Goal: Transaction & Acquisition: Obtain resource

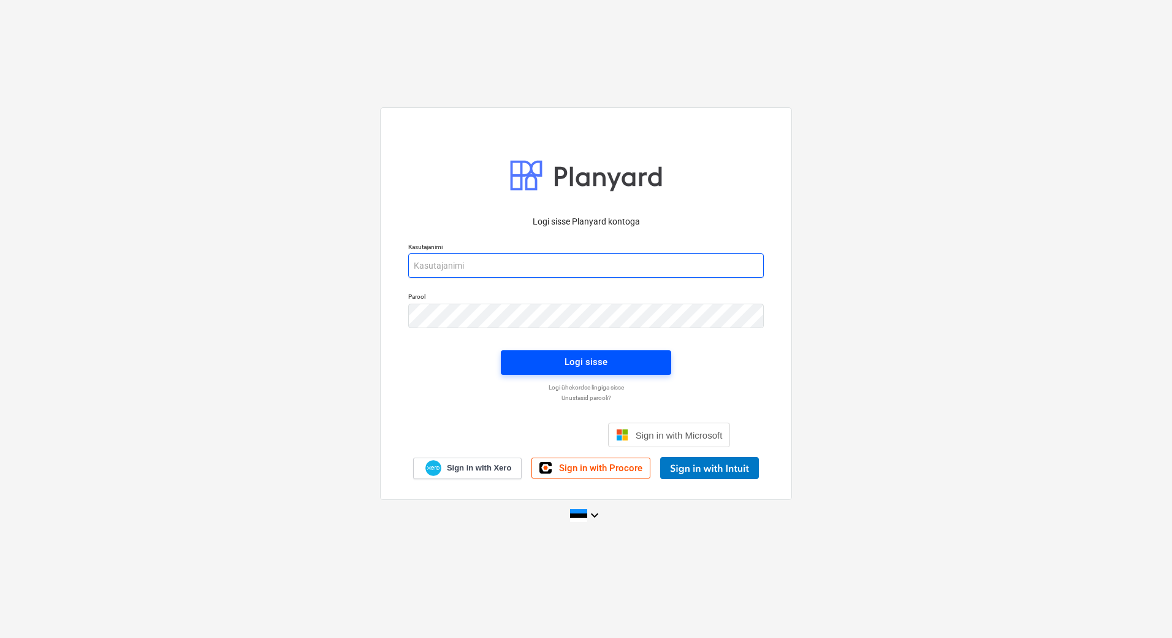
type input "mart.hanson@bonava.com"
click at [605, 361] on div "Logi sisse" at bounding box center [586, 362] width 43 height 16
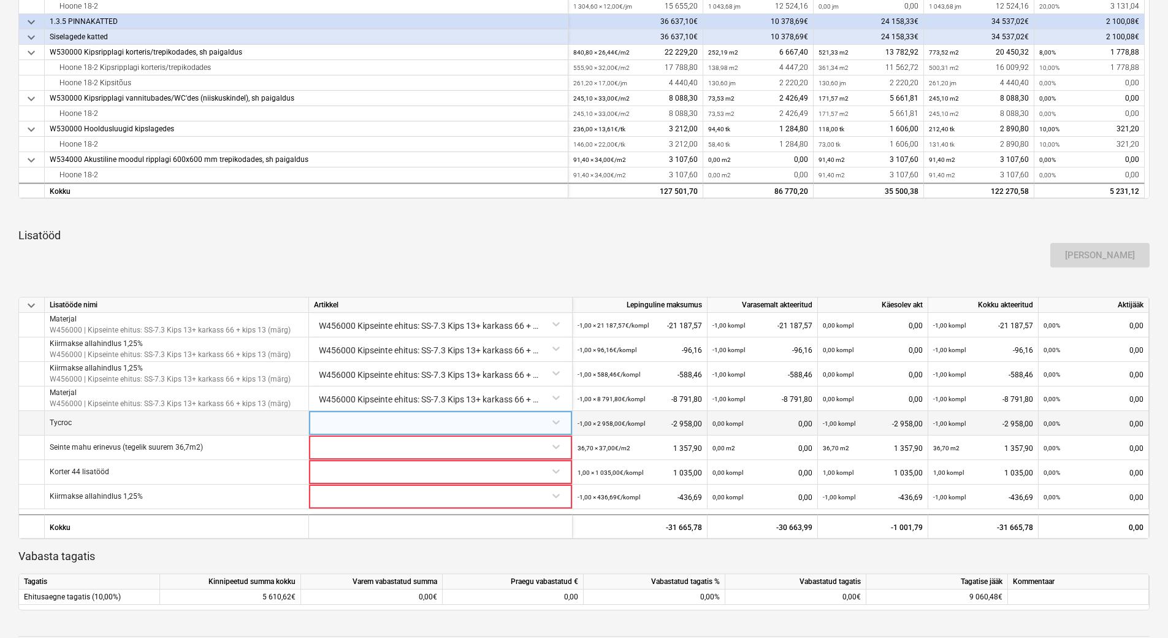
scroll to position [491, 0]
click at [334, 424] on div at bounding box center [440, 420] width 253 height 21
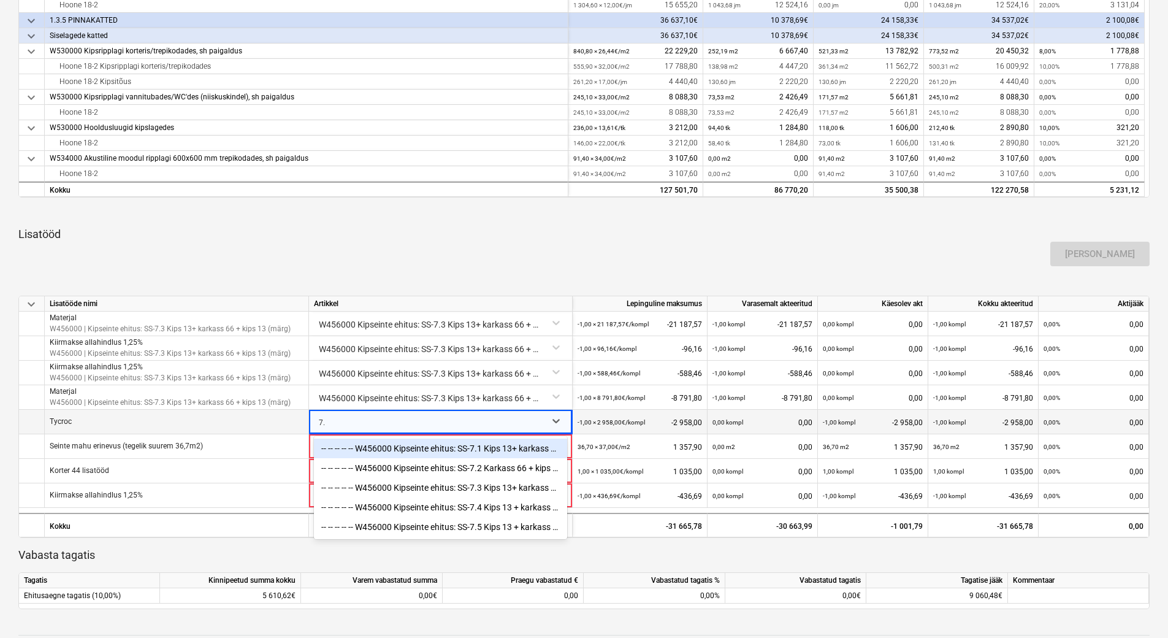
type input "7.3"
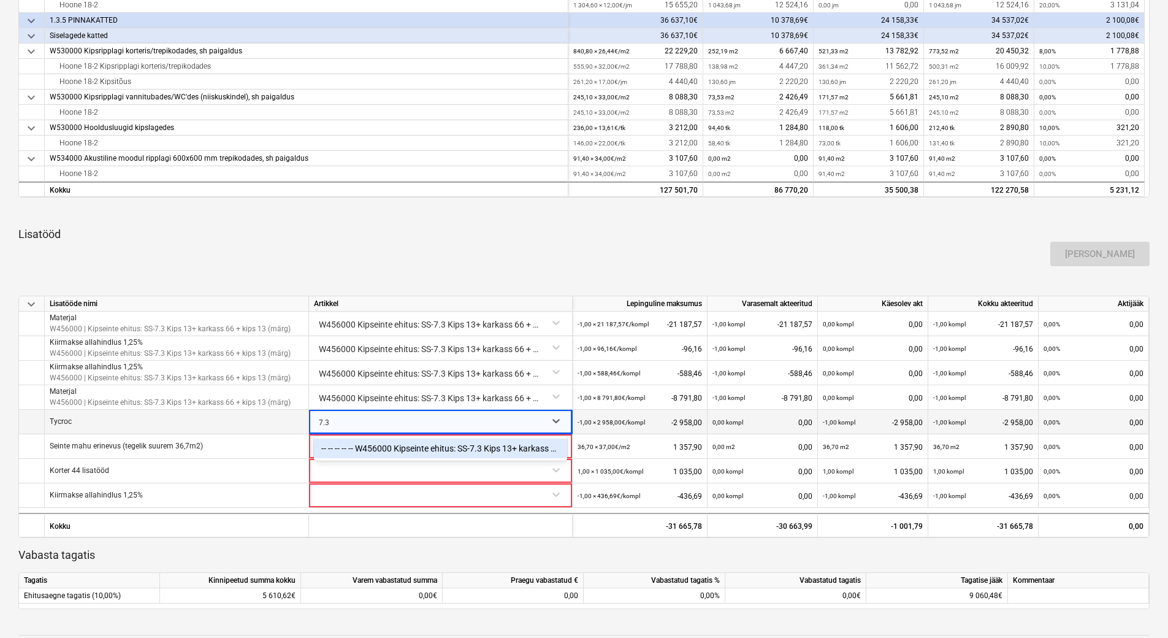
click at [361, 450] on div "-- -- -- -- -- W456000 Kipseinte ehitus: SS-7.3 Kips 13+ karkass 66 + kips 13 (…" at bounding box center [440, 448] width 253 height 20
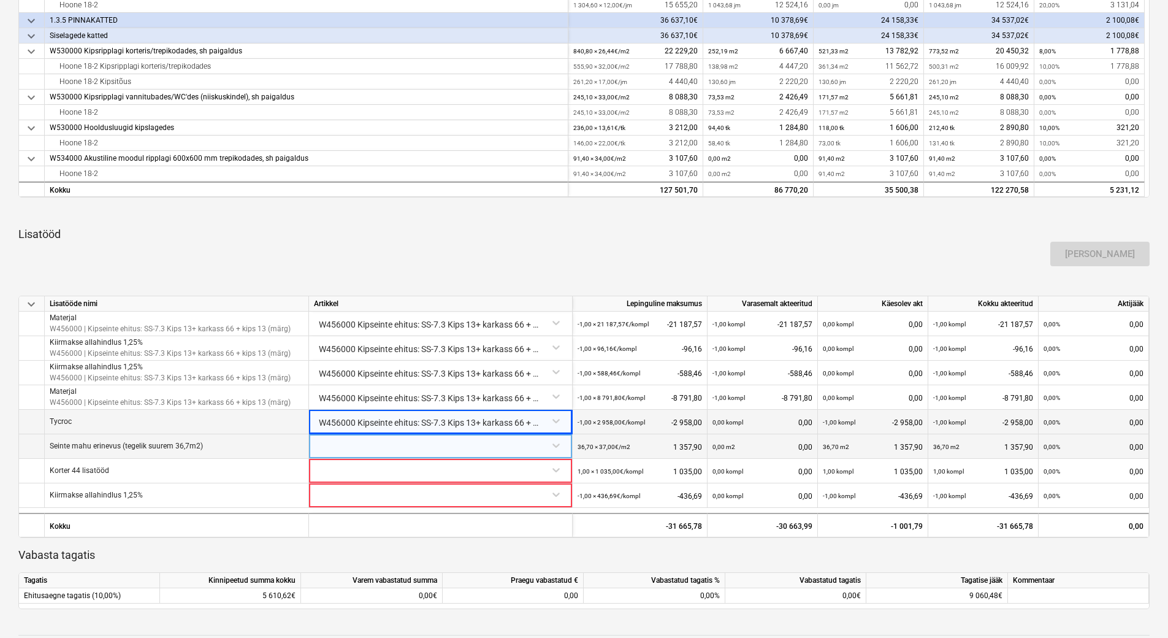
click at [346, 446] on div at bounding box center [440, 444] width 253 height 21
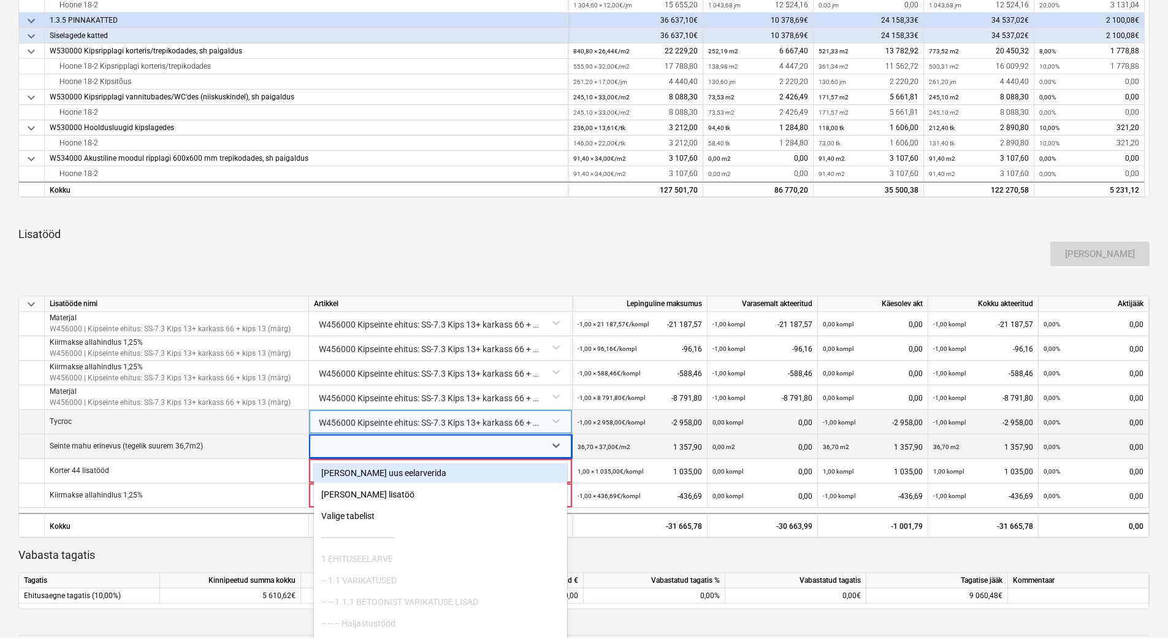
scroll to position [505, 0]
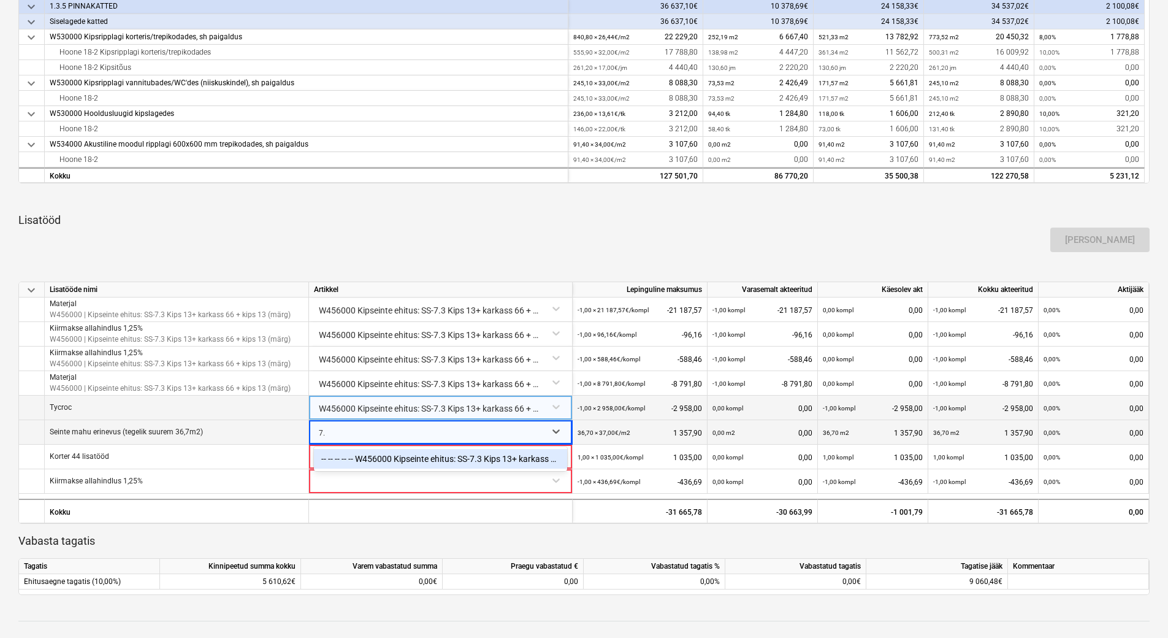
type input "7.3"
click at [367, 459] on div "-- -- -- -- -- W456000 Kipseinte ehitus: SS-7.3 Kips 13+ karkass 66 + kips 13 (…" at bounding box center [440, 459] width 253 height 20
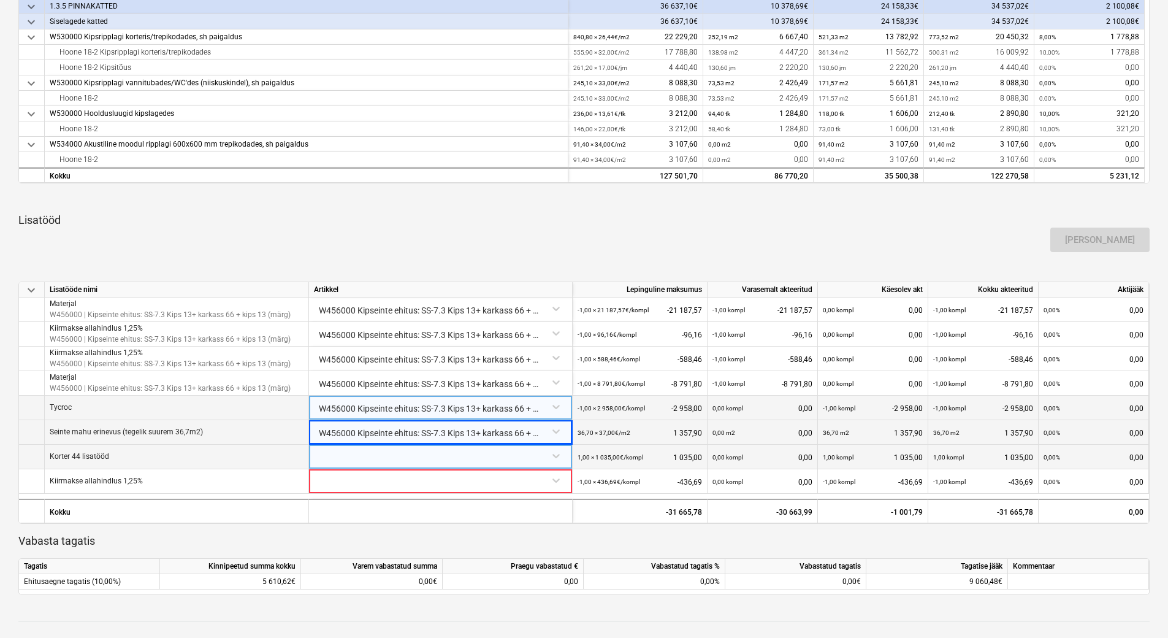
click at [352, 459] on div at bounding box center [440, 455] width 253 height 21
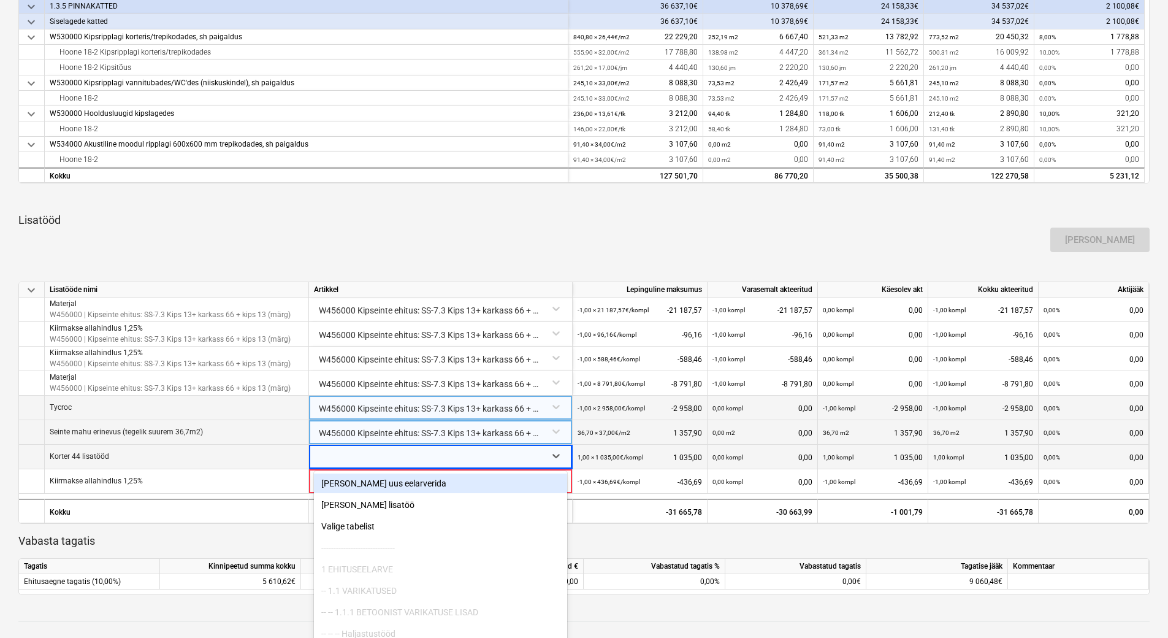
scroll to position [529, 0]
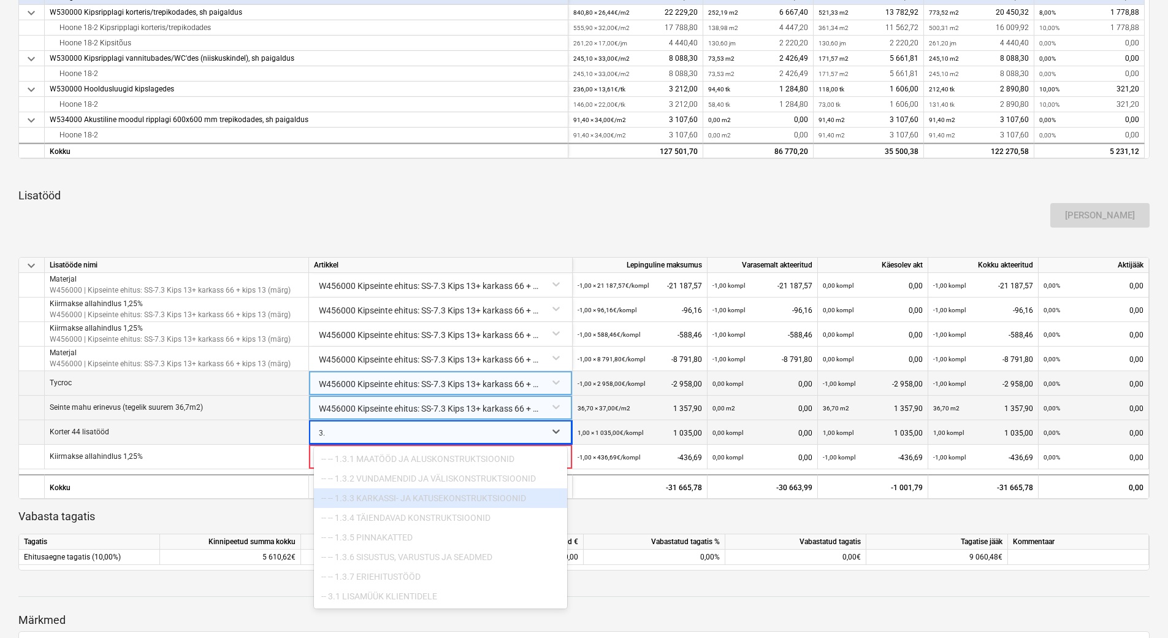
type input "3"
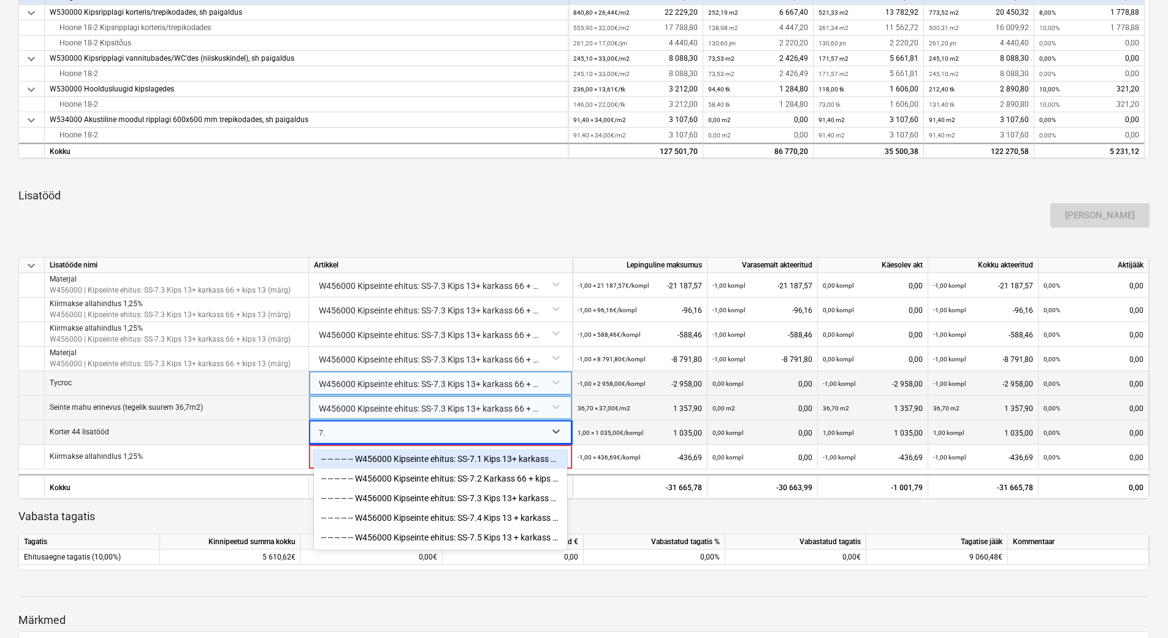
type input "7.3"
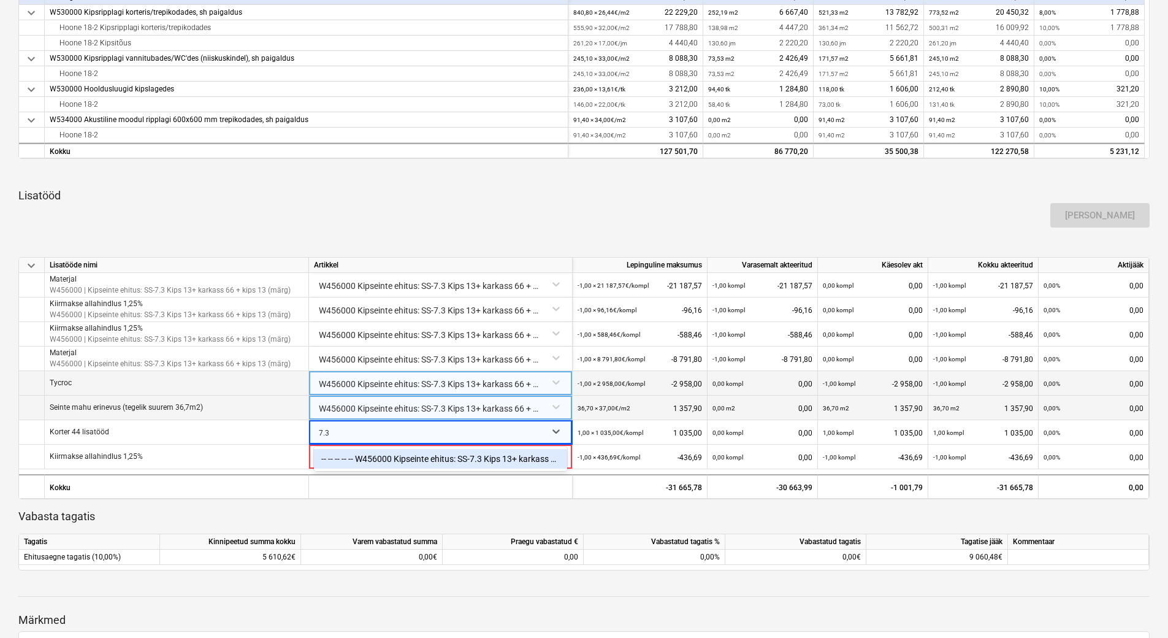
click at [383, 463] on div "-- -- -- -- -- W456000 Kipseinte ehitus: SS-7.3 Kips 13+ karkass 66 + kips 13 (…" at bounding box center [440, 459] width 253 height 20
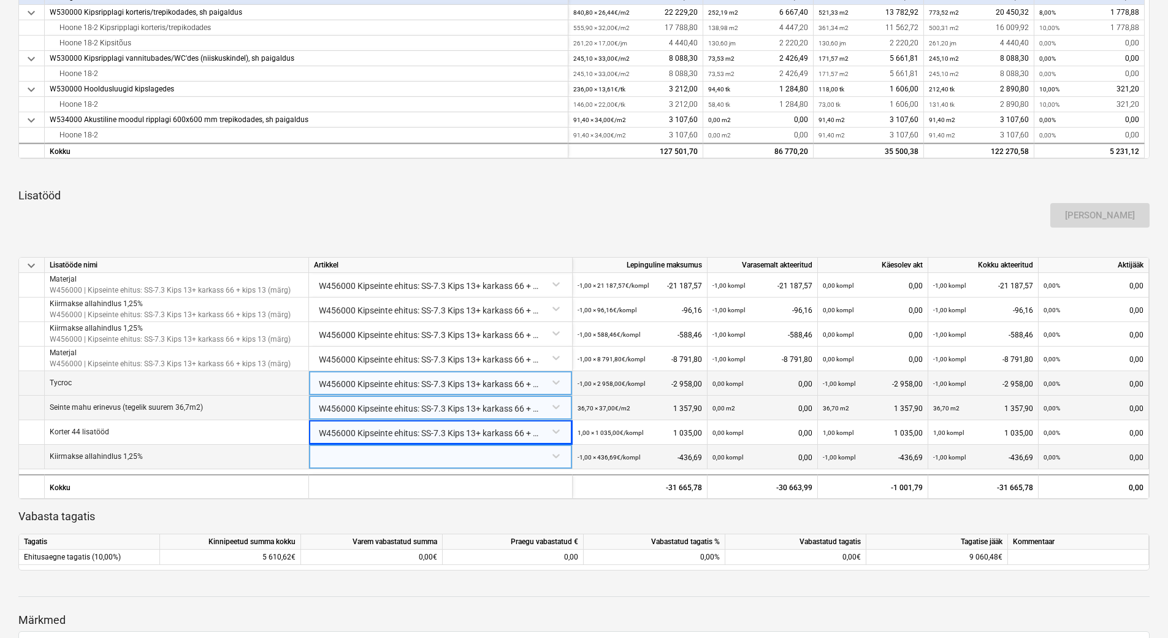
click at [384, 457] on div at bounding box center [440, 455] width 253 height 21
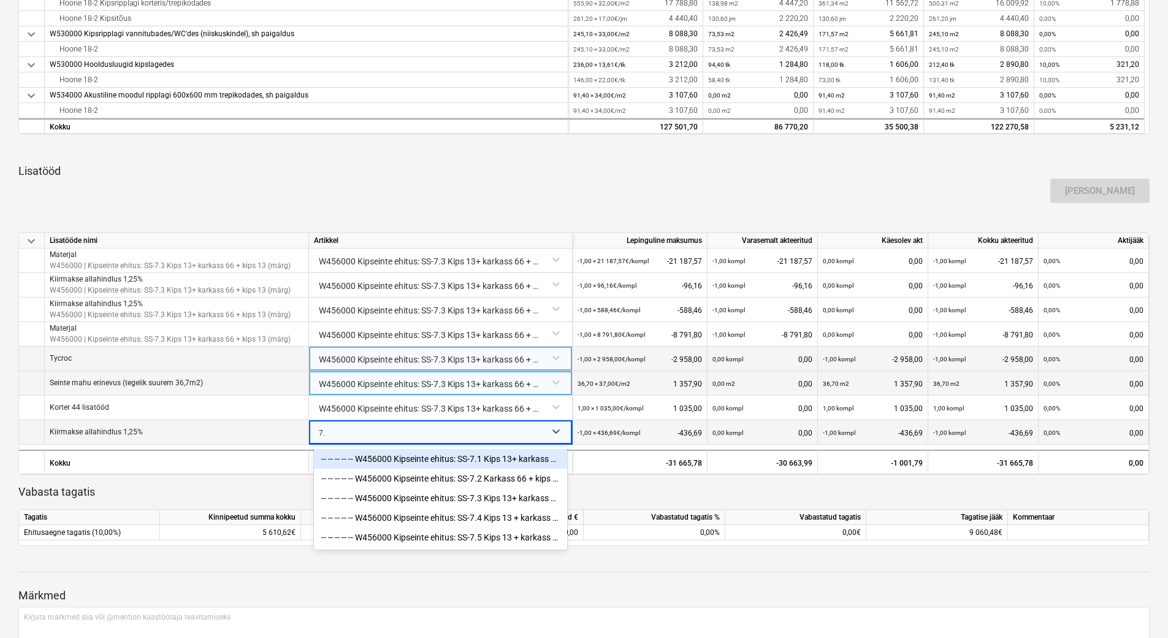
type input "7.3"
click at [386, 461] on div "-- -- -- -- -- W456000 Kipseinte ehitus: SS-7.3 Kips 13+ karkass 66 + kips 13 (…" at bounding box center [440, 459] width 253 height 20
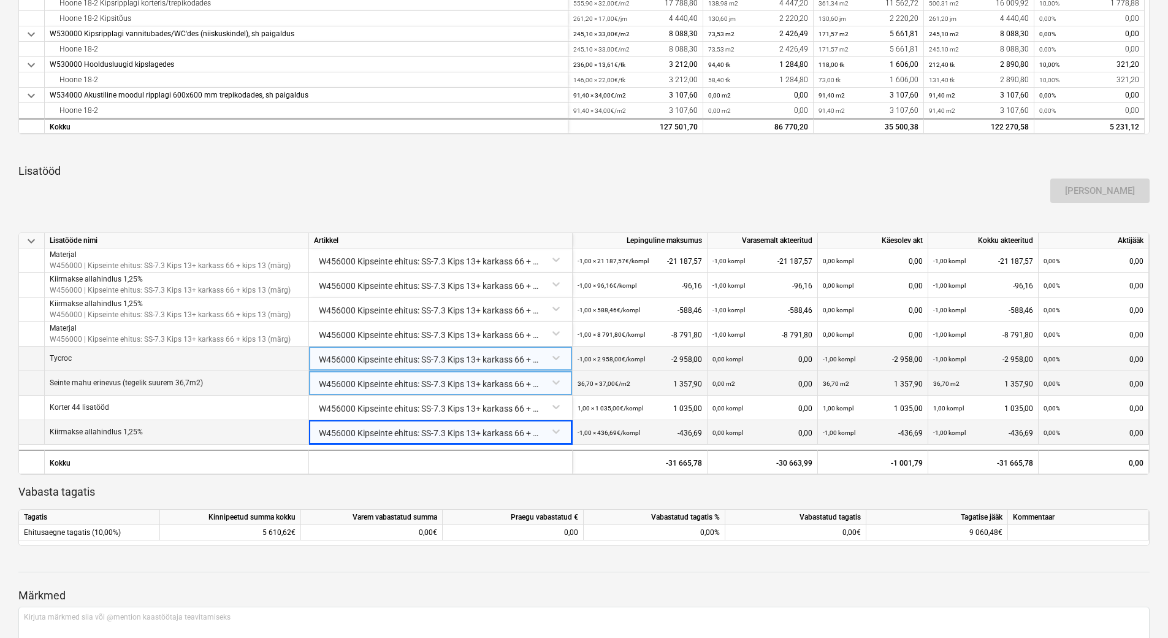
click at [499, 186] on div "Lisa lisatöö" at bounding box center [583, 191] width 1141 height 34
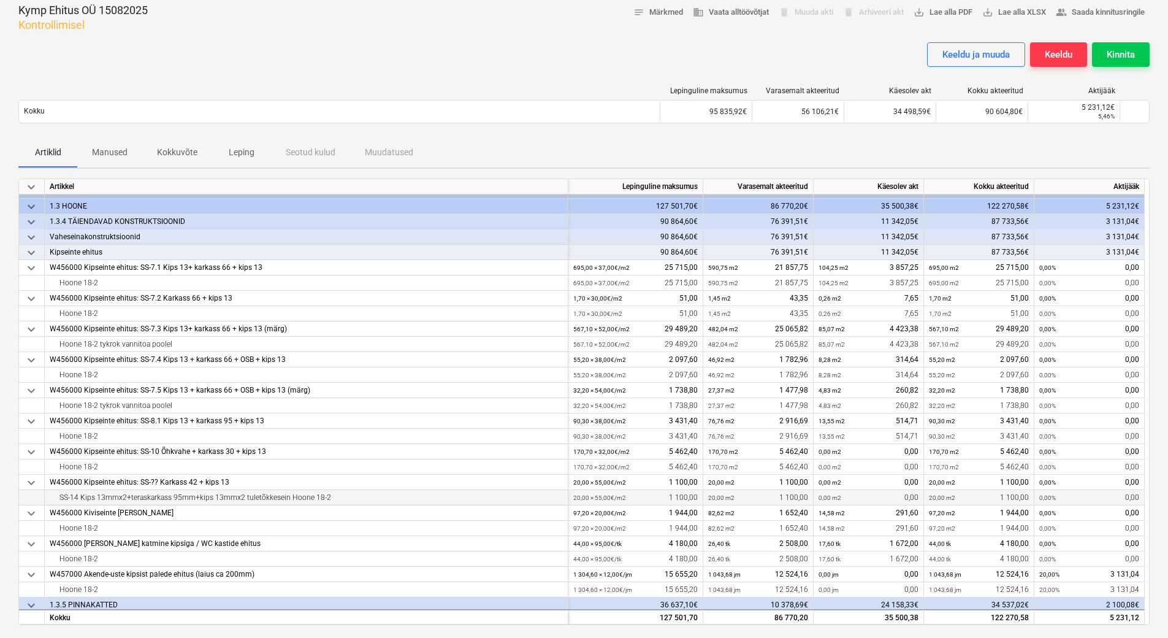
scroll to position [0, 0]
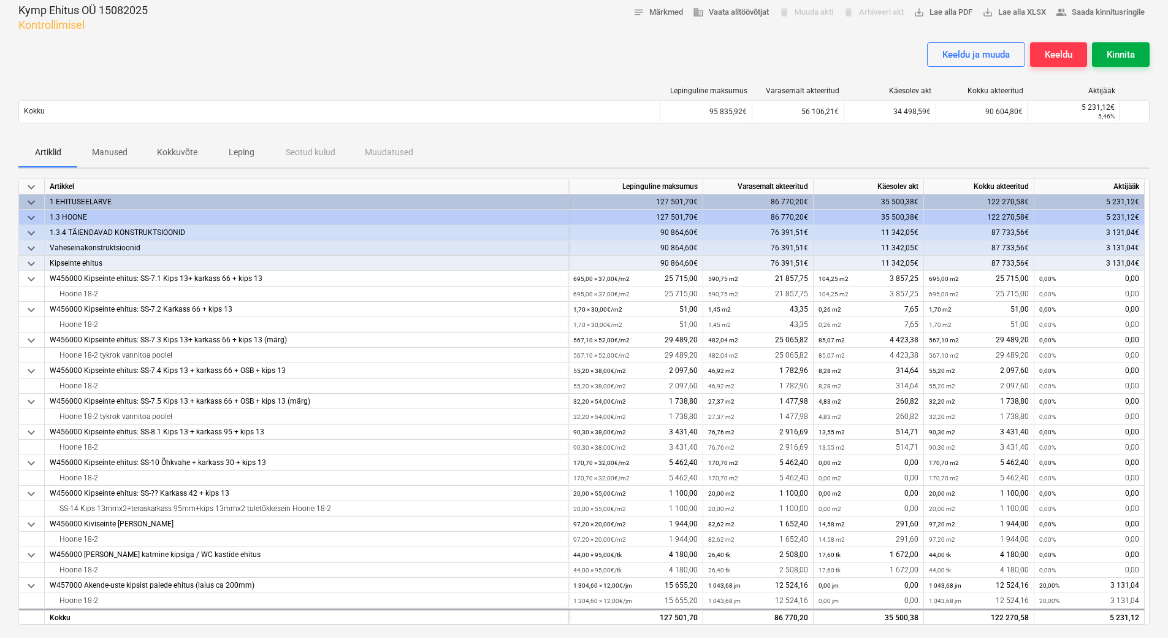
click at [1126, 56] on div "Kinnita" at bounding box center [1121, 55] width 28 height 16
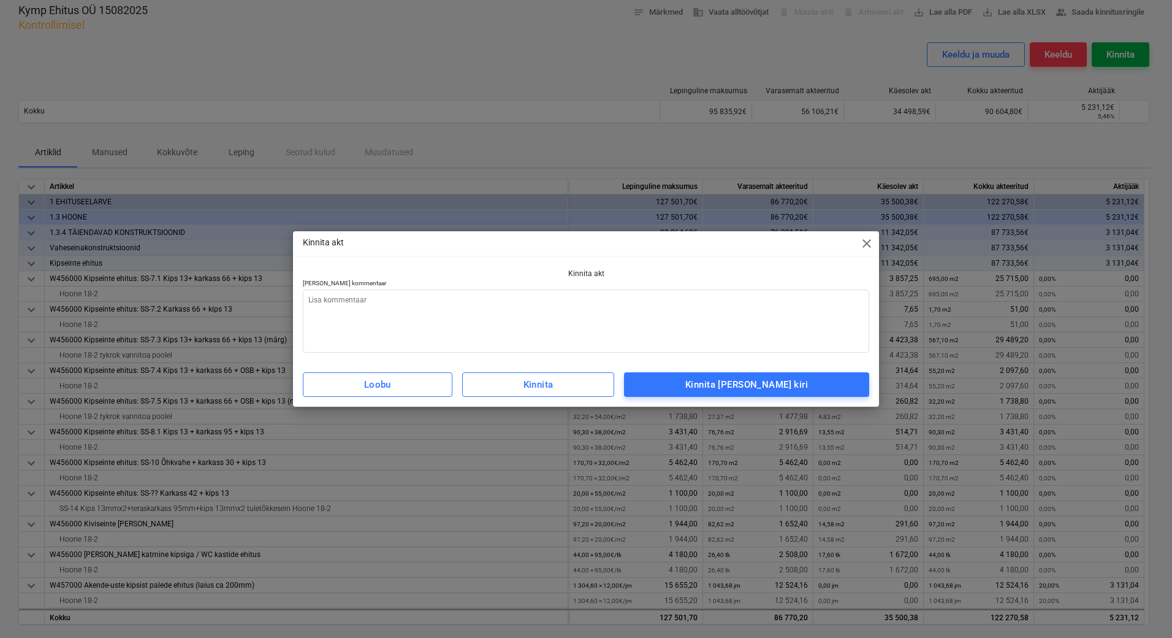
type textarea "x"
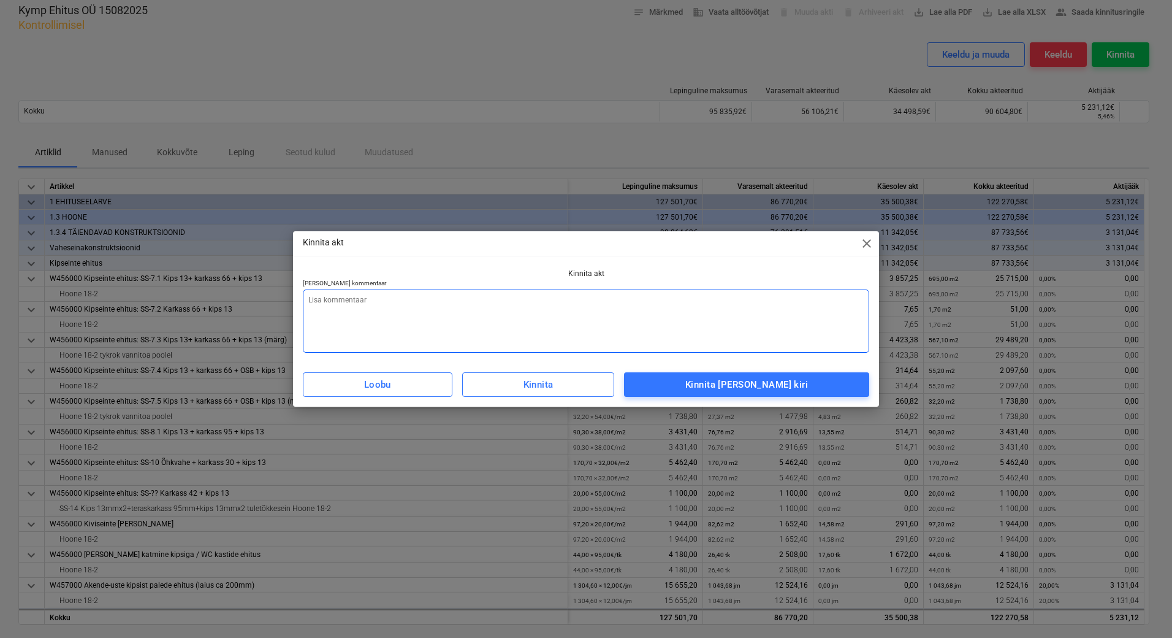
click at [498, 311] on textarea at bounding box center [586, 320] width 567 height 63
type textarea "L"
type textarea "x"
type textarea "Li"
type textarea "x"
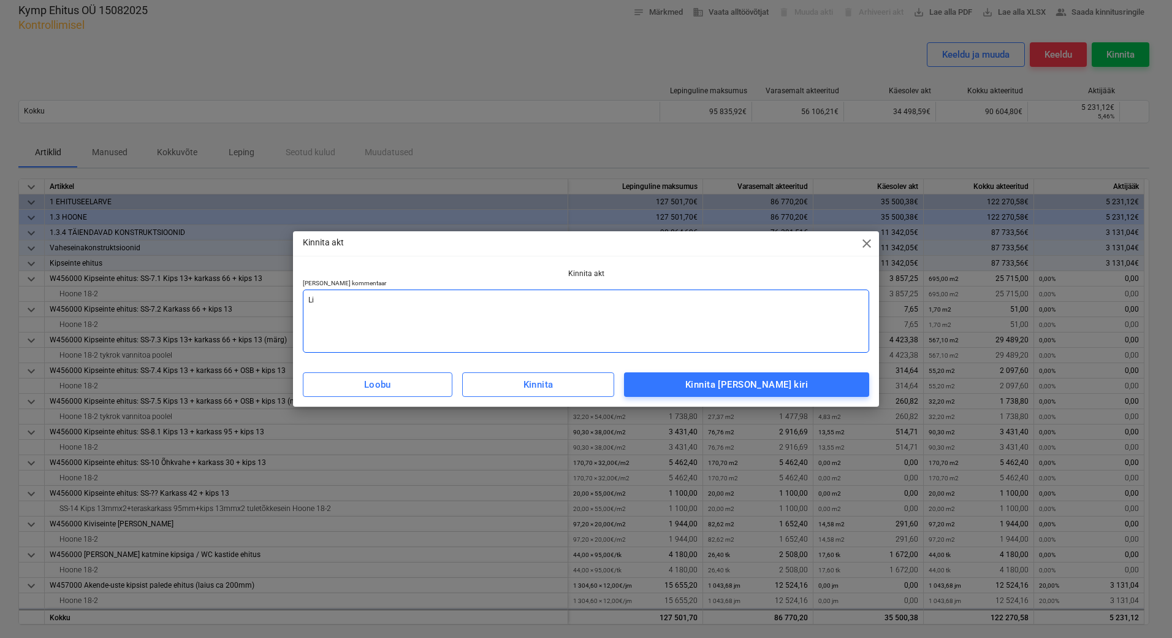
type textarea "Lis"
type textarea "x"
type textarea "[PERSON_NAME]"
type textarea "x"
type textarea "Lisad"
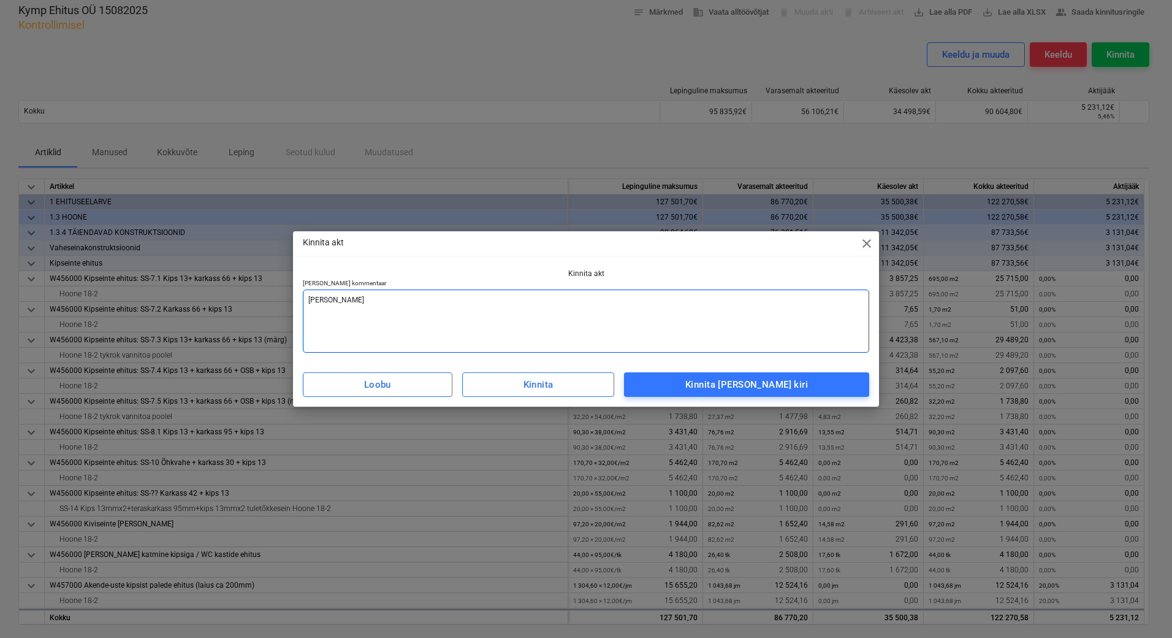
type textarea "x"
type textarea "Lisada"
type textarea "x"
type textarea "Lisada"
type textarea "x"
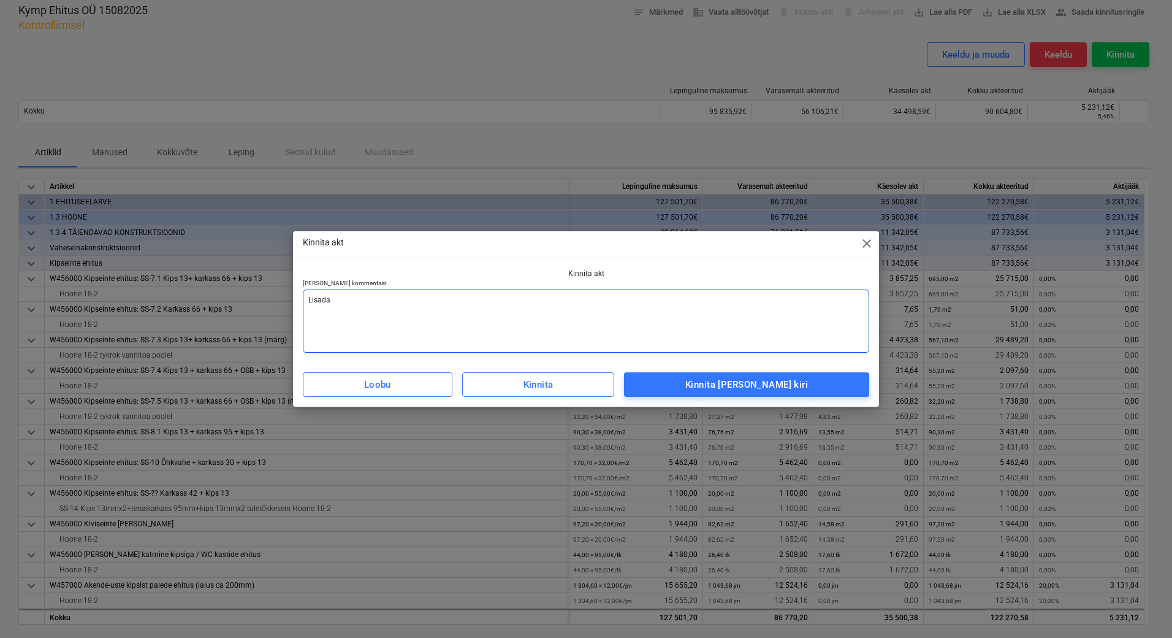
type textarea "Lisada a"
type textarea "x"
type textarea "Lisada ar"
type textarea "x"
type textarea "Lisada arv"
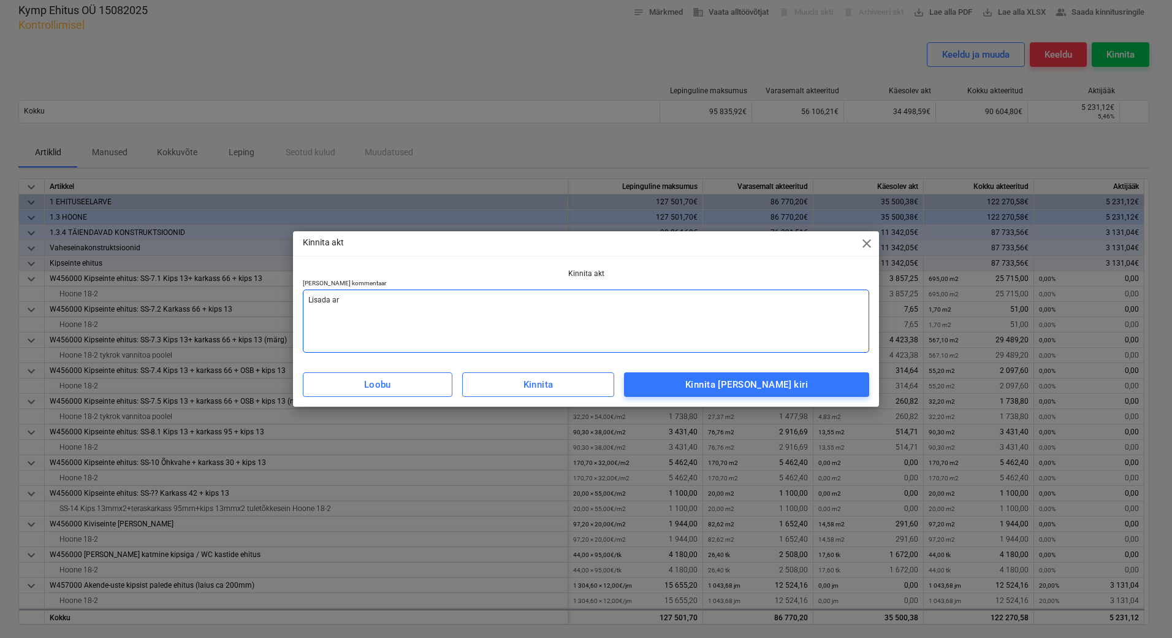
type textarea "x"
type textarea "Lisada arve"
type textarea "x"
type textarea "Lisada arve"
type textarea "x"
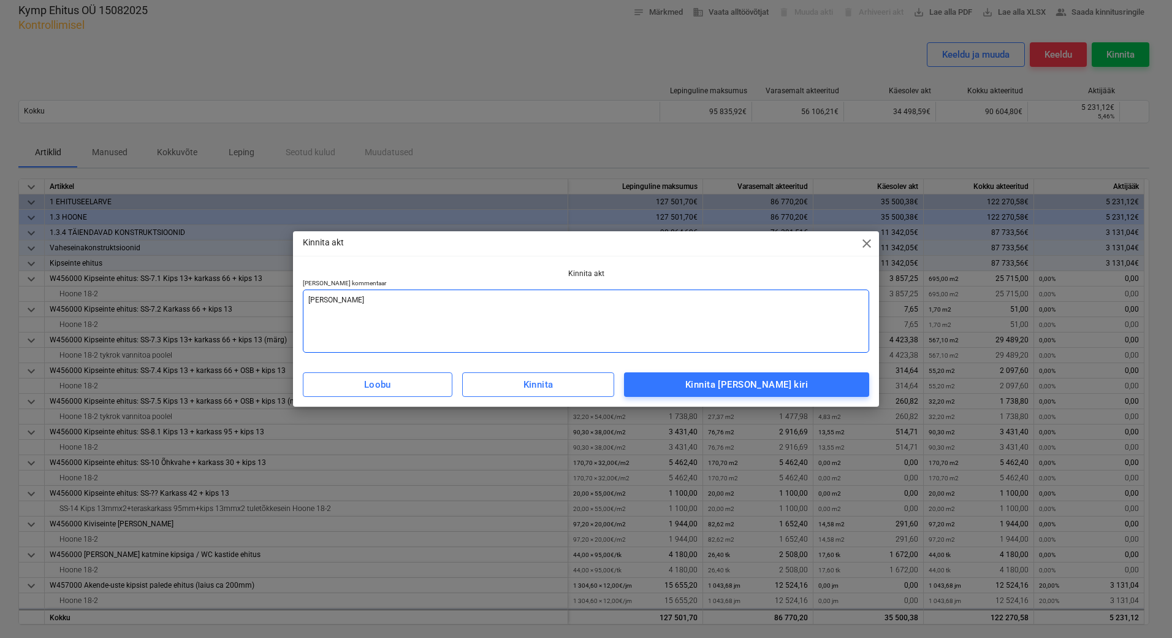
type textarea "Lisada arve v"
type textarea "x"
type textarea "Lisada arve vas"
type textarea "x"
type textarea "Lisada arve vast"
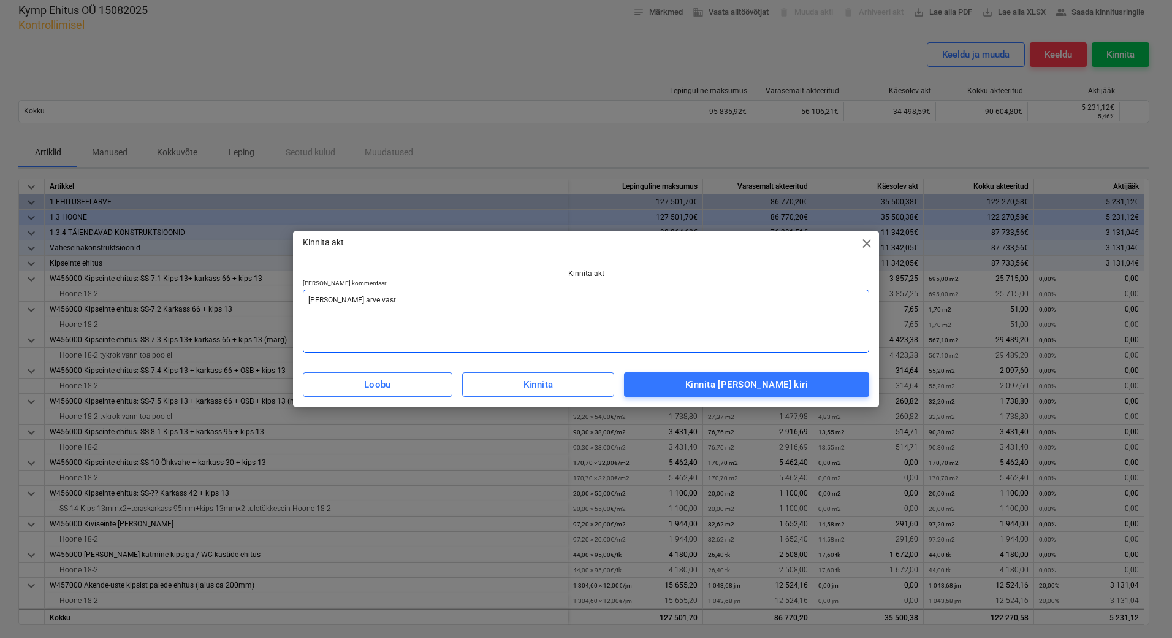
type textarea "x"
type textarea "Lisada arve vasta"
type textarea "x"
type textarea "Lisada arve vastav"
type textarea "x"
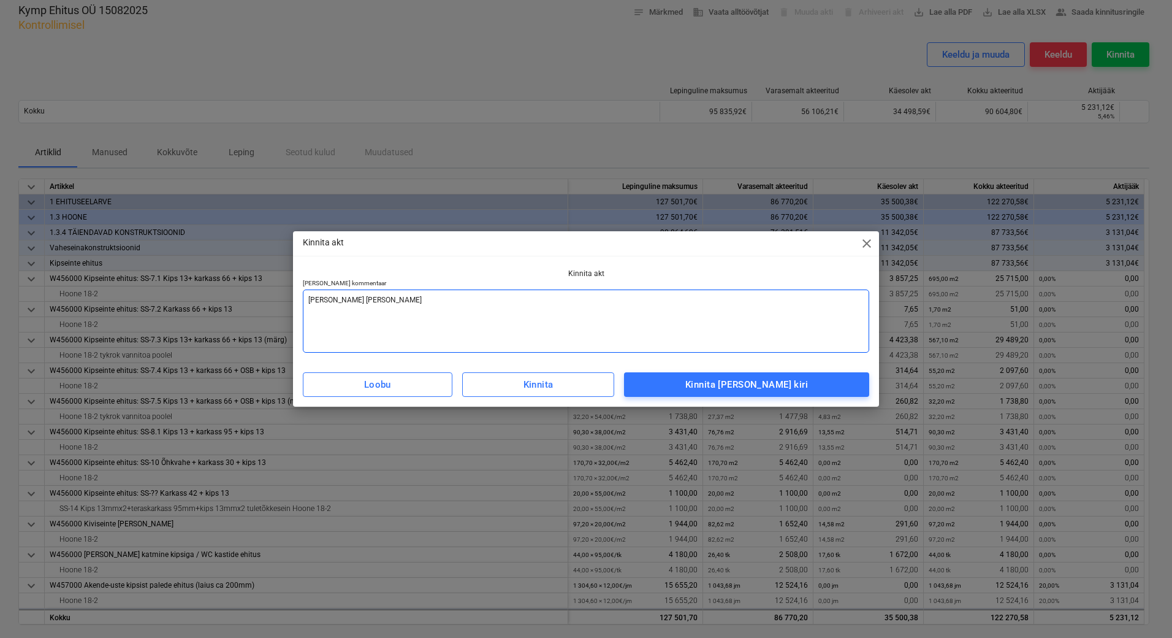
type textarea "Lisada arve vastava"
type textarea "x"
type textarea "Lisada arve vastaval"
type textarea "x"
type textarea "Lisada arve vastavalt"
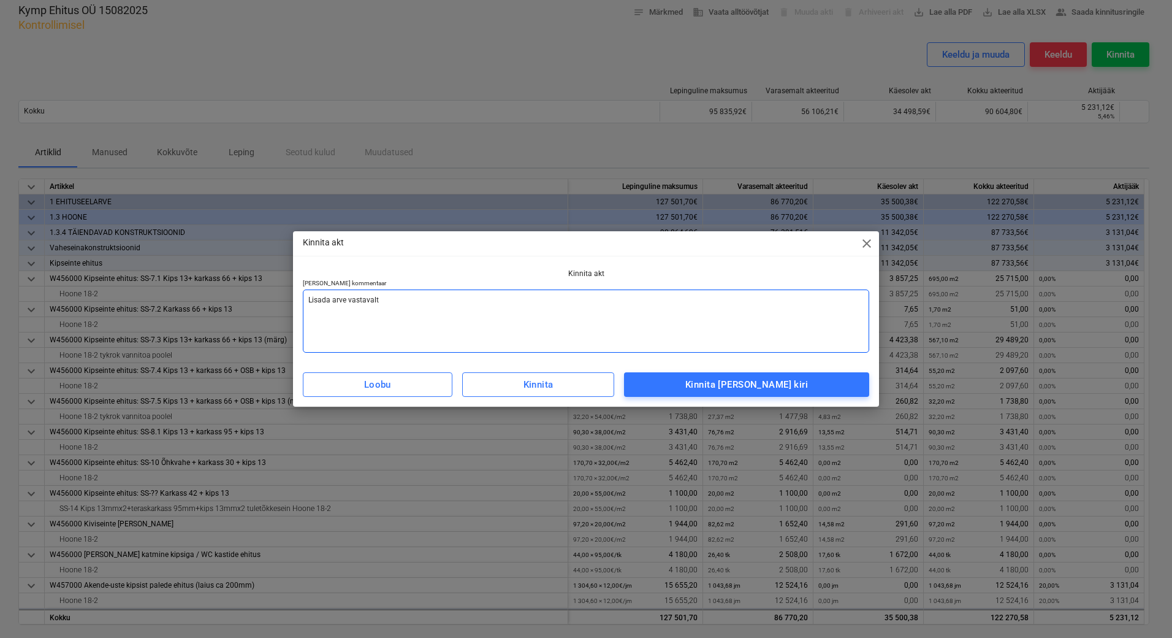
type textarea "x"
type textarea "Lisada arve vastavalt"
type textarea "x"
type textarea "Lisada arve vastavalt a"
type textarea "x"
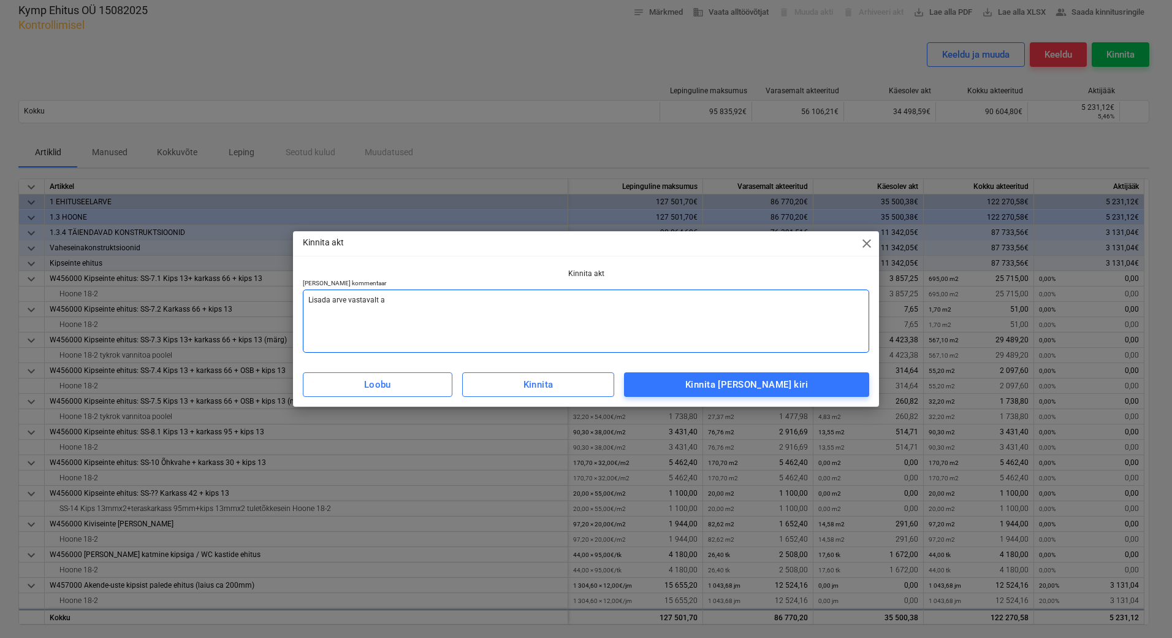
type textarea "Lisada arve vastavalt ak"
type textarea "x"
type textarea "Lisada arve vastavalt akt"
type textarea "x"
type textarea "Lisada arve vastavalt akti"
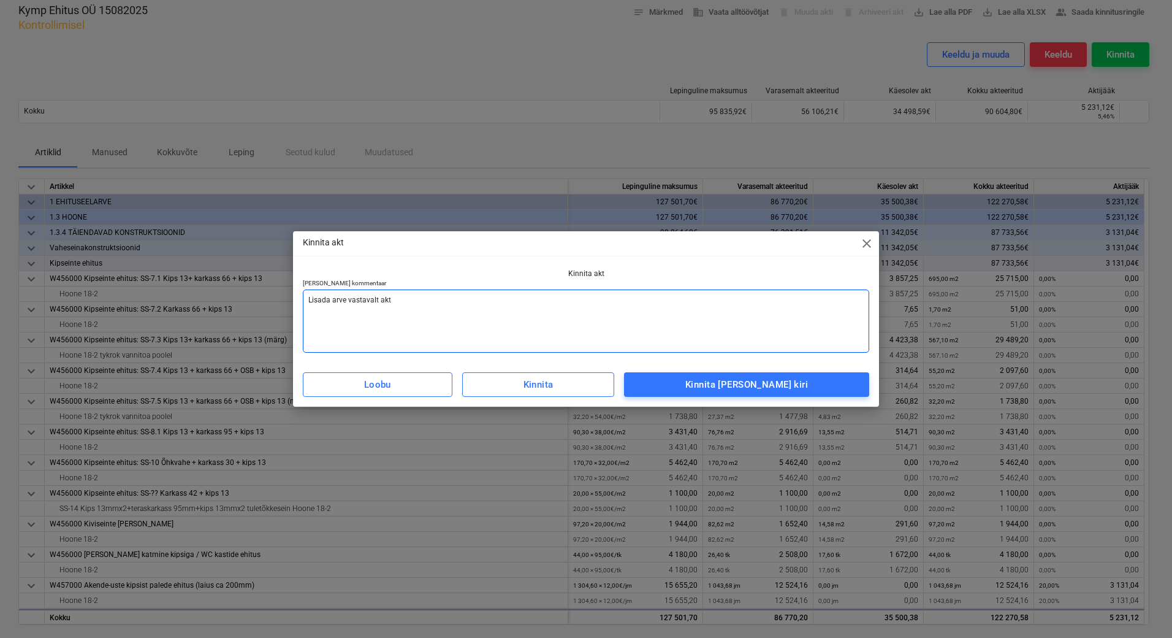
type textarea "x"
type textarea "Lisada arve vastavalt aktil"
type textarea "x"
type textarea "Lisada arve vastavalt aktile"
type textarea "x"
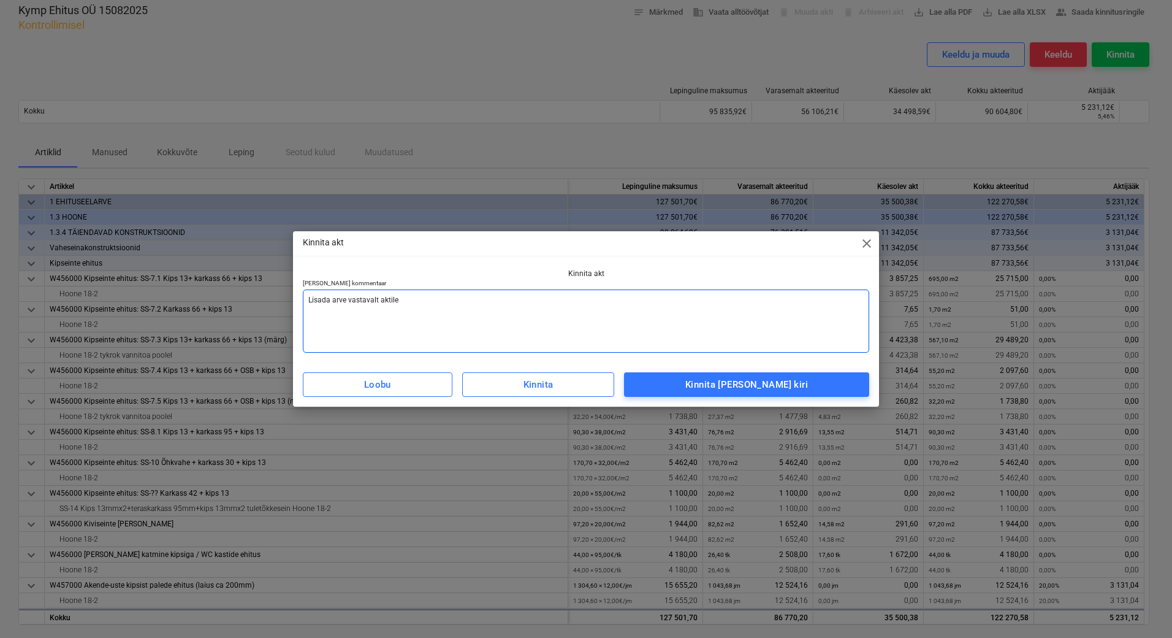
drag, startPoint x: 405, startPoint y: 300, endPoint x: 308, endPoint y: 299, distance: 97.5
click at [308, 299] on textarea "Lisada arve vastavalt aktile" at bounding box center [586, 320] width 567 height 63
type textarea "Lisada arve vastavalt aktile"
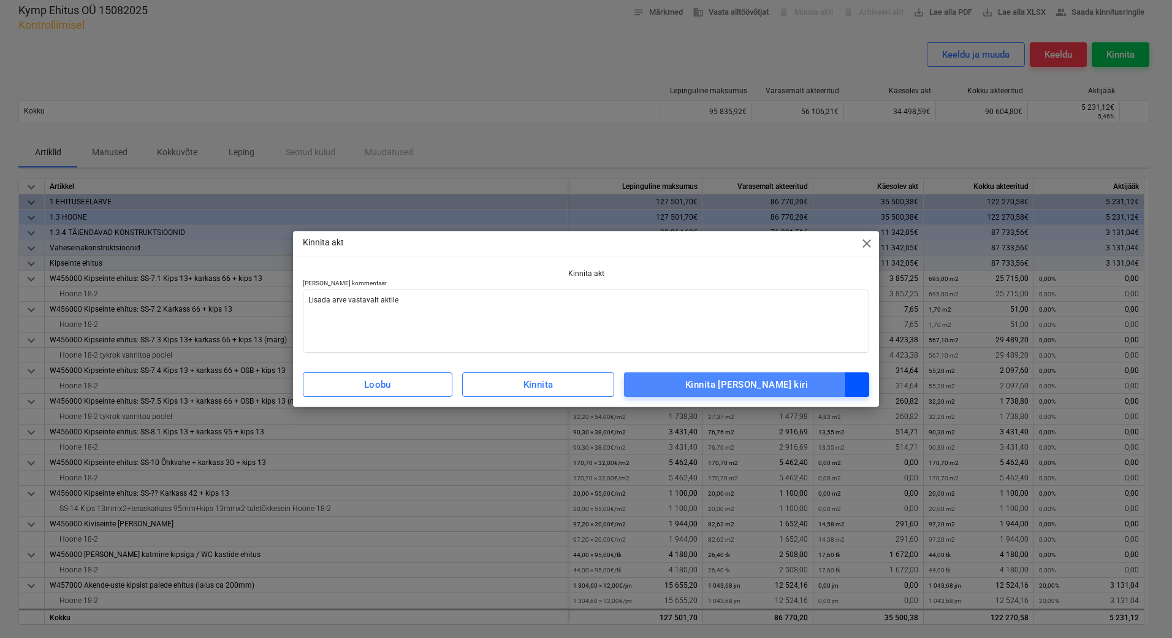
click at [728, 384] on div "Kinnita ja saada kiri" at bounding box center [746, 384] width 123 height 16
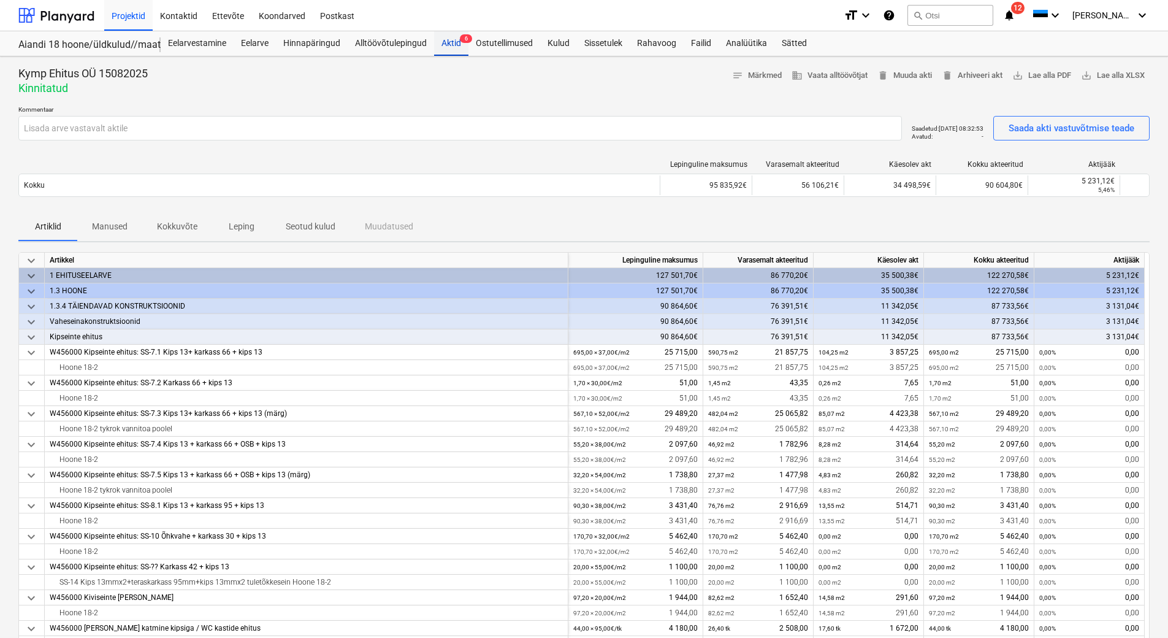
click at [447, 43] on div "Aktid 6" at bounding box center [451, 43] width 34 height 25
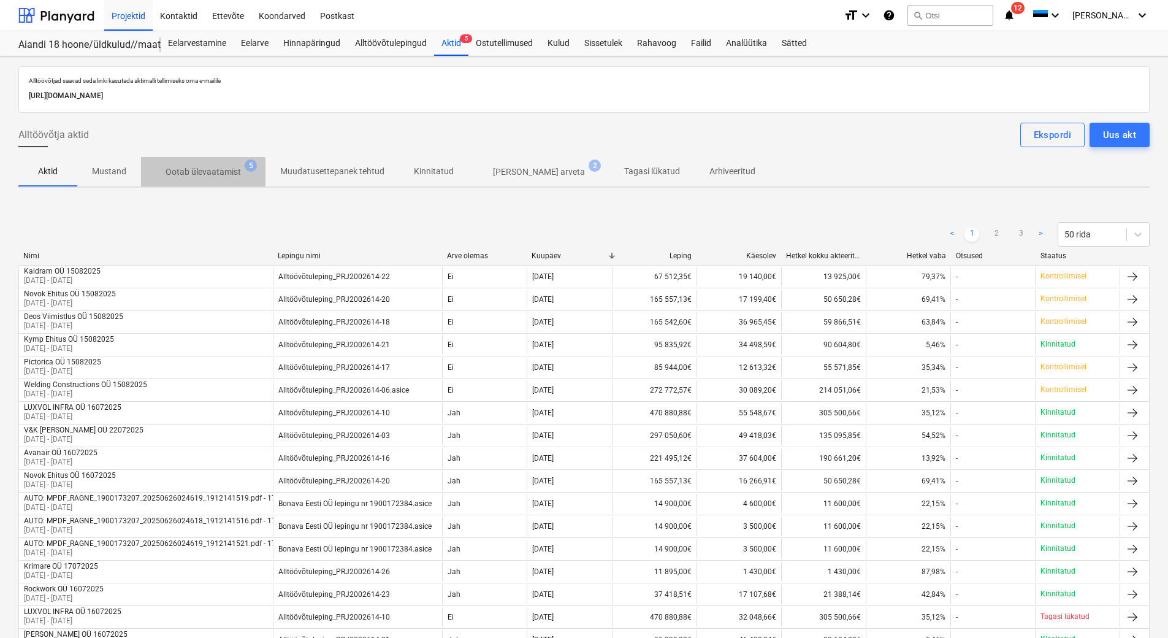
click at [193, 173] on p "Ootab ülevaatamist" at bounding box center [203, 172] width 75 height 13
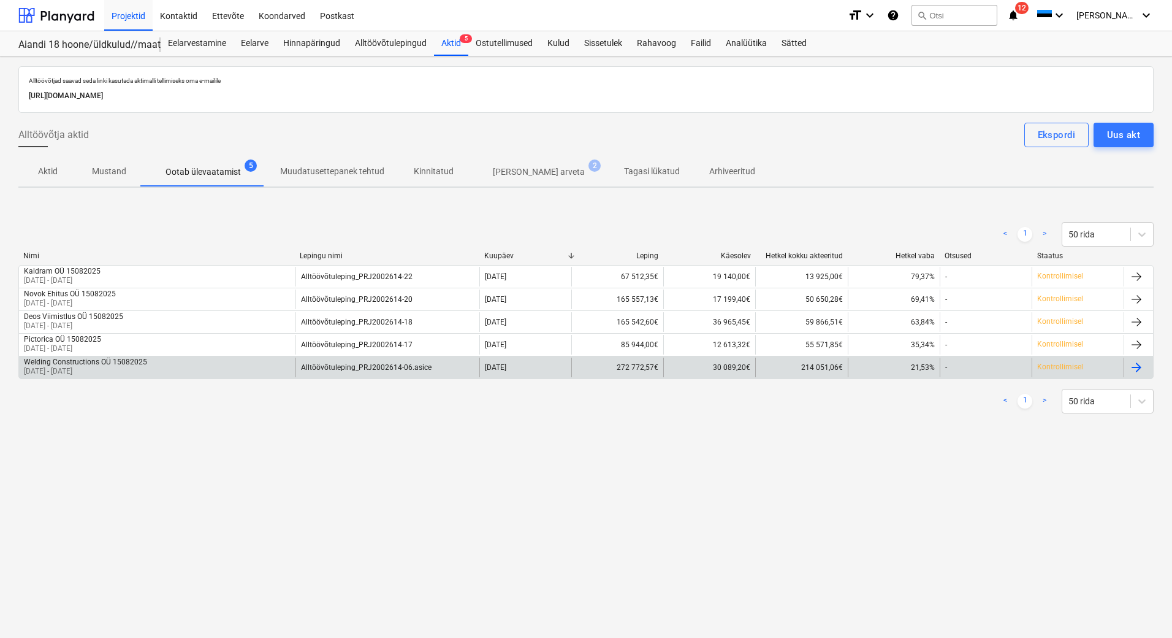
click at [87, 367] on p "16 Jul 2025 - 15 Aug 2025" at bounding box center [85, 371] width 123 height 10
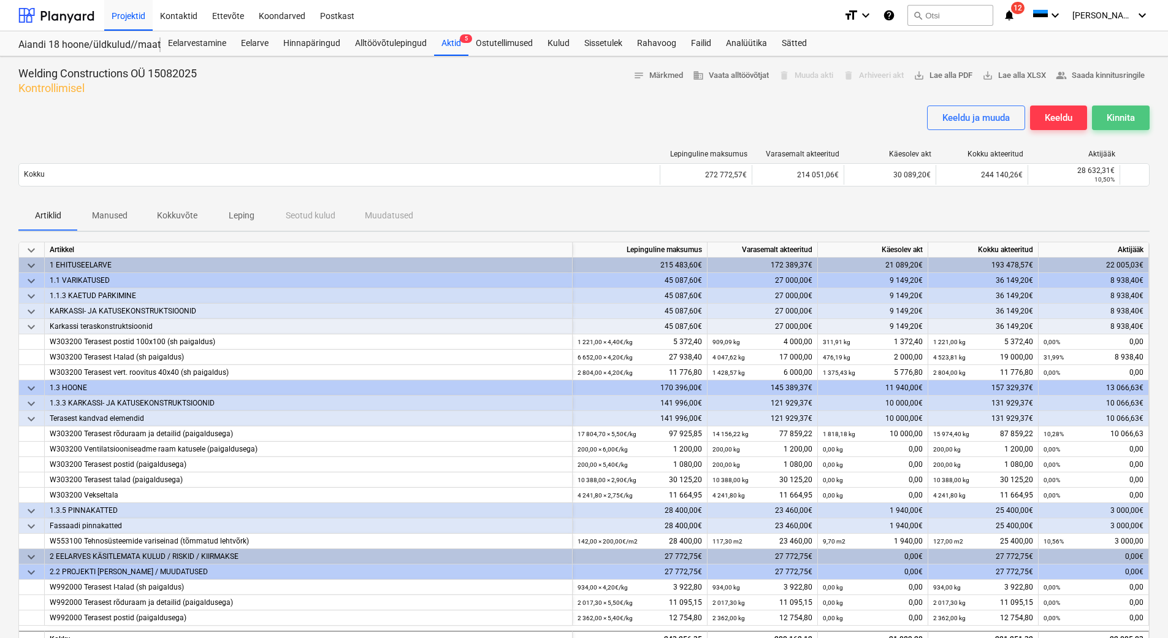
click at [1110, 114] on div "Kinnita" at bounding box center [1121, 118] width 28 height 16
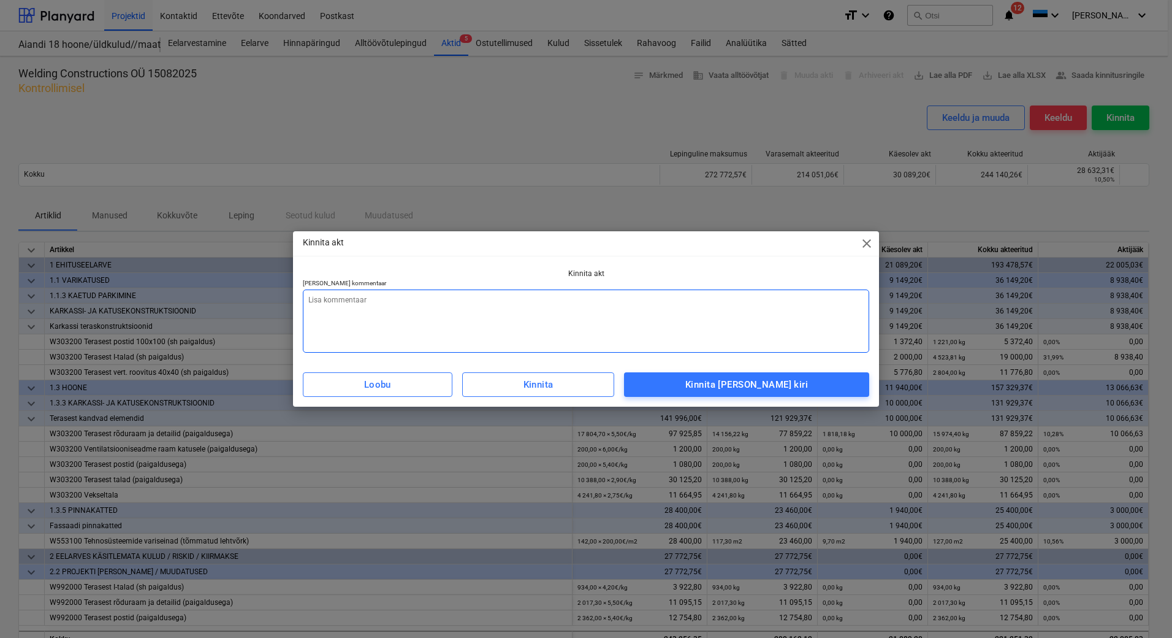
click at [319, 311] on textarea at bounding box center [586, 320] width 567 height 63
paste textarea "Lisada arve vastavalt aktile"
type textarea "x"
type textarea "Lisada arve vastavalt aktile"
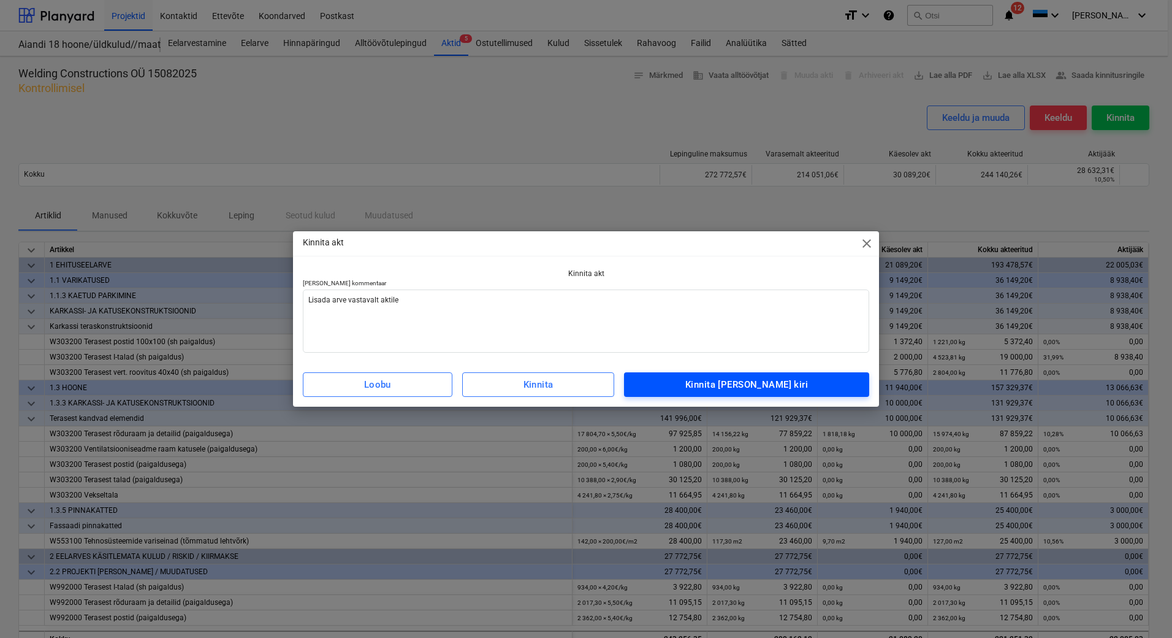
click at [762, 389] on div "Kinnita ja saada kiri" at bounding box center [746, 384] width 123 height 16
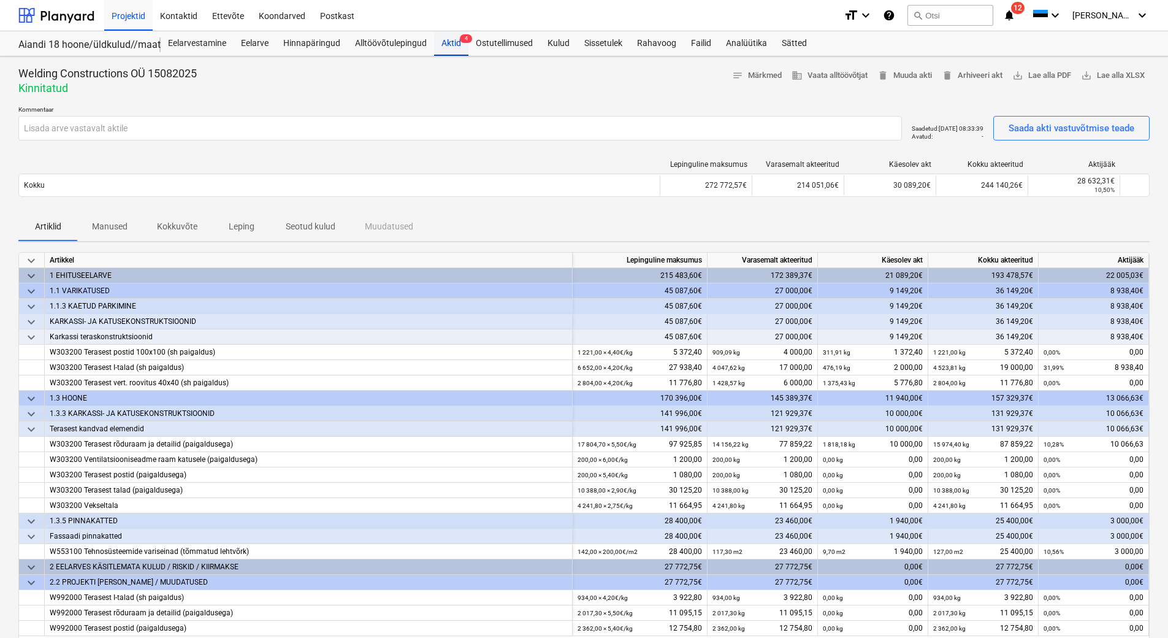
click at [443, 47] on div "Aktid 4" at bounding box center [451, 43] width 34 height 25
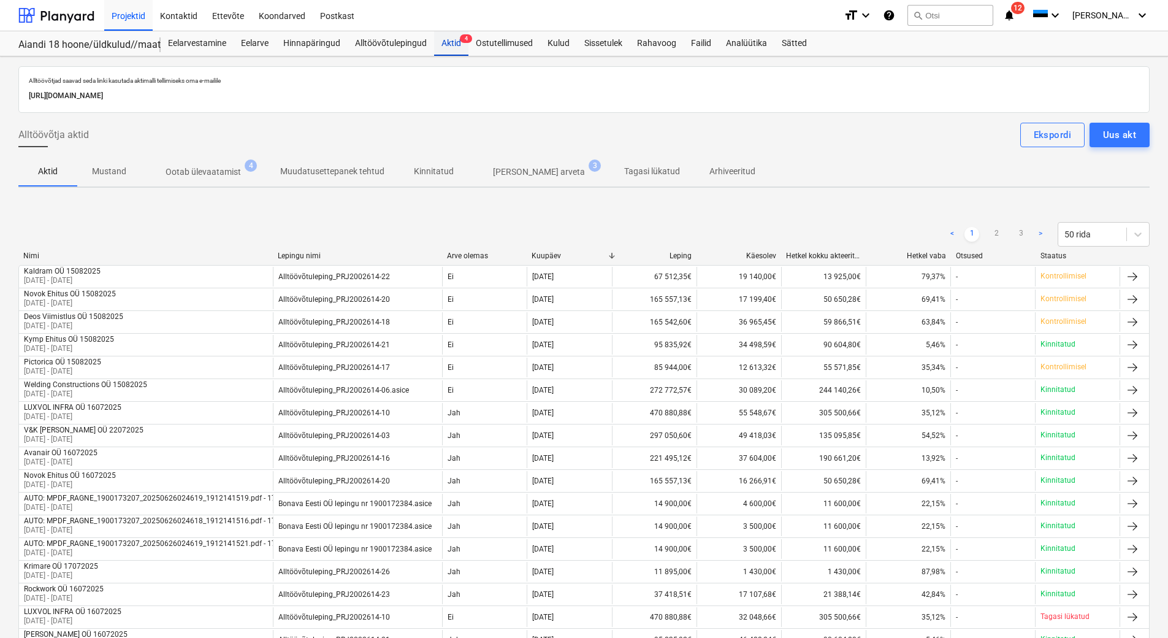
click at [452, 52] on div "Aktid 4" at bounding box center [451, 43] width 34 height 25
click at [213, 170] on p "Ootab ülevaatamist" at bounding box center [203, 172] width 75 height 13
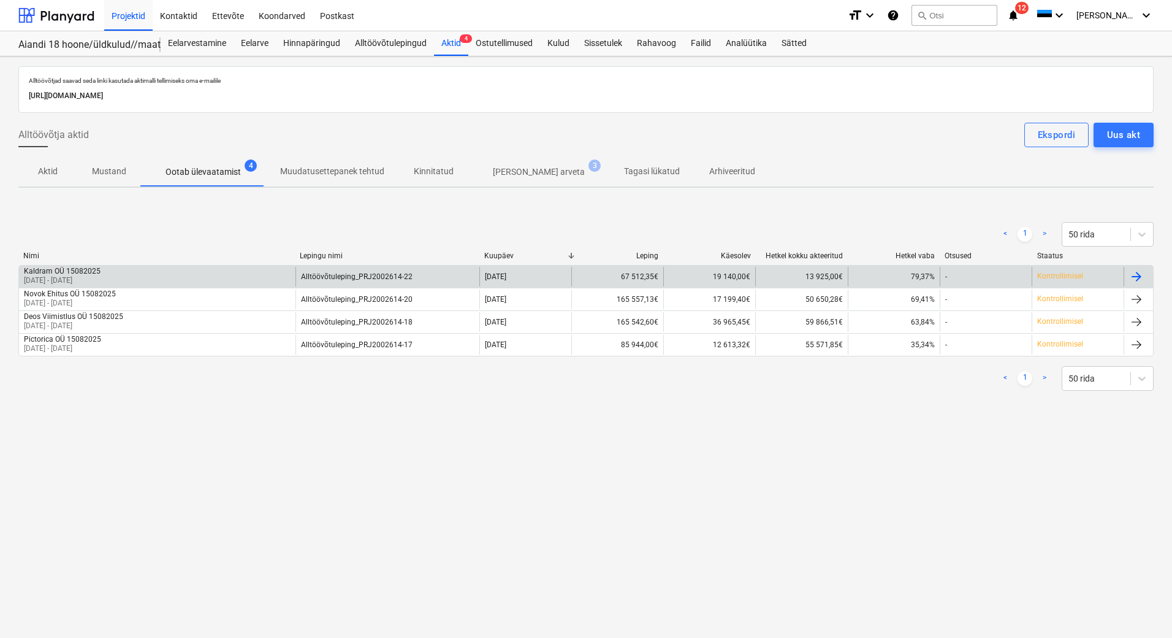
click at [181, 279] on div "Kaldram OÜ 15082025 18 Jul 2025 - 15 Aug 2025" at bounding box center [157, 277] width 277 height 20
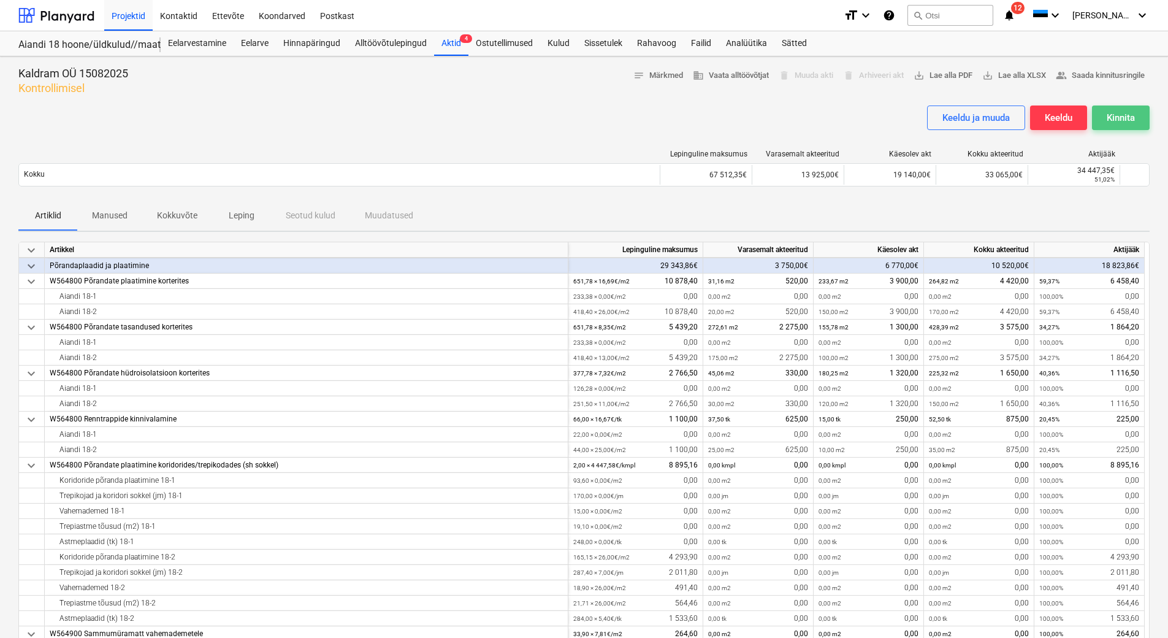
click at [1128, 116] on div "Kinnita" at bounding box center [1121, 118] width 28 height 16
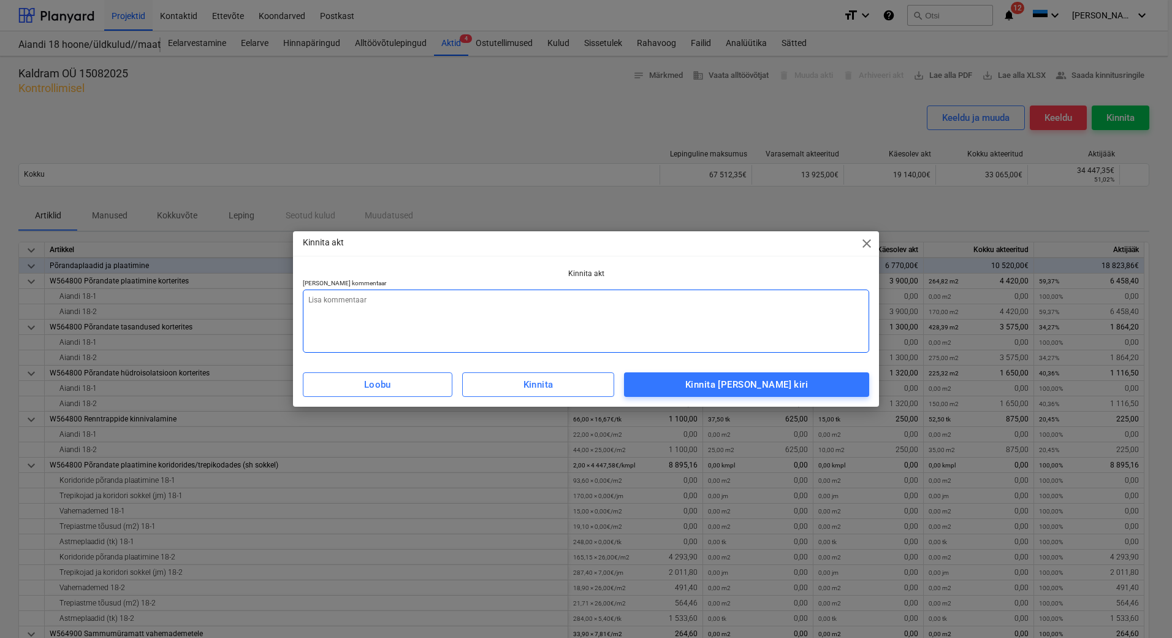
click at [421, 313] on textarea at bounding box center [586, 320] width 567 height 63
paste textarea "Lisada arve vastavalt aktile"
type textarea "x"
type textarea "Lisada arve vastavalt aktile"
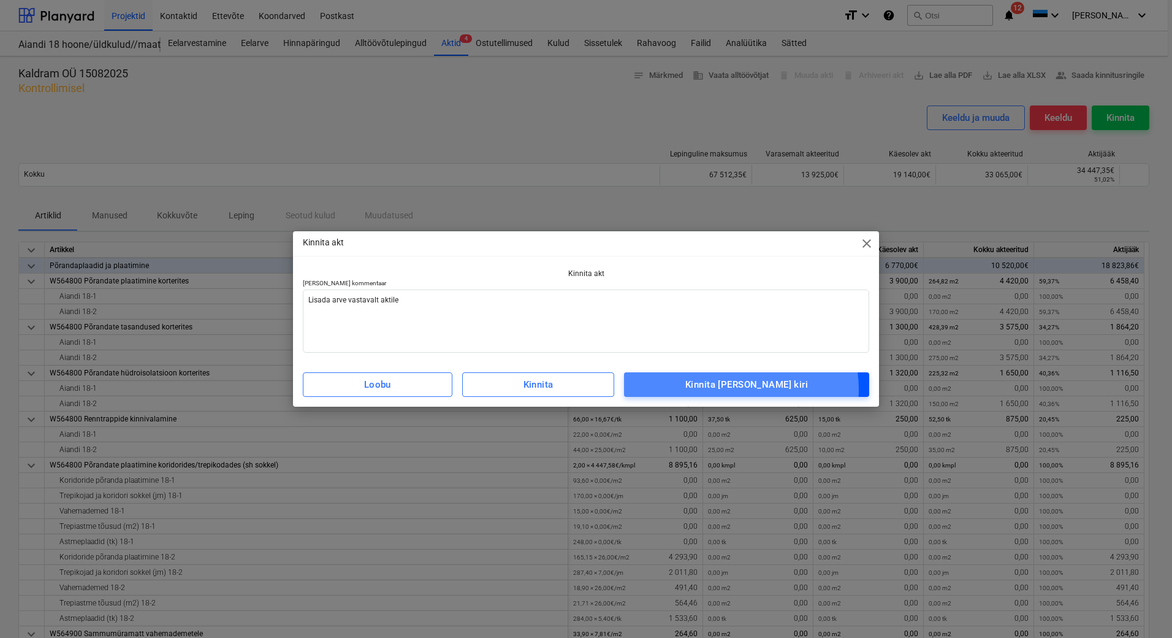
click at [766, 389] on div "Kinnita ja saada kiri" at bounding box center [746, 384] width 123 height 16
type textarea "x"
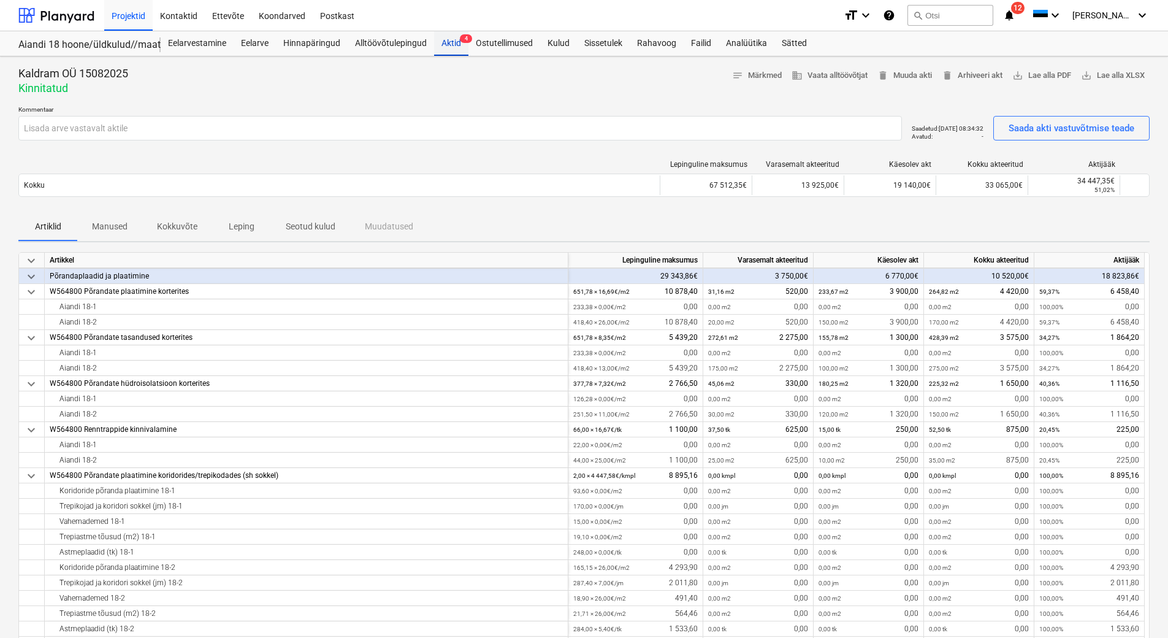
click at [443, 44] on div "Aktid 4" at bounding box center [451, 43] width 34 height 25
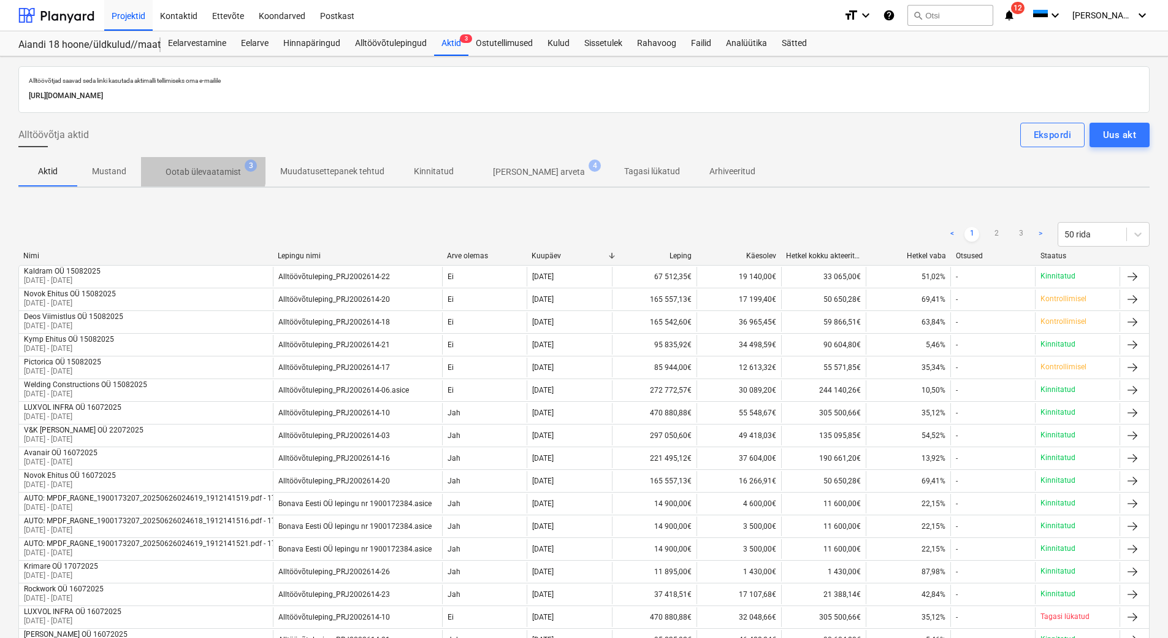
click at [189, 167] on p "Ootab ülevaatamist" at bounding box center [203, 172] width 75 height 13
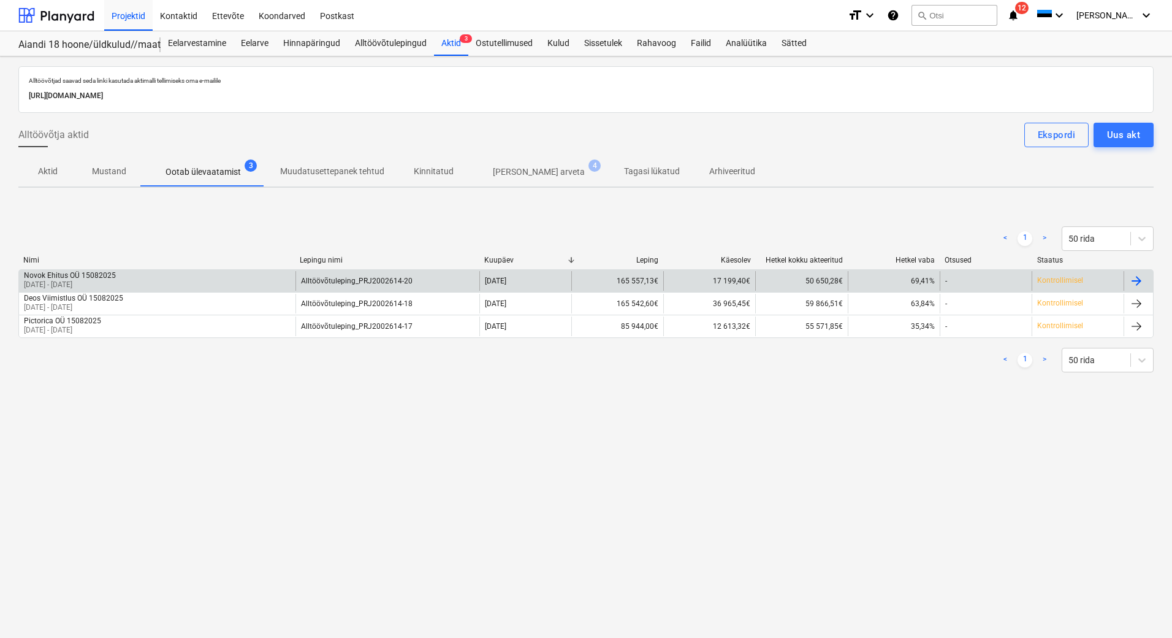
click at [103, 278] on div "Novok Ehitus OÜ 15082025" at bounding box center [70, 275] width 92 height 9
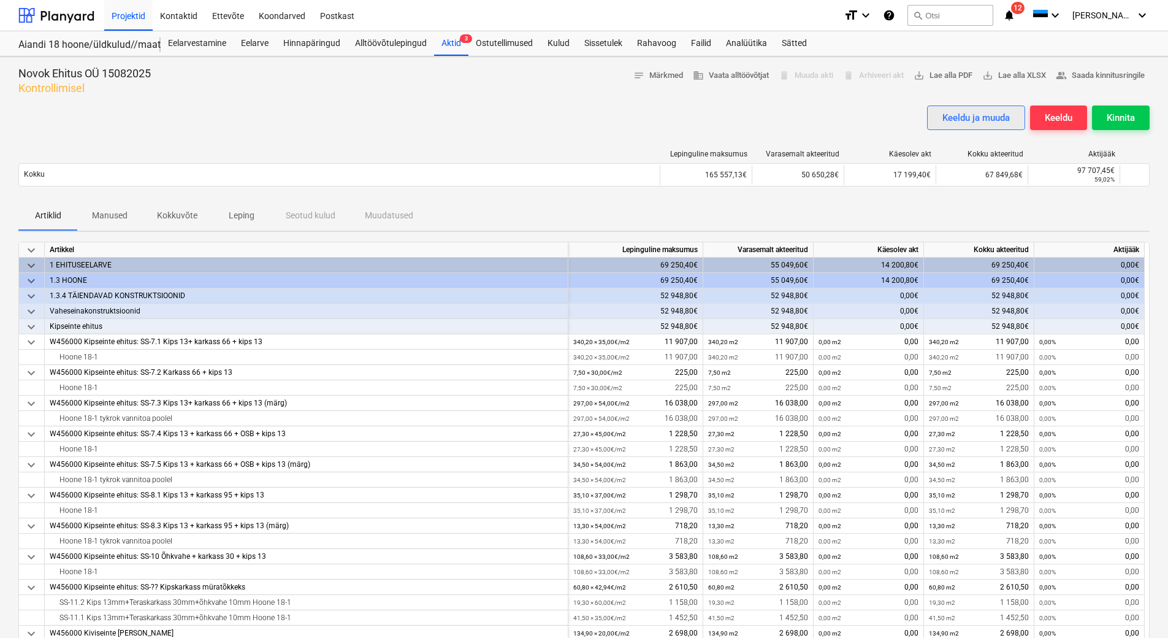
click at [974, 113] on div "Keeldu ja muuda" at bounding box center [975, 118] width 67 height 16
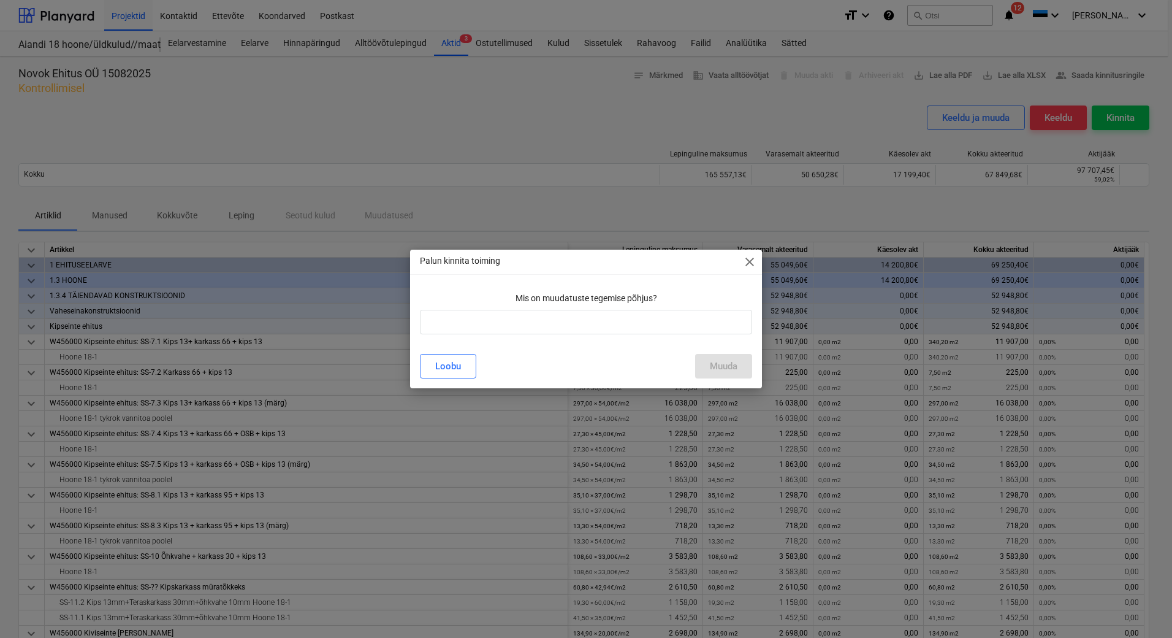
click at [538, 308] on div "Mis on muudatuste tegemise põhjus?" at bounding box center [586, 298] width 332 height 23
click at [527, 323] on input "text" at bounding box center [586, 322] width 332 height 25
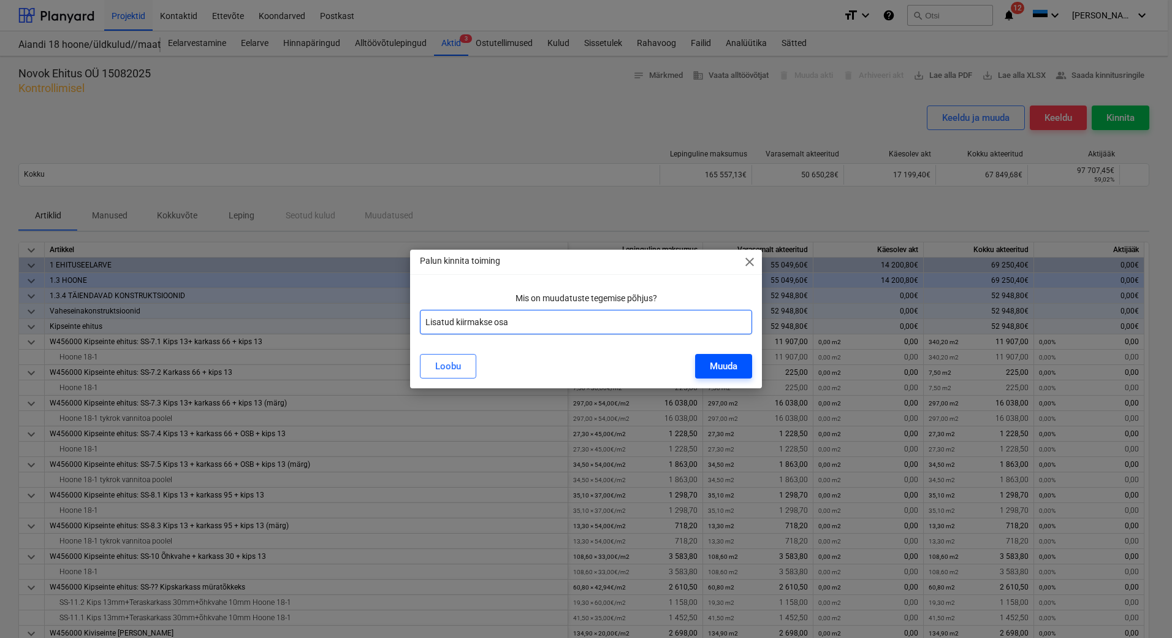
type input "Lisatud kiirmakse osa"
click at [727, 363] on div "Muuda" at bounding box center [724, 366] width 28 height 16
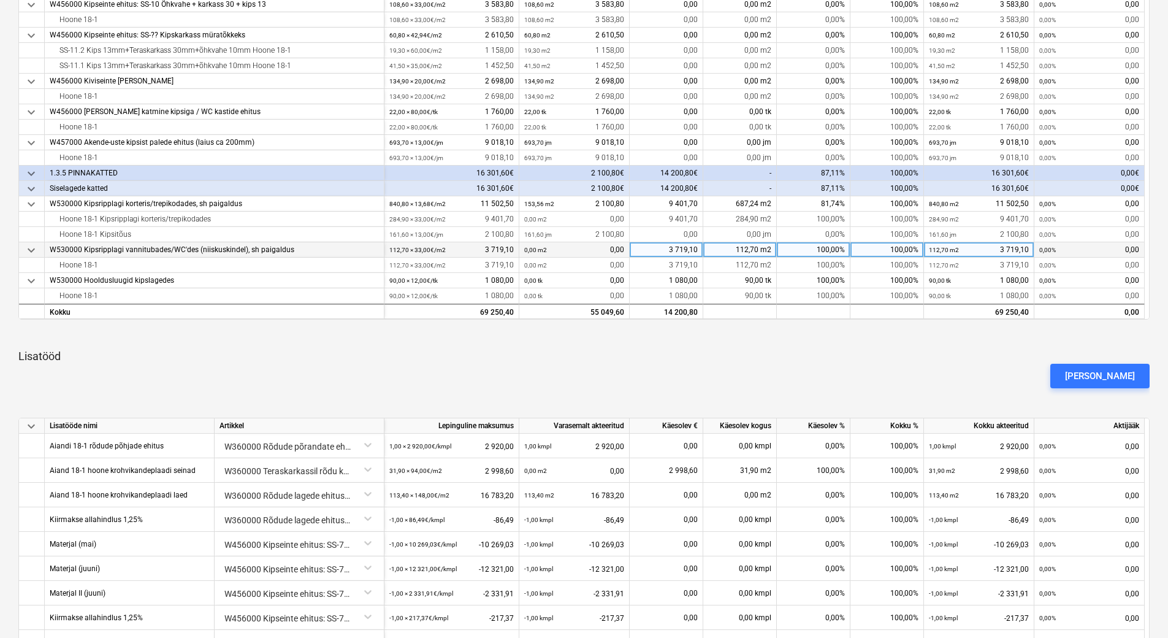
scroll to position [368, 0]
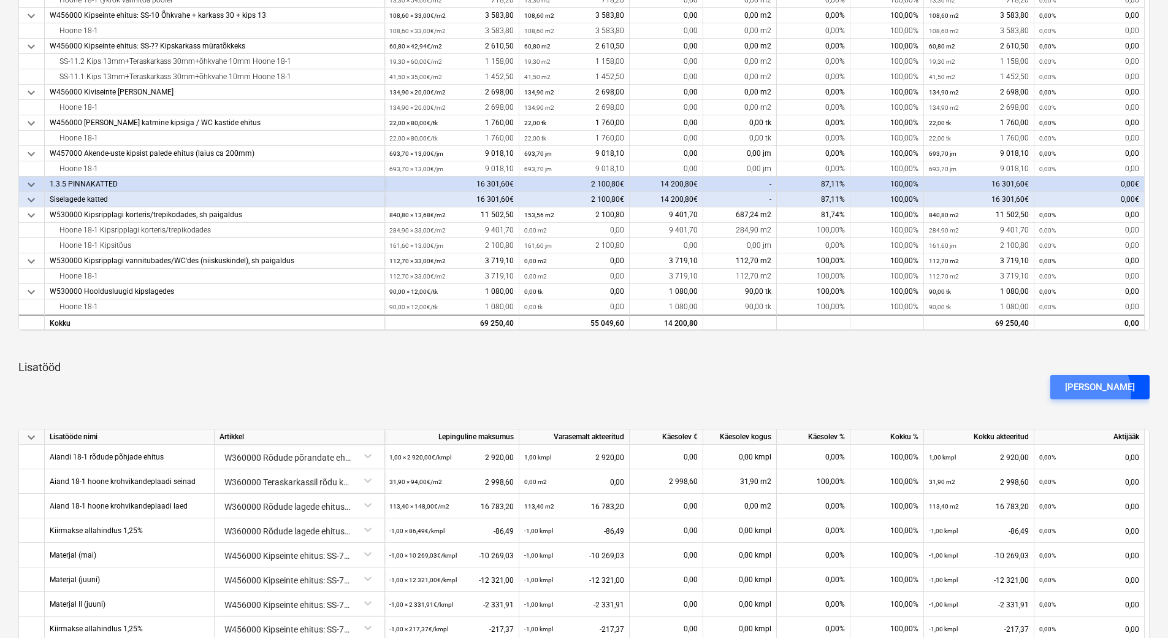
click at [1109, 391] on div "Lisa lisatöö" at bounding box center [1100, 387] width 70 height 16
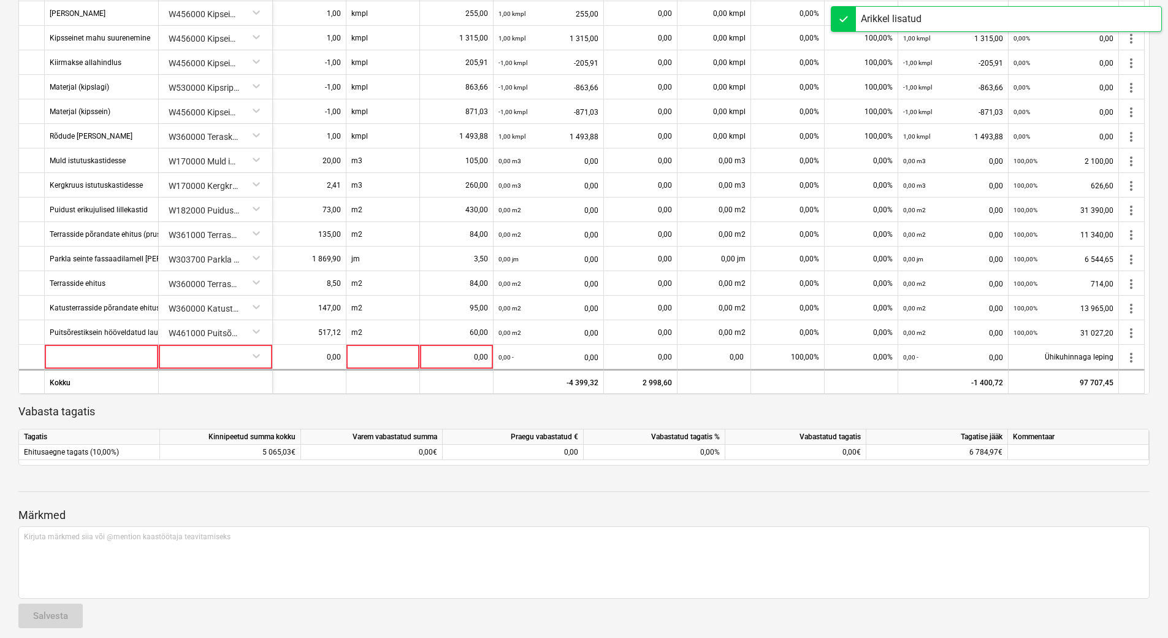
scroll to position [858, 0]
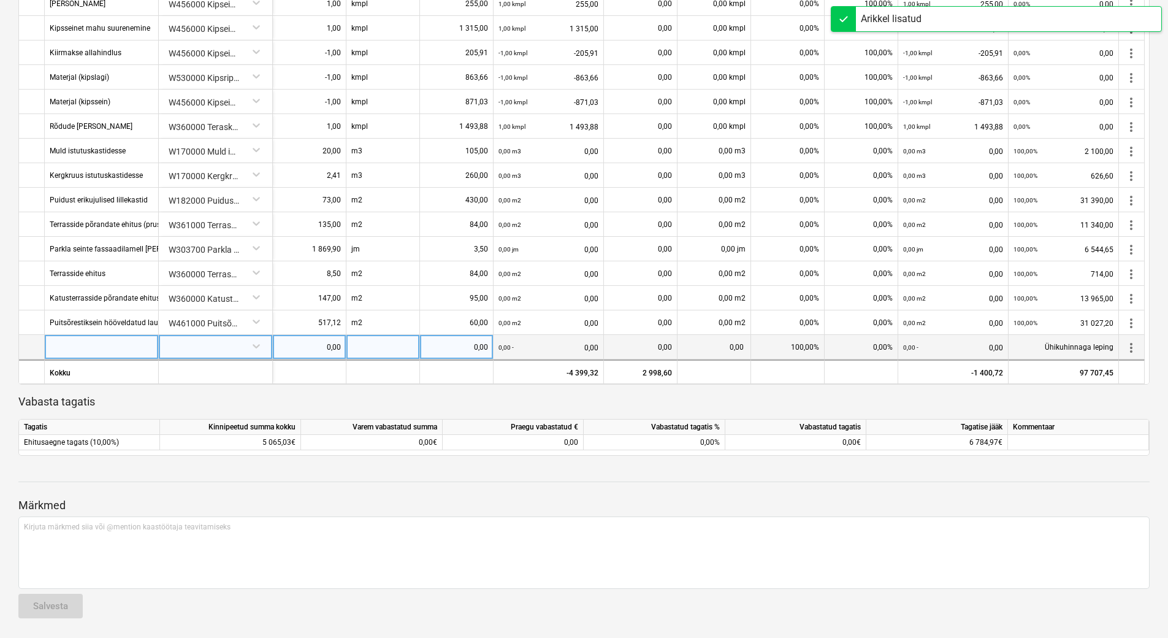
click at [101, 335] on div at bounding box center [102, 347] width 114 height 25
type input "Kiirmakse augustis 1,25%"
click at [186, 343] on div at bounding box center [216, 345] width 104 height 21
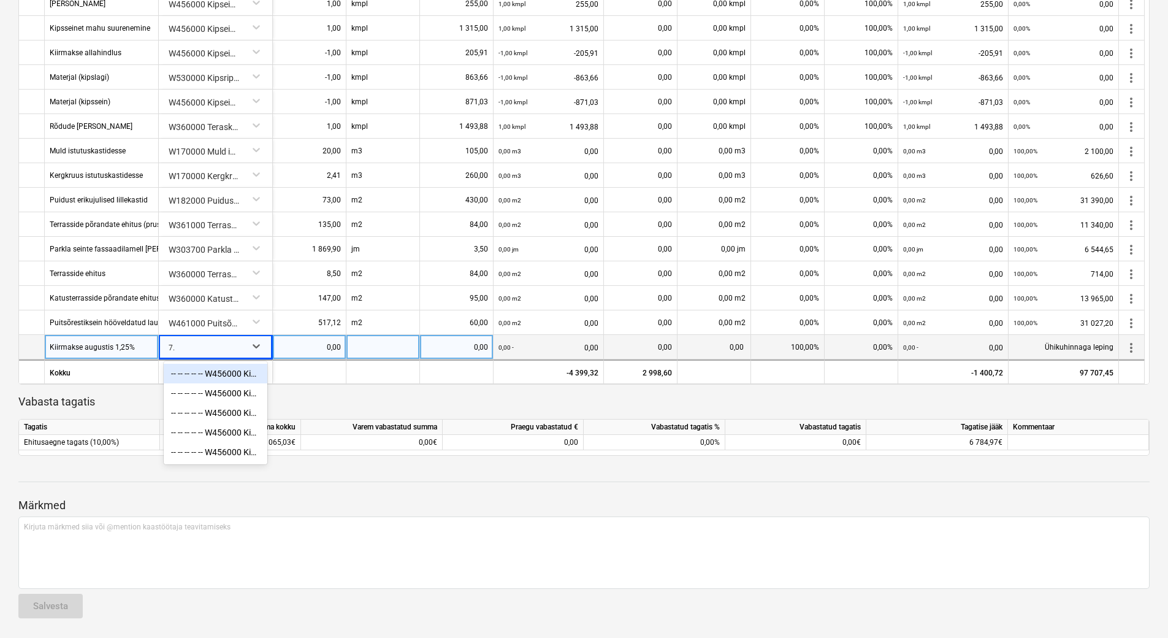
type input "7.3"
click at [212, 380] on div "-- -- -- -- -- W456000 Kipseinte ehitus: SS-7.3 Kips 13+ karkass 66 + kips 13 (…" at bounding box center [216, 374] width 104 height 20
click at [364, 345] on div at bounding box center [383, 347] width 74 height 25
type input "kmpl"
click at [371, 402] on p "Vabasta tagatis" at bounding box center [583, 401] width 1131 height 15
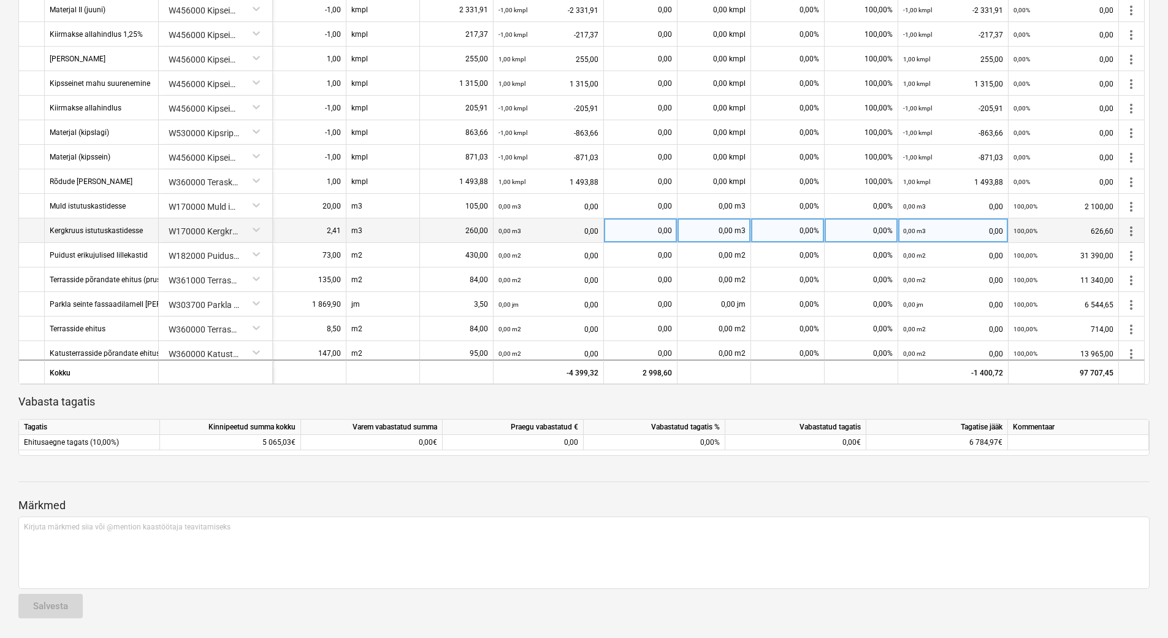
scroll to position [159, 0]
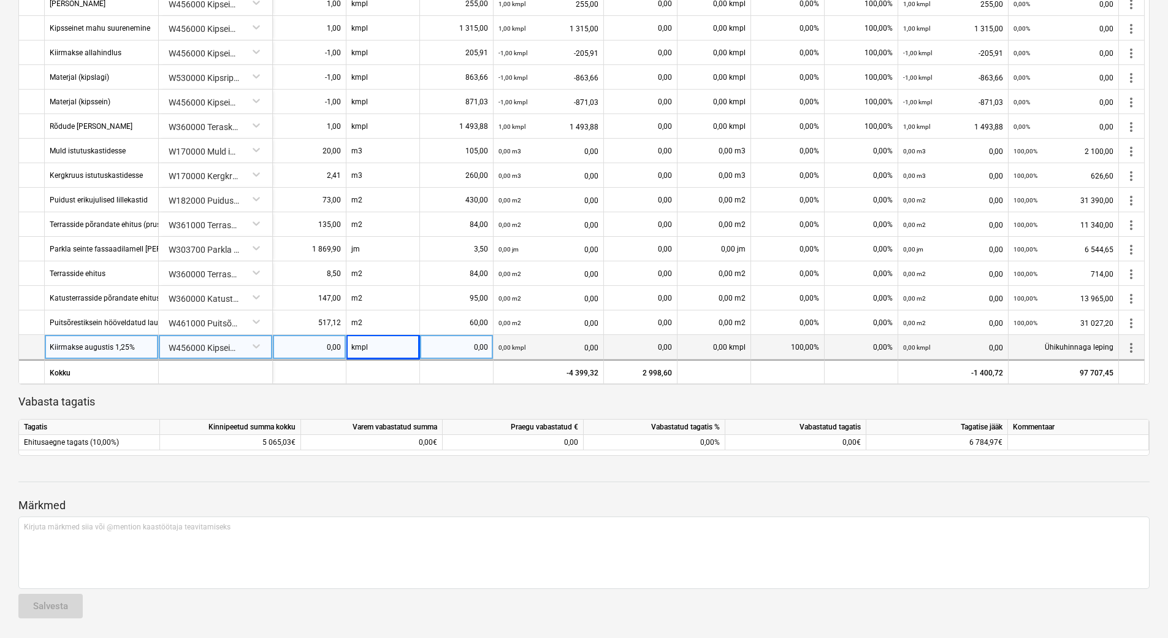
click at [316, 349] on div "0,00" at bounding box center [309, 347] width 63 height 25
type input "-1"
click at [460, 348] on div "0,00" at bounding box center [456, 347] width 63 height 25
type input "214,99"
click at [461, 400] on p "Vabasta tagatis" at bounding box center [583, 401] width 1131 height 15
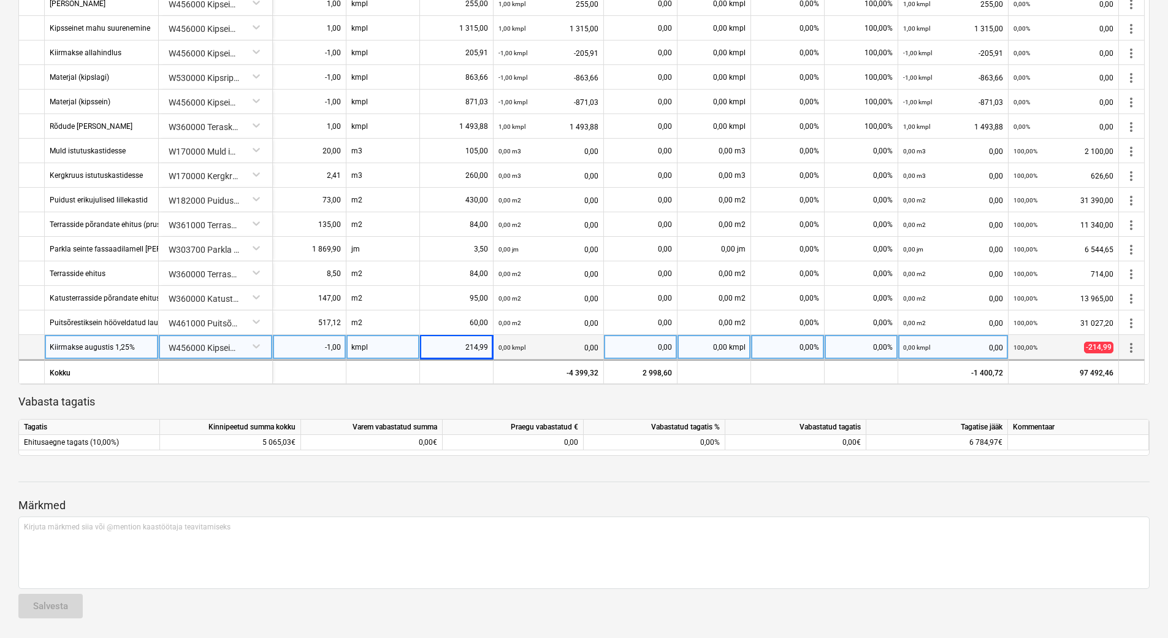
click at [793, 346] on div "0,00%" at bounding box center [788, 347] width 74 height 25
type input "100"
click at [760, 394] on p "Vabasta tagatis" at bounding box center [583, 401] width 1131 height 15
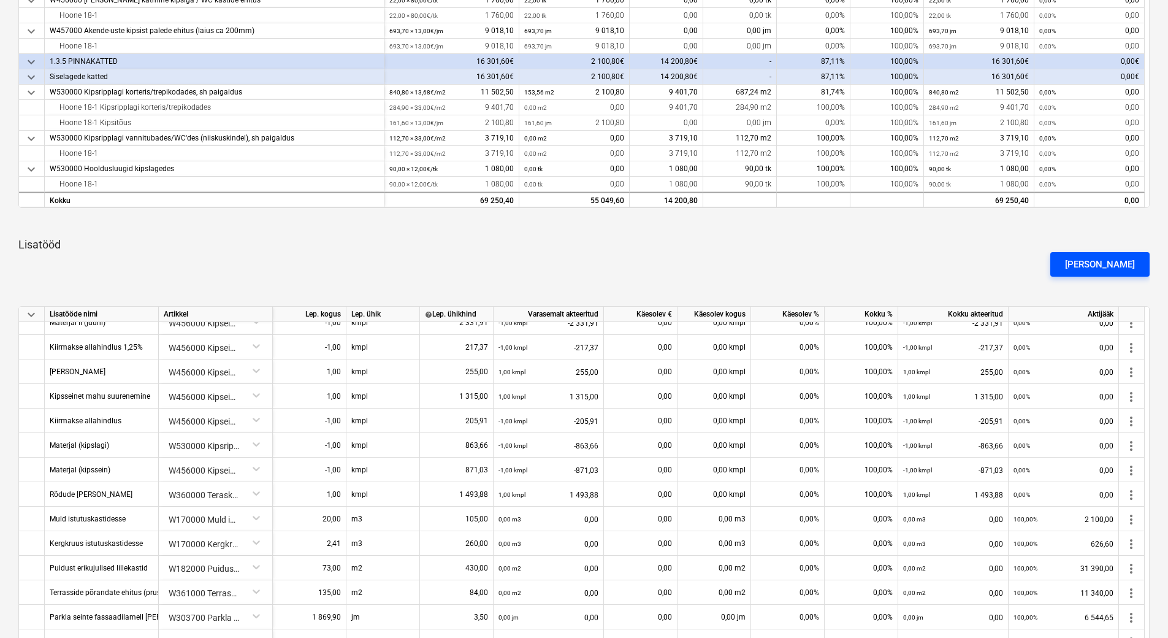
click at [1112, 263] on div "Lisa lisatöö" at bounding box center [1100, 264] width 70 height 16
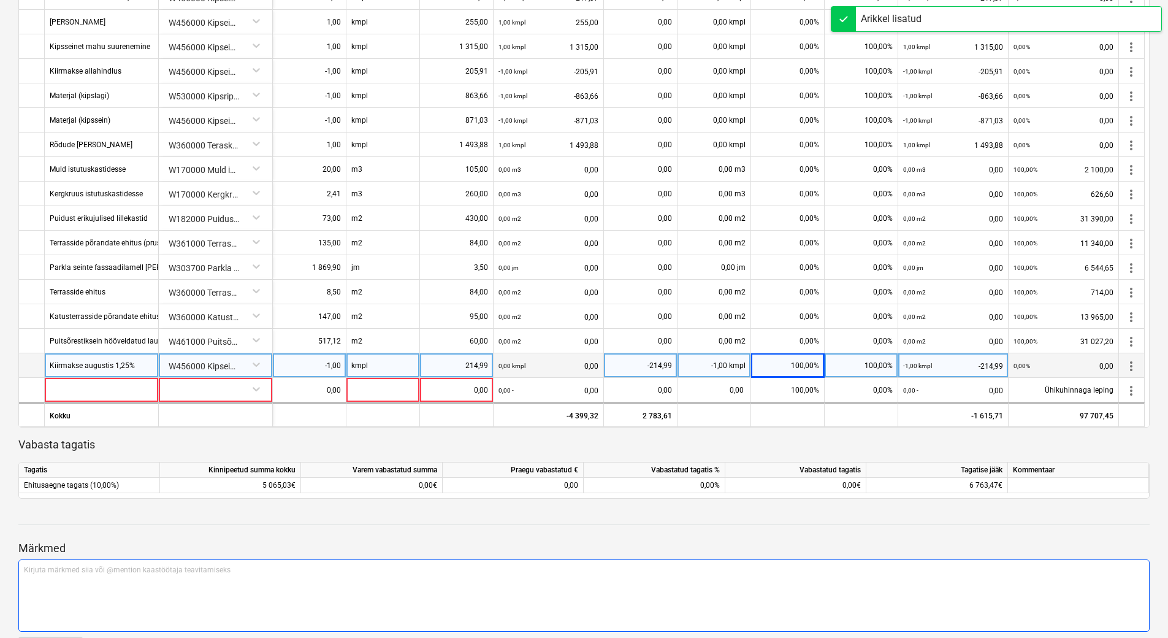
scroll to position [858, 0]
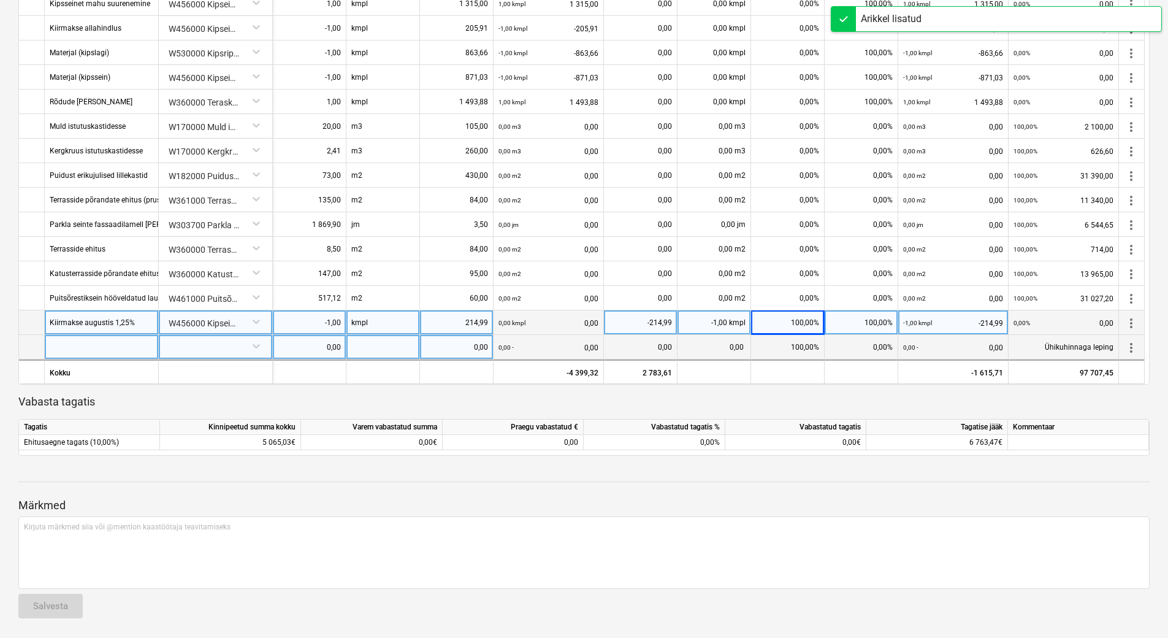
click at [104, 350] on div at bounding box center [102, 347] width 114 height 25
type input "Palede lisa"
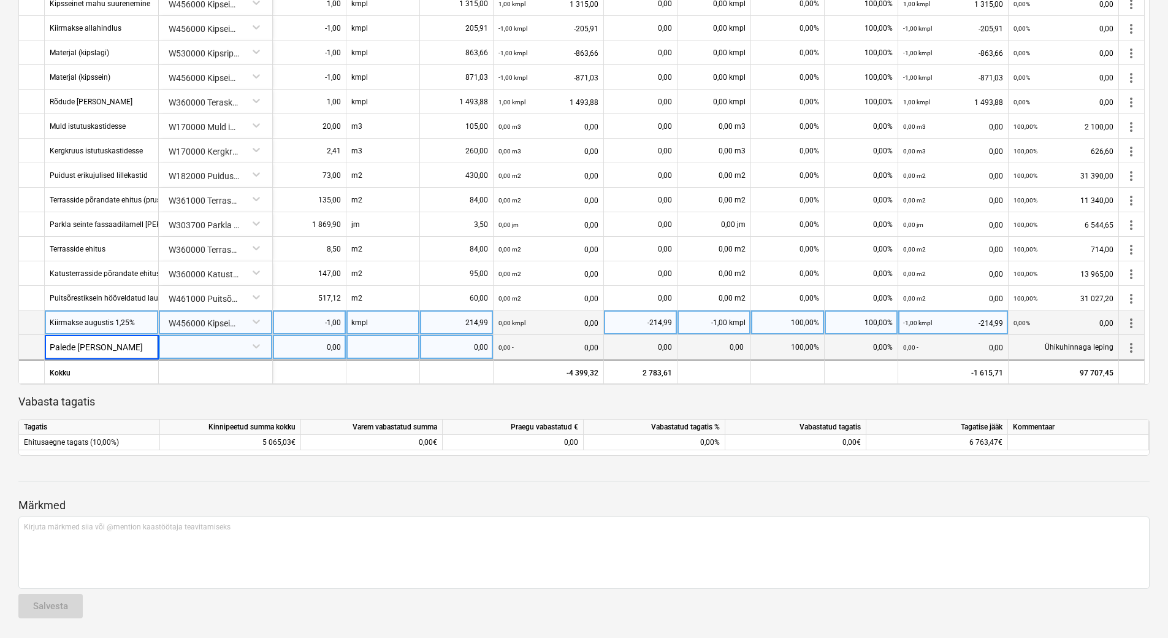
click at [227, 351] on div at bounding box center [216, 345] width 104 height 21
type input "7.3"
click at [215, 376] on div "-- -- -- -- -- W456000 Kipseinte ehitus: SS-7.3 Kips 13+ karkass 66 + kips 13 (…" at bounding box center [216, 374] width 104 height 20
click at [308, 348] on div "0,00" at bounding box center [309, 347] width 63 height 25
type input "1"
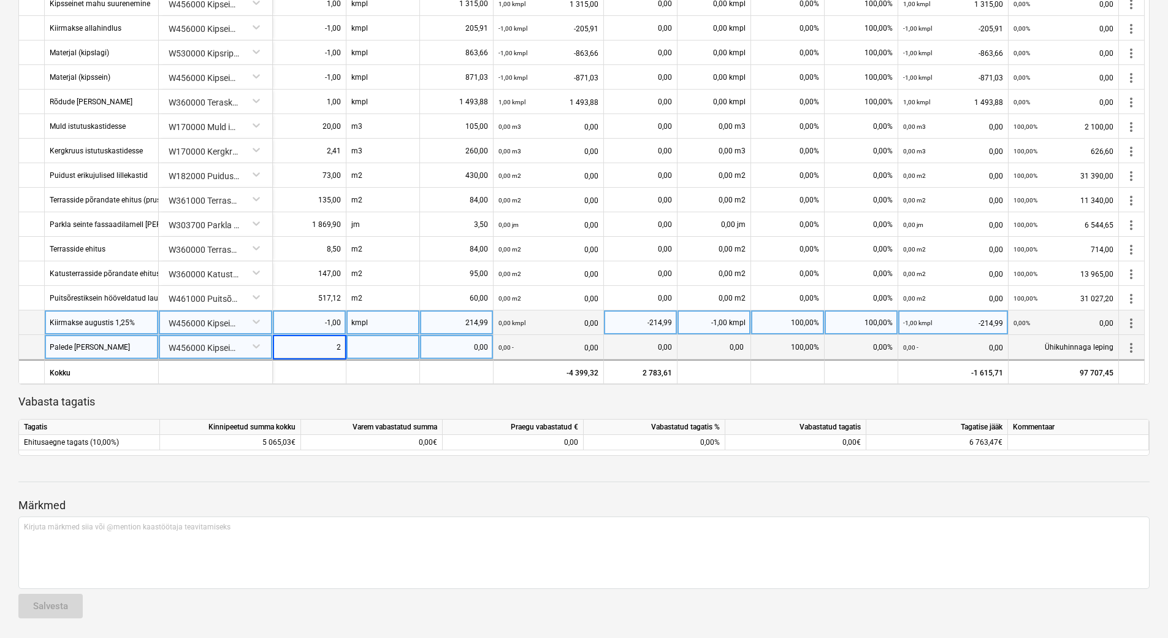
type input "25"
click at [359, 348] on div at bounding box center [383, 347] width 74 height 25
click at [458, 346] on div "0,00" at bounding box center [456, 347] width 63 height 25
type input "10"
click at [481, 404] on p "Vabasta tagatis" at bounding box center [583, 401] width 1131 height 15
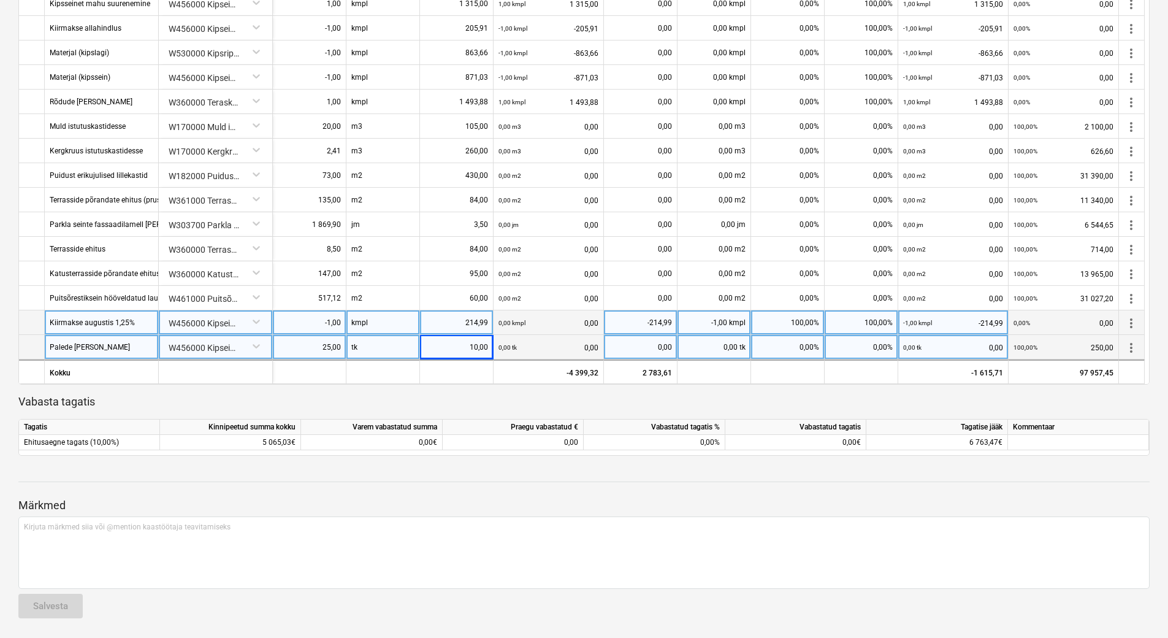
click at [865, 345] on div "0,00%" at bounding box center [862, 347] width 74 height 25
type input "100"
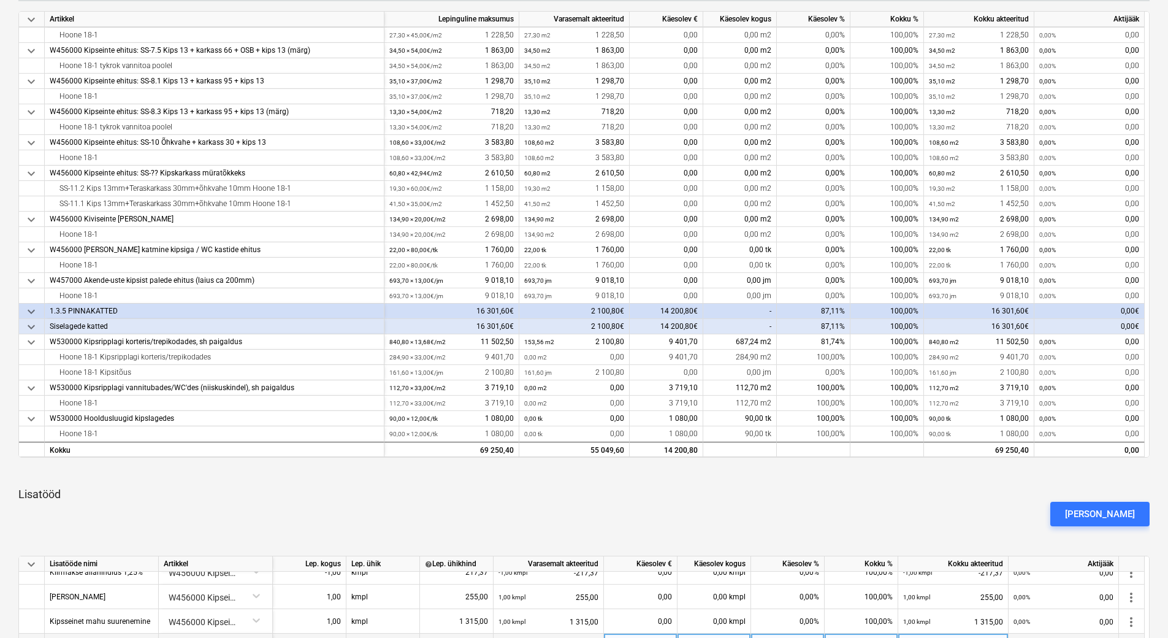
scroll to position [0, 0]
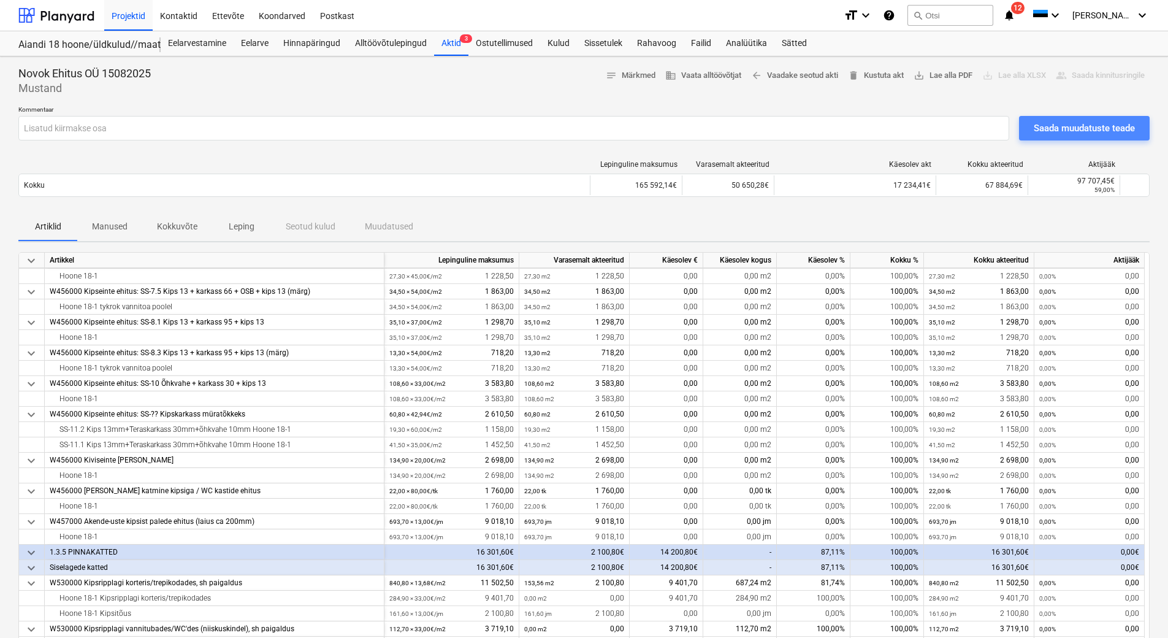
click at [1059, 133] on div "Saada muudatuste teade" at bounding box center [1084, 128] width 101 height 16
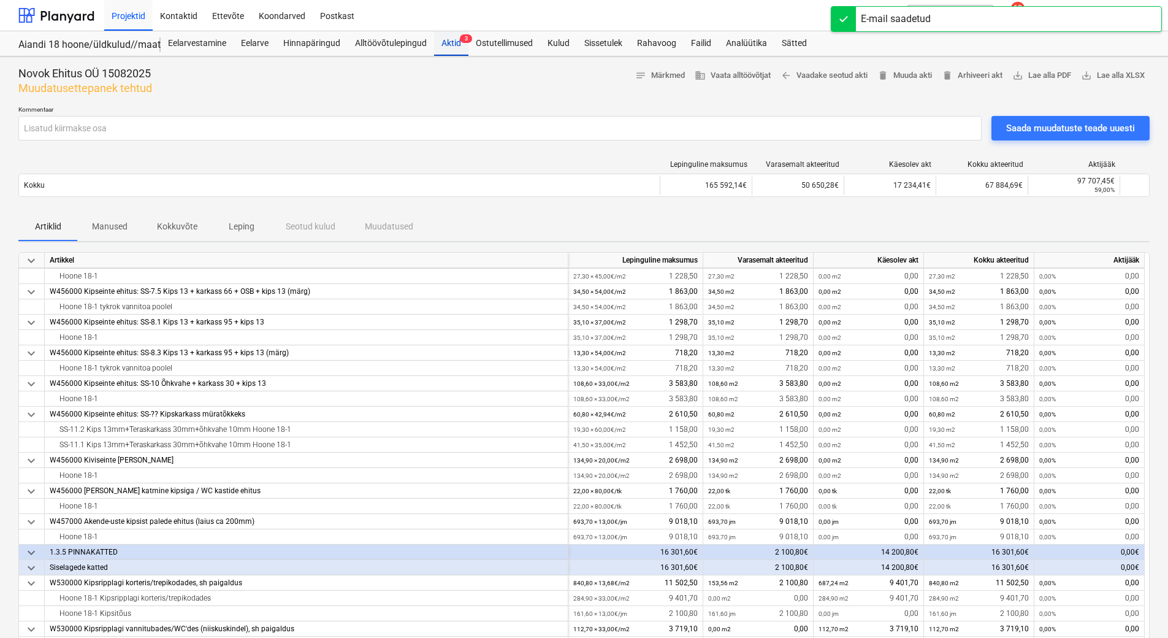
click at [454, 48] on div "Aktid 3" at bounding box center [451, 43] width 34 height 25
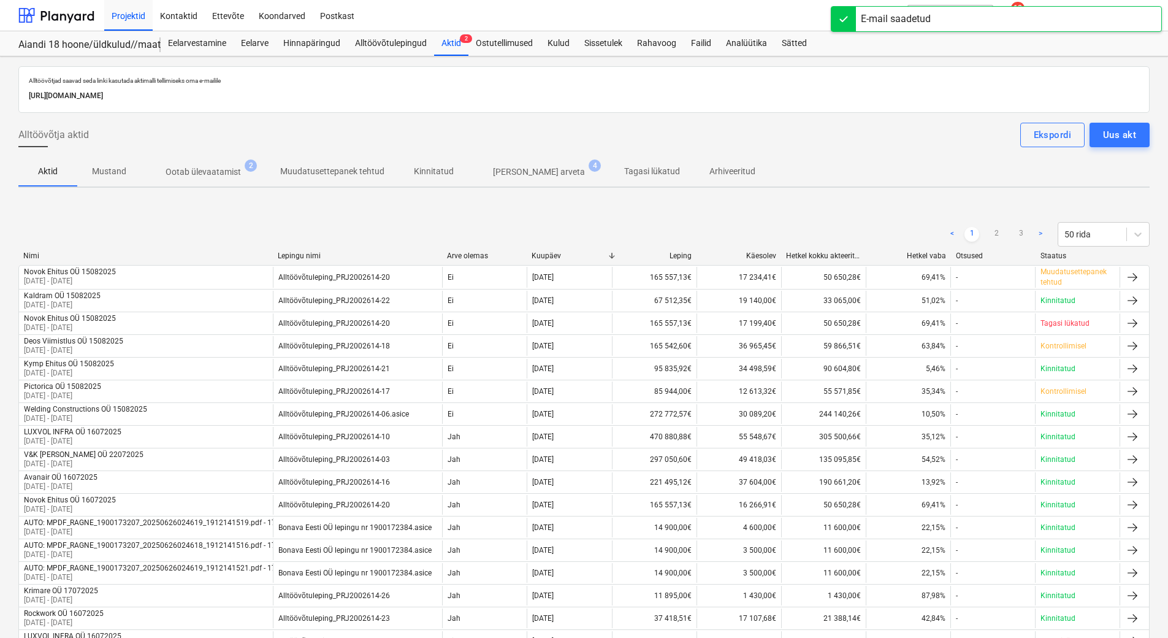
click at [198, 180] on span "Ootab ülevaatamist 2" at bounding box center [203, 172] width 124 height 22
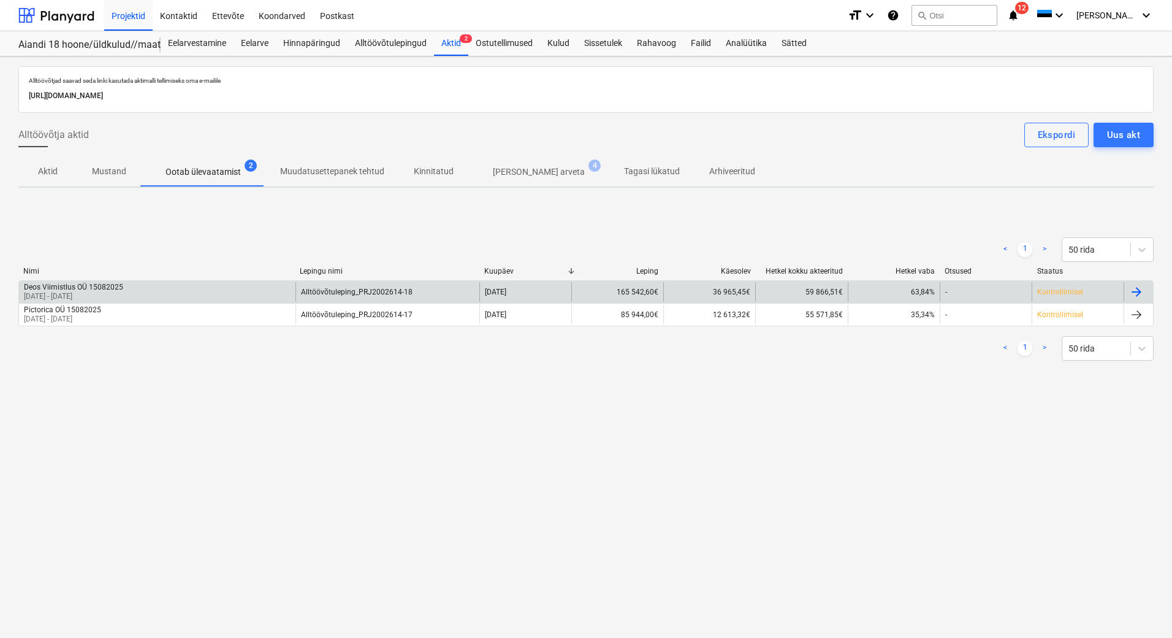
click at [93, 288] on div "Deos Viimistlus OÜ 15082025" at bounding box center [73, 287] width 99 height 9
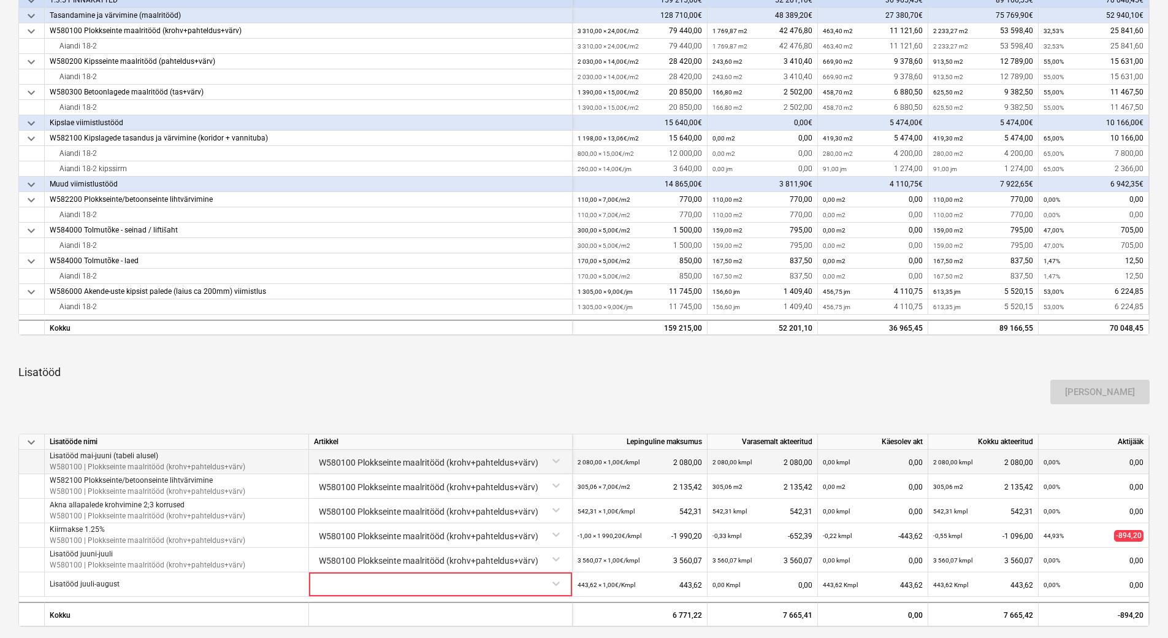
scroll to position [307, 0]
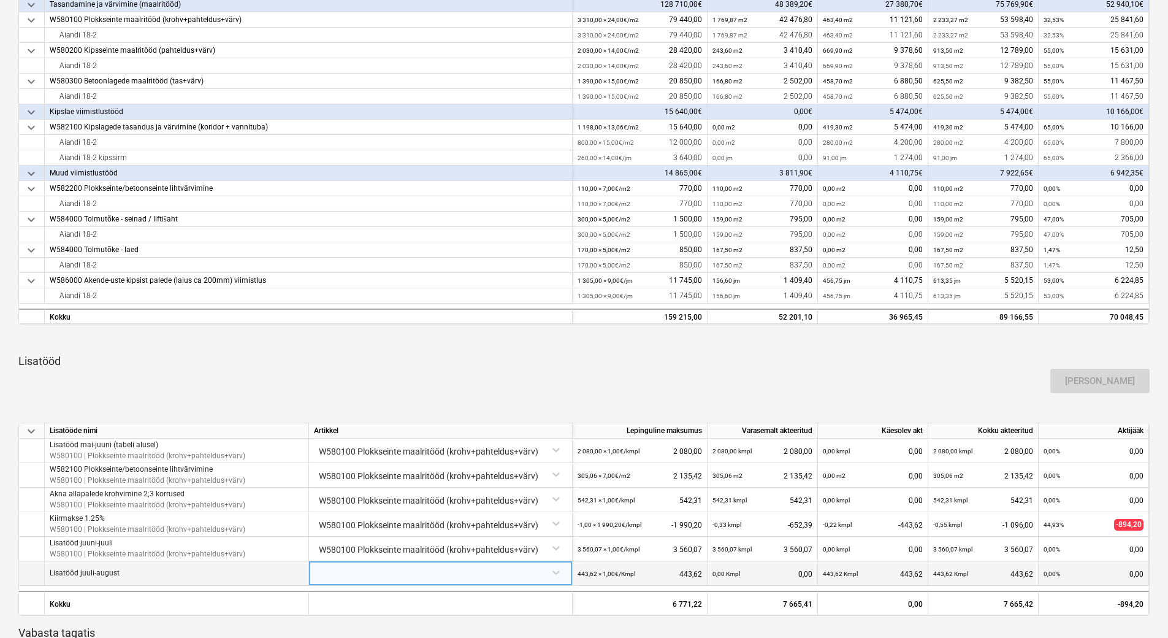
click at [390, 567] on div at bounding box center [440, 571] width 253 height 21
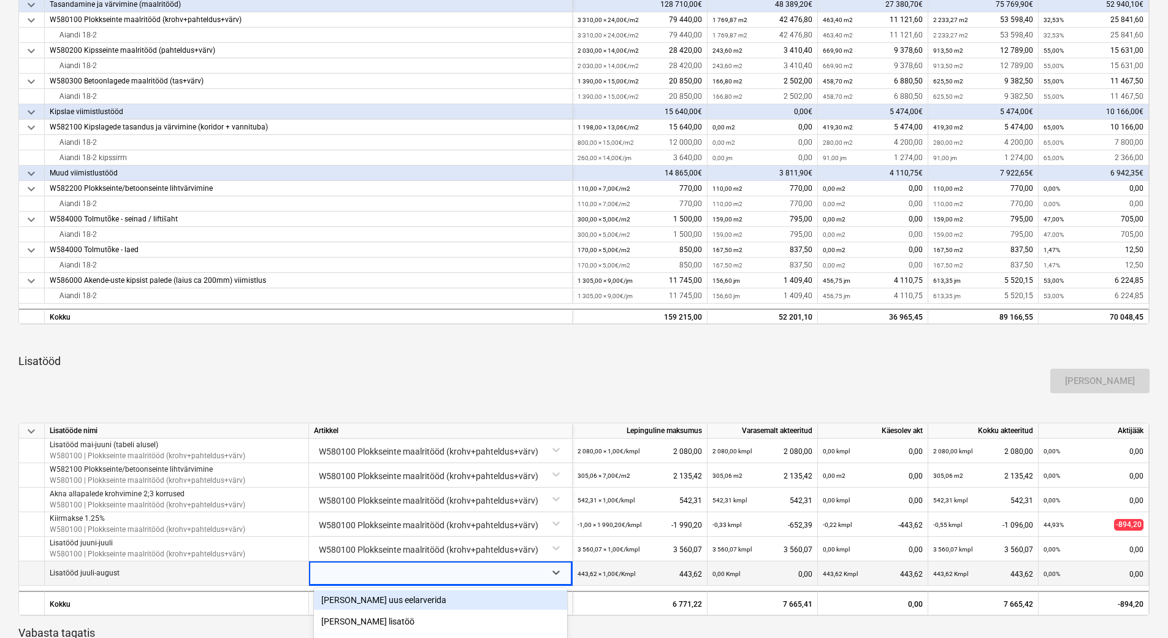
scroll to position [448, 0]
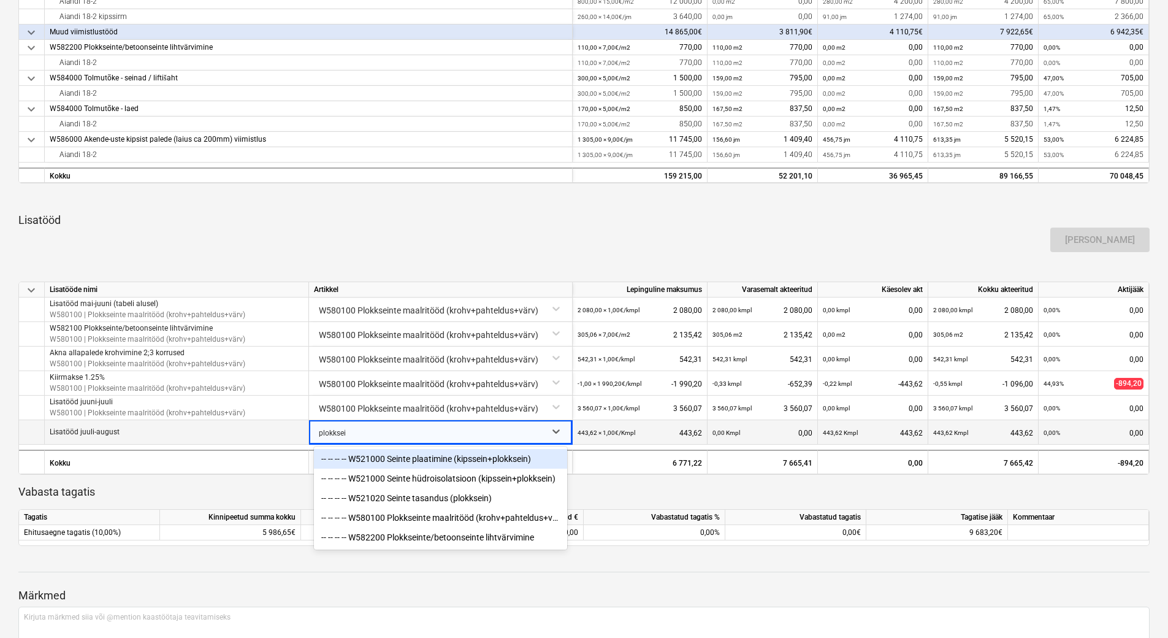
type input "plokksein"
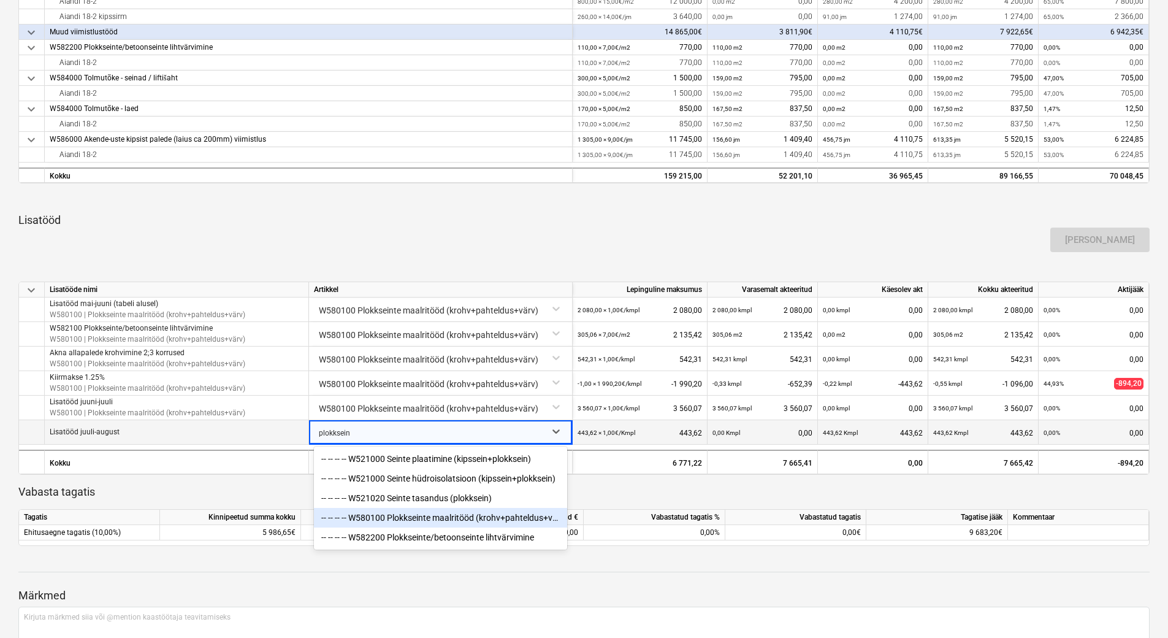
click at [440, 521] on div "-- -- -- -- W580100 Plokkseinte maalritööd (krohv+pahteldus+värv)" at bounding box center [440, 518] width 253 height 20
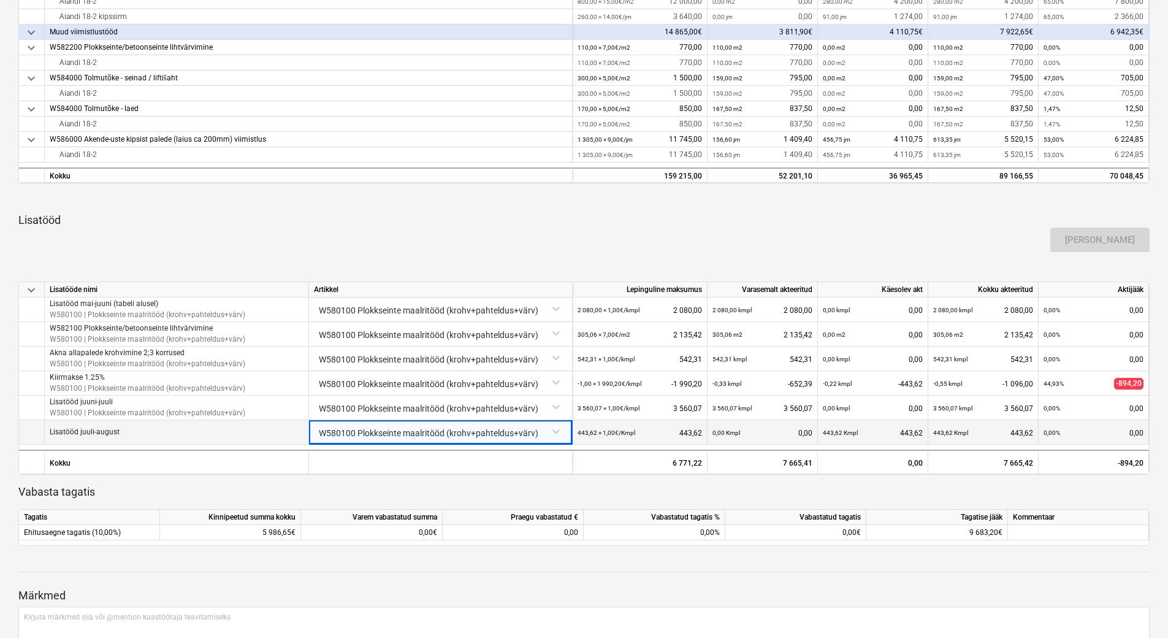
click at [912, 243] on div "Lisa lisatöö" at bounding box center [583, 240] width 1141 height 34
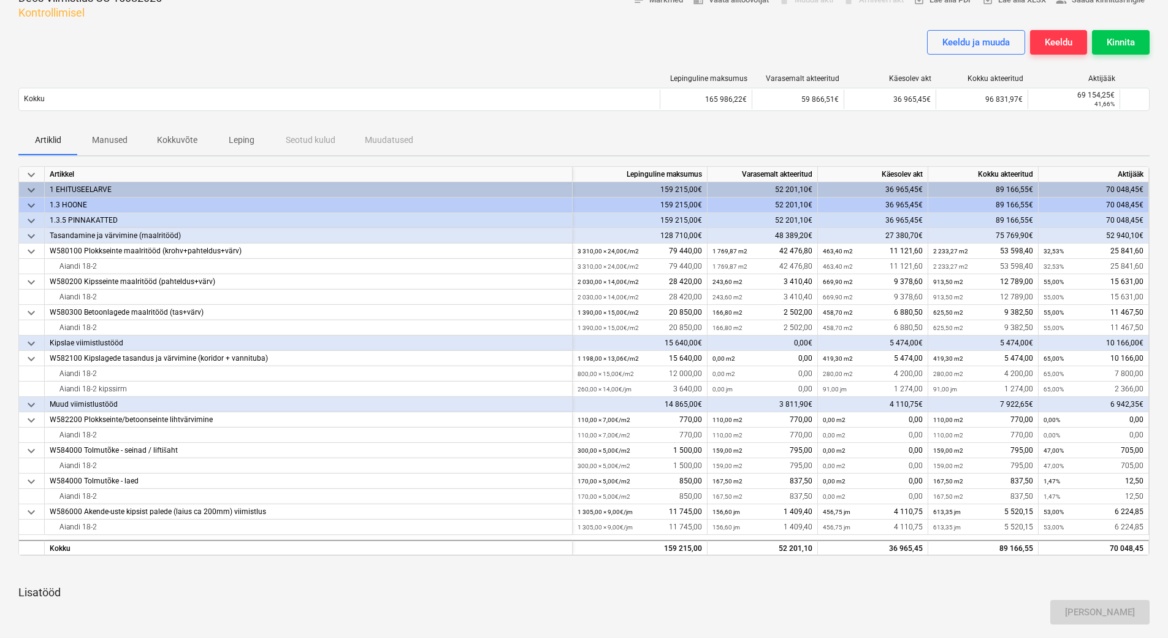
scroll to position [0, 0]
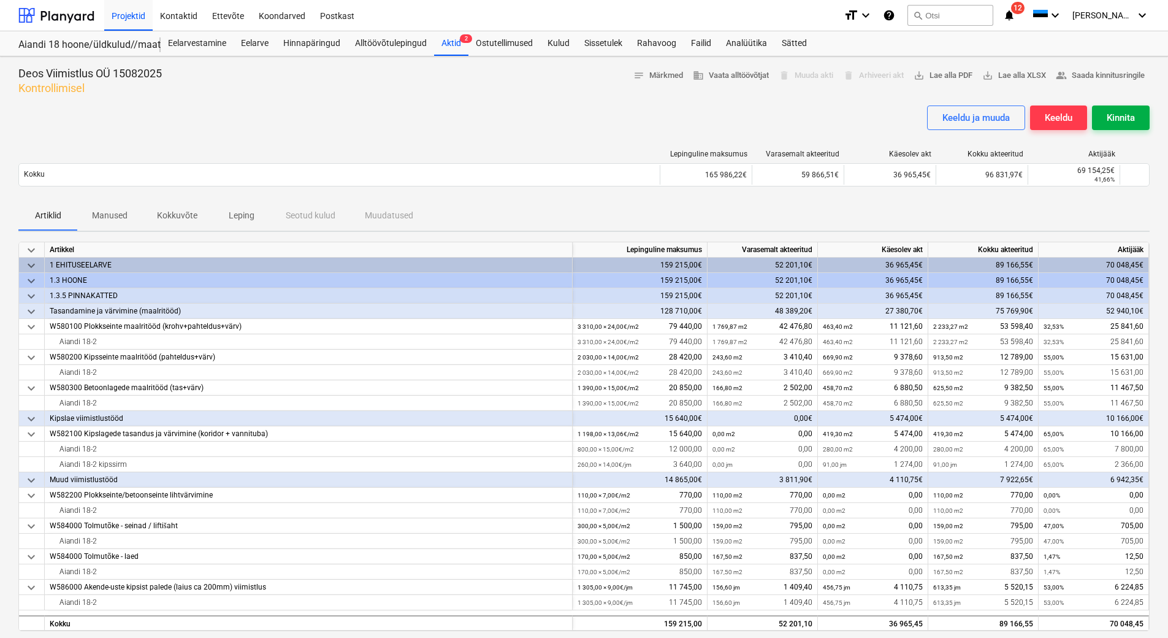
click at [1119, 119] on div "Kinnita" at bounding box center [1121, 118] width 28 height 16
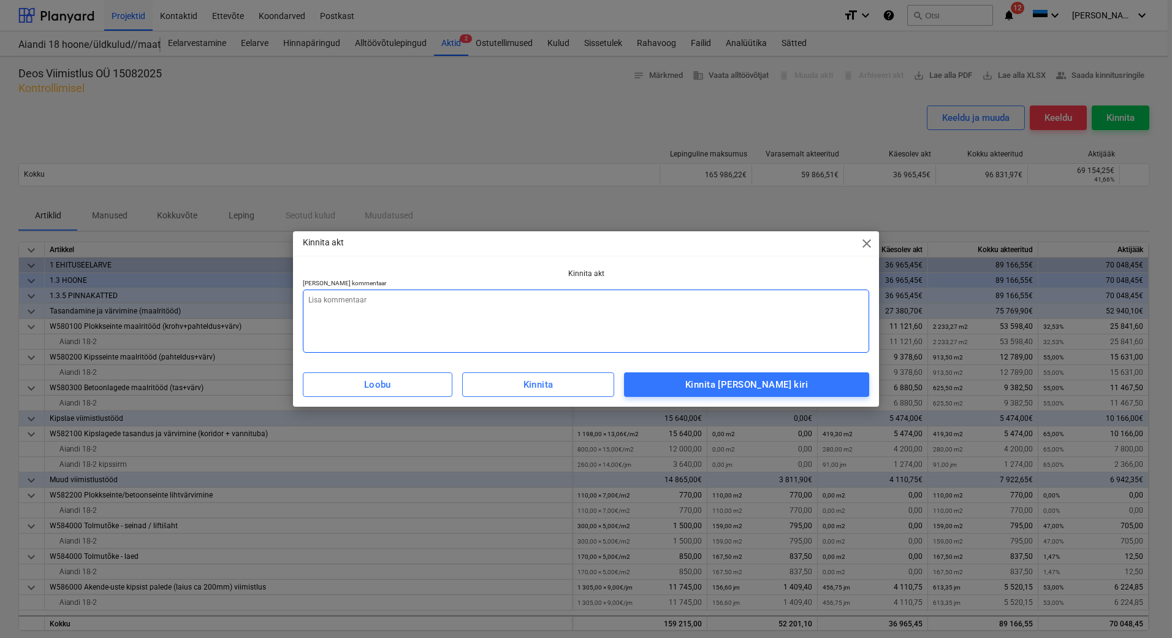
click at [690, 298] on textarea at bounding box center [586, 320] width 567 height 63
paste textarea "Lisada arve vastavalt aktile"
type textarea "x"
type textarea "Lisada arve vastavalt aktile"
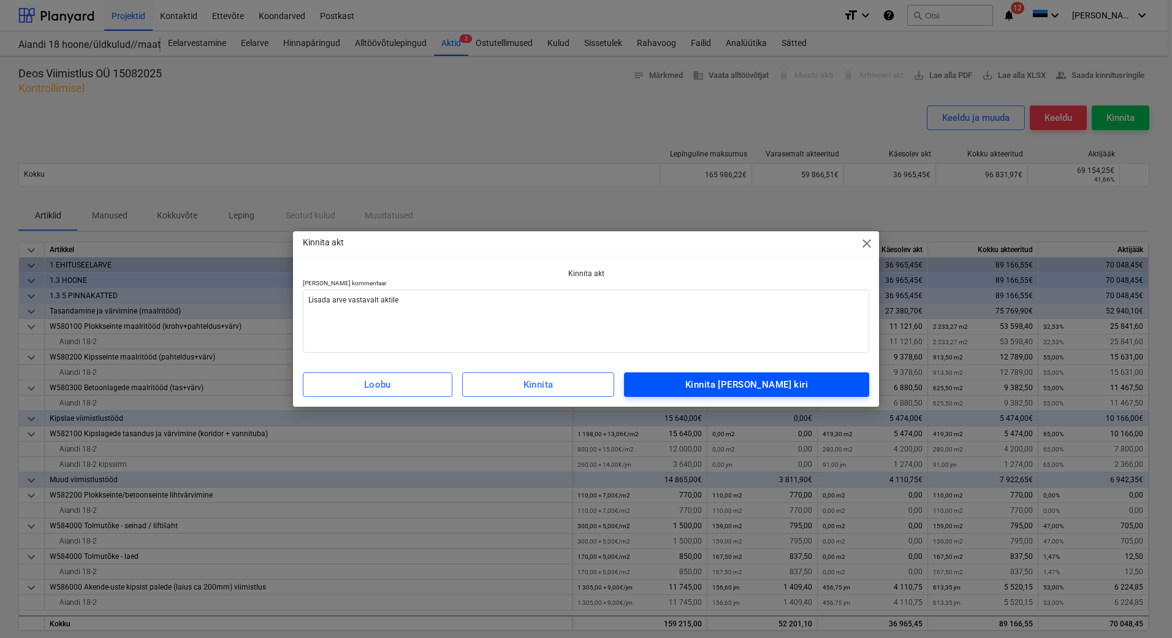
click at [804, 380] on span "Kinnita ja saada kiri" at bounding box center [747, 384] width 218 height 16
type textarea "x"
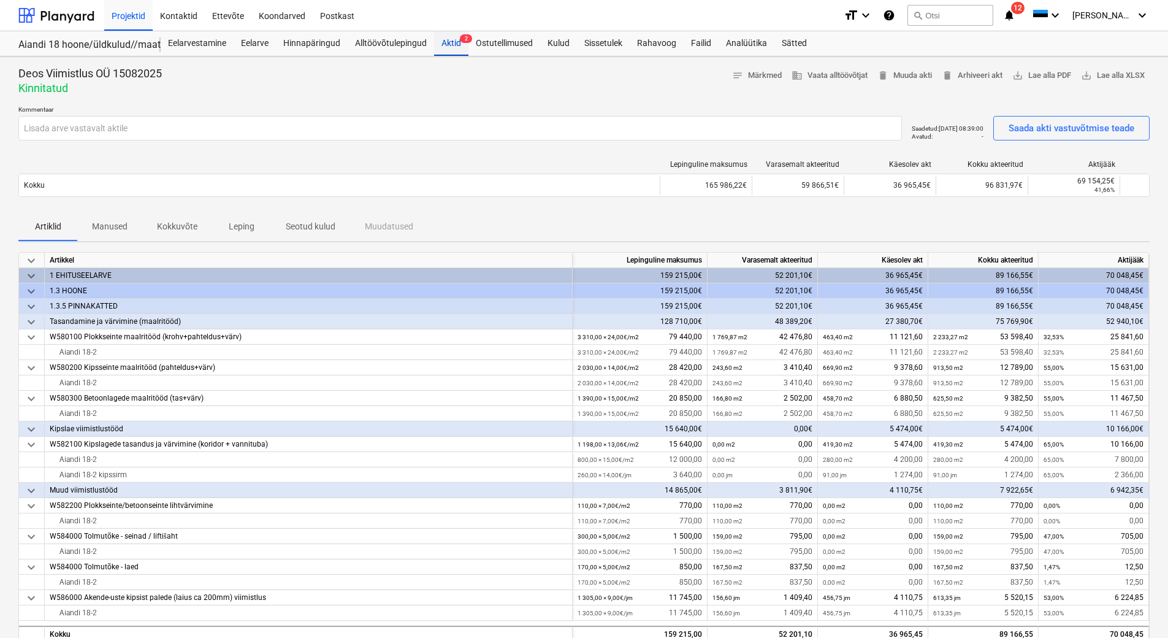
click at [449, 43] on div "Aktid 2" at bounding box center [451, 43] width 34 height 25
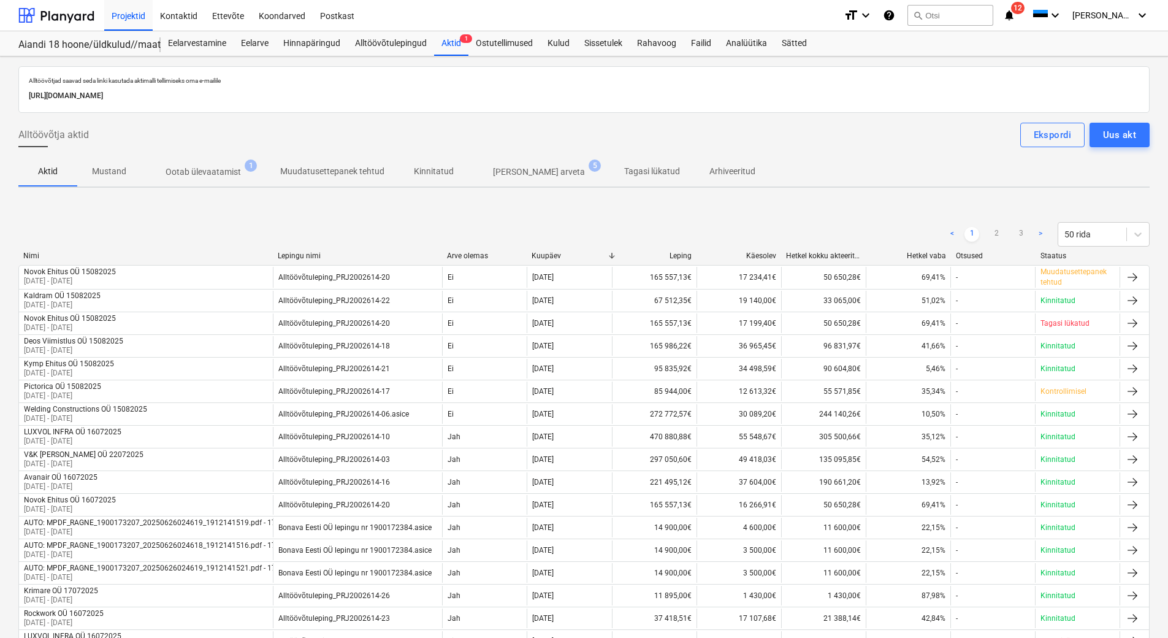
click at [205, 169] on p "Ootab ülevaatamist" at bounding box center [203, 172] width 75 height 13
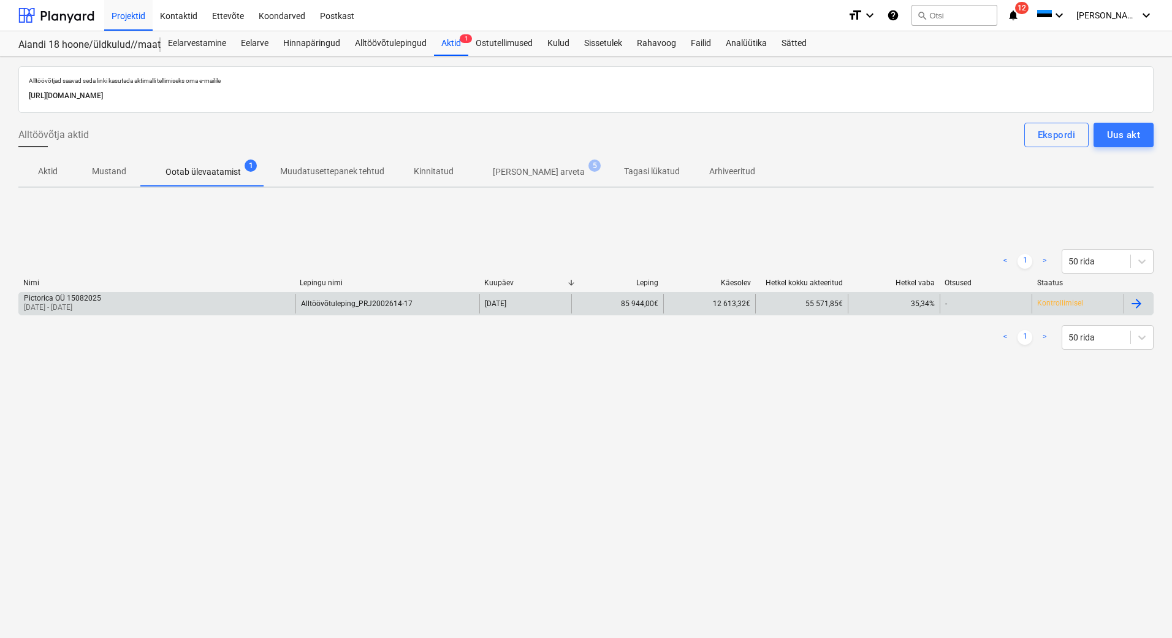
click at [58, 305] on p "15 Jul 2025 - 15 Aug 2025" at bounding box center [62, 307] width 77 height 10
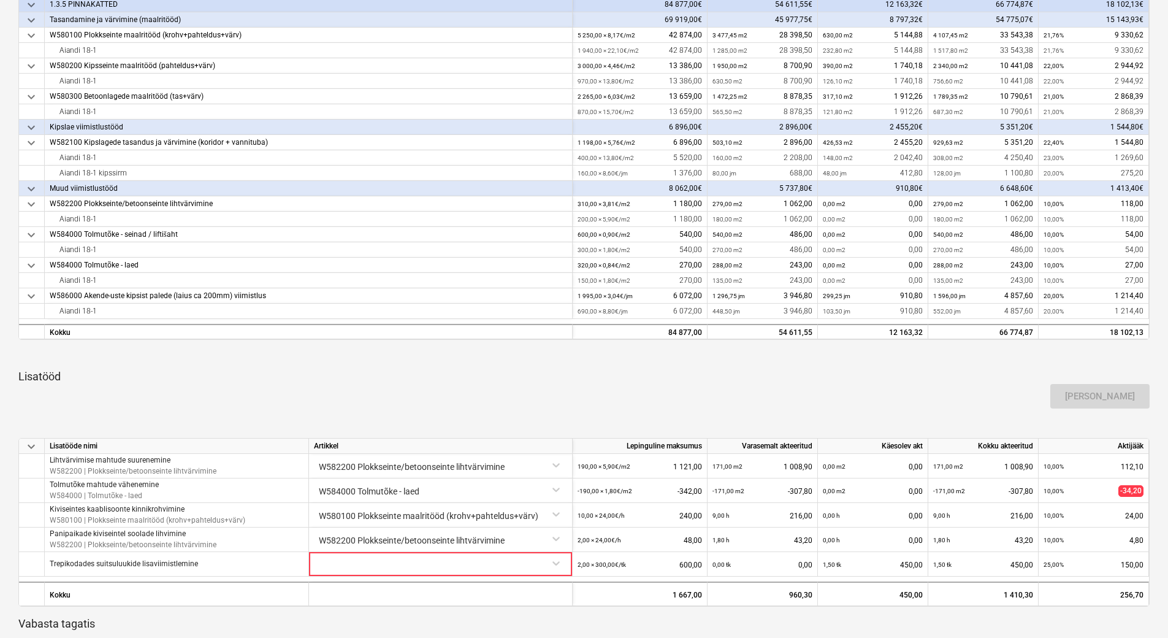
scroll to position [368, 0]
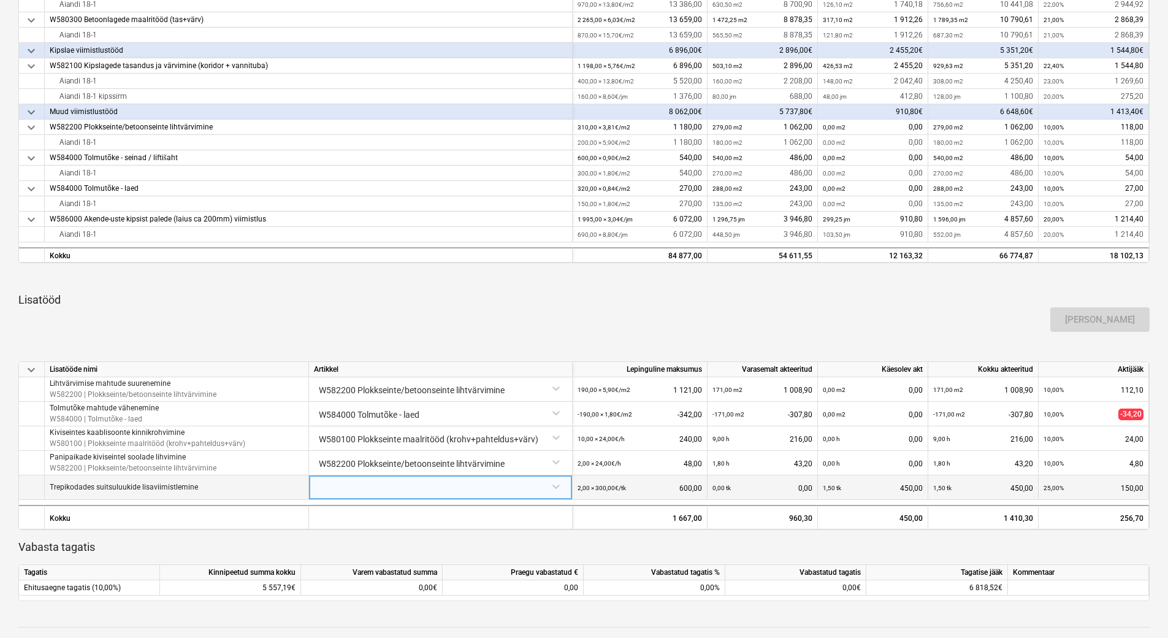
click at [386, 488] on div at bounding box center [440, 485] width 253 height 21
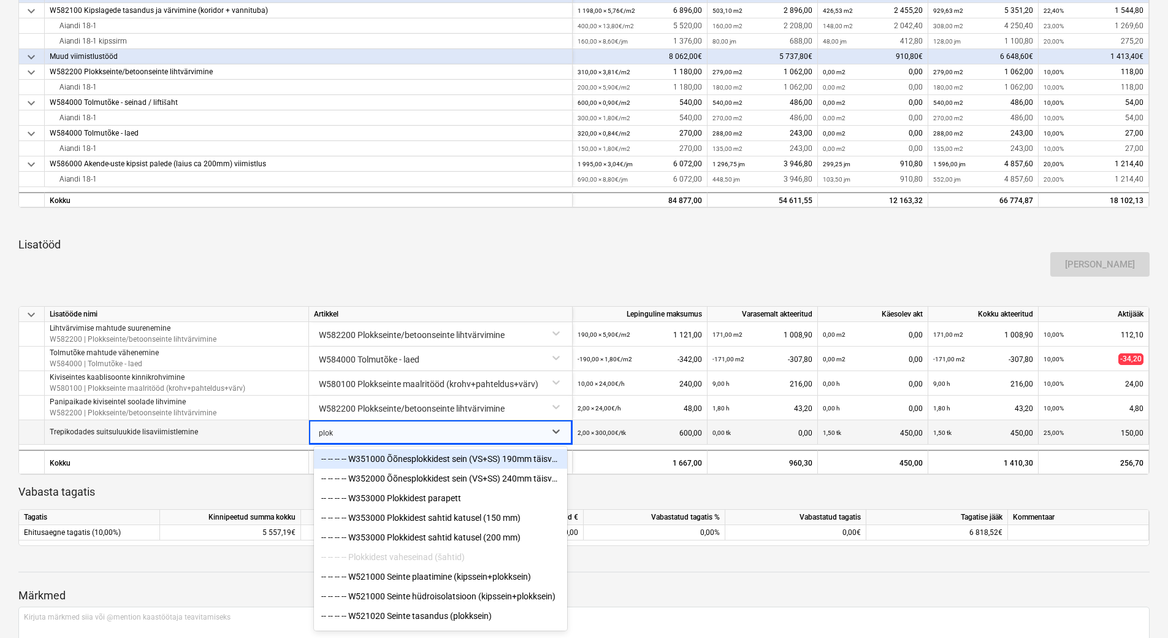
type input "plokk"
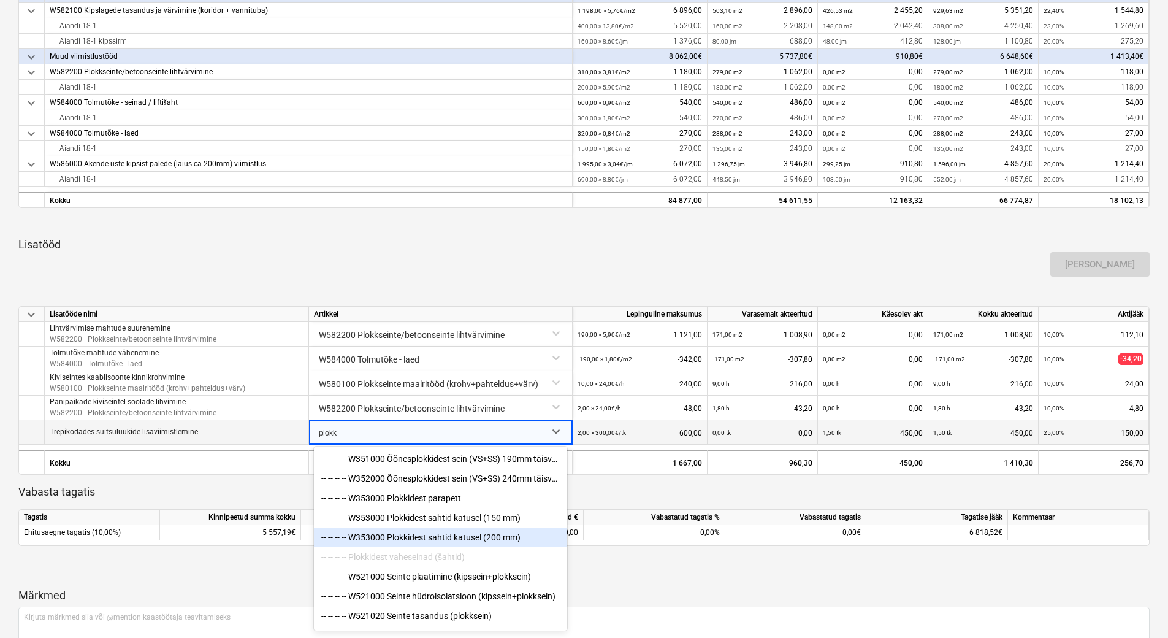
scroll to position [44, 0]
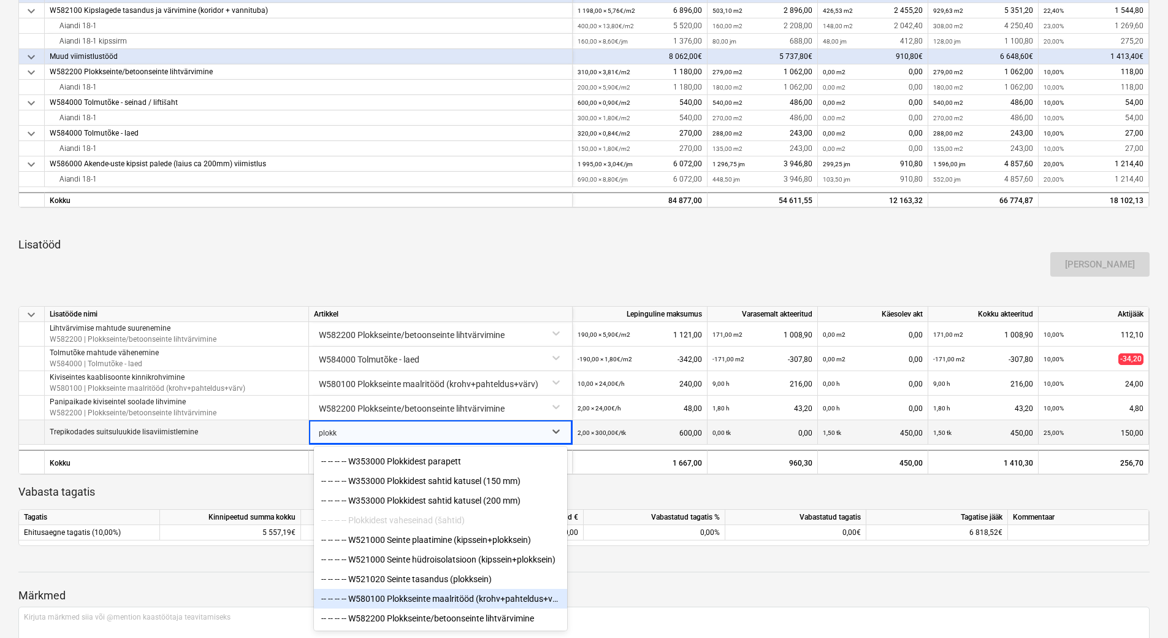
click at [476, 597] on div "-- -- -- -- W580100 Plokkseinte maalritööd (krohv+pahteldus+värv)" at bounding box center [440, 599] width 253 height 20
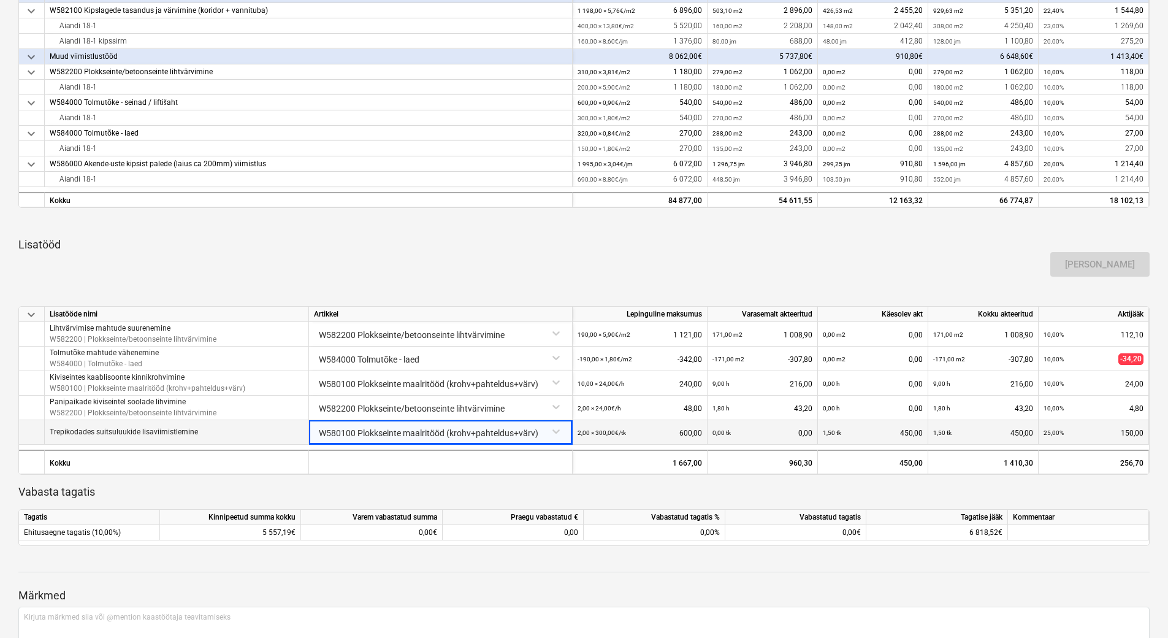
click at [559, 269] on div "Lisa lisatöö" at bounding box center [583, 264] width 1141 height 34
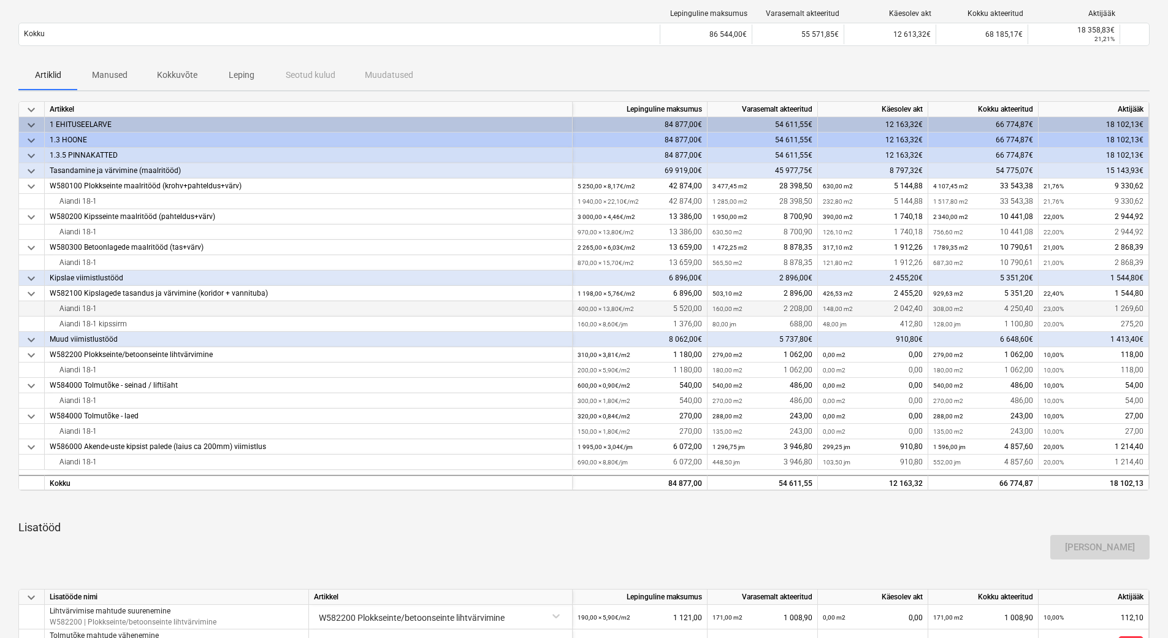
scroll to position [55, 0]
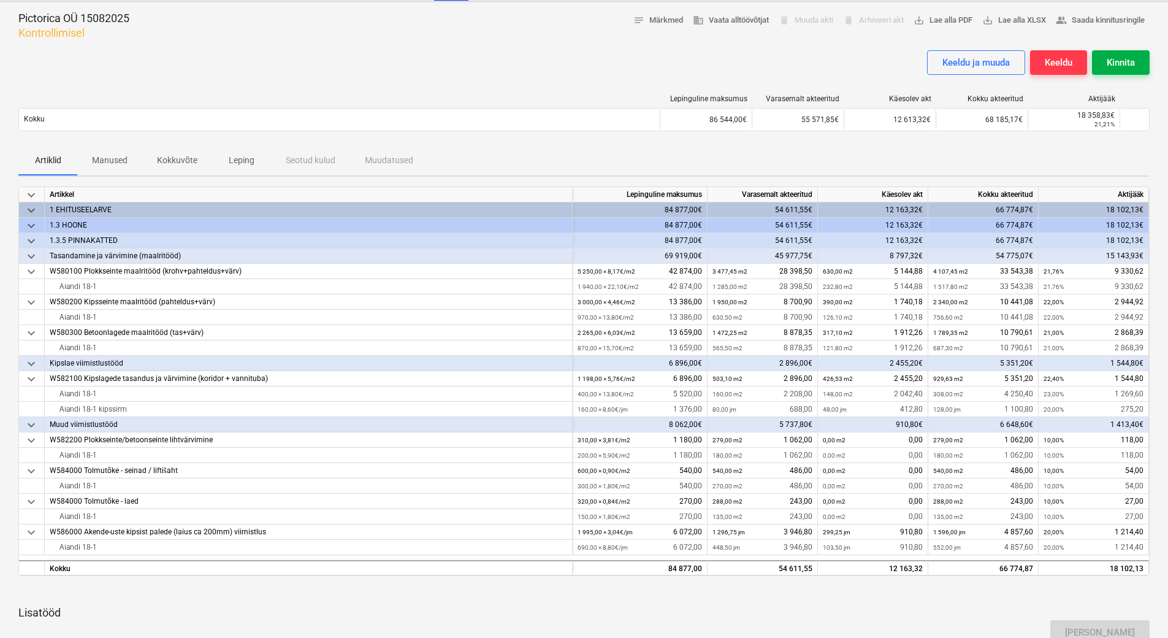
click at [1126, 62] on div "Kinnita" at bounding box center [1121, 63] width 28 height 16
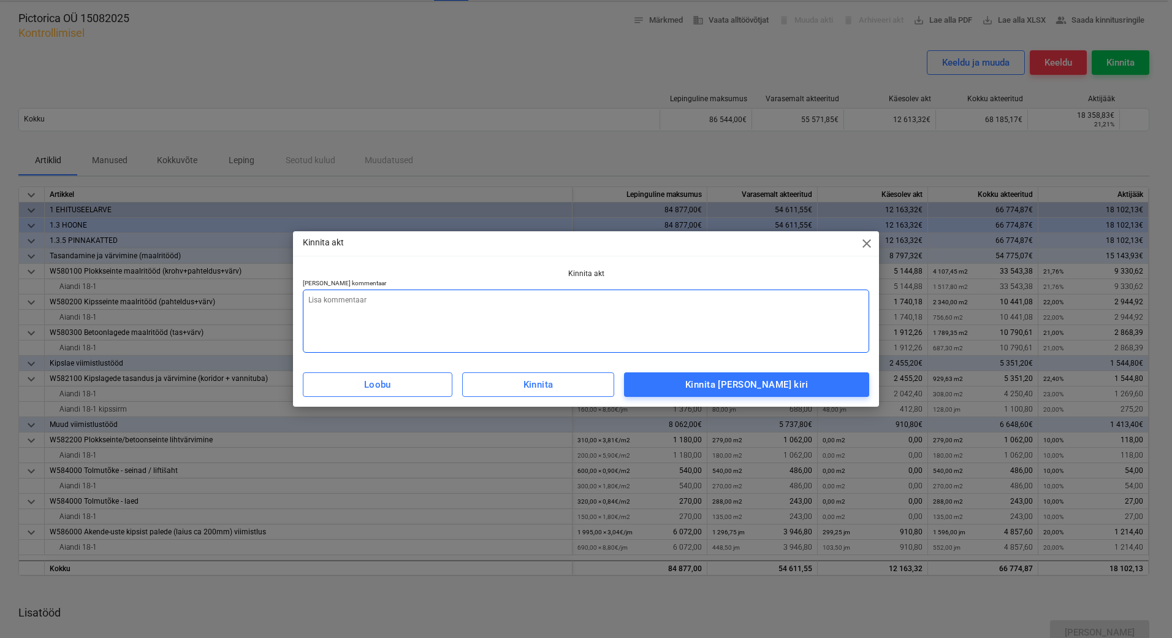
click at [455, 311] on textarea at bounding box center [586, 320] width 567 height 63
paste textarea "Lisada arve vastavalt aktile"
type textarea "x"
type textarea "Lisada arve vastavalt aktile"
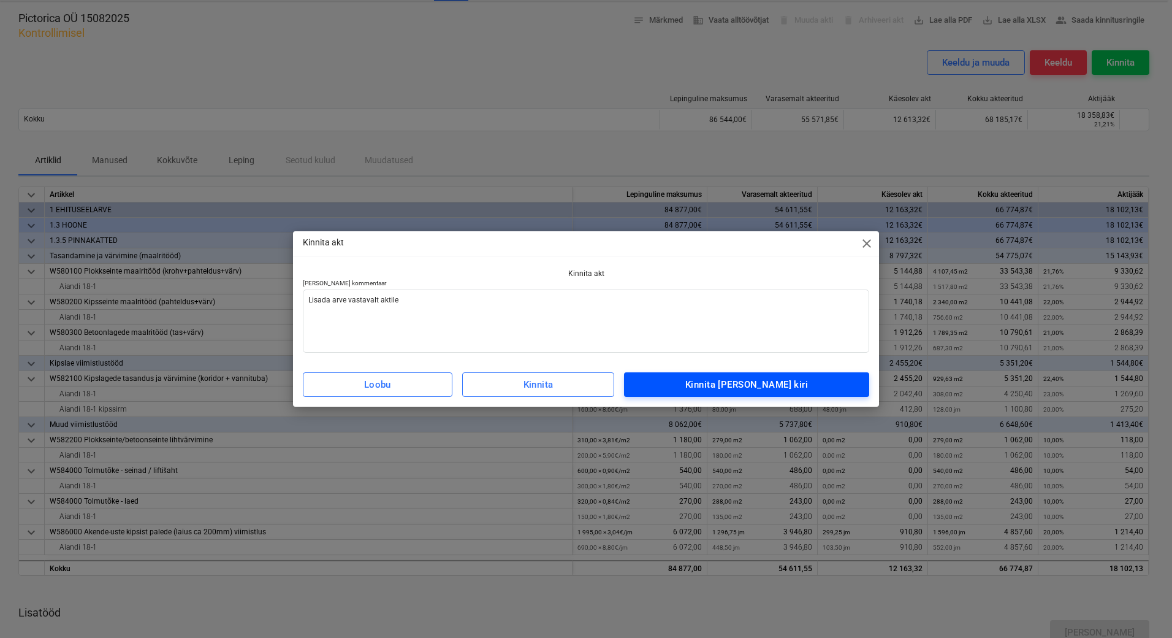
click at [689, 386] on span "Kinnita ja saada kiri" at bounding box center [747, 384] width 218 height 16
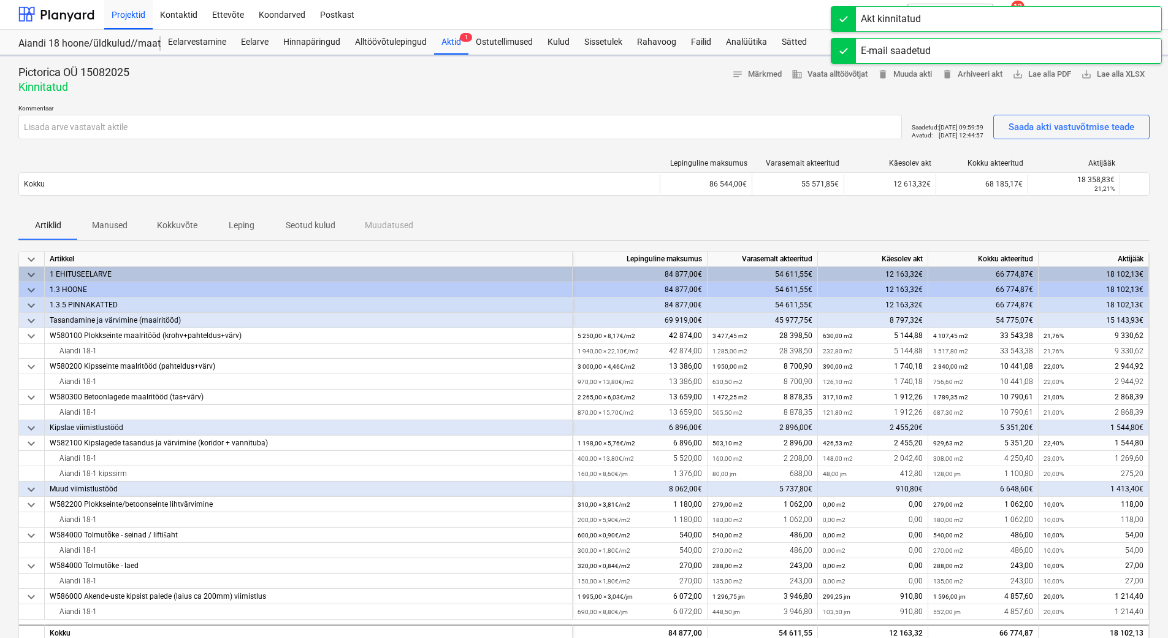
scroll to position [0, 0]
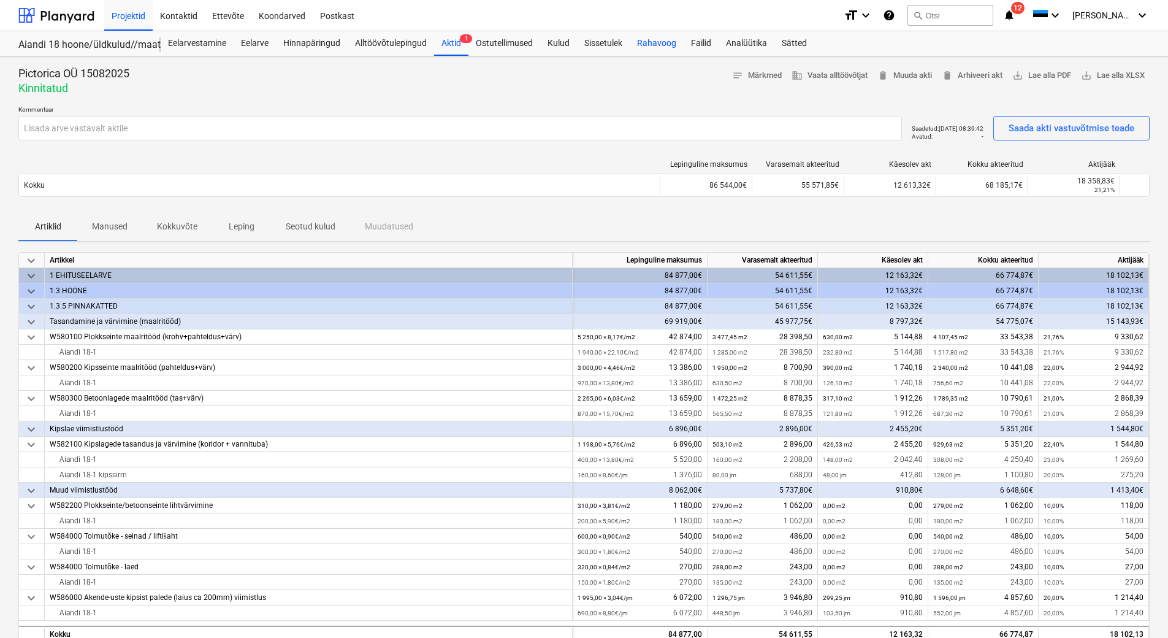
click at [663, 37] on div "Rahavoog" at bounding box center [657, 43] width 54 height 25
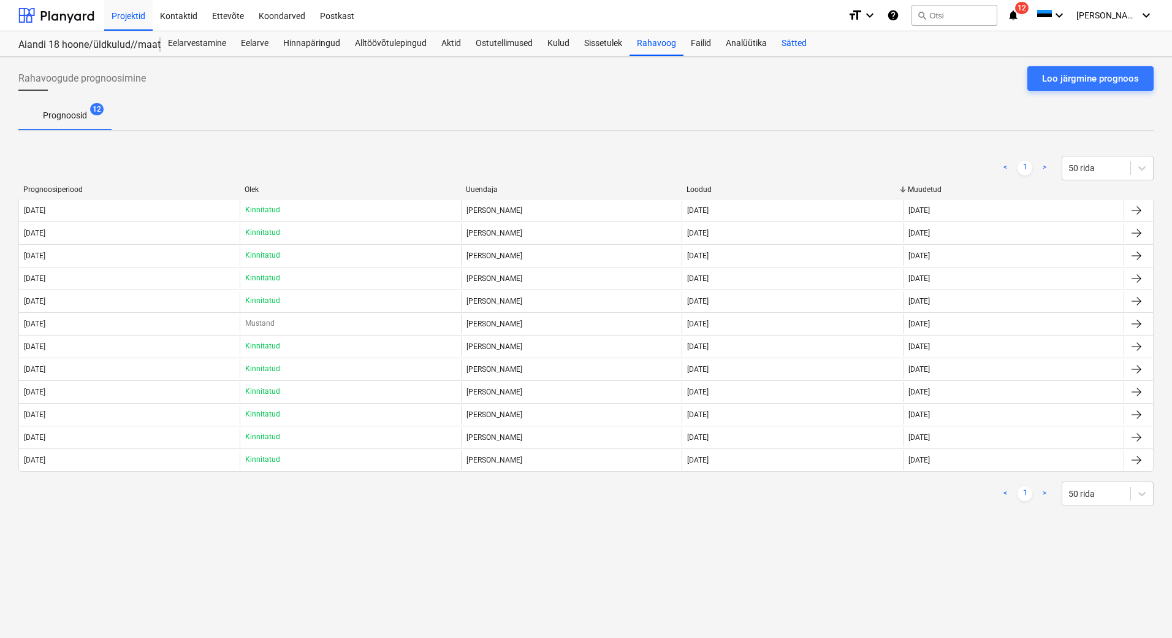
click at [785, 41] on div "Sätted" at bounding box center [794, 43] width 40 height 25
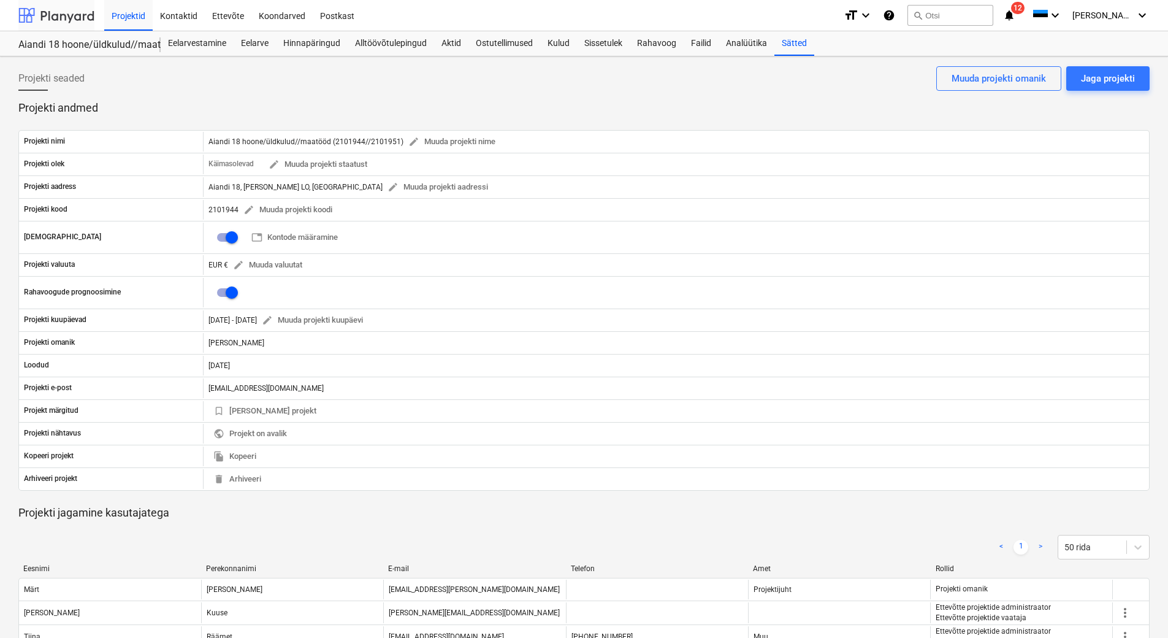
click at [82, 18] on div at bounding box center [56, 15] width 76 height 31
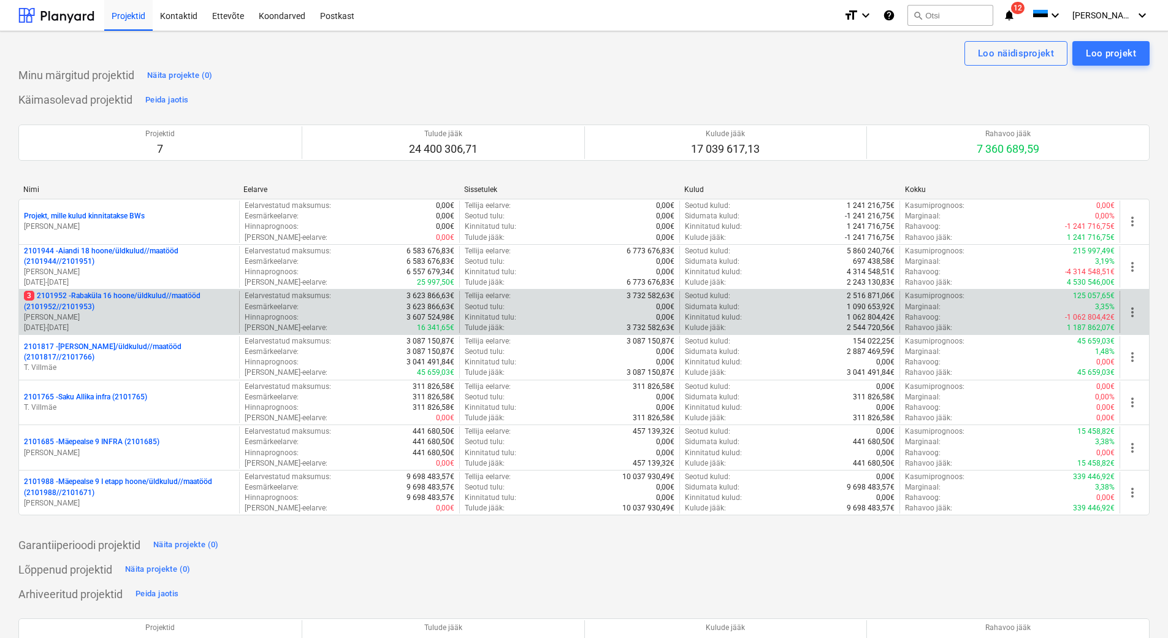
click at [165, 299] on p "3 2101952 - Rabaküla 16 hoone/üldkulud//maatööd (2101952//2101953)" at bounding box center [129, 301] width 210 height 21
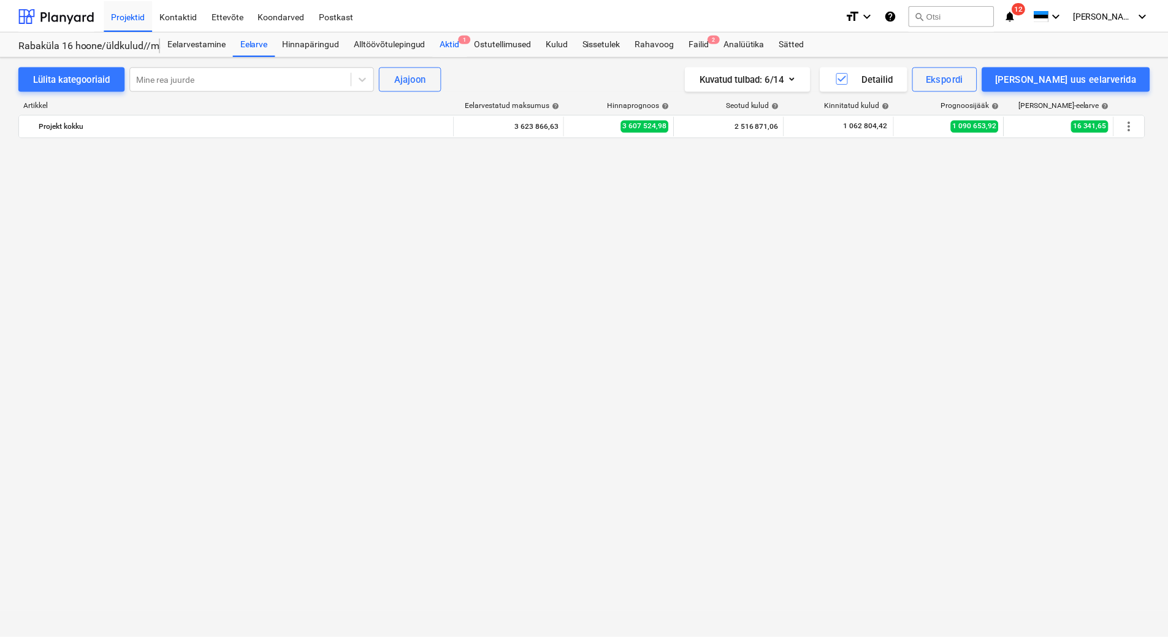
scroll to position [2538, 0]
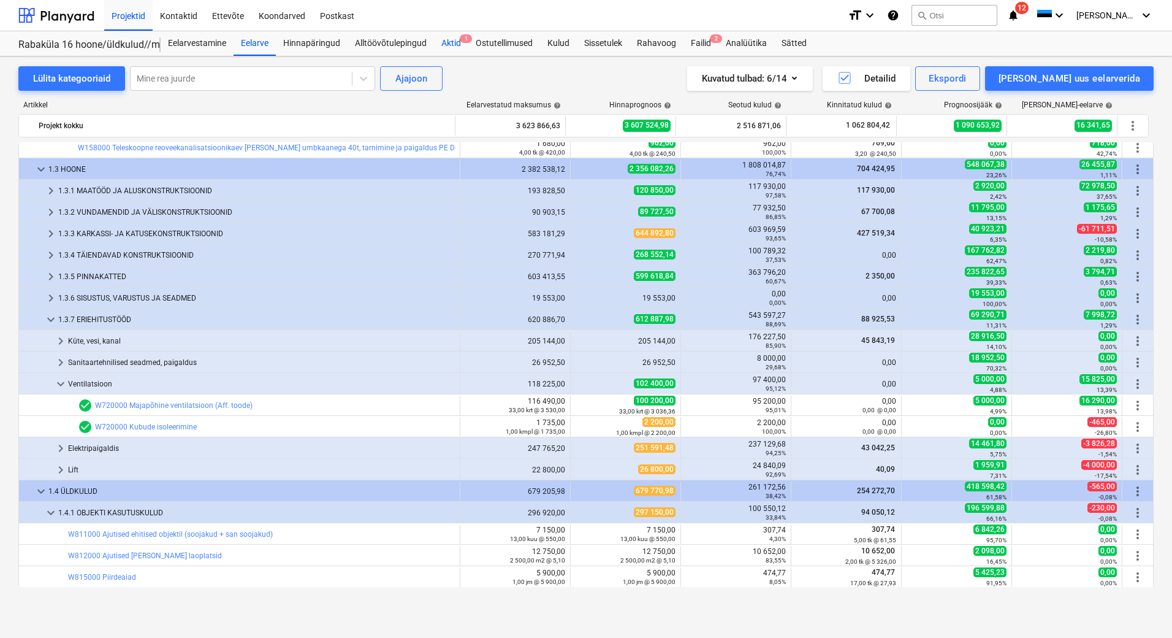
click at [451, 44] on div "Aktid 1" at bounding box center [451, 43] width 34 height 25
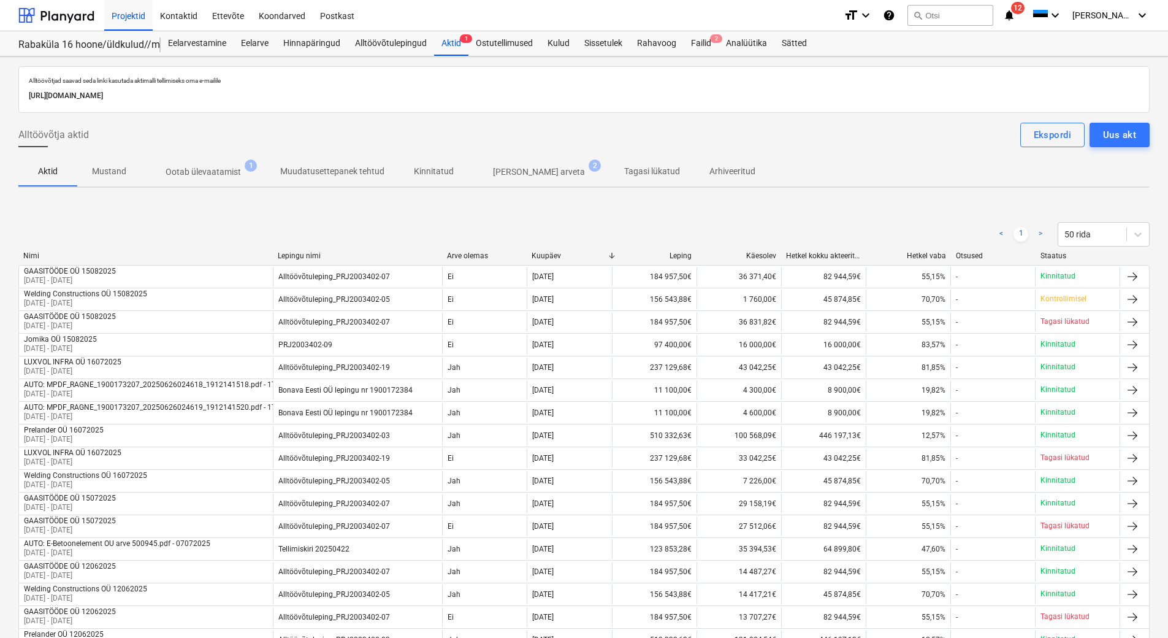
click at [214, 174] on p "Ootab ülevaatamist" at bounding box center [203, 172] width 75 height 13
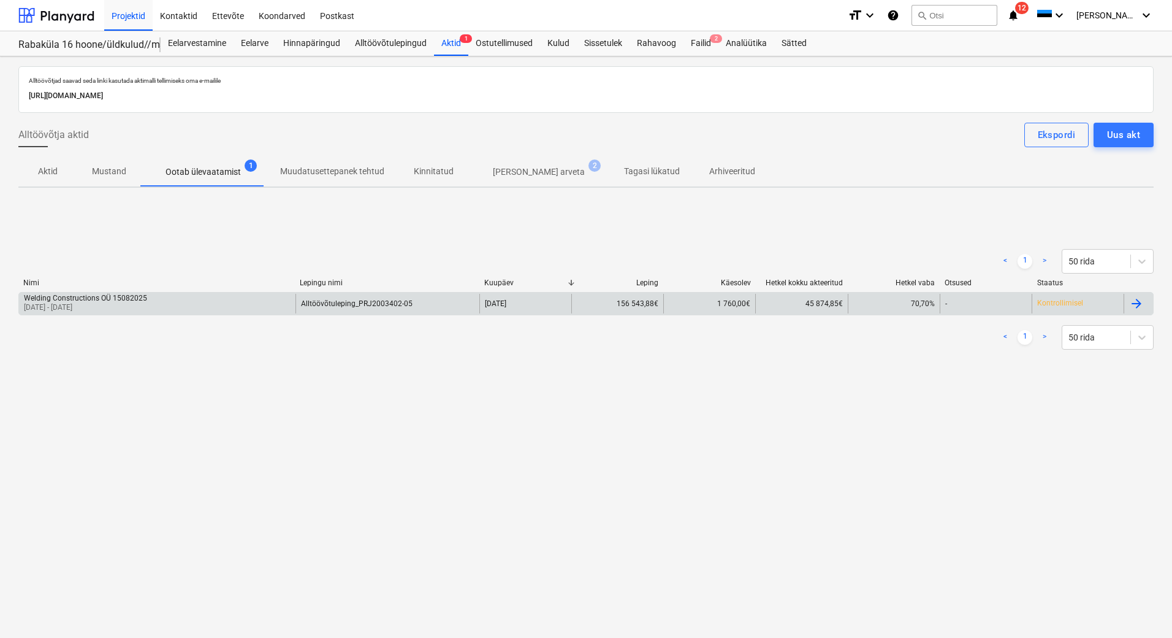
click at [140, 307] on p "16 Jul 2025 - 15 Aug 2025" at bounding box center [85, 307] width 123 height 10
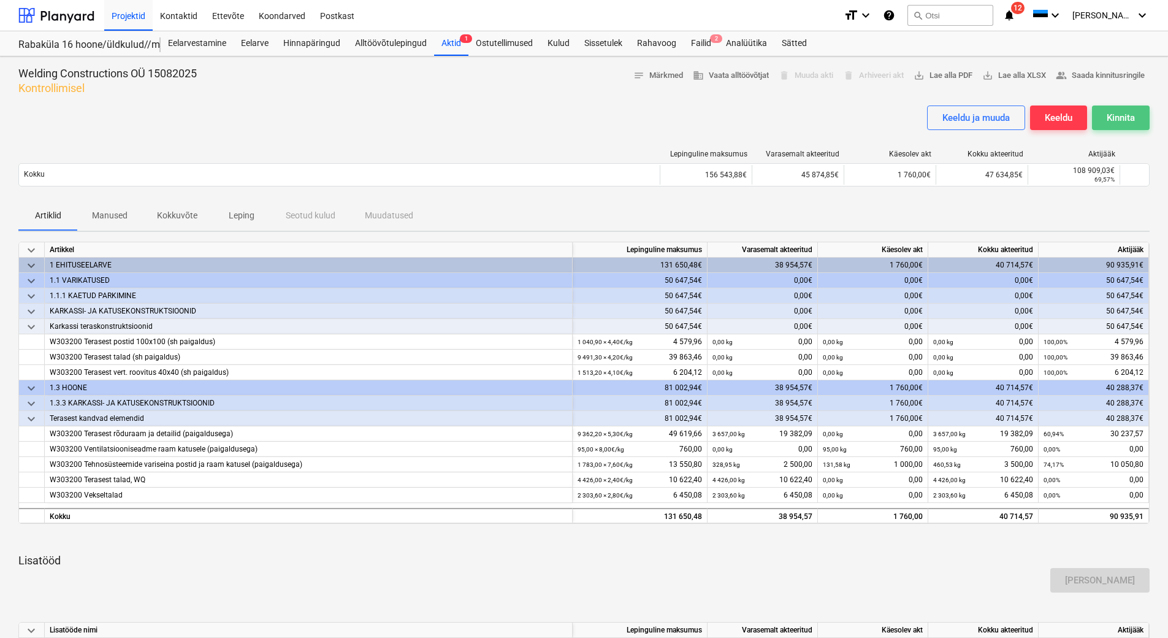
click at [1136, 115] on button "Kinnita" at bounding box center [1121, 117] width 58 height 25
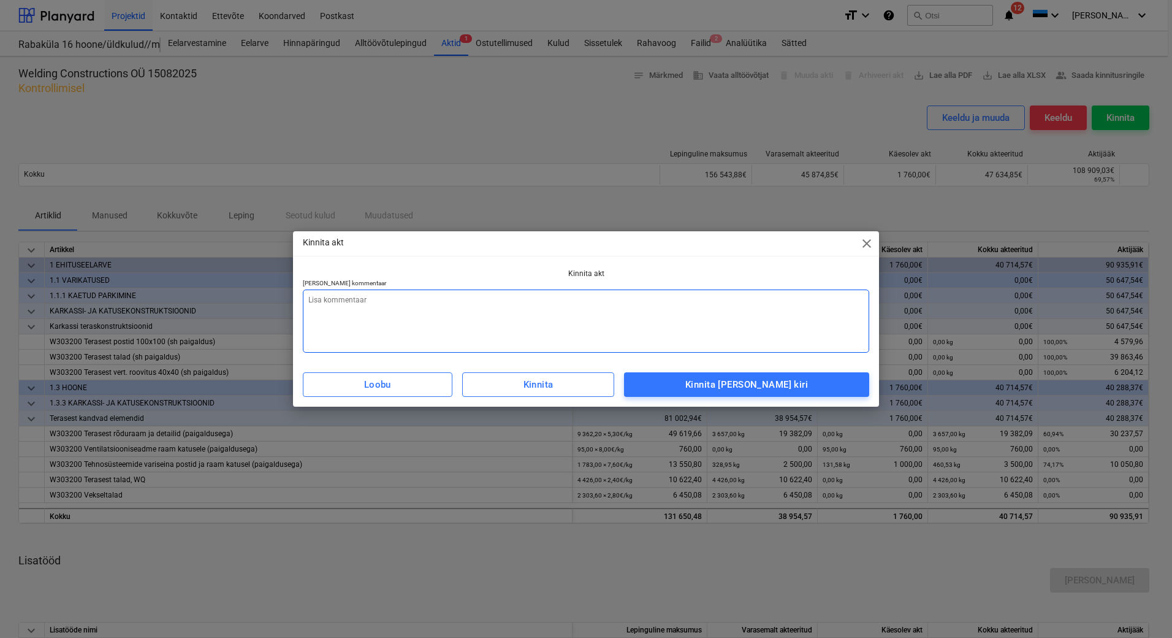
click at [376, 319] on textarea at bounding box center [586, 320] width 567 height 63
paste textarea "Lisada arve vastavalt aktile"
type textarea "x"
type textarea "Lisada arve vastavalt aktile"
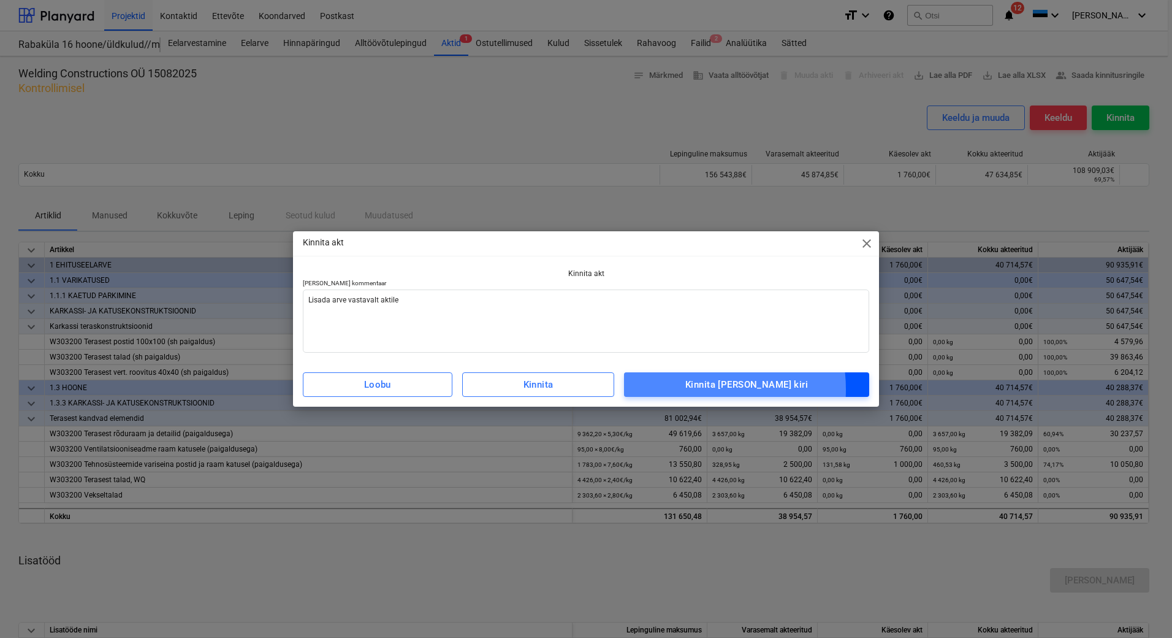
click at [709, 389] on span "Kinnita ja saada kiri" at bounding box center [747, 384] width 218 height 16
type textarea "x"
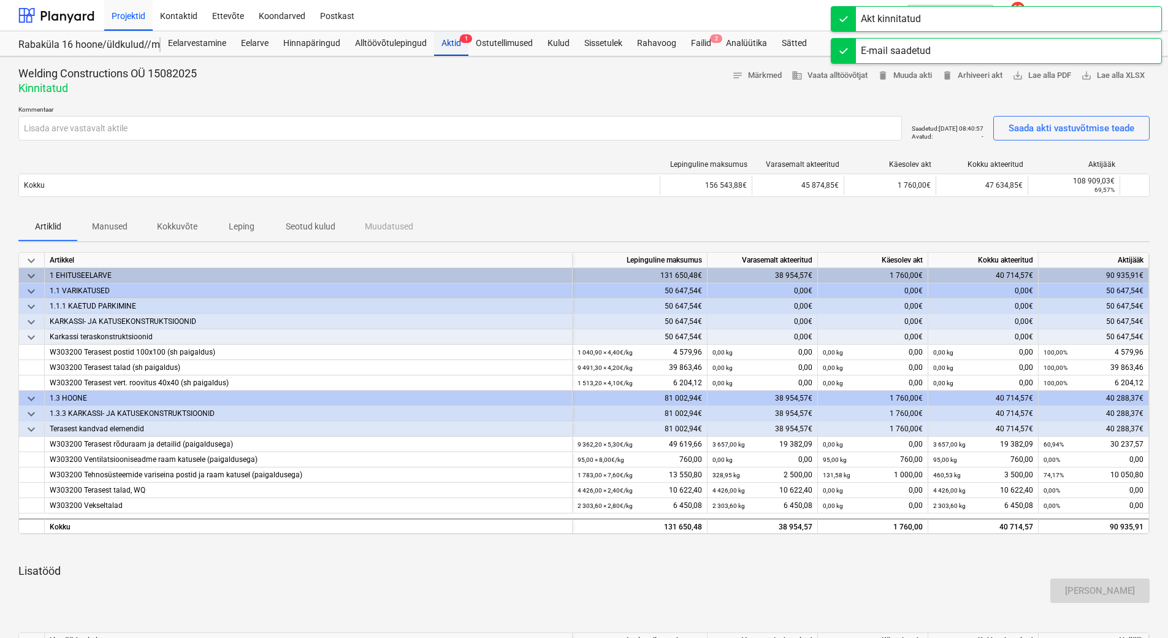
click at [459, 46] on div "Aktid 1" at bounding box center [451, 43] width 34 height 25
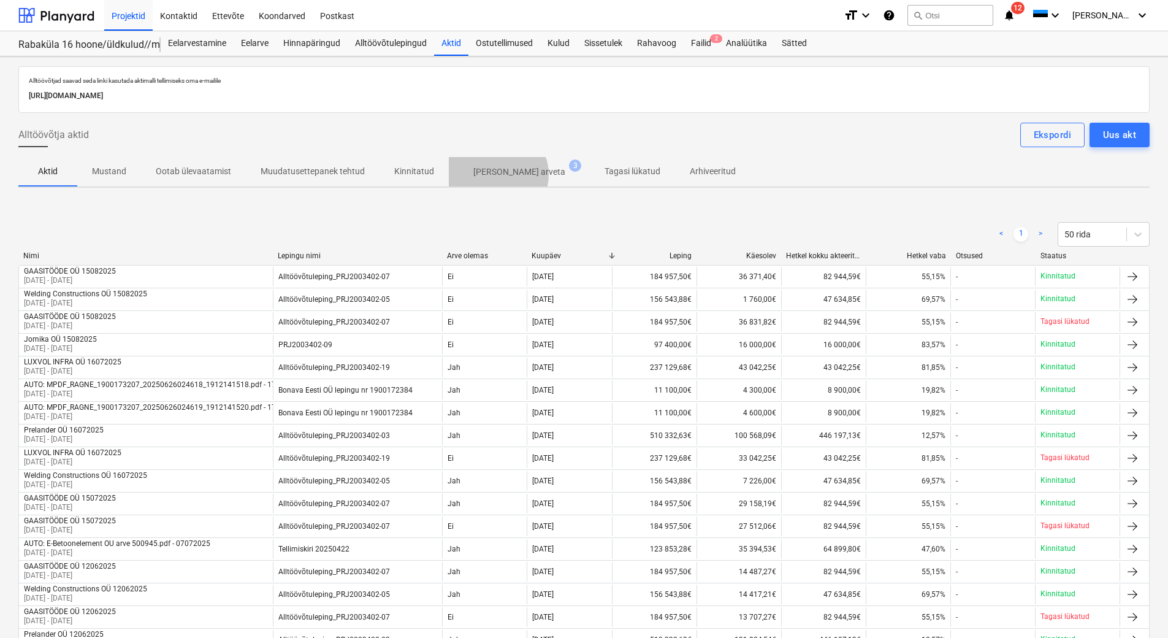
click at [492, 175] on p "Ilma arveta" at bounding box center [519, 172] width 92 height 13
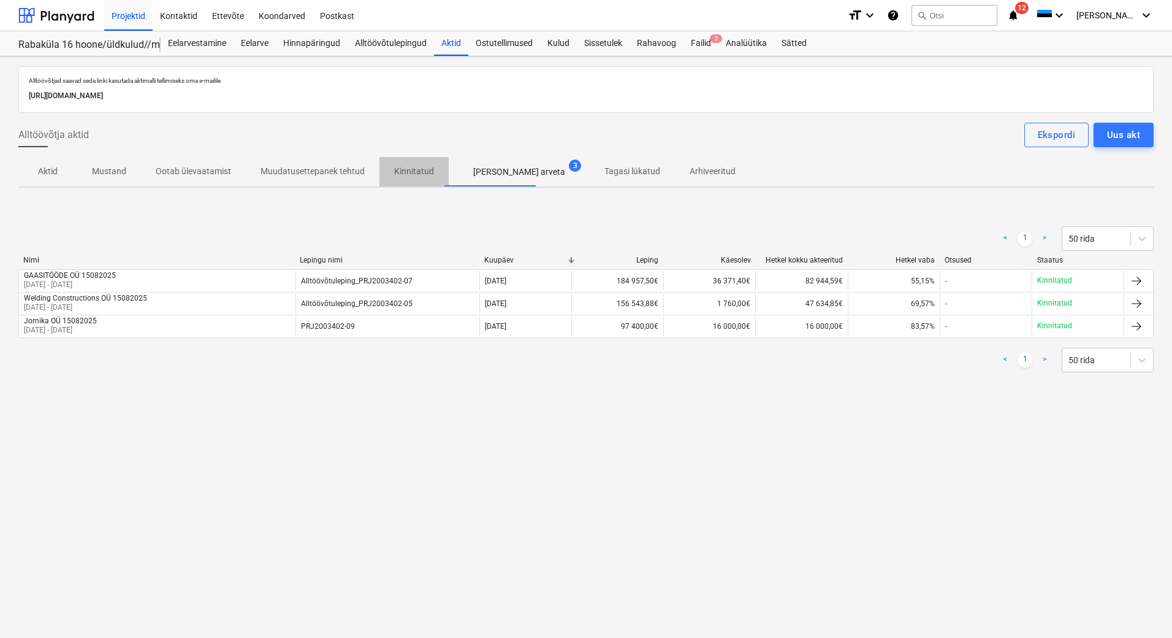
click at [409, 174] on p "Kinnitatud" at bounding box center [414, 171] width 40 height 13
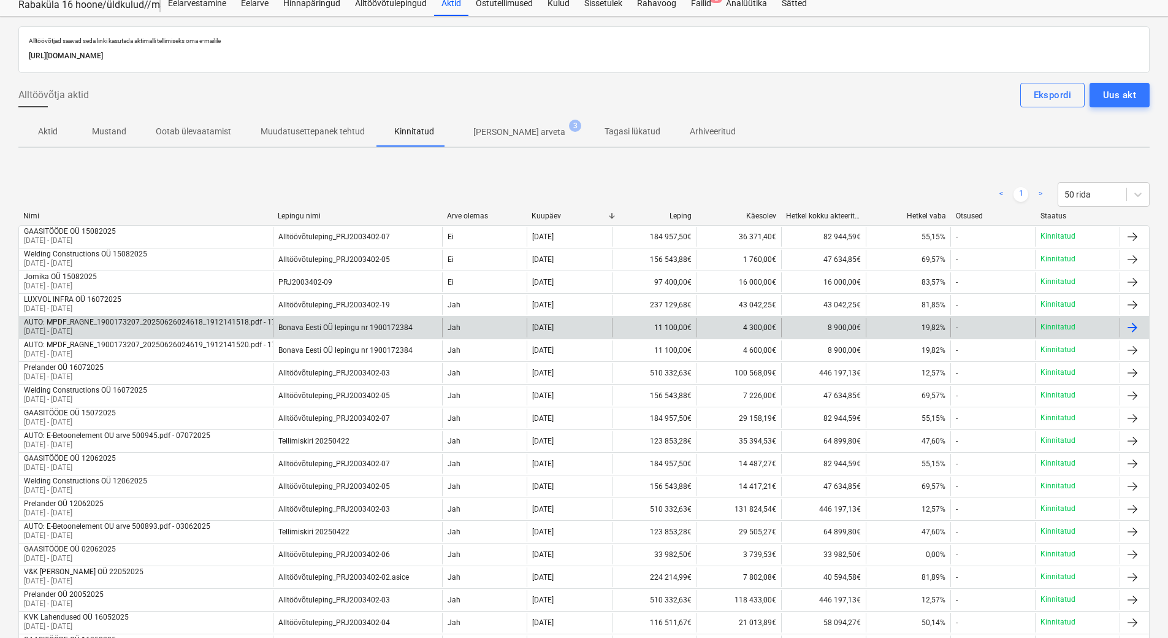
scroll to position [61, 0]
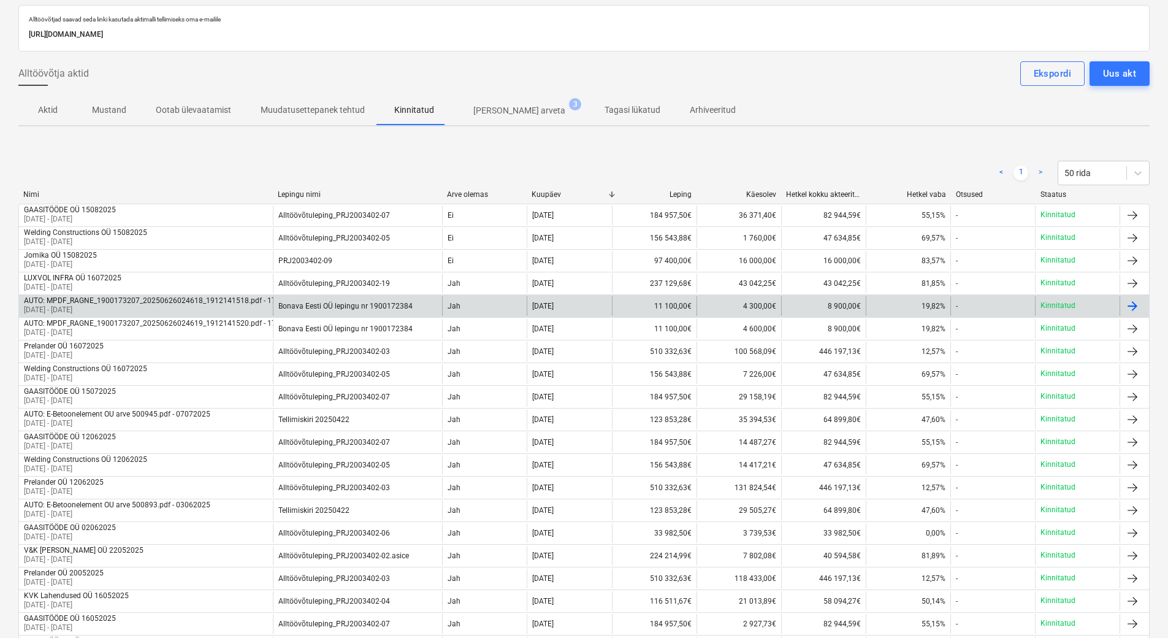
click at [164, 368] on div "Welding Constructions OÜ 16072025 16 Jun 2025 - 17 Jul 2025" at bounding box center [146, 374] width 254 height 20
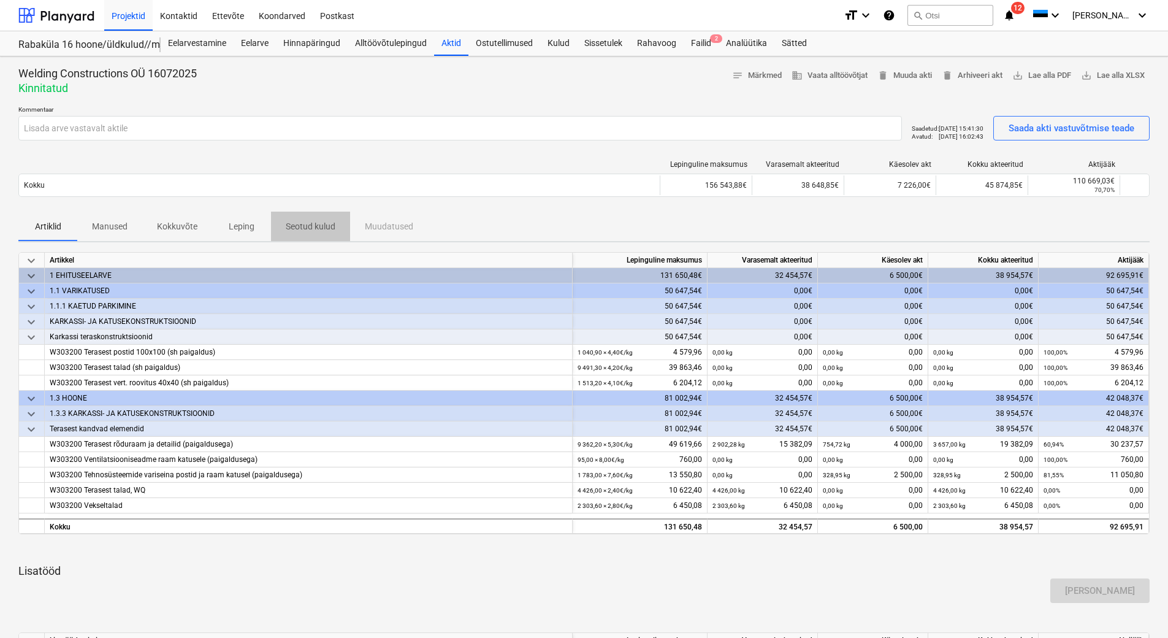
click at [297, 227] on p "Seotud kulud" at bounding box center [311, 226] width 50 height 13
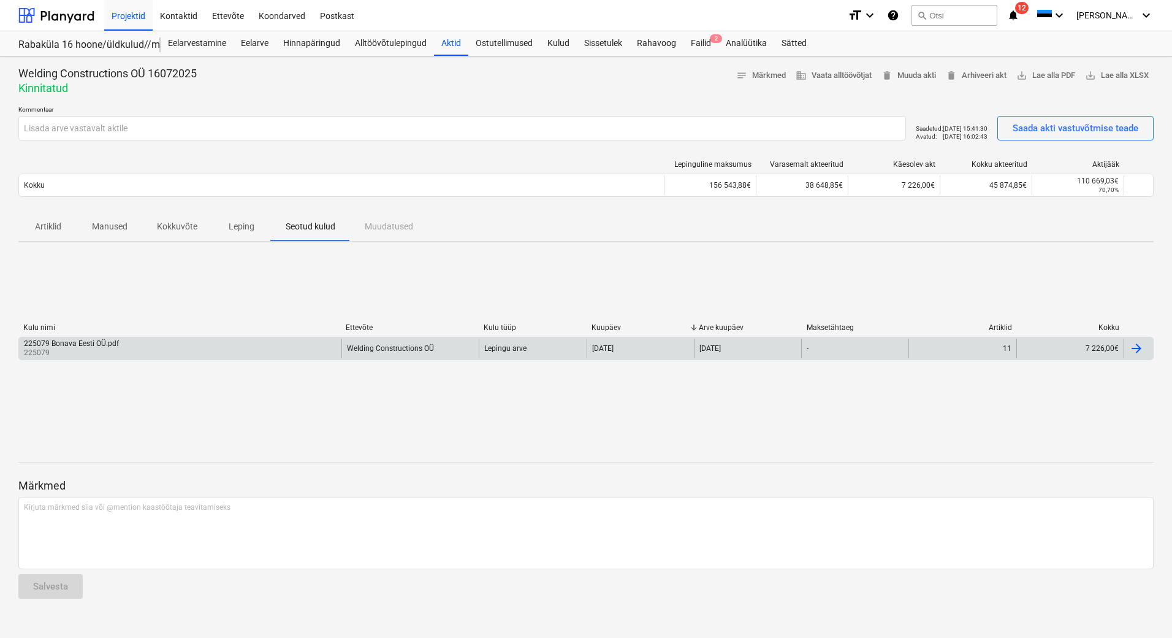
click at [134, 353] on div "225079 Bonava Eesti OÜ.pdf 225079" at bounding box center [180, 348] width 323 height 20
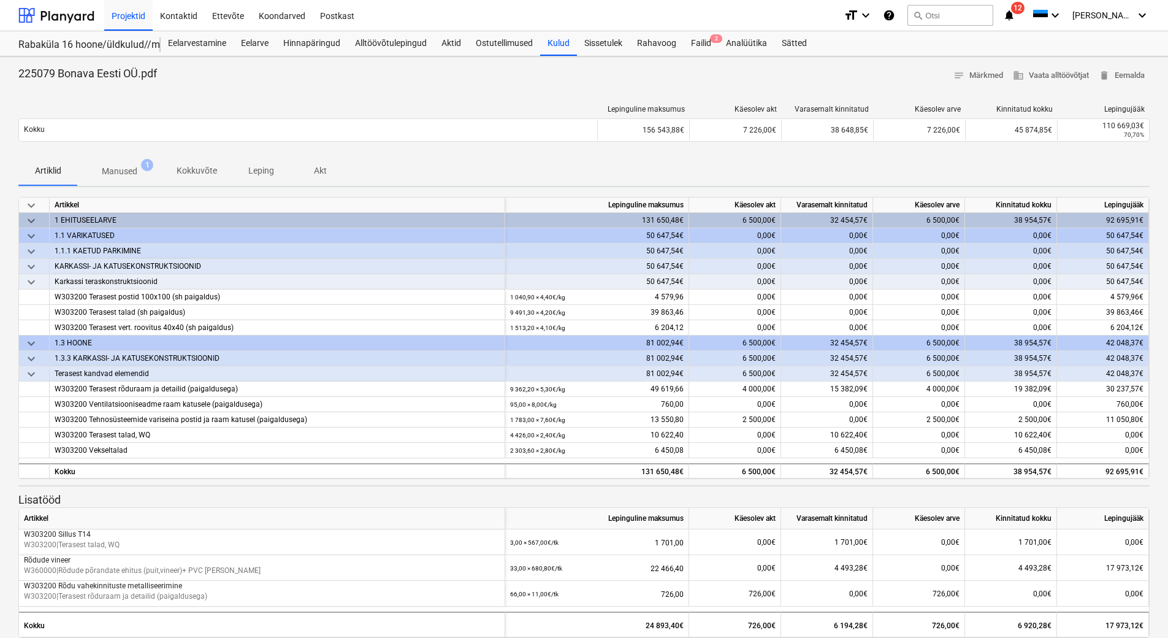
click at [130, 175] on p "Manused" at bounding box center [120, 171] width 36 height 13
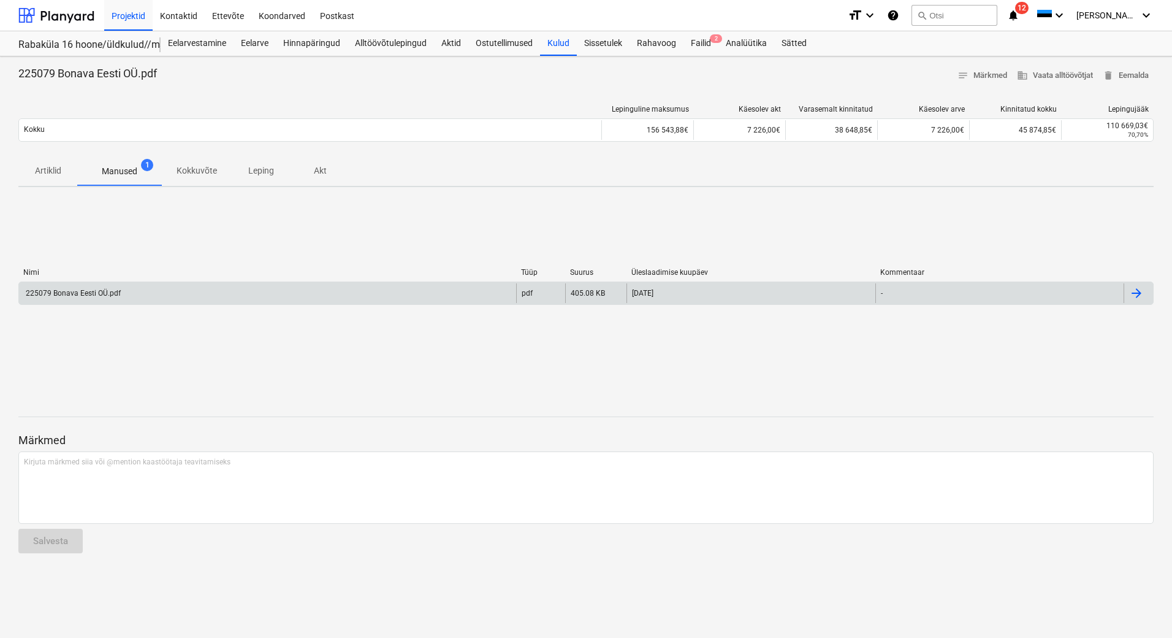
click at [75, 299] on div "225079 Bonava Eesti OÜ.pdf" at bounding box center [267, 293] width 497 height 20
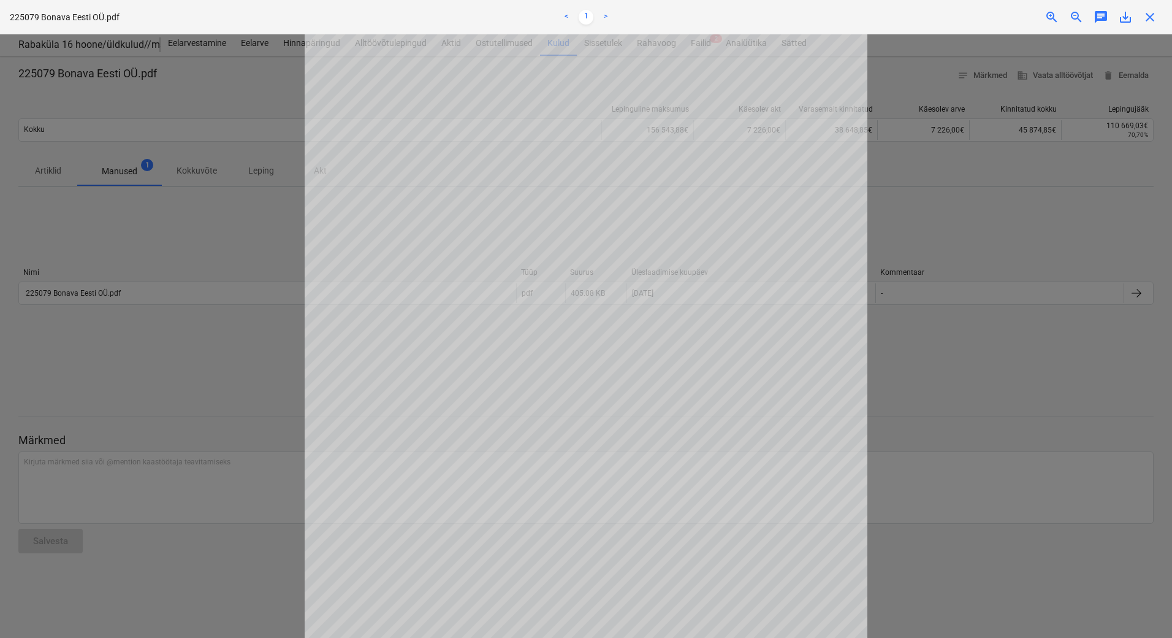
click at [231, 364] on div at bounding box center [586, 335] width 1172 height 603
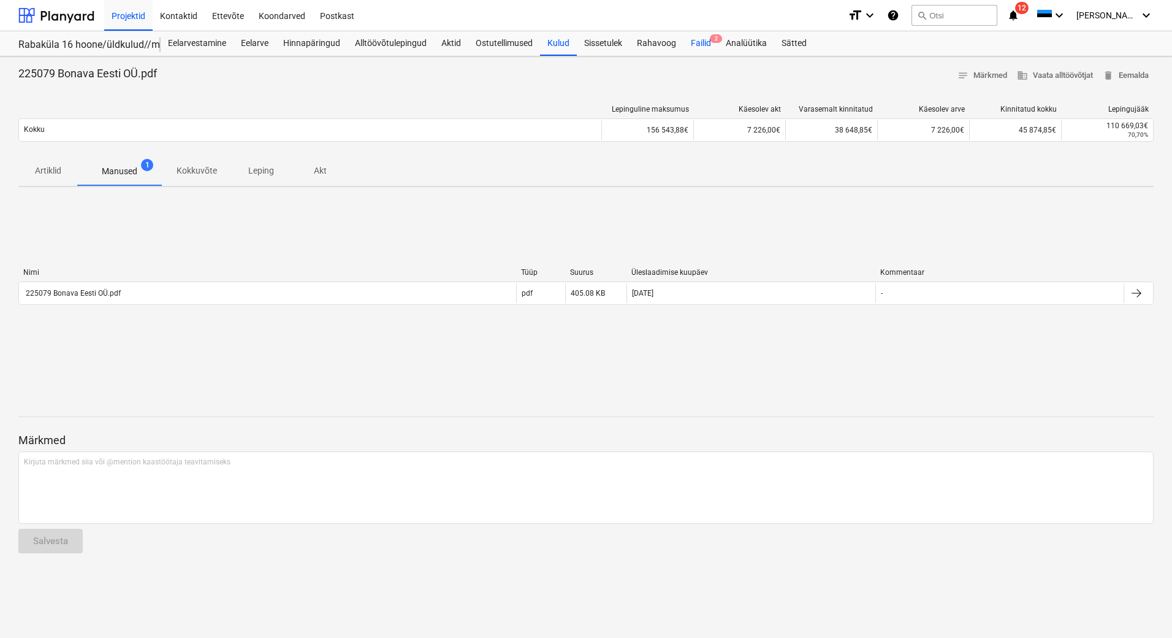
click at [701, 41] on div "Failid 2" at bounding box center [701, 43] width 35 height 25
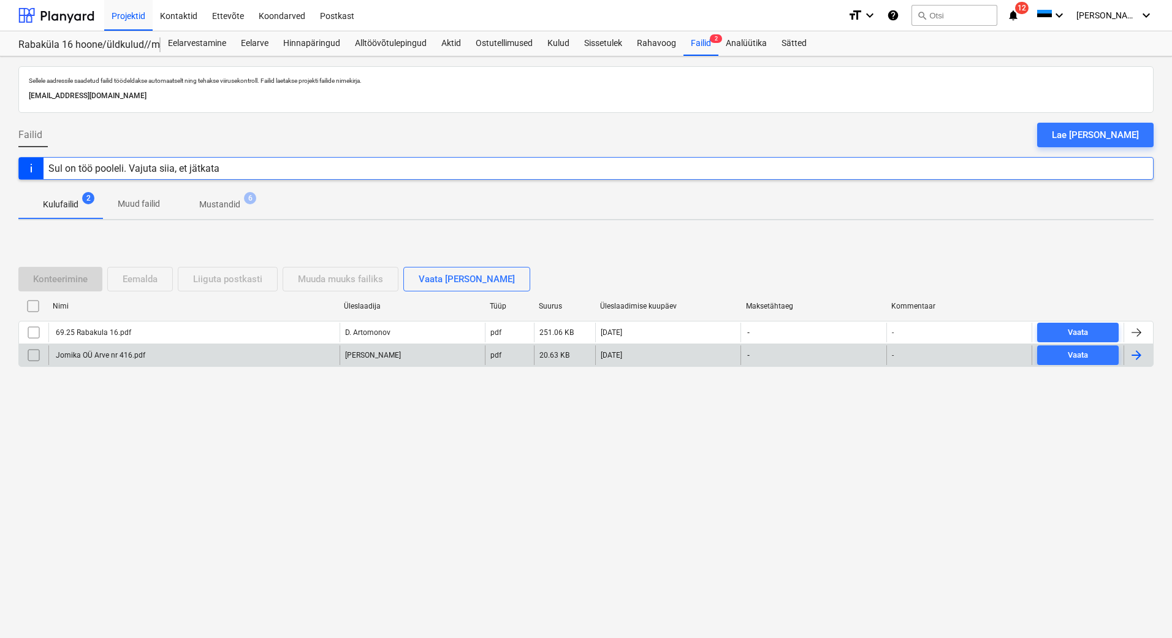
click at [94, 359] on div "Jomika OÜ Arve nr 416.pdf" at bounding box center [99, 355] width 91 height 9
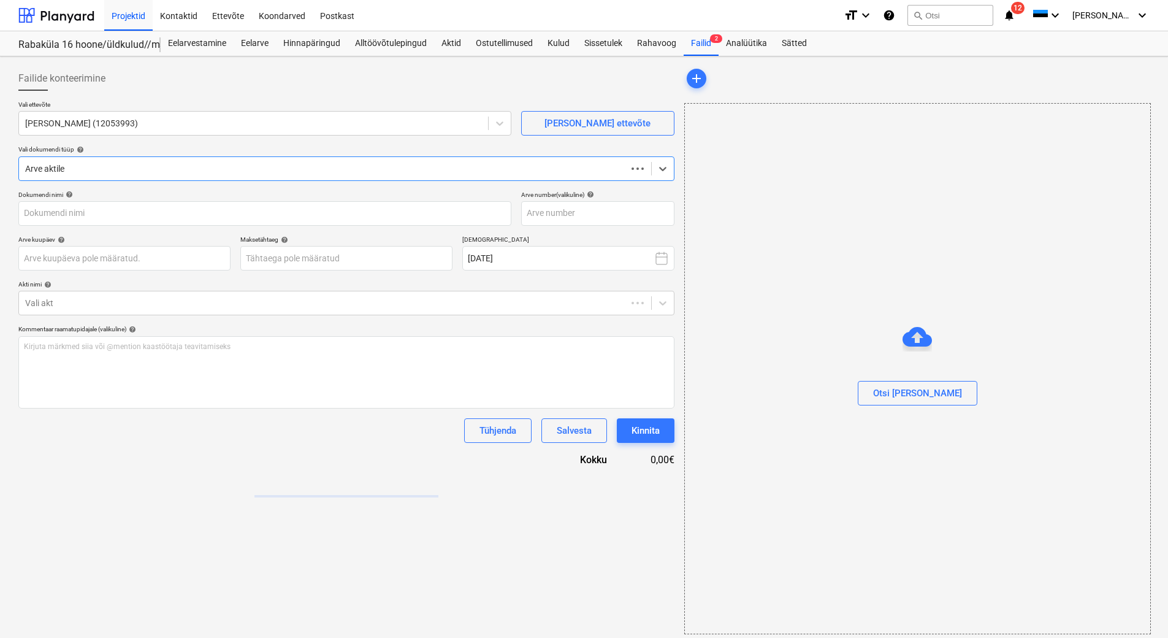
type input "Jomika OÜ Arve nr 416.pdf"
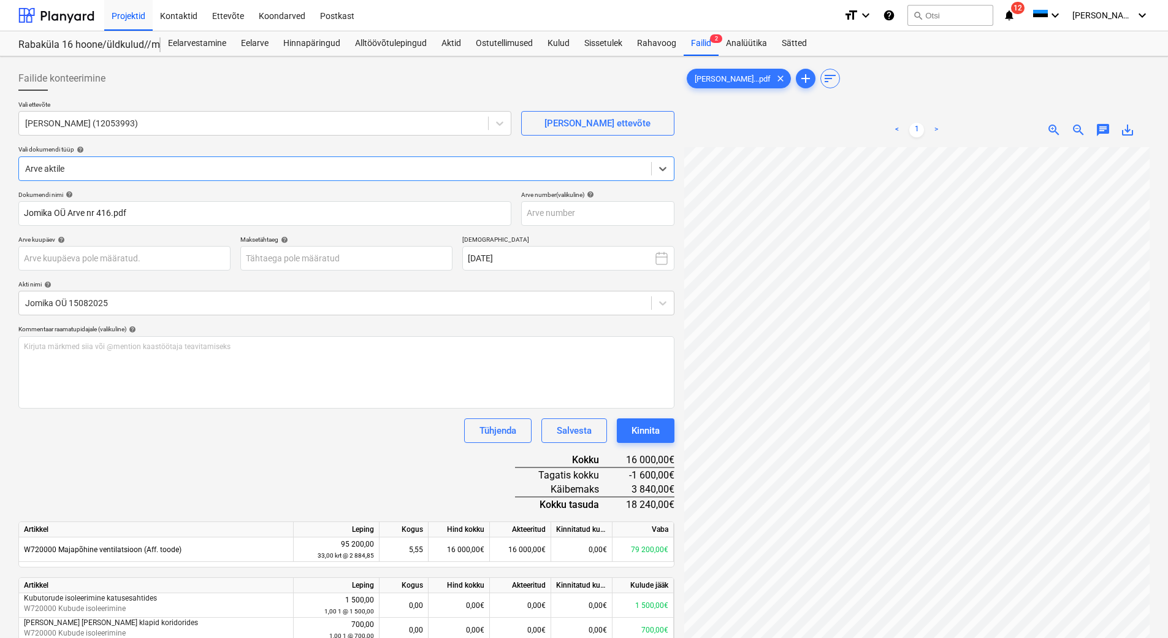
click at [77, 164] on div at bounding box center [335, 168] width 620 height 12
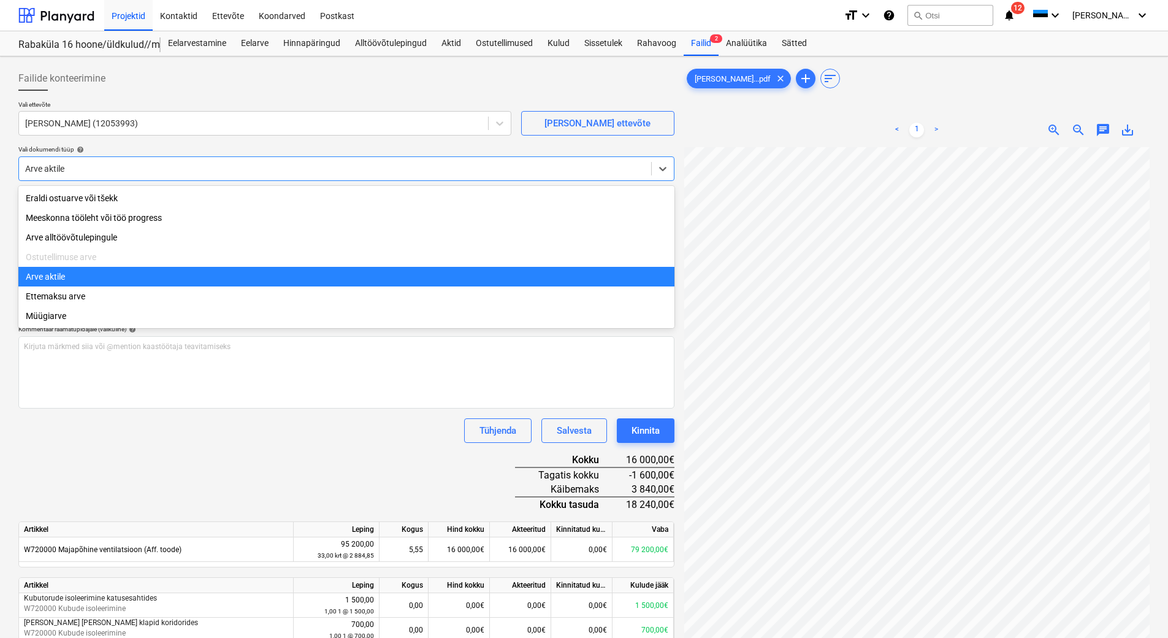
click at [29, 279] on div "Arve aktile" at bounding box center [346, 277] width 656 height 20
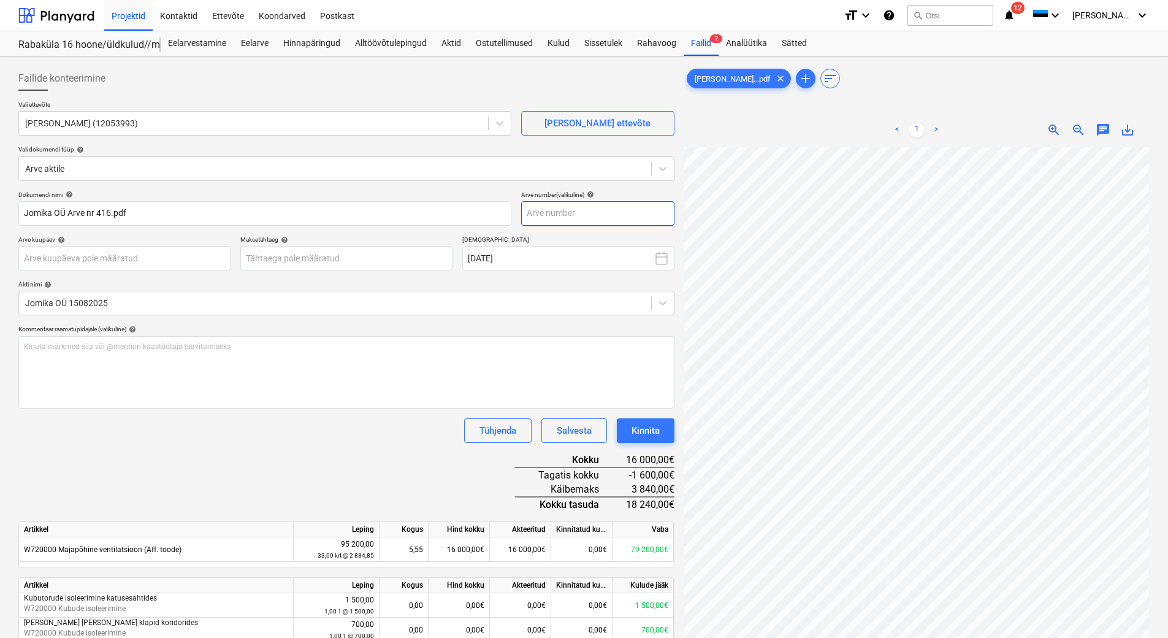
click at [569, 221] on input "text" at bounding box center [597, 213] width 153 height 25
type input "416"
click at [265, 259] on body "Projektid Kontaktid Ettevõte Koondarved Postkast format_size keyboard_arrow_dow…" at bounding box center [584, 319] width 1168 height 638
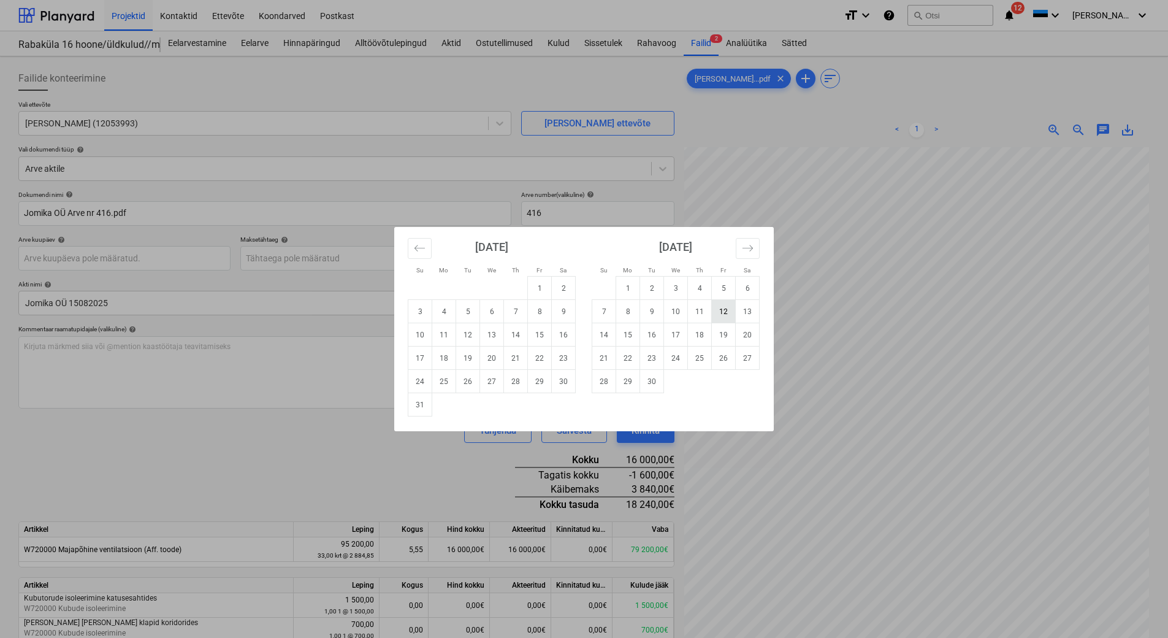
click at [725, 315] on td "12" at bounding box center [724, 311] width 24 height 23
type input "12 Sep 2025"
click at [172, 253] on body "Projektid Kontaktid Ettevõte Koondarved Postkast format_size keyboard_arrow_dow…" at bounding box center [584, 319] width 1168 height 638
click at [535, 334] on td "15" at bounding box center [540, 334] width 24 height 23
type input "[DATE]"
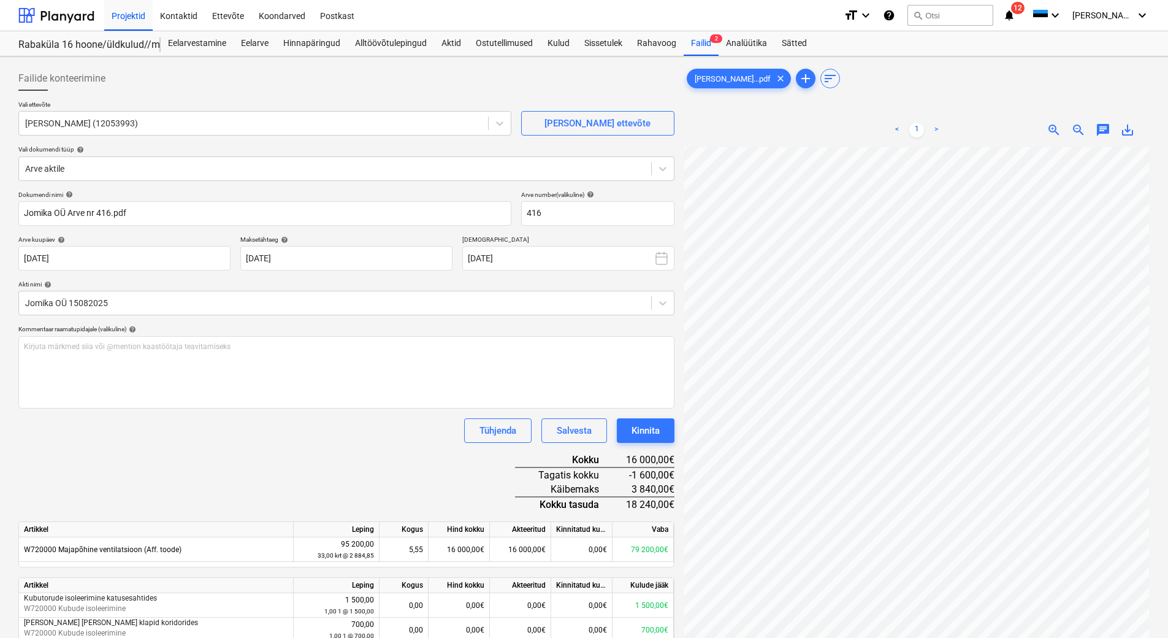
click at [352, 495] on div "Dokumendi nimi help Jomika OÜ Arve nr 416.pdf Arve number (valikuline) help 416…" at bounding box center [346, 436] width 656 height 491
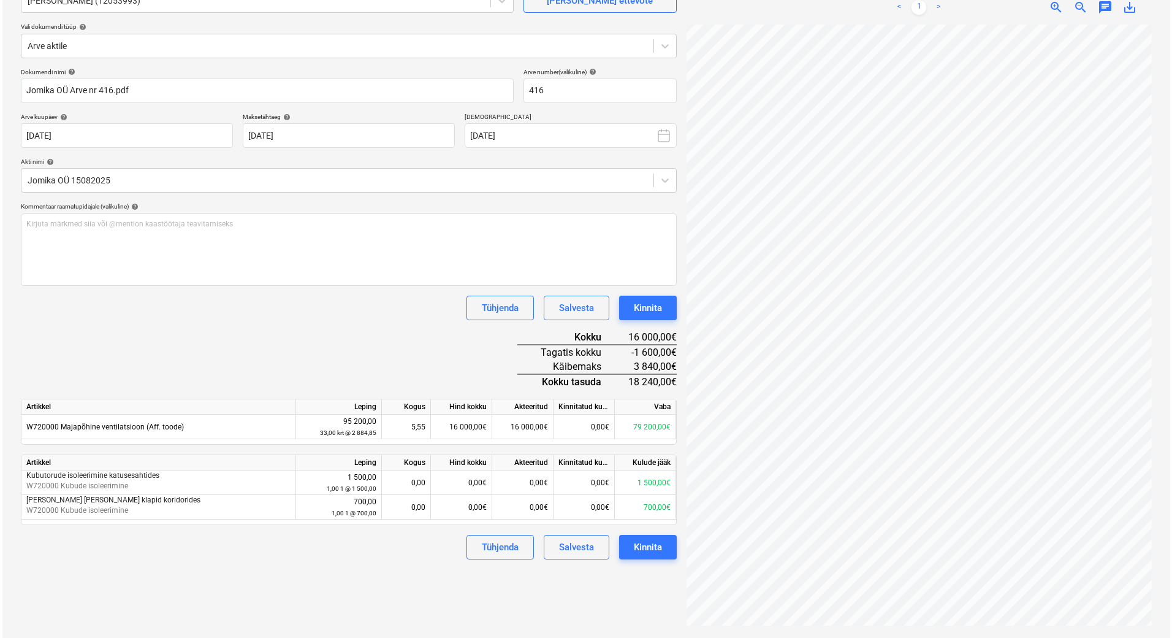
scroll to position [180, 42]
click at [638, 305] on div "Kinnita" at bounding box center [646, 308] width 28 height 16
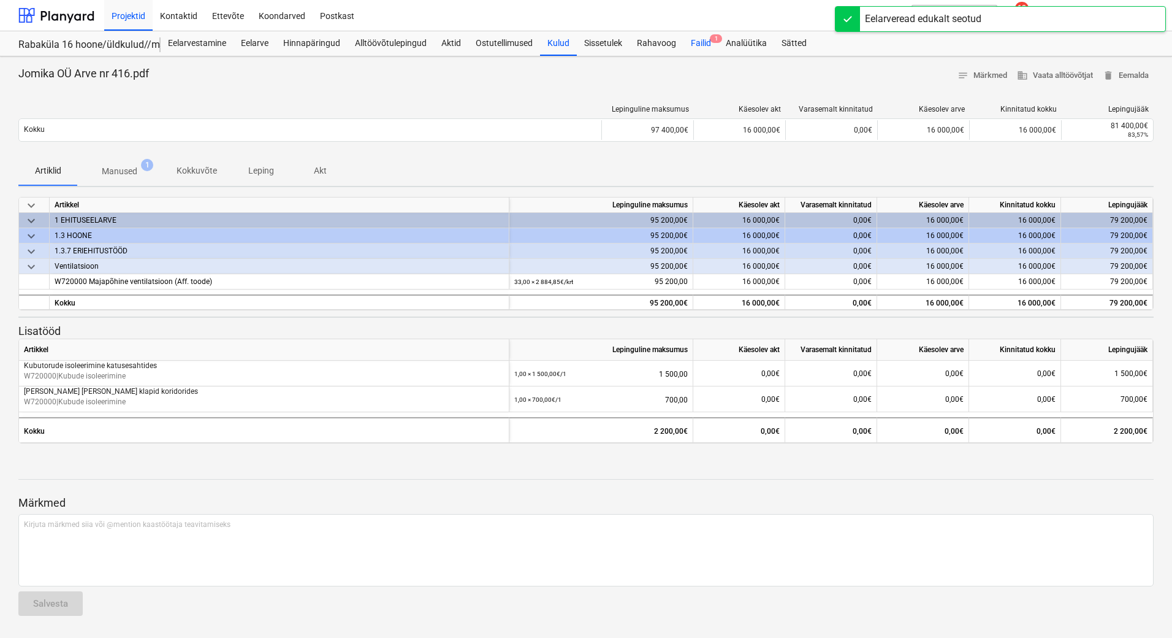
click at [698, 40] on div "Failid 1" at bounding box center [701, 43] width 35 height 25
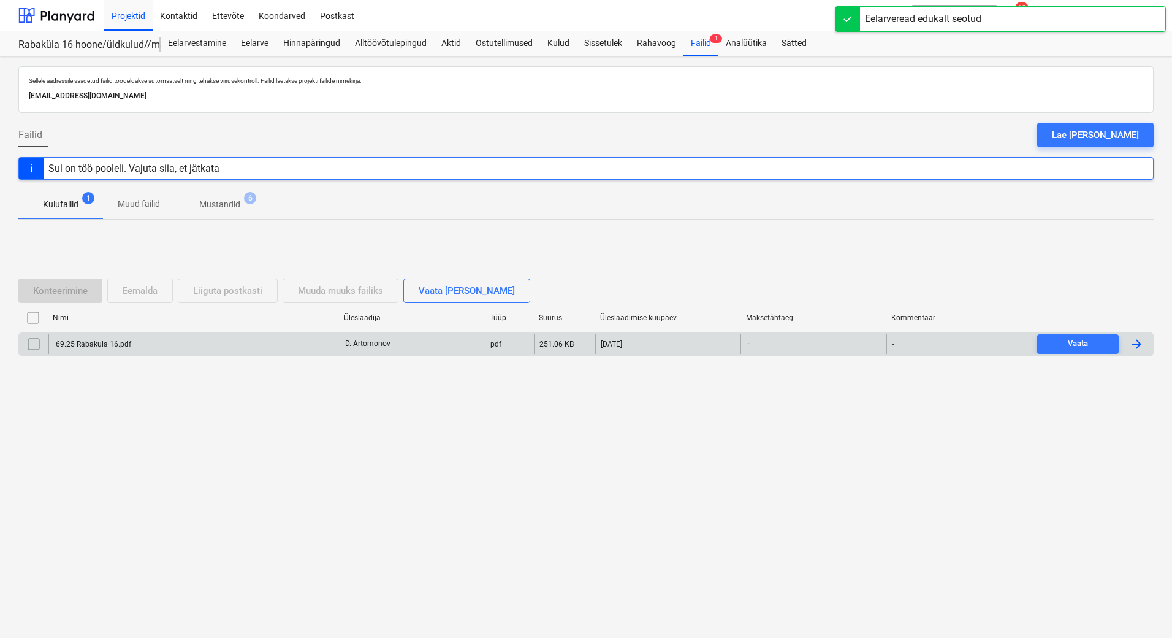
click at [96, 344] on div "69.25 Rabakula 16.pdf" at bounding box center [92, 344] width 77 height 9
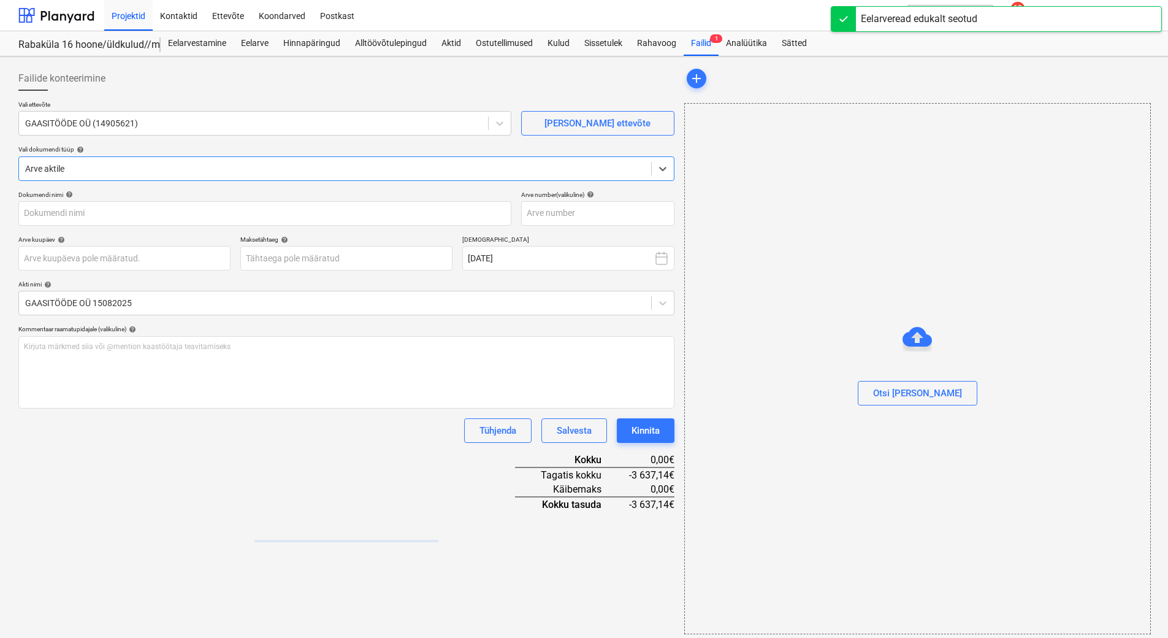
type input "69.25 Rabakula 16.pdf"
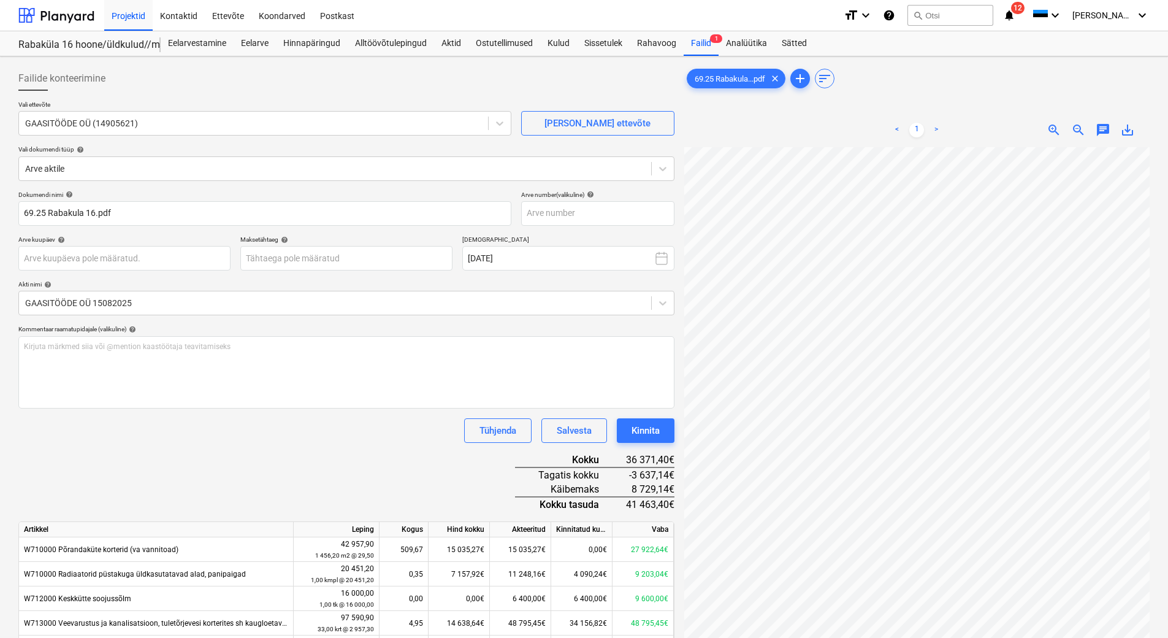
scroll to position [180, 89]
click at [320, 255] on body "Projektid Kontaktid Ettevõte Koondarved Postkast format_size keyboard_arrow_dow…" at bounding box center [584, 319] width 1168 height 638
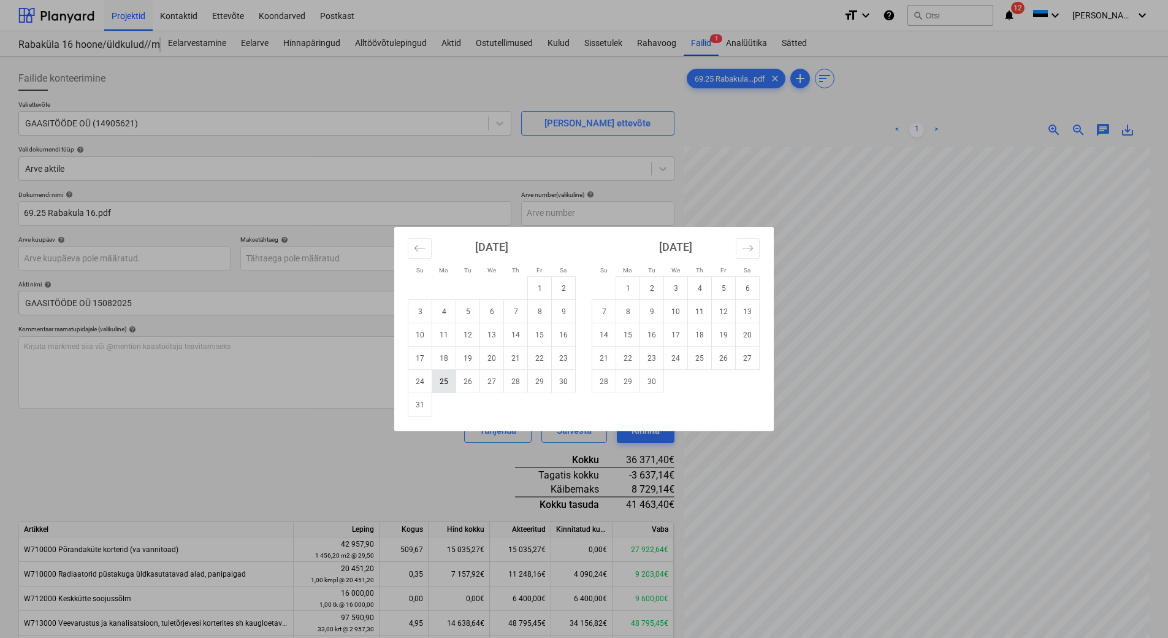
click at [446, 383] on td "25" at bounding box center [444, 381] width 24 height 23
type input "25 Aug 2025"
click at [108, 260] on body "Projektid Kontaktid Ettevõte Koondarved Postkast format_size keyboard_arrow_dow…" at bounding box center [584, 319] width 1168 height 638
click at [533, 335] on td "15" at bounding box center [540, 334] width 24 height 23
type input "[DATE]"
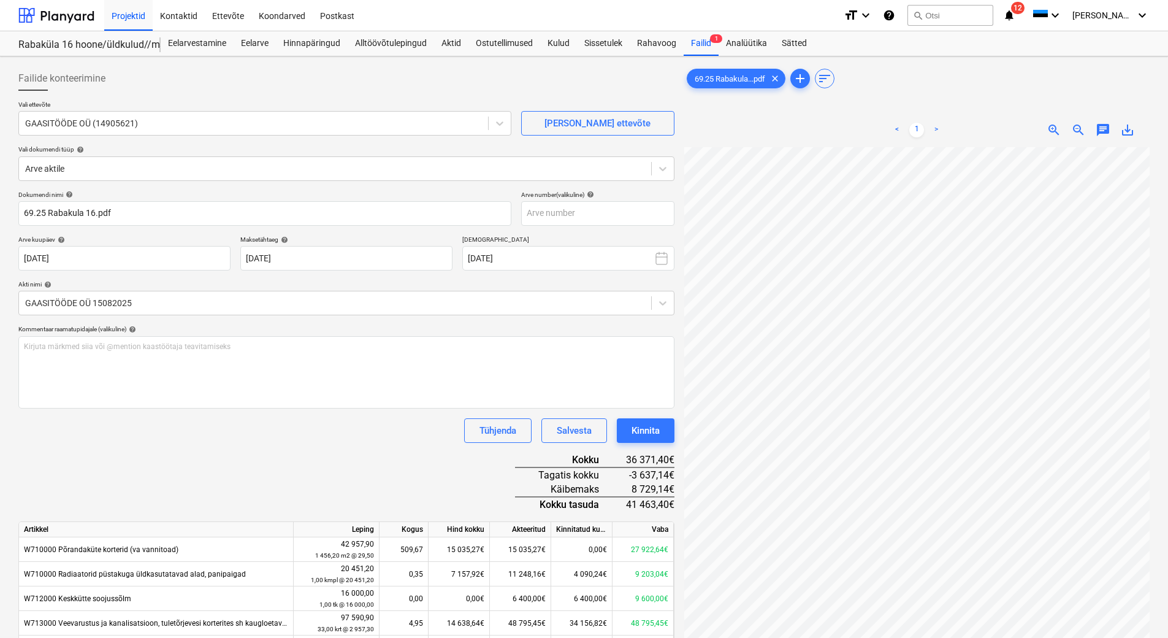
click at [338, 434] on div "Tühjenda Salvesta Kinnita" at bounding box center [346, 430] width 656 height 25
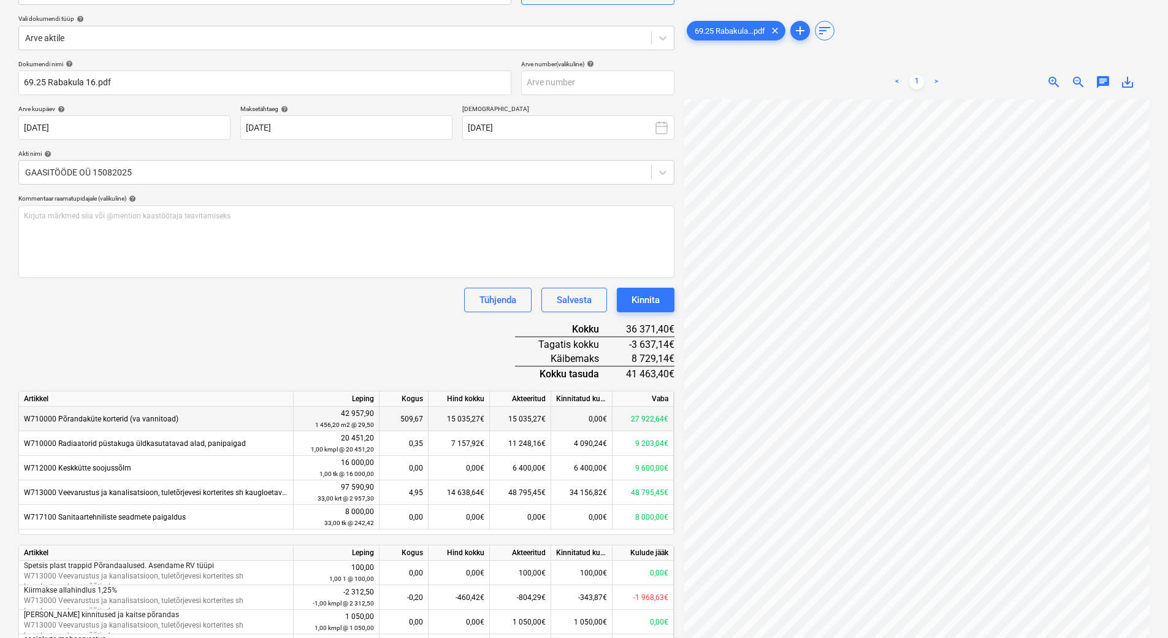
scroll to position [128, 0]
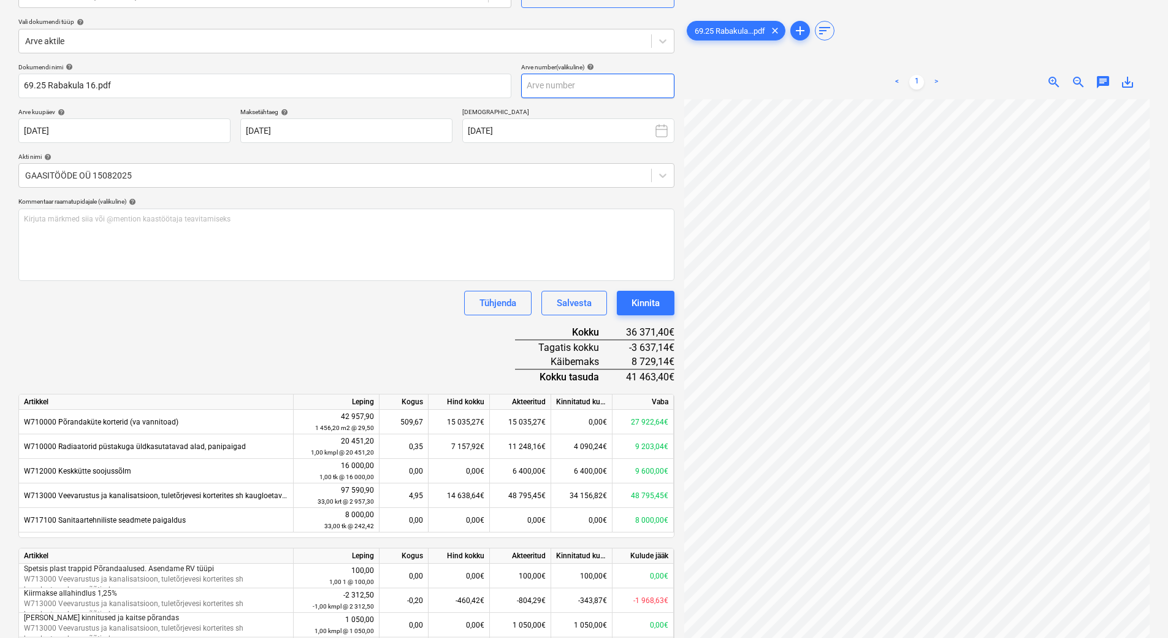
click at [617, 94] on input "text" at bounding box center [597, 86] width 153 height 25
type input "69.25"
click at [373, 365] on div "Dokumendi nimi help 69.25 Rabakula 16.pdf Arve number (valikuline) help 69.25 A…" at bounding box center [346, 406] width 656 height 687
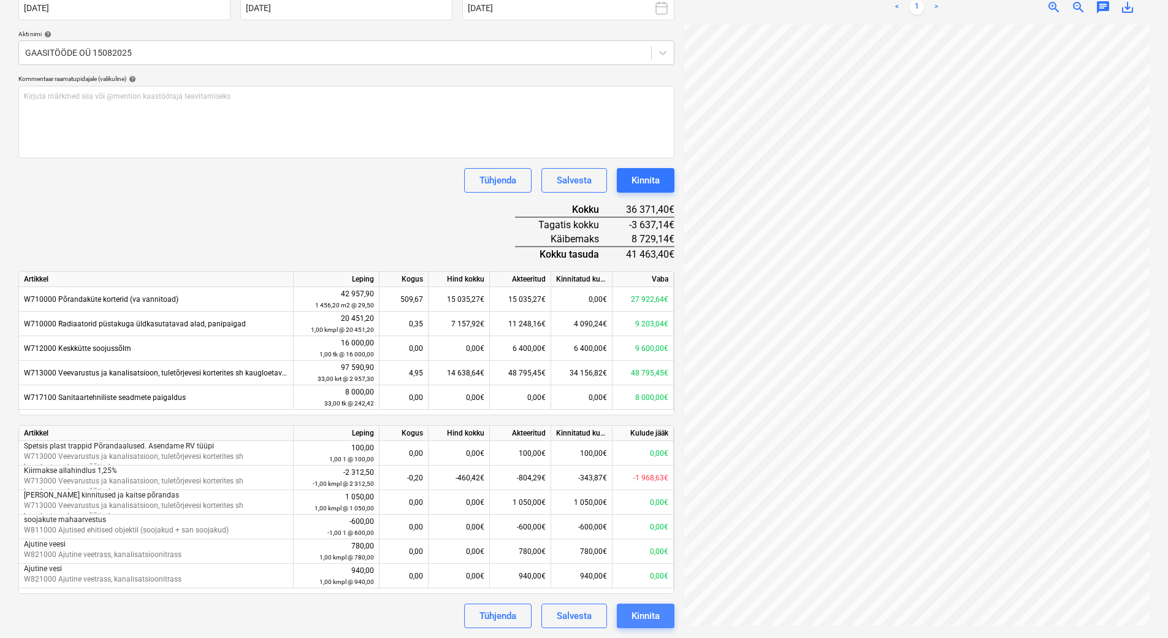
click at [654, 622] on div "Kinnita" at bounding box center [646, 616] width 28 height 16
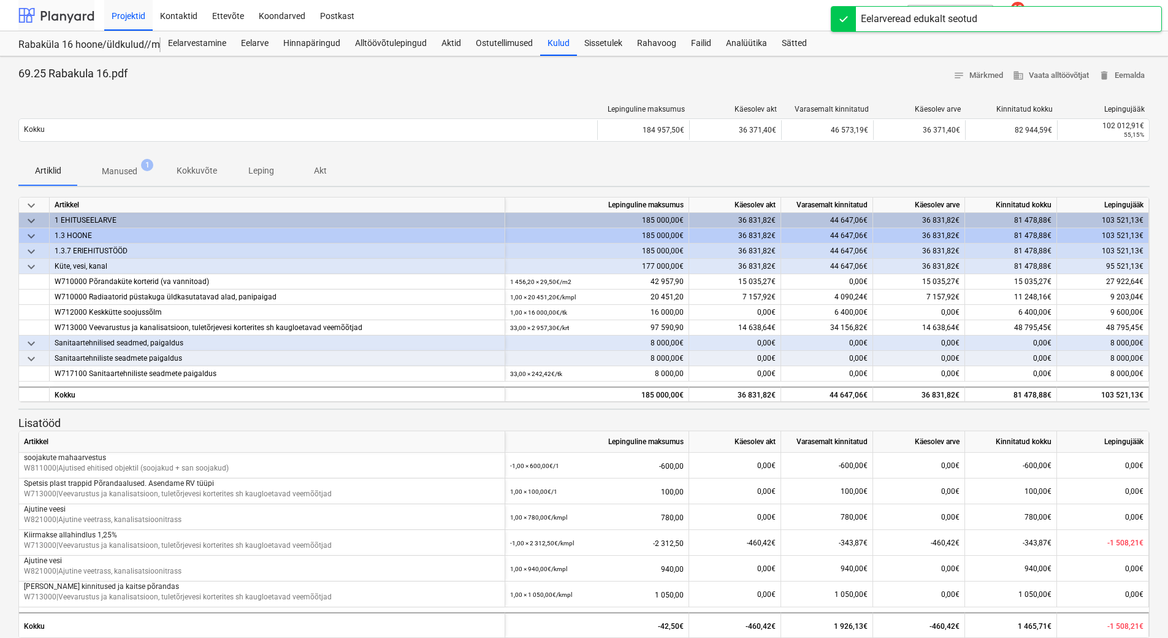
click at [75, 13] on div at bounding box center [56, 15] width 76 height 31
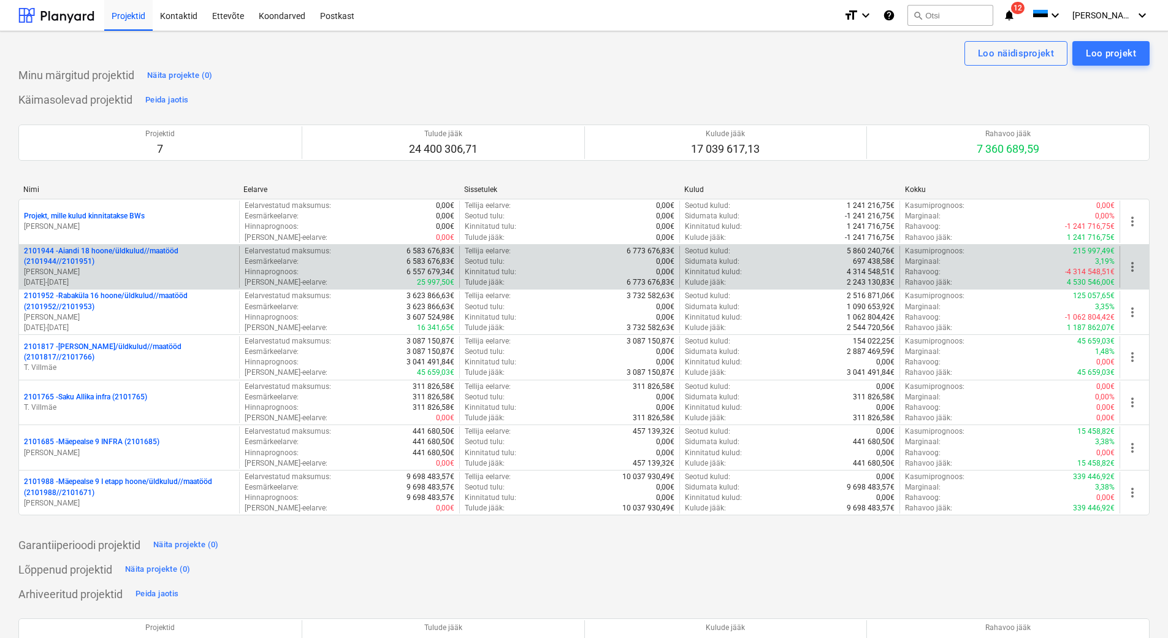
click at [125, 273] on p "[PERSON_NAME]" at bounding box center [129, 272] width 210 height 10
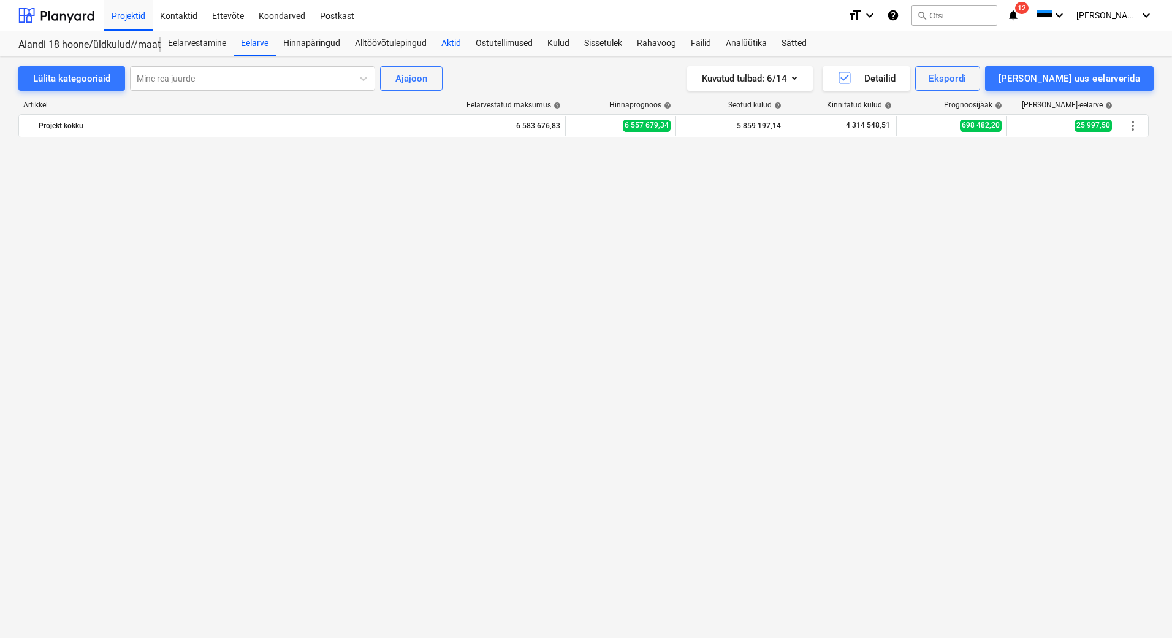
click at [443, 38] on div "Aktid" at bounding box center [451, 43] width 34 height 25
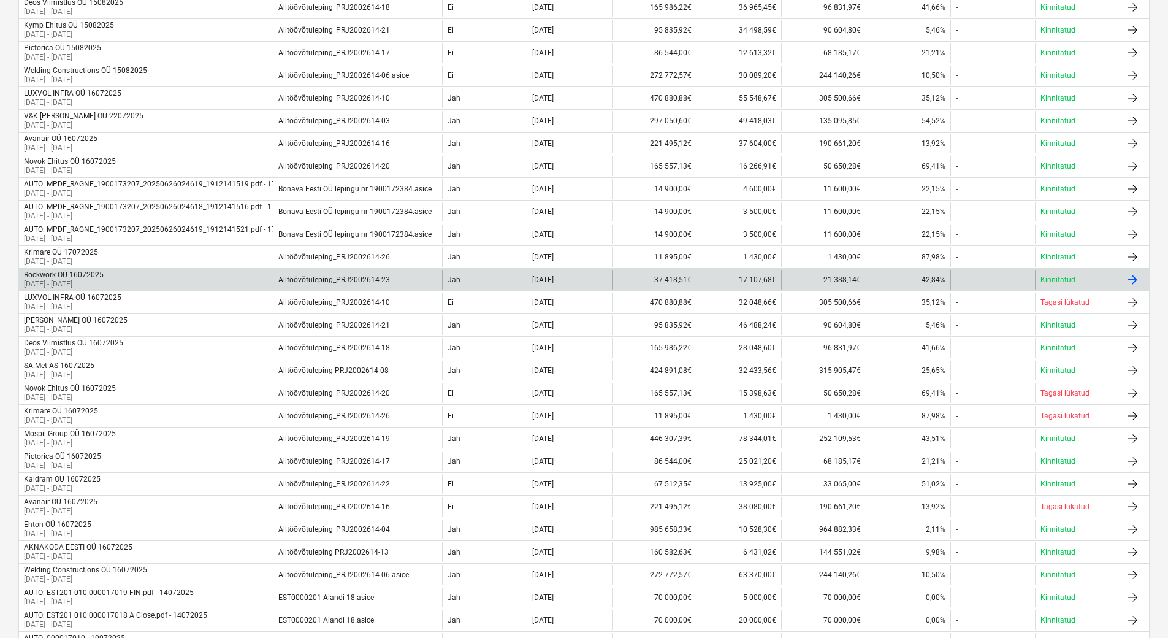
scroll to position [368, 0]
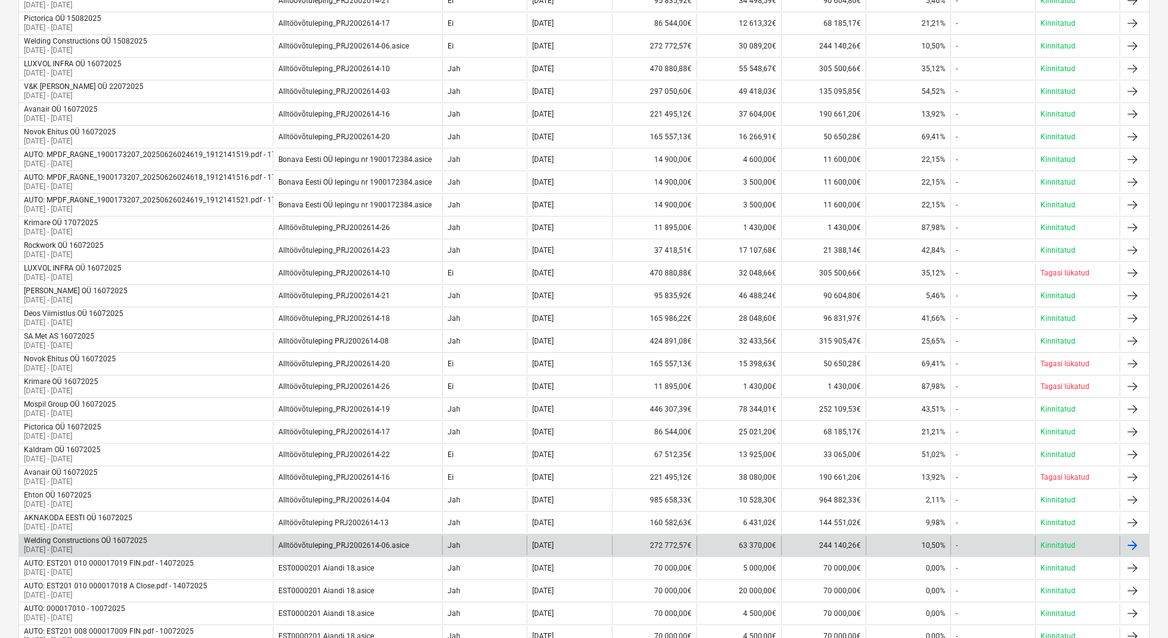
click at [172, 544] on div "Welding Constructions OÜ 16072025 16 Jun 2025 - 17 Jul 2025" at bounding box center [146, 545] width 254 height 20
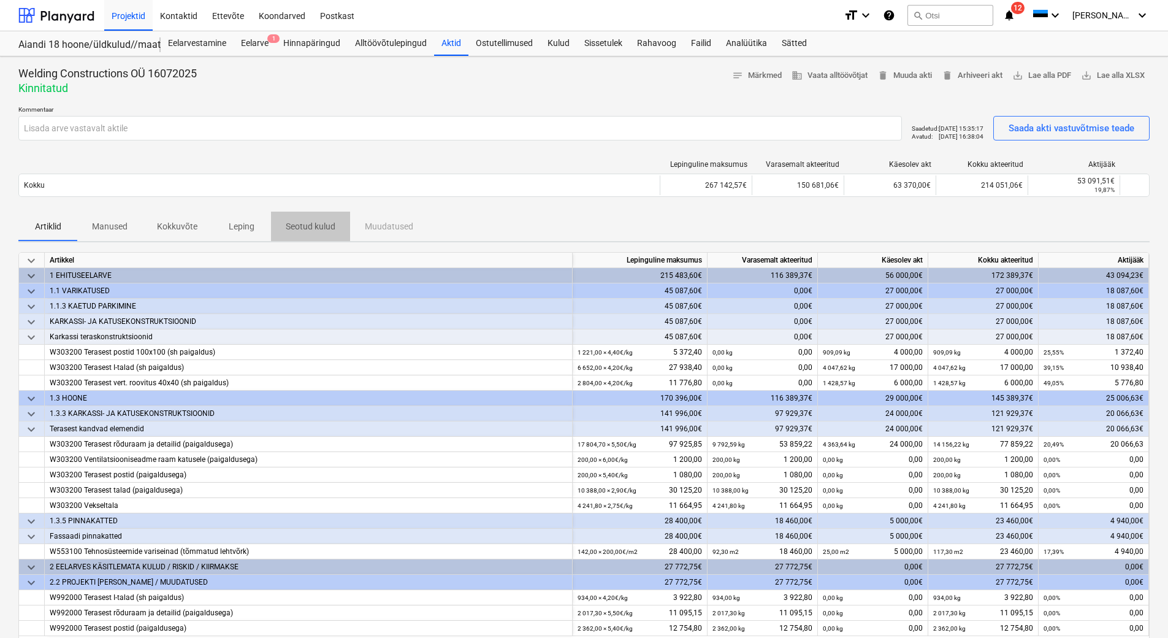
click at [291, 227] on p "Seotud kulud" at bounding box center [311, 226] width 50 height 13
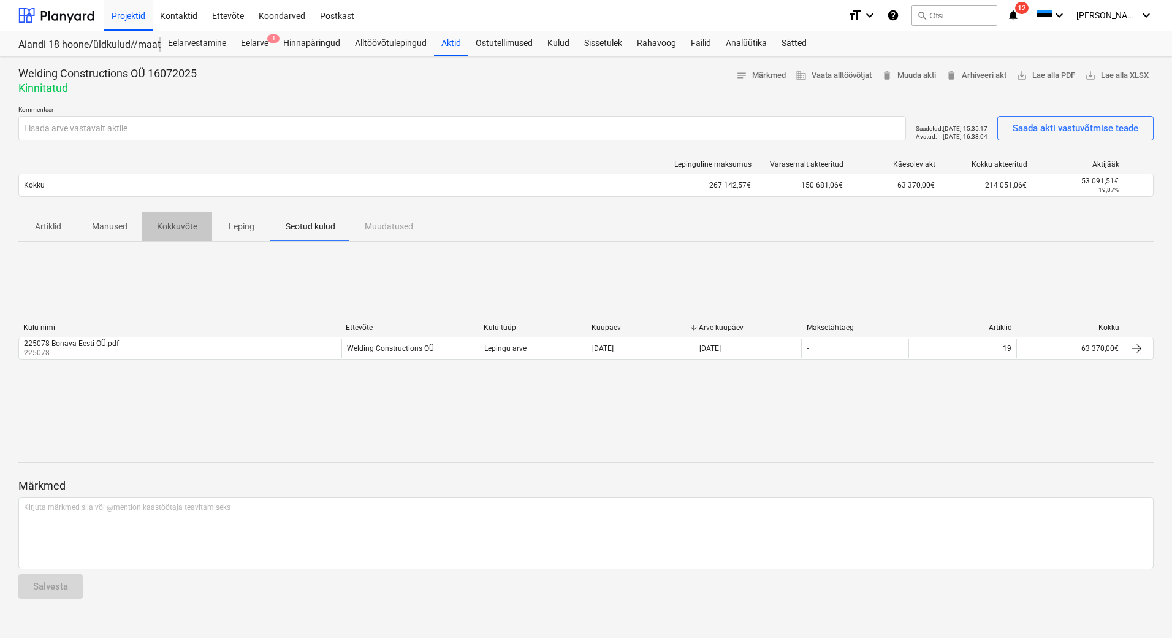
click at [176, 224] on p "Kokkuvõte" at bounding box center [177, 226] width 40 height 13
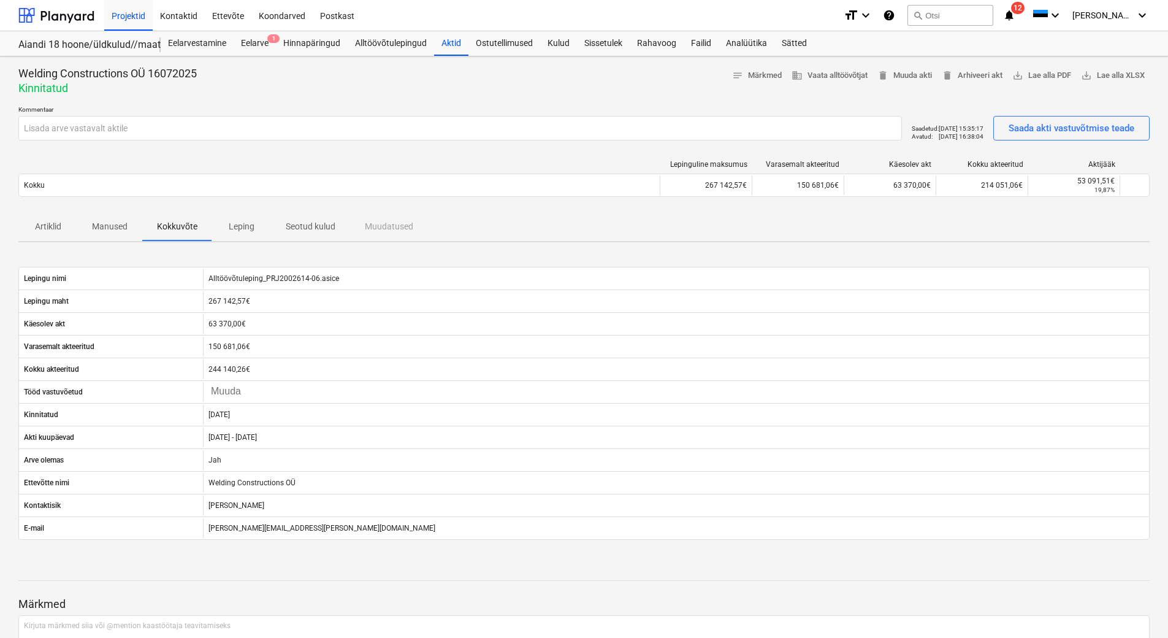
click at [236, 221] on p "Leping" at bounding box center [241, 226] width 29 height 13
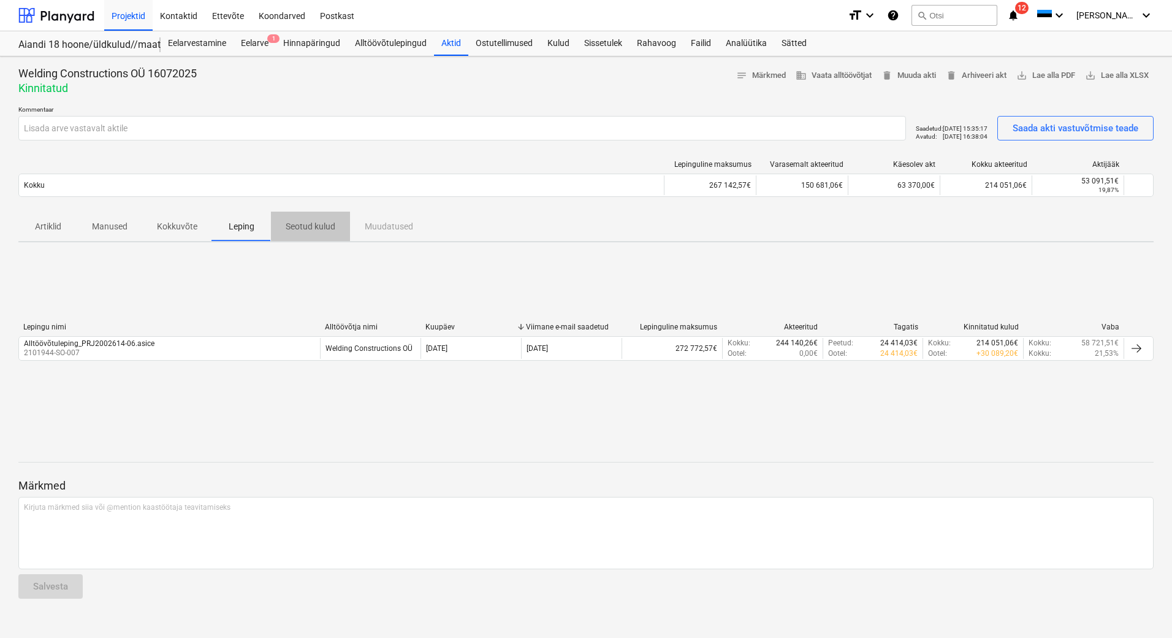
click at [296, 225] on p "Seotud kulud" at bounding box center [311, 226] width 50 height 13
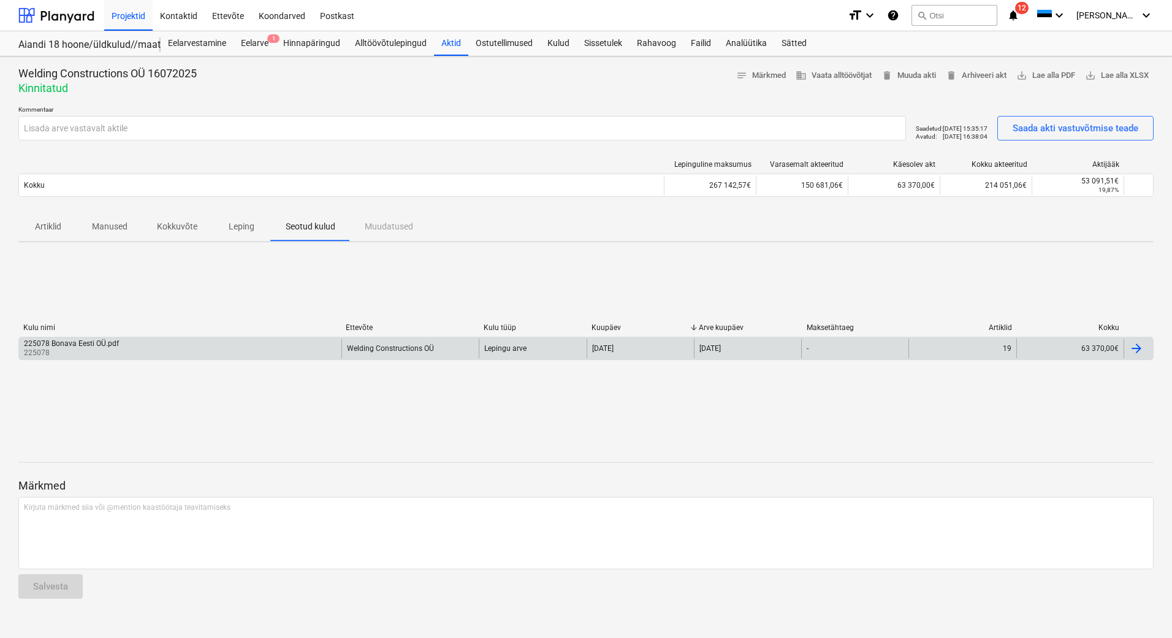
click at [158, 352] on div "225078 Bonava Eesti OÜ.pdf 225078" at bounding box center [180, 348] width 323 height 20
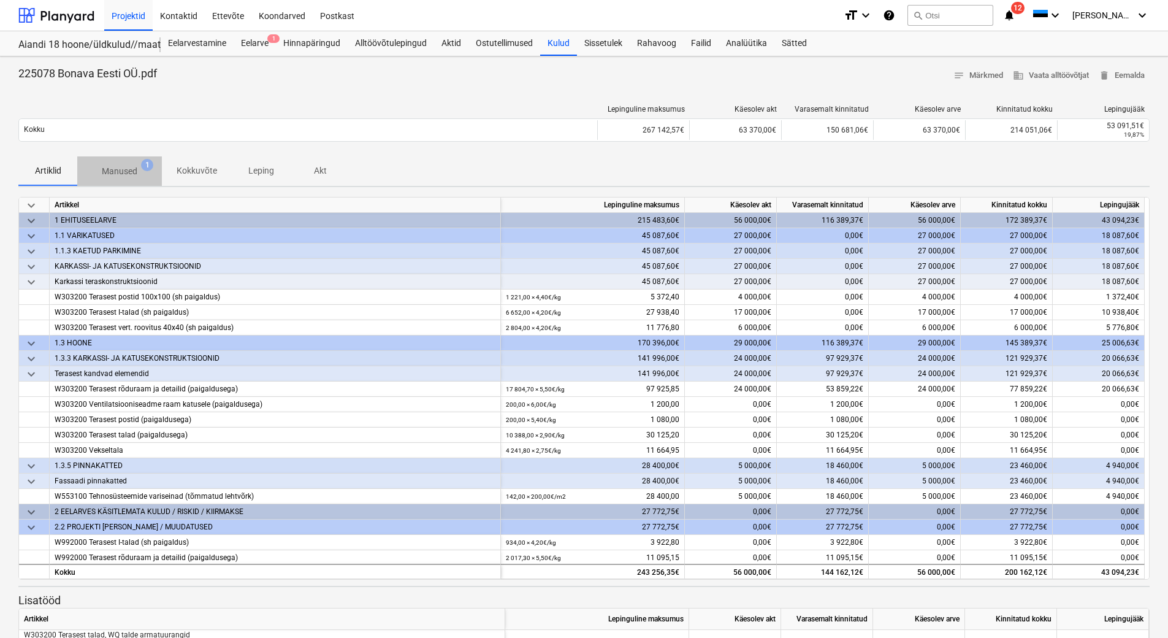
click at [120, 170] on p "Manused" at bounding box center [120, 171] width 36 height 13
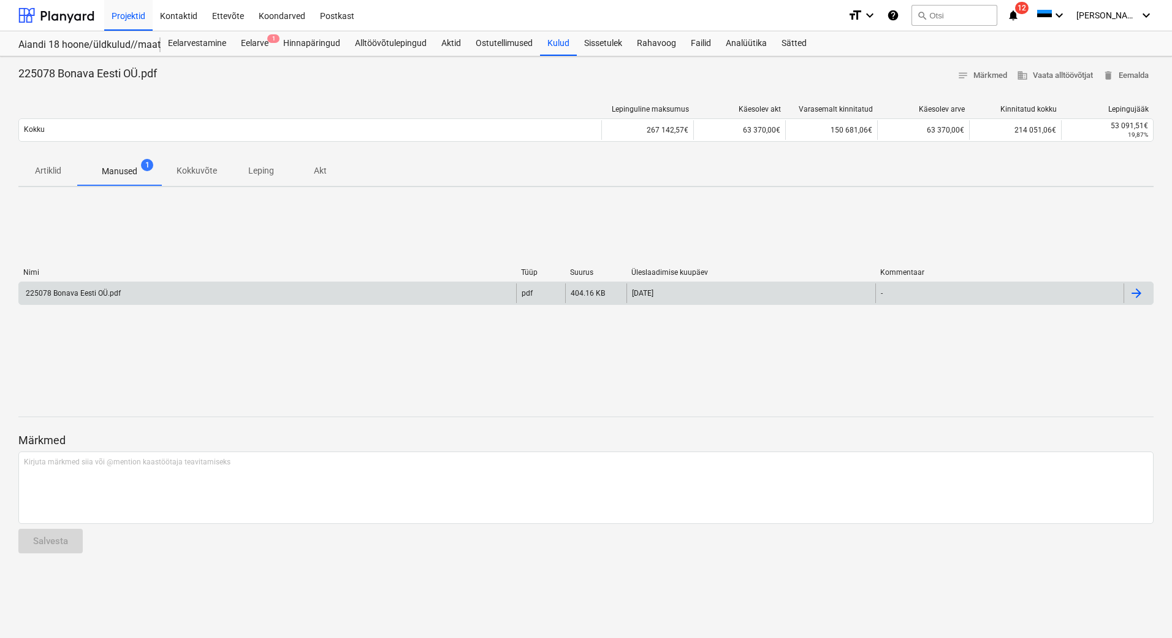
click at [97, 287] on div "225078 Bonava Eesti OÜ.pdf" at bounding box center [267, 293] width 497 height 20
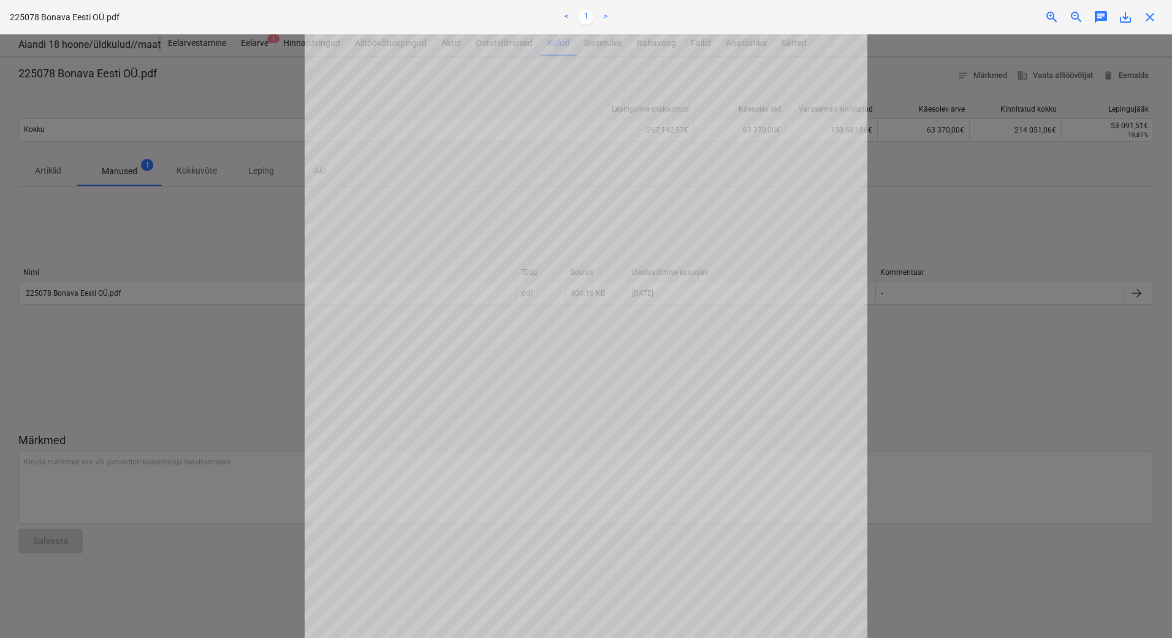
click at [972, 399] on div at bounding box center [586, 335] width 1172 height 603
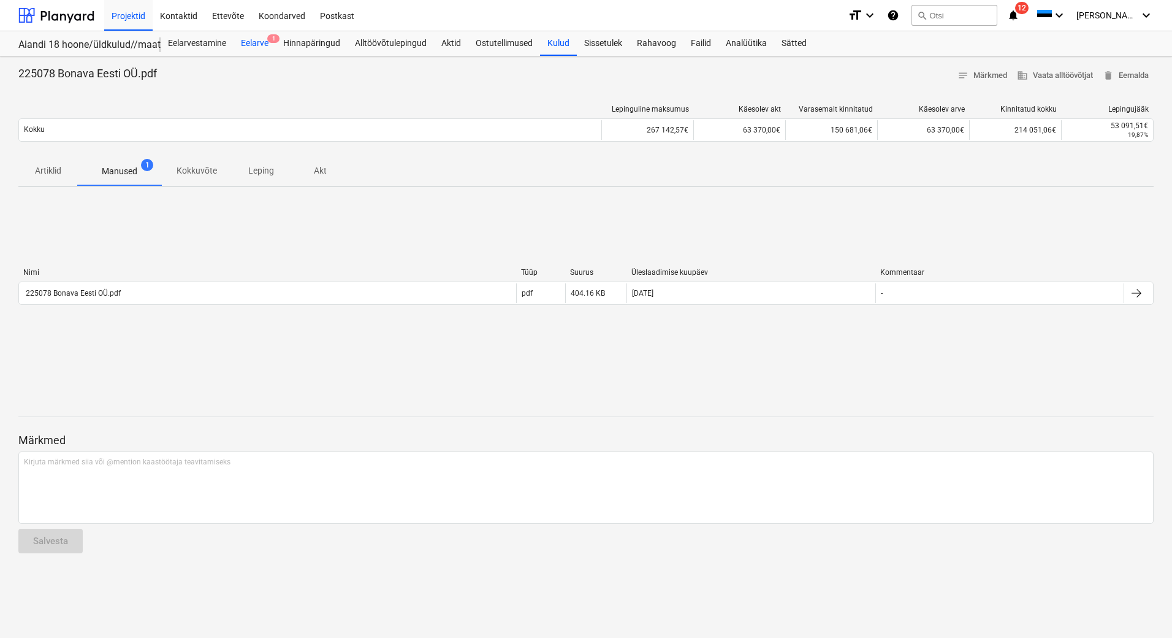
click at [256, 41] on div "Eelarve 1" at bounding box center [255, 43] width 42 height 25
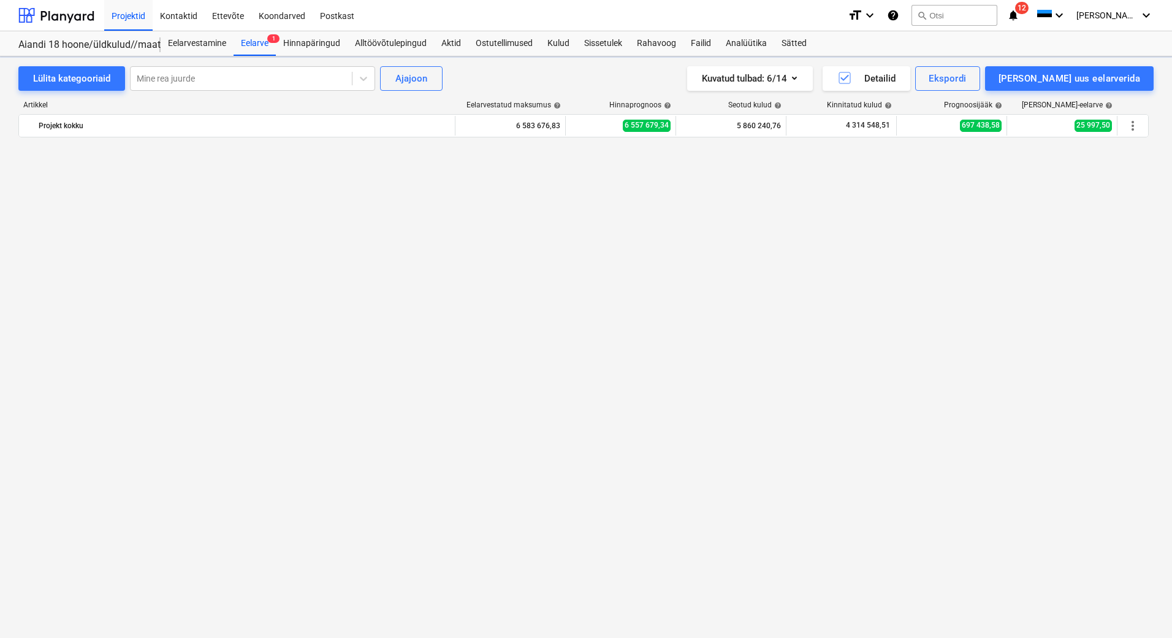
scroll to position [3841, 0]
click at [67, 82] on div "Lülita kategooriaid" at bounding box center [71, 79] width 77 height 16
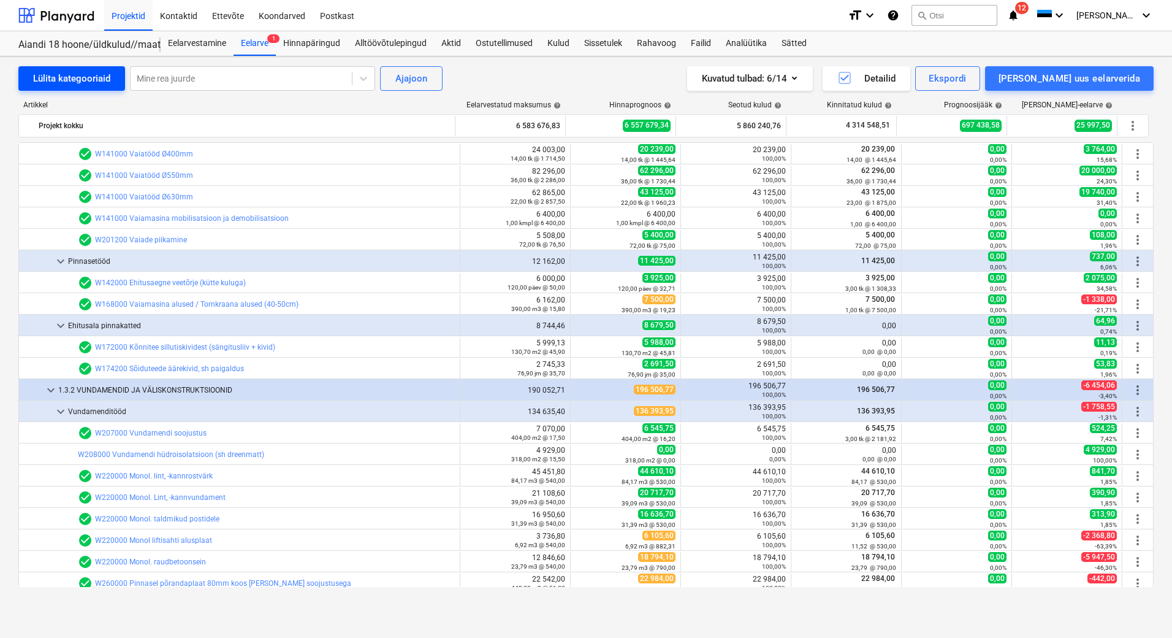
click at [67, 82] on div "Lülita kategooriaid" at bounding box center [71, 79] width 77 height 16
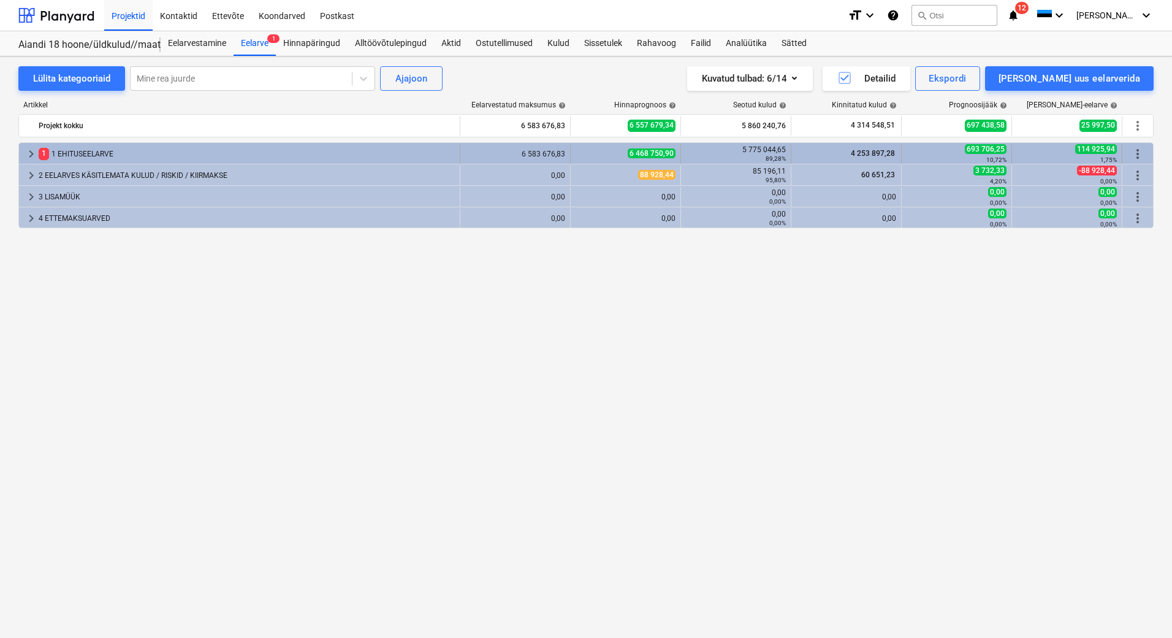
click at [75, 153] on div "1 1 EHITUSEELARVE" at bounding box center [247, 154] width 416 height 20
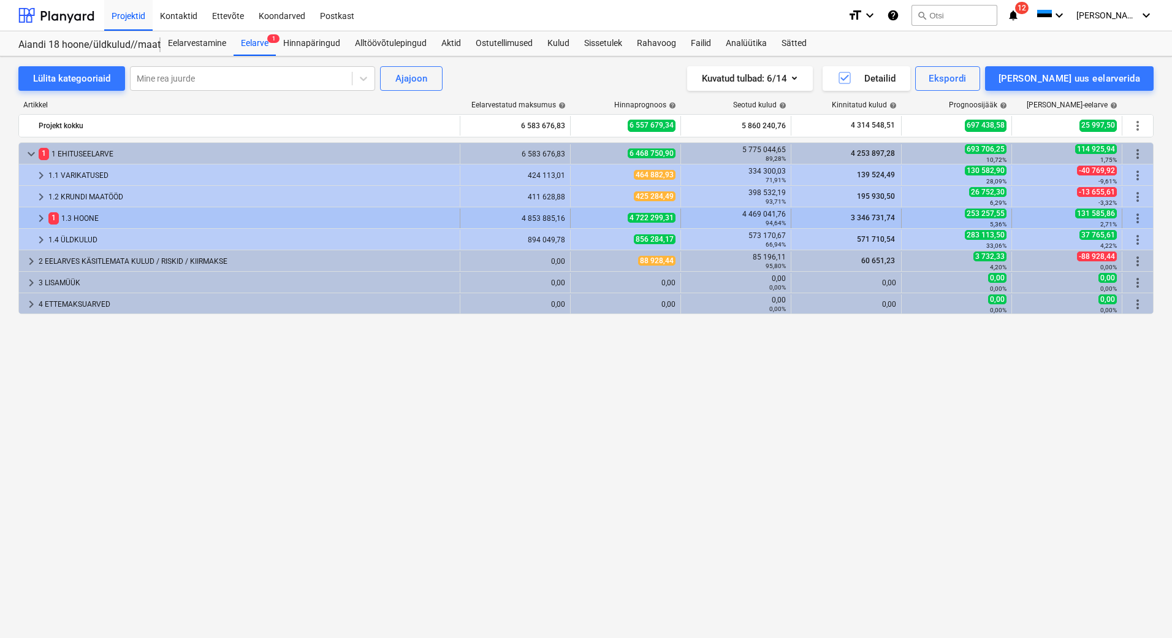
click at [90, 223] on div "1 1.3 HOONE" at bounding box center [251, 218] width 407 height 20
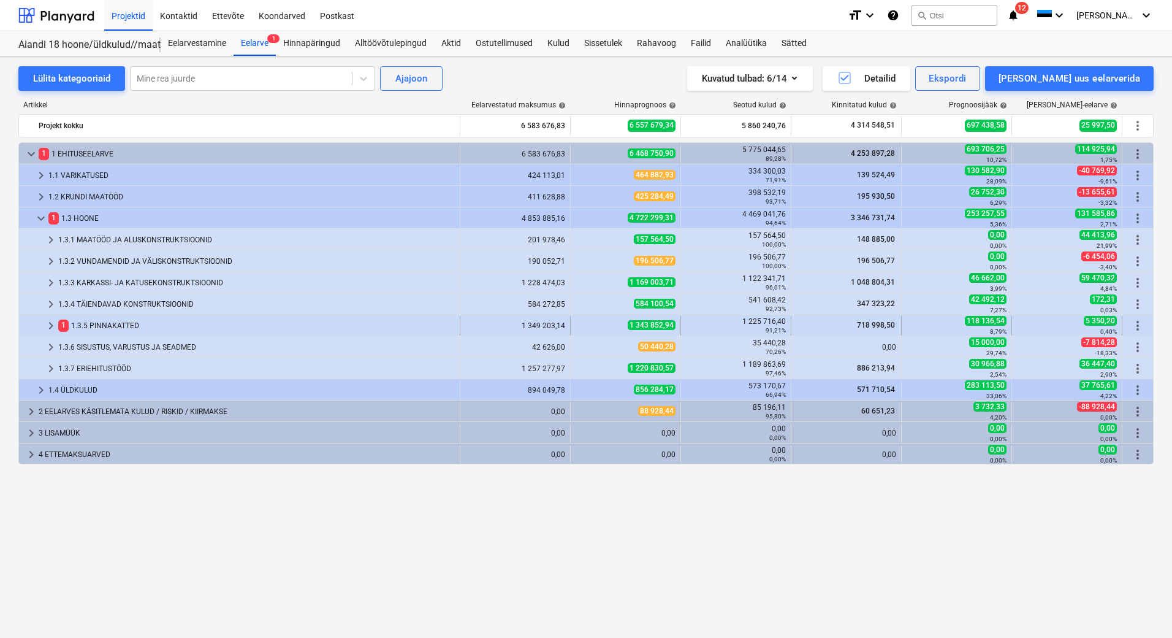
click at [125, 327] on div "1 1.3.5 PINNAKATTED" at bounding box center [256, 326] width 397 height 20
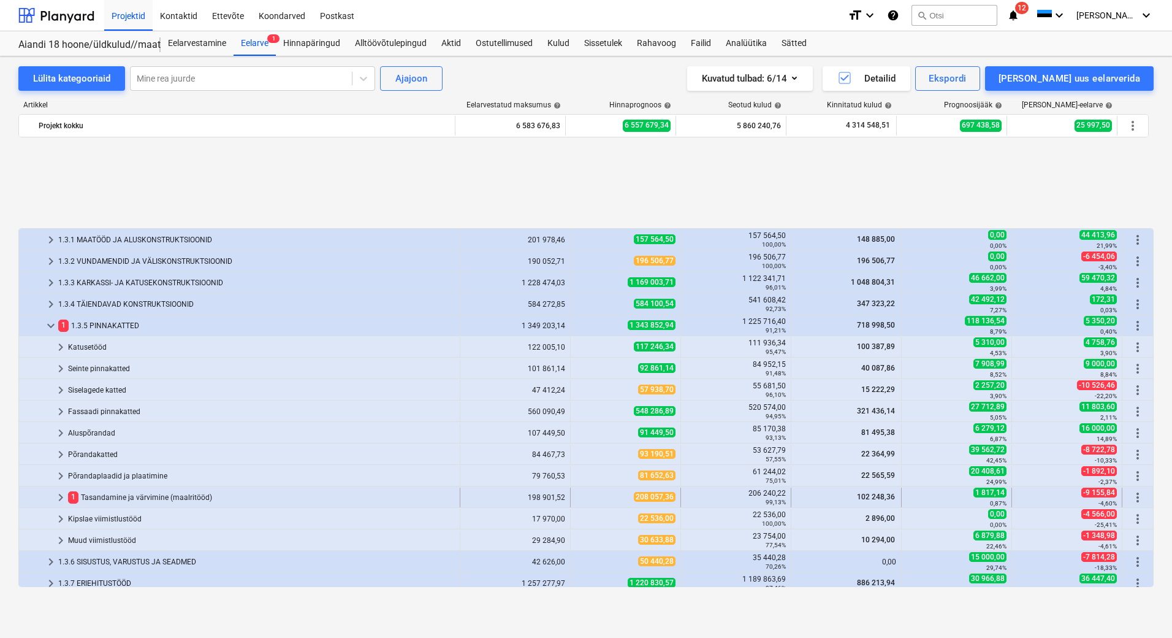
click at [132, 499] on div "1 Tasandamine ja värvimine (maalritööd)" at bounding box center [261, 497] width 387 height 20
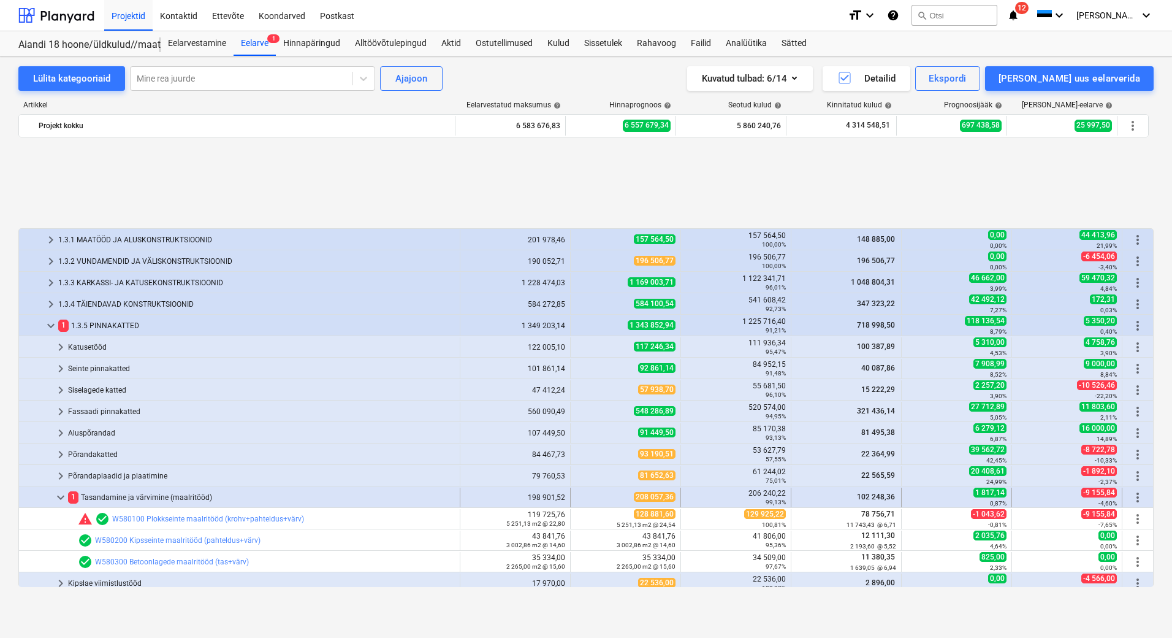
scroll to position [123, 0]
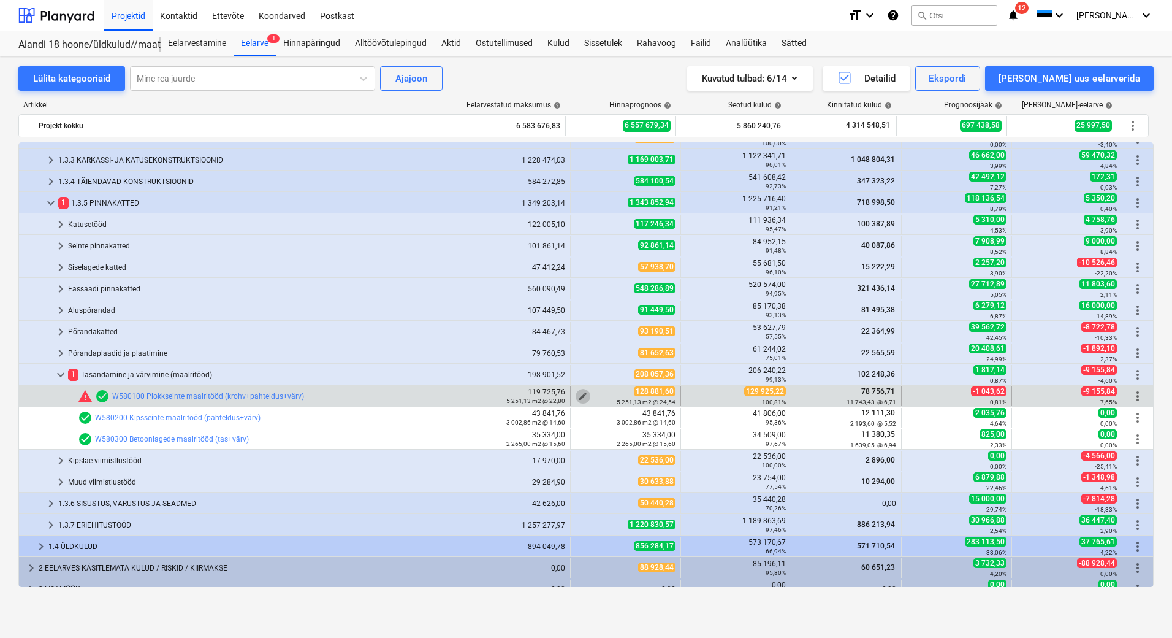
click at [578, 395] on span "edit" at bounding box center [583, 396] width 10 height 10
type textarea "x"
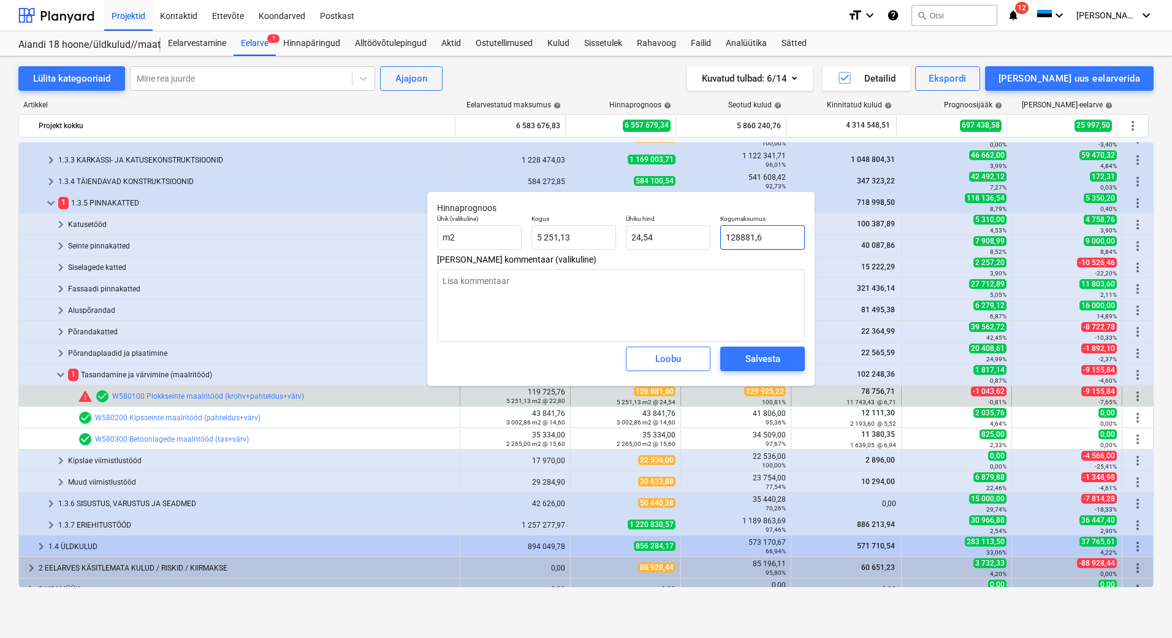
type input "128881,6"
drag, startPoint x: 740, startPoint y: 235, endPoint x: 733, endPoint y: 235, distance: 7.4
click at [733, 235] on input "128881,6" at bounding box center [762, 237] width 85 height 25
type textarea "x"
type input "13881,6"
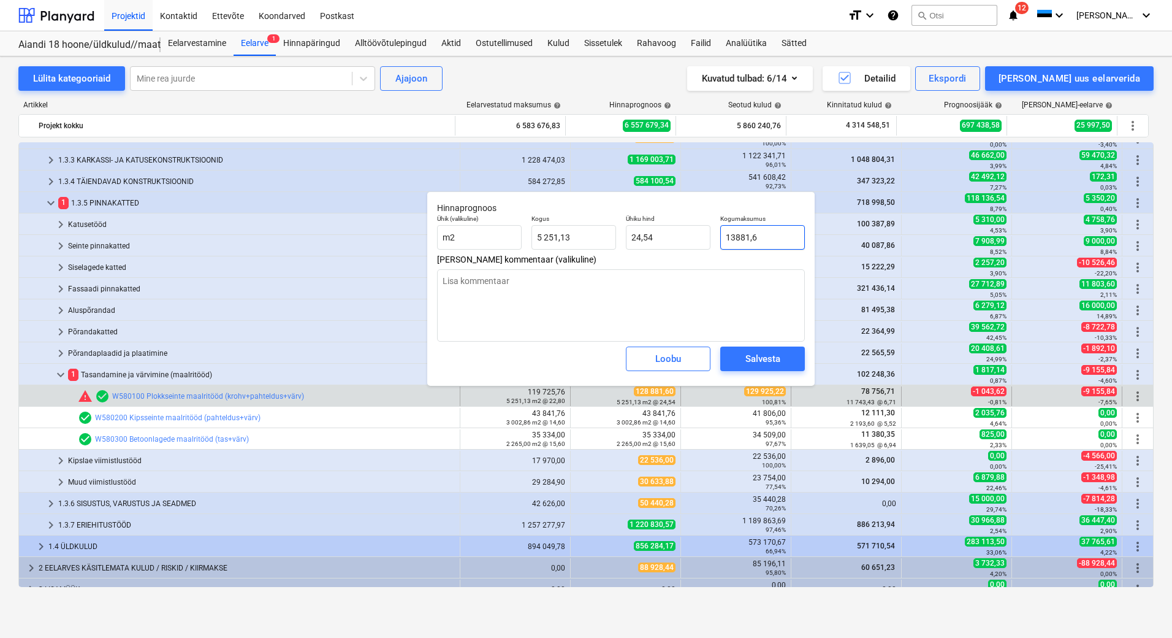
type input "2,64"
type textarea "x"
type input "131881,6"
type input "25,11"
type input "131881,6"
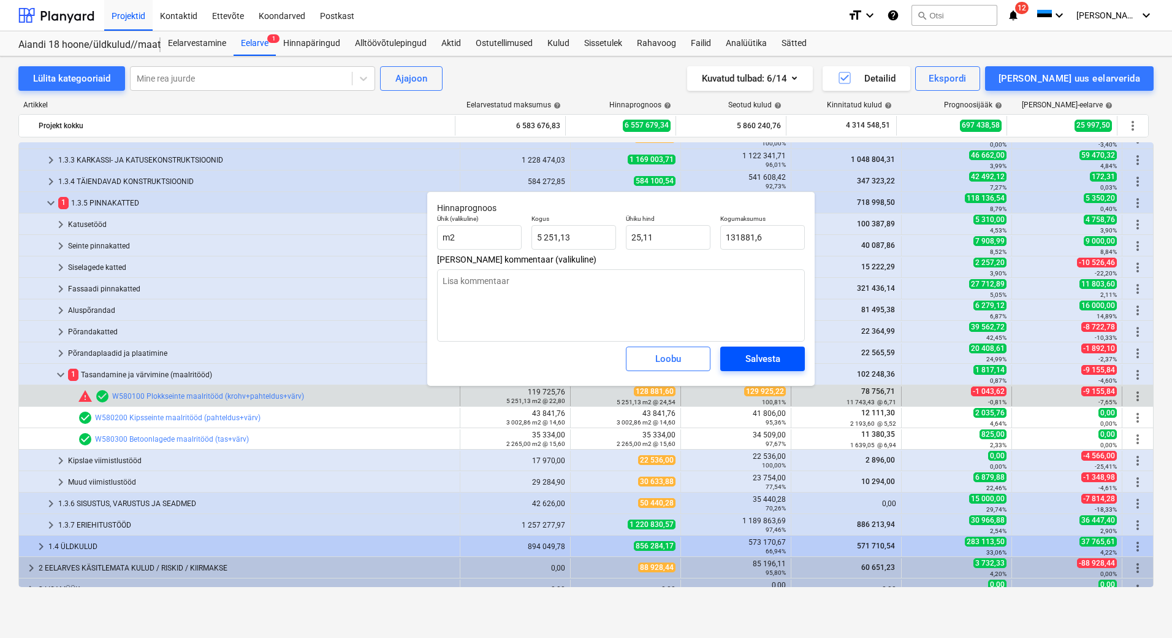
type textarea "x"
type input "131 881,60"
click at [759, 354] on div "Salvesta" at bounding box center [763, 359] width 35 height 16
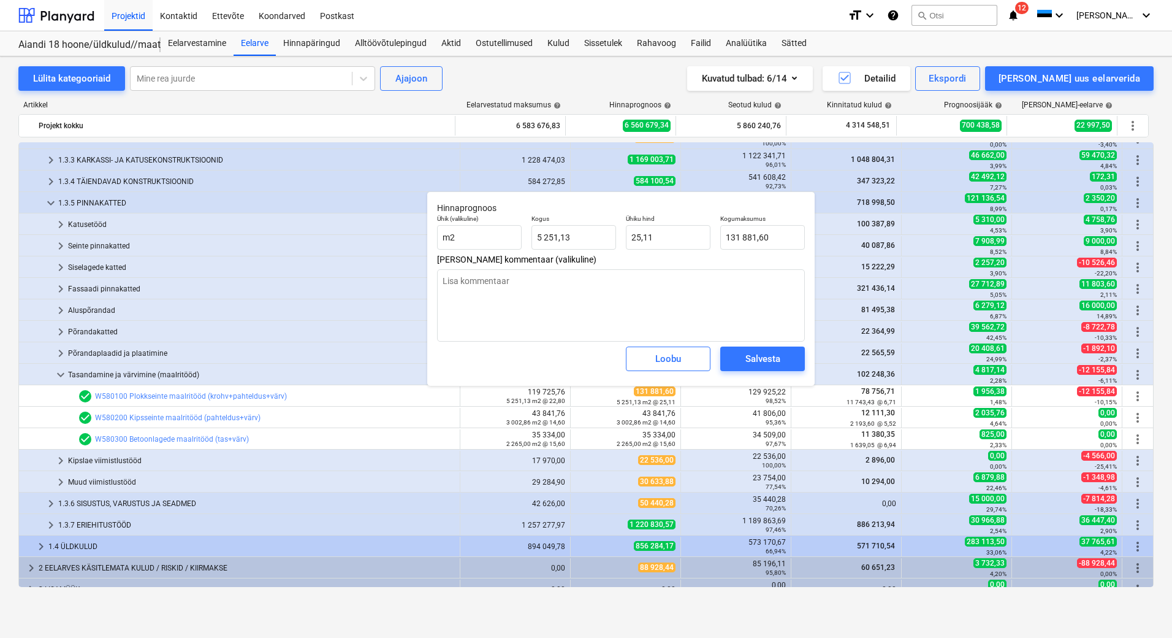
type textarea "x"
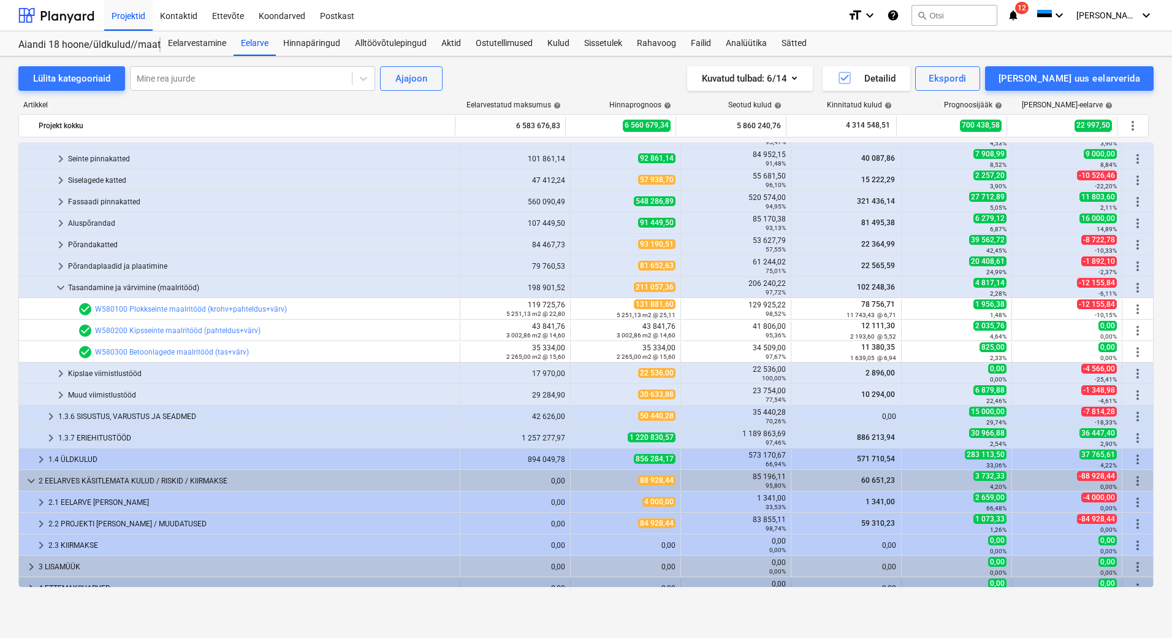
scroll to position [221, 0]
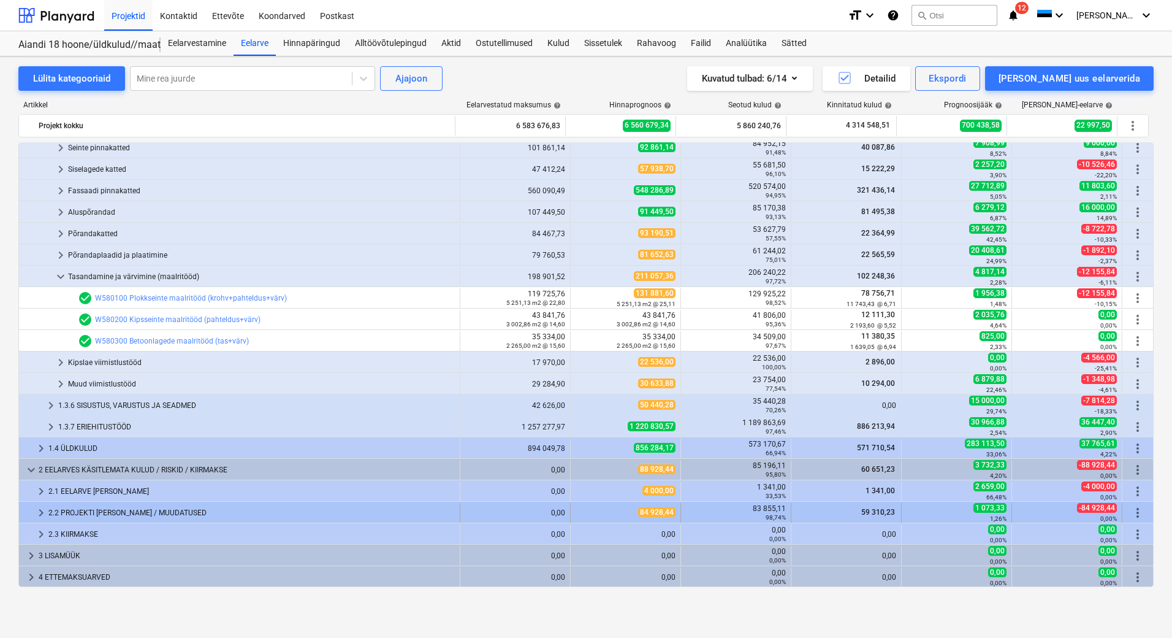
click at [113, 511] on div "2.2 PROJEKTI VEAD / MUUDATUSED" at bounding box center [251, 513] width 407 height 20
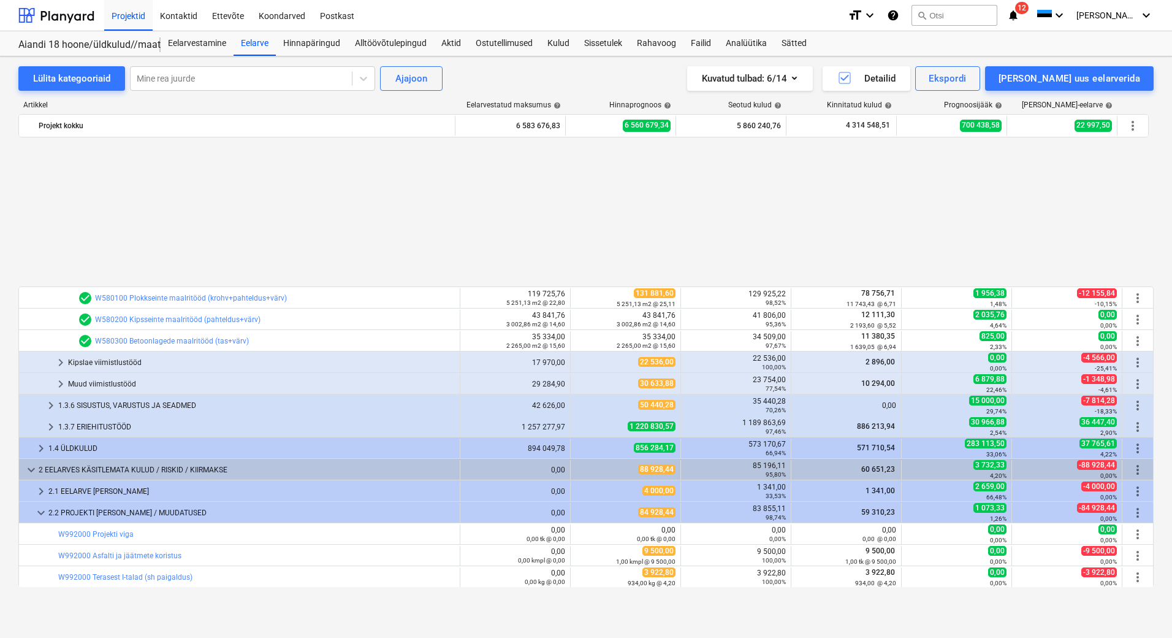
scroll to position [392, 0]
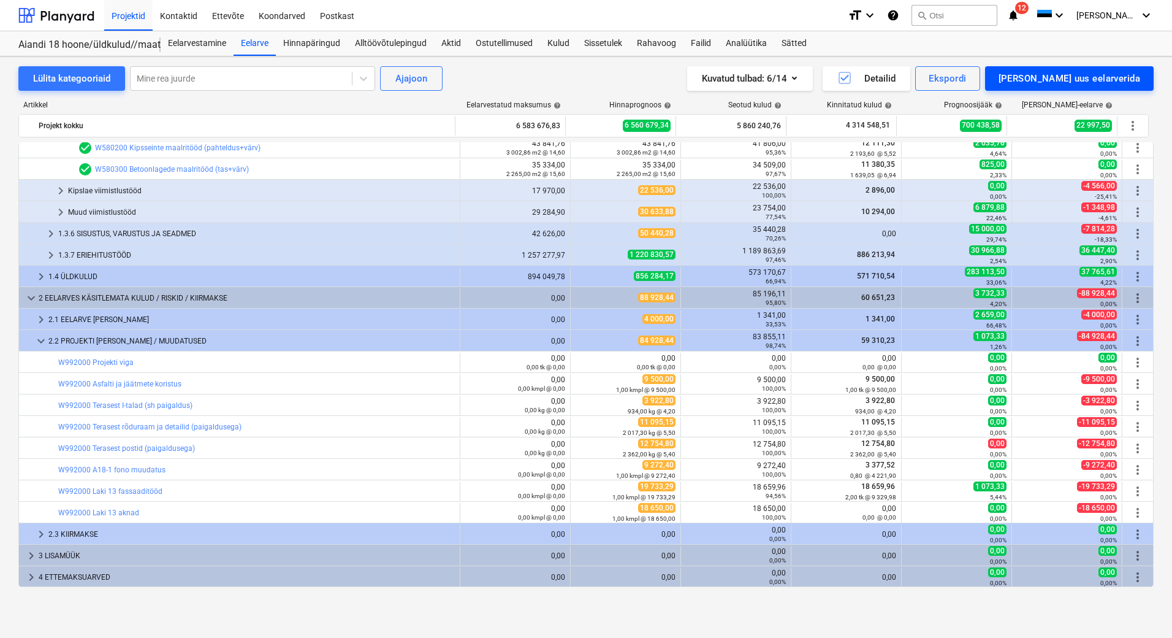
click at [1102, 78] on div "[PERSON_NAME] uus eelarverida" at bounding box center [1070, 79] width 142 height 16
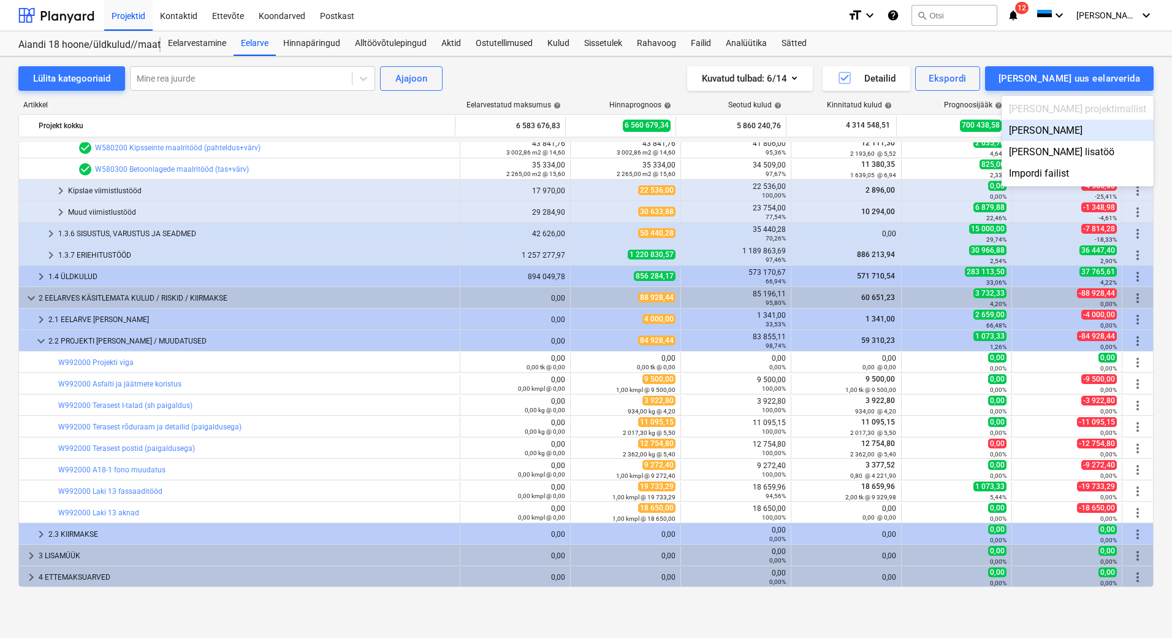
click at [1105, 131] on div "Lisa malliväline" at bounding box center [1078, 130] width 152 height 21
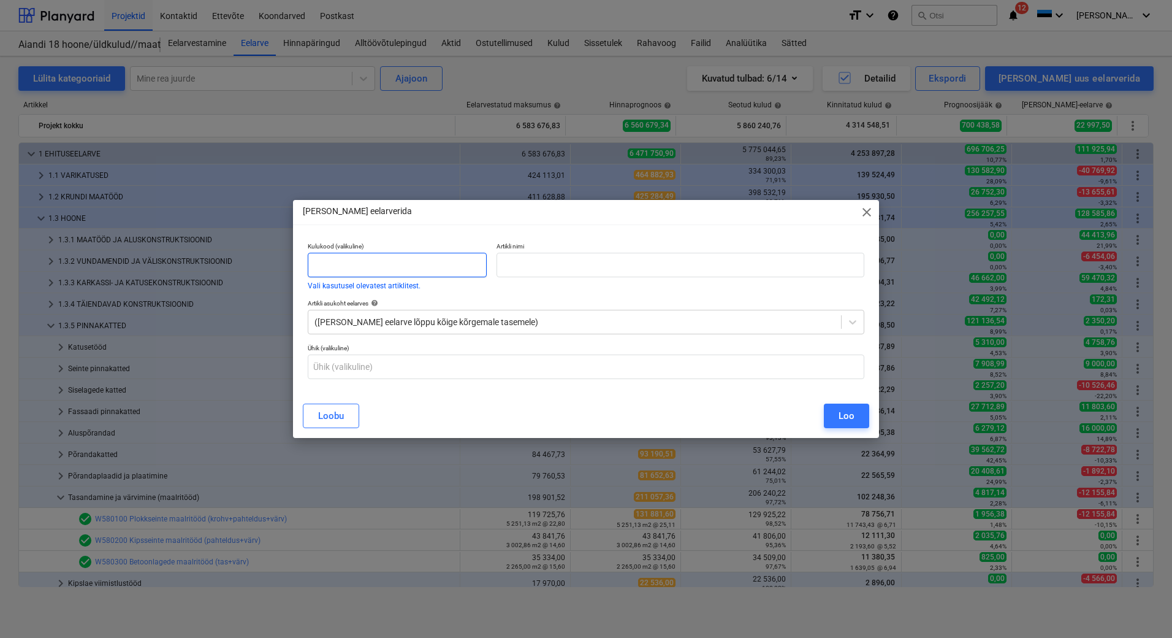
scroll to position [392, 0]
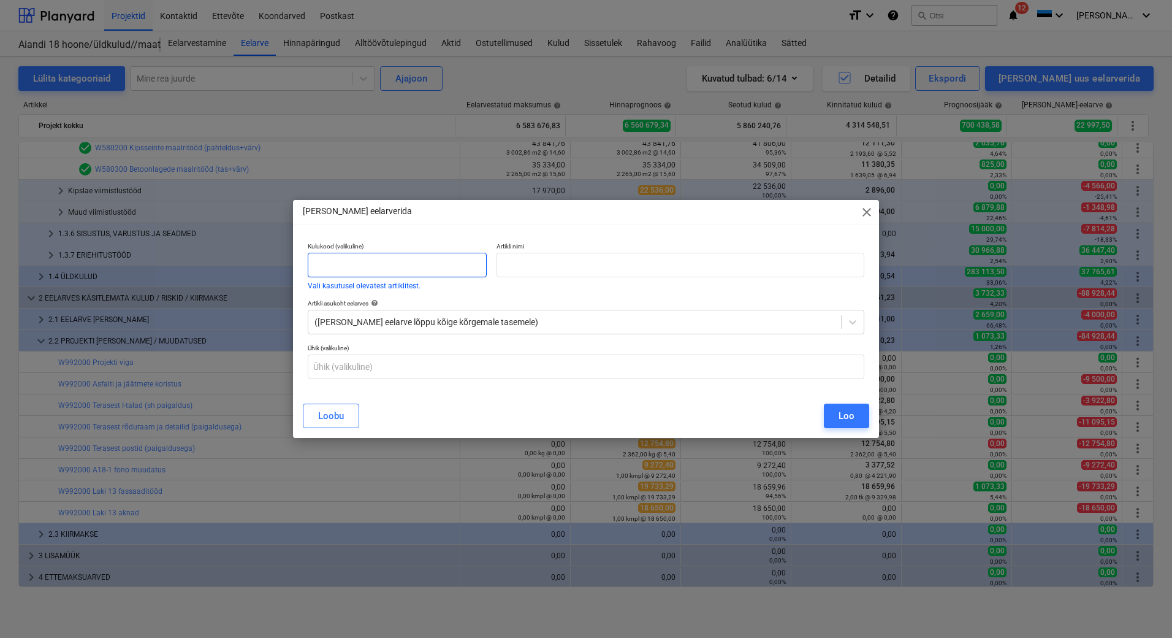
click at [380, 267] on input "text" at bounding box center [397, 265] width 179 height 25
click at [312, 265] on input "992000" at bounding box center [397, 265] width 179 height 25
type input "W992000"
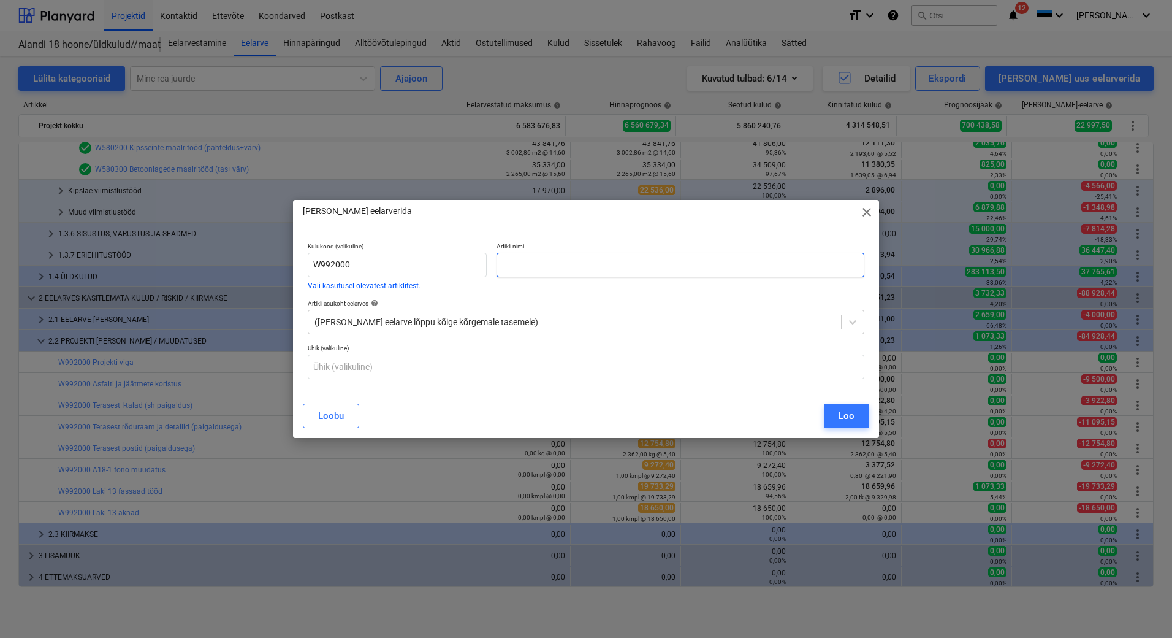
click at [530, 265] on input "text" at bounding box center [681, 265] width 368 height 25
type input "Aiandi tänava künnise parandus"
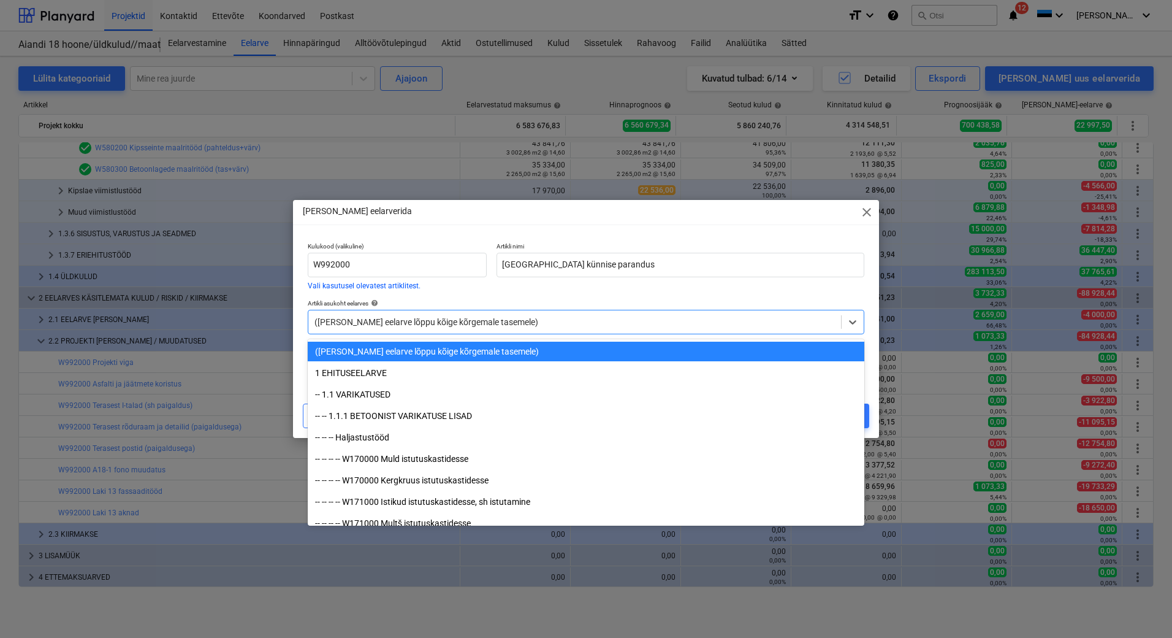
click at [358, 318] on div at bounding box center [575, 322] width 521 height 12
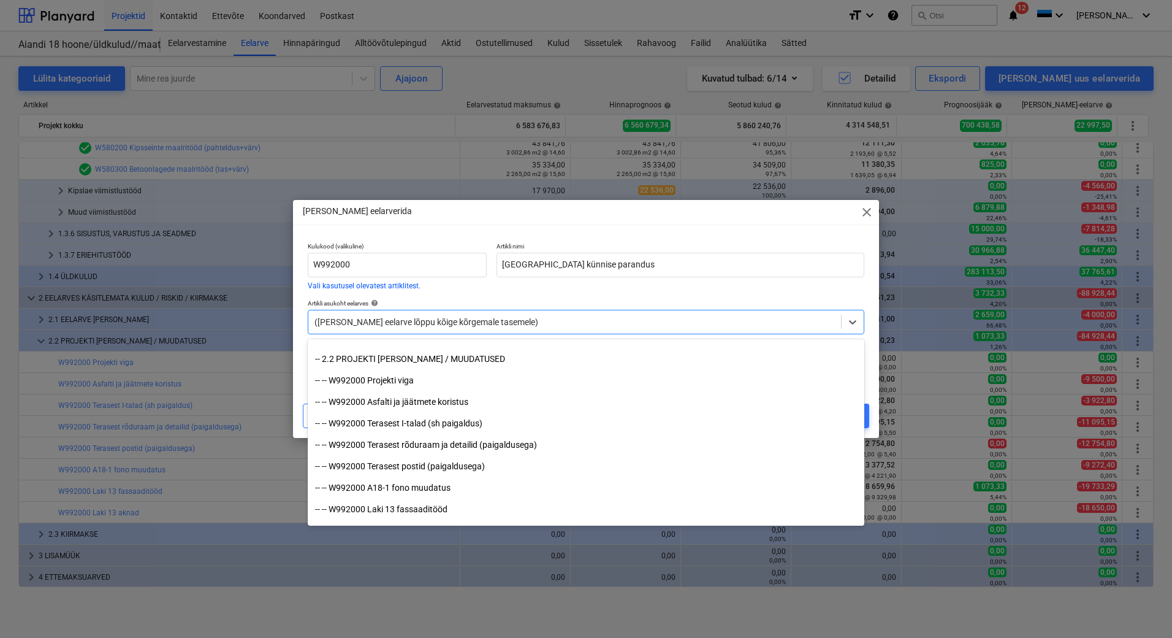
scroll to position [10049, 0]
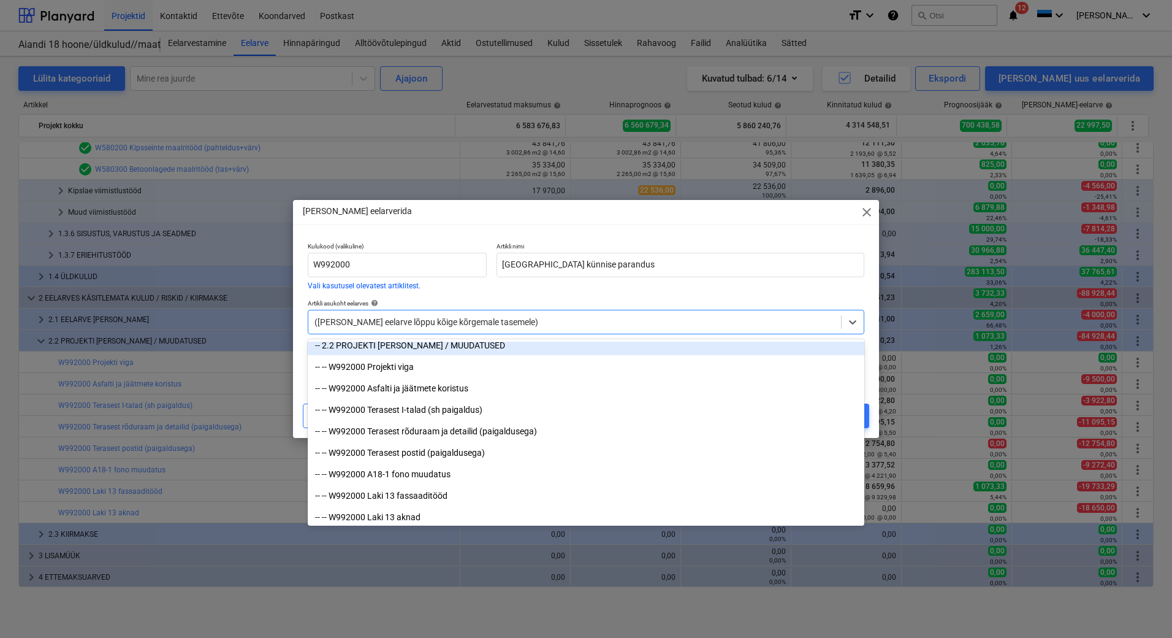
click at [419, 348] on div "-- 2.2 PROJEKTI VEAD / MUUDATUSED" at bounding box center [586, 345] width 557 height 20
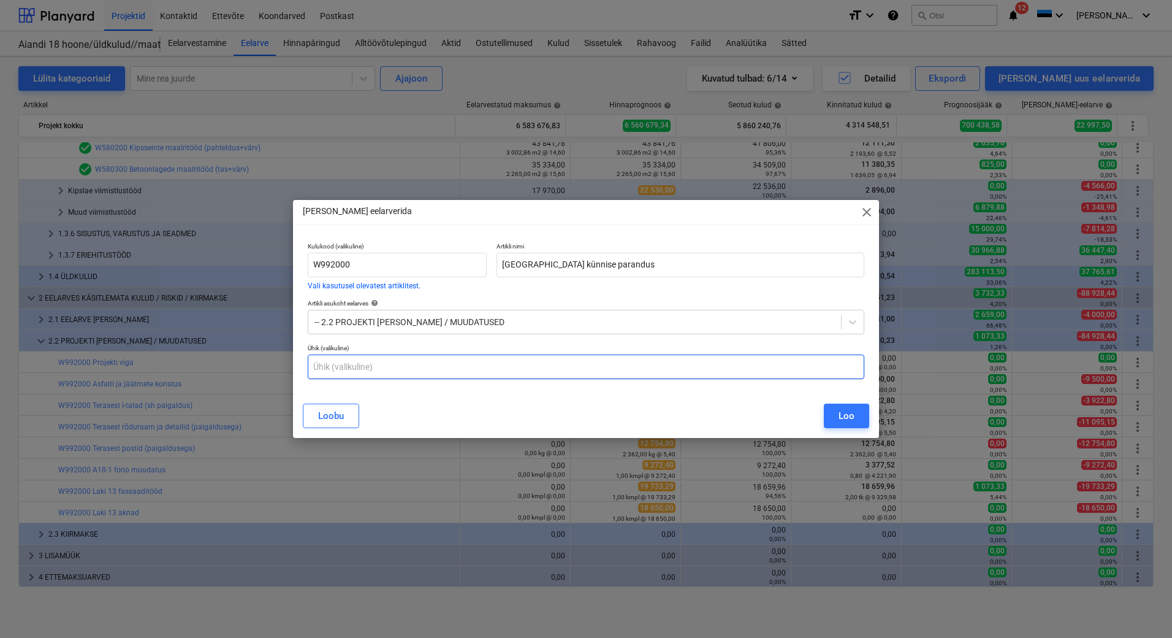
click at [427, 371] on input "text" at bounding box center [586, 366] width 557 height 25
type input "kmpl"
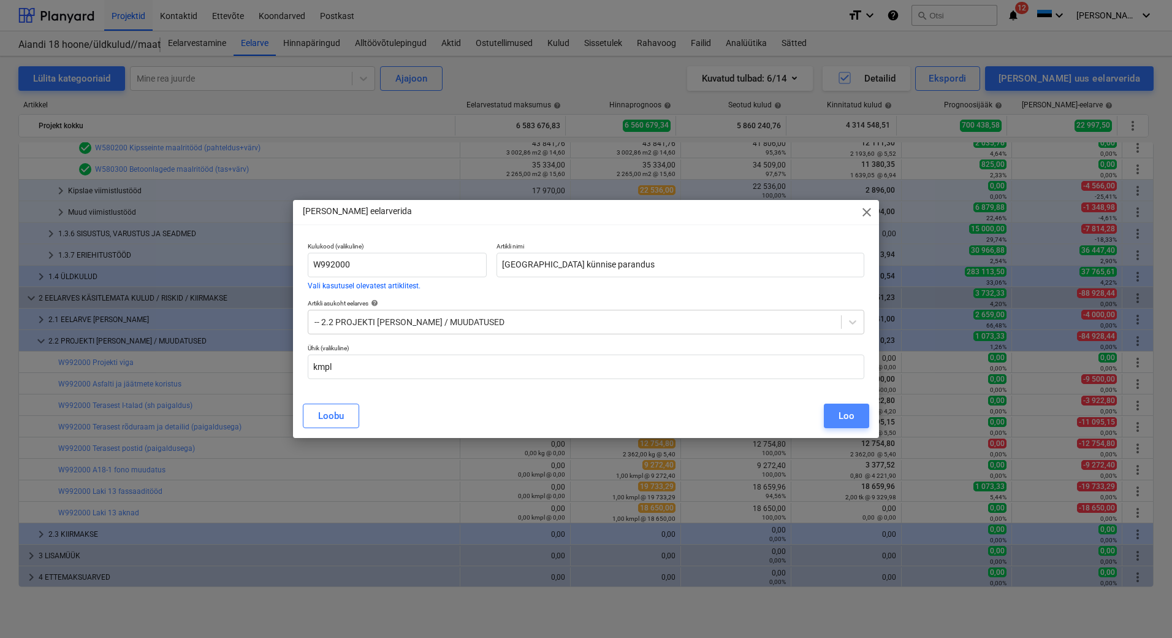
click at [842, 413] on div "Loo" at bounding box center [847, 416] width 16 height 16
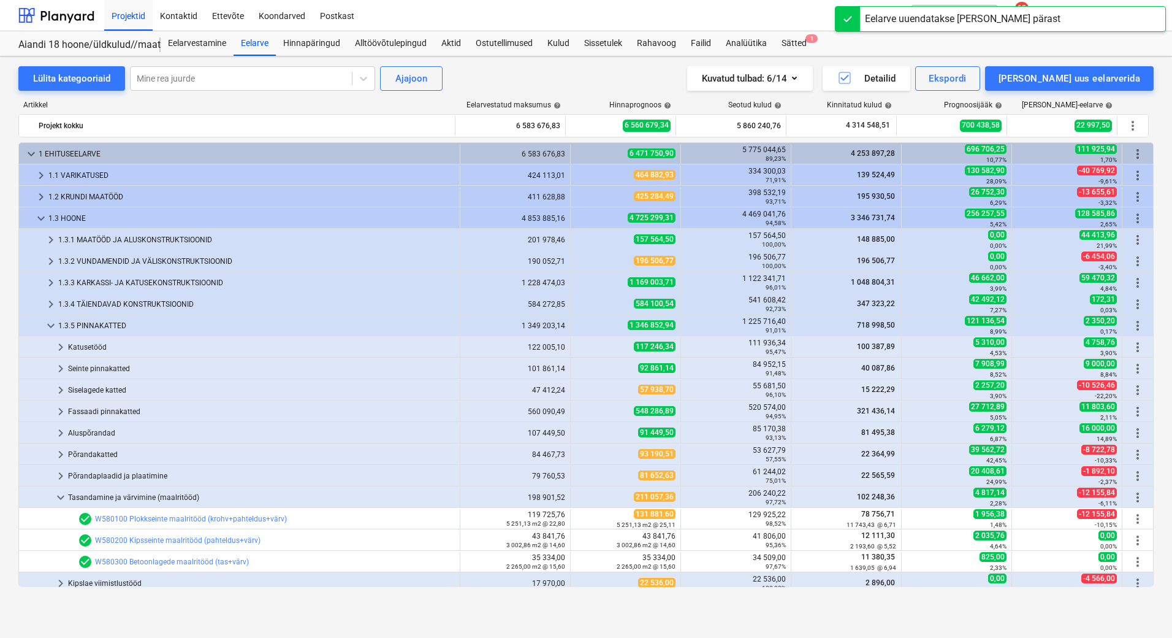
scroll to position [392, 0]
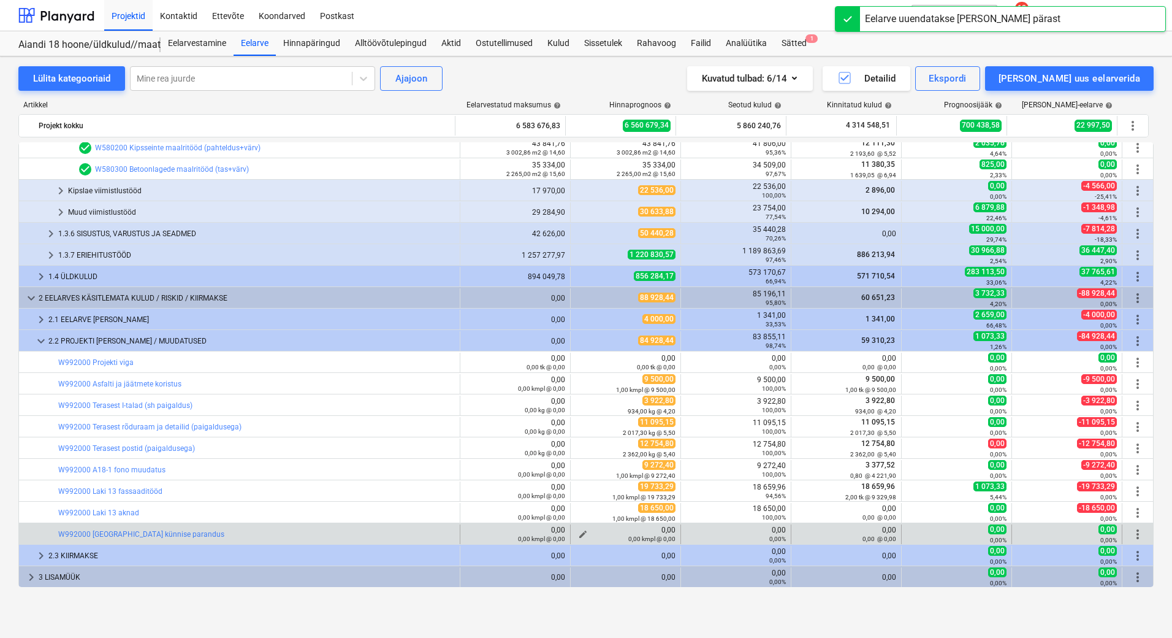
click at [577, 534] on div "0,00 kmpl @ 0,00" at bounding box center [626, 538] width 100 height 9
click at [578, 531] on span "edit" at bounding box center [583, 534] width 10 height 10
type textarea "x"
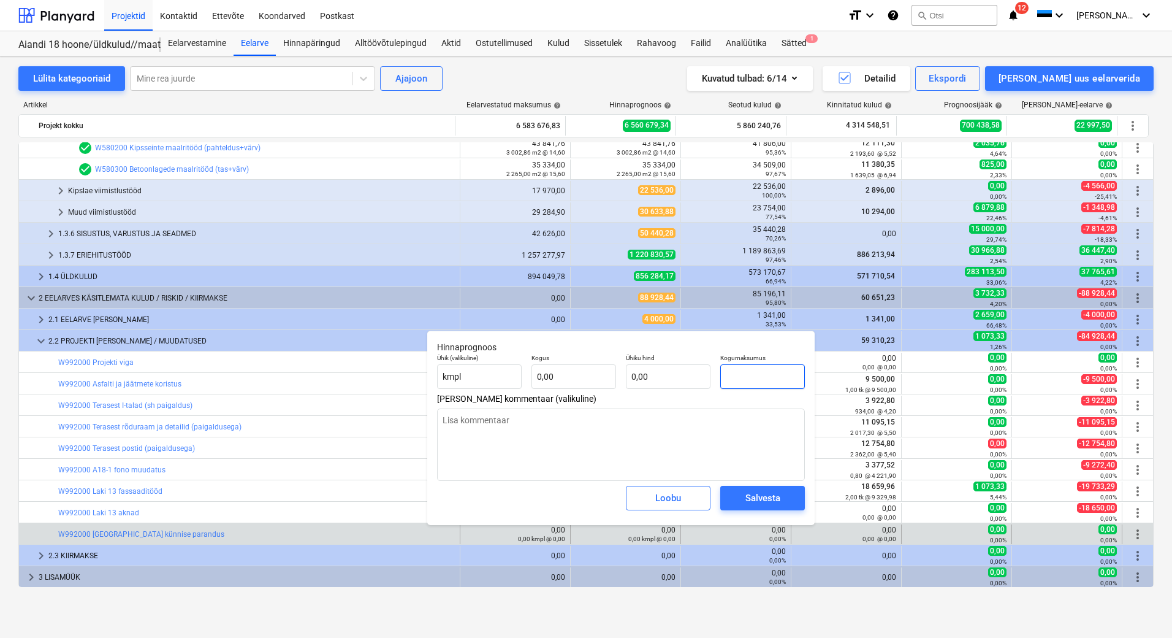
click at [759, 377] on input "text" at bounding box center [762, 376] width 85 height 25
type textarea "x"
type input "0,00"
click at [557, 376] on input "text" at bounding box center [574, 376] width 85 height 25
type textarea "x"
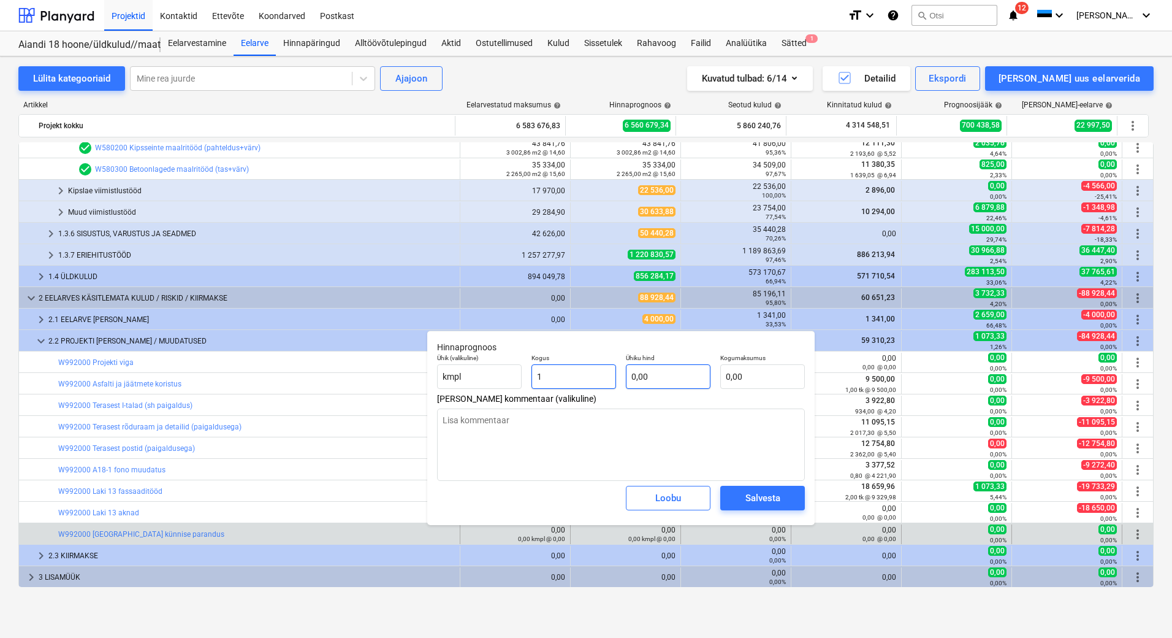
type input "1"
type textarea "x"
type input "1,00"
click at [679, 380] on input "text" at bounding box center [668, 376] width 85 height 25
type textarea "x"
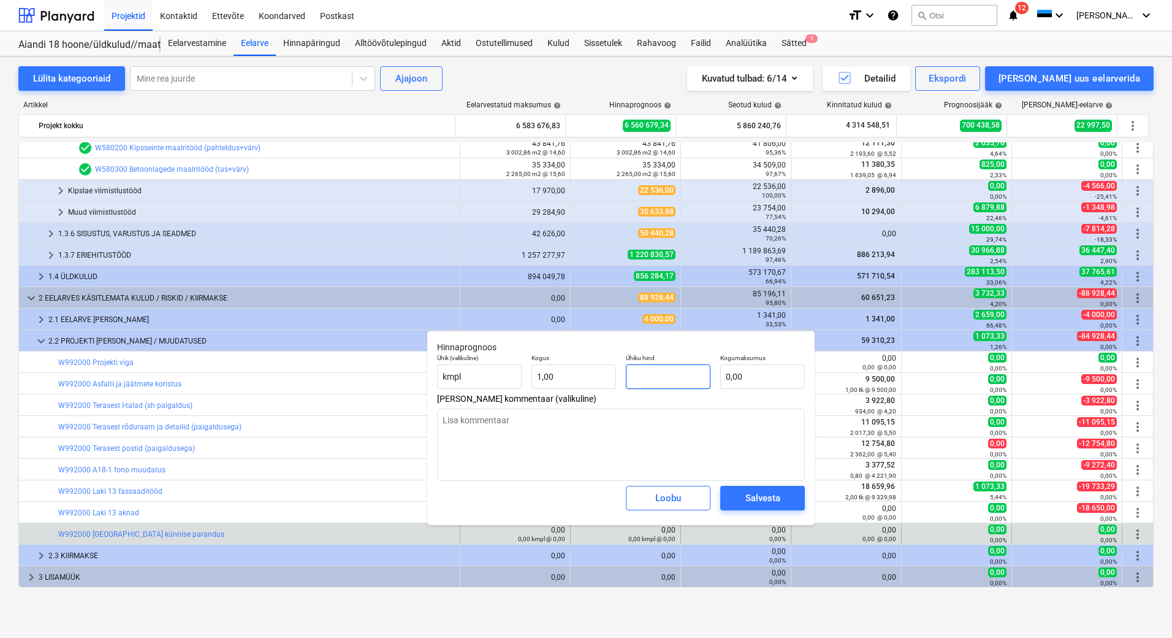
type input "2"
type input "2,00"
type textarea "x"
type input "22"
type input "22,00"
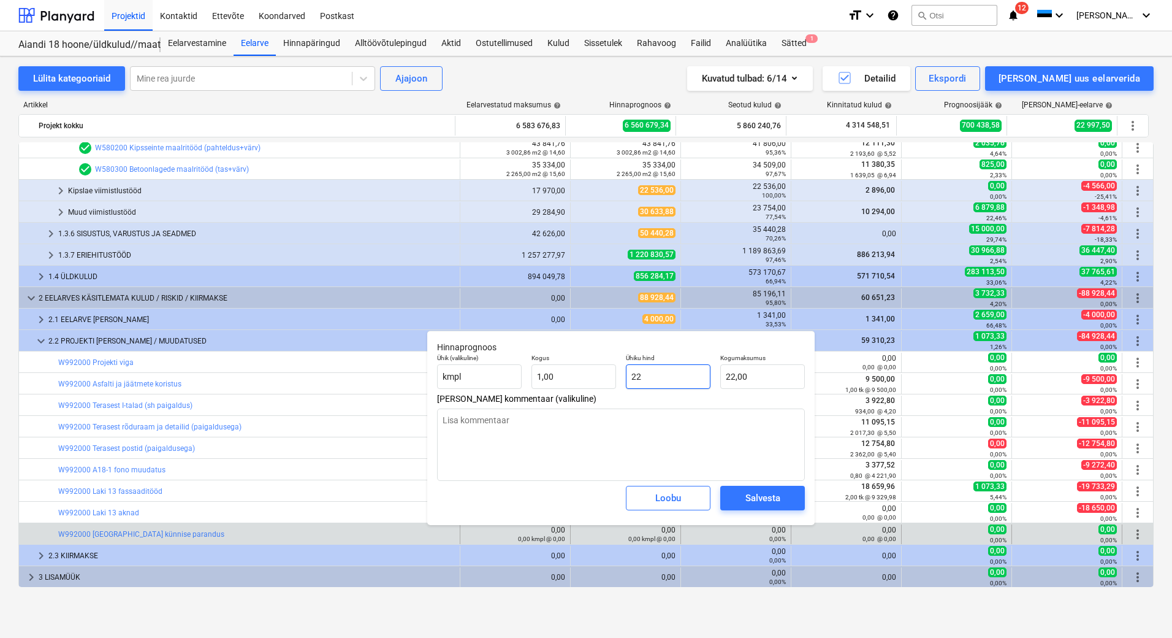
type textarea "x"
type input "227"
type input "227,00"
type textarea "x"
type input "2275"
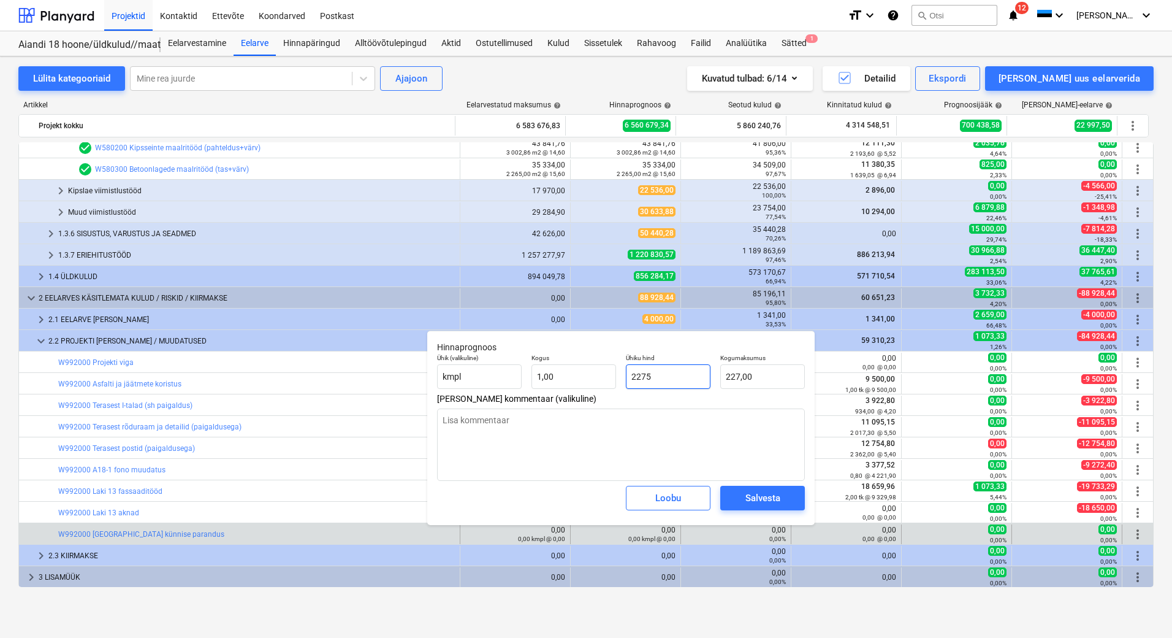
type input "2 275,00"
type input "2275"
type textarea "x"
type input "2 275,00"
click at [776, 490] on button "Salvesta" at bounding box center [762, 498] width 85 height 25
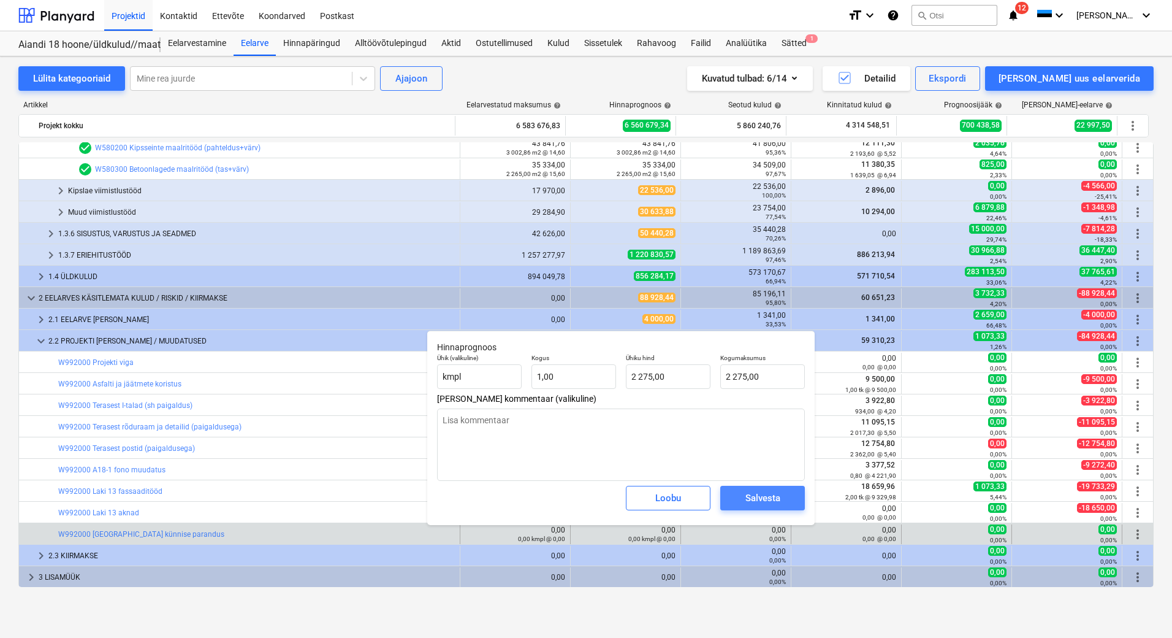
type textarea "x"
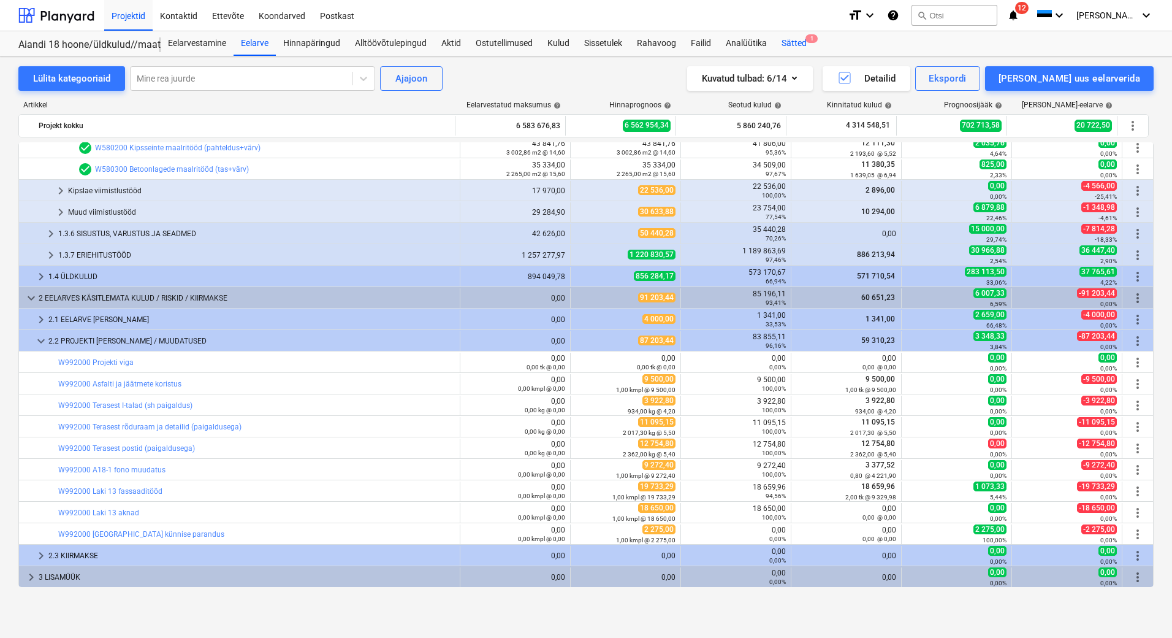
click at [800, 41] on div "Sätted 1" at bounding box center [794, 43] width 40 height 25
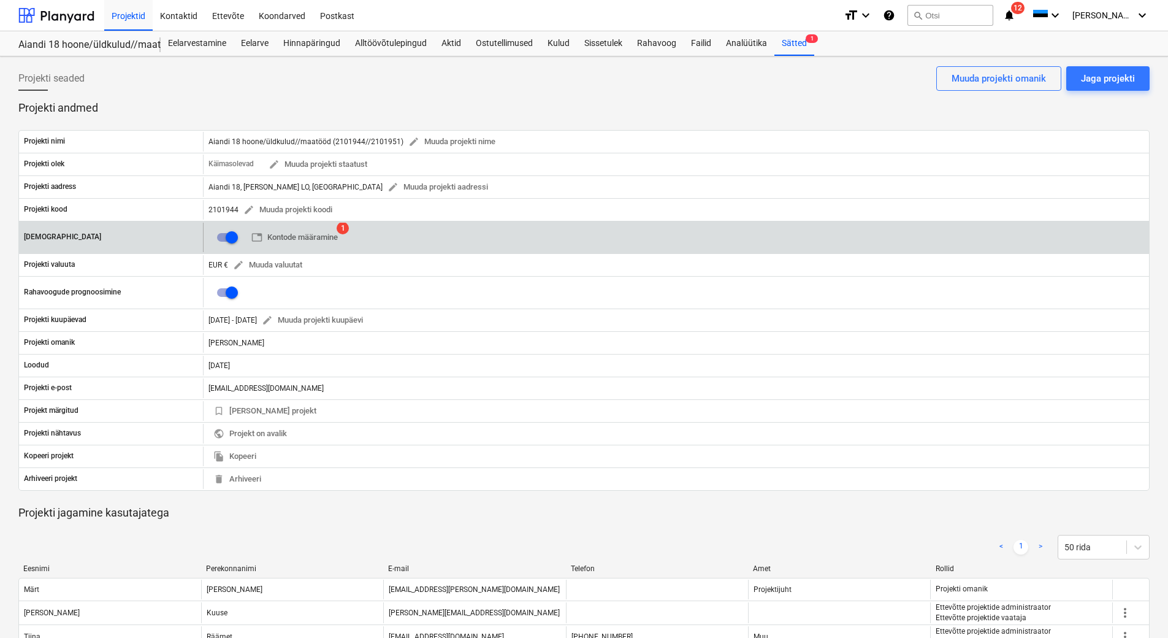
click at [340, 226] on span "1" at bounding box center [343, 228] width 12 height 12
click at [336, 234] on span "table Kontode määramine" at bounding box center [294, 238] width 86 height 14
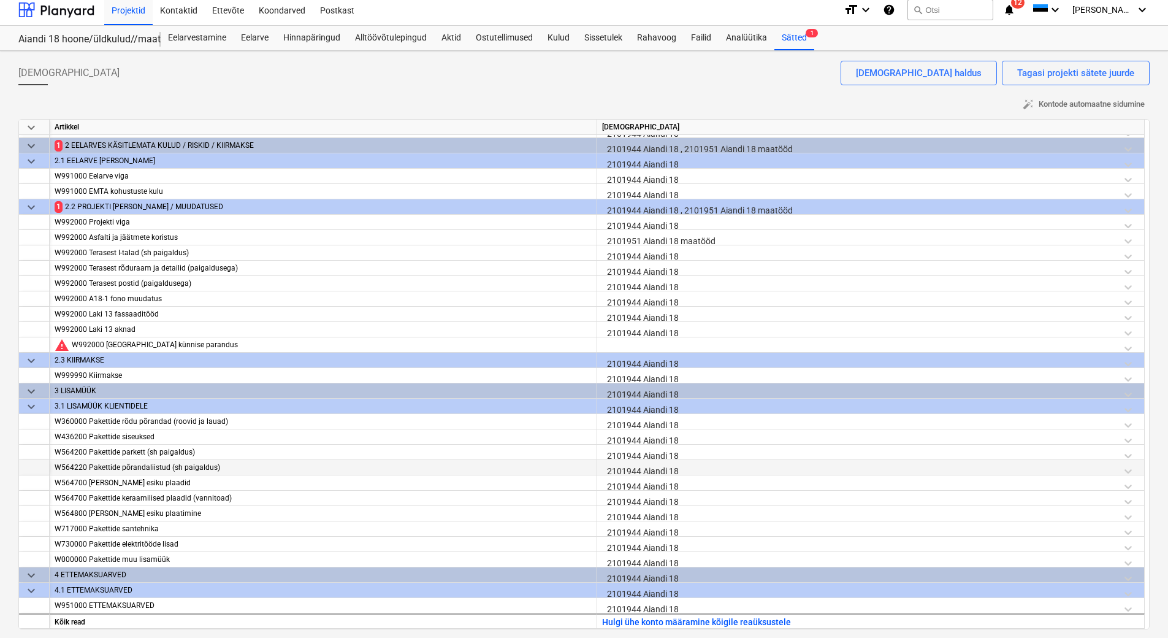
scroll to position [7, 0]
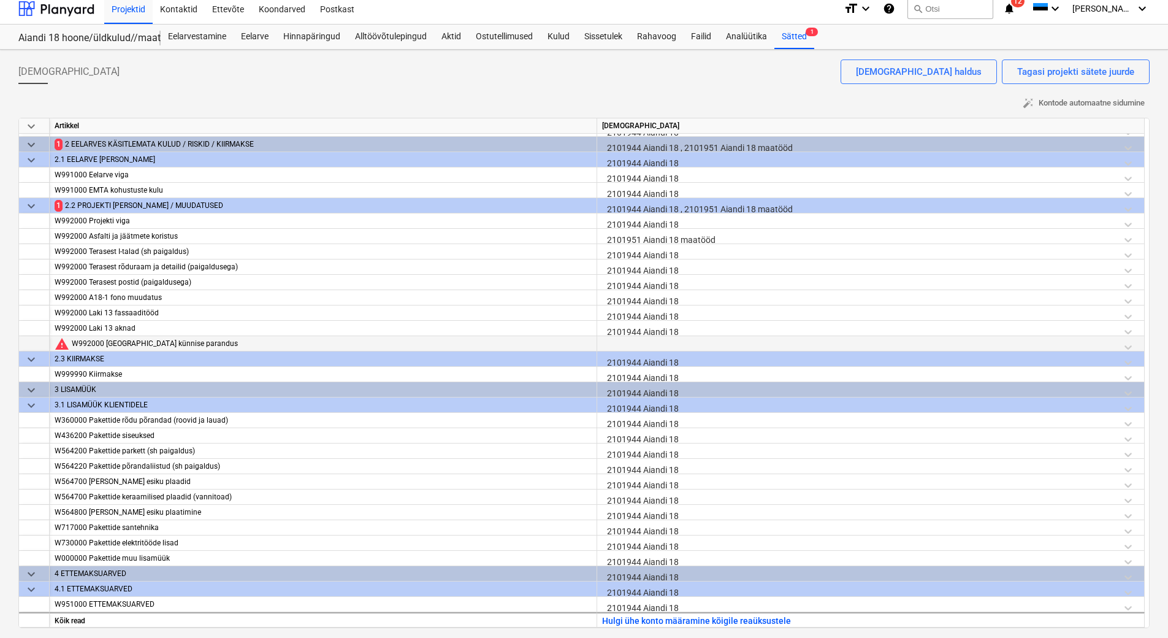
click at [619, 343] on div at bounding box center [870, 346] width 537 height 21
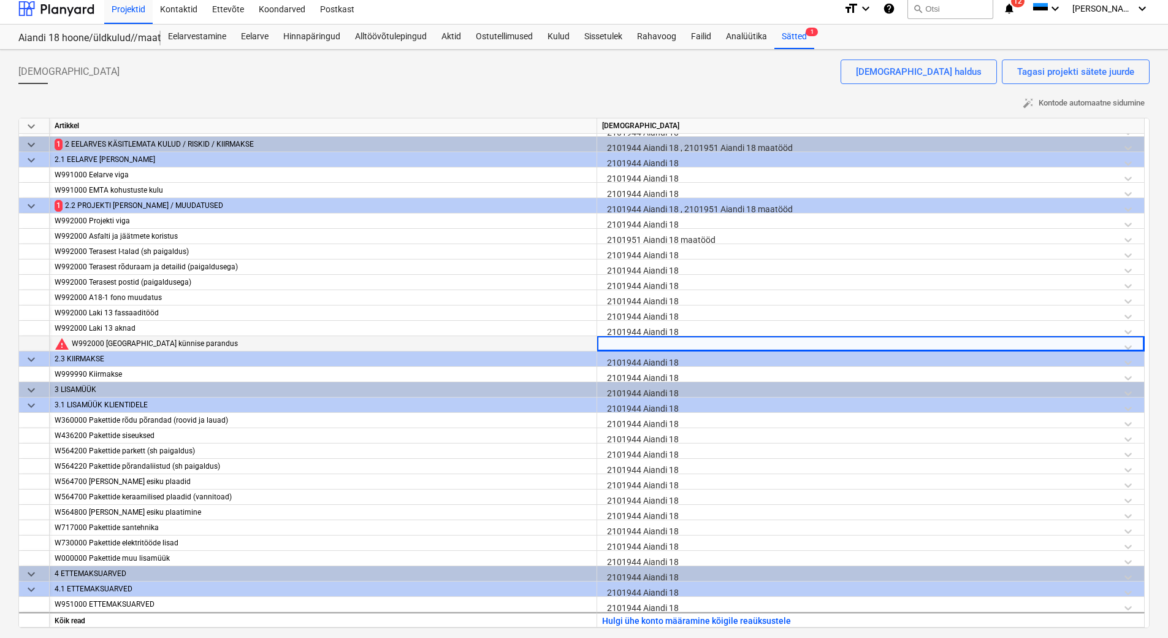
click at [635, 343] on div at bounding box center [870, 346] width 537 height 21
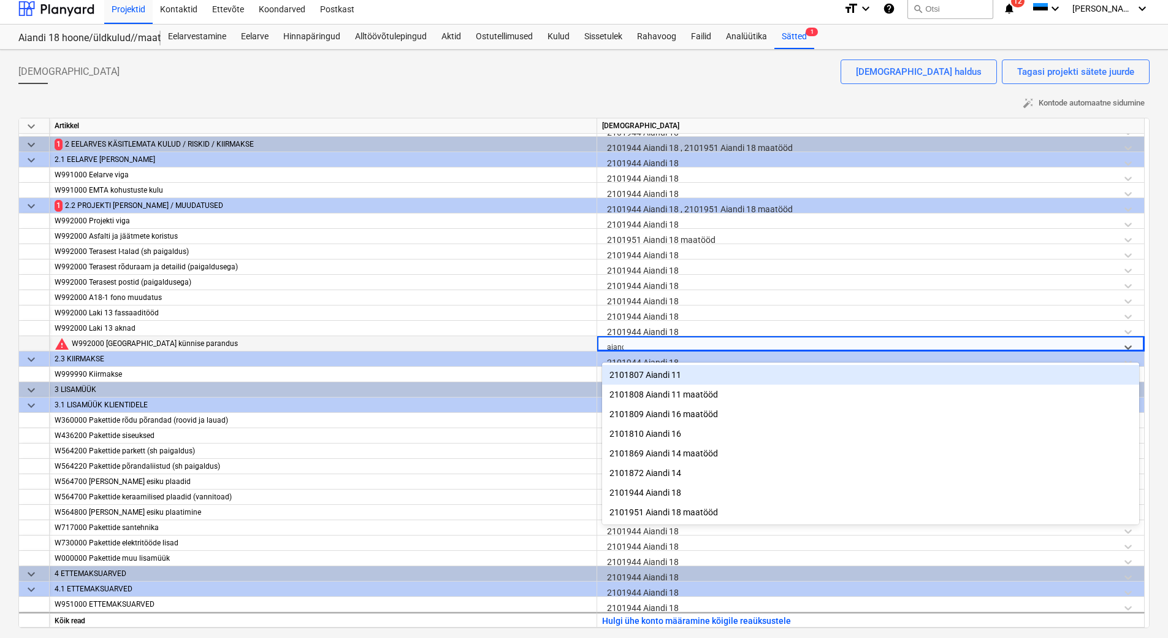
type input "aiandi"
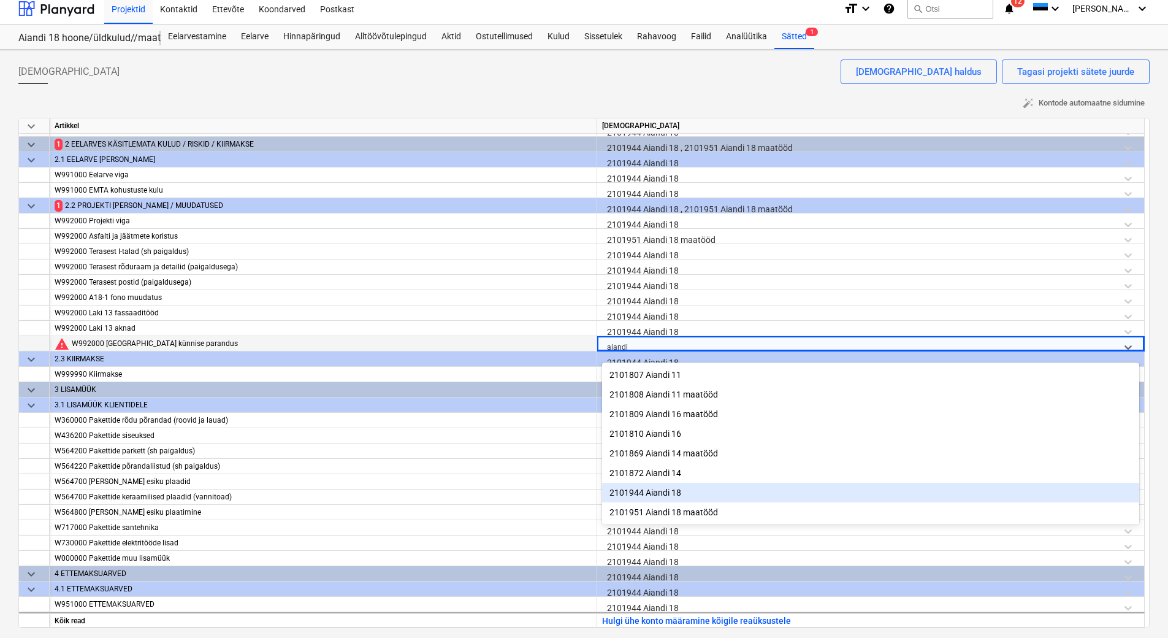
click at [663, 491] on div "2101944 Aiandi 18" at bounding box center [870, 493] width 537 height 20
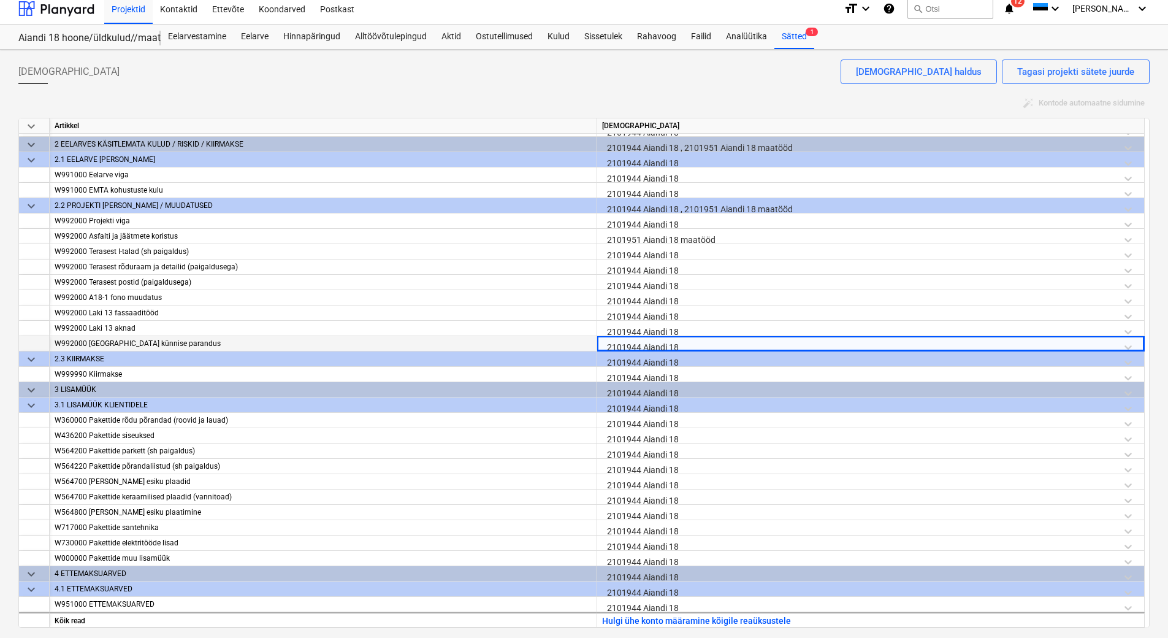
click at [623, 94] on div "auto_fix_high Kontode automaatne sidumine" at bounding box center [583, 103] width 1131 height 19
click at [746, 32] on div "Analüütika" at bounding box center [747, 37] width 56 height 25
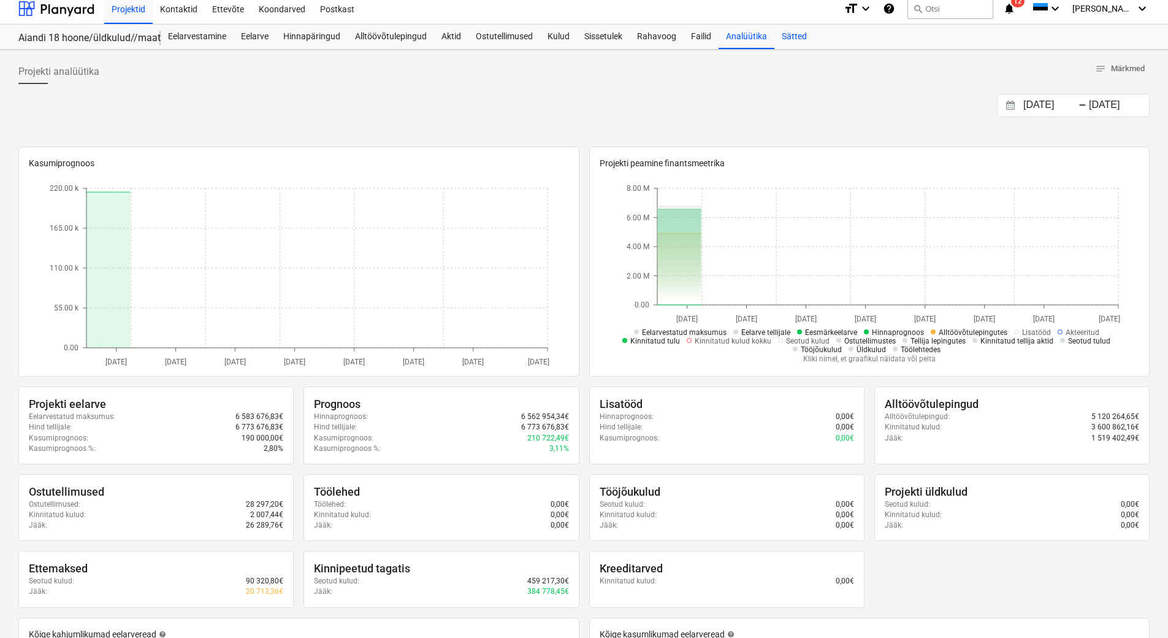
click at [788, 32] on div "Sätted" at bounding box center [794, 37] width 40 height 25
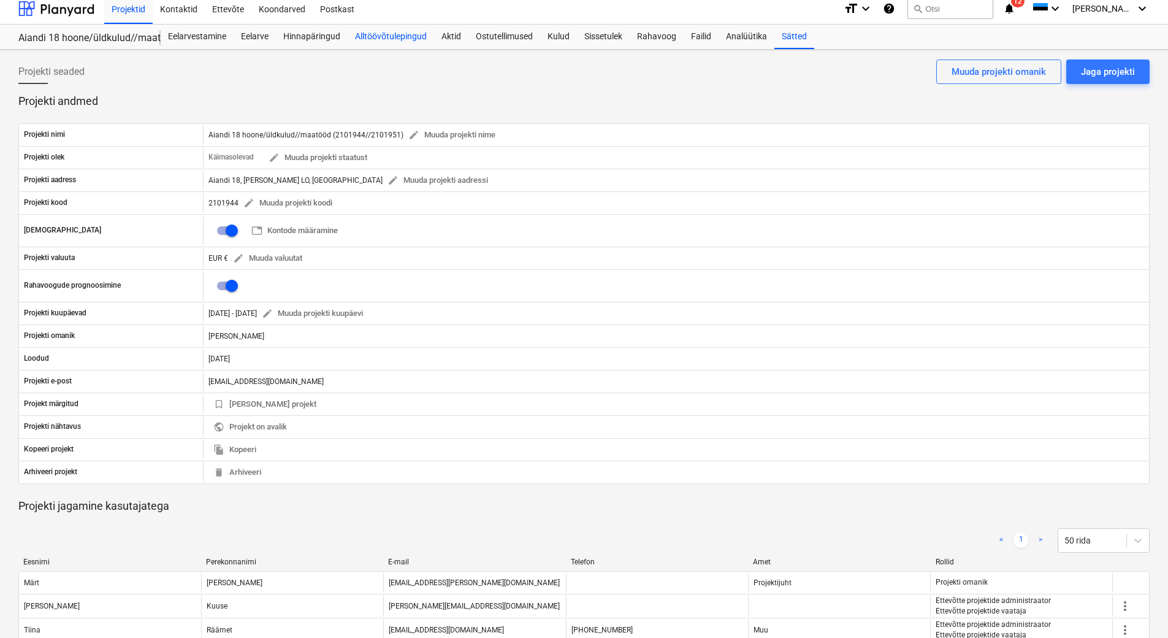
click at [393, 34] on div "Alltöövõtulepingud" at bounding box center [391, 37] width 86 height 25
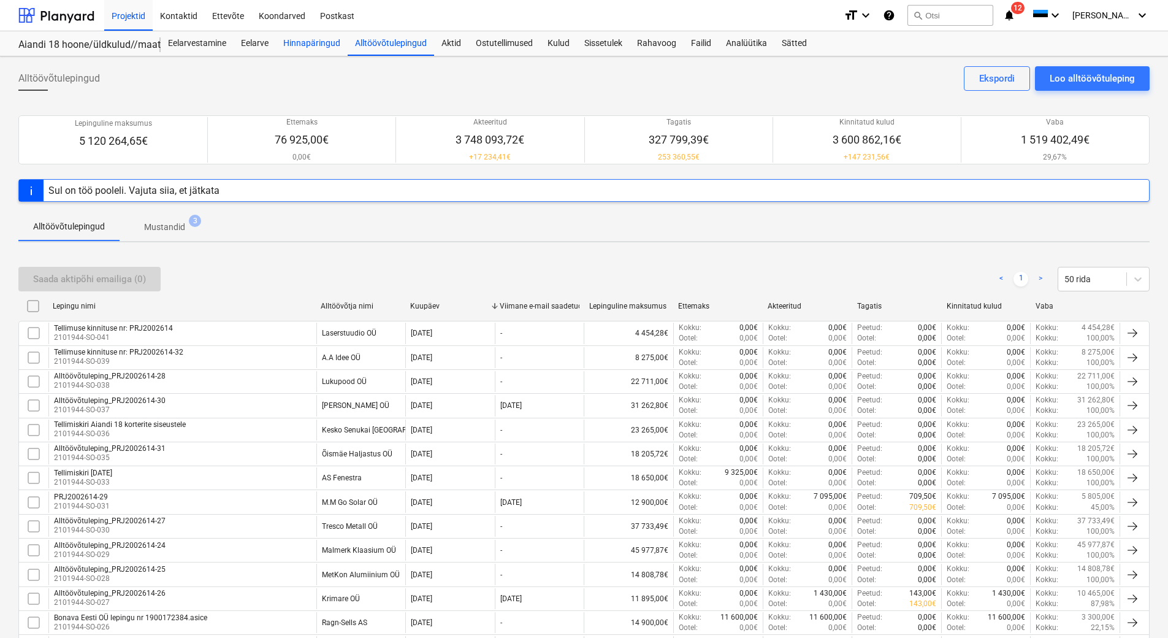
click at [305, 38] on div "Hinnapäringud" at bounding box center [312, 43] width 72 height 25
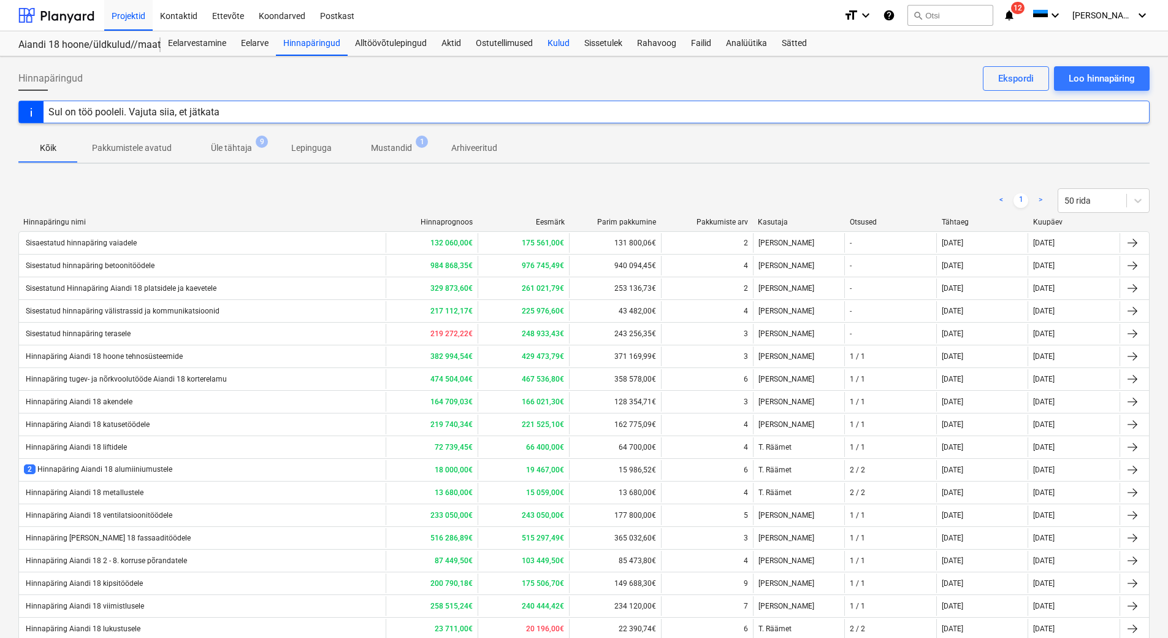
click at [552, 43] on div "Kulud" at bounding box center [558, 43] width 37 height 25
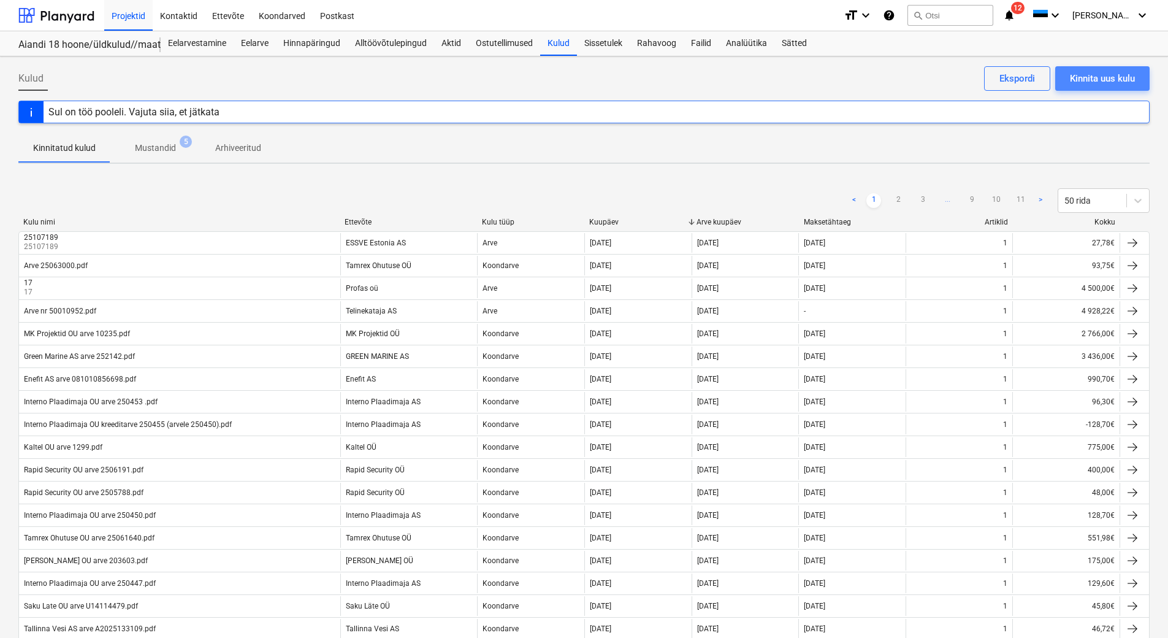
click at [1111, 79] on div "Kinnita uus kulu" at bounding box center [1102, 79] width 65 height 16
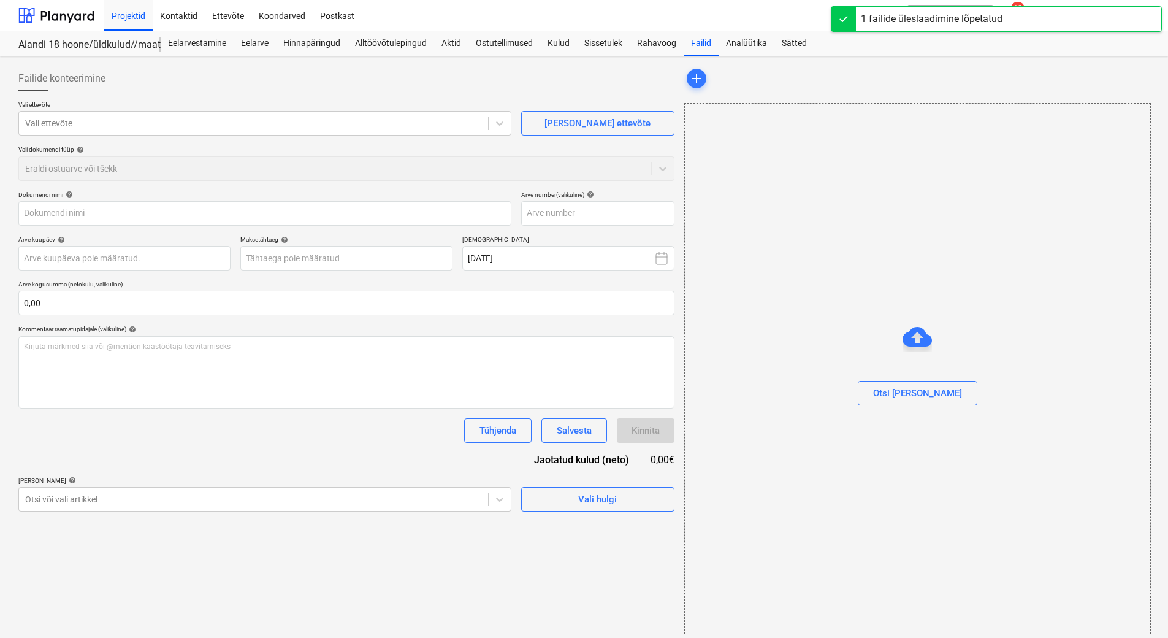
type input "VK Teed arve nr.25099.pdf"
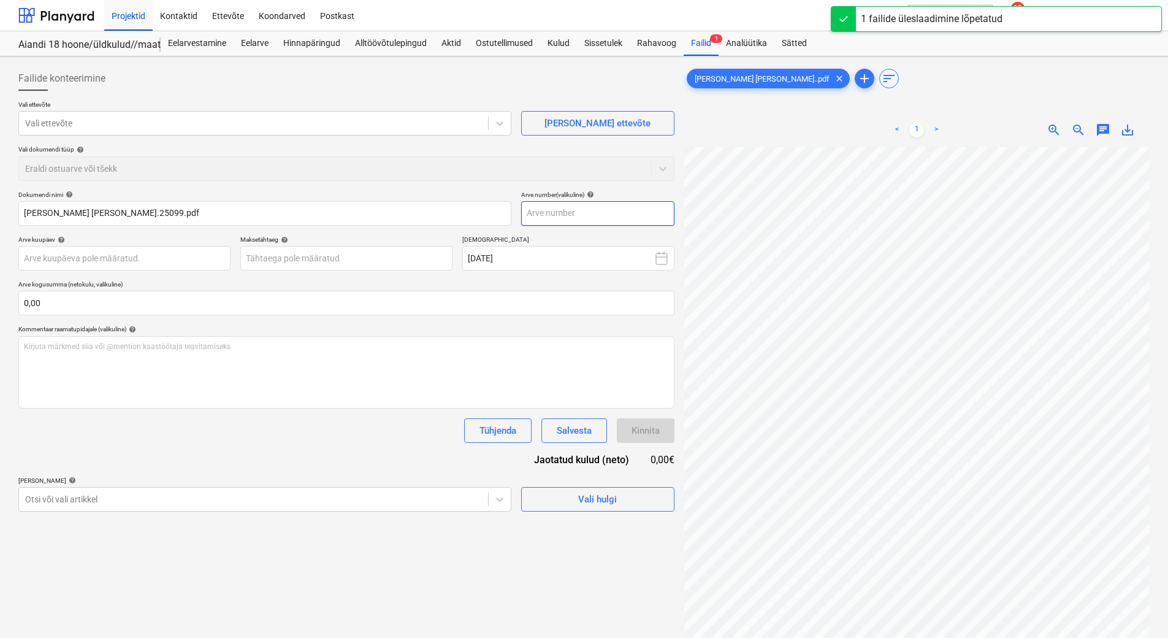
click at [588, 213] on input "text" at bounding box center [597, 213] width 153 height 25
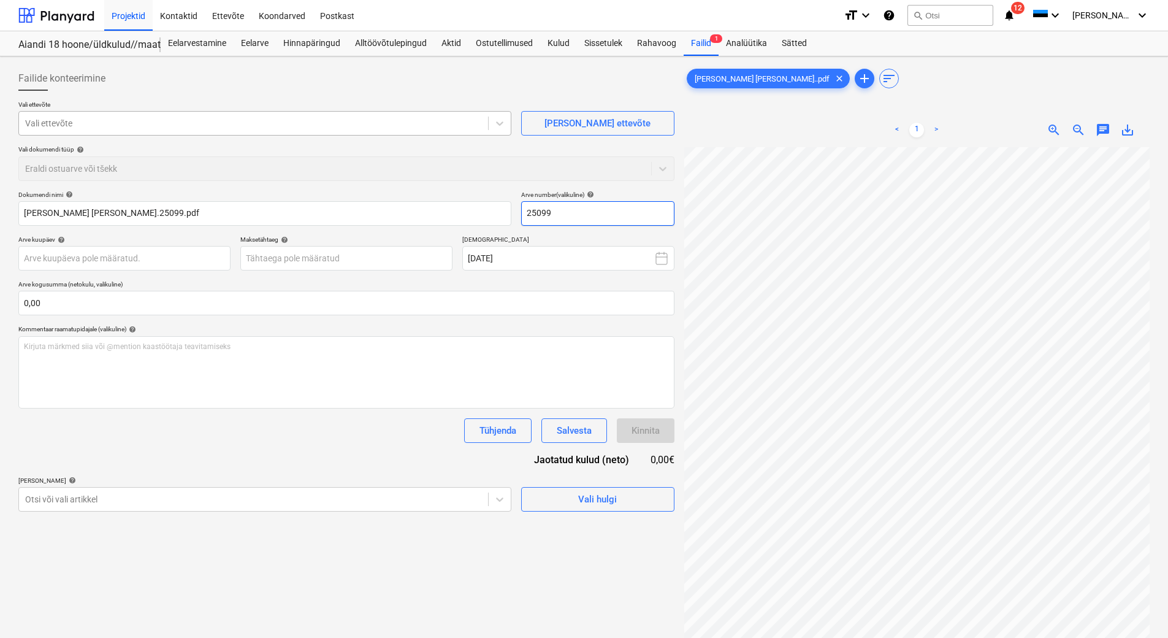
type input "25099"
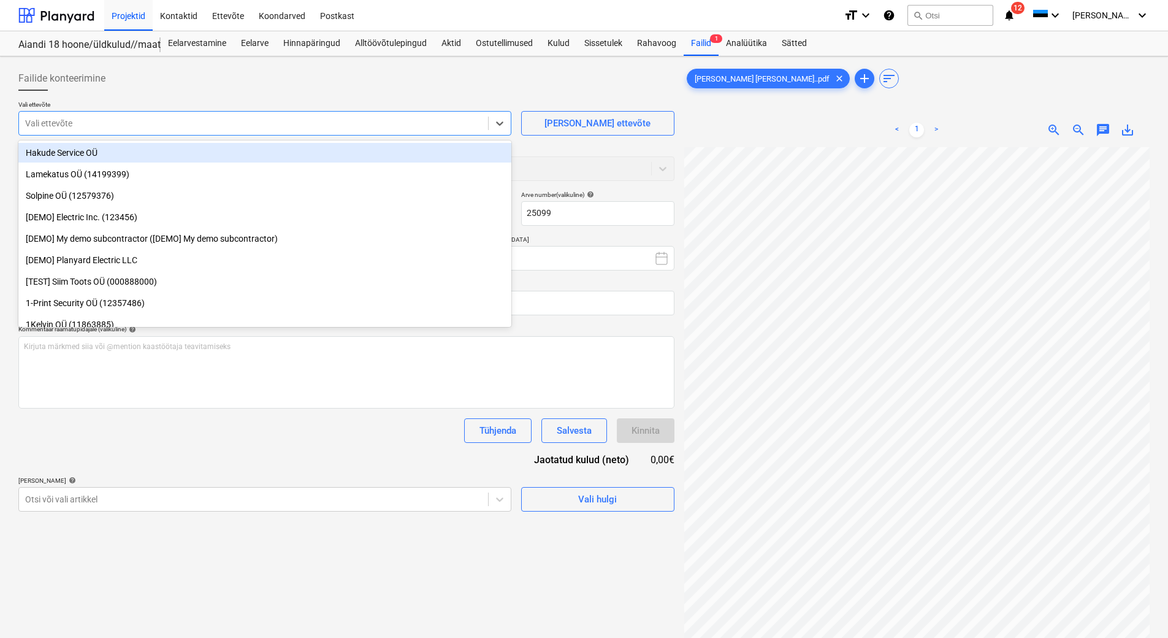
click at [136, 119] on div at bounding box center [253, 123] width 457 height 12
type input "v&"
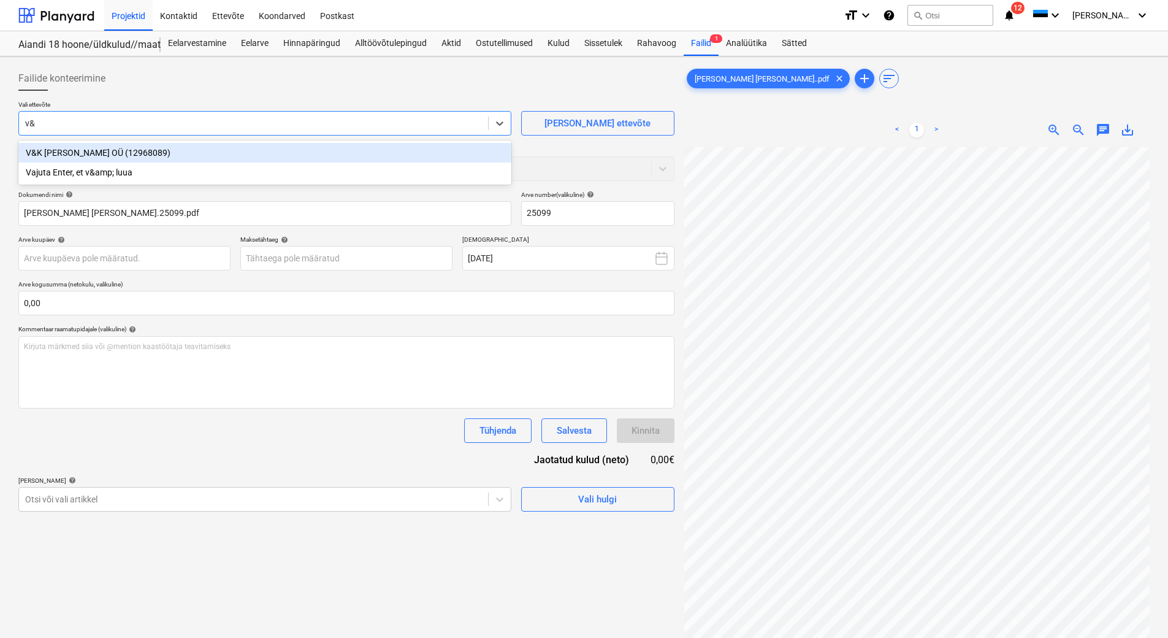
click at [114, 150] on div "V&K Teed OÜ (12968089)" at bounding box center [264, 153] width 493 height 20
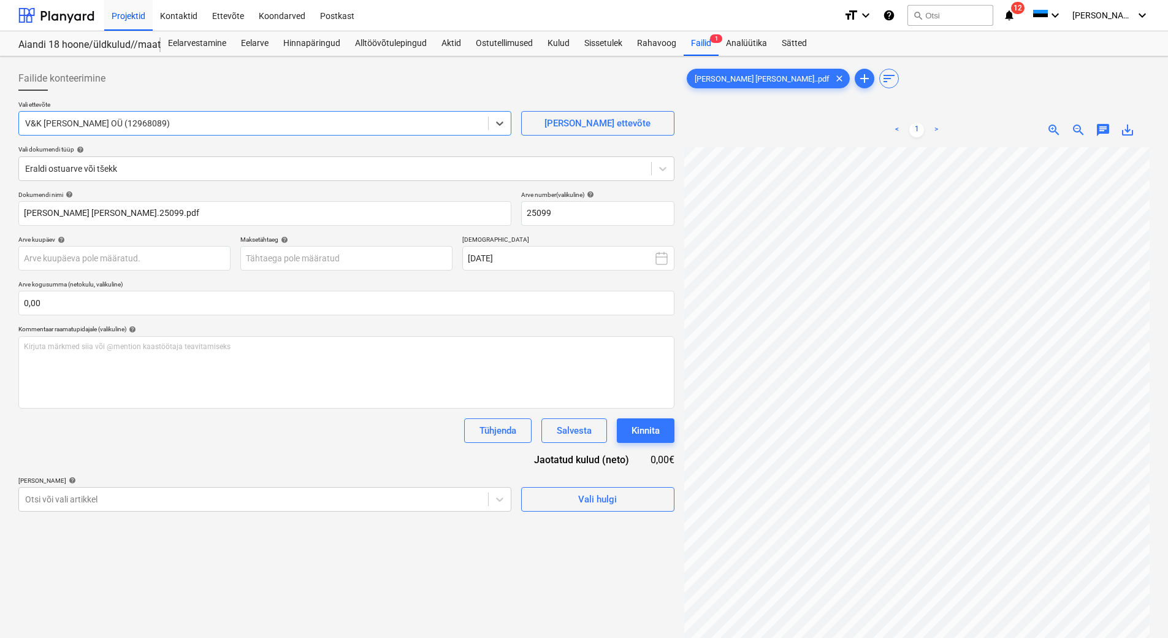
click at [185, 78] on div "Failide konteerimine" at bounding box center [346, 78] width 656 height 25
click at [73, 260] on body "Projektid Kontaktid Ettevõte Koondarved Postkast format_size keyboard_arrow_dow…" at bounding box center [584, 319] width 1168 height 638
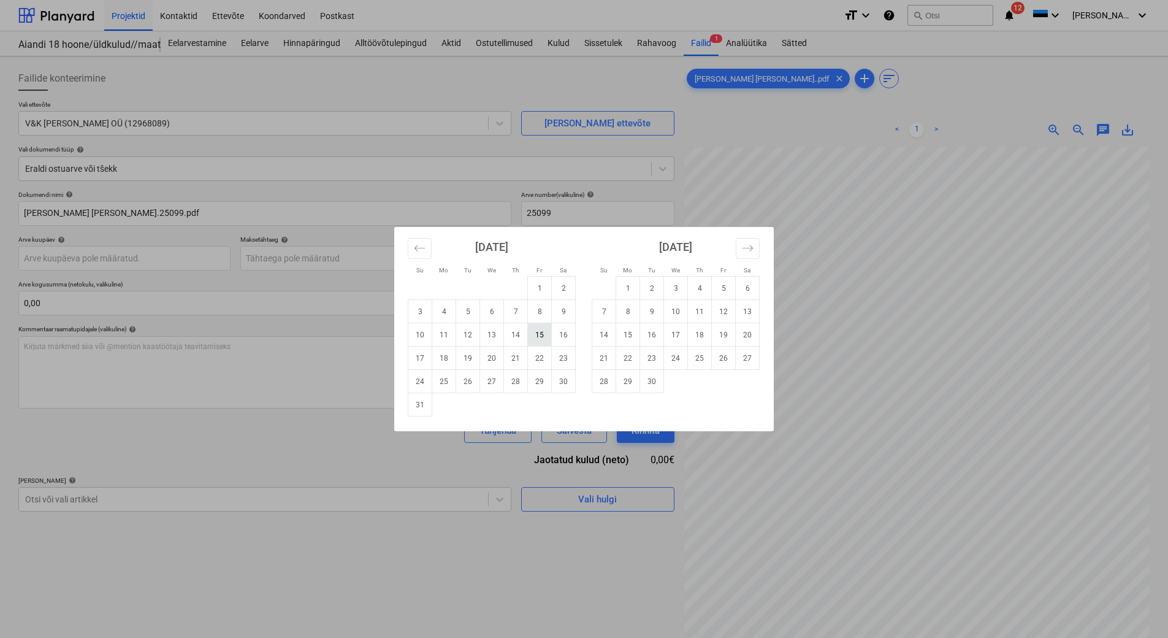
click at [538, 331] on td "15" at bounding box center [540, 334] width 24 height 23
type input "[DATE]"
click at [316, 254] on body "Projektid Kontaktid Ettevõte Koondarved Postkast format_size keyboard_arrow_dow…" at bounding box center [584, 319] width 1168 height 638
click at [539, 383] on td "29" at bounding box center [540, 381] width 24 height 23
type input "29 Aug 2025"
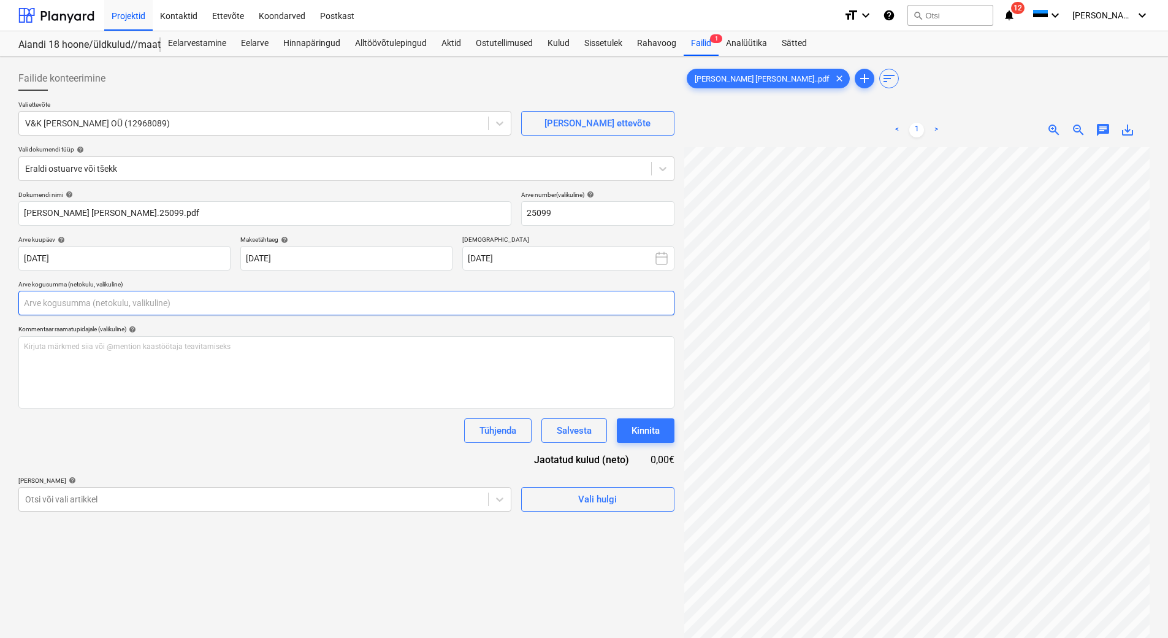
click at [108, 306] on input "text" at bounding box center [346, 303] width 656 height 25
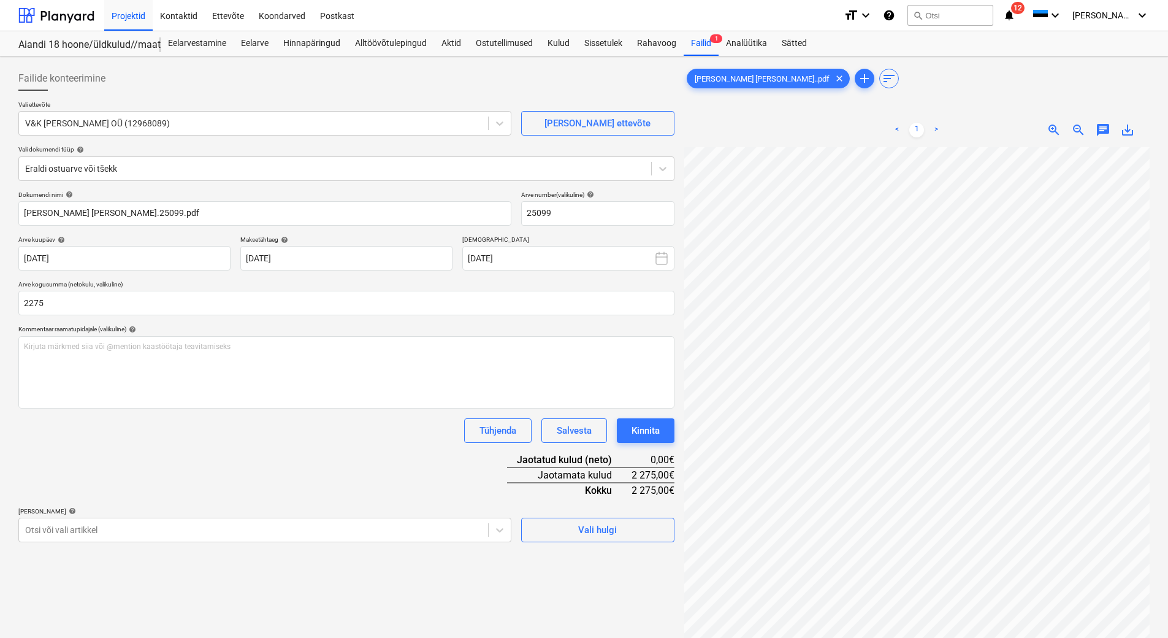
type input "2 275,00"
click at [159, 452] on div "Dokumendi nimi help VK Teed arve nr.25099.pdf Arve number (valikuline) help 250…" at bounding box center [346, 366] width 656 height 351
click at [256, 530] on body "Projektid Kontaktid Ettevõte Koondarved Postkast format_size keyboard_arrow_dow…" at bounding box center [584, 319] width 1168 height 638
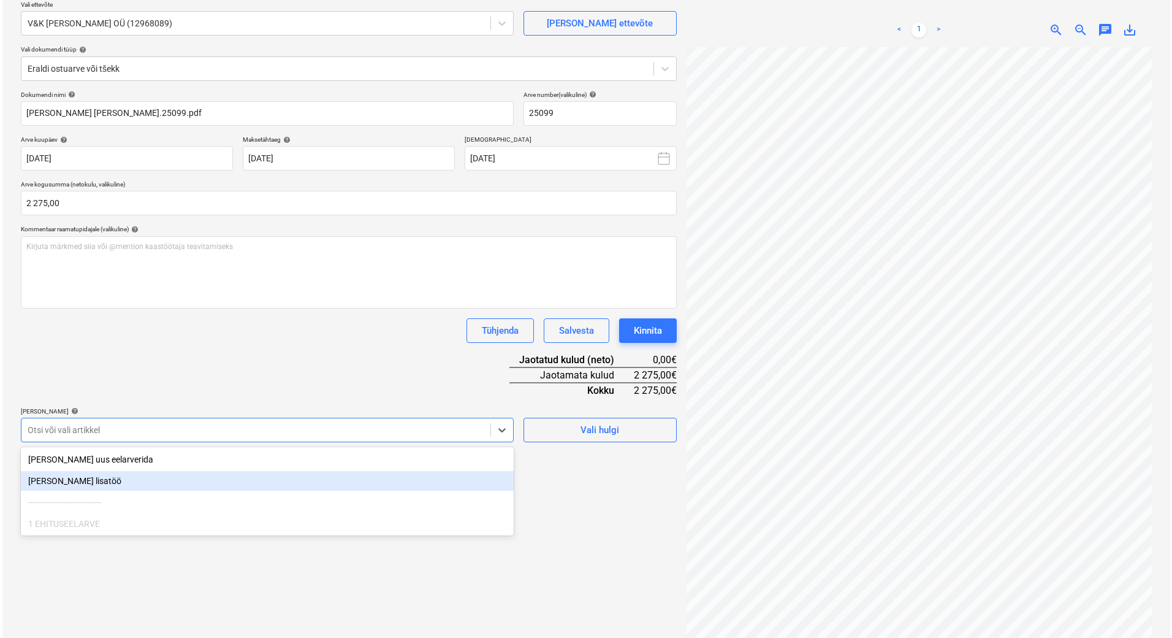
scroll to position [101, 0]
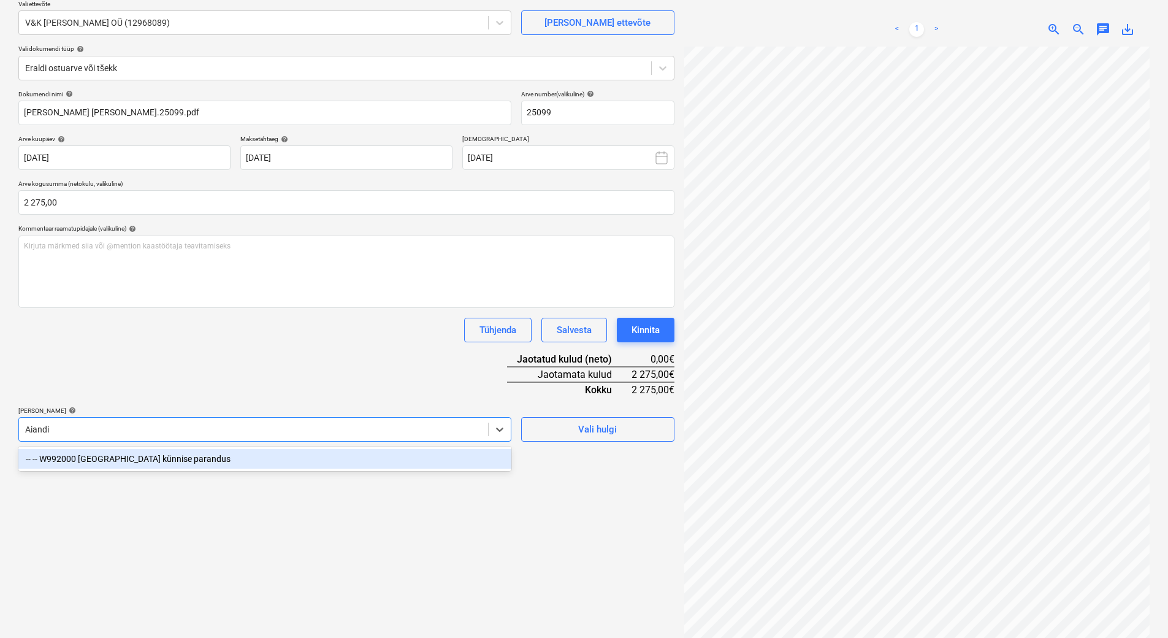
type input "Aiandi"
click at [218, 457] on div "-- -- W992000 Aiandi tänava künnise parandus" at bounding box center [264, 459] width 493 height 20
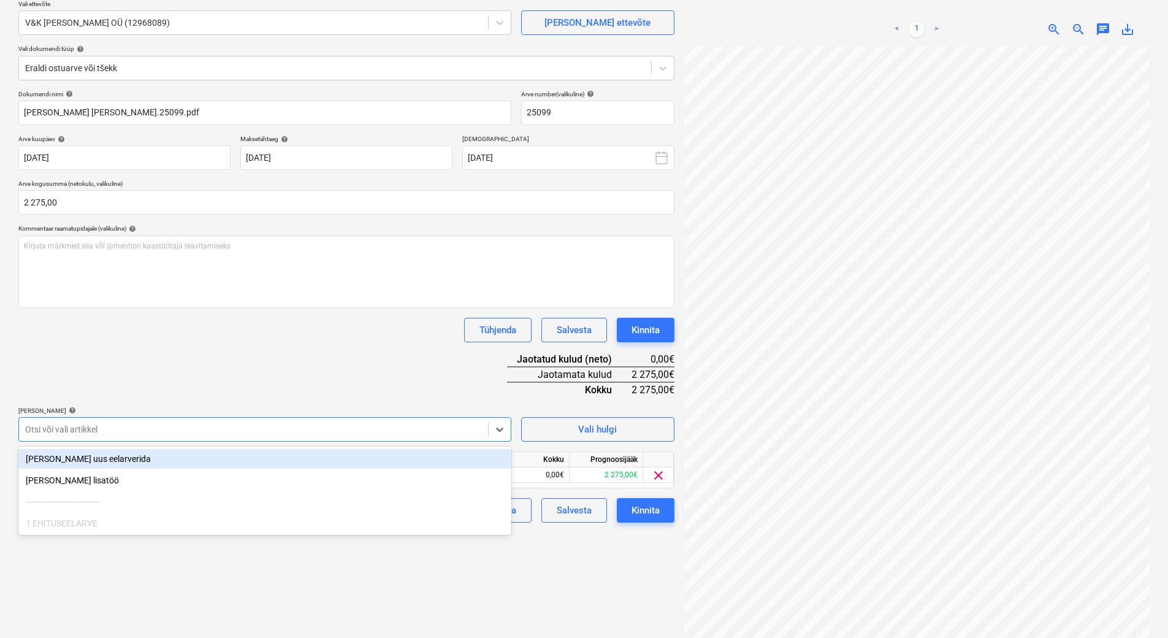
click at [273, 372] on div "Dokumendi nimi help VK Teed arve nr.25099.pdf Arve number (valikuline) help 250…" at bounding box center [346, 306] width 656 height 432
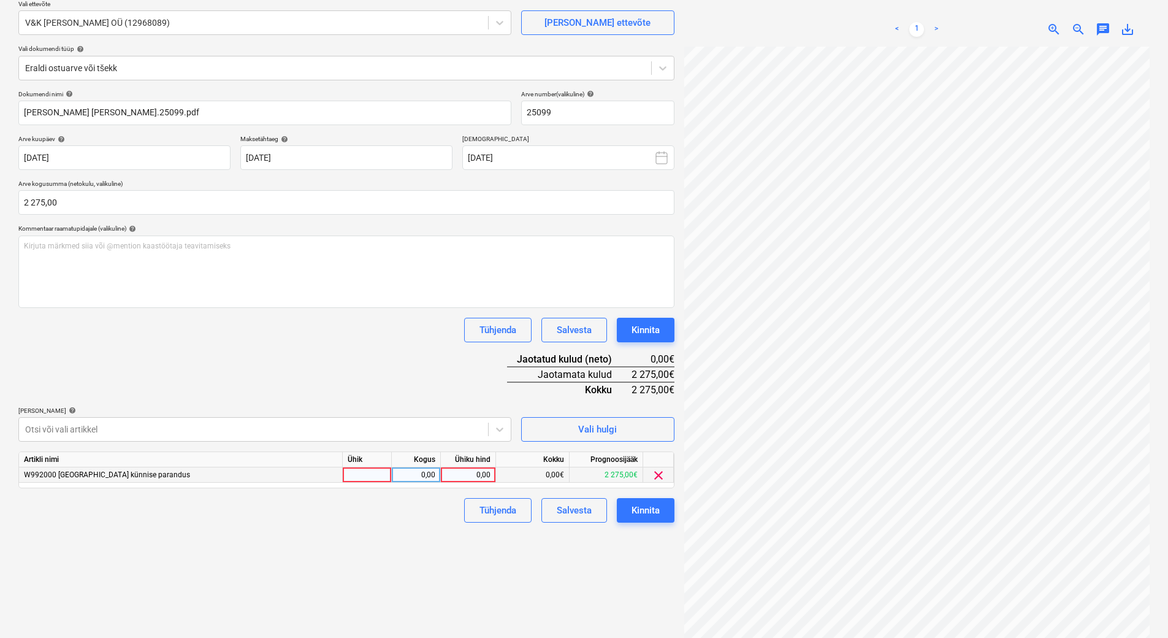
click at [358, 475] on div at bounding box center [367, 474] width 49 height 15
type input "1"
click at [419, 478] on div "0,00" at bounding box center [416, 474] width 39 height 15
click at [455, 471] on div "0,00" at bounding box center [468, 474] width 45 height 15
type input "2275"
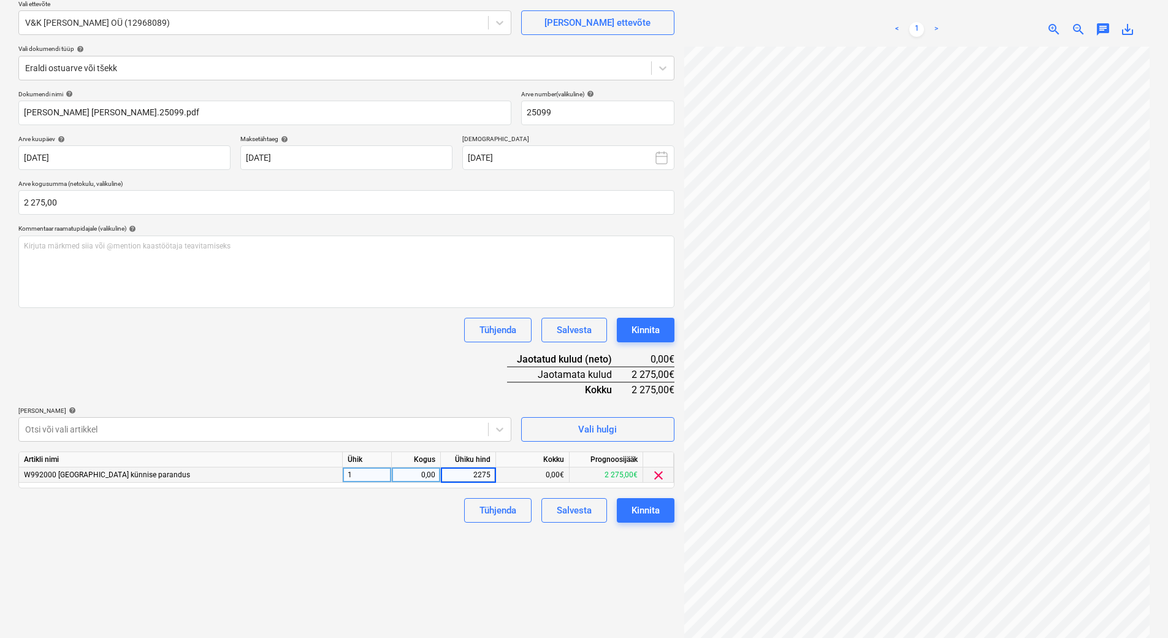
click at [403, 554] on div "Failide konteerimine Vali ettevõte V&K Teed OÜ (12968089) Lisa uus ettevõte Val…" at bounding box center [346, 308] width 666 height 694
click at [543, 587] on div "Failide konteerimine Vali ettevõte V&K Teed OÜ (12968089) Lisa uus ettevõte Val…" at bounding box center [346, 308] width 666 height 694
click at [413, 474] on div "0,00" at bounding box center [416, 474] width 39 height 15
type input "1"
click at [376, 476] on div "1" at bounding box center [367, 474] width 49 height 15
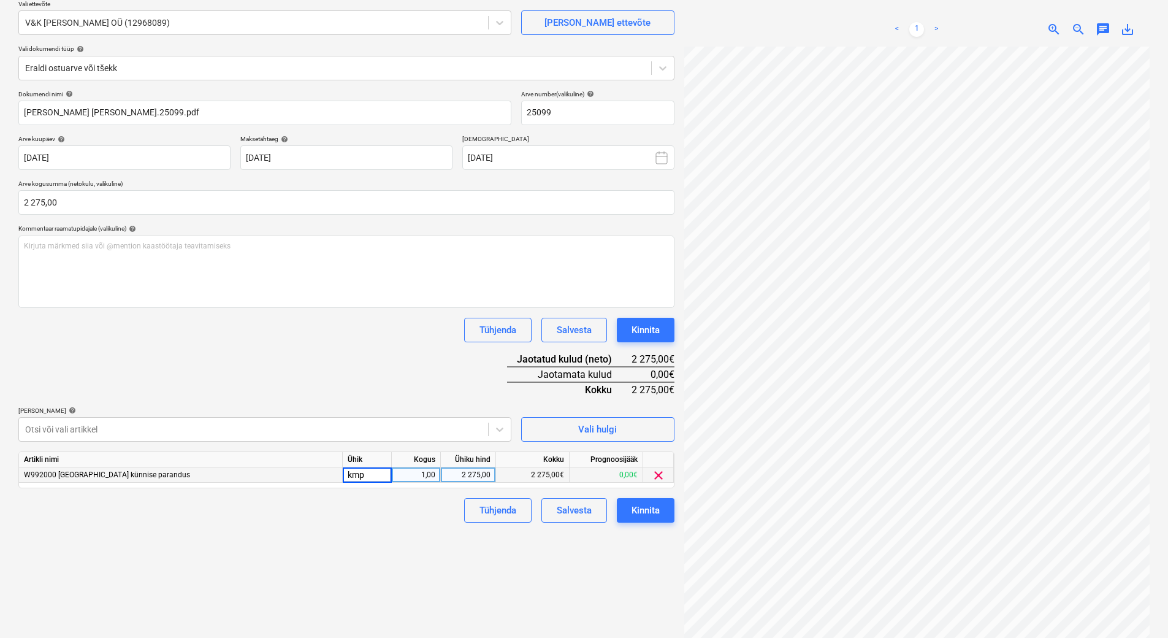
type input "kmpl"
click at [345, 548] on div "Failide konteerimine Vali ettevõte V&K Teed OÜ (12968089) Lisa uus ettevõte Val…" at bounding box center [346, 308] width 666 height 694
click at [647, 508] on div "Kinnita" at bounding box center [646, 510] width 28 height 16
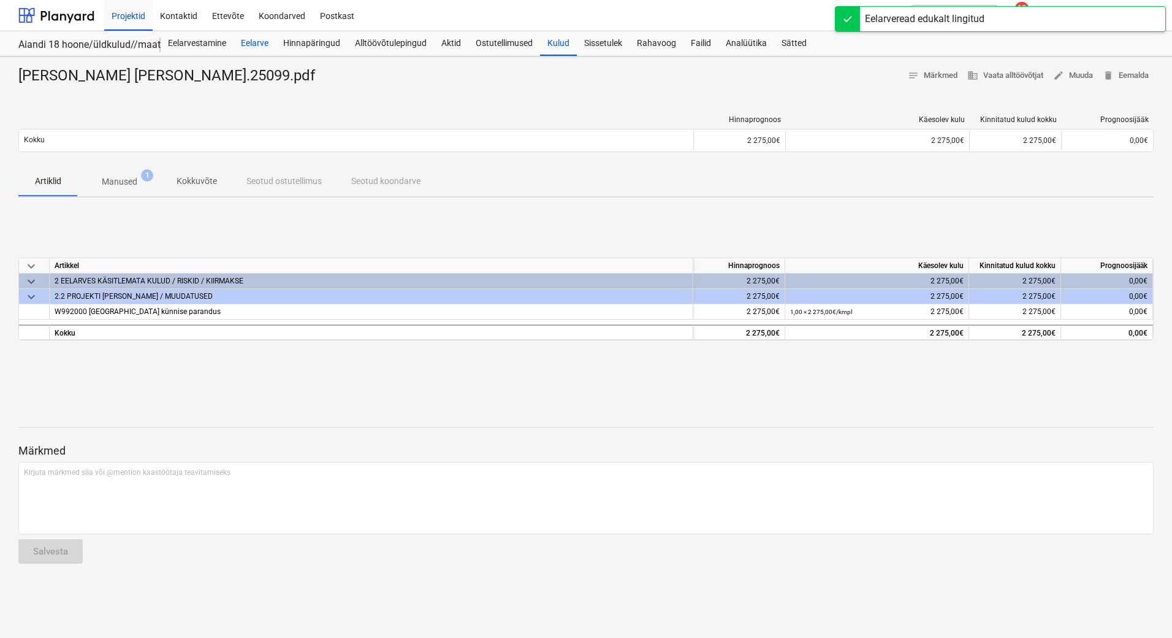
click at [251, 47] on div "Eelarve" at bounding box center [255, 43] width 42 height 25
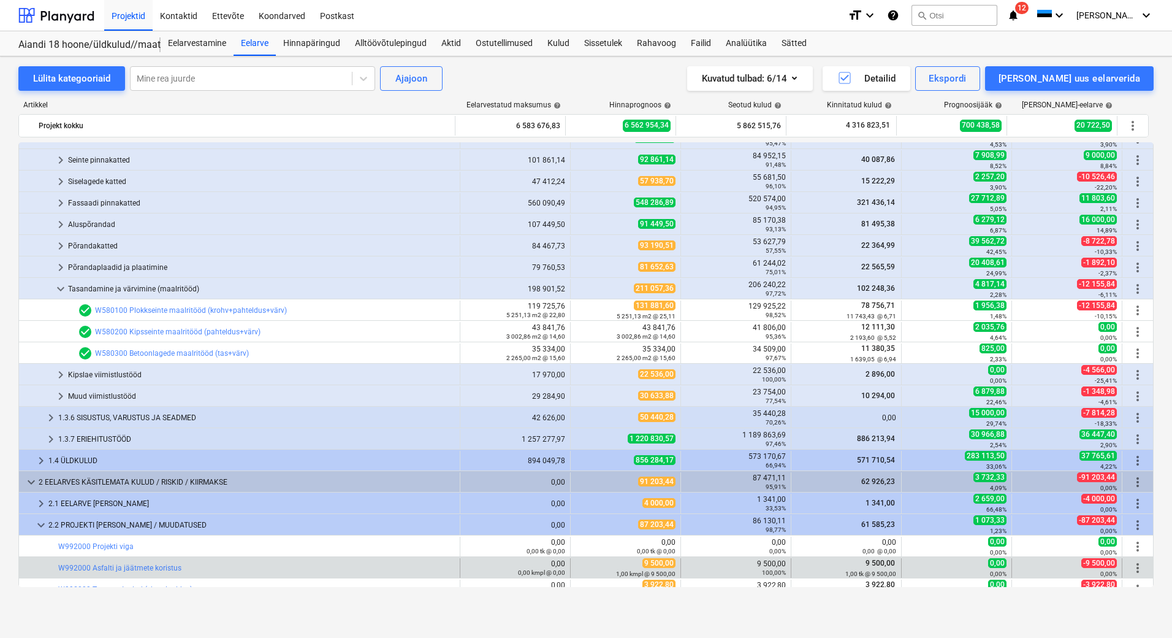
scroll to position [414, 0]
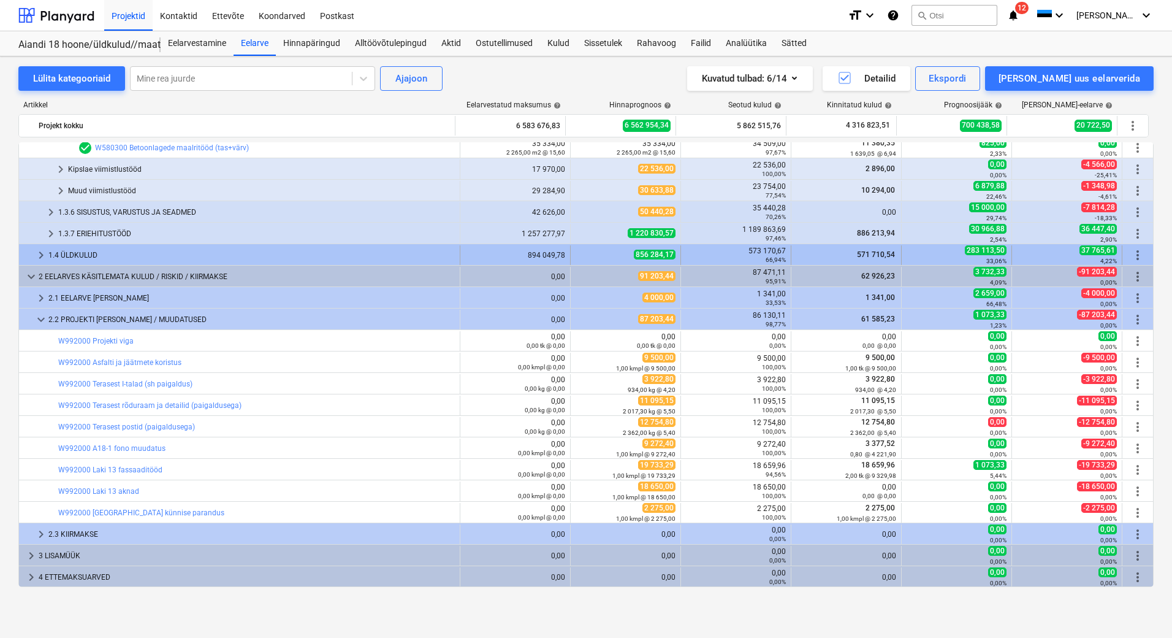
click at [80, 256] on div "1.4 ÜLDKULUD" at bounding box center [251, 255] width 407 height 20
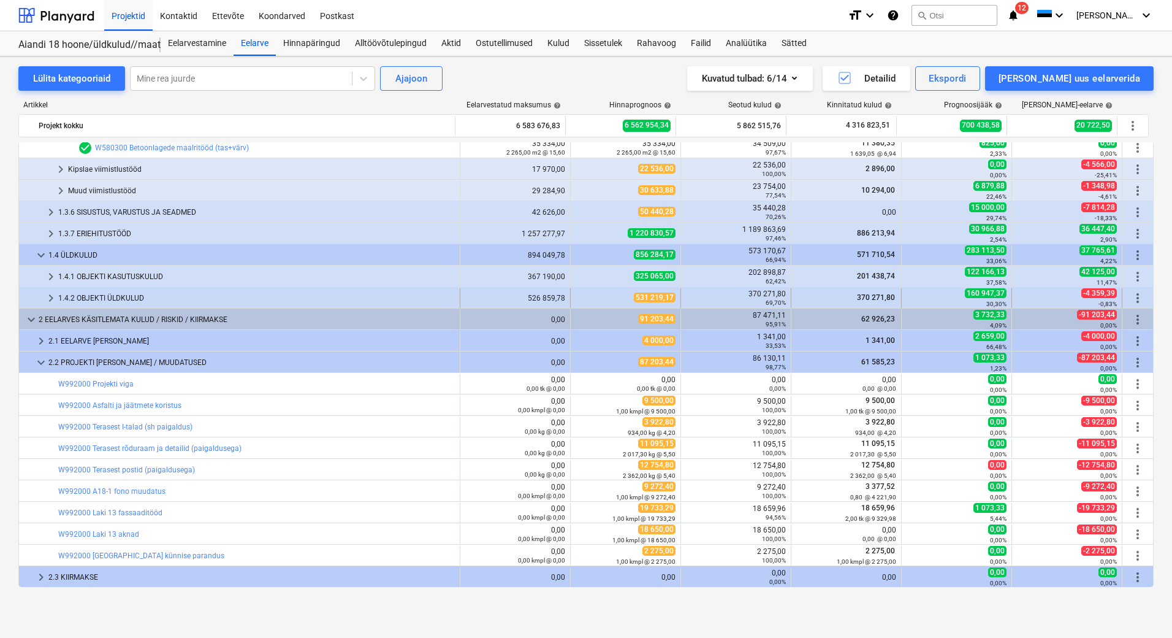
click at [84, 303] on div "1.4.2 OBJEKTI ÜLDKULUD" at bounding box center [256, 298] width 397 height 20
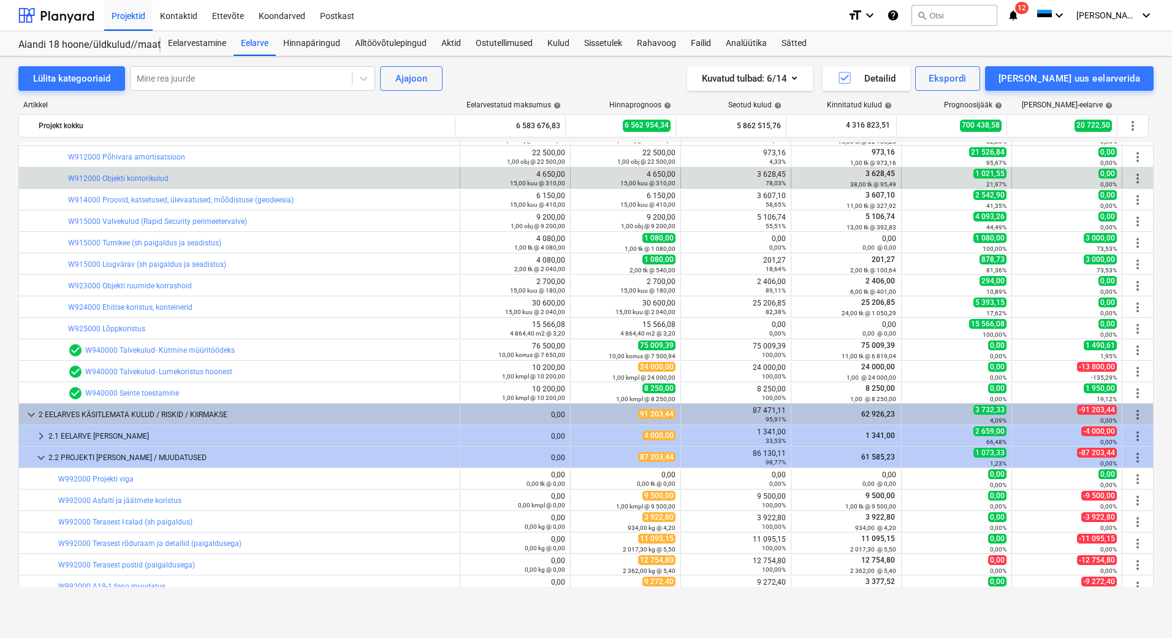
scroll to position [536, 0]
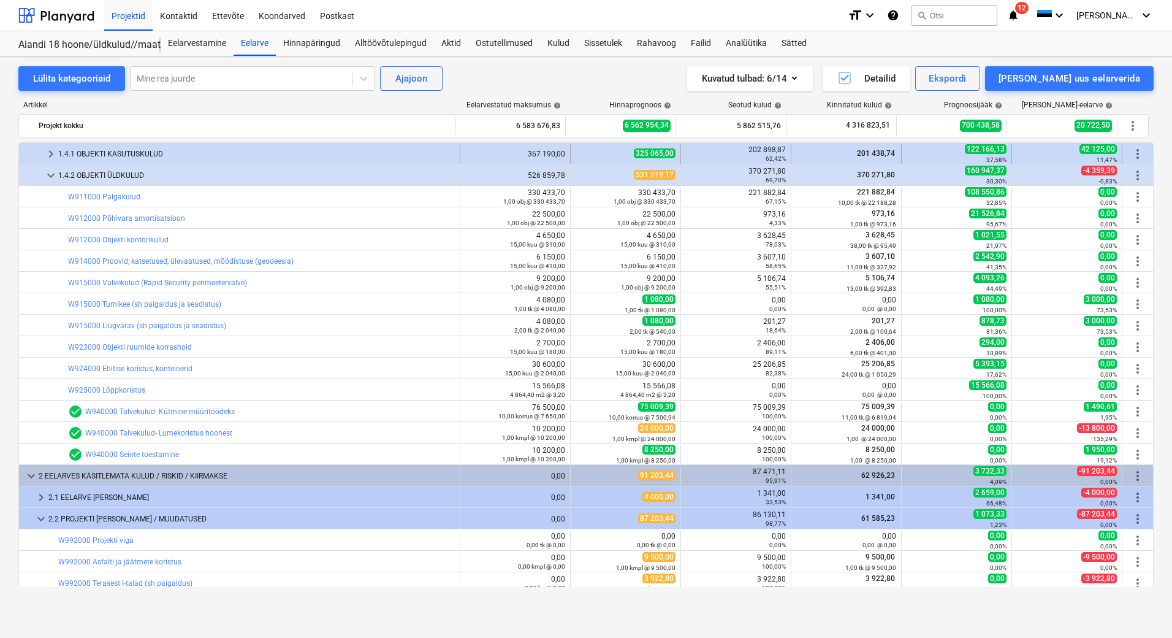
click at [133, 155] on div "1.4.1 OBJEKTI KASUTUSKULUD" at bounding box center [256, 154] width 397 height 20
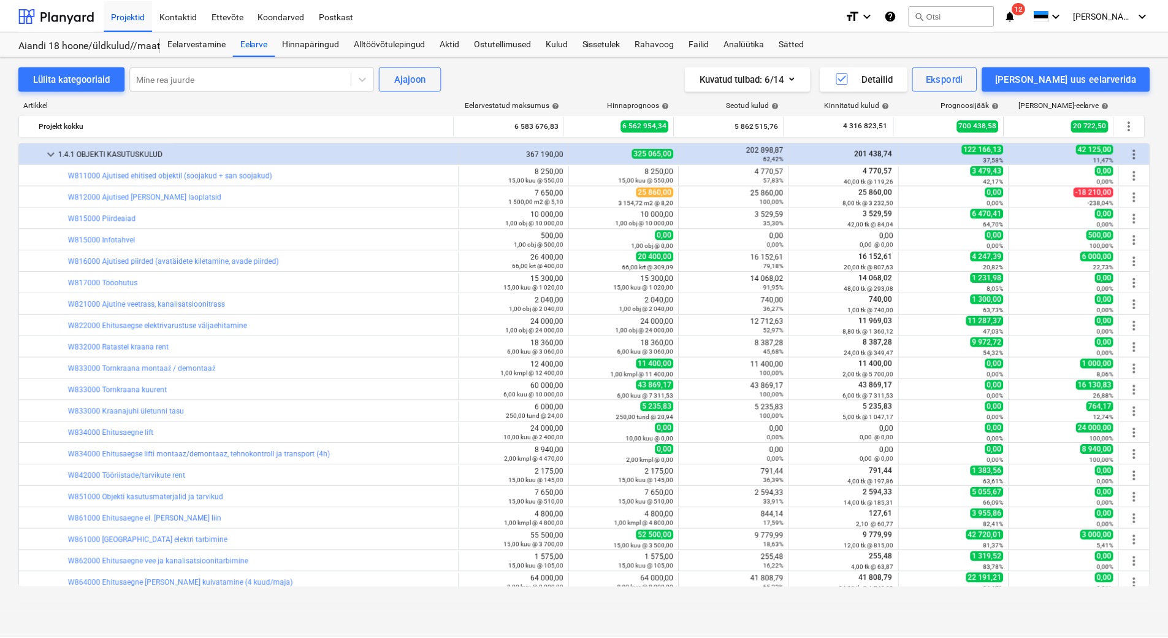
scroll to position [475, 0]
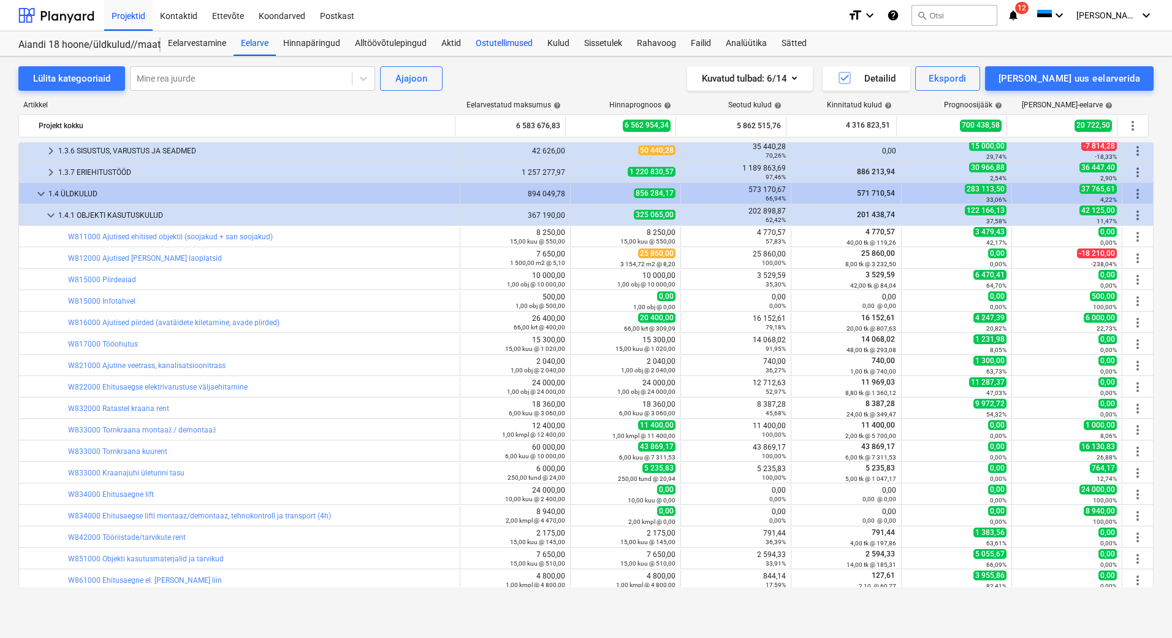
click at [489, 42] on div "Ostutellimused" at bounding box center [504, 43] width 72 height 25
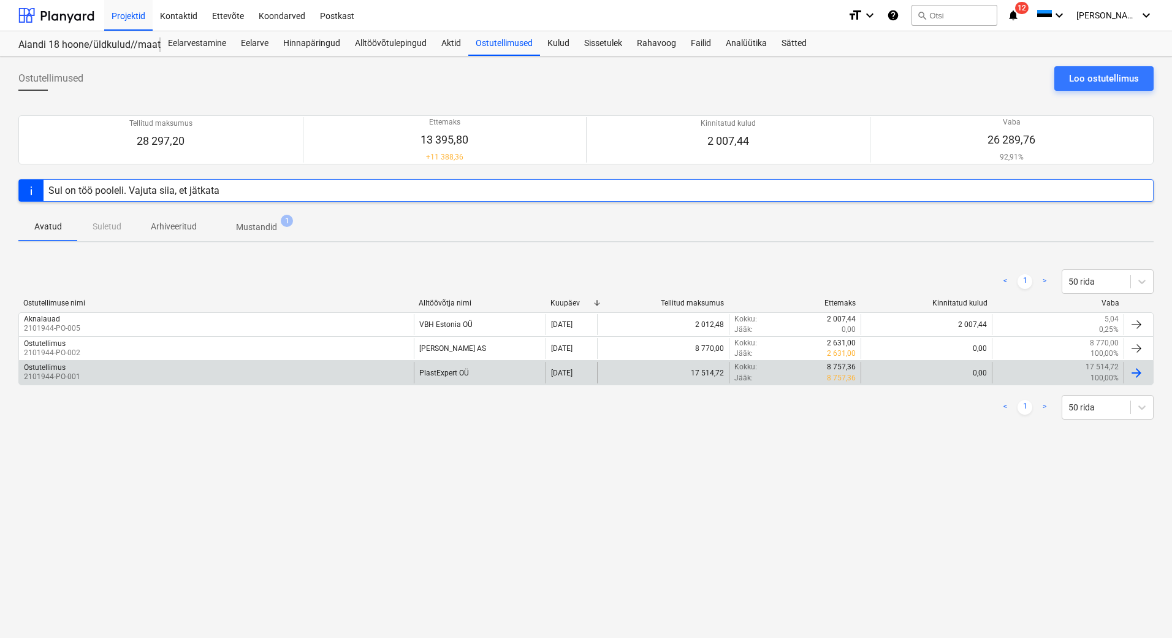
click at [147, 367] on div "Ostutellimus 2101944-PO-001" at bounding box center [216, 372] width 395 height 21
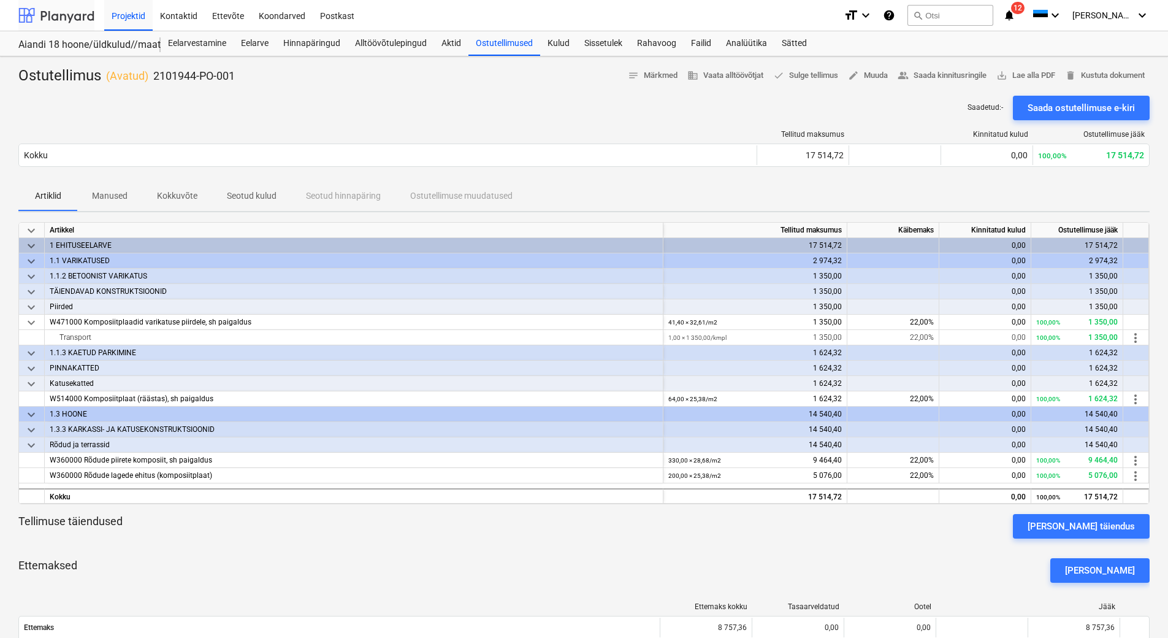
click at [47, 13] on div at bounding box center [56, 15] width 76 height 31
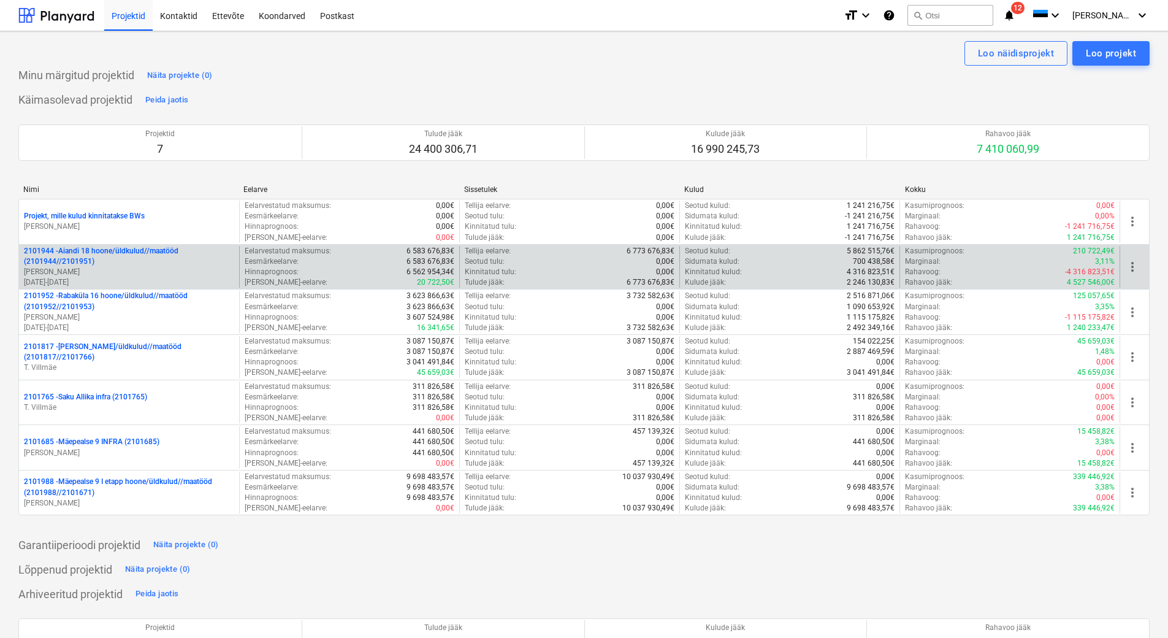
click at [159, 269] on p "[PERSON_NAME]" at bounding box center [129, 272] width 210 height 10
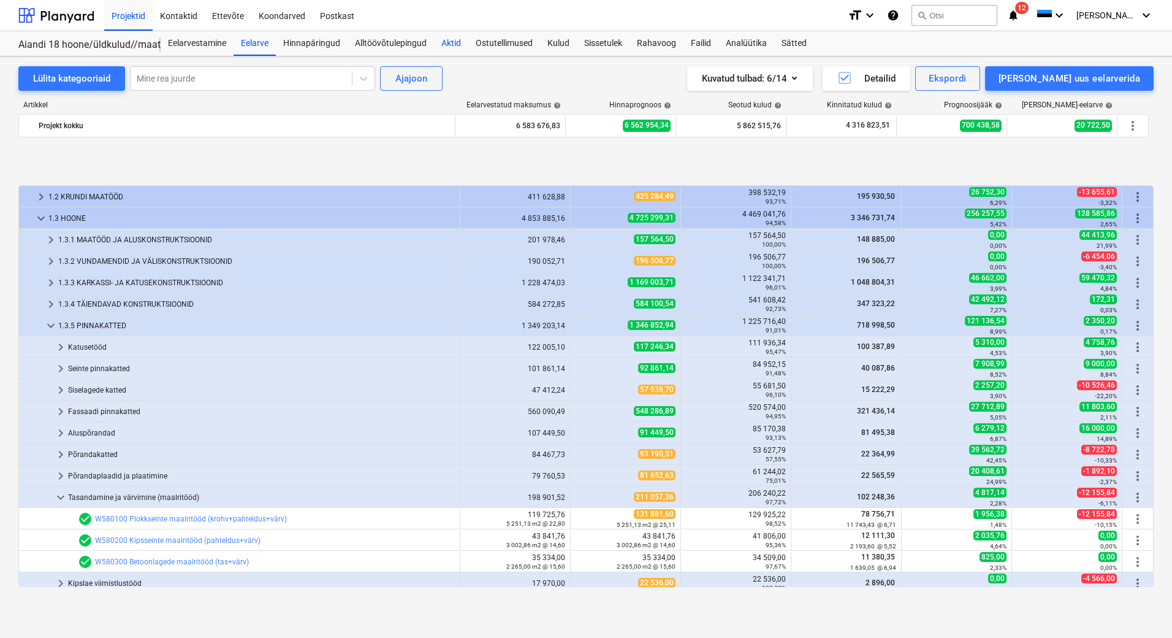
click at [445, 48] on div "Aktid" at bounding box center [451, 43] width 34 height 25
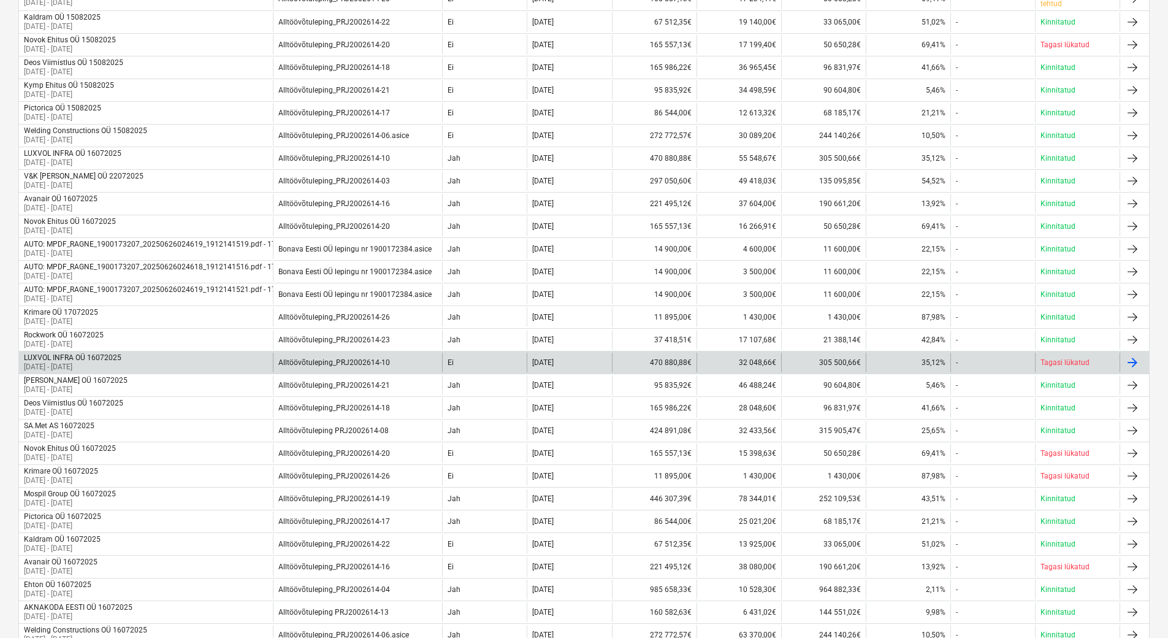
scroll to position [307, 0]
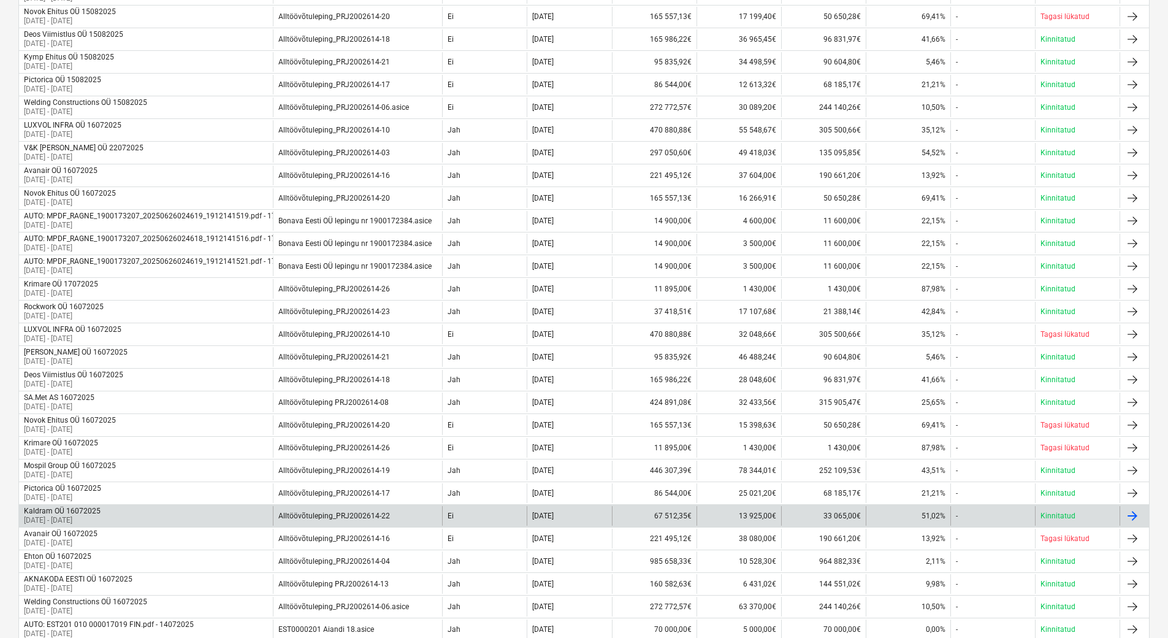
click at [162, 511] on div "Kaldram OÜ 16072025 12 Jun 2023 - 17 Jul 2025" at bounding box center [146, 516] width 254 height 20
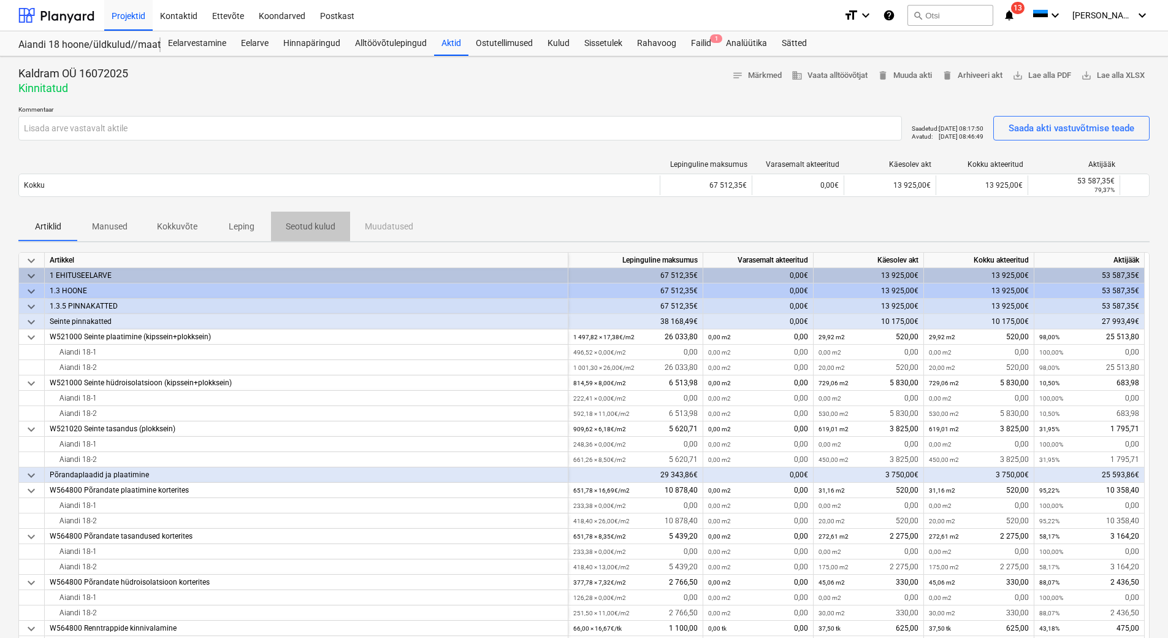
click at [324, 224] on p "Seotud kulud" at bounding box center [311, 226] width 50 height 13
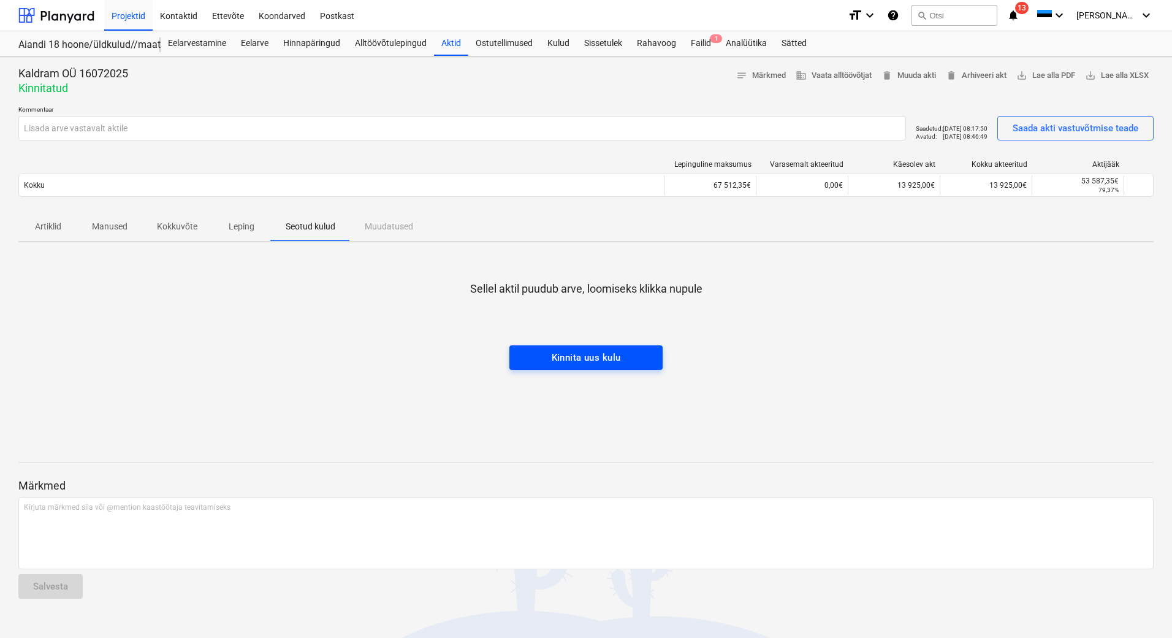
click at [594, 357] on div "Kinnita uus kulu" at bounding box center [586, 357] width 69 height 16
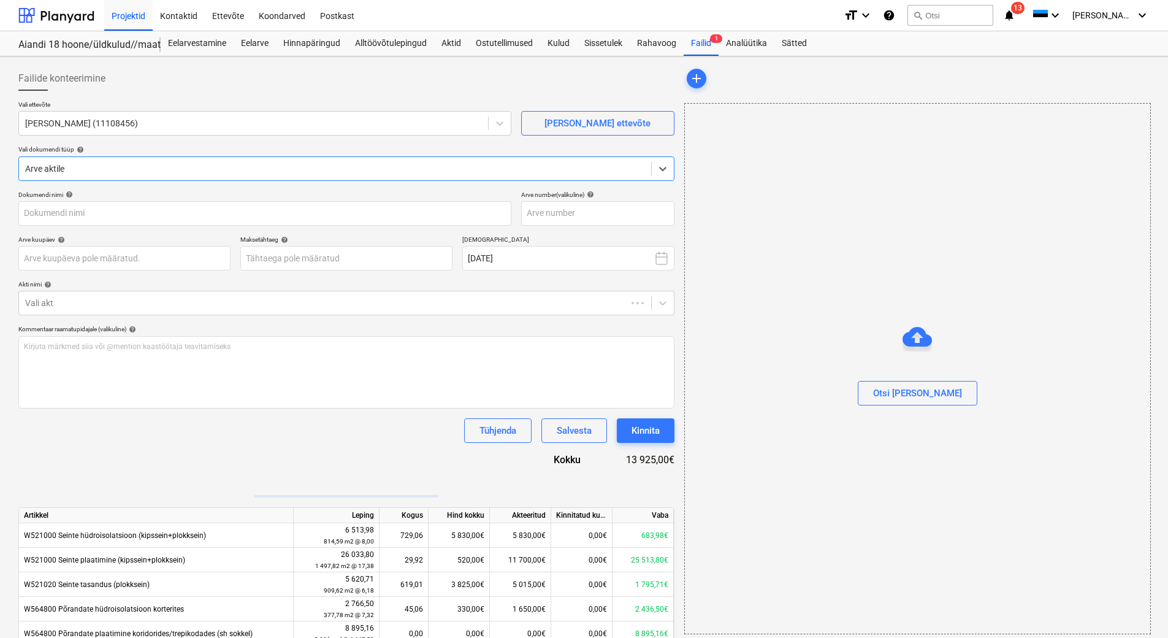
type input "Kaldram- arve nr. 3503 (akt nr.1, Aiandi 18.2, juuli 2025).pdf"
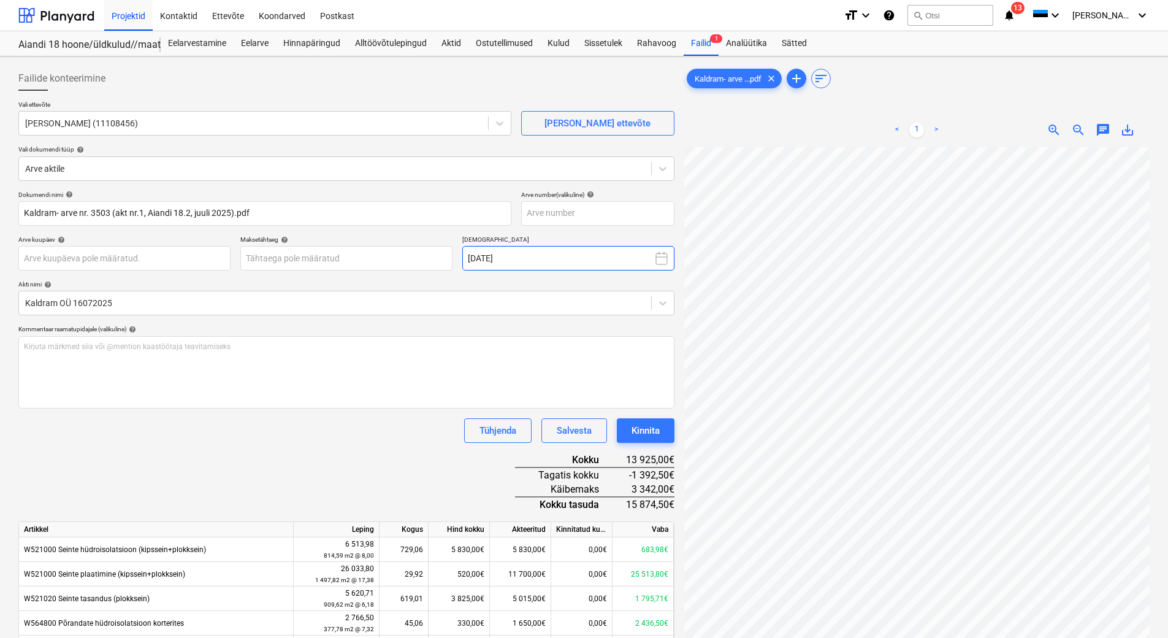
click at [662, 261] on icon at bounding box center [661, 258] width 15 height 15
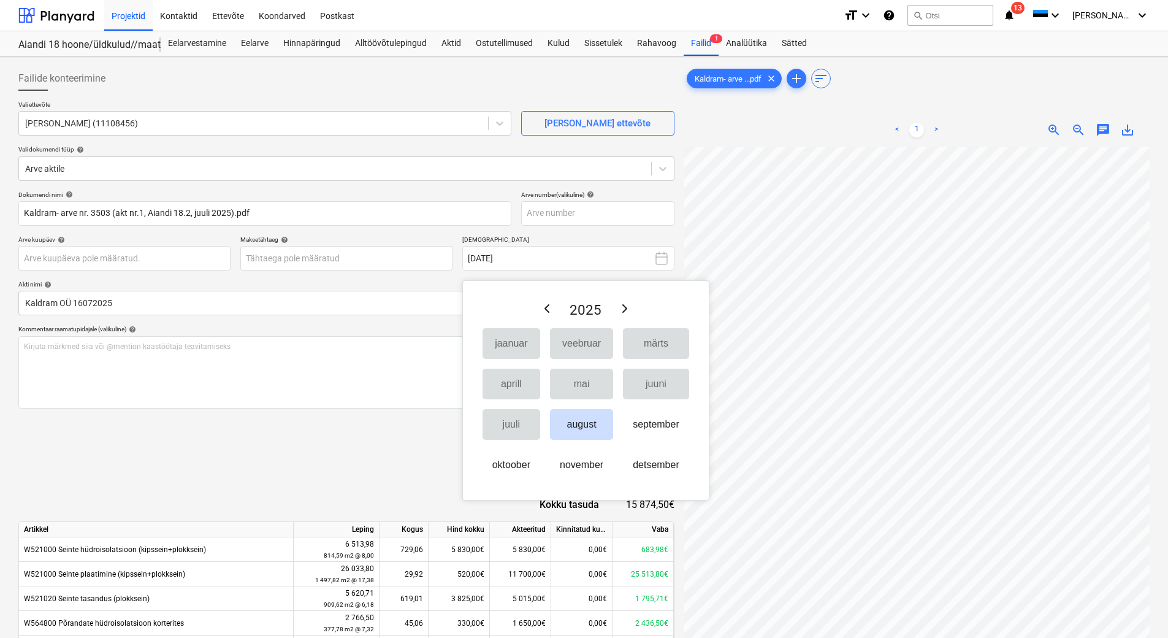
click at [295, 494] on div "Dokumendi nimi help Kaldram- arve nr. 3503 (akt nr.1, Aiandi 18.2, juuli 2025).…" at bounding box center [346, 494] width 656 height 607
click at [299, 404] on div "Kirjuta märkmed siia või @mention kaastöötaja teavitamiseks ﻿" at bounding box center [346, 372] width 656 height 72
drag, startPoint x: 351, startPoint y: 494, endPoint x: 355, endPoint y: 486, distance: 8.8
click at [351, 493] on div "Dokumendi nimi help Kaldram- arve nr. 3503 (akt nr.1, Aiandi 18.2, juuli 2025).…" at bounding box center [346, 494] width 656 height 607
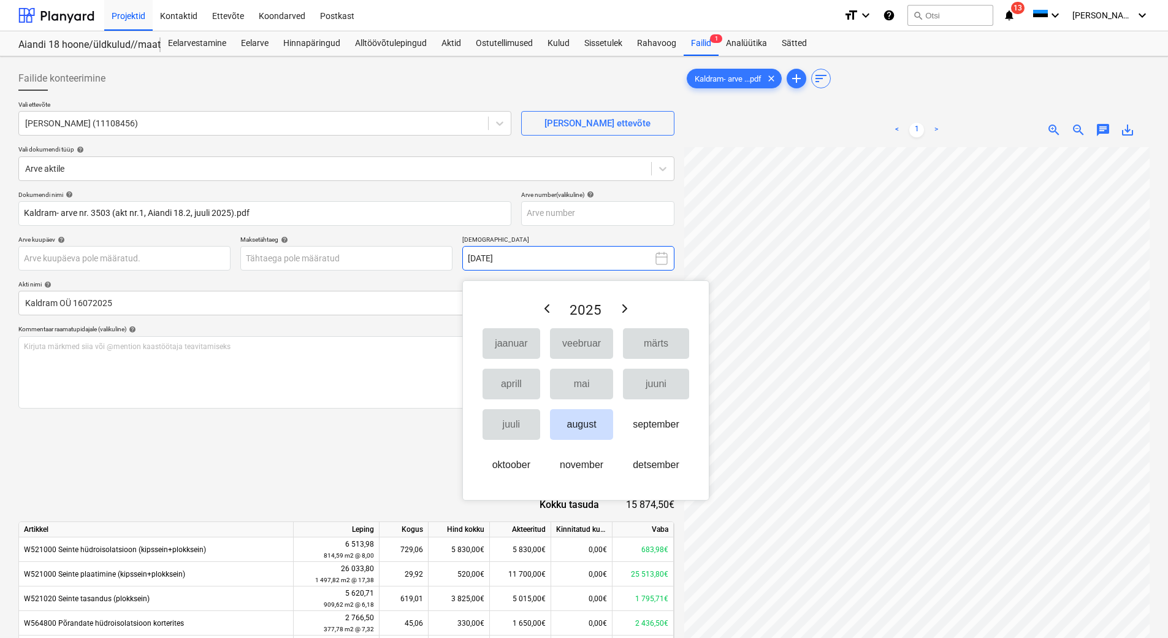
scroll to position [180, 89]
drag, startPoint x: 204, startPoint y: 502, endPoint x: 210, endPoint y: 481, distance: 21.7
click at [204, 500] on div "Dokumendi nimi help Kaldram- arve nr. 3503 (akt nr.1, Aiandi 18.2, juuli 2025).…" at bounding box center [346, 494] width 656 height 607
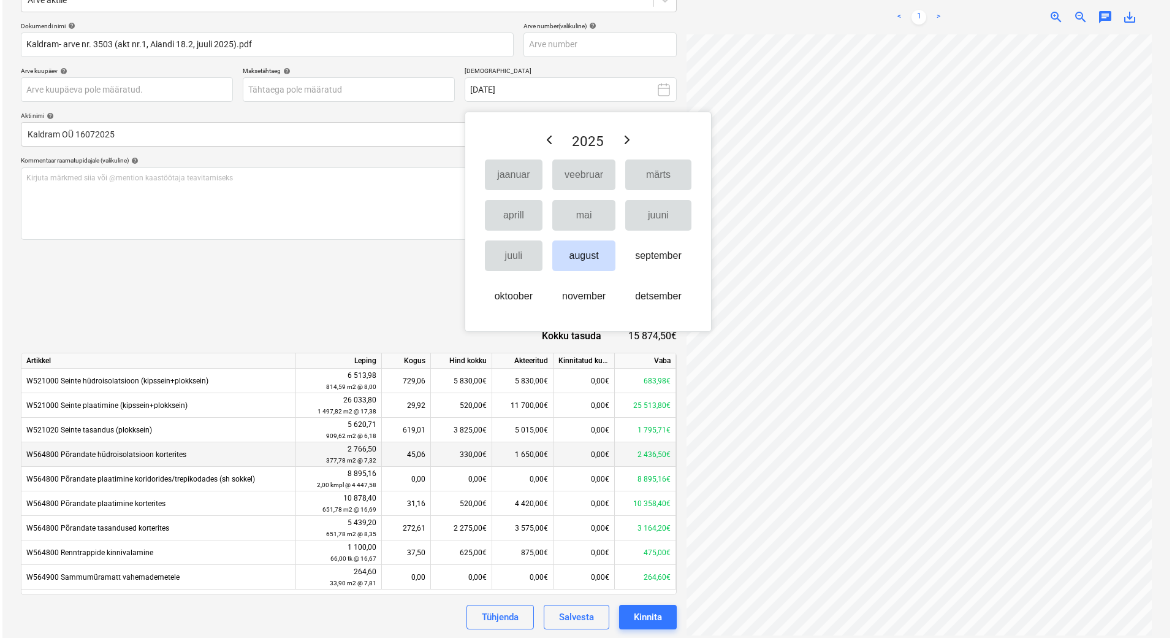
scroll to position [170, 0]
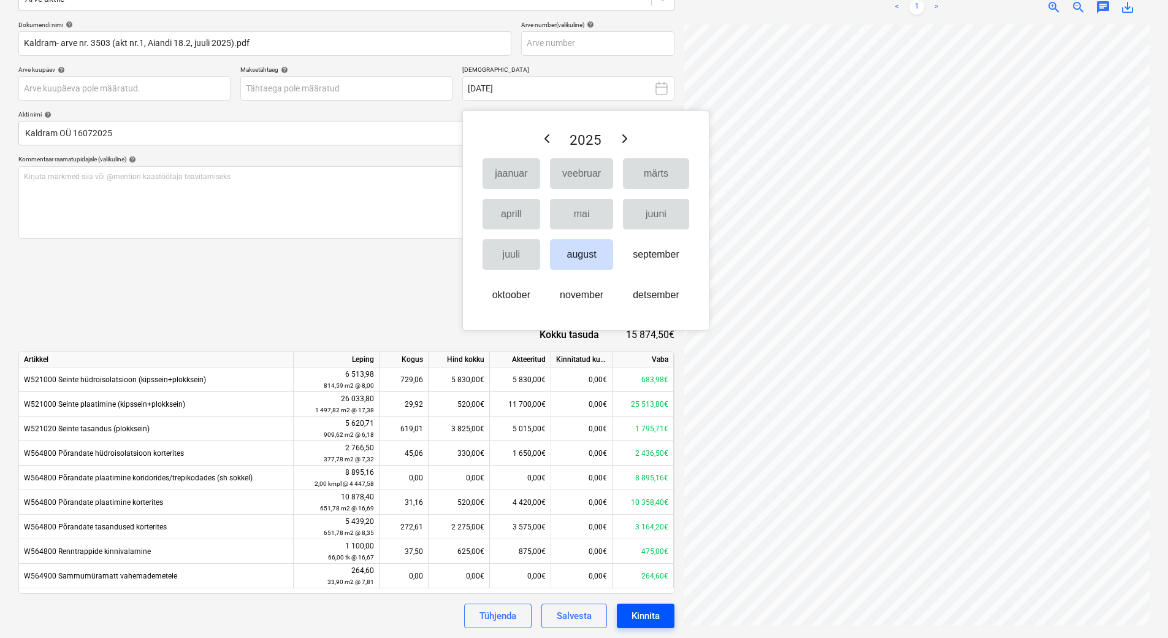
click at [649, 605] on button "Kinnita" at bounding box center [646, 615] width 58 height 25
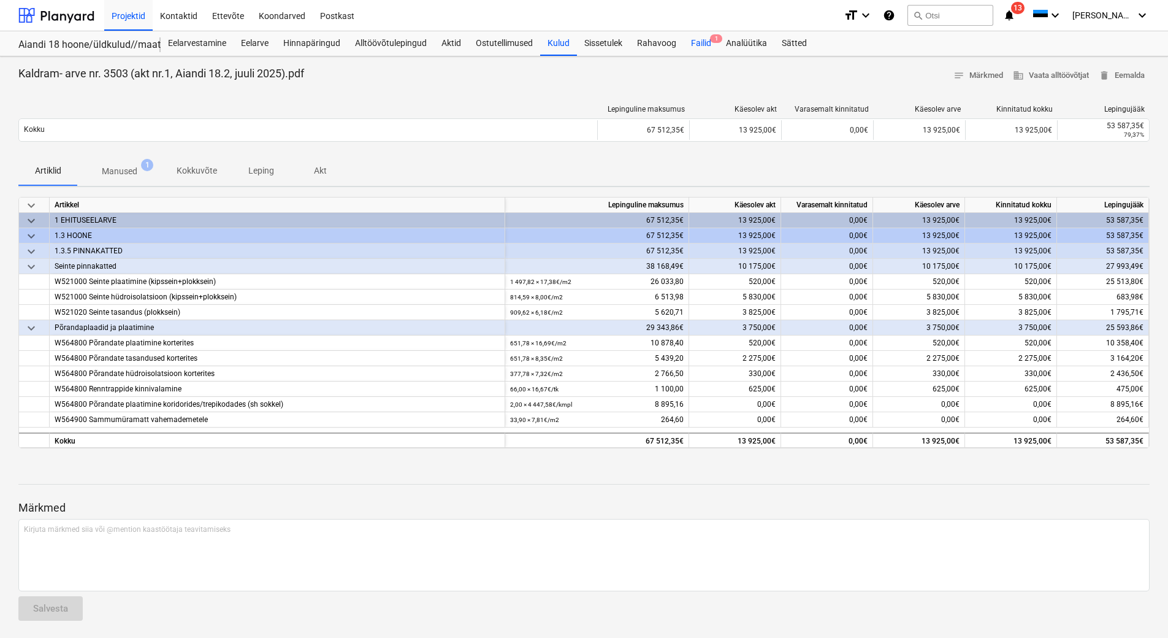
click at [698, 47] on div "Failid 1" at bounding box center [701, 43] width 35 height 25
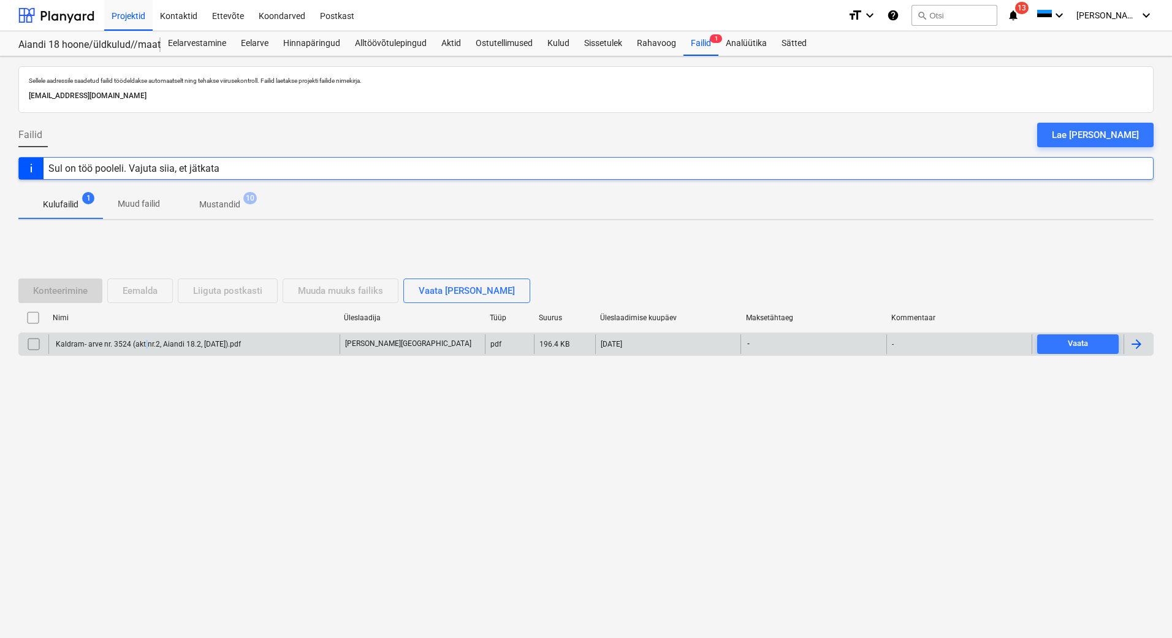
click at [144, 349] on div "Kaldram- arve nr. 3524 (akt nr.2, Aiandi 18.2, august 2025).pdf" at bounding box center [193, 344] width 291 height 20
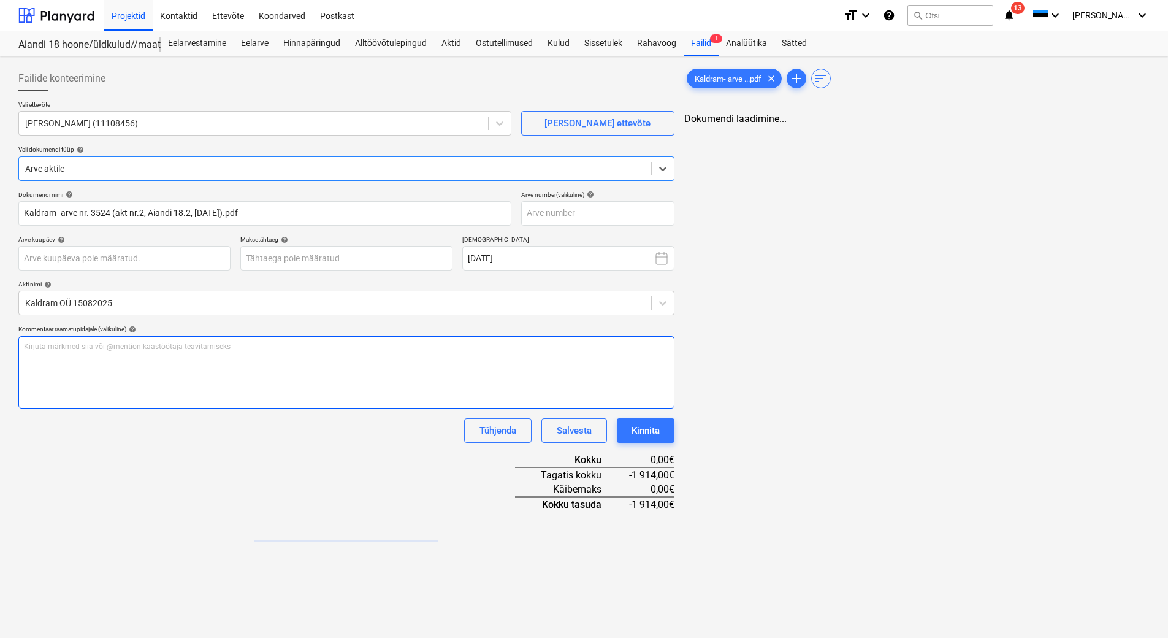
type input "Kaldram- arve nr. 3524 (akt nr.2, Aiandi 18.2, august 2025).pdf"
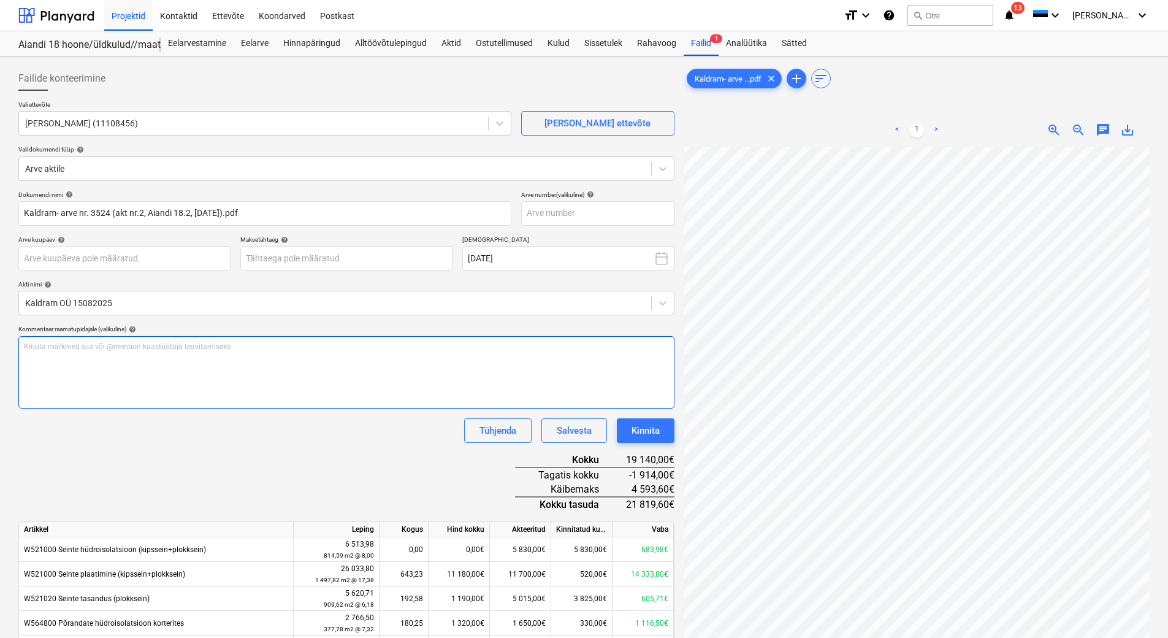
scroll to position [0, 89]
click at [551, 204] on input "text" at bounding box center [597, 213] width 153 height 25
type input "3524"
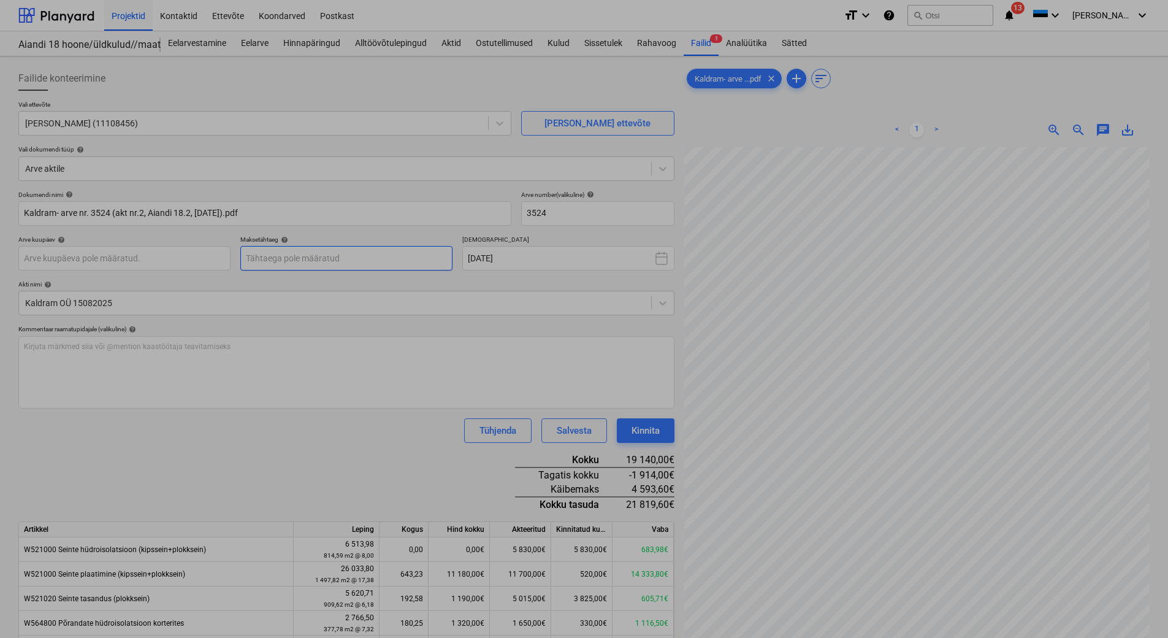
click at [283, 259] on body "Projektid Kontaktid Ettevõte Koondarved Postkast format_size keyboard_arrow_dow…" at bounding box center [584, 319] width 1168 height 638
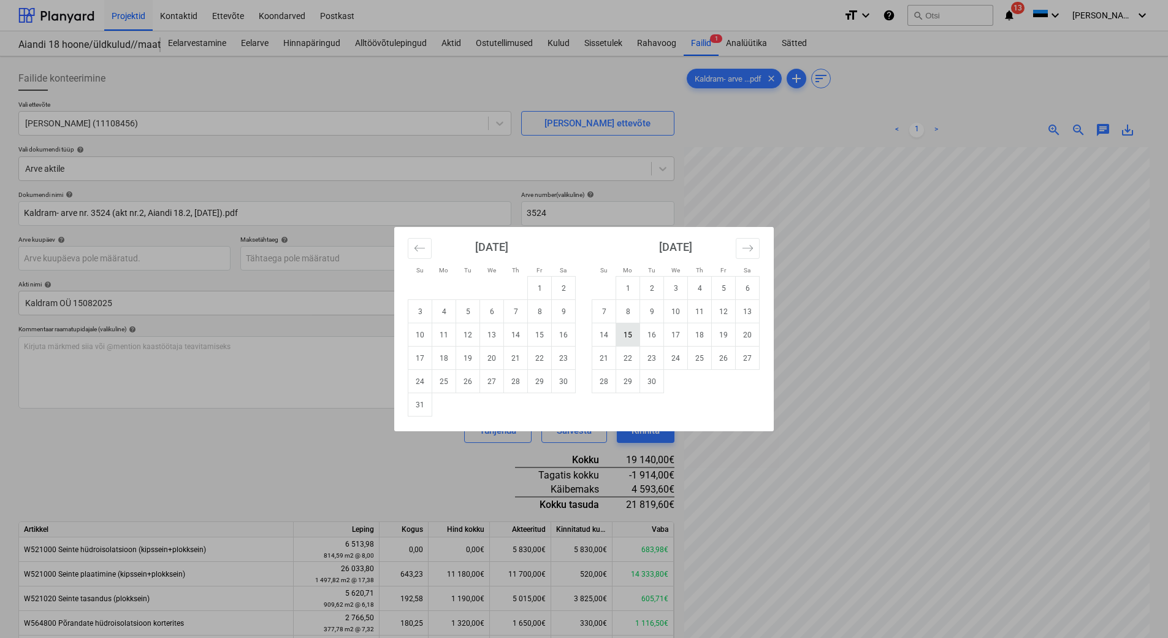
click at [624, 334] on td "15" at bounding box center [628, 334] width 24 height 23
type input "15 Sep 2025"
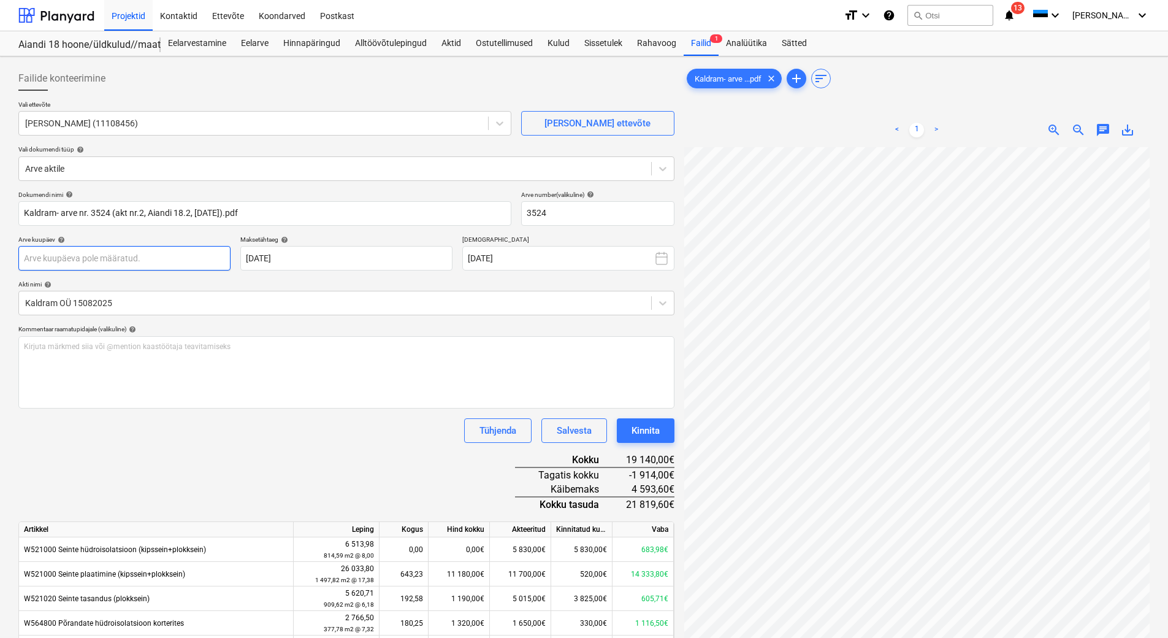
click at [135, 257] on body "Projektid Kontaktid Ettevõte Koondarved Postkast format_size keyboard_arrow_dow…" at bounding box center [584, 319] width 1168 height 638
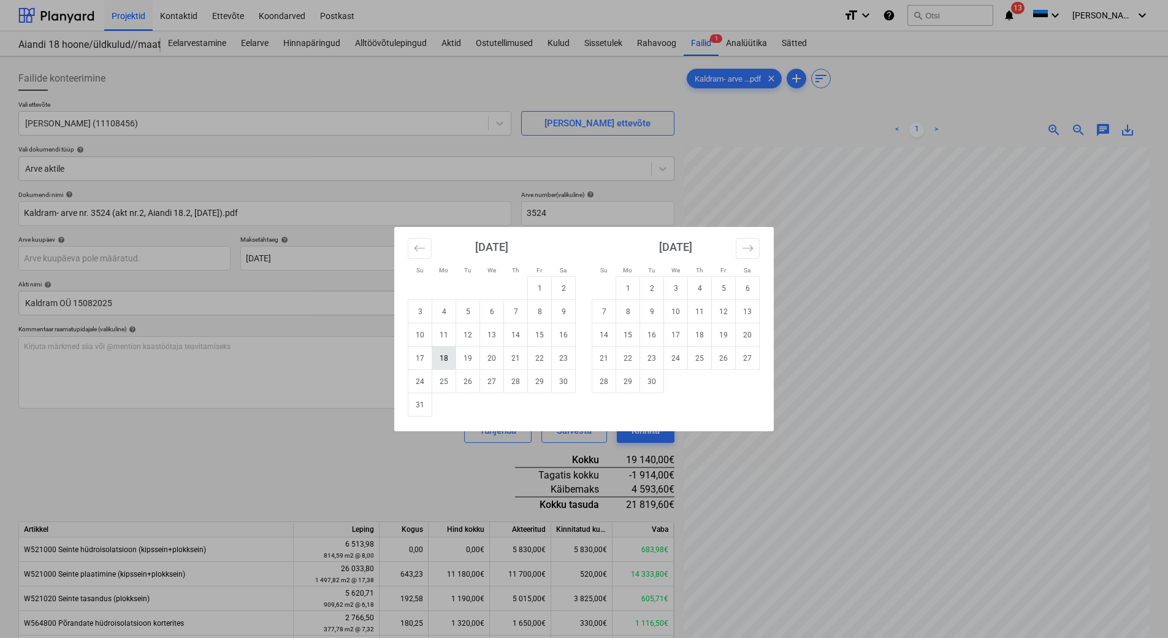
click at [448, 361] on td "18" at bounding box center [444, 357] width 24 height 23
type input "[DATE]"
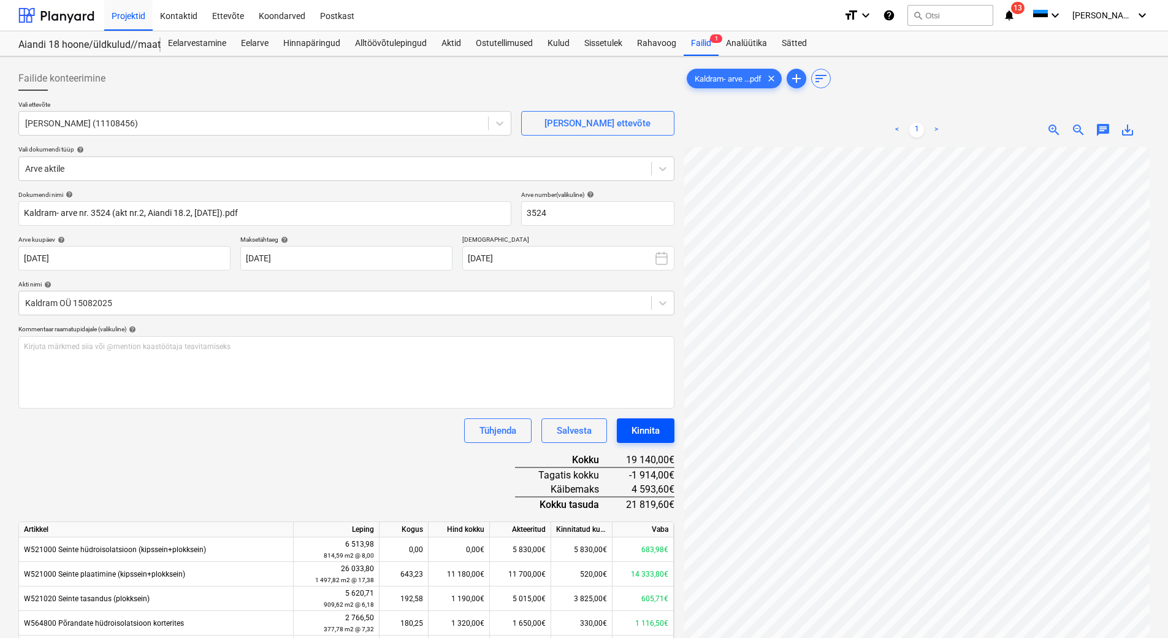
click at [640, 431] on div "Kinnita" at bounding box center [646, 430] width 28 height 16
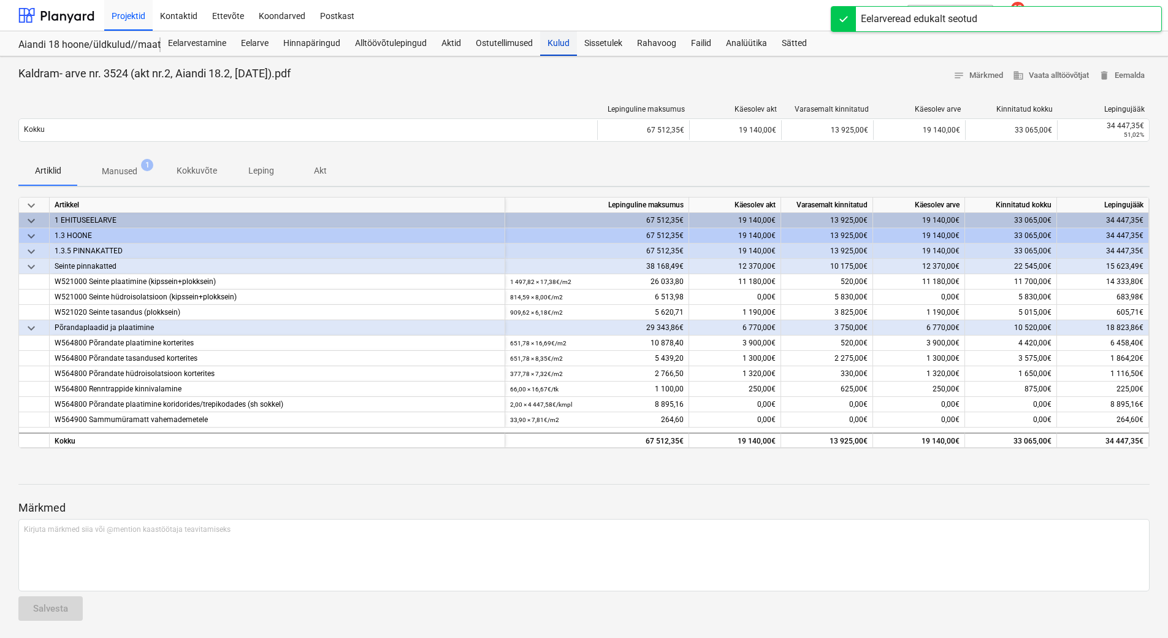
click at [563, 45] on div "Kulud" at bounding box center [558, 43] width 37 height 25
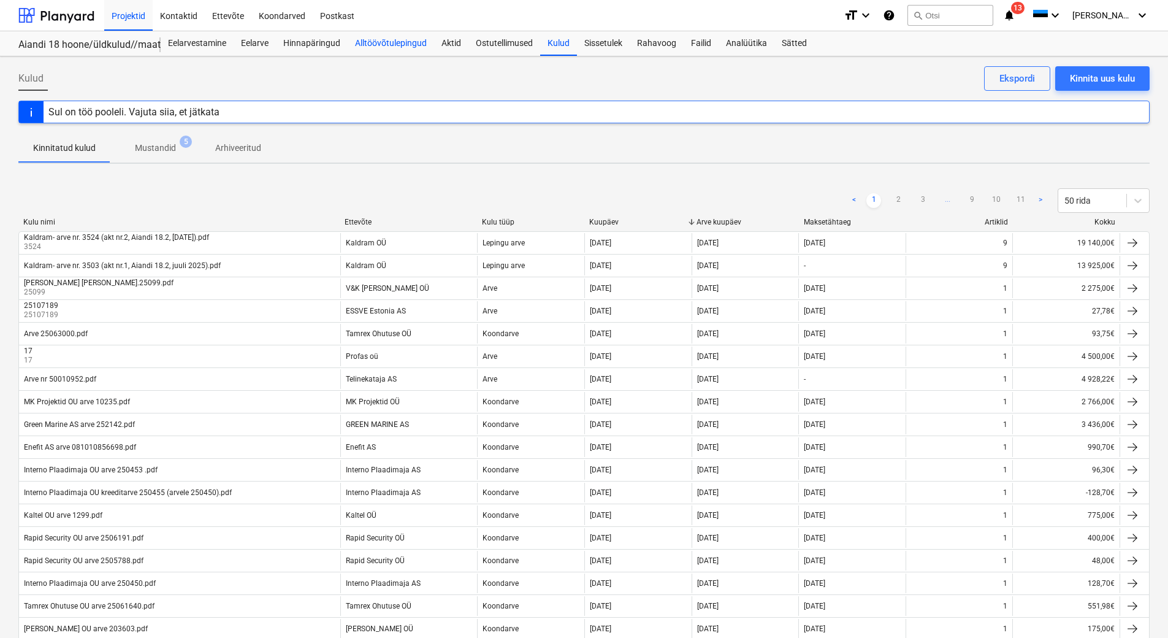
click at [387, 44] on div "Alltöövõtulepingud" at bounding box center [391, 43] width 86 height 25
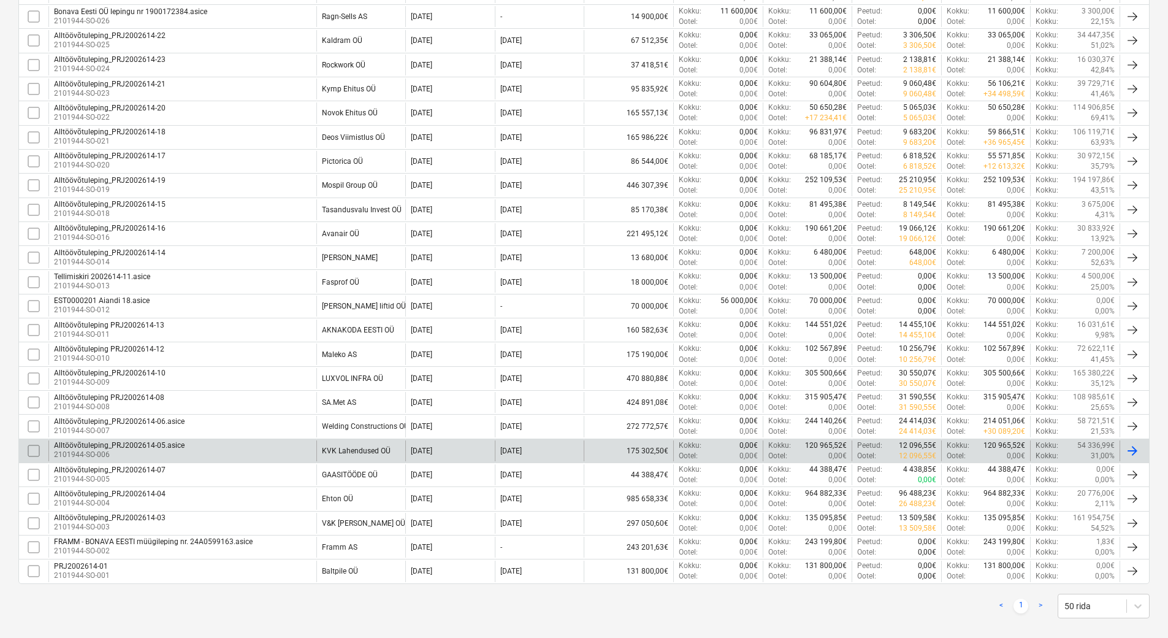
scroll to position [613, 0]
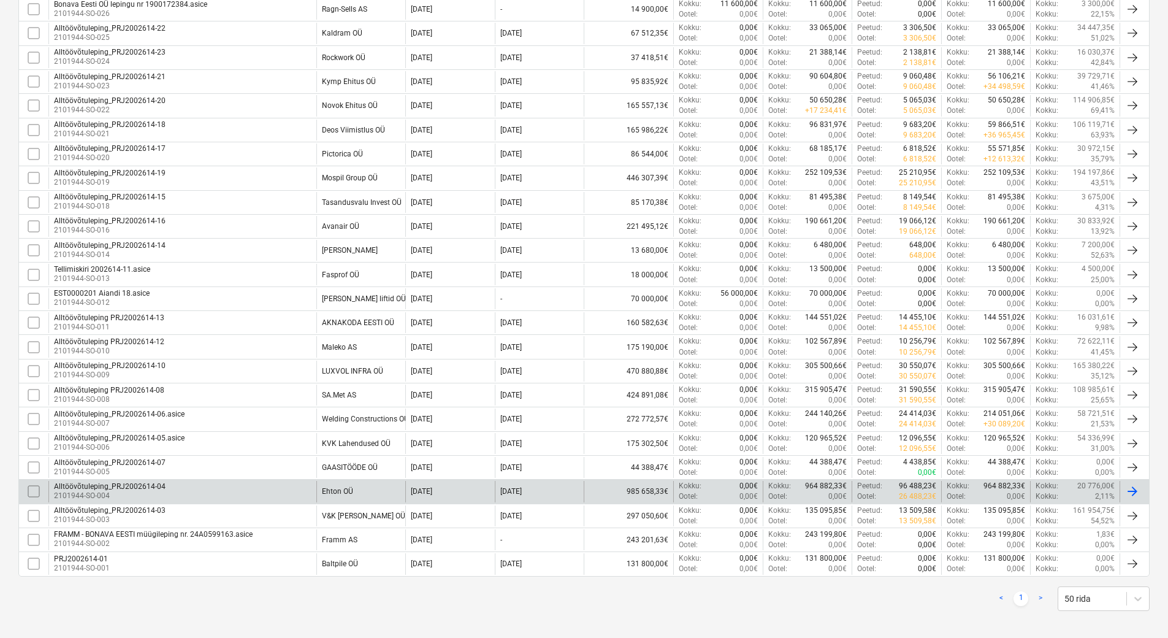
click at [261, 489] on div "Alltöövõtuleping_PRJ2002614-04 2101944-SO-004" at bounding box center [182, 491] width 268 height 21
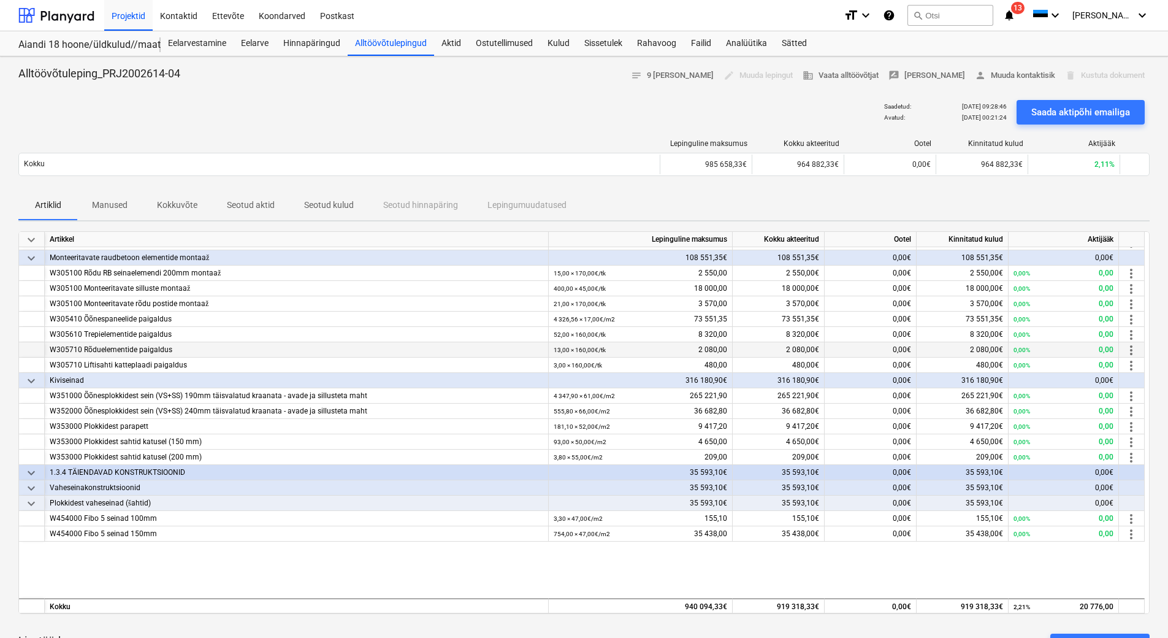
scroll to position [707, 0]
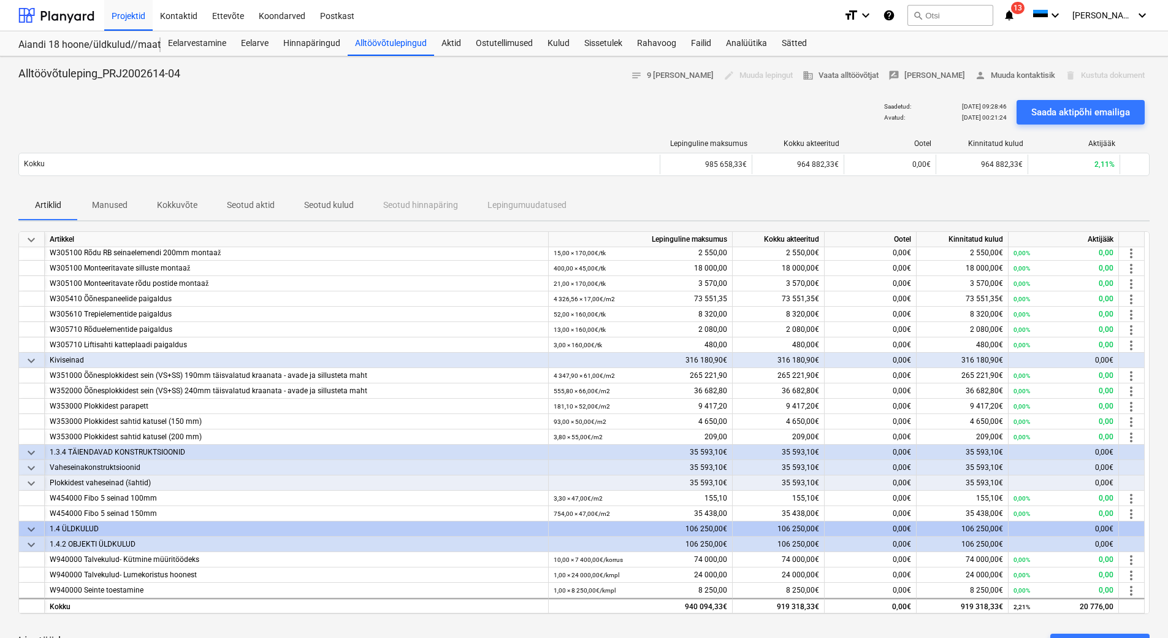
click at [118, 202] on p "Manused" at bounding box center [110, 205] width 36 height 13
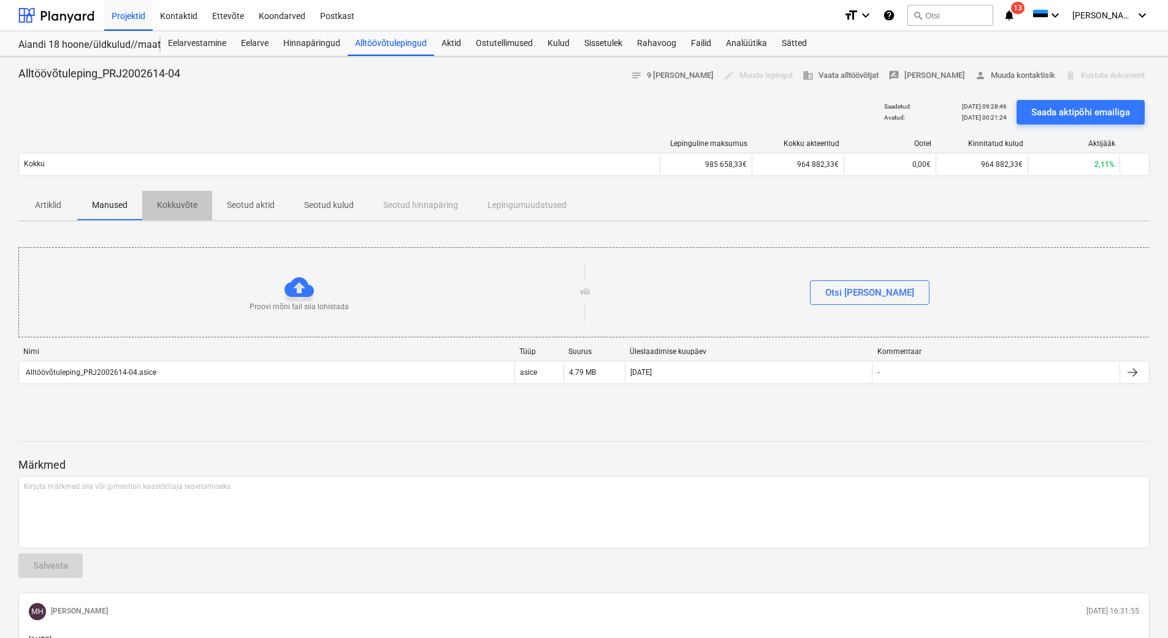
click at [193, 206] on p "Kokkuvõte" at bounding box center [177, 205] width 40 height 13
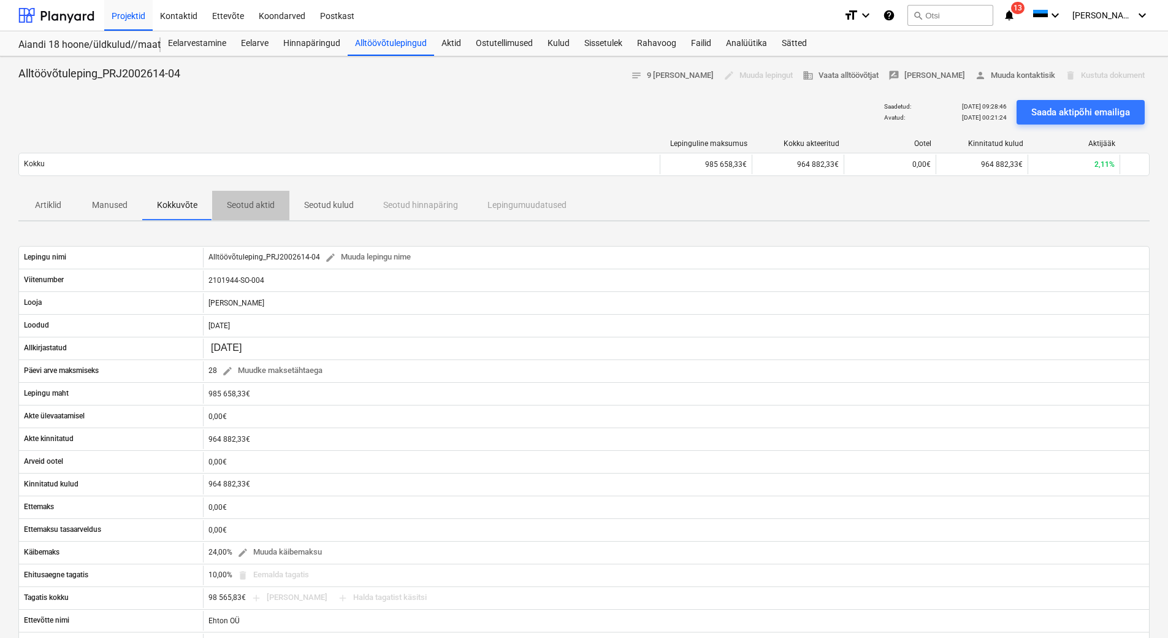
click at [243, 205] on p "Seotud aktid" at bounding box center [251, 205] width 48 height 13
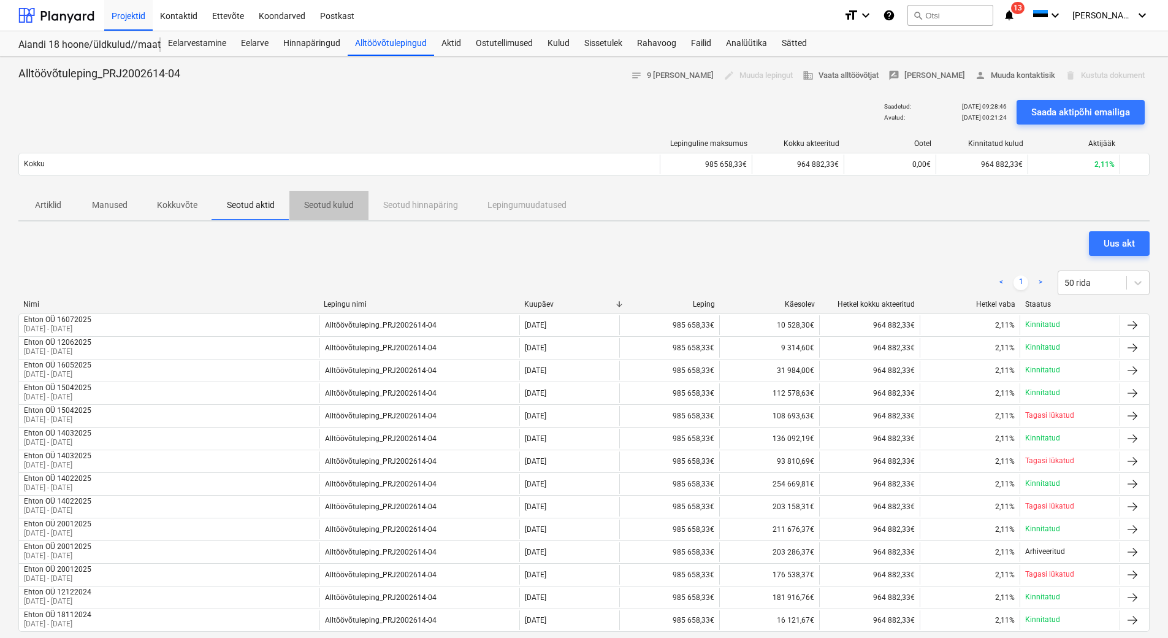
click at [340, 207] on p "Seotud kulud" at bounding box center [329, 205] width 50 height 13
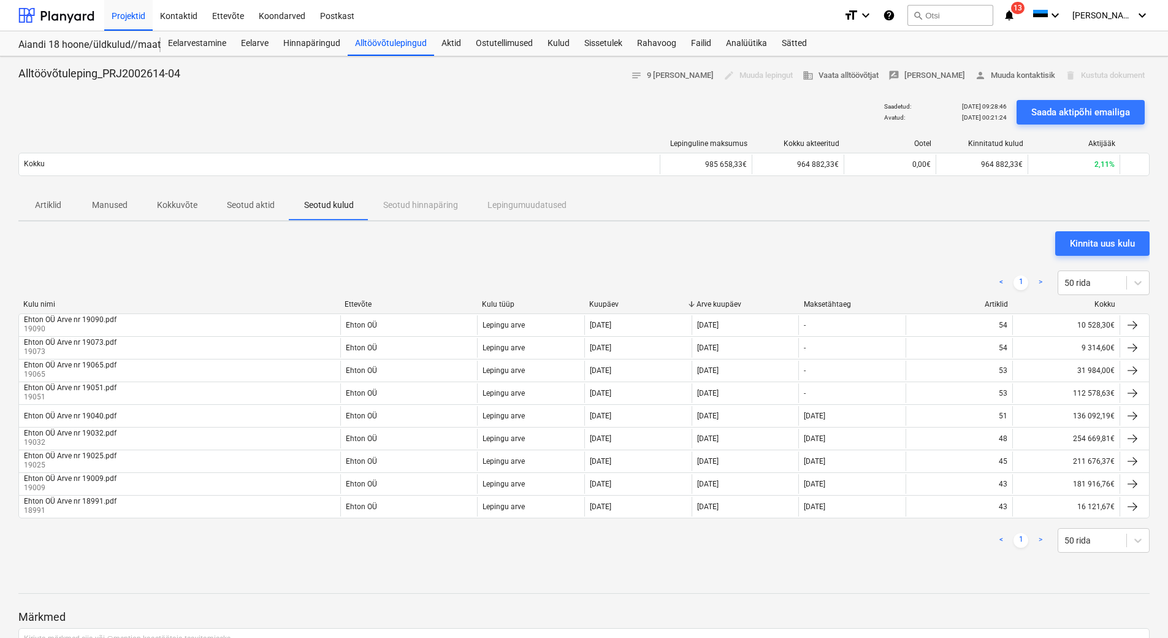
click at [234, 202] on p "Seotud aktid" at bounding box center [251, 205] width 48 height 13
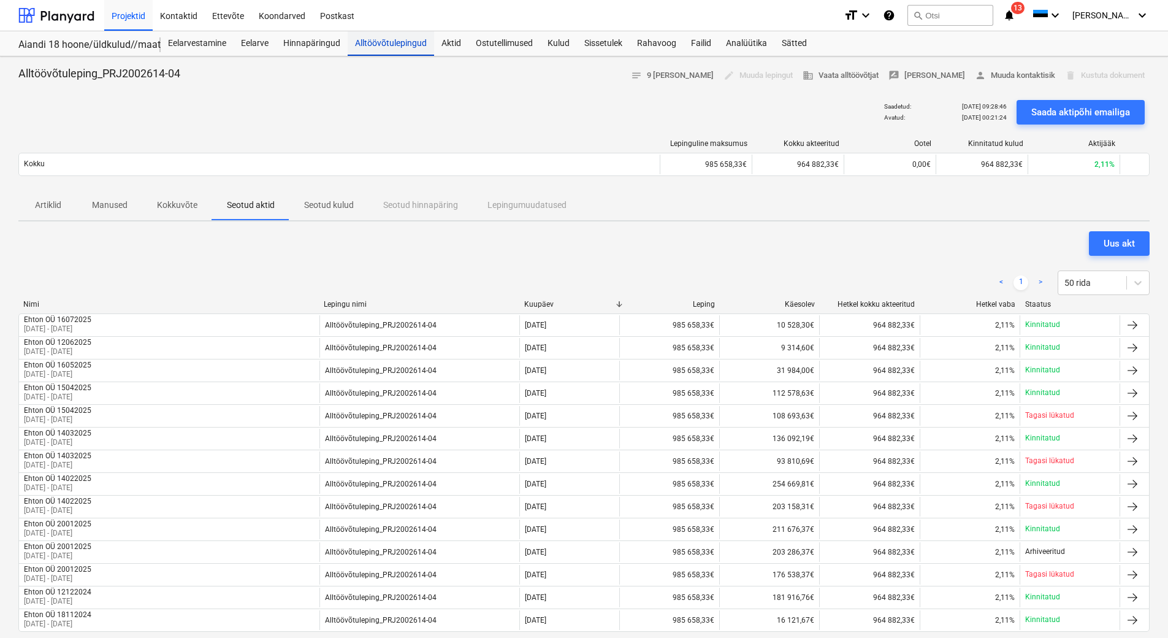
click at [383, 44] on div "Alltöövõtulepingud" at bounding box center [391, 43] width 86 height 25
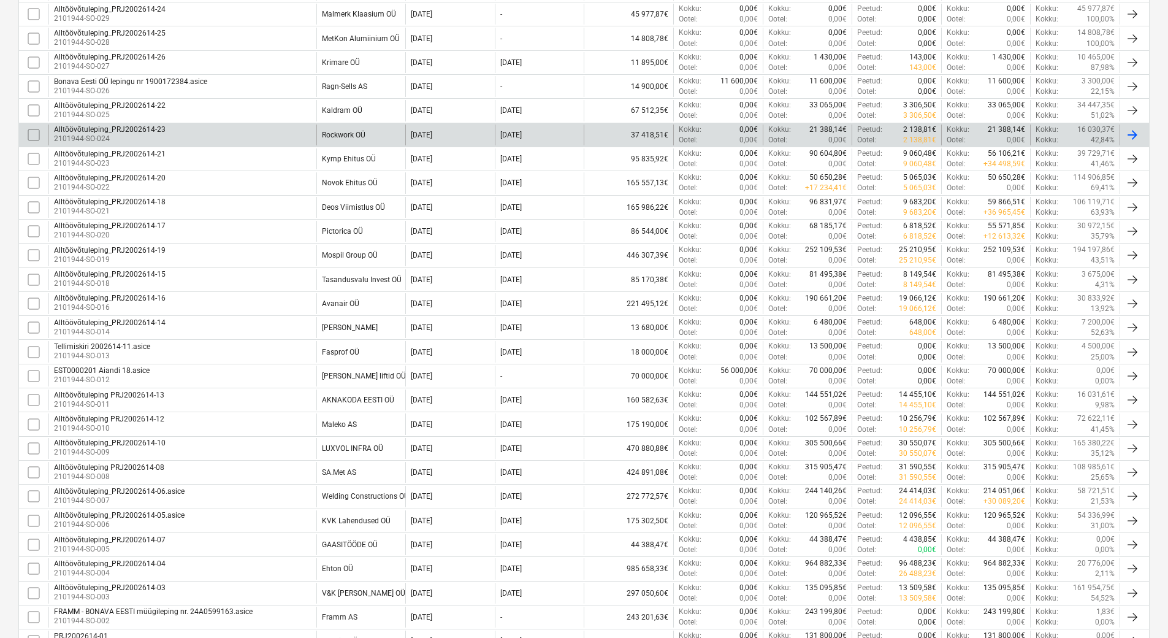
scroll to position [552, 0]
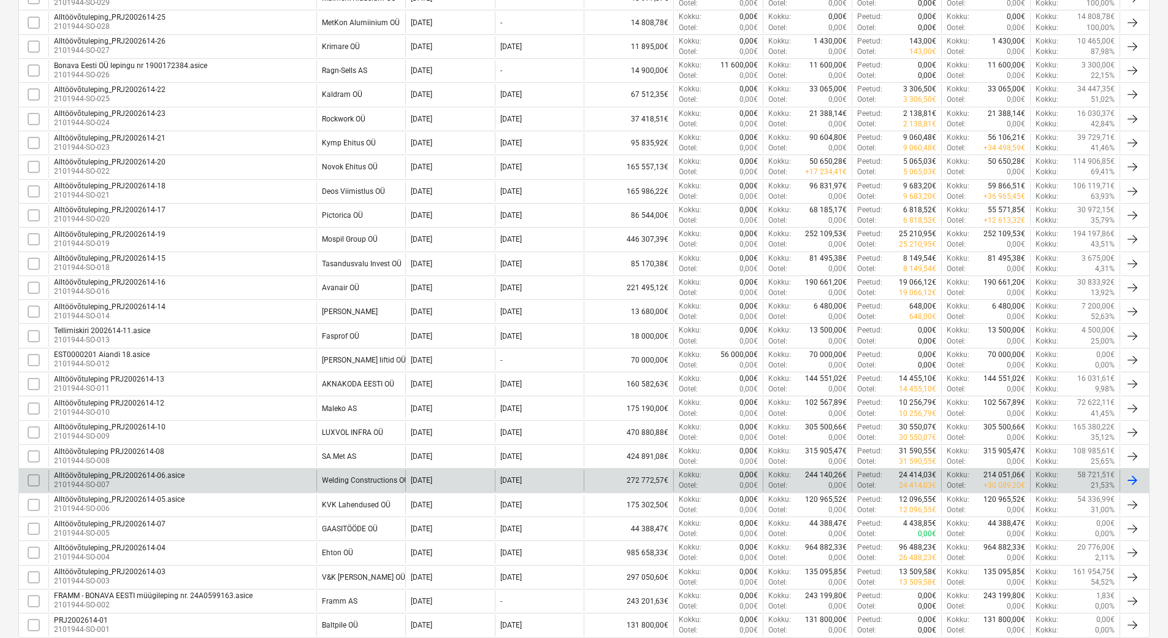
click at [283, 481] on div "Alltöövõtuleping_PRJ2002614-06.asice 2101944-SO-007" at bounding box center [182, 480] width 268 height 21
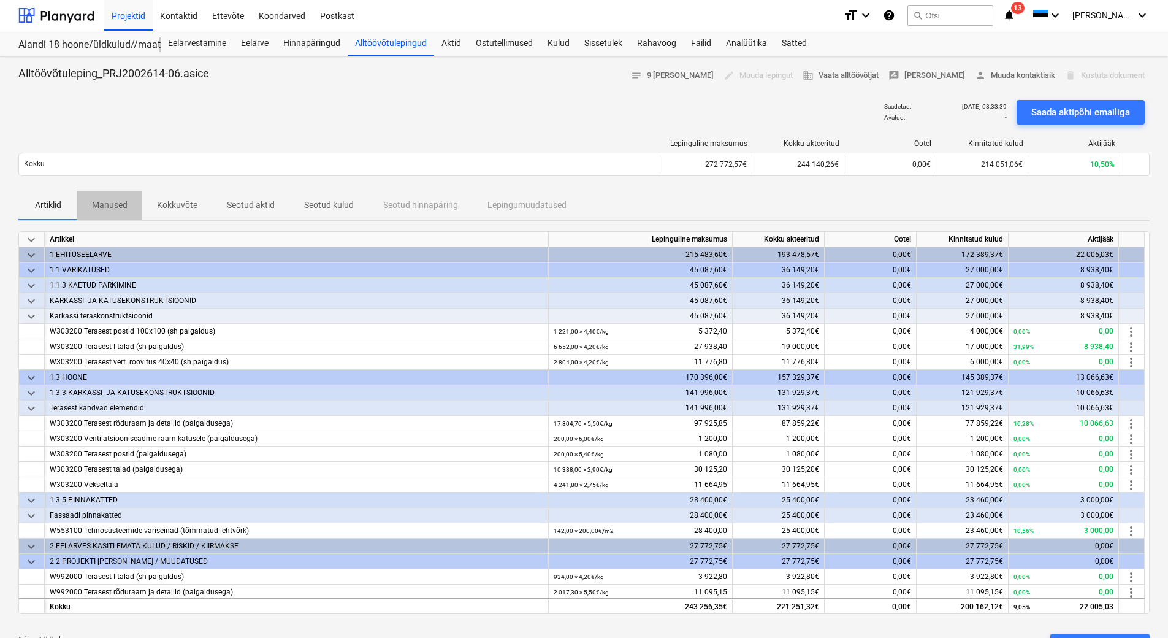
click at [99, 205] on p "Manused" at bounding box center [110, 205] width 36 height 13
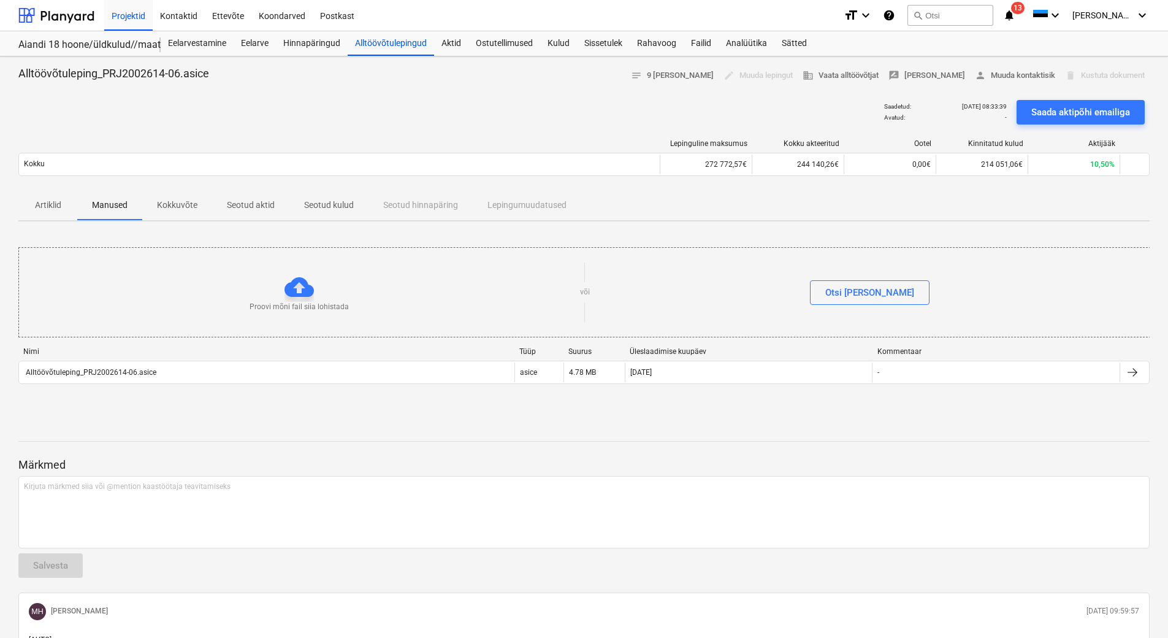
click at [253, 204] on p "Seotud aktid" at bounding box center [251, 205] width 48 height 13
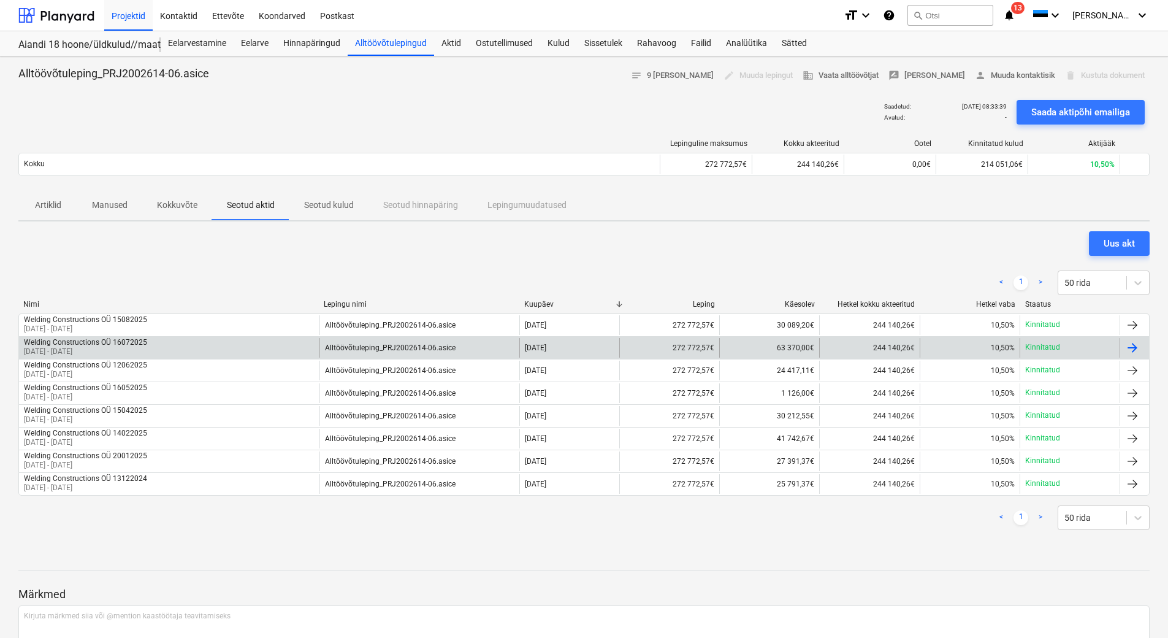
click at [255, 351] on div "Welding Constructions OÜ 16072025 16 Jun 2025 - 17 Jul 2025" at bounding box center [169, 348] width 300 height 20
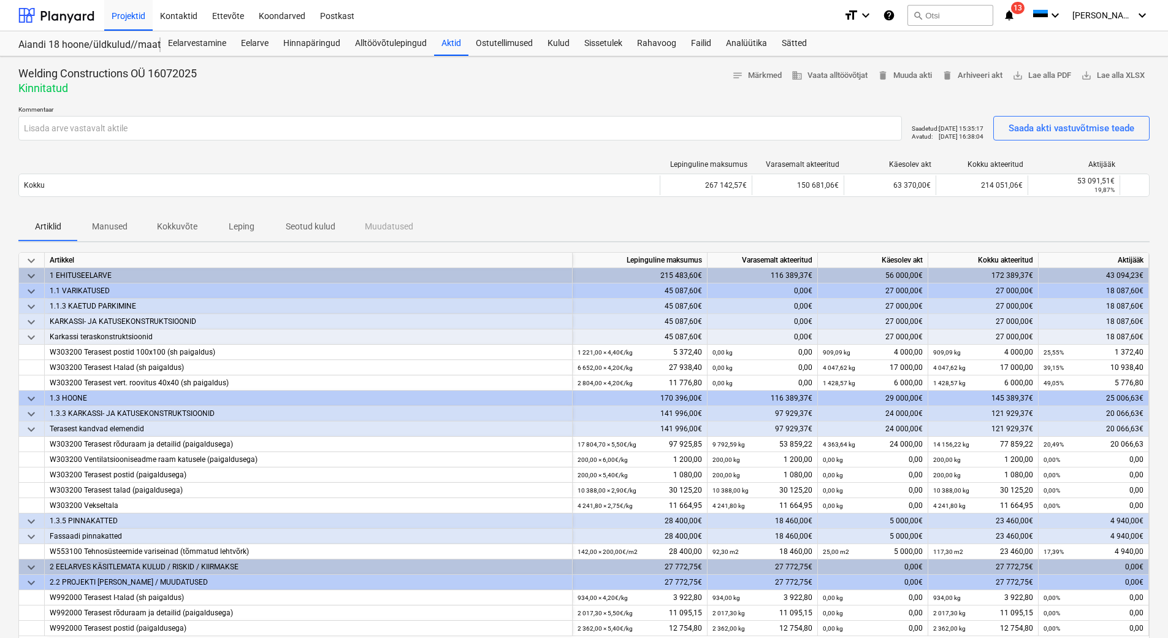
click at [186, 232] on p "Kokkuvõte" at bounding box center [177, 226] width 40 height 13
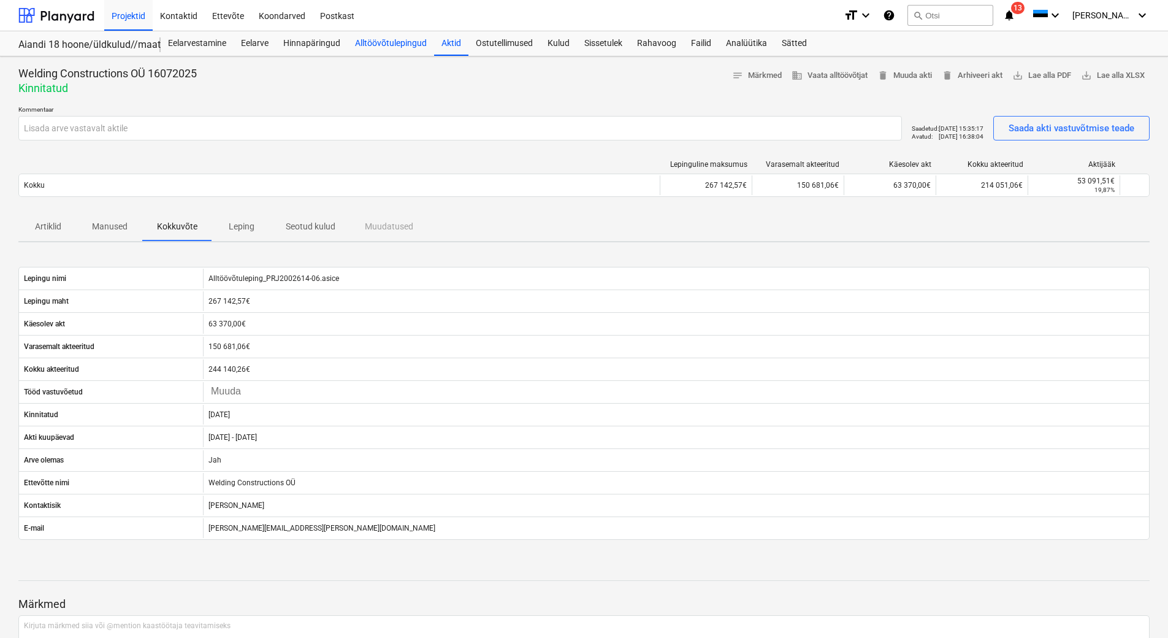
click at [410, 47] on div "Alltöövõtulepingud" at bounding box center [391, 43] width 86 height 25
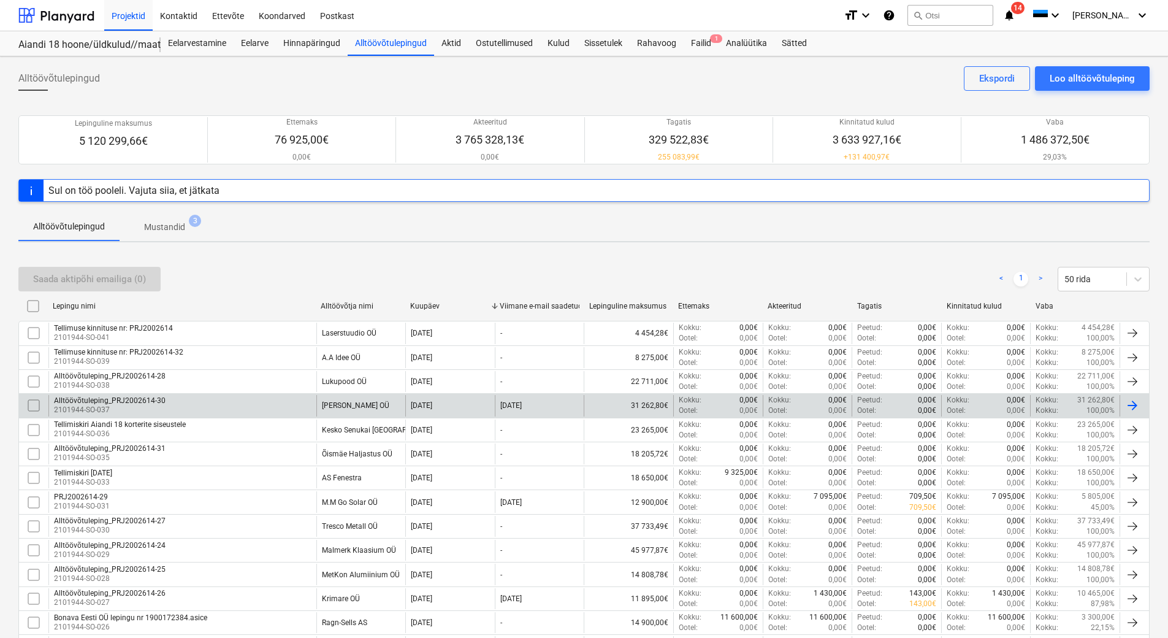
click at [255, 403] on div "Alltöövõtuleping_PRJ2002614-30 2101944-SO-037" at bounding box center [182, 405] width 268 height 21
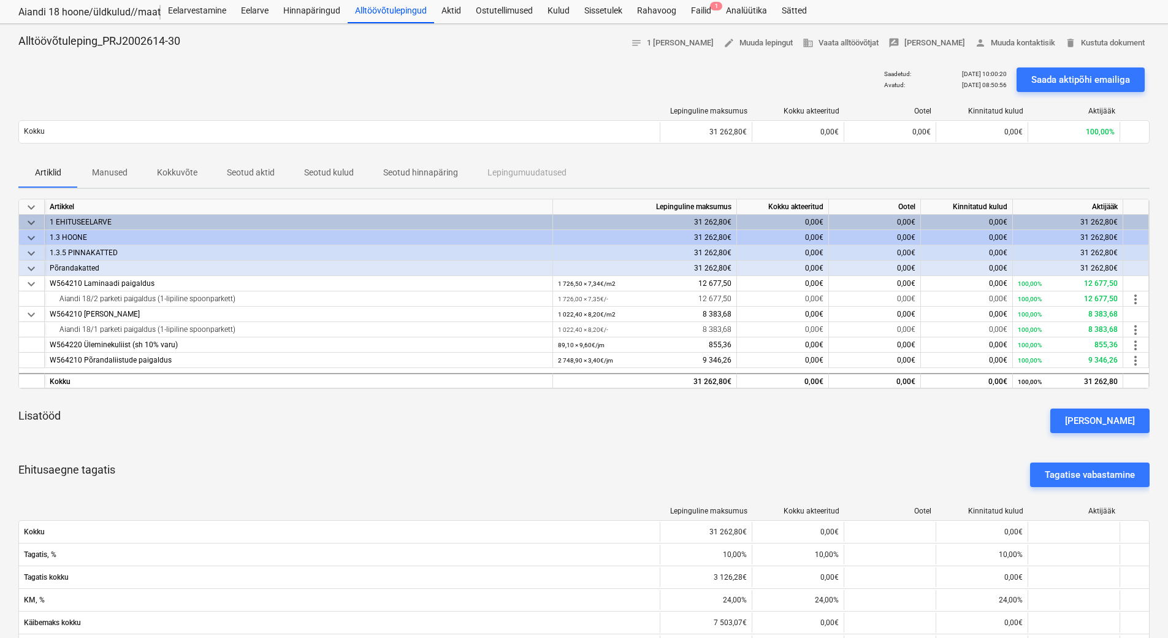
scroll to position [123, 0]
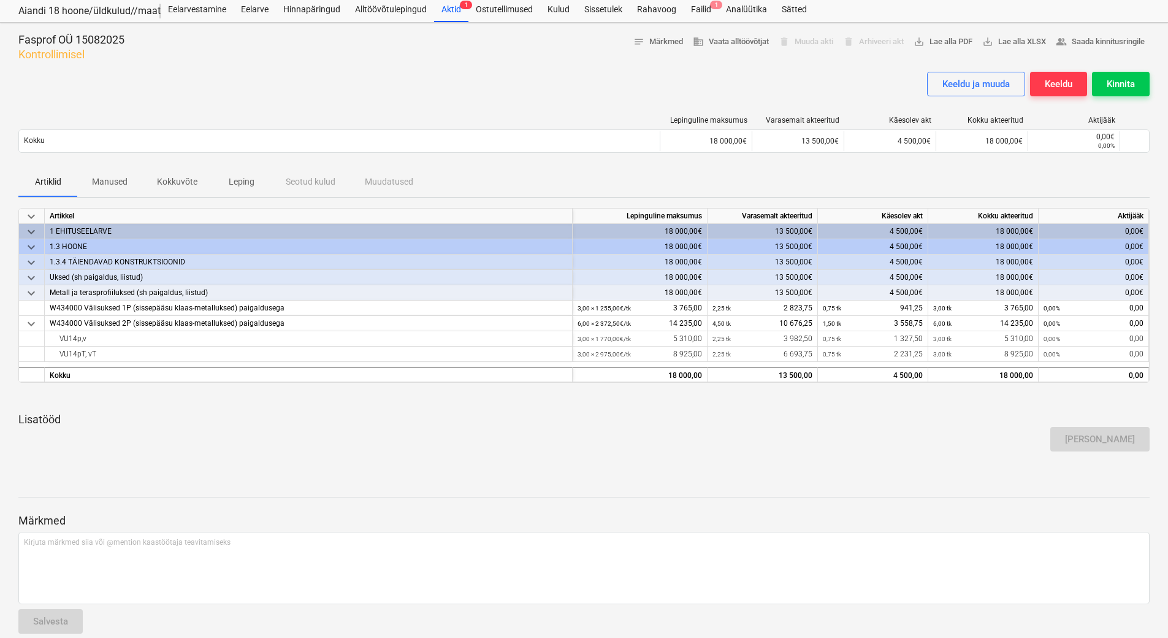
scroll to position [49, 0]
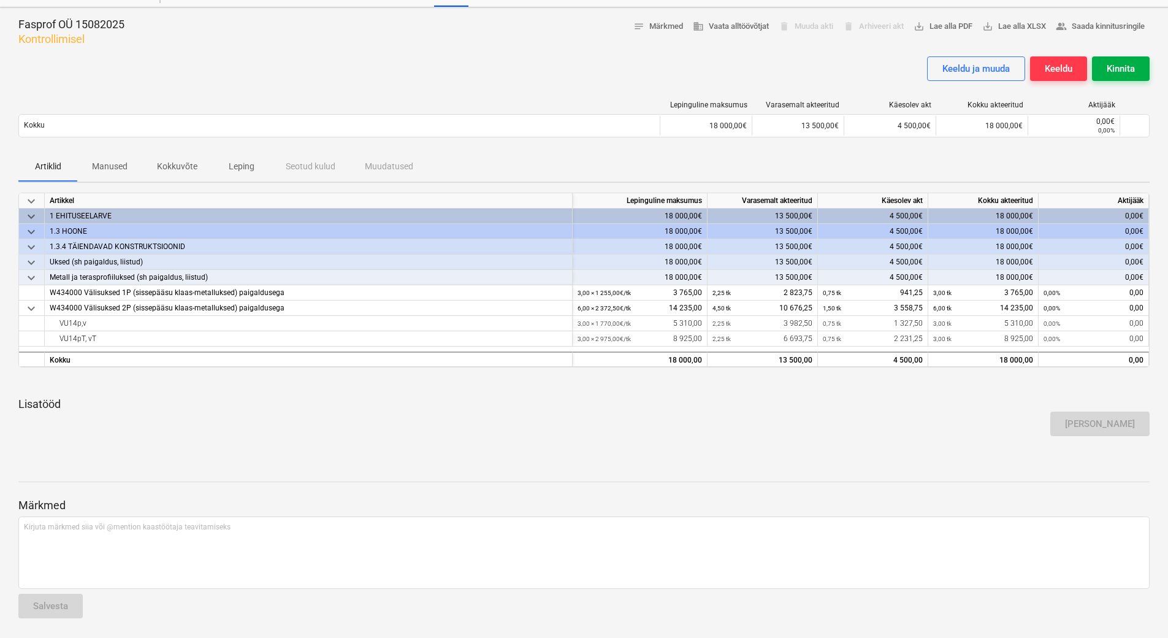
click at [1131, 59] on button "Kinnita" at bounding box center [1121, 68] width 58 height 25
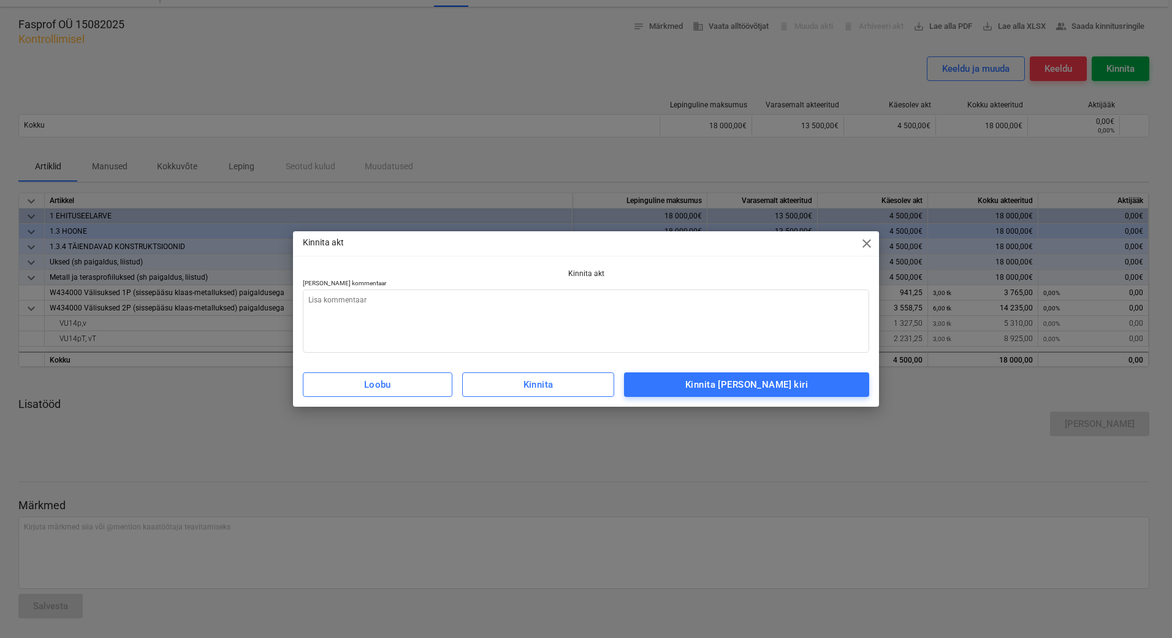
type textarea "x"
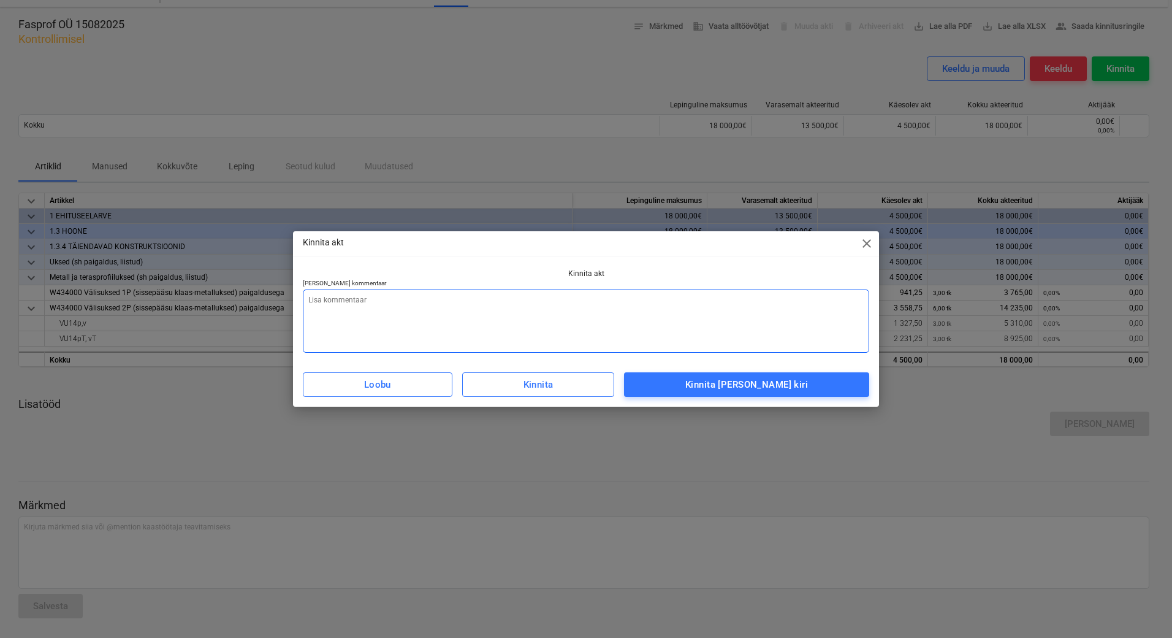
click at [432, 293] on textarea at bounding box center [586, 320] width 567 height 63
type textarea "L"
type textarea "x"
type textarea "Li"
type textarea "x"
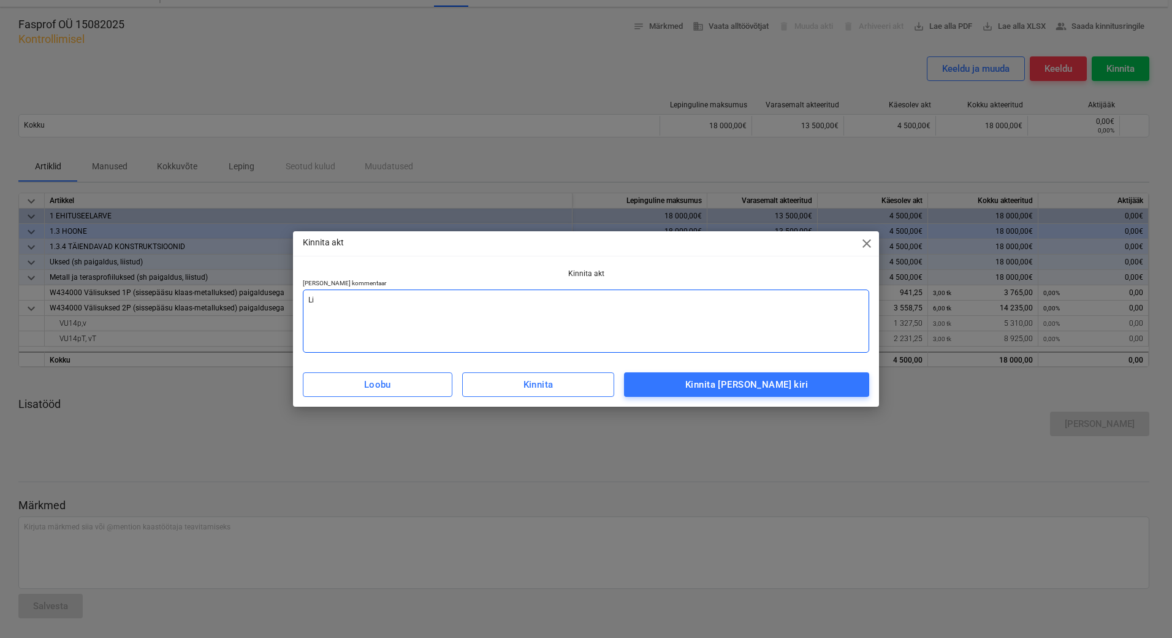
type textarea "Lis"
type textarea "x"
type textarea "[PERSON_NAME]"
type textarea "x"
type textarea "Lisad"
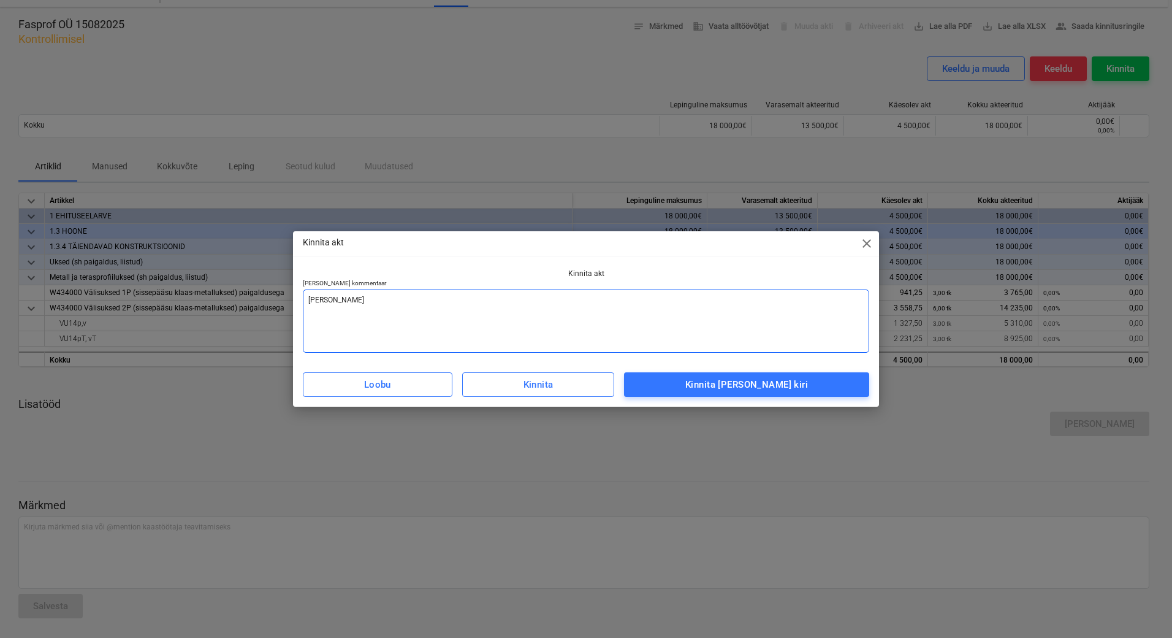
type textarea "x"
type textarea "Lisada"
type textarea "x"
type textarea "Lisada"
type textarea "x"
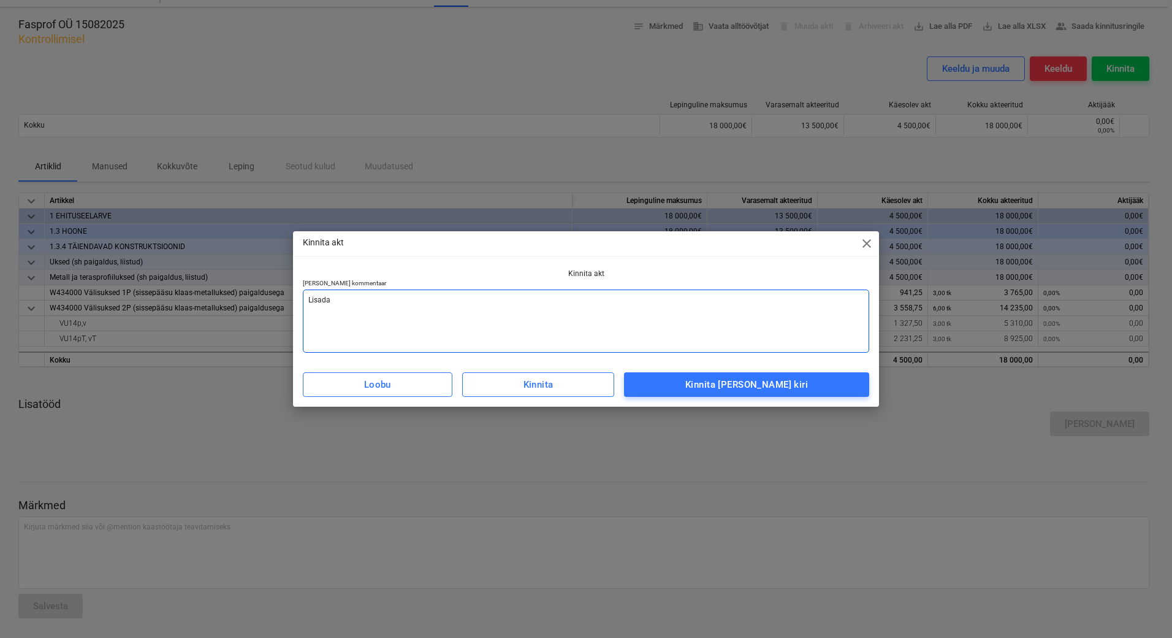
type textarea "Lisada a"
type textarea "x"
type textarea "Lisada ar"
type textarea "x"
type textarea "Lisada arv"
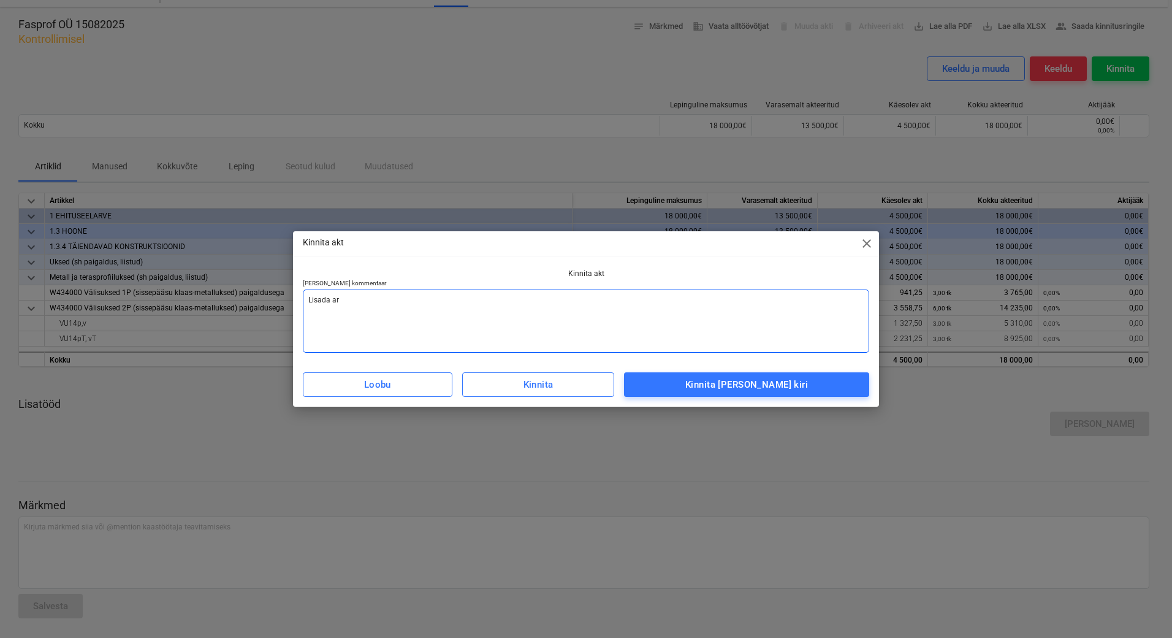
type textarea "x"
type textarea "Lisada arve"
type textarea "x"
type textarea "Lisada arve"
type textarea "x"
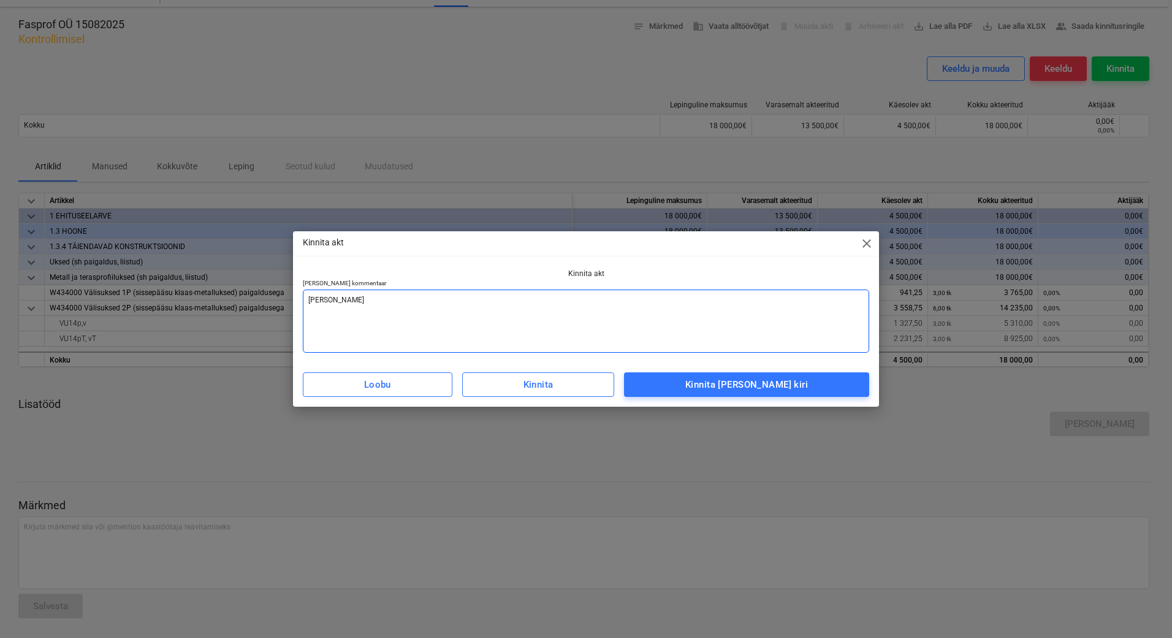
type textarea "Lisada arve v"
type textarea "x"
type textarea "Lisada arve va"
type textarea "x"
type textarea "Lisada arve vas"
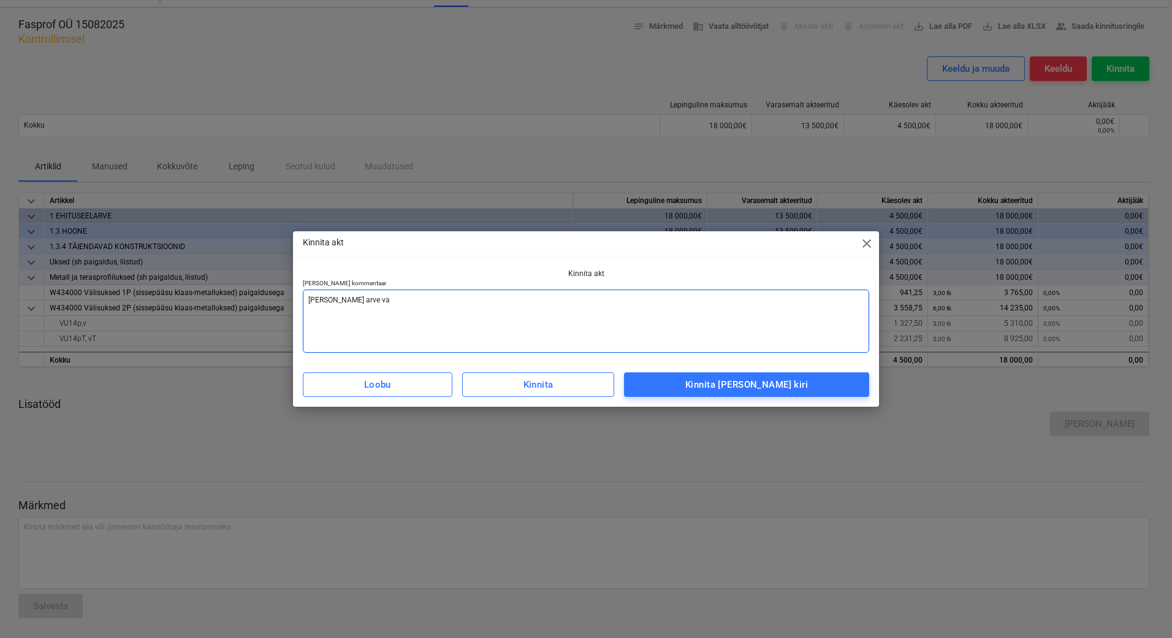
type textarea "x"
type textarea "Lisada arve vast"
type textarea "x"
type textarea "Lisada arve vasta"
type textarea "x"
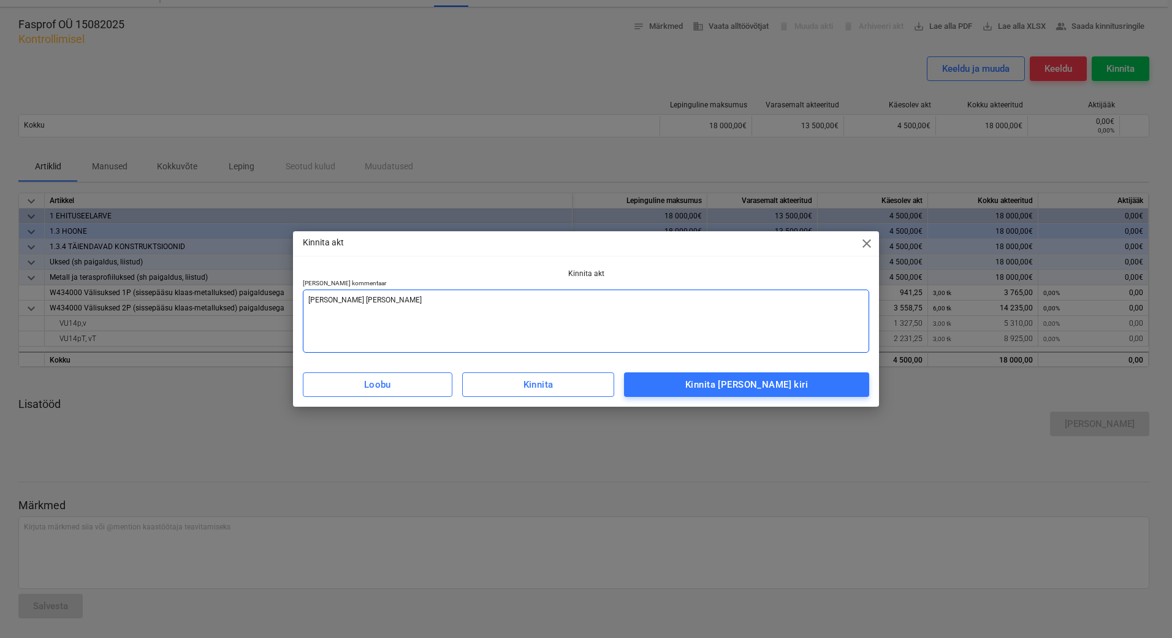
type textarea "Lisada arve vastav"
type textarea "x"
type textarea "Lisada arve vastava"
type textarea "x"
type textarea "Lisada arve vastaval"
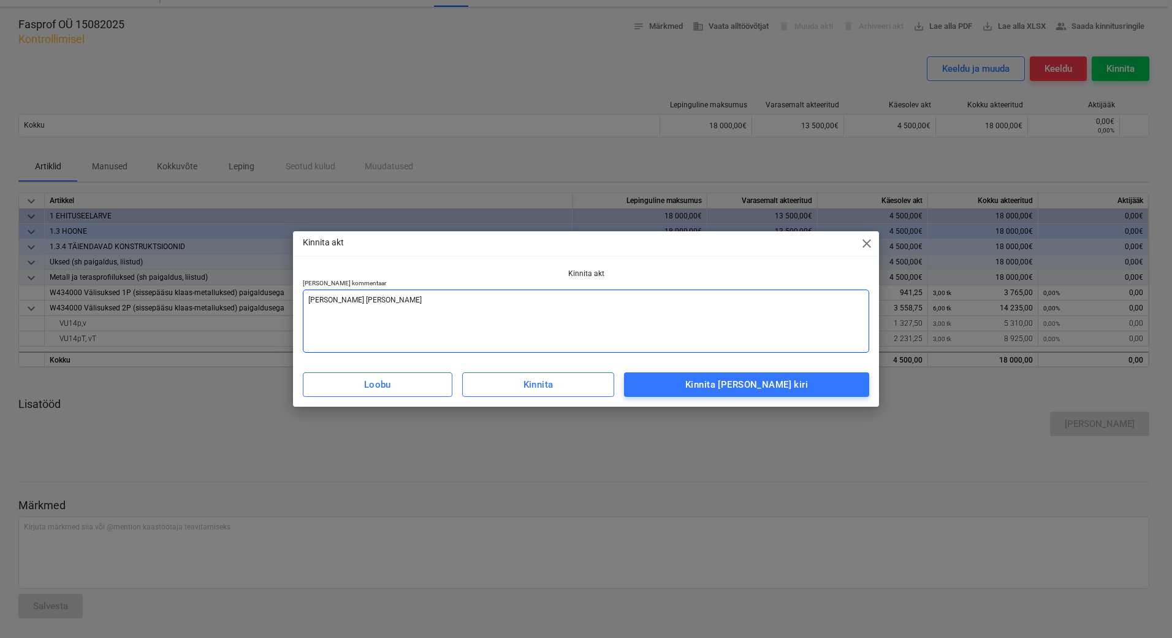
type textarea "x"
type textarea "Lisada arve vastavalt"
type textarea "x"
type textarea "Lisada arve vastavalt"
type textarea "x"
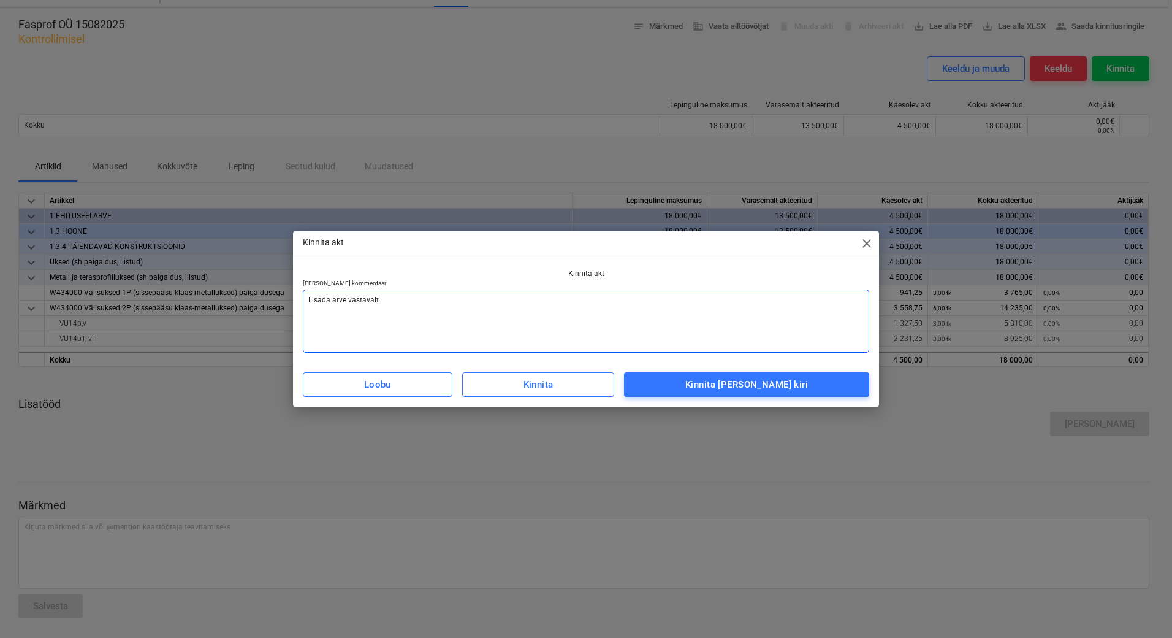
type textarea "Lisada arve vastavalt a"
type textarea "x"
type textarea "Lisada arve vastavalt ak"
type textarea "x"
type textarea "Lisada arve vastavalt akt"
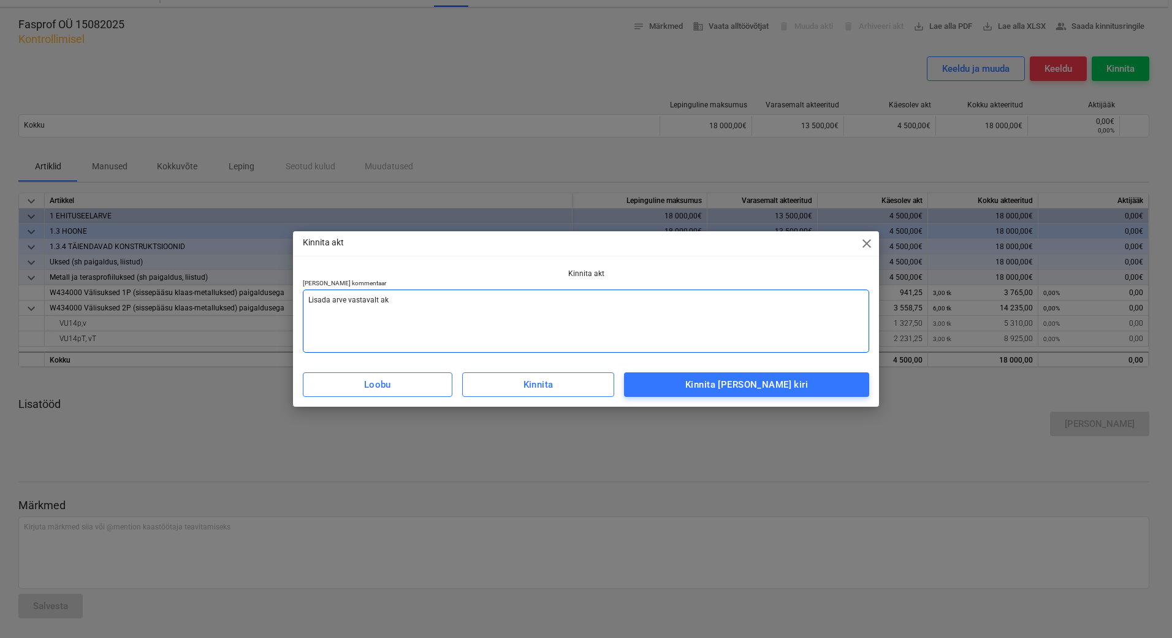
type textarea "x"
type textarea "Lisada arve vastavalt akti"
type textarea "x"
type textarea "Lisada arve vastavalt aktil"
type textarea "x"
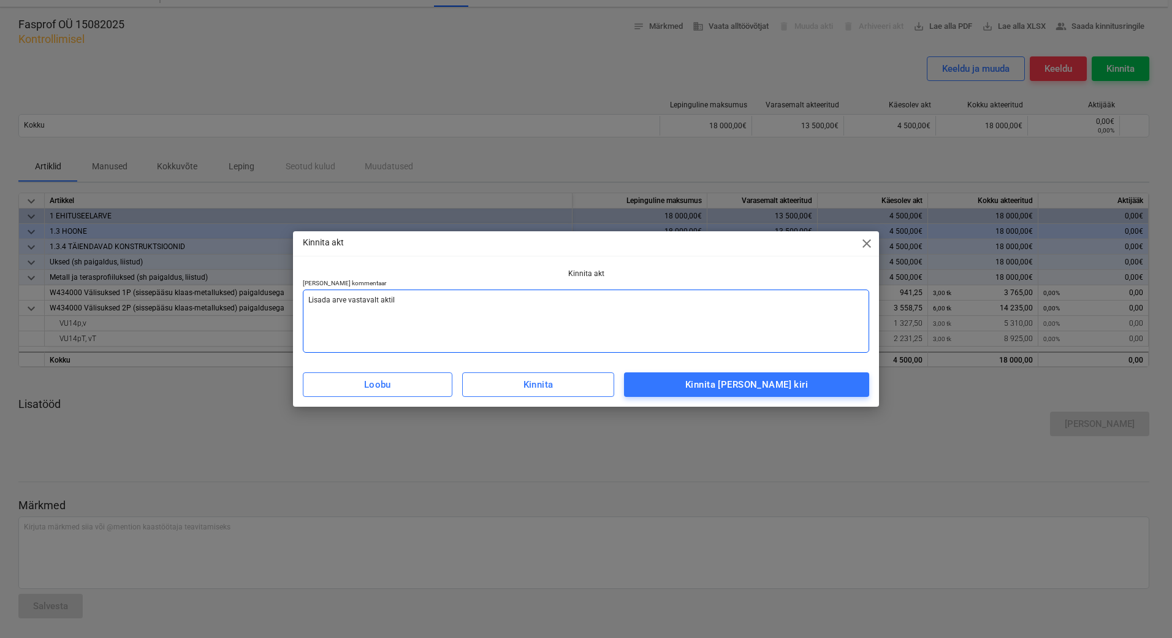
type textarea "Lisada arve vastavalt aktile"
type textarea "x"
type textarea "Lisada arve vastavalt aktile."
type textarea "x"
type textarea "Lisada arve vastavalt aktile."
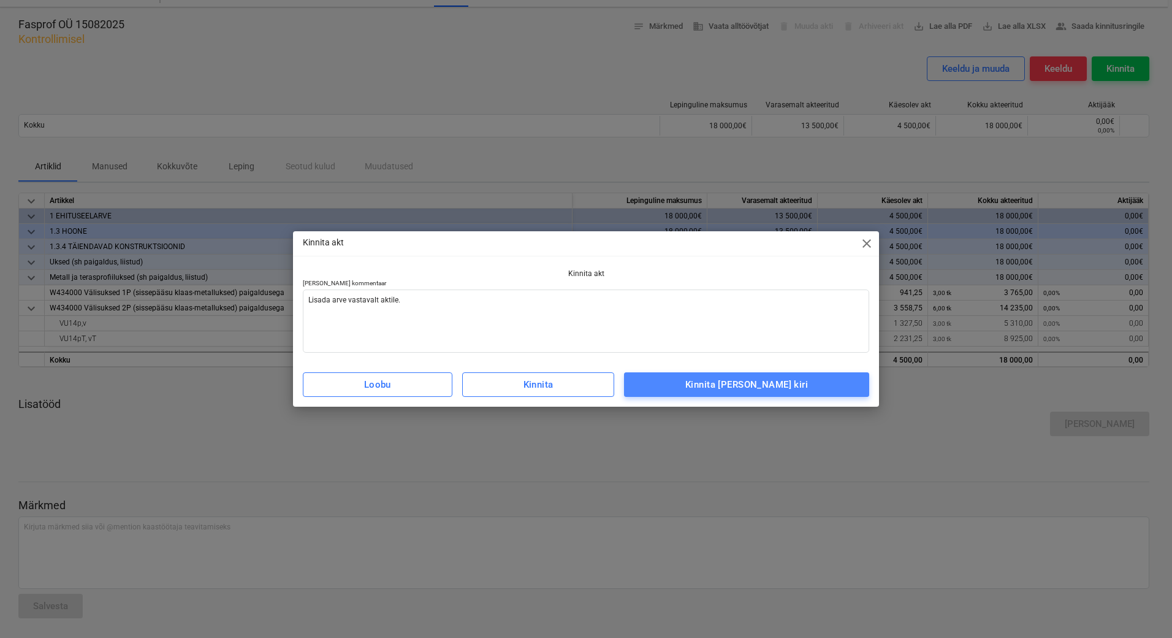
click at [784, 384] on div "Kinnita ja saada kiri" at bounding box center [746, 384] width 123 height 16
type textarea "x"
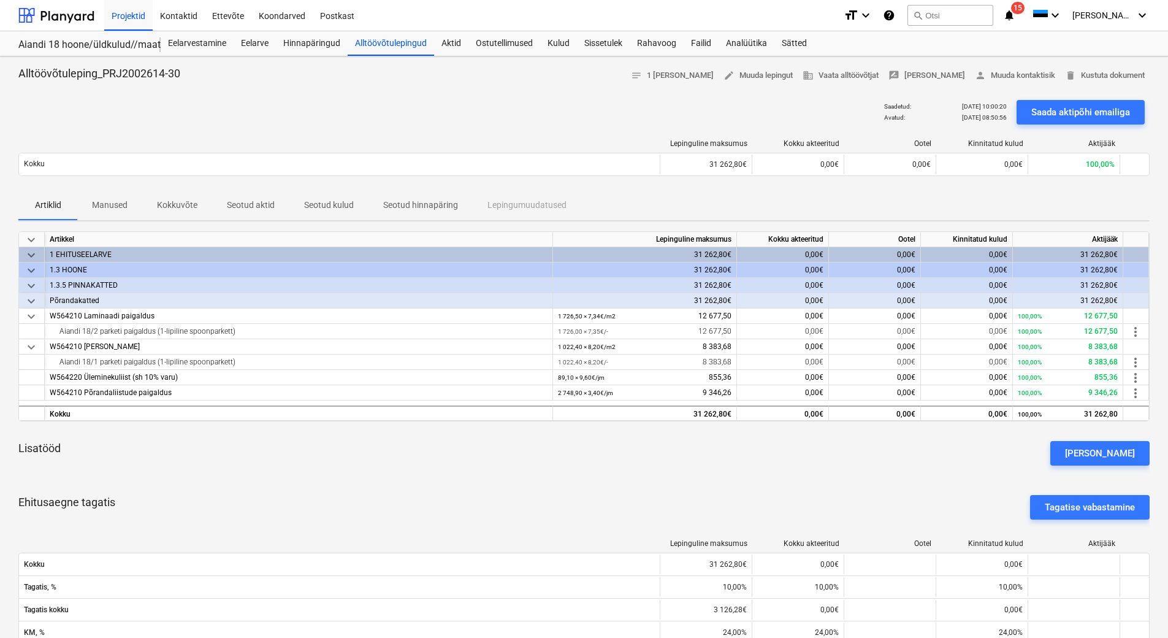
scroll to position [123, 0]
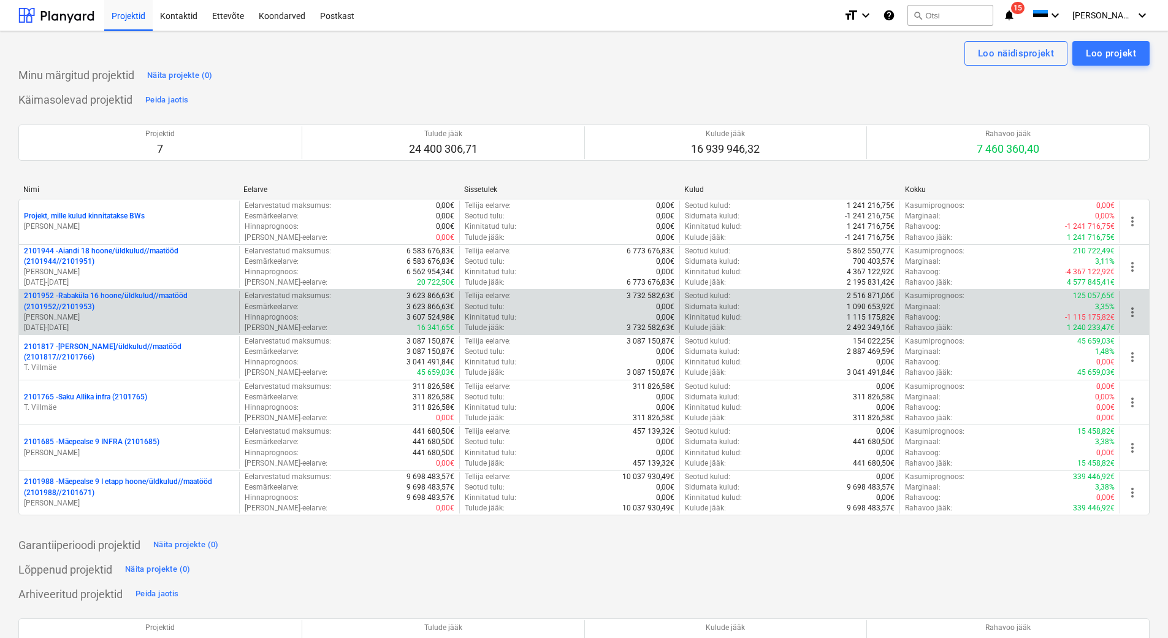
click at [141, 311] on p "2101952 - [GEOGRAPHIC_DATA] 16 hoone/üldkulud//maatööd (2101952//2101953)" at bounding box center [129, 301] width 210 height 21
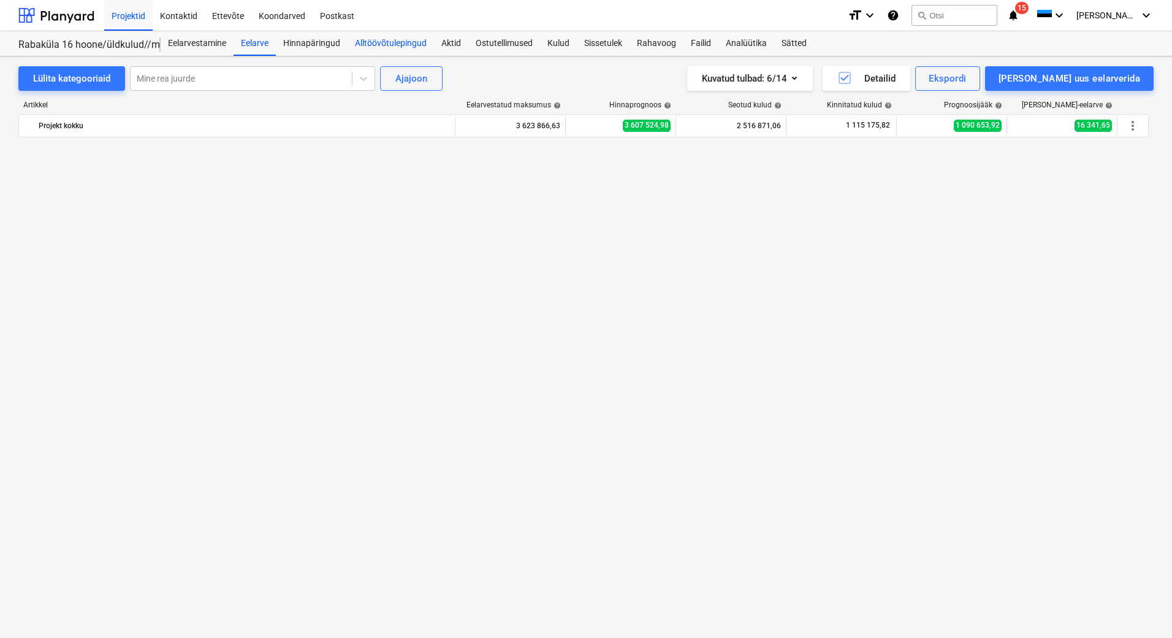
scroll to position [2538, 0]
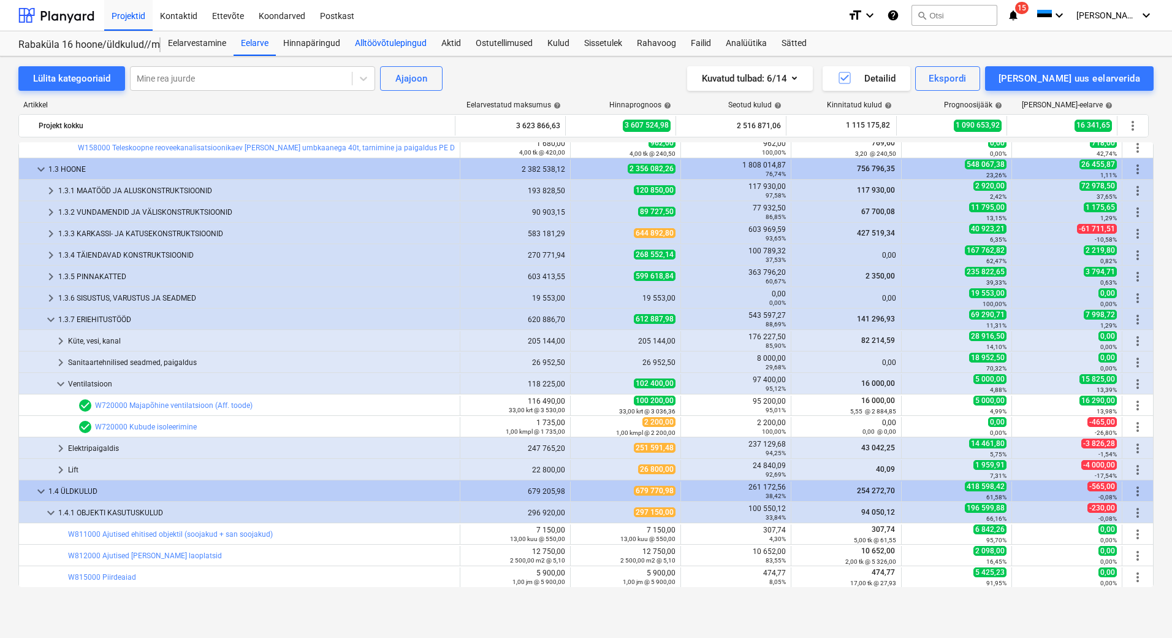
click at [403, 43] on div "Alltöövõtulepingud" at bounding box center [391, 43] width 86 height 25
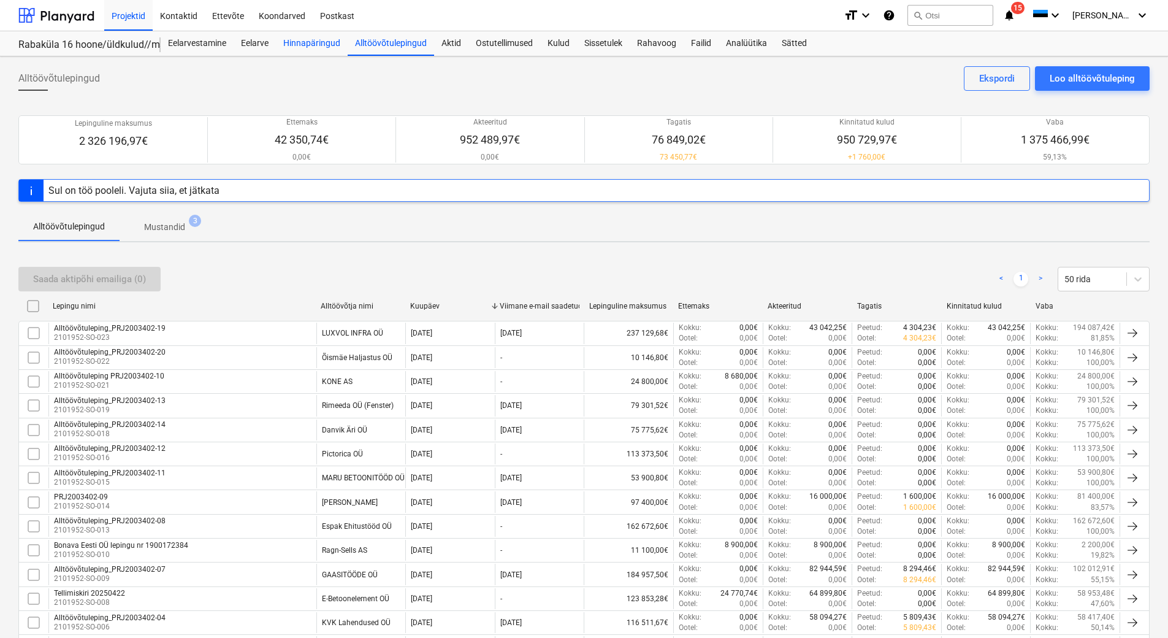
click at [311, 45] on div "Hinnapäringud" at bounding box center [312, 43] width 72 height 25
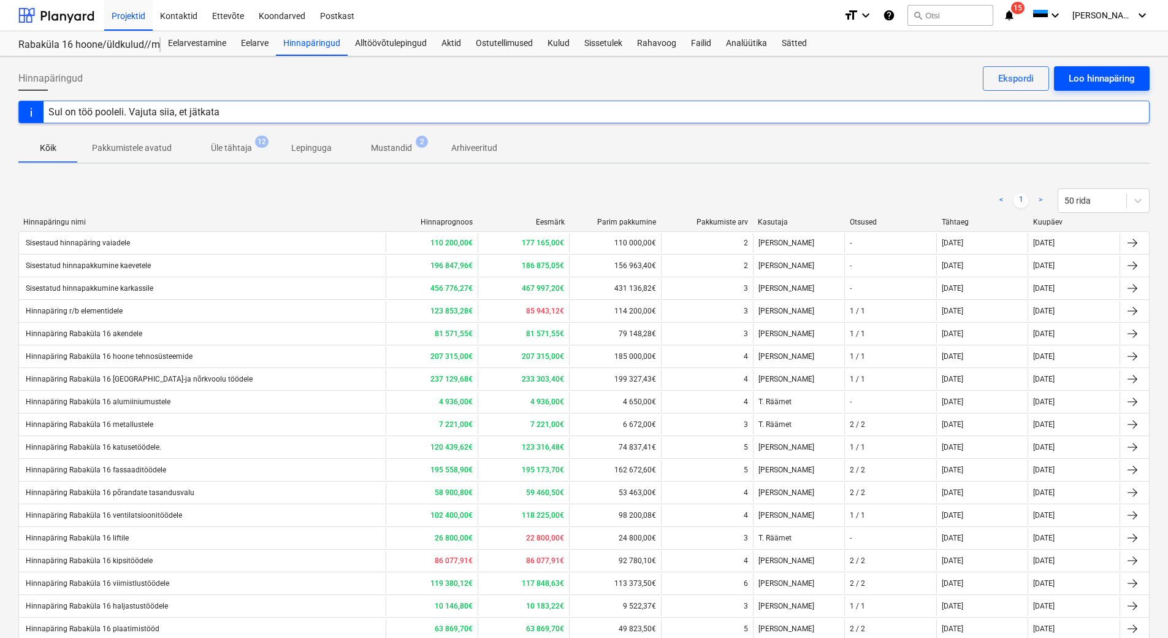
click at [1091, 77] on div "Loo hinnapäring" at bounding box center [1102, 79] width 66 height 16
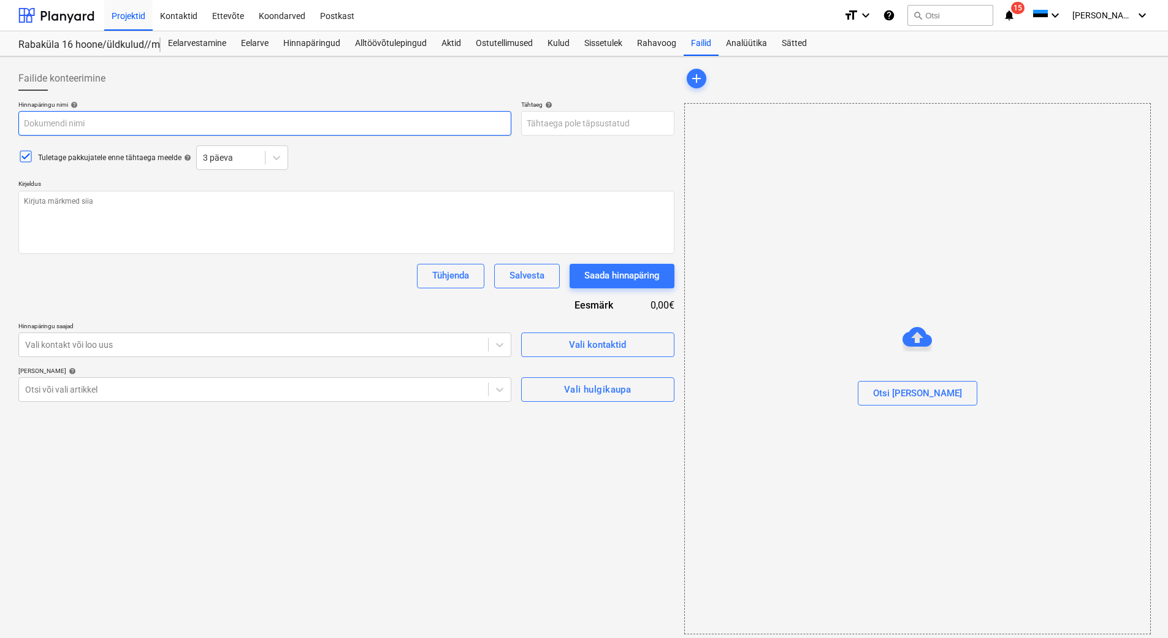
click at [47, 123] on input "text" at bounding box center [264, 123] width 493 height 25
type textarea "x"
type input "S"
type textarea "x"
type input "Si"
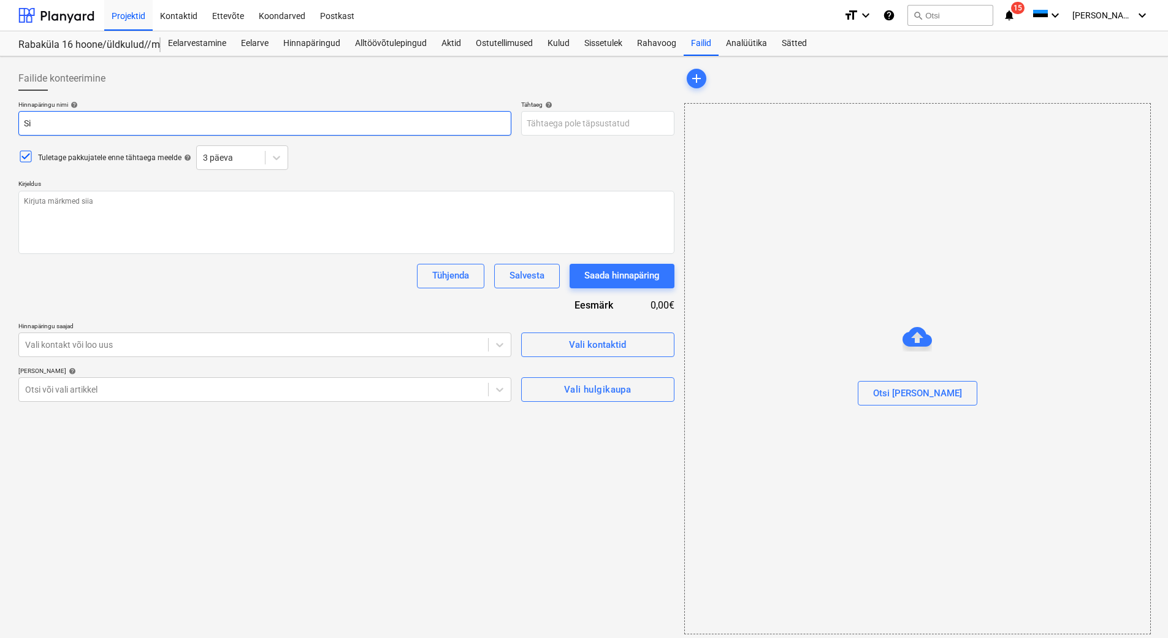
type textarea "x"
type input "Sis"
type textarea "x"
type input "Sise"
type textarea "x"
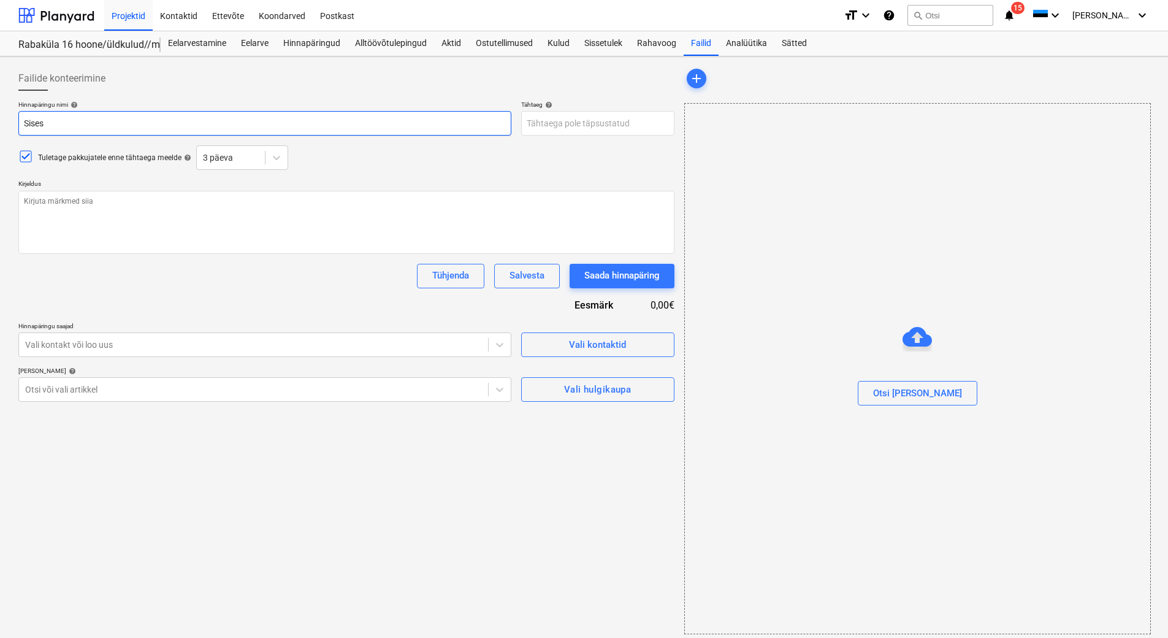
type input "Sisest"
type textarea "x"
type input "Sisesta"
type textarea "x"
type input "Sisestat"
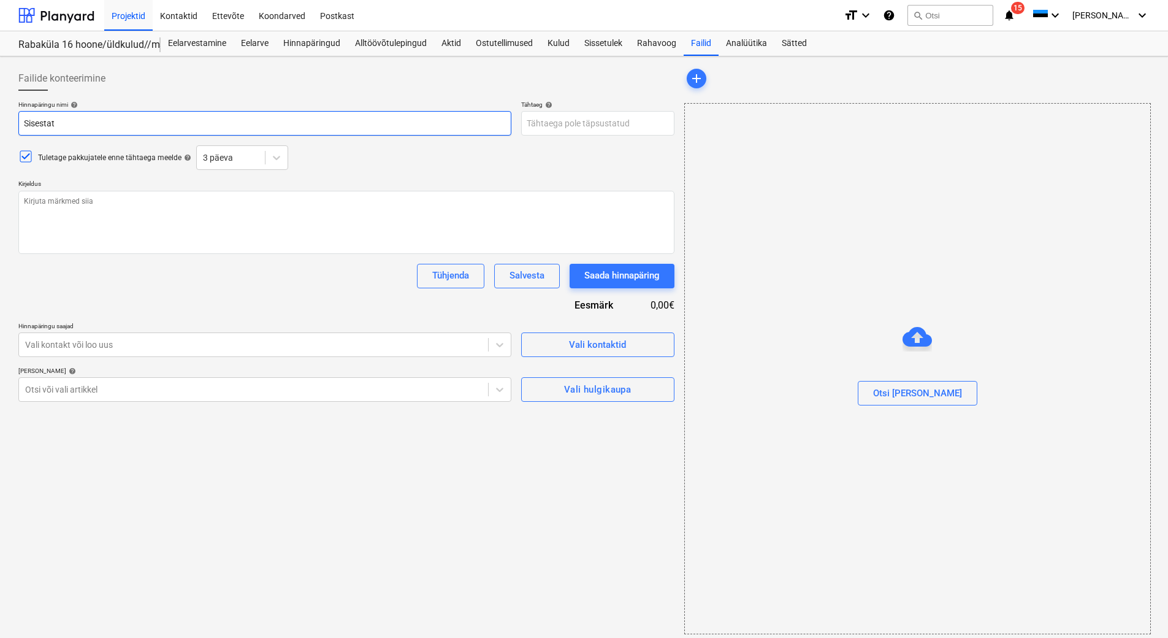
type textarea "x"
type input "Sisestatu"
type textarea "x"
type input "Sisestatud"
type textarea "x"
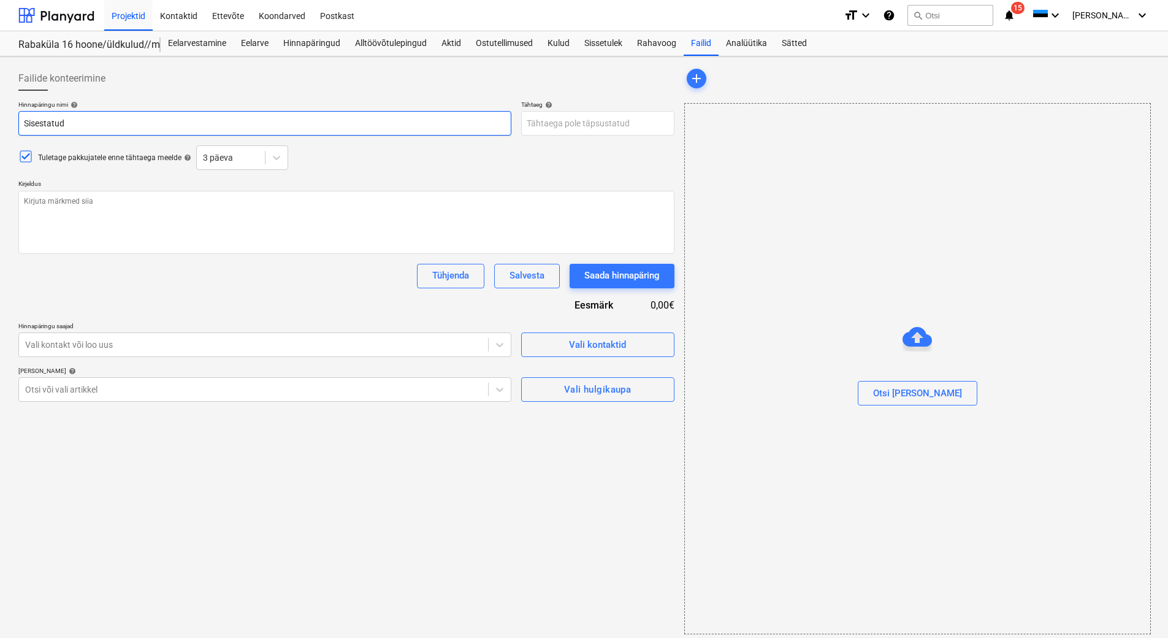
type input "Sisestatud h"
type textarea "x"
type input "Sisestatud hi"
type textarea "x"
type input "Sisestatud hin"
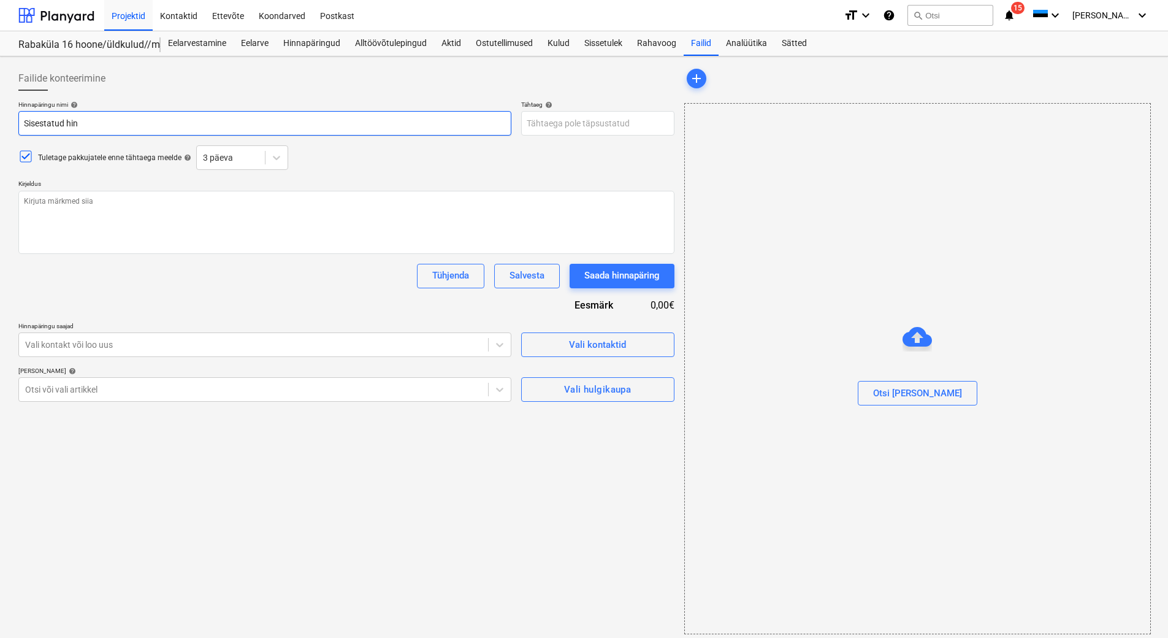
type textarea "x"
type input "Sisestatud [PERSON_NAME]"
type textarea "x"
type input "Sisestatud hinnap"
type textarea "x"
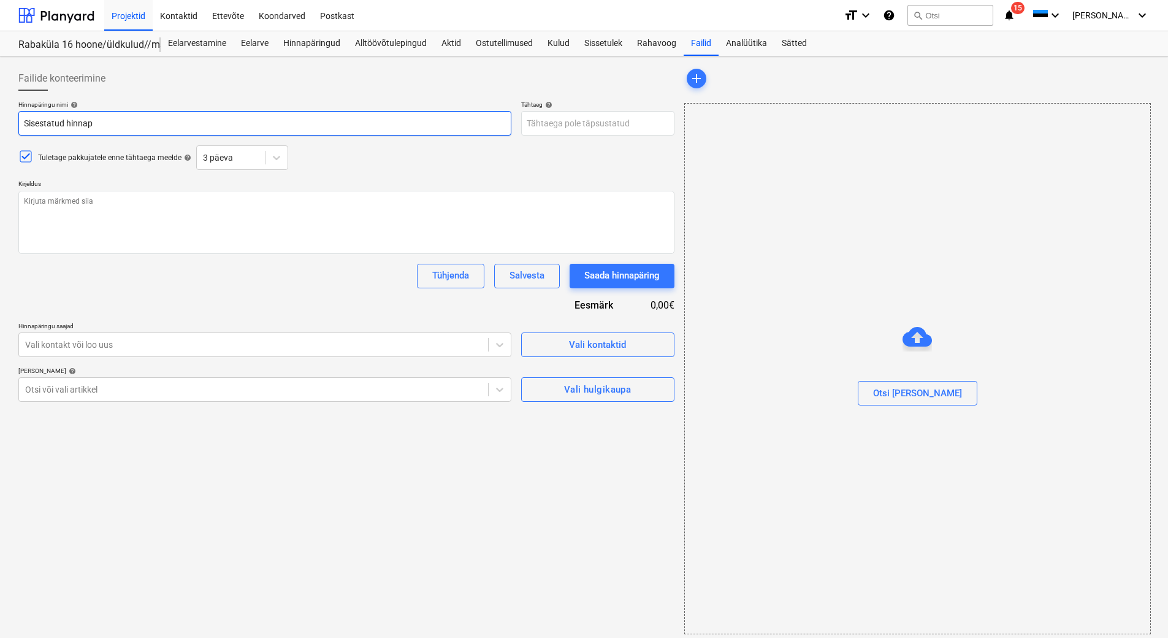
type input "Sisestatud hinnapä"
type textarea "x"
type input "Sisestatud hinnapär"
type textarea "x"
type input "Sisestatud hinnapäri"
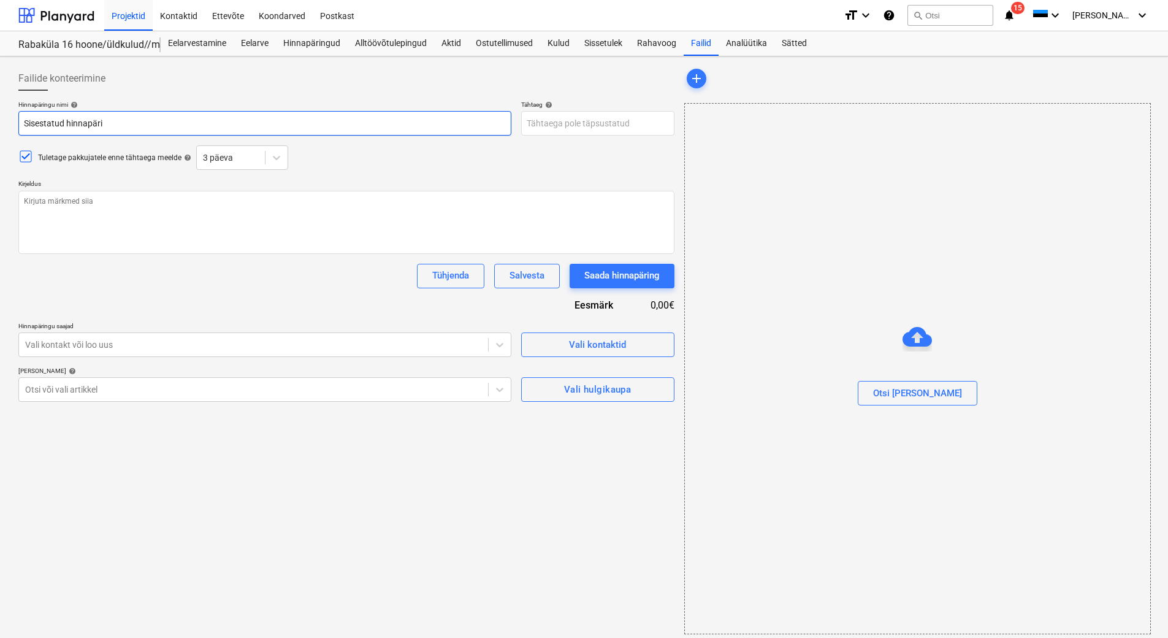
type textarea "x"
type input "Sisestatud hinnapäring"
type textarea "x"
type input "Sisestatud hinnapäring"
type textarea "x"
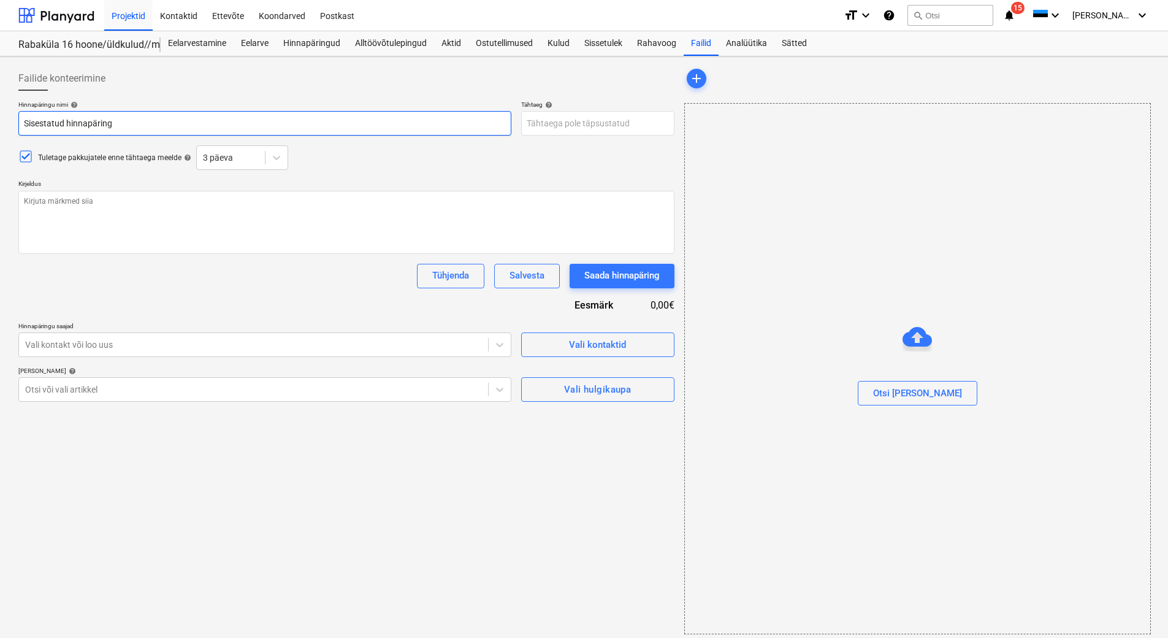
type input "Sisestatud hinnapäring t"
type textarea "x"
type input "Sisestatud hinnapäring tra"
type textarea "x"
type input "Sisestatud hinnapäring tras"
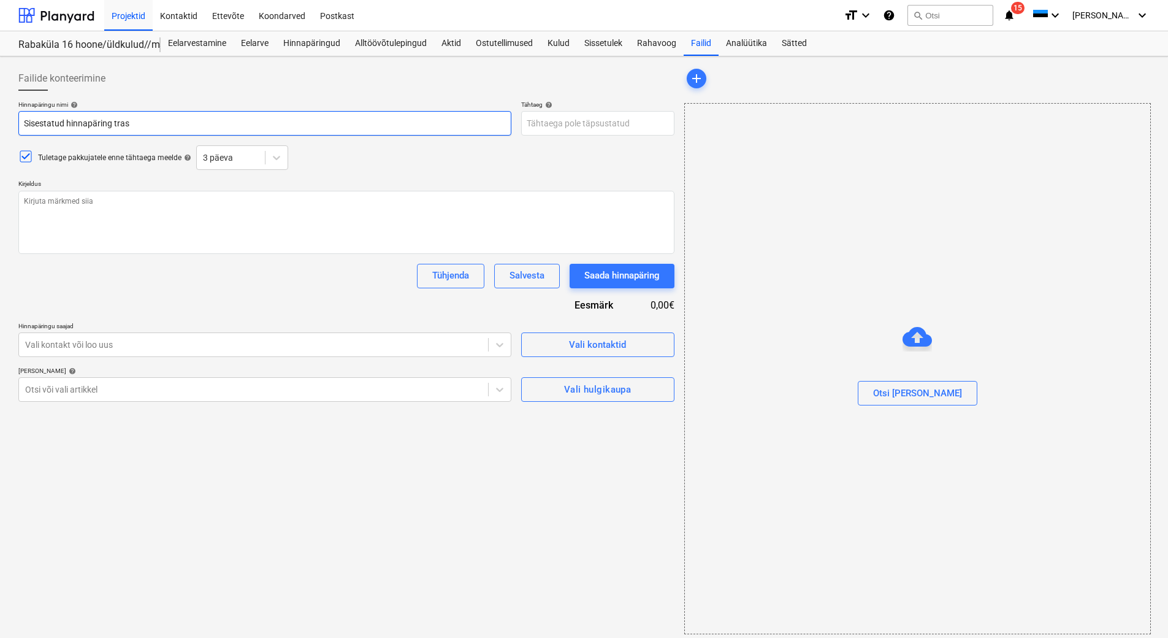
type textarea "x"
type input "Sisestatud hinnapäring [PERSON_NAME]"
type textarea "x"
type input "Sisestatud hinnapäring trassi"
type textarea "x"
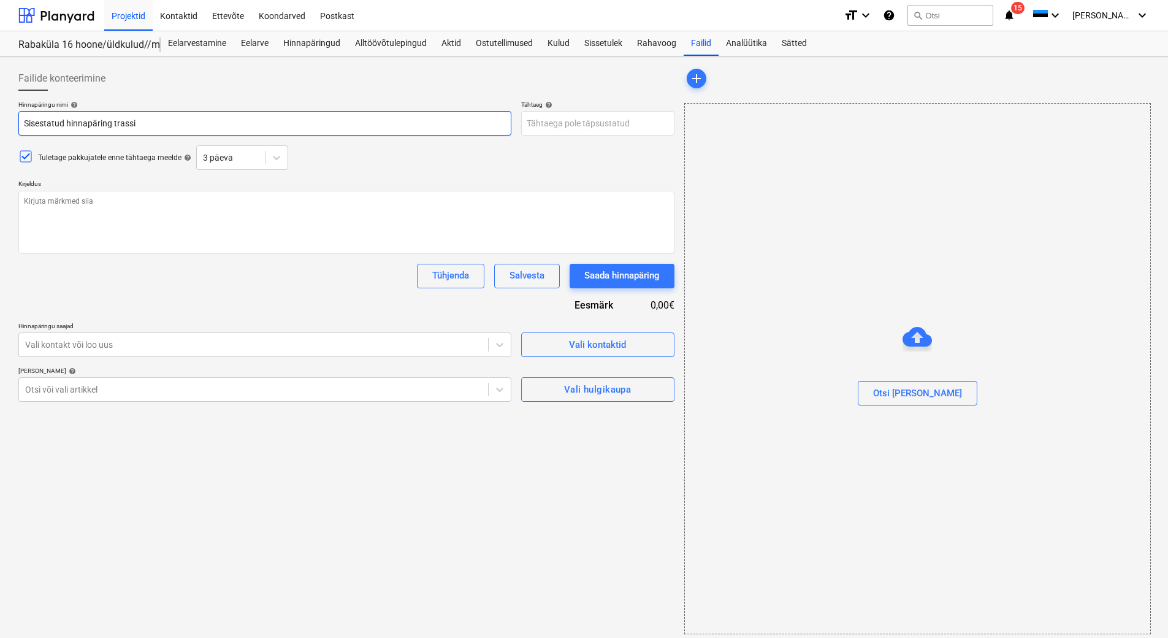
type input "Sisestatud hinnapäring trassid"
type textarea "x"
type input "Sisestatud hinnapäring trasside"
type textarea "x"
type input "Sisestatud hinnapäring trassidele"
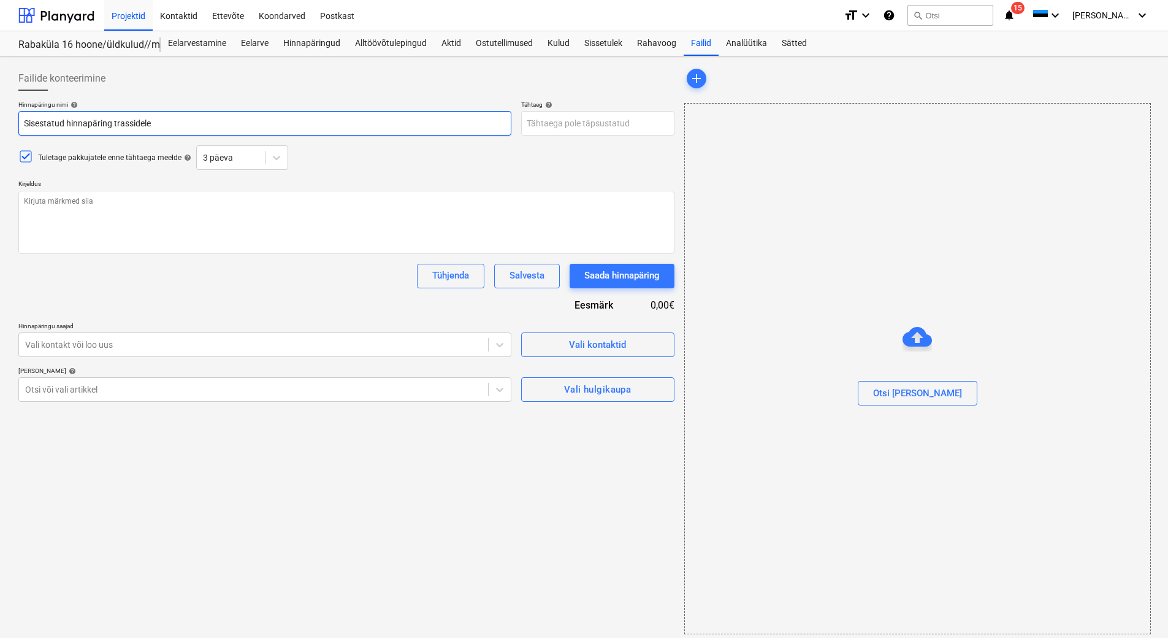
type textarea "x"
type input "Sisestatud hinnapäring trassidele"
click at [586, 393] on div "Vali hulgikaupa" at bounding box center [597, 389] width 67 height 16
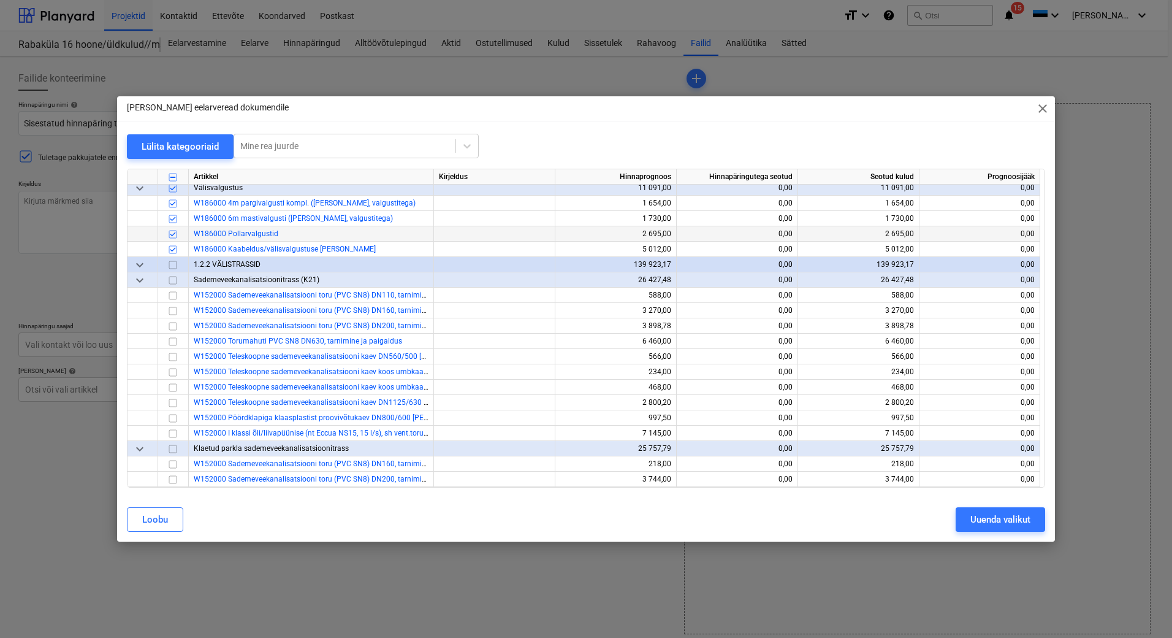
scroll to position [1165, 0]
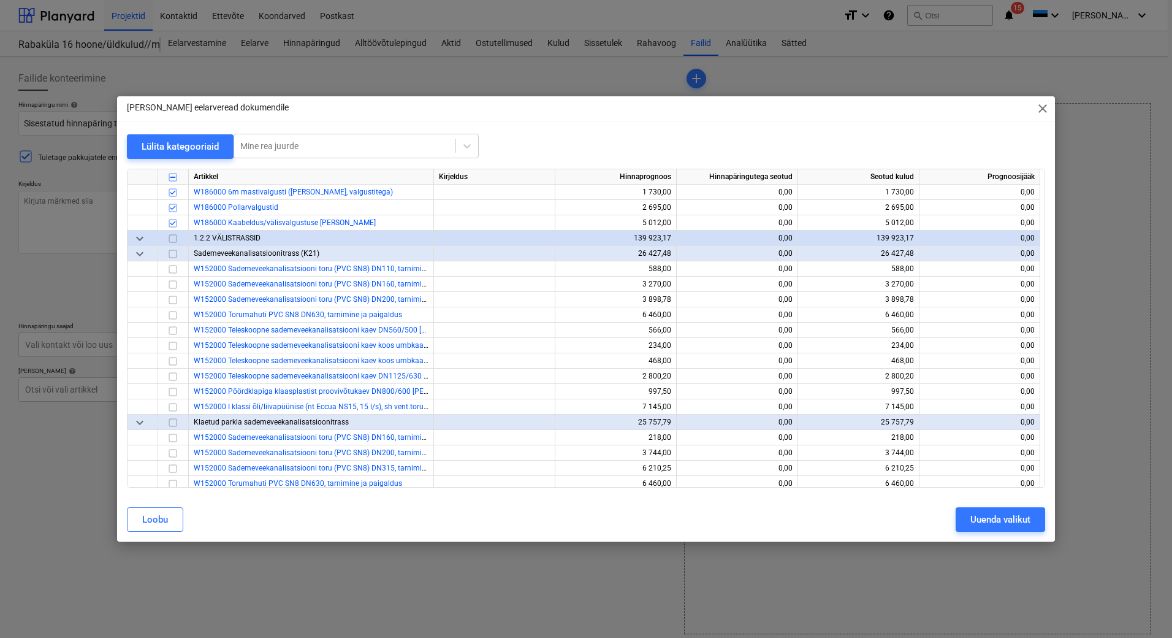
click at [171, 237] on input "checkbox" at bounding box center [173, 238] width 15 height 15
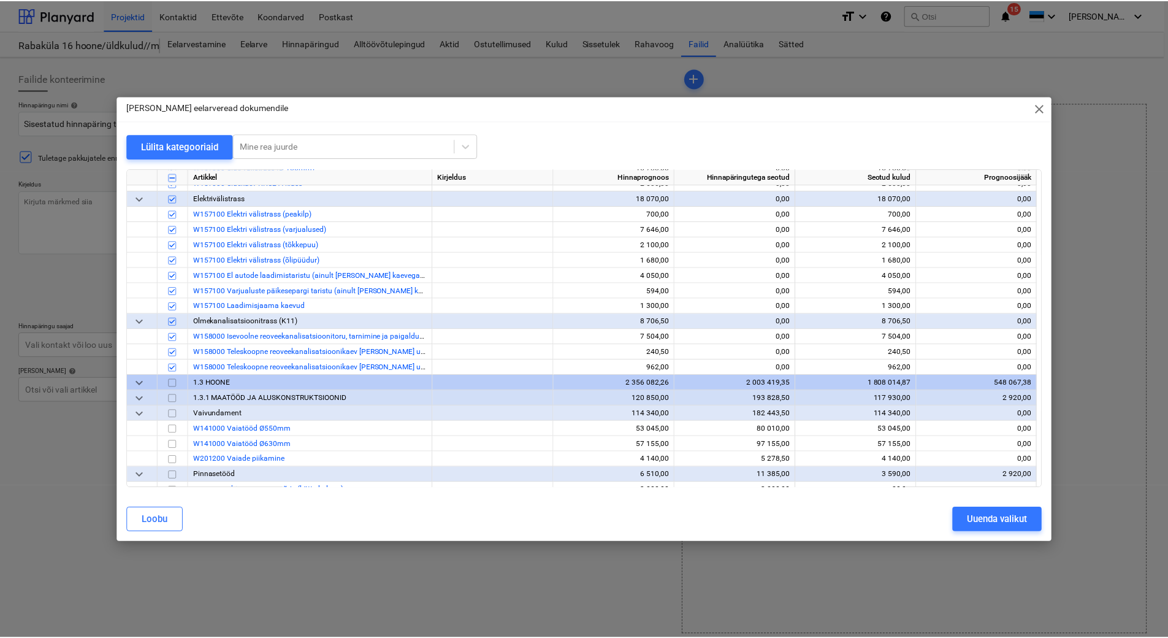
scroll to position [1655, 0]
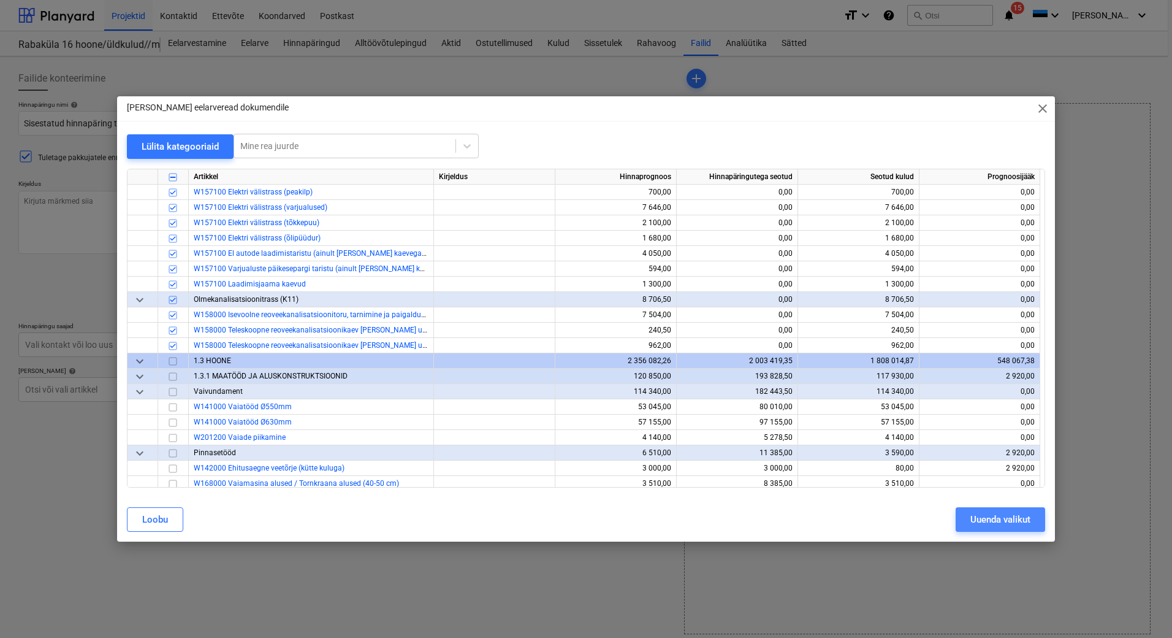
click at [999, 520] on div "Uuenda valikut" at bounding box center [1001, 519] width 60 height 16
type textarea "x"
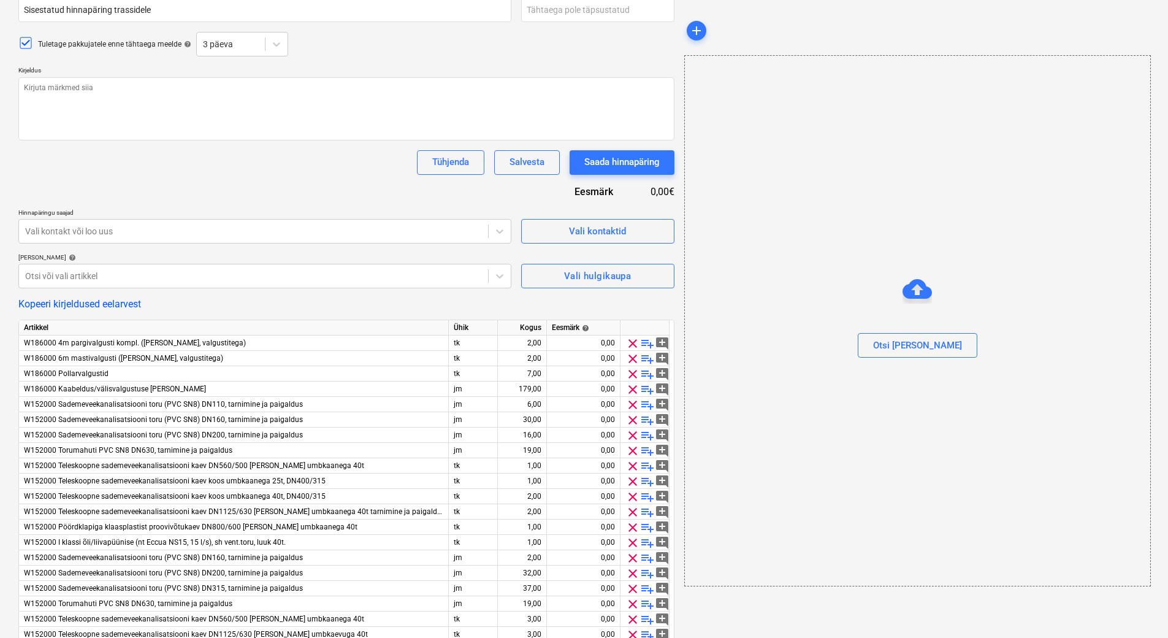
scroll to position [123, 0]
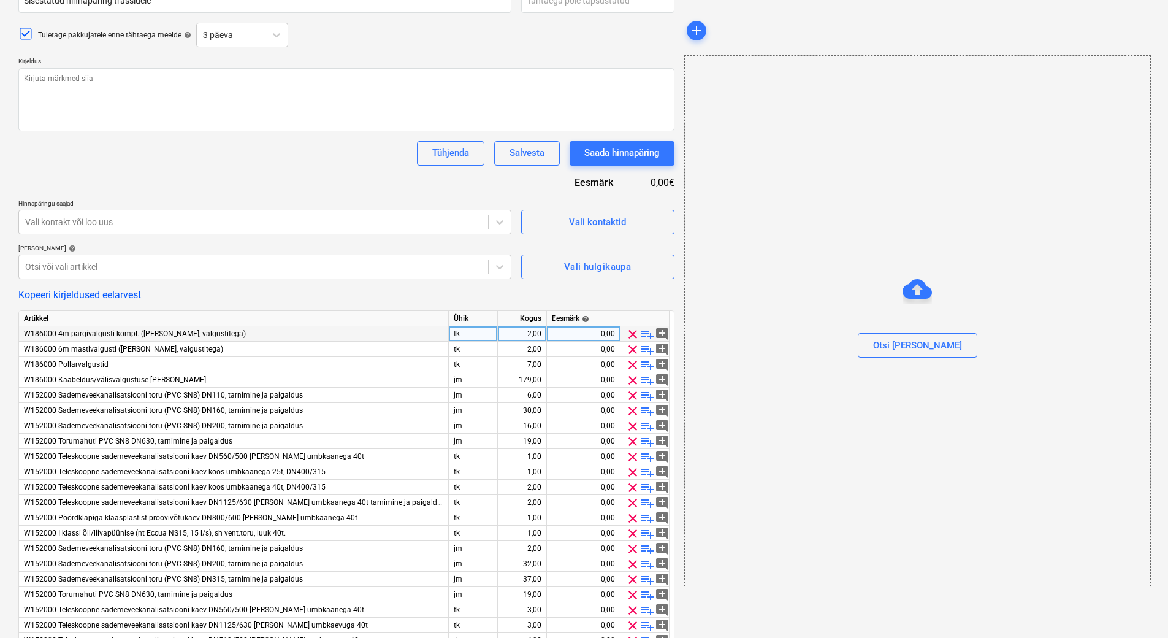
click at [558, 334] on div "0,00" at bounding box center [583, 333] width 63 height 15
type input "1700"
click at [567, 352] on div "0,00" at bounding box center [583, 349] width 63 height 15
type textarea "x"
type input "2000"
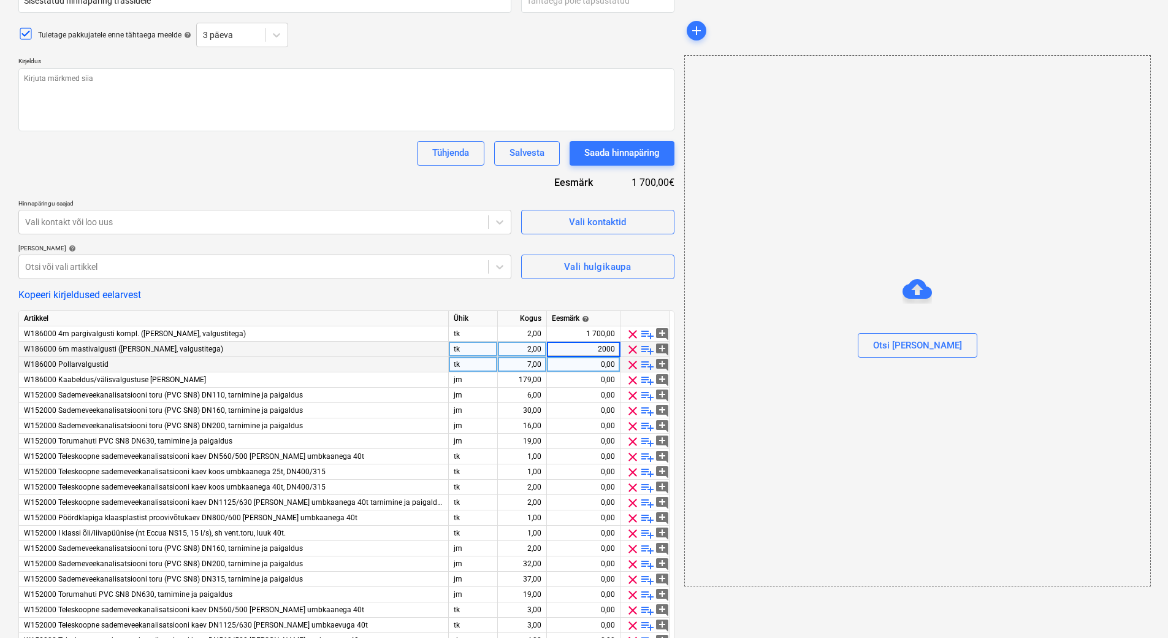
click at [568, 362] on div "0,00" at bounding box center [583, 364] width 63 height 15
type textarea "x"
type input "2380"
click at [577, 381] on div "0,00" at bounding box center [583, 379] width 63 height 15
type textarea "x"
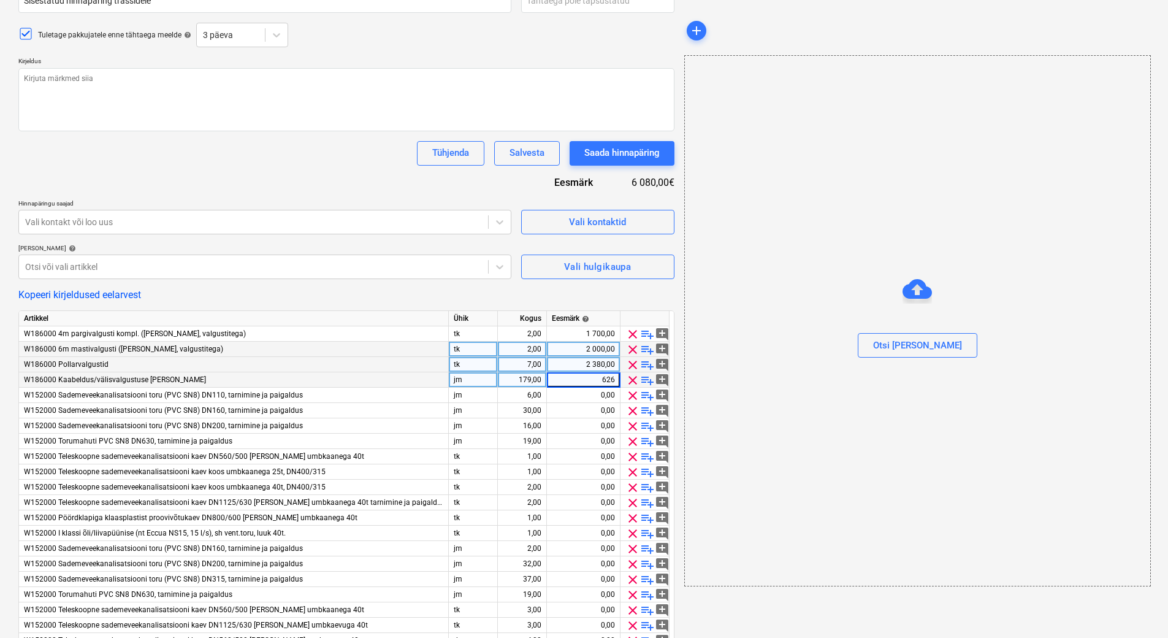
type input "6265"
click at [584, 394] on div "0,00" at bounding box center [583, 394] width 63 height 15
type textarea "x"
type input "924"
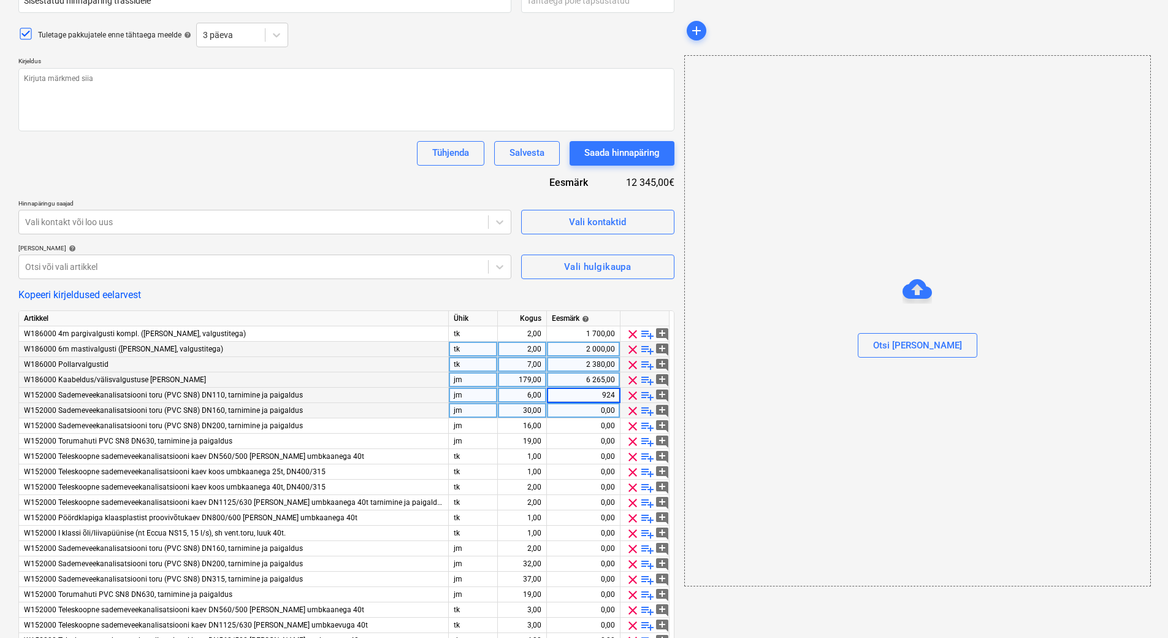
click at [584, 407] on div "0,00" at bounding box center [583, 410] width 63 height 15
type textarea "x"
type input "4620"
click at [588, 424] on div "0,00" at bounding box center [583, 425] width 63 height 15
type textarea "x"
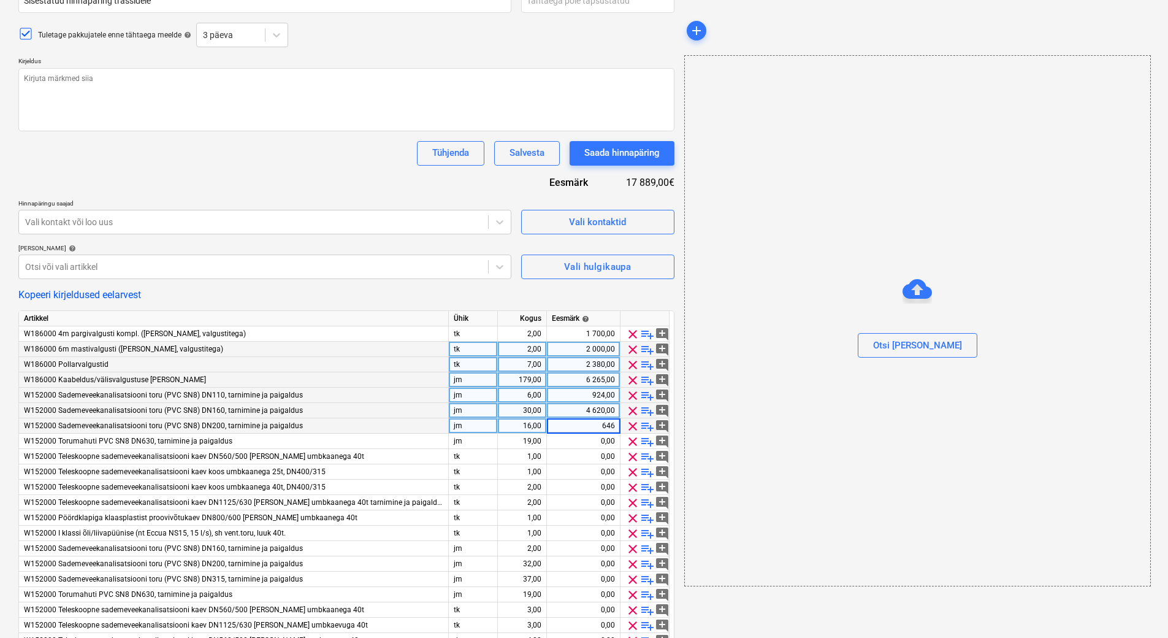
type input "6460"
click at [590, 441] on div "0,00" at bounding box center [583, 440] width 63 height 15
type textarea "x"
click at [584, 427] on div "6 460,00" at bounding box center [583, 425] width 63 height 15
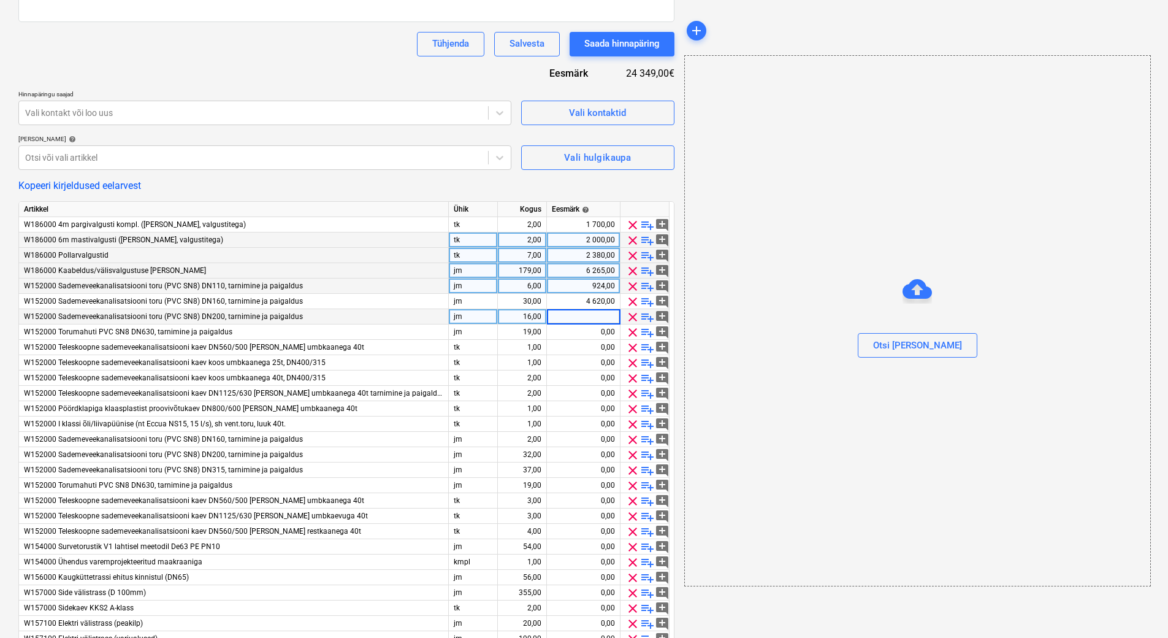
scroll to position [245, 0]
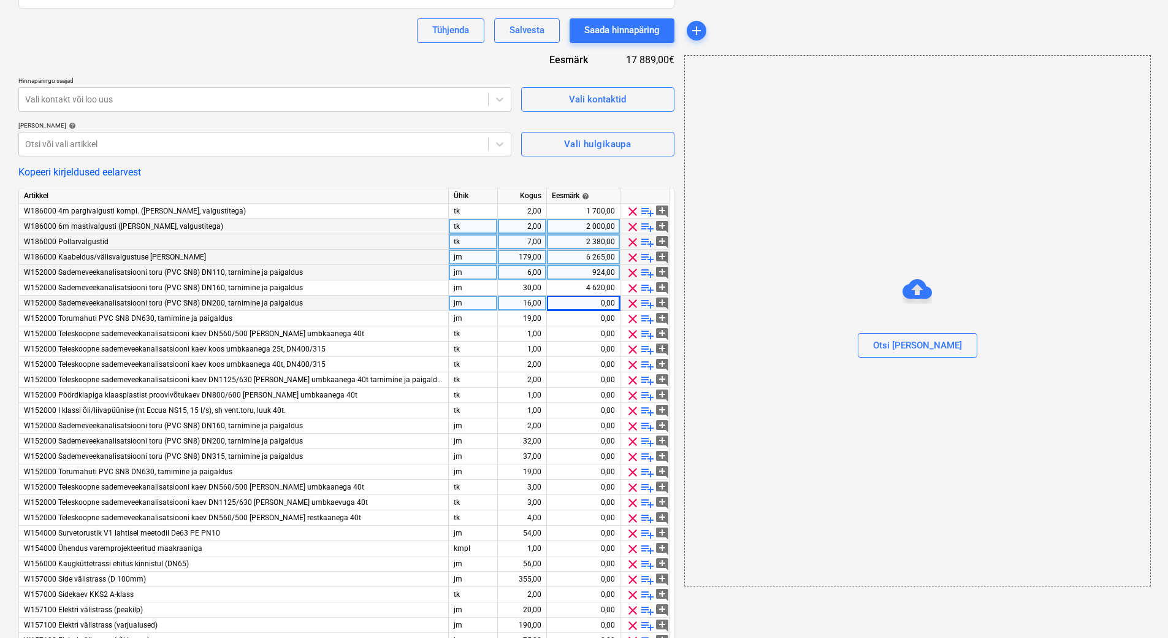
type textarea "x"
click at [571, 303] on div "0,00" at bounding box center [583, 303] width 63 height 15
type input "2464"
click at [570, 315] on div "0,00" at bounding box center [583, 318] width 63 height 15
type textarea "x"
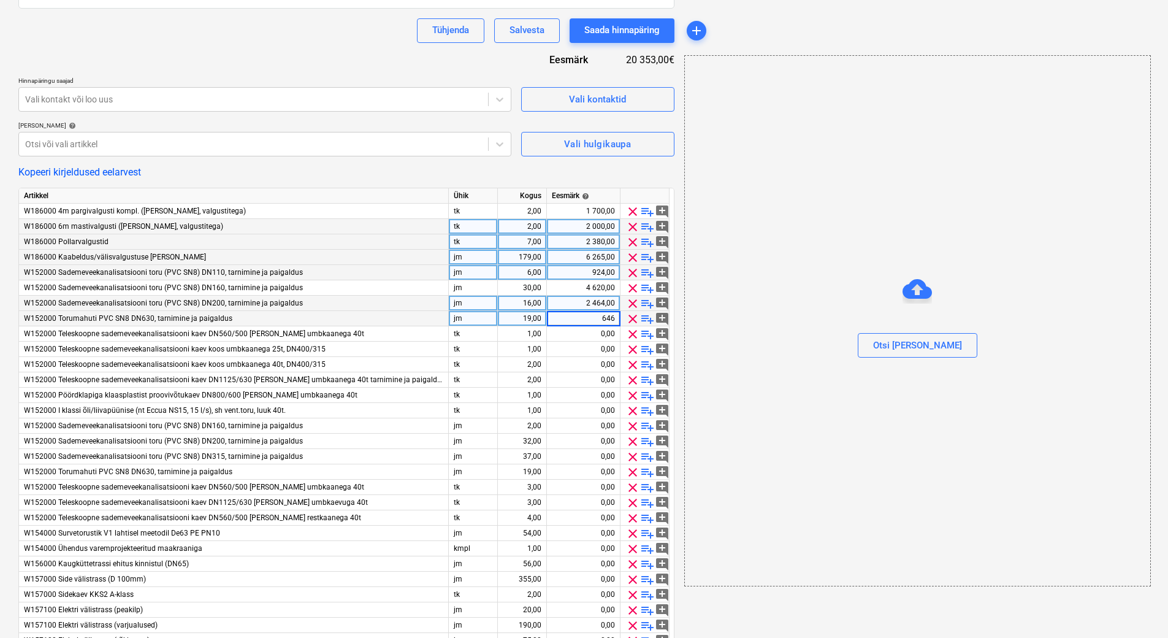
type input "6460"
click at [572, 332] on div "0,00" at bounding box center [583, 333] width 63 height 15
type textarea "x"
type input "760"
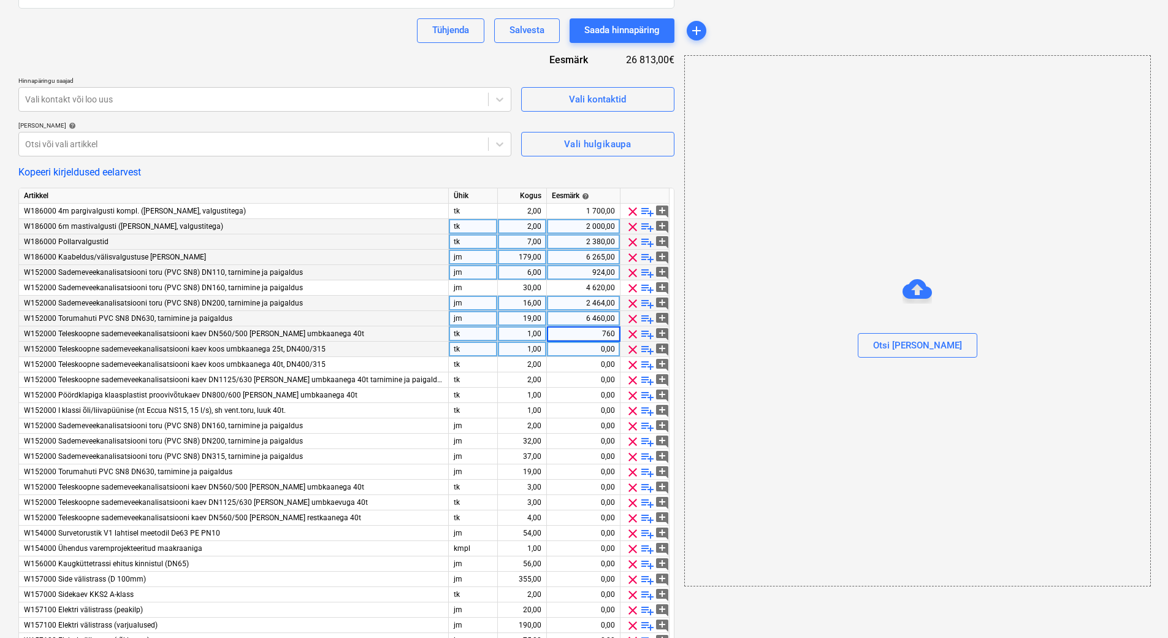
click at [573, 352] on div "0,00" at bounding box center [583, 349] width 63 height 15
type textarea "x"
type input "420"
click at [576, 364] on div "0,00" at bounding box center [583, 364] width 63 height 15
type textarea "x"
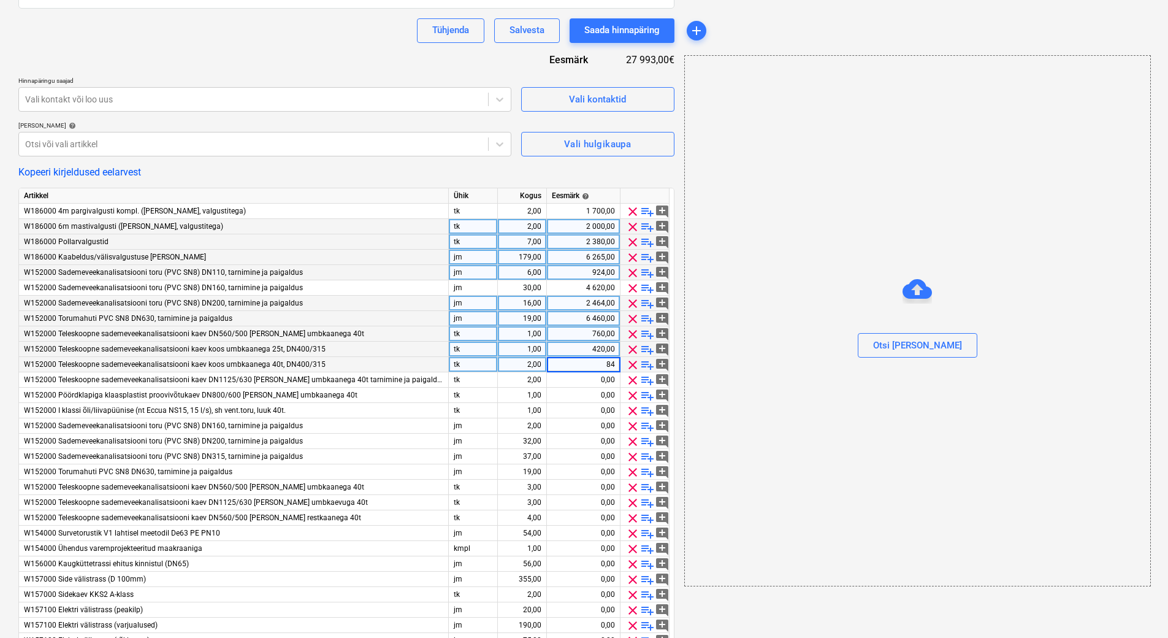
type input "840"
click at [576, 378] on div "0,00" at bounding box center [583, 379] width 63 height 15
type textarea "x"
type input "2600"
click at [576, 389] on div "0,00" at bounding box center [583, 394] width 63 height 15
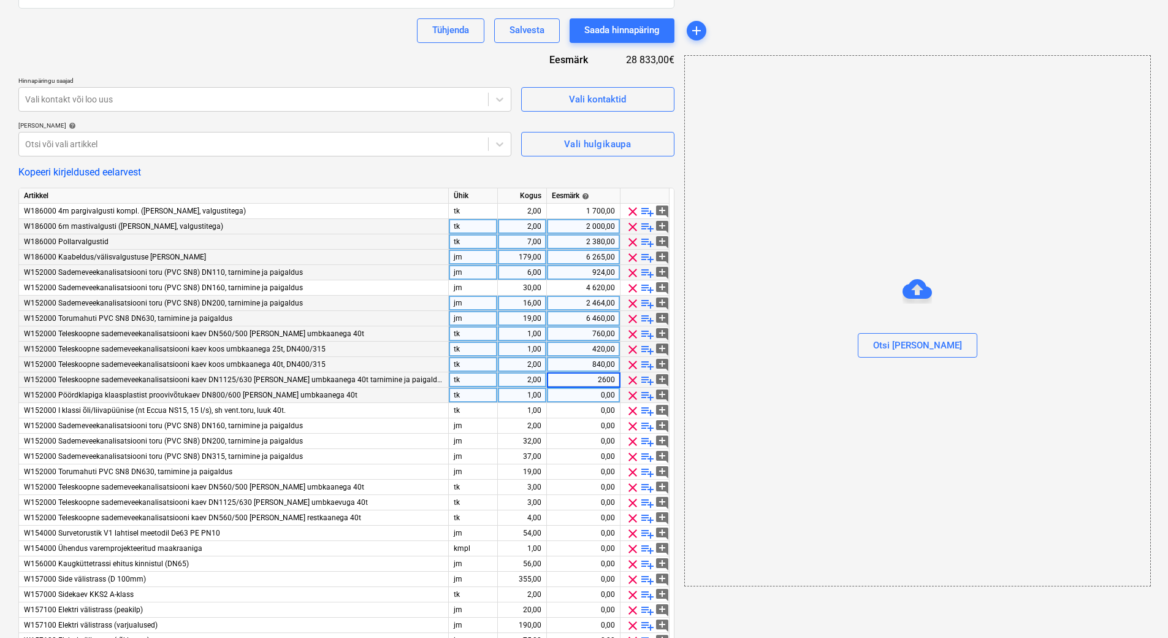
type textarea "x"
type input "969"
click at [576, 405] on div "0,00" at bounding box center [583, 410] width 63 height 15
type textarea "x"
type input "8000"
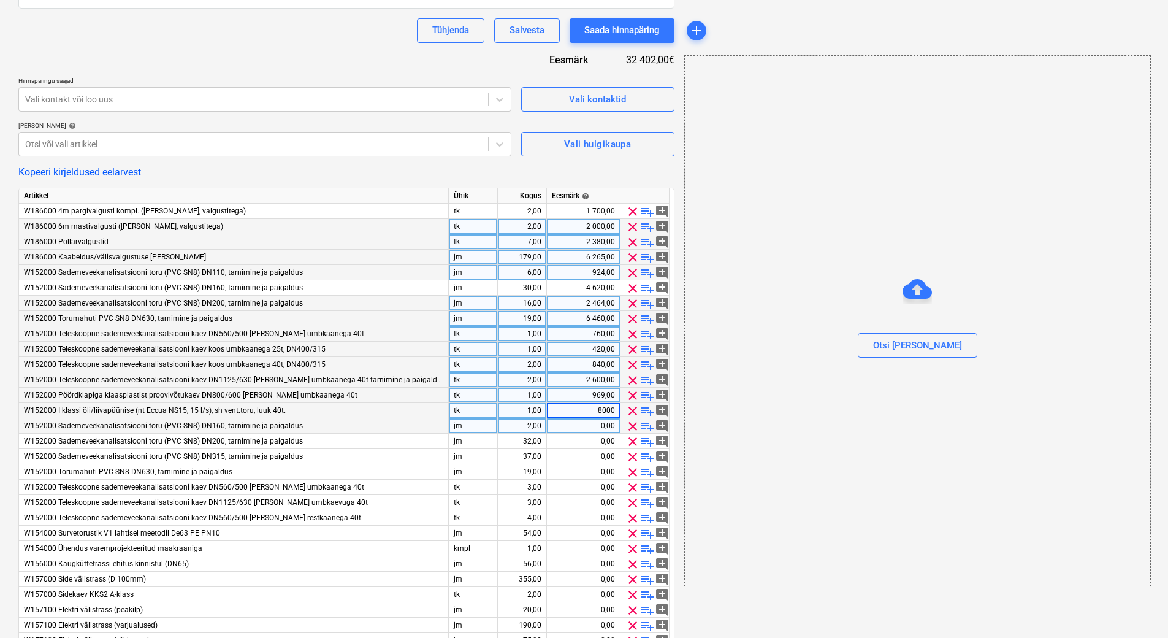
click at [578, 427] on div "0,00" at bounding box center [583, 425] width 63 height 15
click at [585, 426] on div "0,00" at bounding box center [583, 425] width 63 height 15
type textarea "x"
type input "36"
type textarea "x"
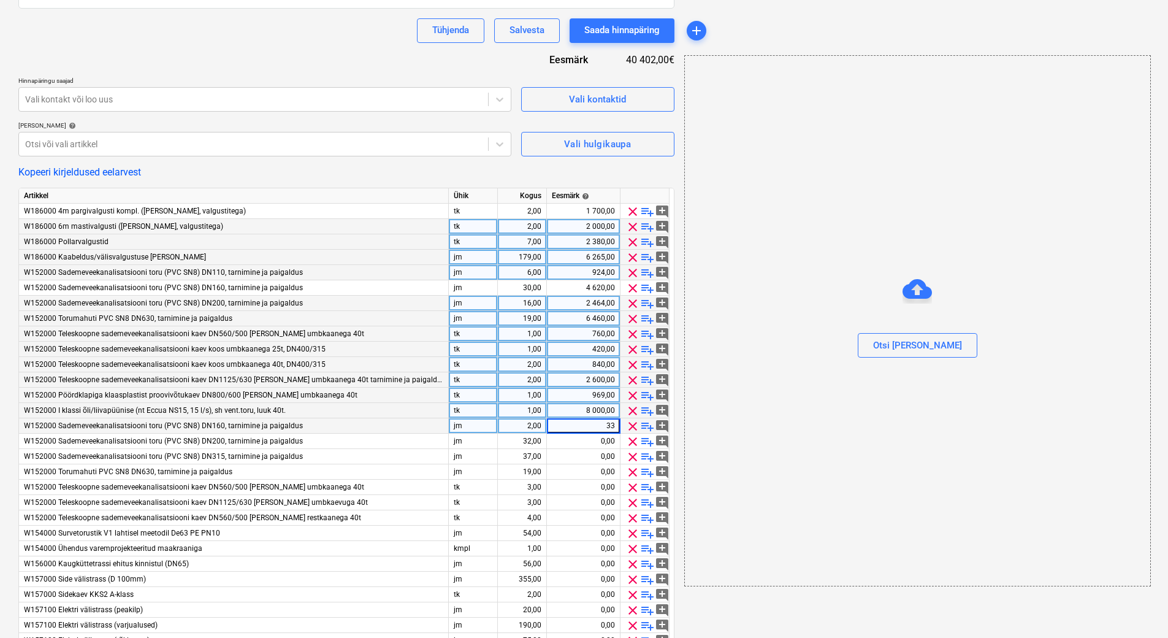
type input "336"
click at [581, 436] on div "0,00" at bounding box center [583, 440] width 63 height 15
type textarea "x"
type input "5376"
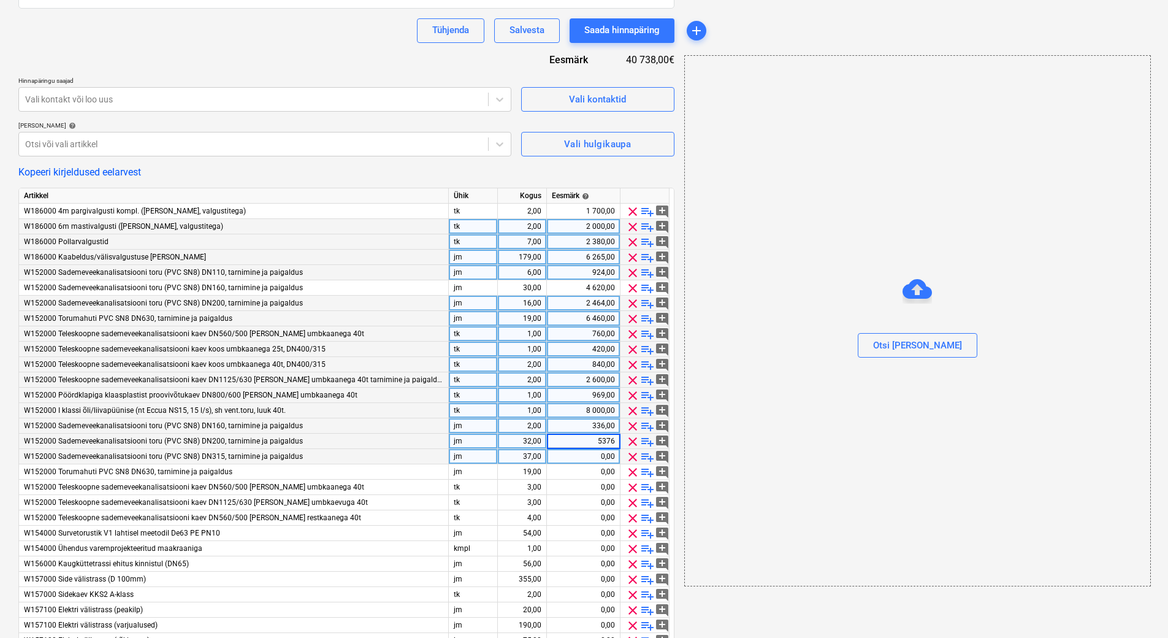
click at [581, 452] on div "0,00" at bounding box center [583, 456] width 63 height 15
type textarea "x"
type input "6216"
click at [579, 468] on div "0,00" at bounding box center [583, 471] width 63 height 15
type textarea "x"
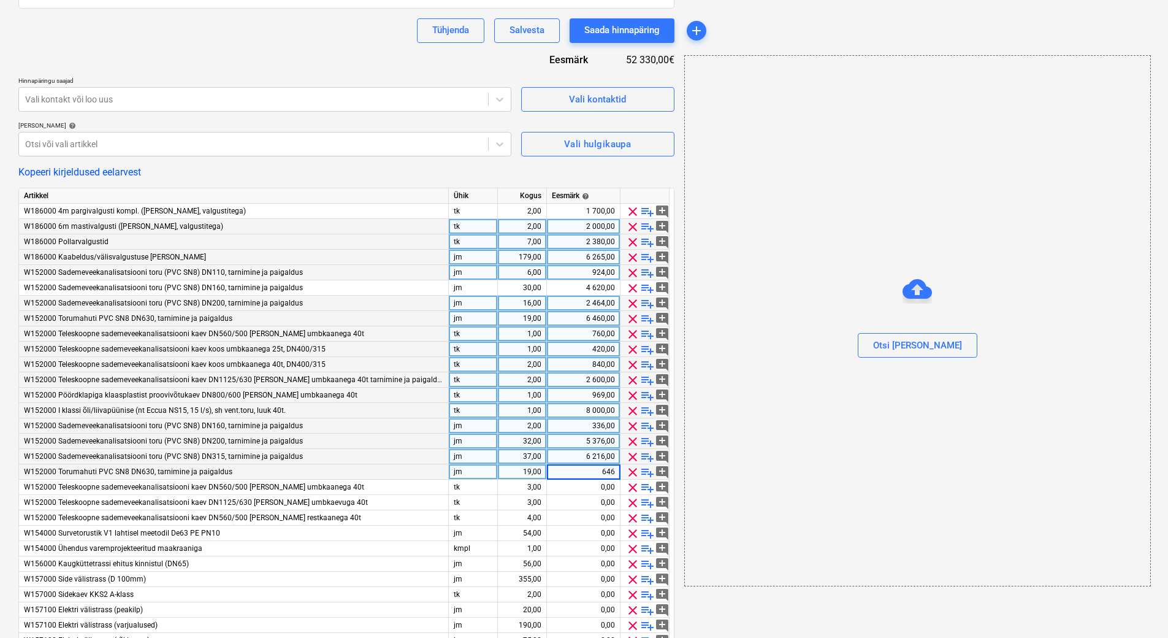
type input "6460"
click at [579, 486] on div "0,00" at bounding box center [583, 486] width 63 height 15
type textarea "x"
type input "2280"
click at [579, 495] on div "0,00" at bounding box center [583, 502] width 63 height 15
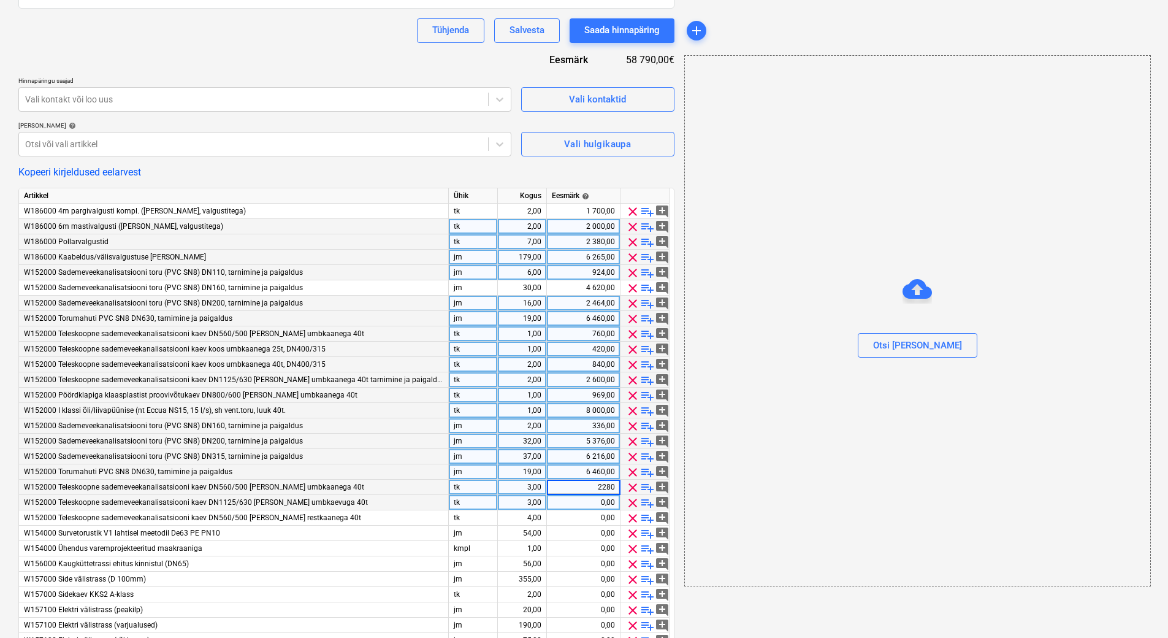
type textarea "x"
type input "3900"
click at [580, 517] on div "0,00" at bounding box center [583, 517] width 63 height 15
type textarea "x"
type input "3040"
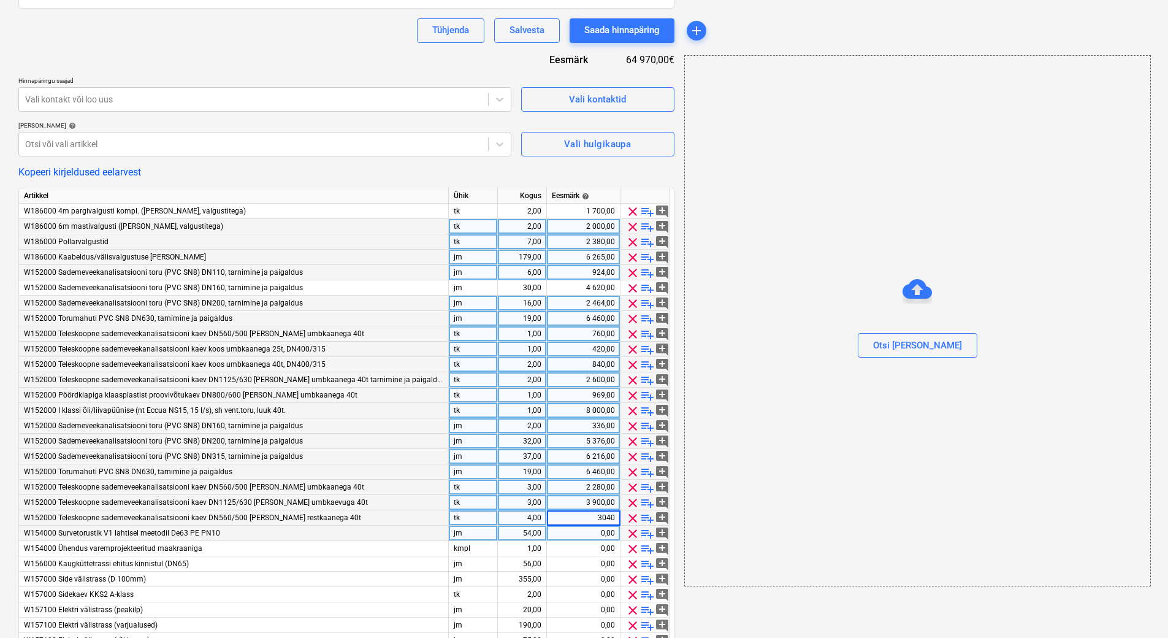
click at [583, 533] on div "0,00" at bounding box center [583, 532] width 63 height 15
type textarea "x"
type input "6534"
click at [585, 543] on div "0,00" at bounding box center [583, 548] width 63 height 15
type textarea "x"
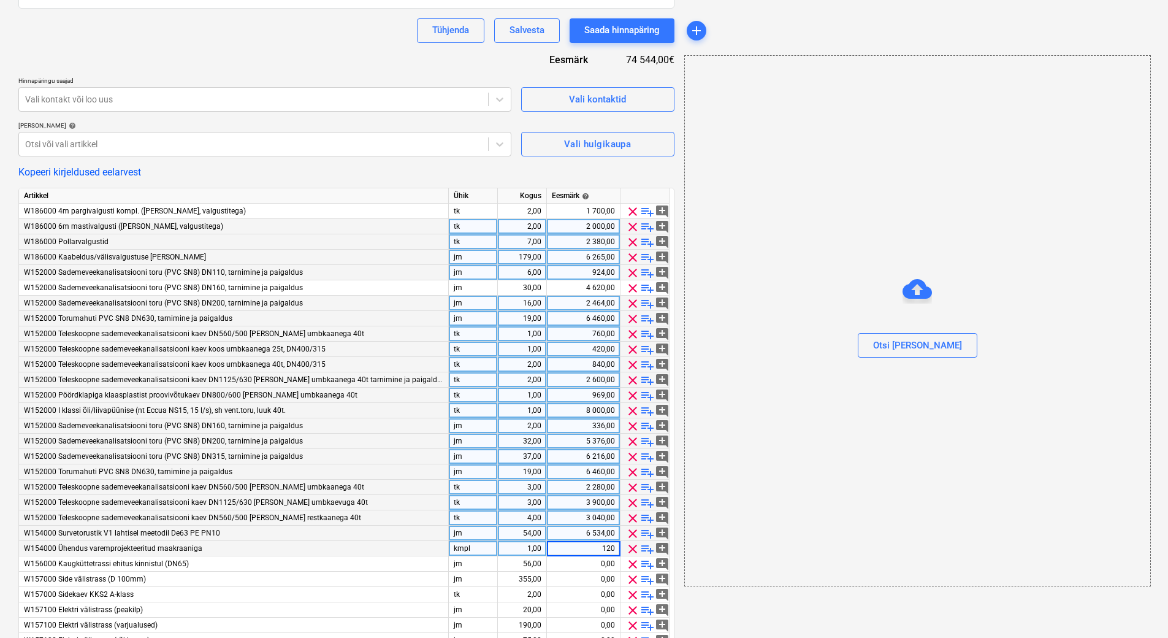
type input "1200"
click at [586, 562] on div "0,00" at bounding box center [583, 563] width 63 height 15
type textarea "x"
type input "33600"
click at [584, 581] on div "0,00" at bounding box center [583, 578] width 63 height 15
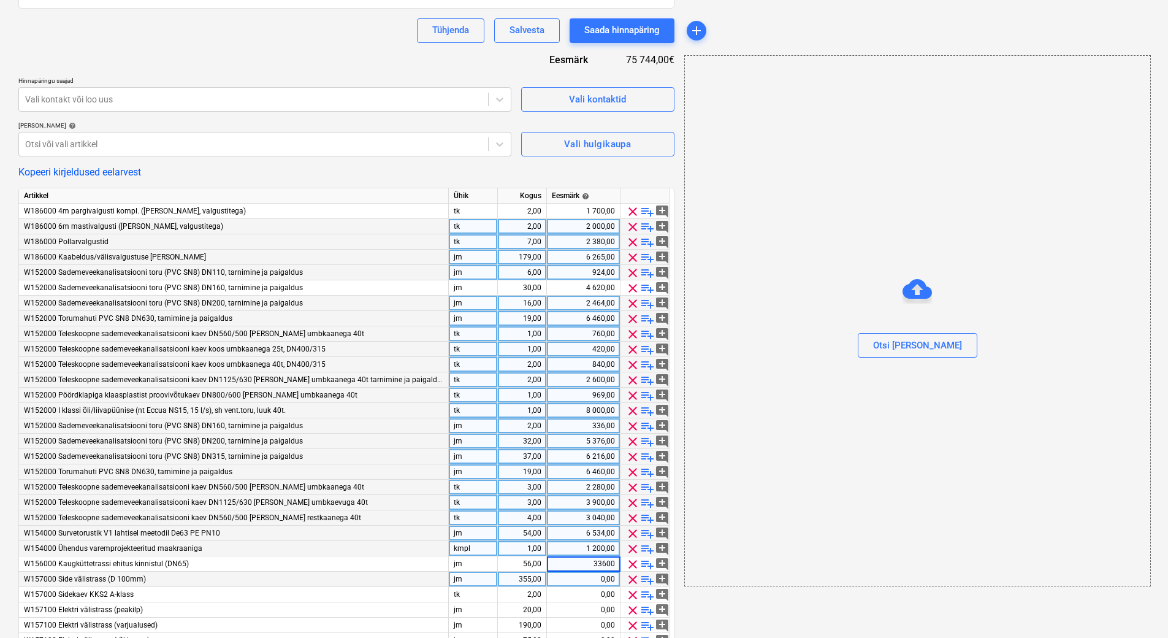
type textarea "x"
type input "17750"
click at [580, 594] on div "0,00" at bounding box center [583, 594] width 63 height 15
type textarea "x"
type input "3000"
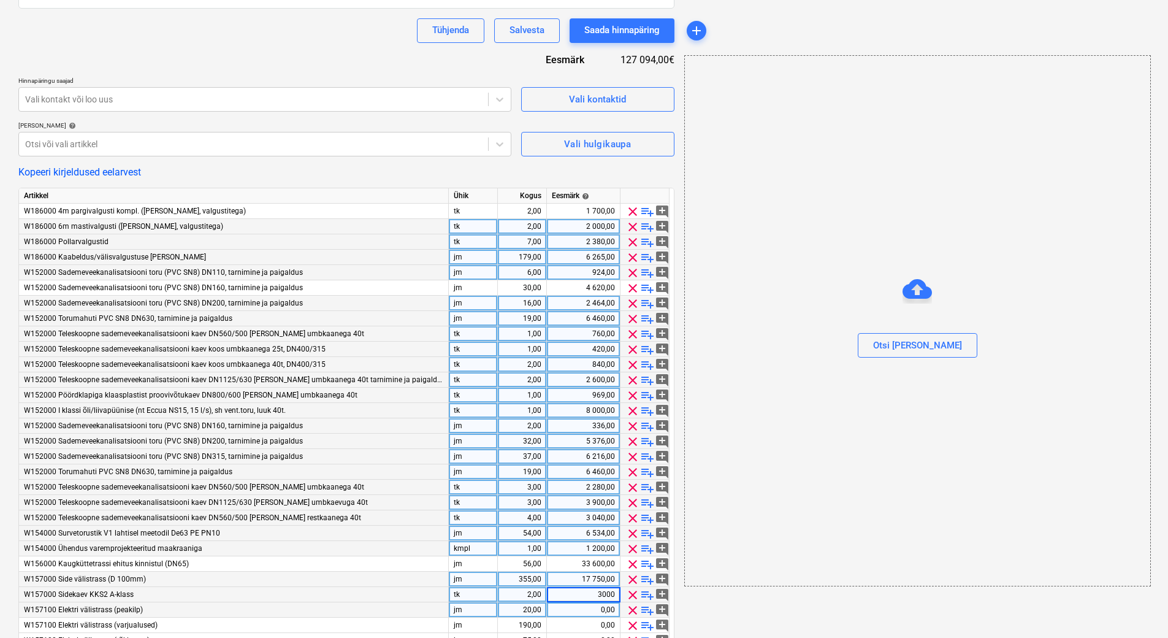
click at [579, 604] on div "0,00" at bounding box center [583, 609] width 63 height 15
type textarea "x"
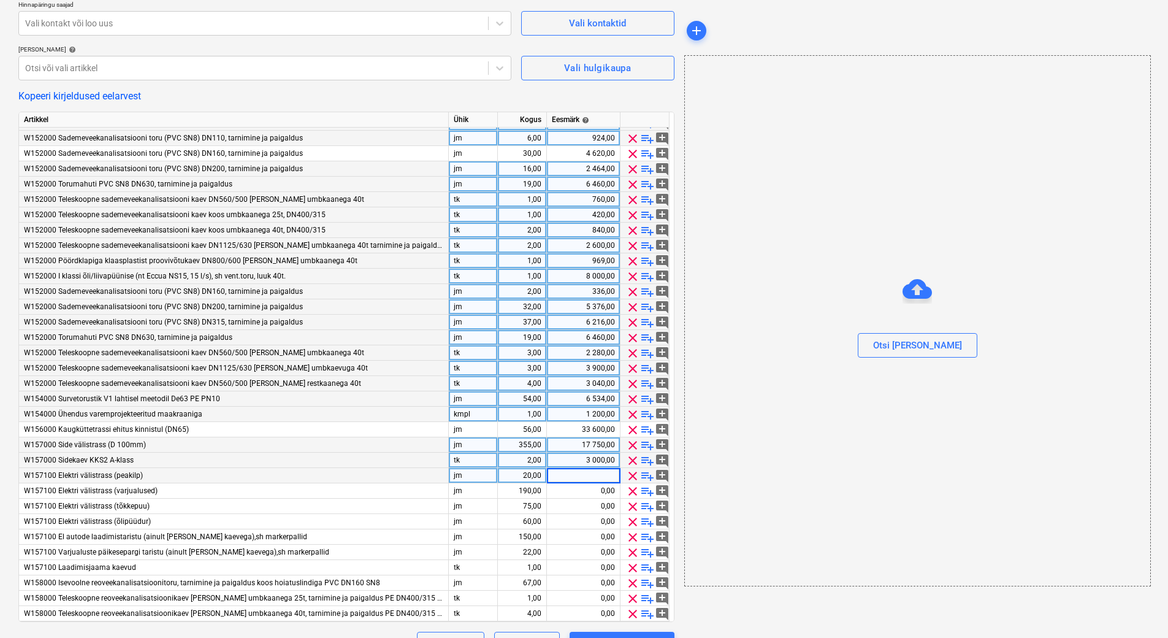
scroll to position [349, 0]
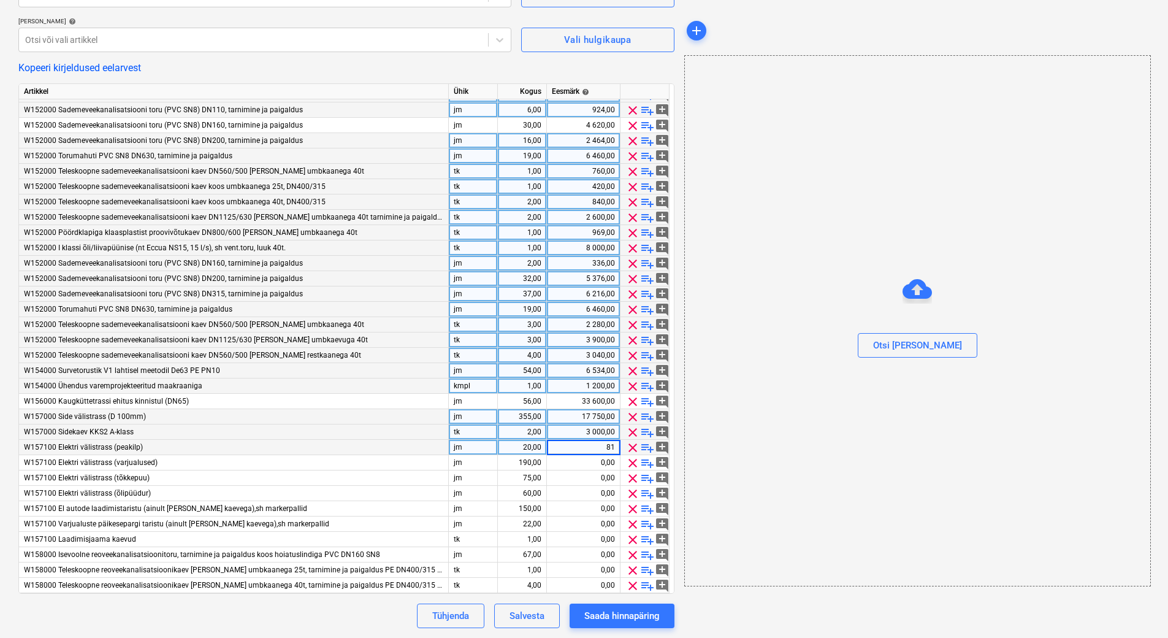
type input "814"
click at [594, 460] on div "0,00" at bounding box center [583, 462] width 63 height 15
type textarea "x"
type input "7733"
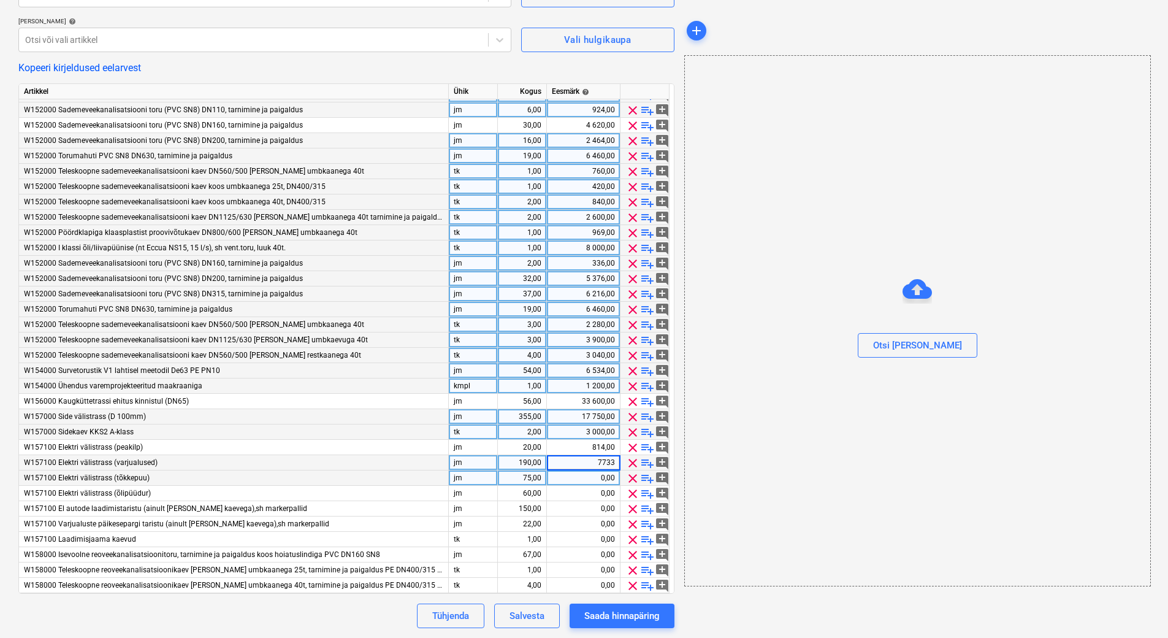
click at [594, 470] on div "0,00" at bounding box center [583, 477] width 63 height 15
type textarea "x"
type input "2970"
click at [592, 491] on div "0,00" at bounding box center [583, 493] width 63 height 15
type textarea "x"
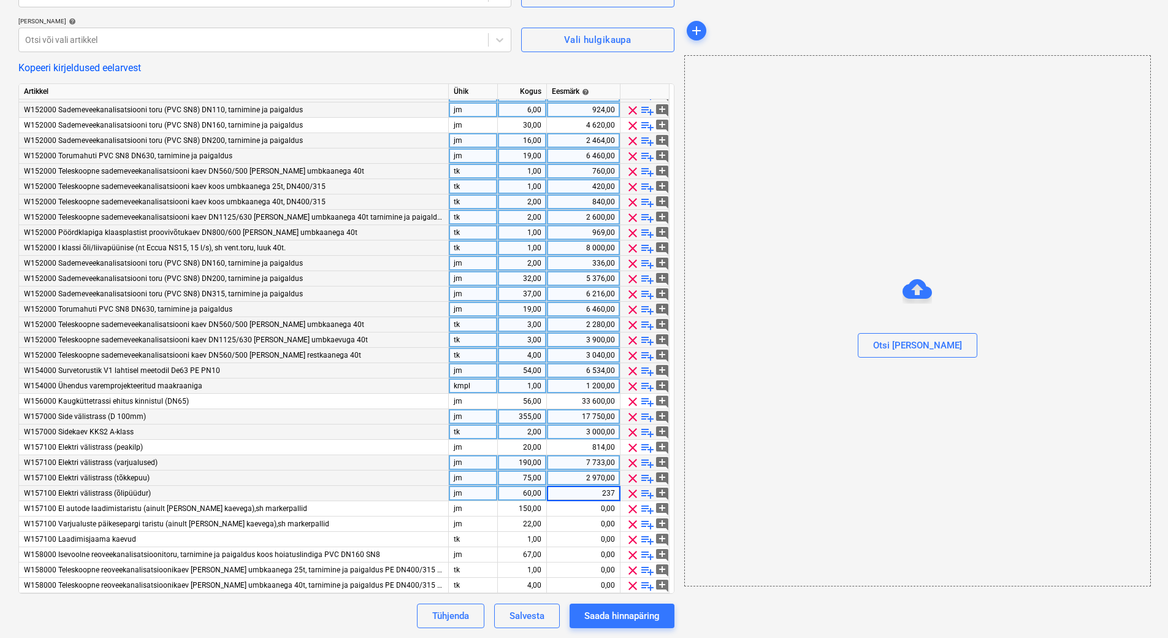
type input "2376"
click at [594, 506] on div "0,00" at bounding box center [583, 508] width 63 height 15
type textarea "x"
type input "4050"
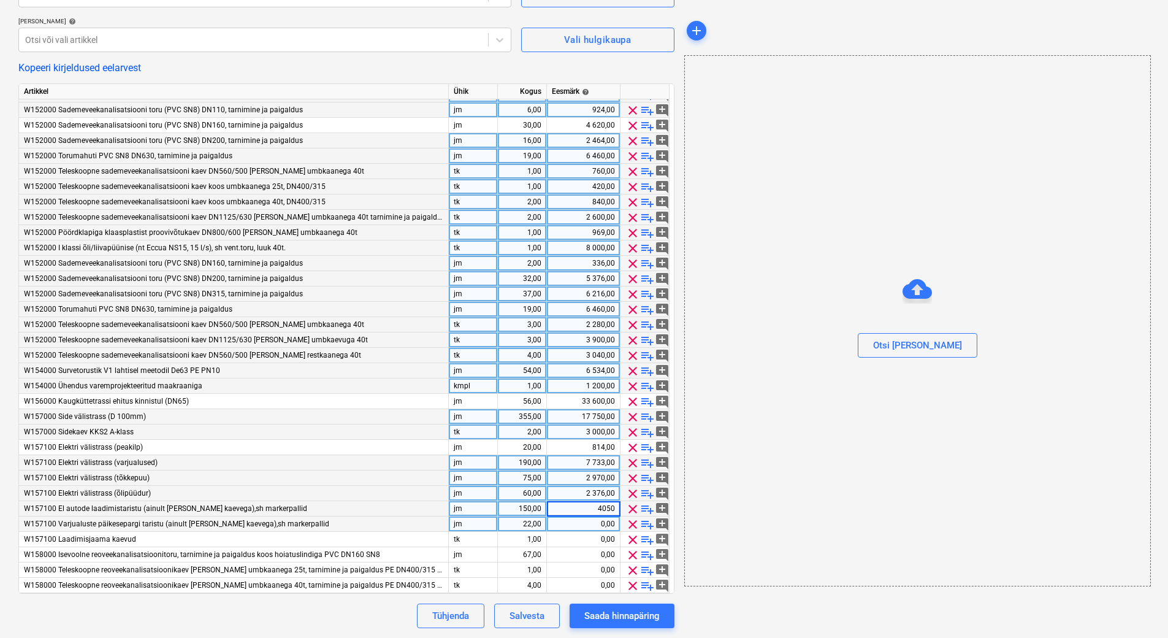
click at [589, 517] on div "0,00" at bounding box center [583, 523] width 63 height 15
type textarea "x"
type input "594"
click at [589, 538] on div "0,00" at bounding box center [583, 539] width 63 height 15
type textarea "x"
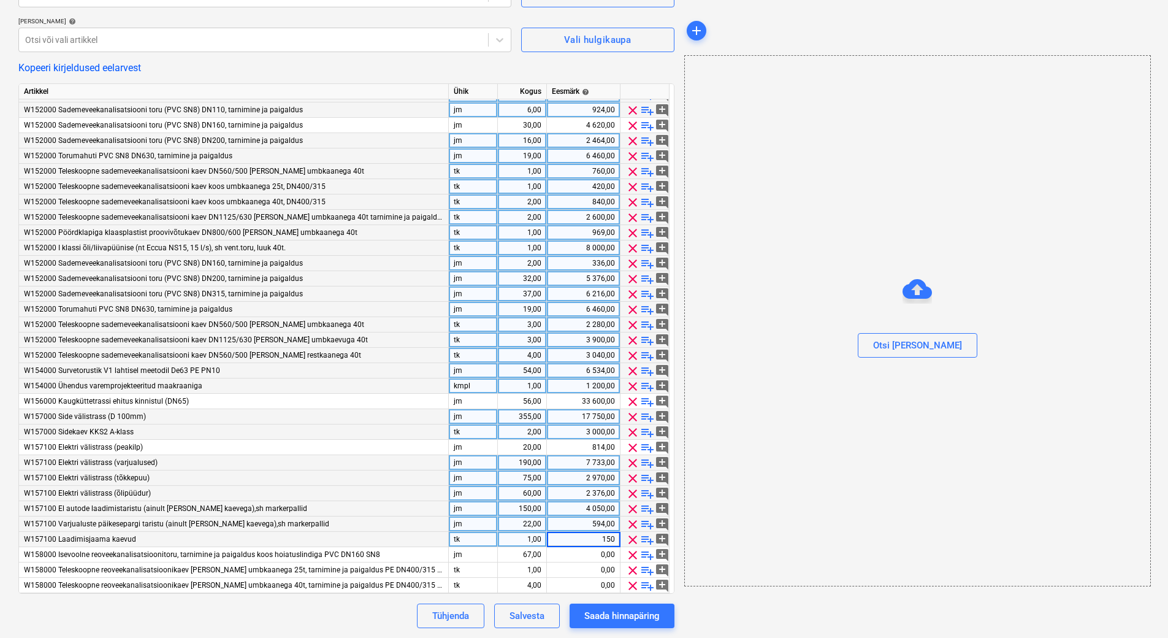
type input "1500"
click at [589, 554] on div "0,00" at bounding box center [583, 554] width 63 height 15
type textarea "x"
type input "7504"
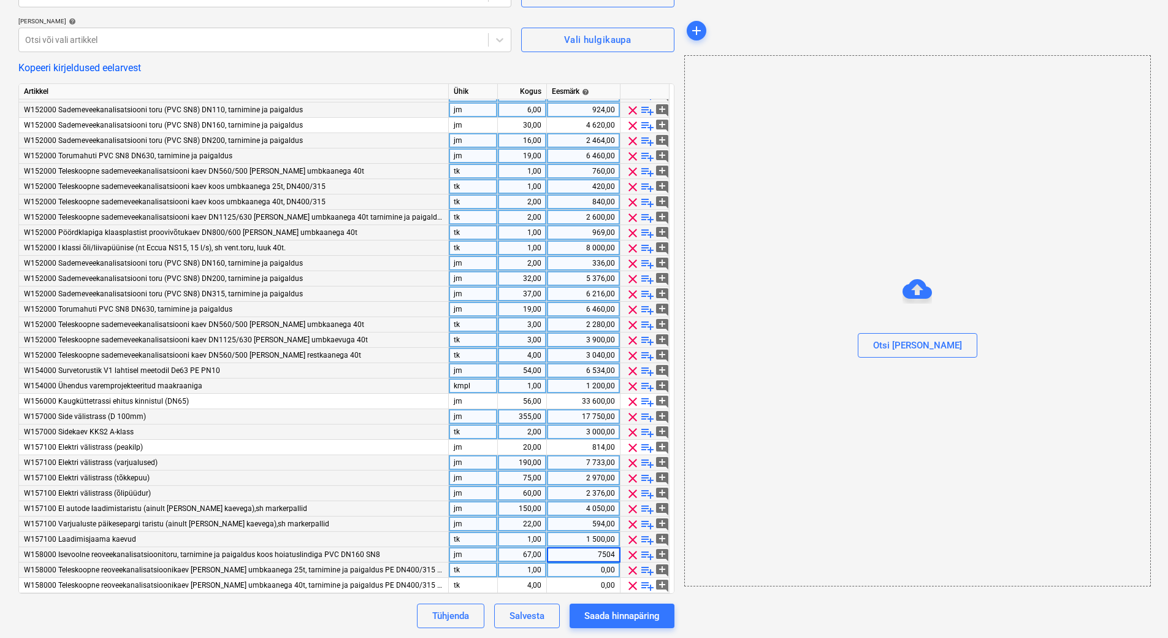
click at [590, 563] on div "0,00" at bounding box center [583, 569] width 63 height 15
type textarea "x"
type input "420"
click at [590, 581] on div "0,00" at bounding box center [583, 585] width 63 height 15
type textarea "x"
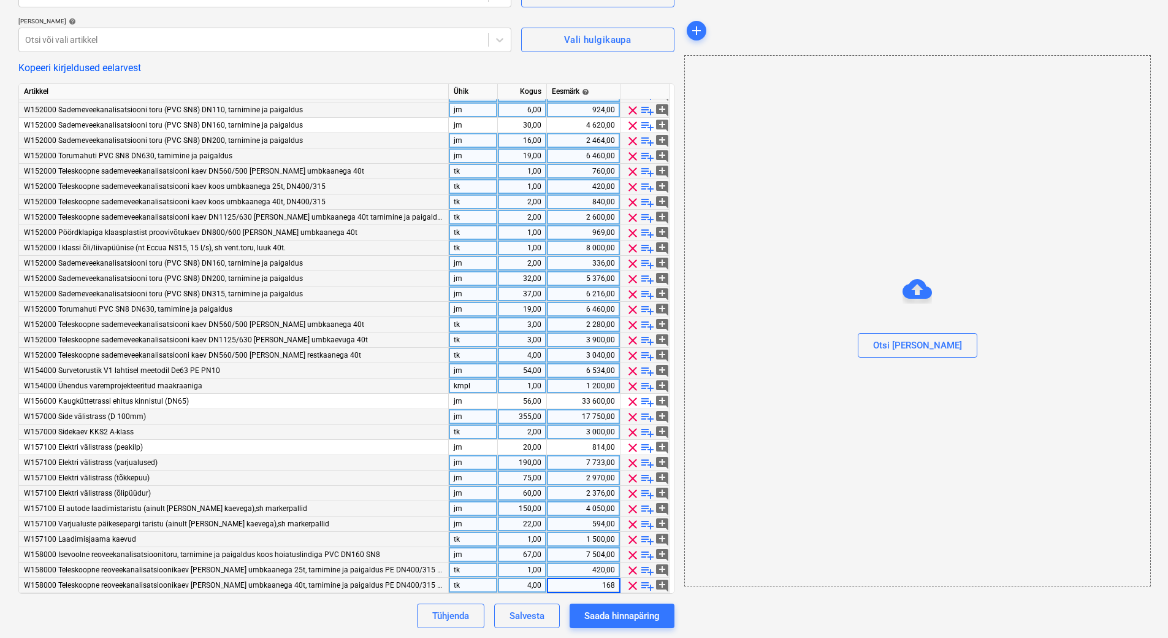
type input "1680"
click at [383, 611] on div "Tühjenda Salvesta Saada hinnapäring" at bounding box center [346, 615] width 656 height 25
type textarea "x"
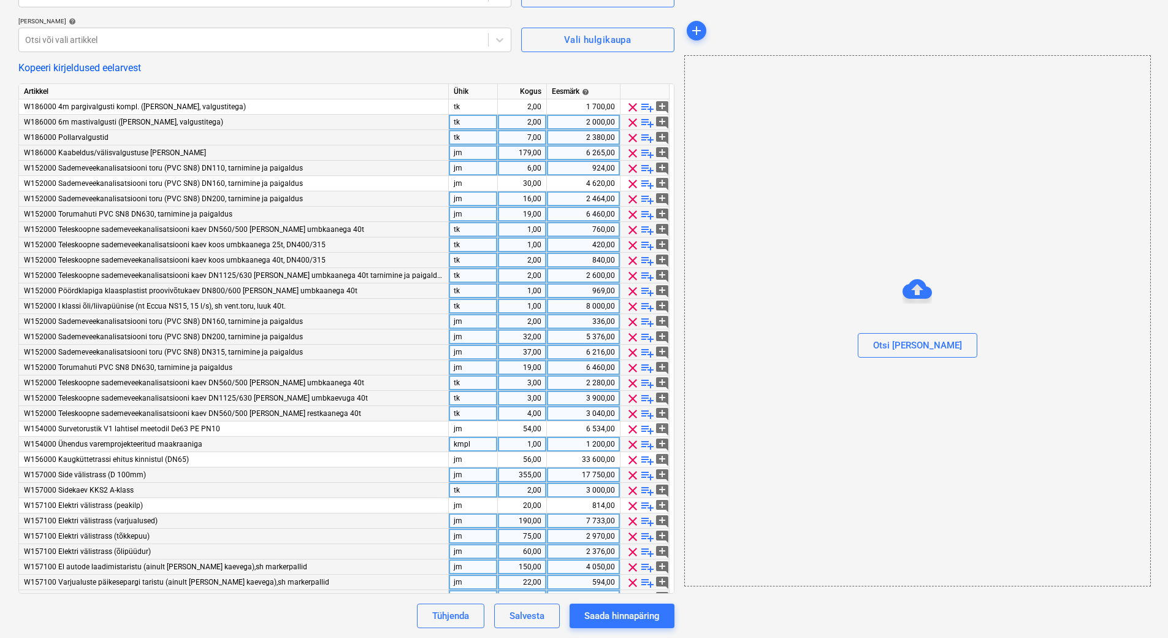
scroll to position [0, 0]
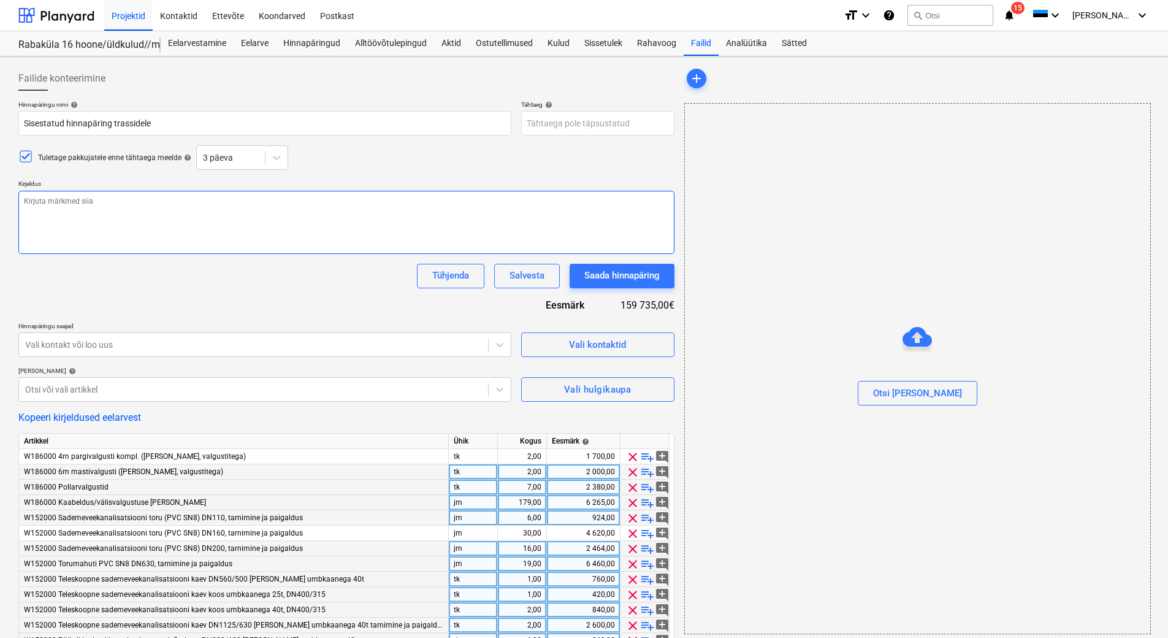
click at [101, 220] on textarea at bounding box center [346, 222] width 656 height 63
type textarea "Pla"
type textarea "x"
type textarea "Plan"
type textarea "x"
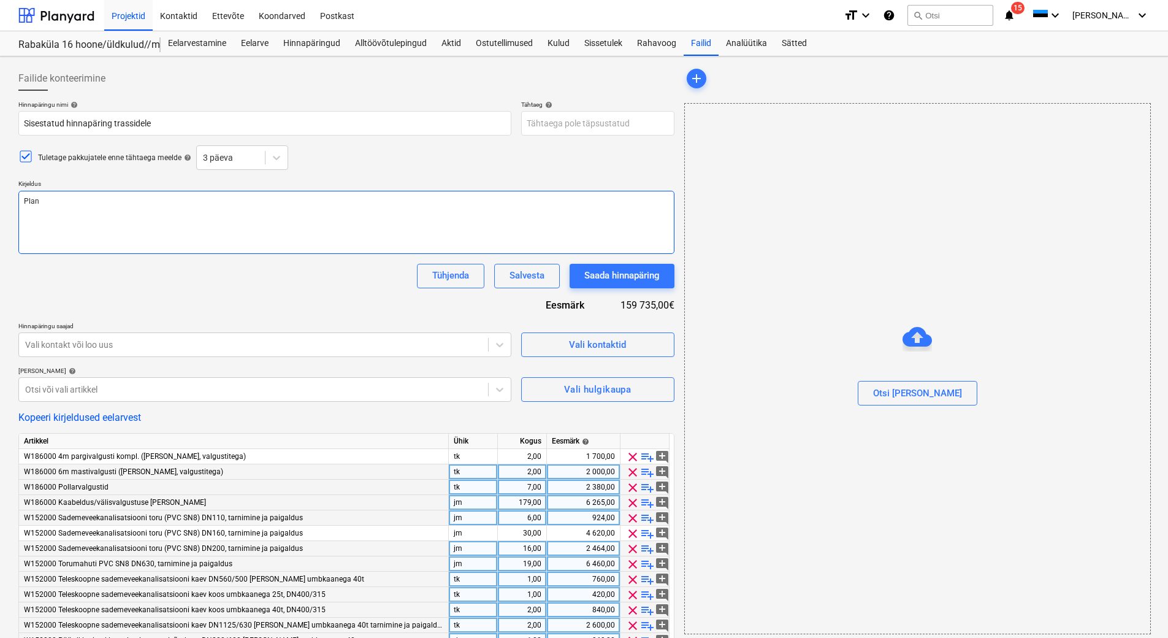
type textarea "Plany"
type textarea "x"
type textarea "Planya"
type textarea "x"
type textarea "Planyar"
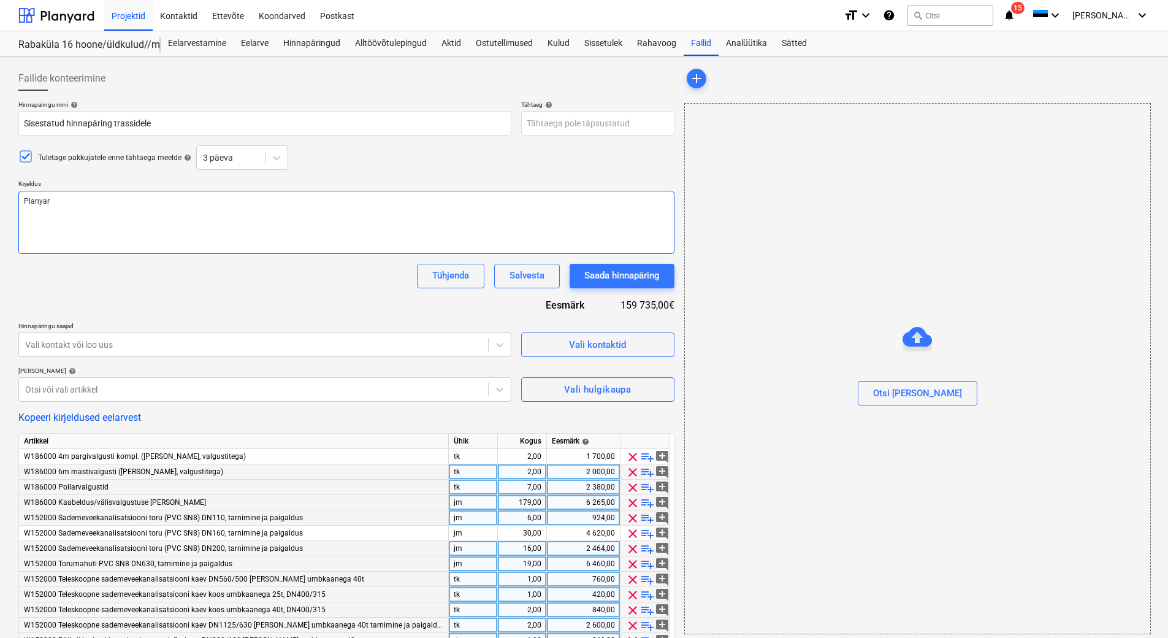
type textarea "x"
type textarea "Planyardi"
type textarea "x"
type textarea "Planyardi"
type textarea "x"
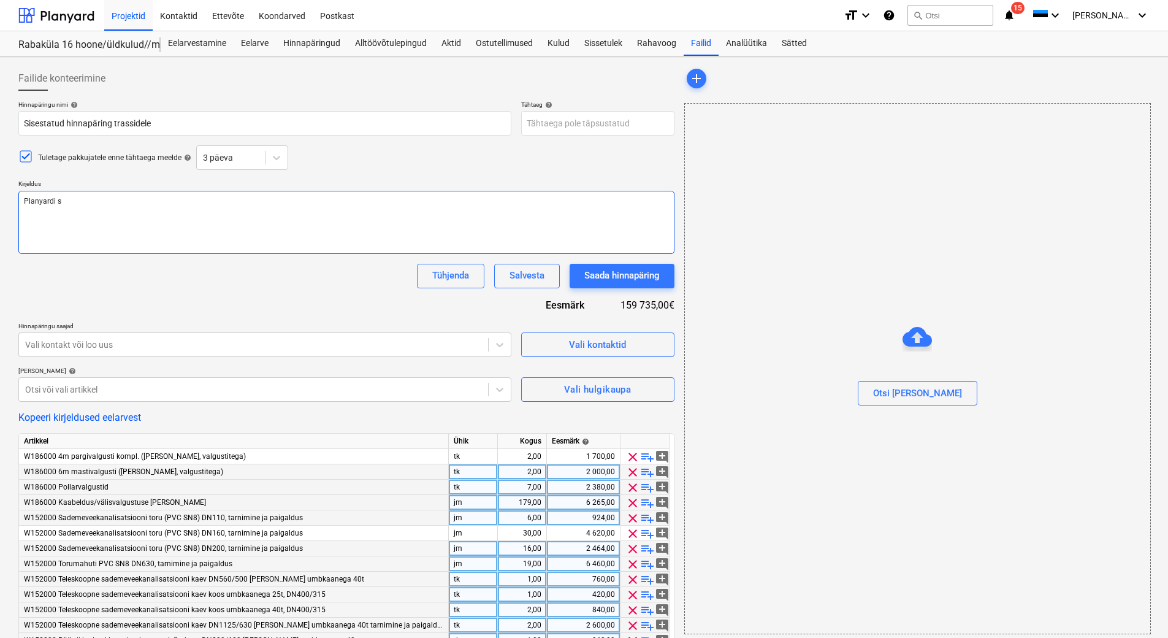
type textarea "Planyardi si"
type textarea "x"
type textarea "Planyardi sise"
type textarea "x"
type textarea "Planyardi sises"
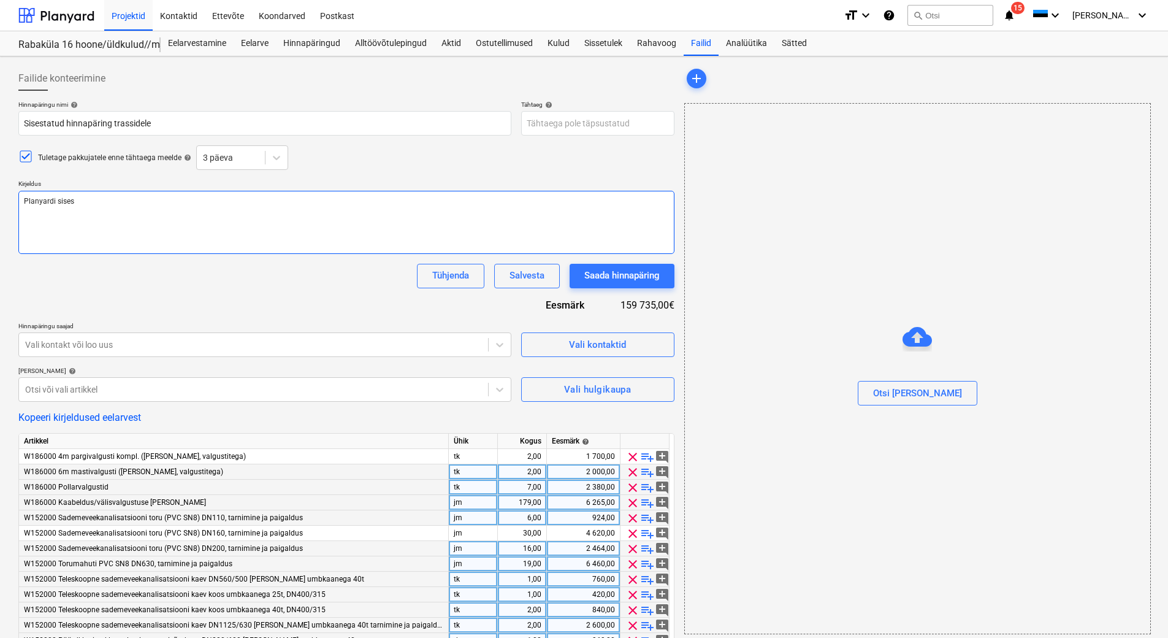
type textarea "x"
type textarea "Planyardi sisest"
type textarea "x"
type textarea "Planyardi sisesta"
type textarea "x"
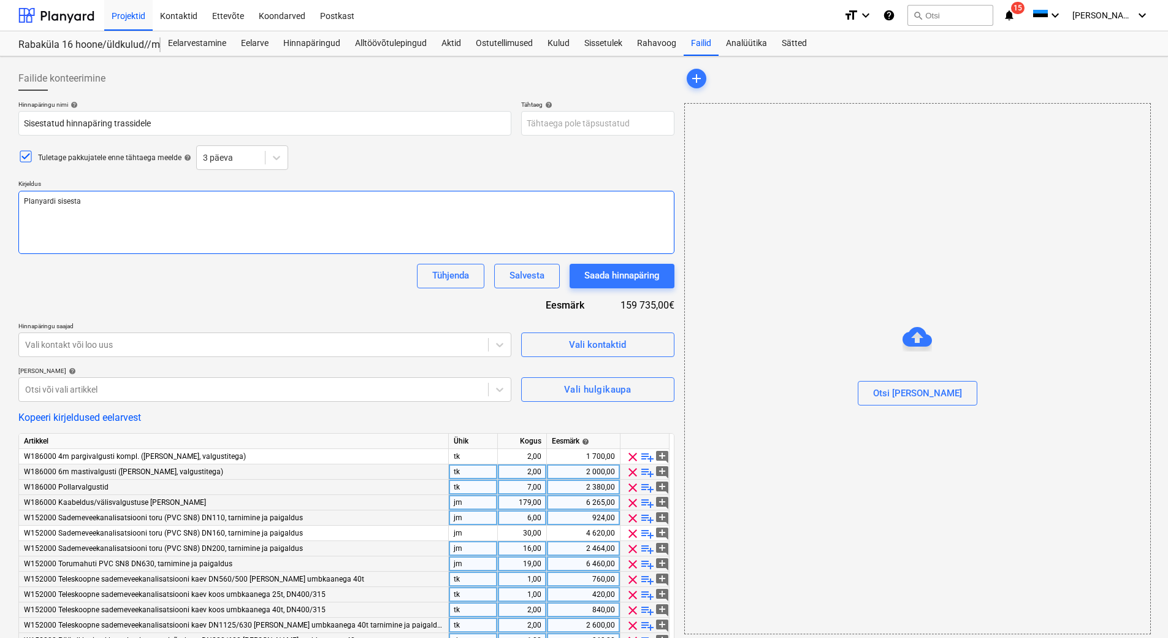
type textarea "Planyardi sisestat"
type textarea "x"
type textarea "Planyardi sisestatu"
type textarea "x"
type textarea "Planyardi sisestatud"
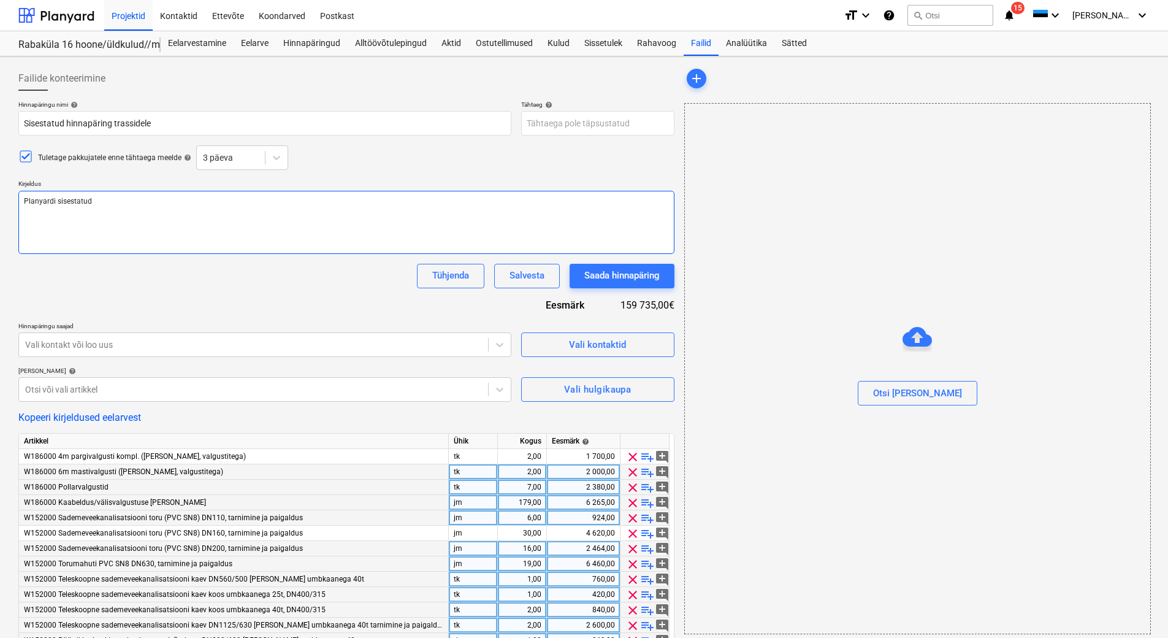
type textarea "x"
type textarea "Planyardi sisestatud"
type textarea "x"
type textarea "Planyardi sisestatud tab"
type textarea "x"
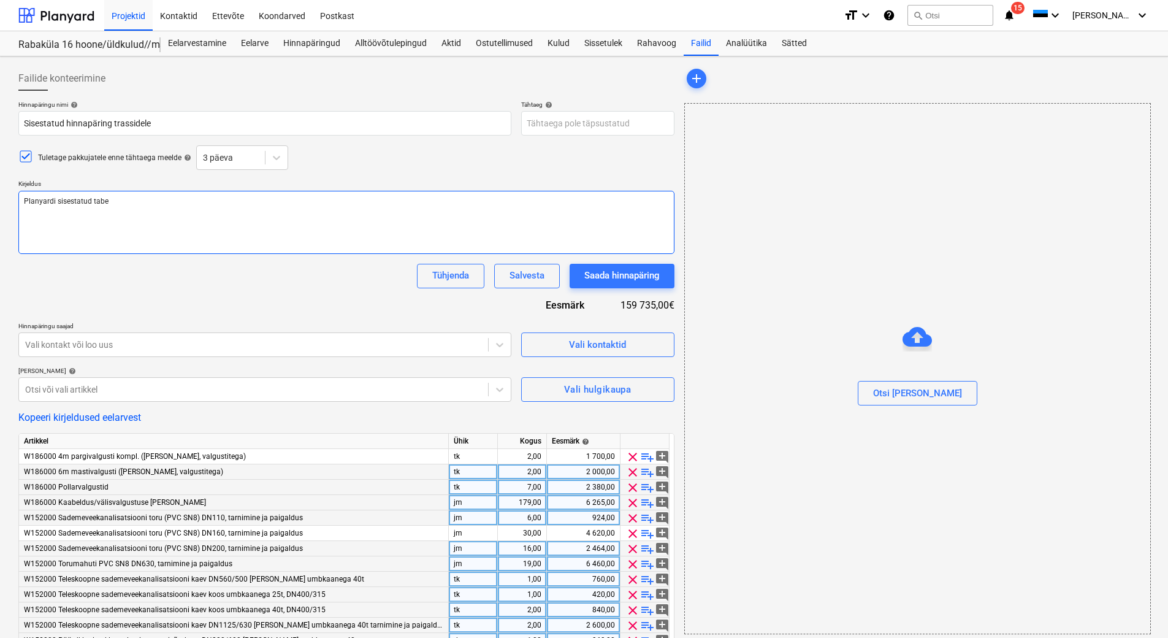
type textarea "Planyardi sisestatud tabel"
drag, startPoint x: 124, startPoint y: 204, endPoint x: 92, endPoint y: 205, distance: 31.9
click at [92, 205] on textarea "Planyardi sisestatud tabel" at bounding box center [346, 222] width 656 height 63
type textarea "x"
type textarea "Planyardi sisestat"
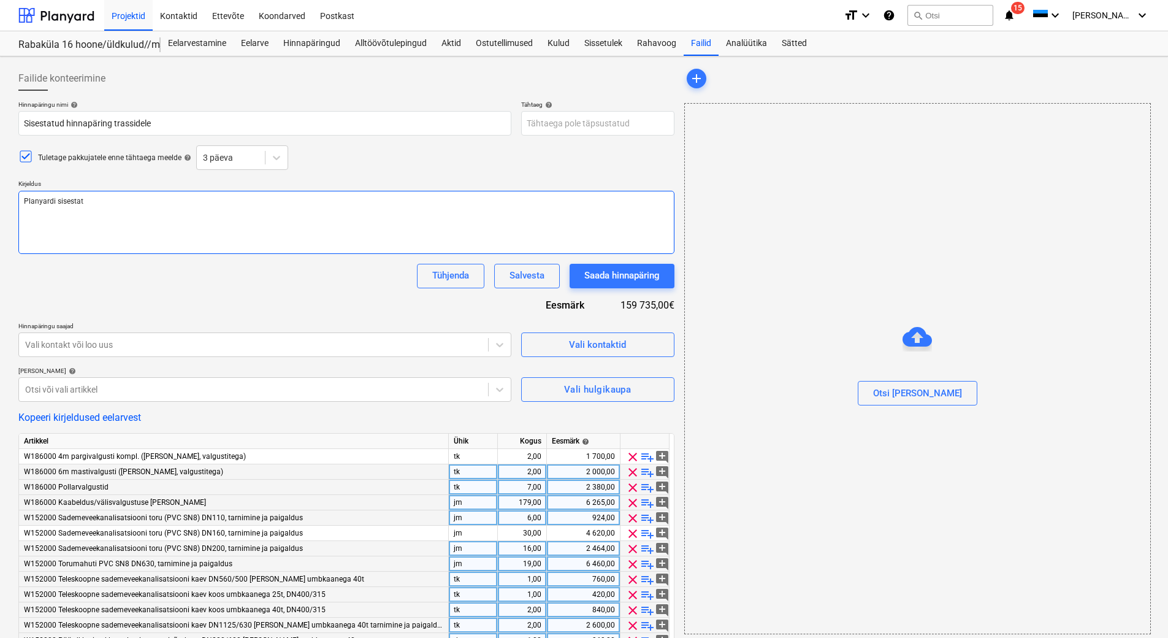
type textarea "x"
type textarea "Planyar"
type textarea "x"
type textarea "Planyardi"
type textarea "x"
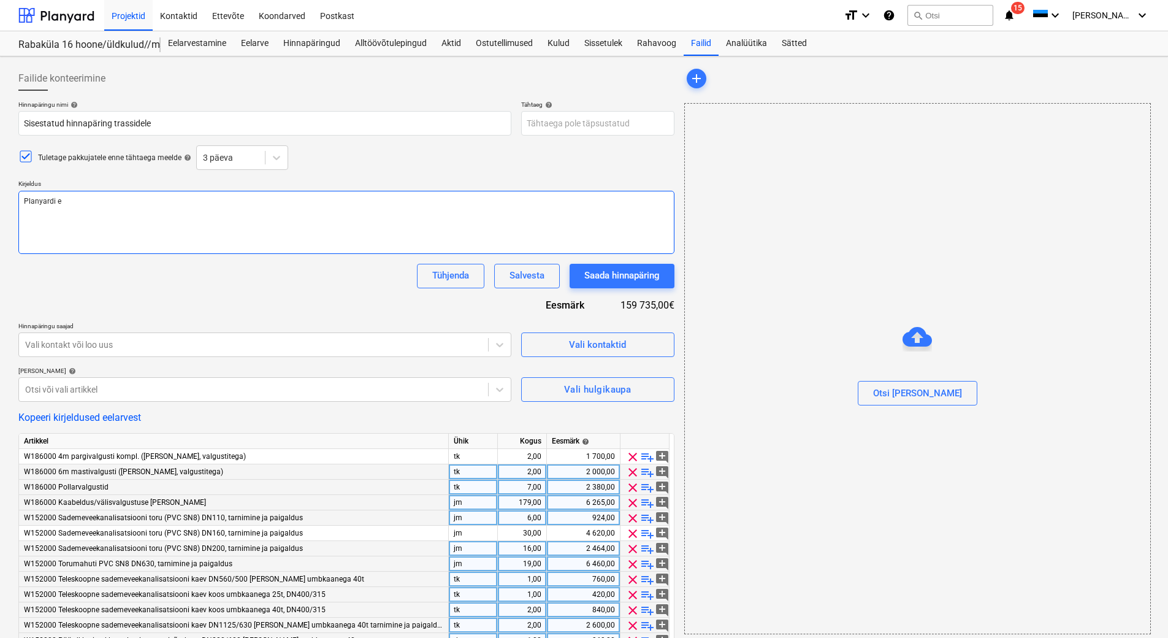
type textarea "Planyardi ee"
type textarea "x"
type textarea "Planyardi eel"
type textarea "x"
type textarea "Planyardi eeln"
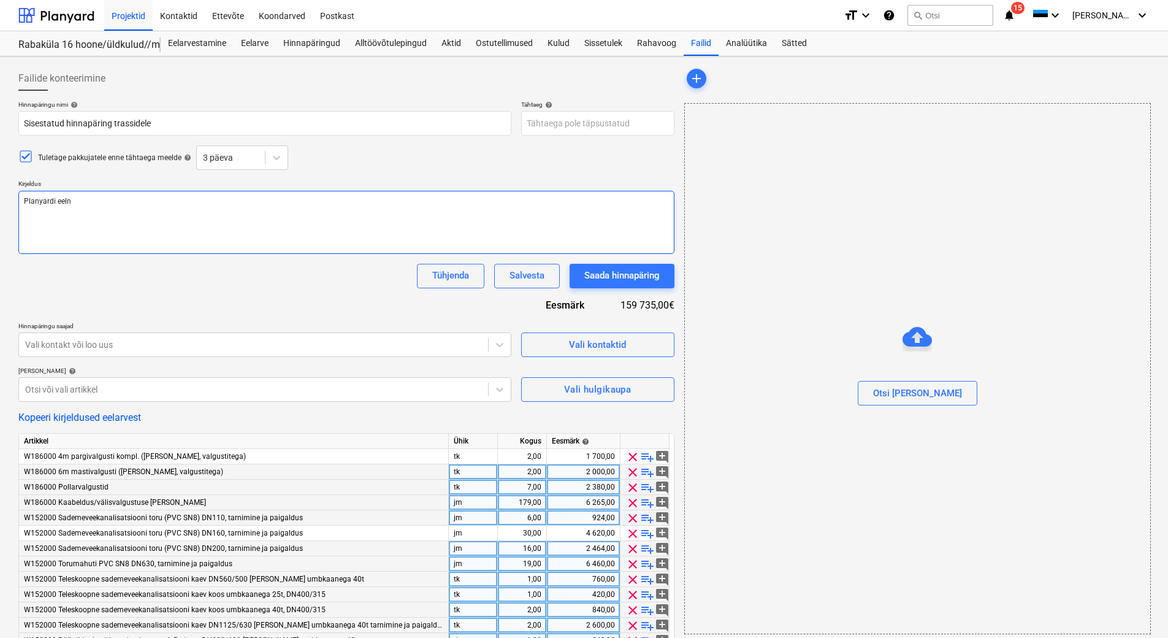
type textarea "x"
type textarea "Planyardi eelne"
type textarea "x"
type textarea "Planyardi eelne ha"
type textarea "x"
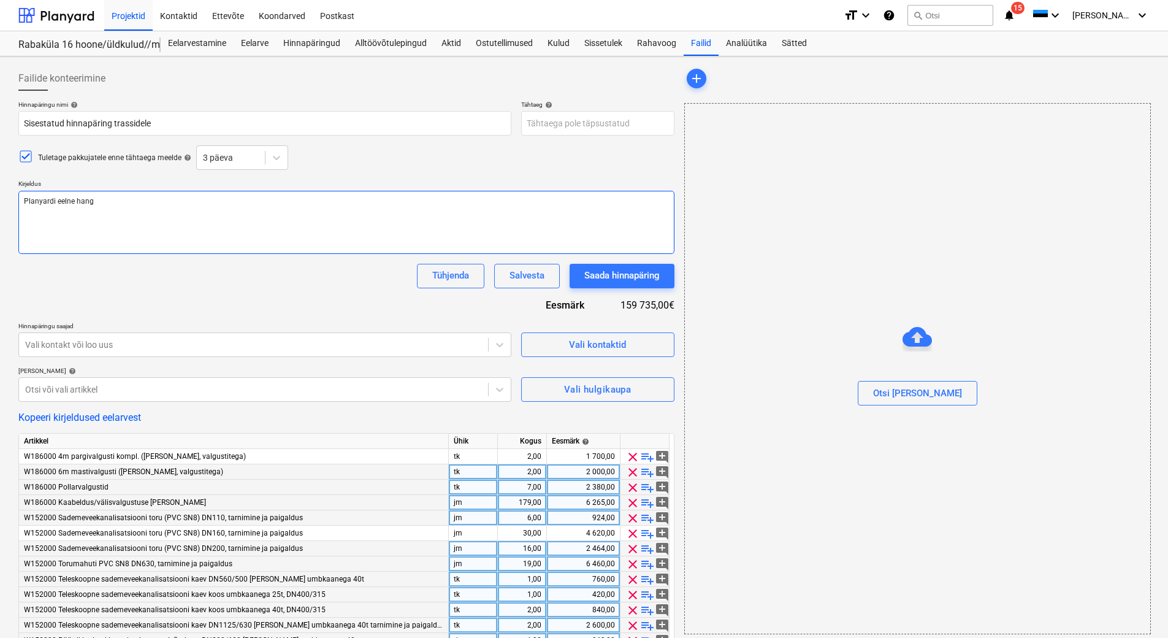
type textarea "Planyardi eelne hange"
type textarea "x"
type textarea "Planyardi eelne hange"
click at [561, 129] on body "Projektid Kontaktid Ettevõte Koondarved Postkast format_size keyboard_arrow_dow…" at bounding box center [584, 319] width 1168 height 638
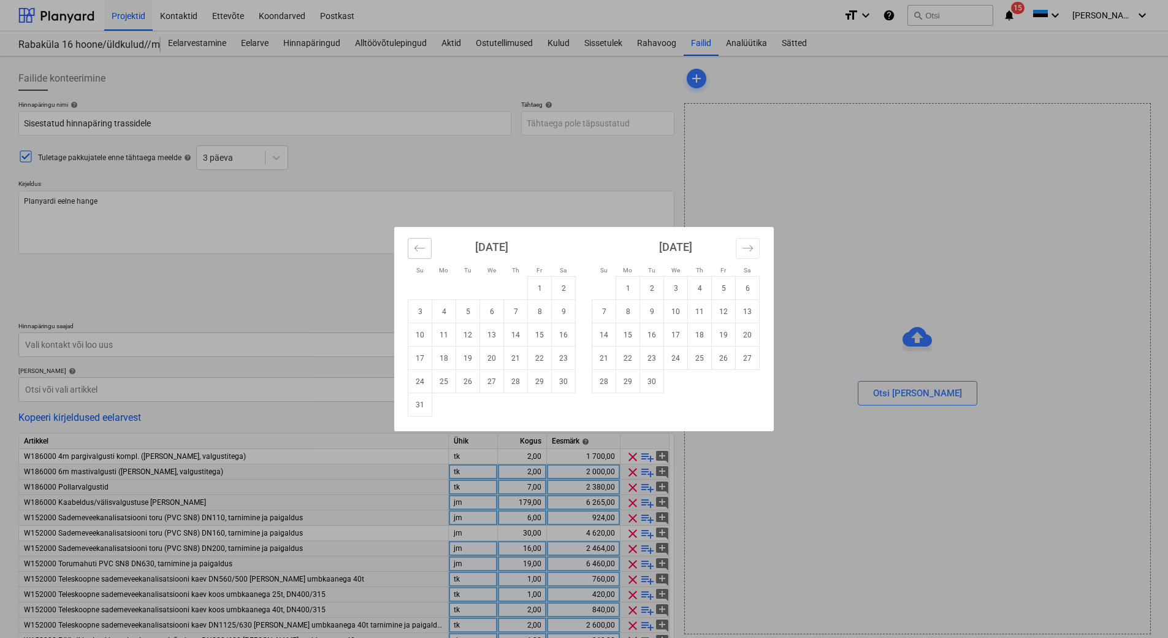
click at [412, 246] on button "Move backward to switch to the previous month." at bounding box center [420, 248] width 24 height 21
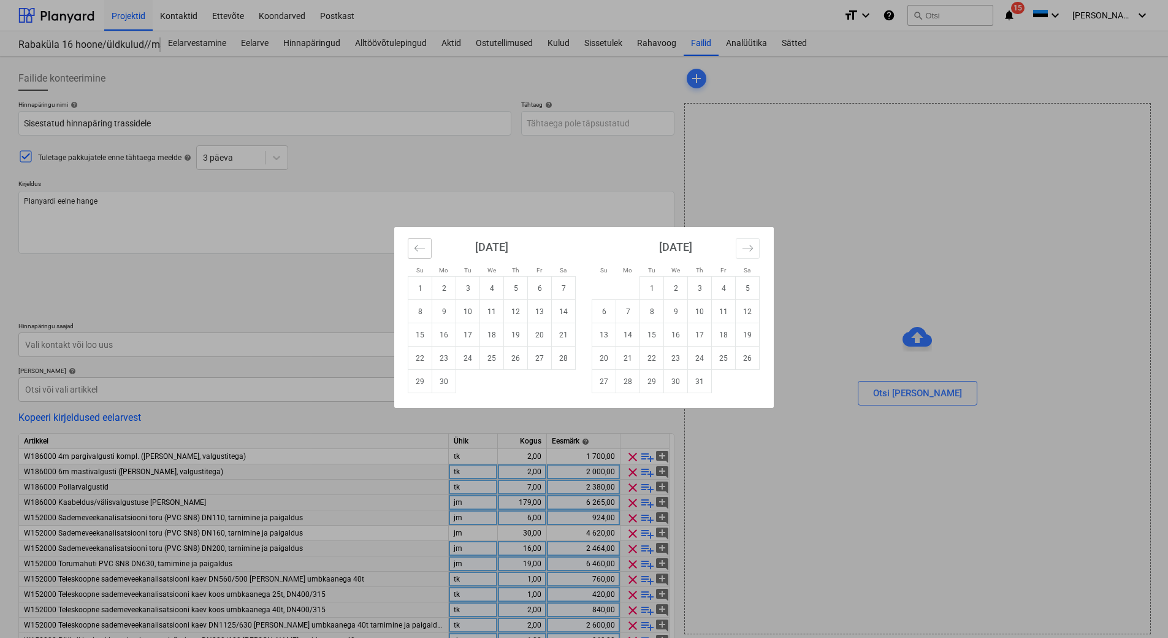
click at [412, 246] on button "Move backward to switch to the previous month." at bounding box center [420, 248] width 24 height 21
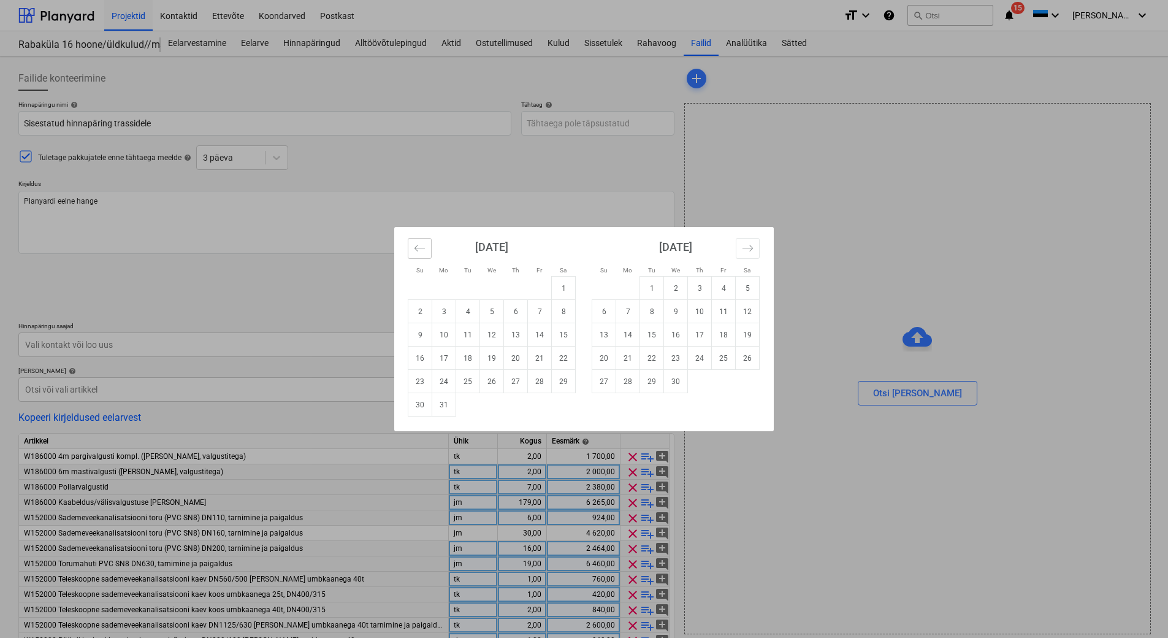
click at [412, 246] on button "Move backward to switch to the previous month." at bounding box center [420, 248] width 24 height 21
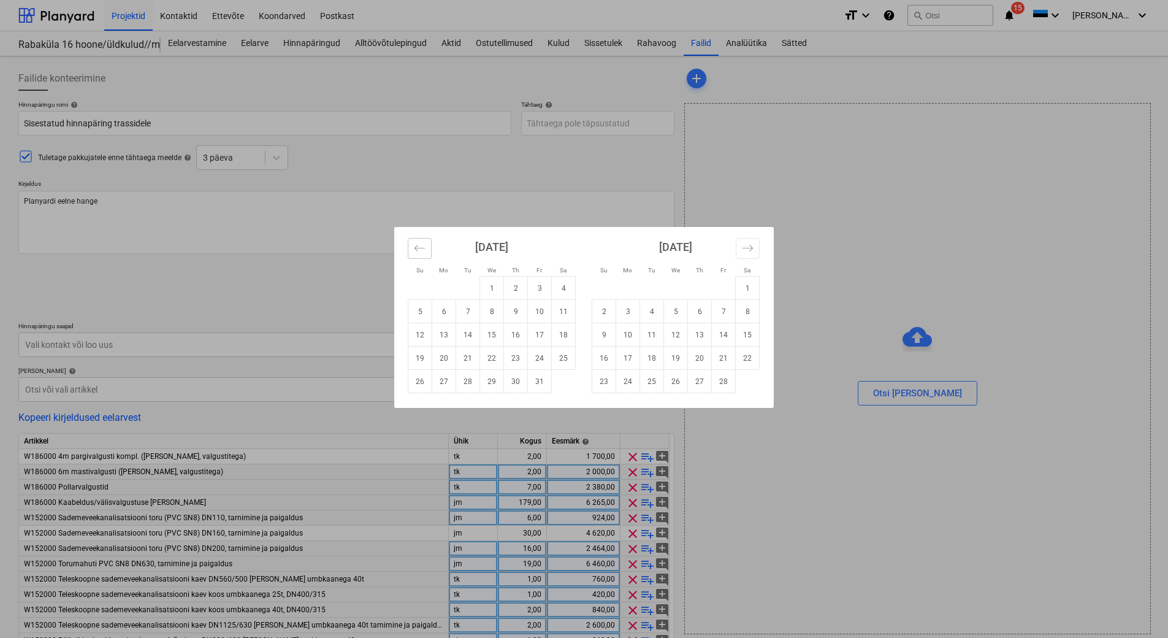
click at [412, 246] on button "Move backward to switch to the previous month." at bounding box center [420, 248] width 24 height 21
click at [446, 337] on td "14" at bounding box center [444, 334] width 24 height 23
type textarea "x"
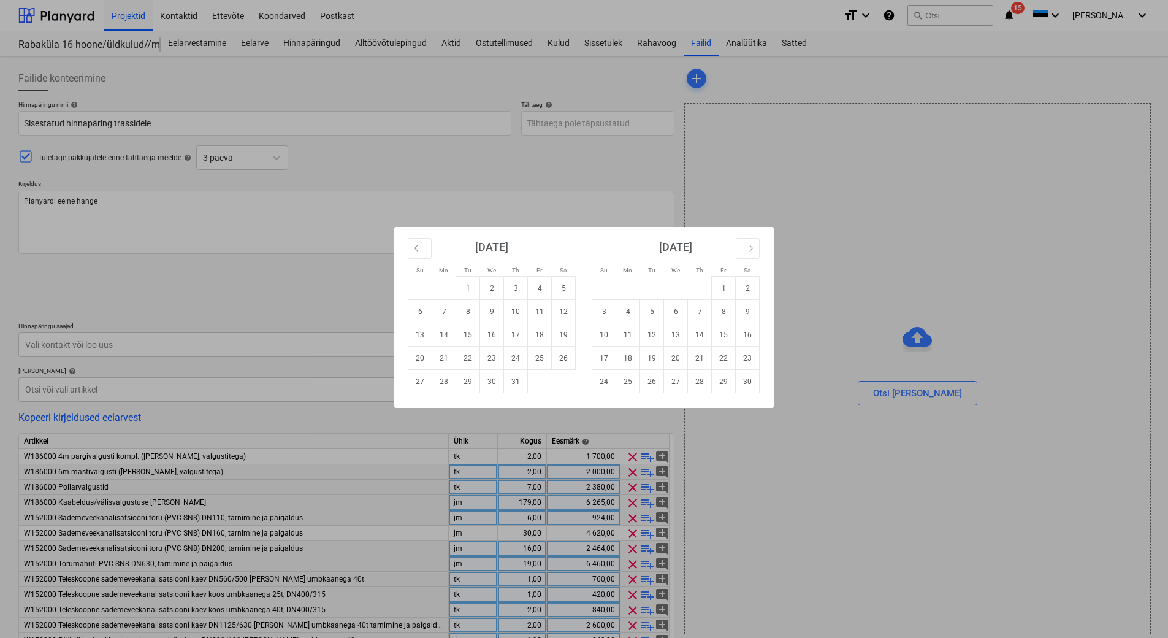
type input "[DATE]"
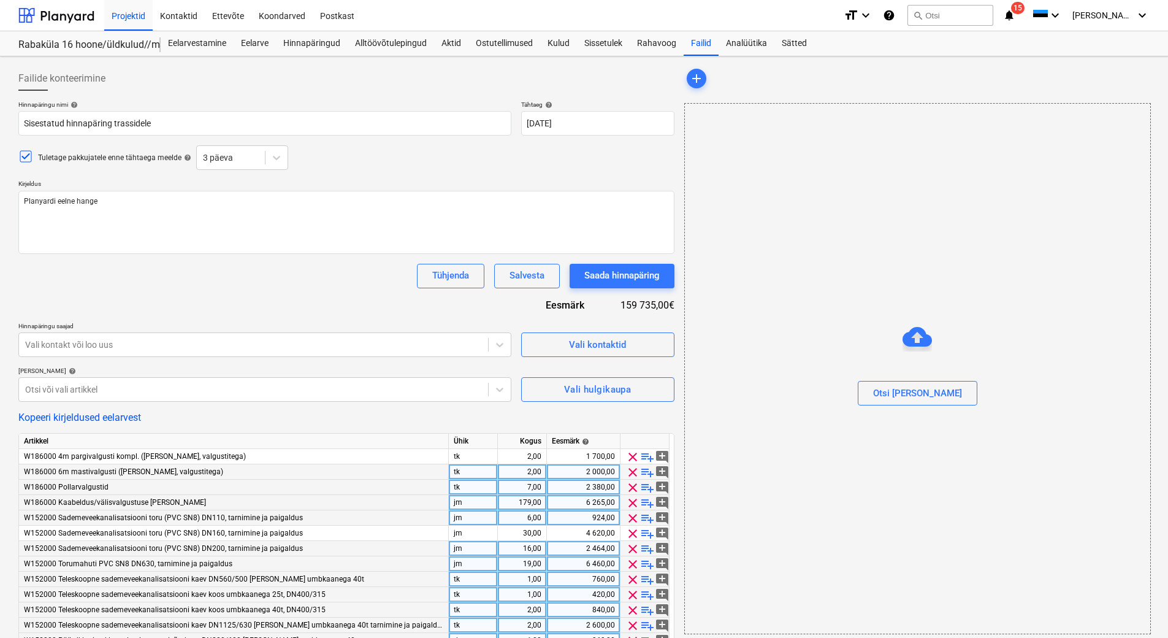
click at [381, 297] on div "Hinnapäringu nimi help [PERSON_NAME] hinnapäring trassidele Tähtaeg help [DATE]…" at bounding box center [346, 539] width 656 height 877
click at [223, 353] on div "Vali kontakt või loo uus" at bounding box center [253, 344] width 469 height 17
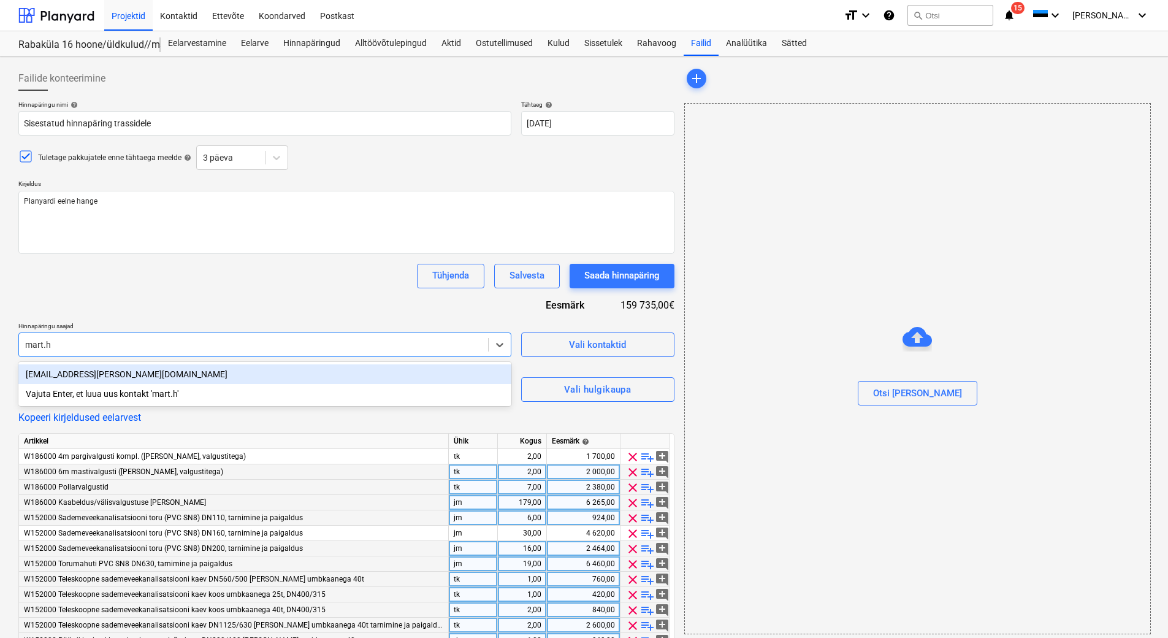
type input "mart.ha"
click at [213, 373] on div "[EMAIL_ADDRESS][PERSON_NAME][DOMAIN_NAME]" at bounding box center [264, 374] width 493 height 20
type textarea "x"
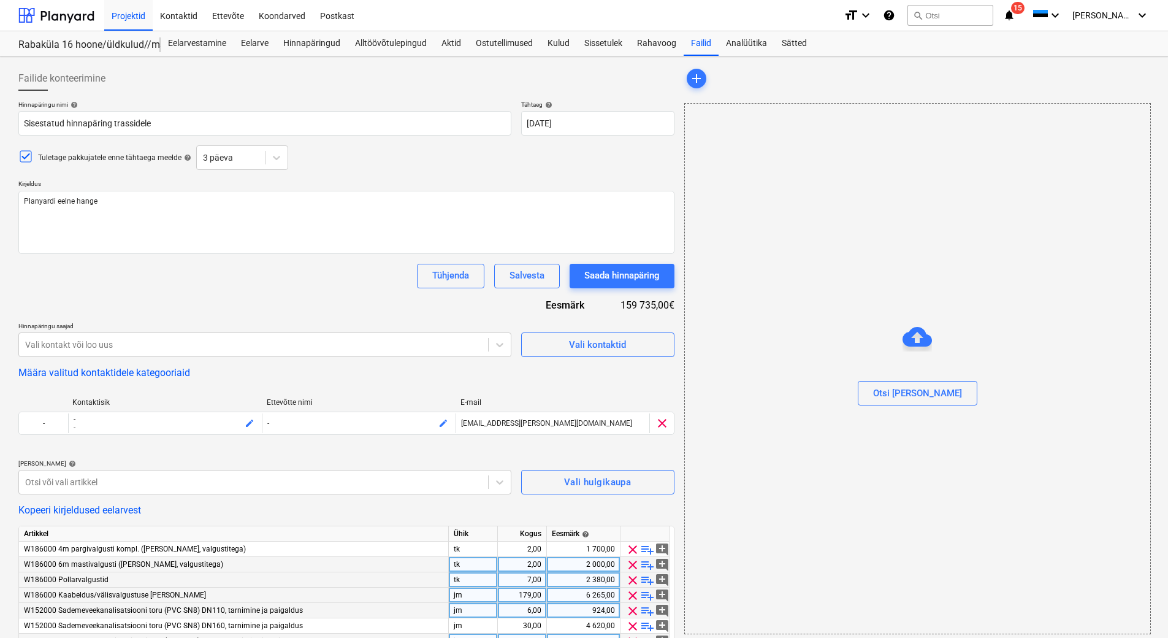
click at [191, 287] on div "Tühjenda Salvesta Saada hinnapäring" at bounding box center [346, 276] width 656 height 25
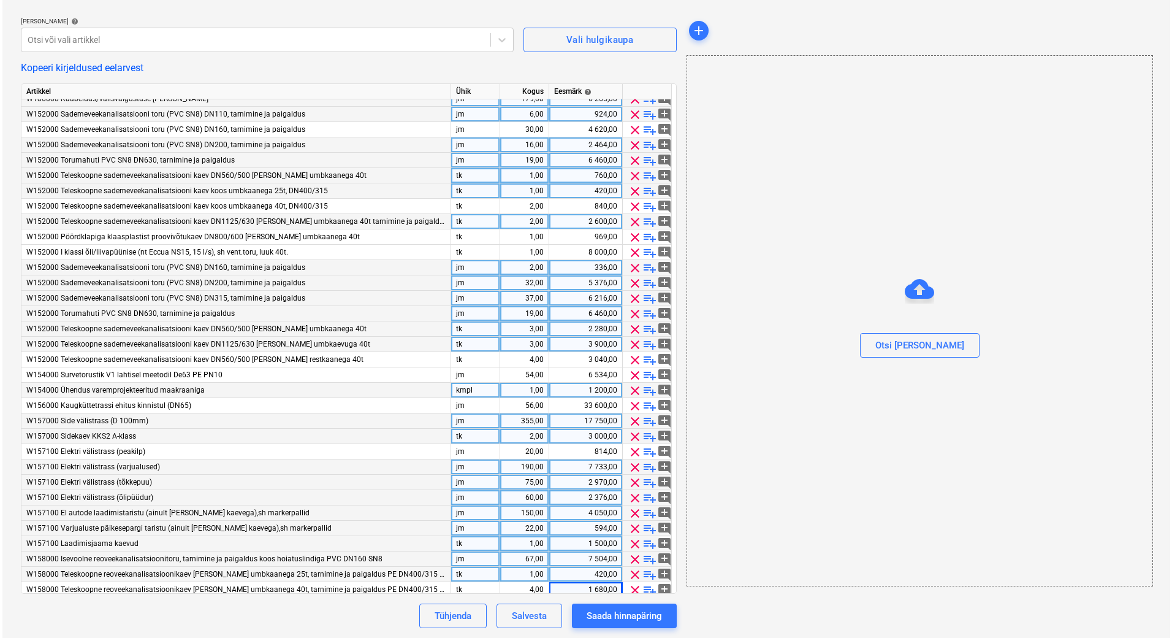
scroll to position [58, 0]
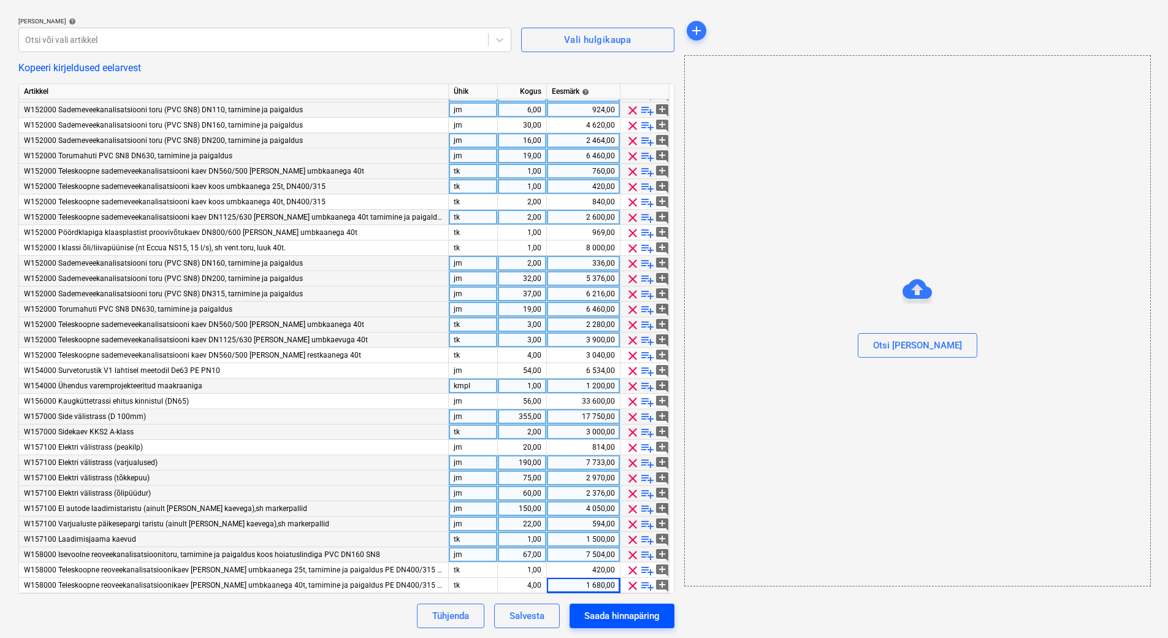
click at [621, 617] on div "Saada hinnapäring" at bounding box center [621, 616] width 75 height 16
type textarea "x"
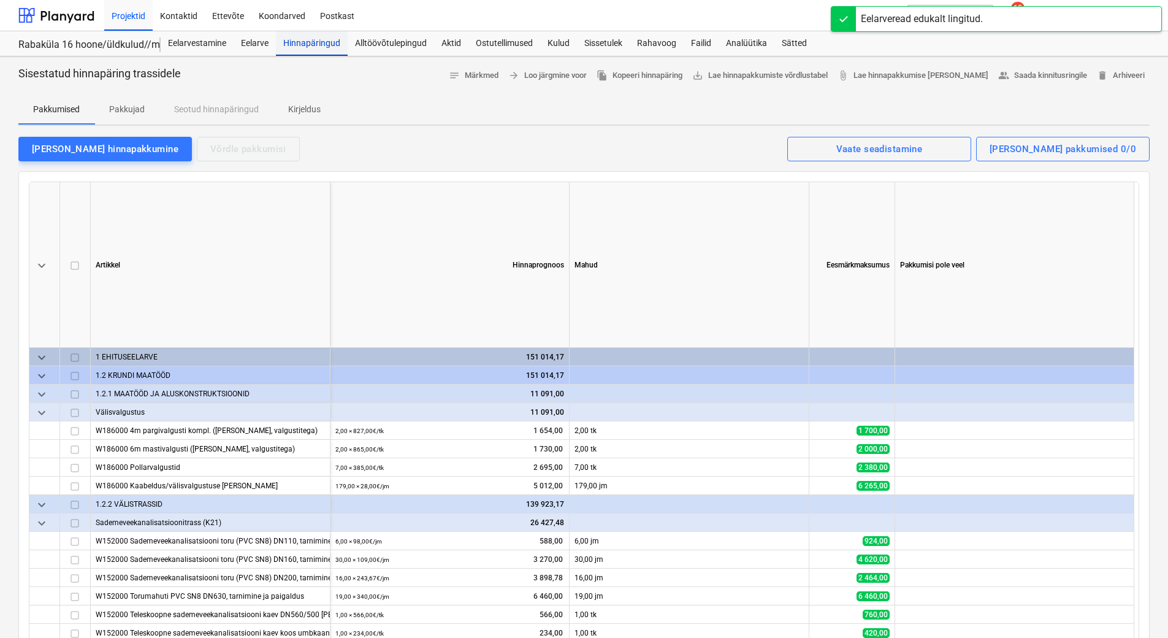
click at [306, 37] on div "Hinnapäringud" at bounding box center [312, 43] width 72 height 25
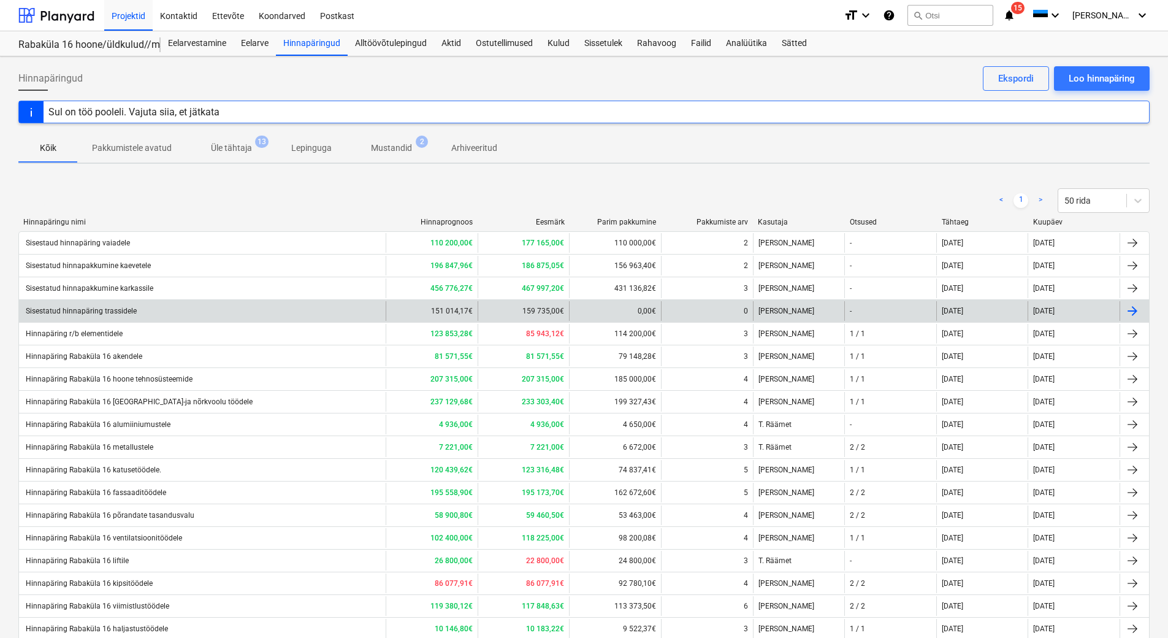
click at [372, 307] on div "Sisestatud hinnapäring trassidele" at bounding box center [202, 311] width 367 height 20
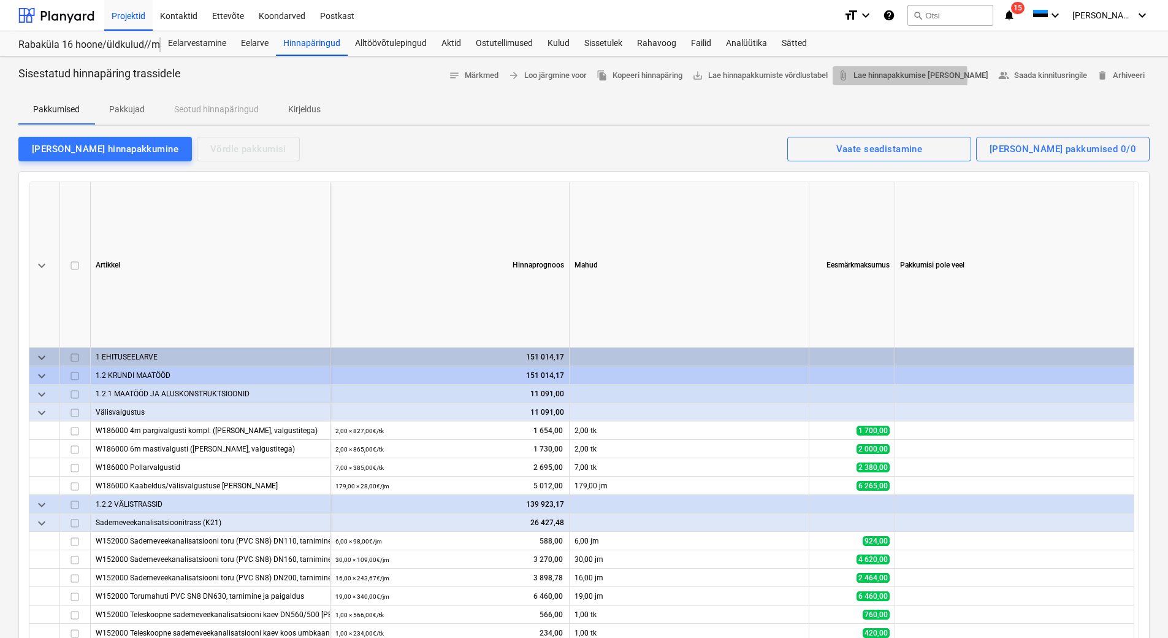
click at [897, 77] on span "attach_file Lae hinnapakkumise [PERSON_NAME]" at bounding box center [913, 76] width 151 height 14
drag, startPoint x: 754, startPoint y: 132, endPoint x: 772, endPoint y: 129, distance: 18.6
click at [754, 132] on div "Sisestatud hinnapäring trassidele notes Märkmed arrow_forward Loo järgmine voor…" at bounding box center [584, 486] width 1168 height 860
click at [88, 151] on div "[PERSON_NAME] hinnapakkumine" at bounding box center [105, 149] width 147 height 16
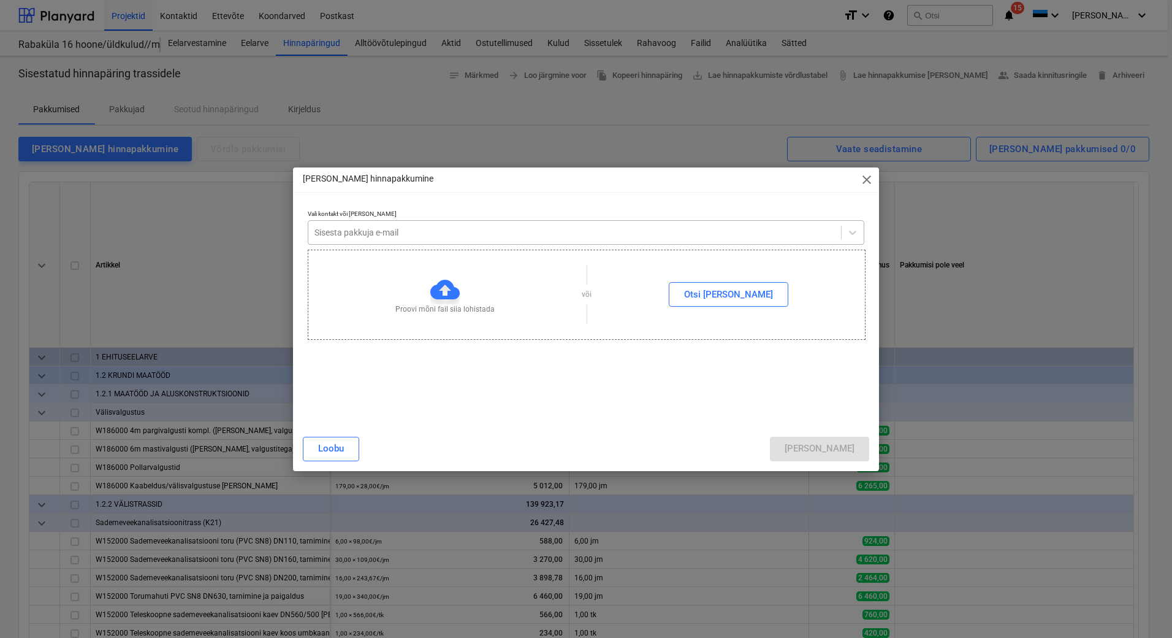
click at [476, 227] on div at bounding box center [575, 232] width 521 height 12
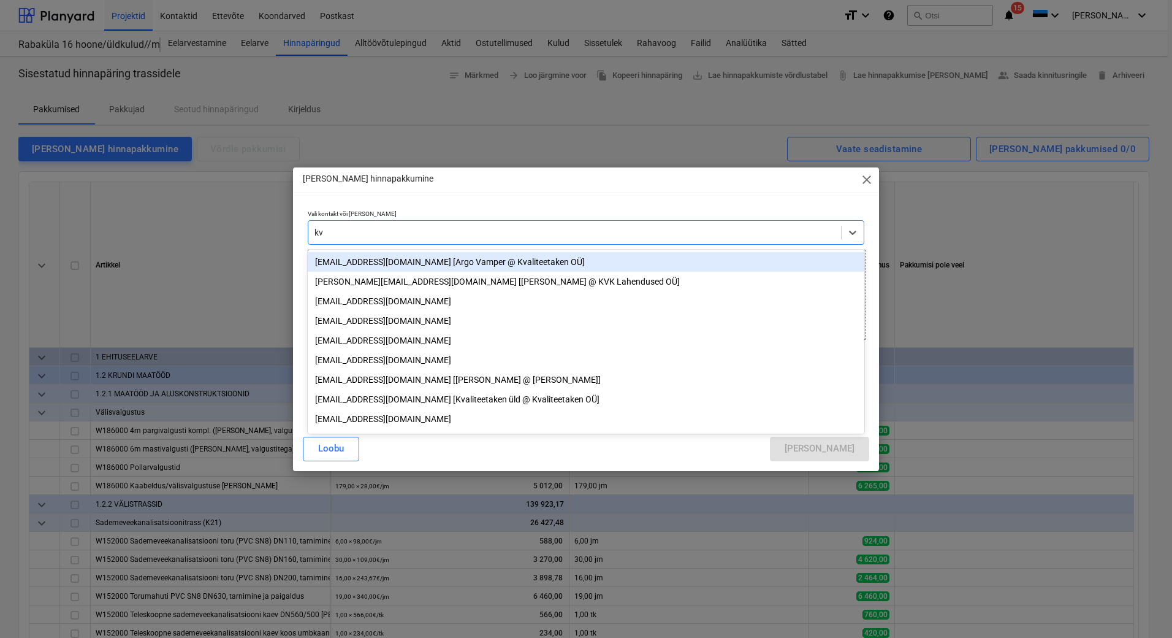
type input "kvk"
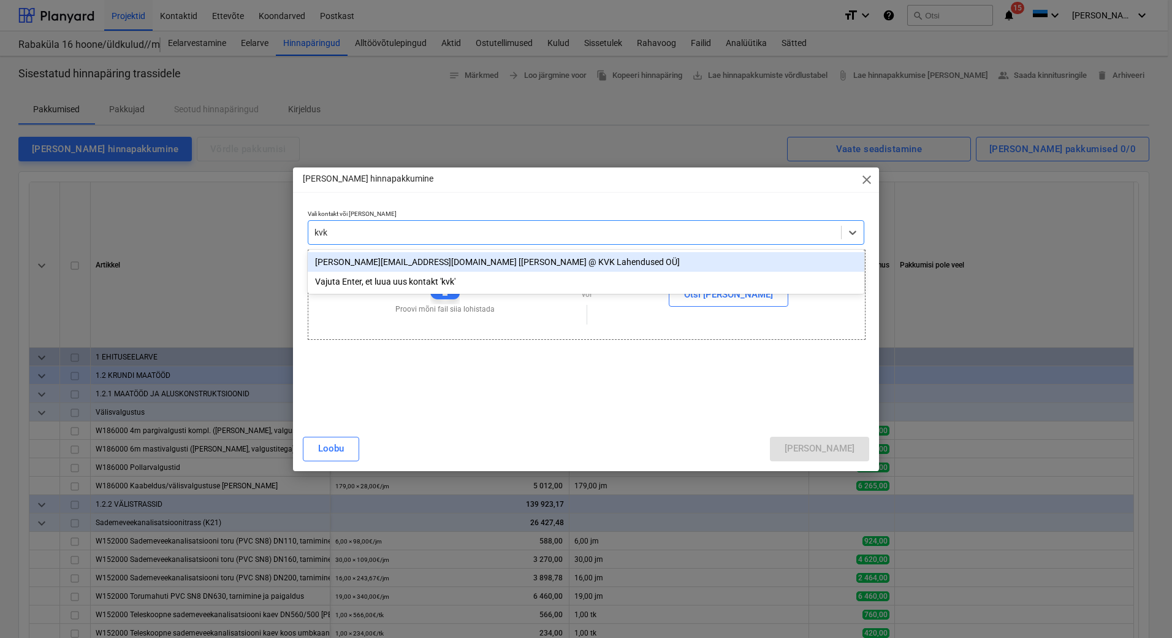
click at [477, 264] on div "[PERSON_NAME][EMAIL_ADDRESS][DOMAIN_NAME] [[PERSON_NAME] @ KVK Lahendused OÜ]" at bounding box center [586, 262] width 557 height 20
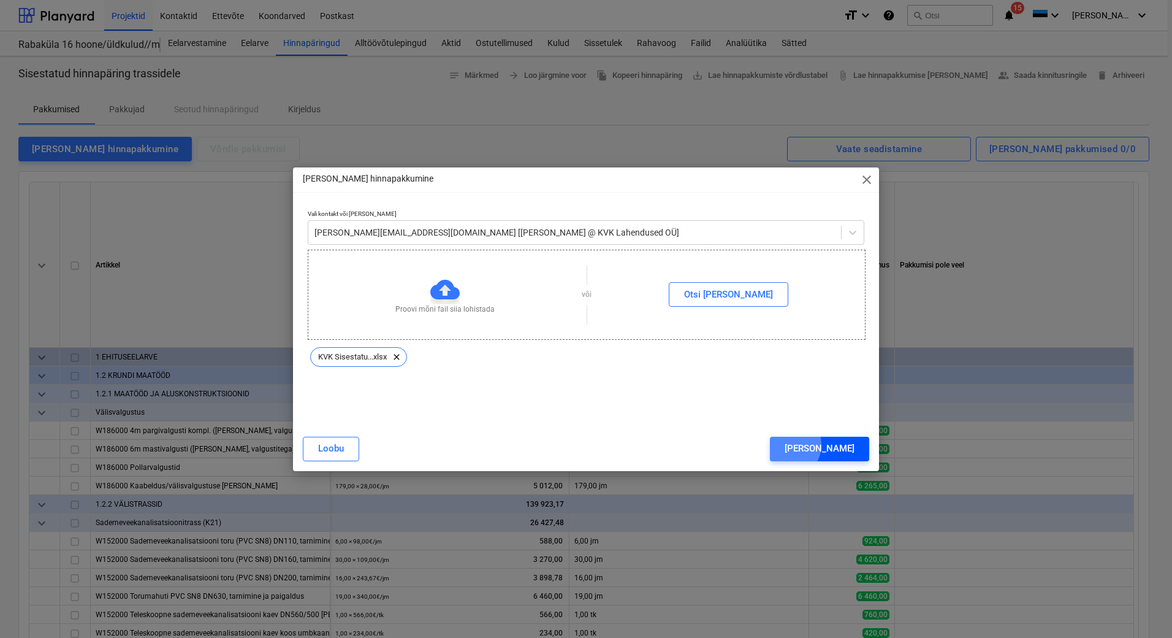
click at [838, 444] on div "[PERSON_NAME]" at bounding box center [820, 448] width 70 height 16
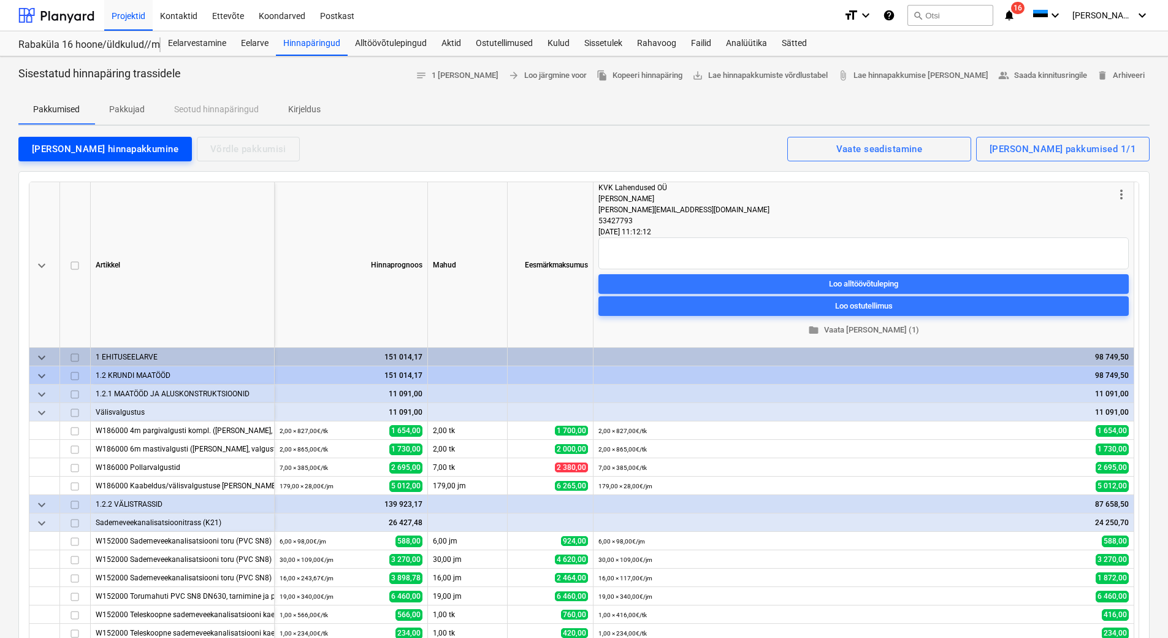
click at [85, 145] on div "[PERSON_NAME] hinnapakkumine" at bounding box center [105, 149] width 147 height 16
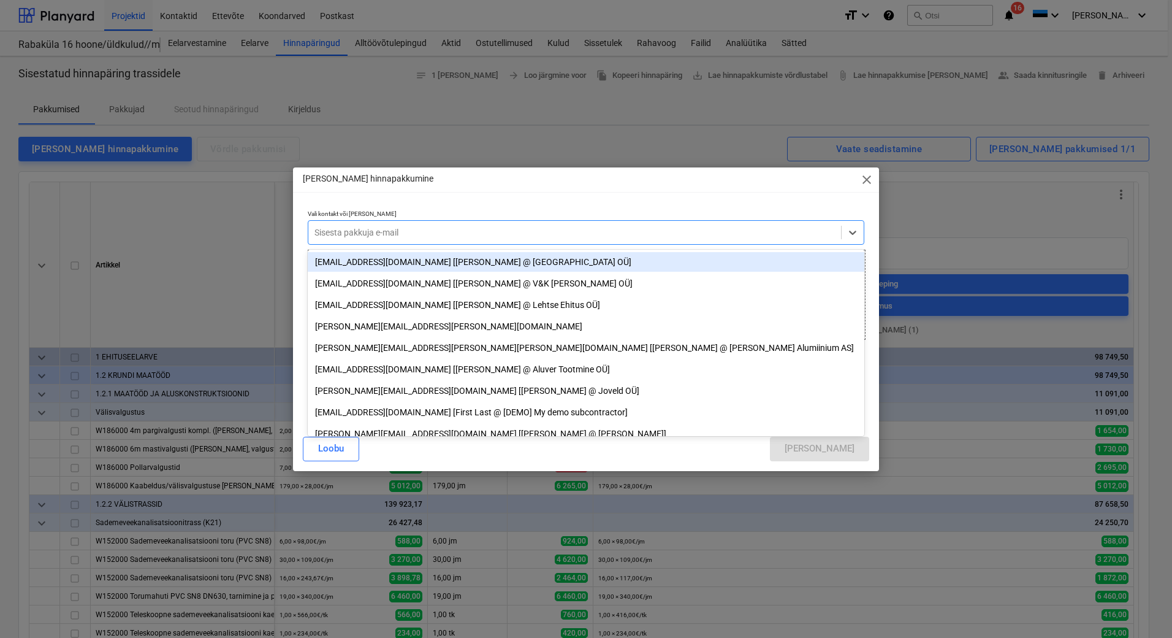
click at [378, 226] on div at bounding box center [575, 232] width 521 height 12
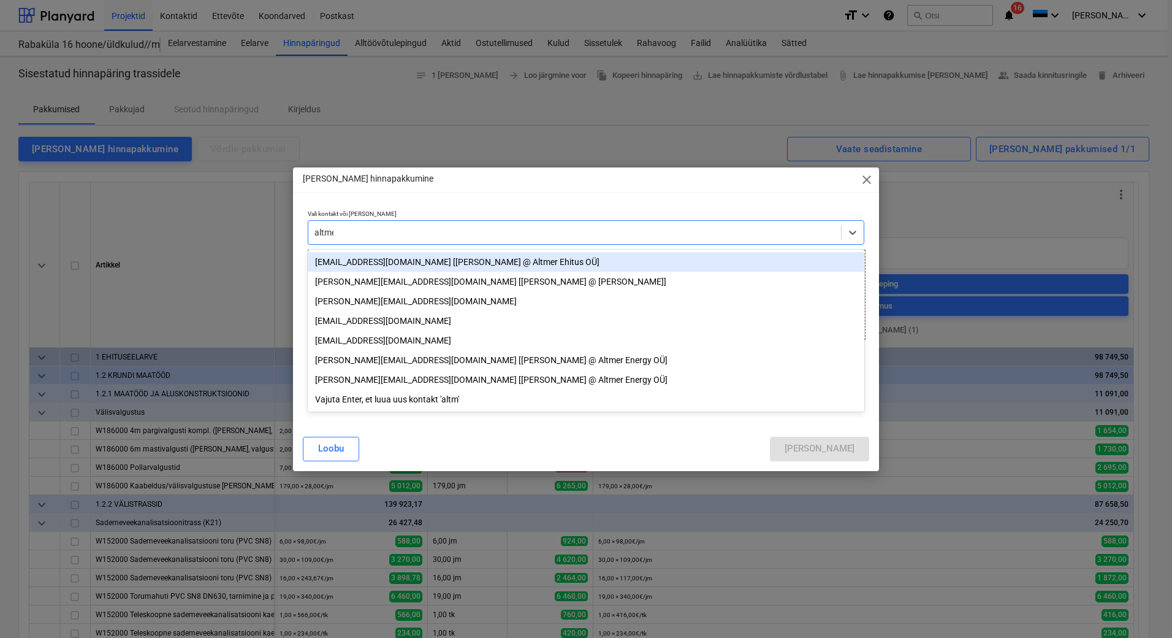
type input "altmer"
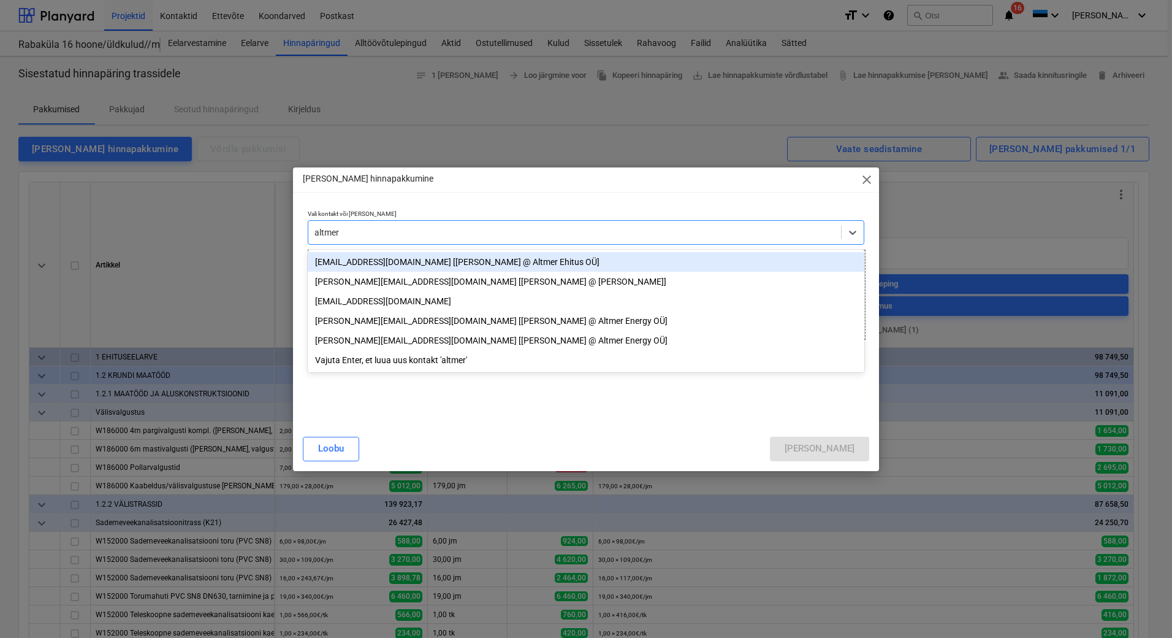
click at [395, 258] on div "[EMAIL_ADDRESS][DOMAIN_NAME] [[PERSON_NAME] @ Altmer Ehitus OÜ]" at bounding box center [586, 262] width 557 height 20
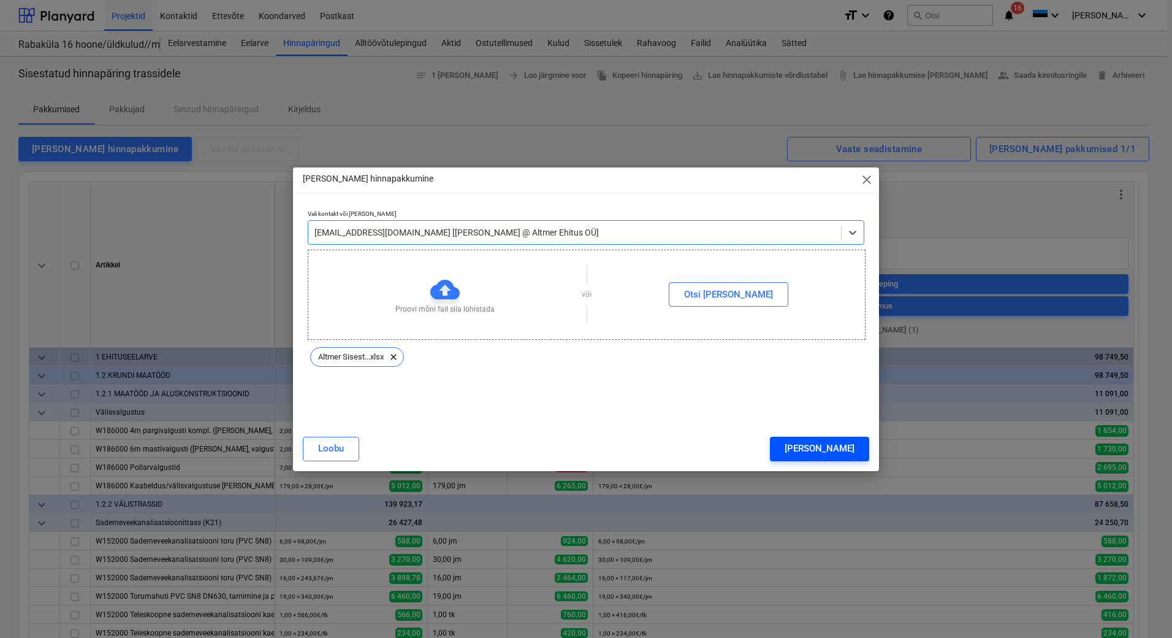
click at [855, 451] on button "[PERSON_NAME]" at bounding box center [819, 449] width 99 height 25
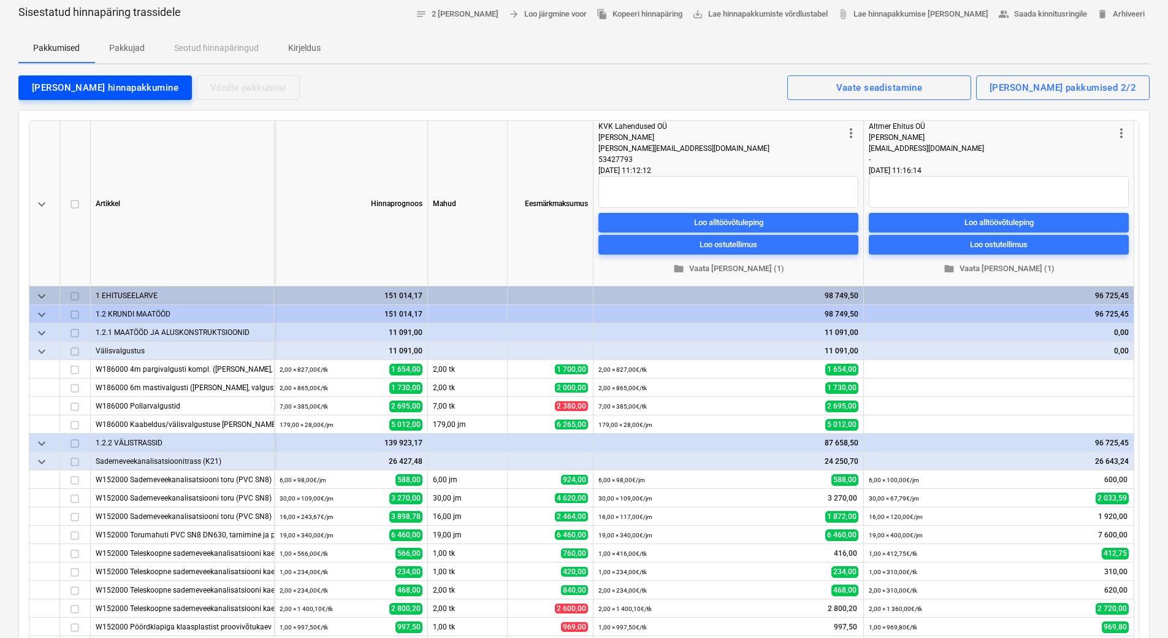
click at [31, 88] on button "[PERSON_NAME] hinnapakkumine" at bounding box center [105, 87] width 174 height 25
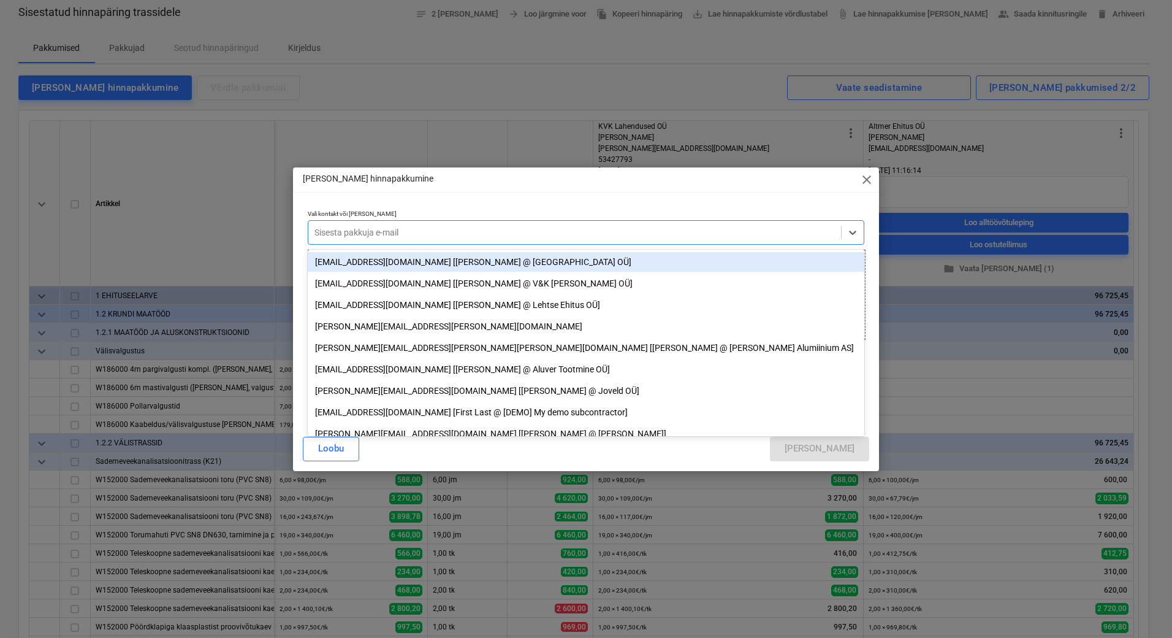
click at [433, 231] on div at bounding box center [575, 232] width 521 height 12
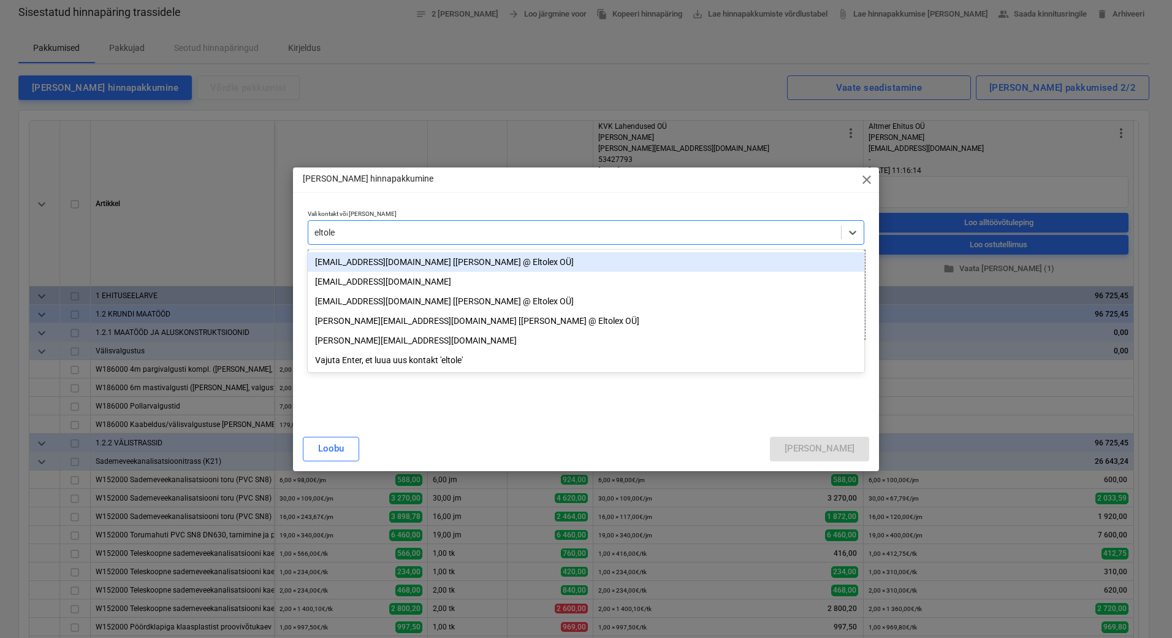
click at [405, 262] on div "[EMAIL_ADDRESS][DOMAIN_NAME] [[PERSON_NAME] @ Eltolex OÜ]" at bounding box center [586, 262] width 557 height 20
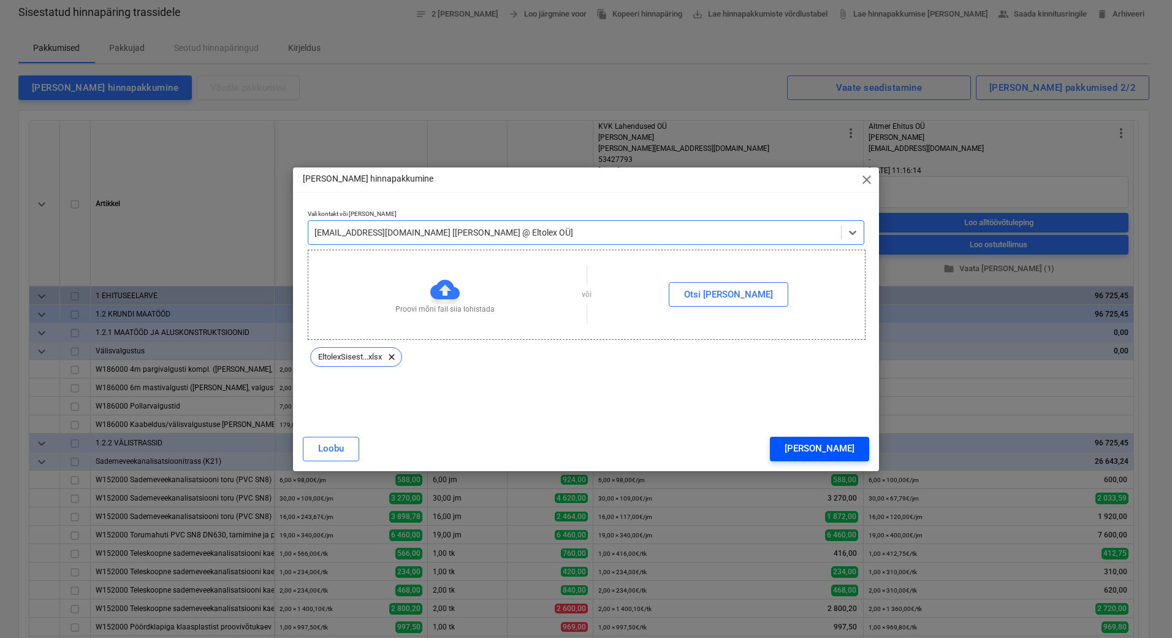
click at [844, 449] on div "[PERSON_NAME]" at bounding box center [820, 448] width 70 height 16
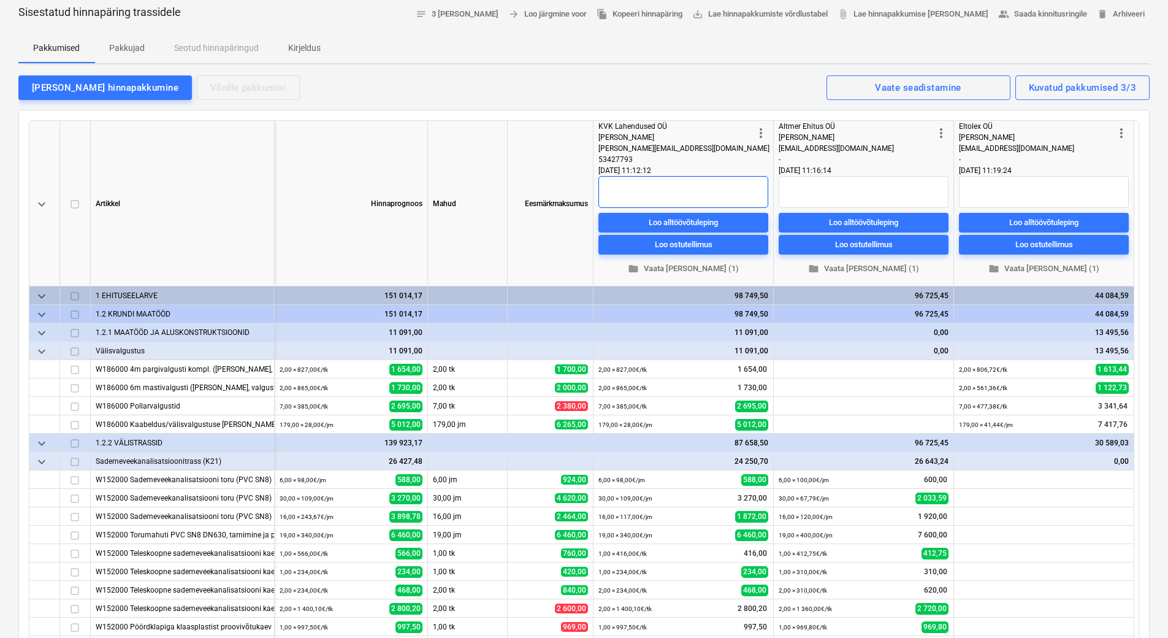
click at [664, 200] on textarea at bounding box center [683, 192] width 170 height 32
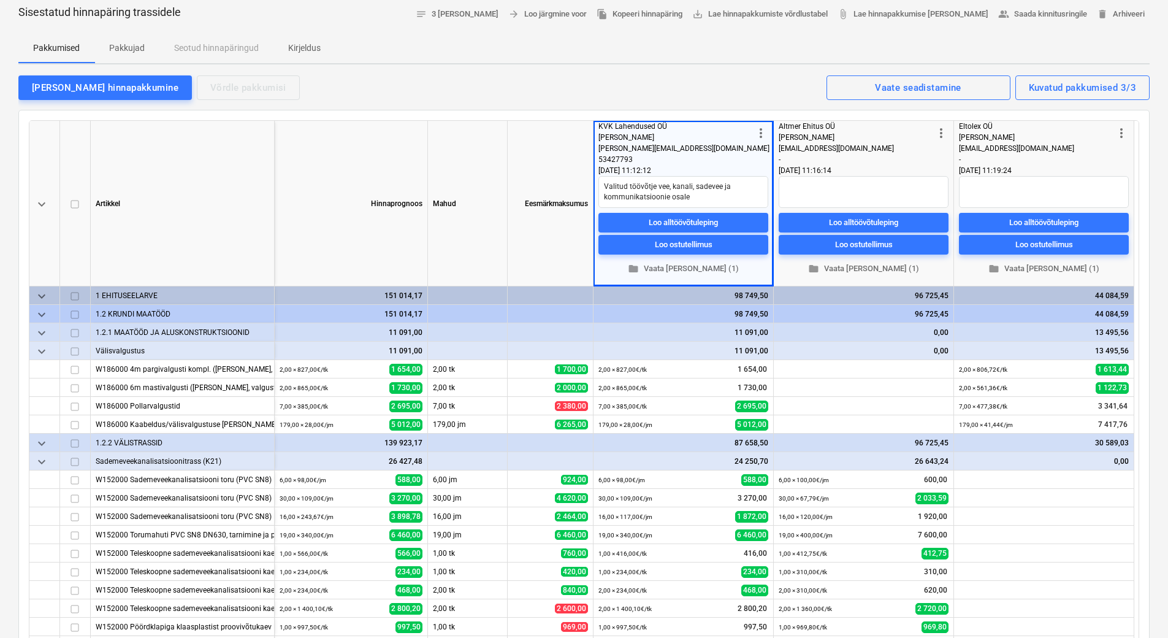
click at [498, 98] on div "[PERSON_NAME] hinnapakkumine Võrdle pakkumisi Kuvatud pakkumised 3/3 Vaate sead…" at bounding box center [583, 87] width 1131 height 26
click at [73, 83] on div "[PERSON_NAME] hinnapakkumine" at bounding box center [105, 88] width 147 height 16
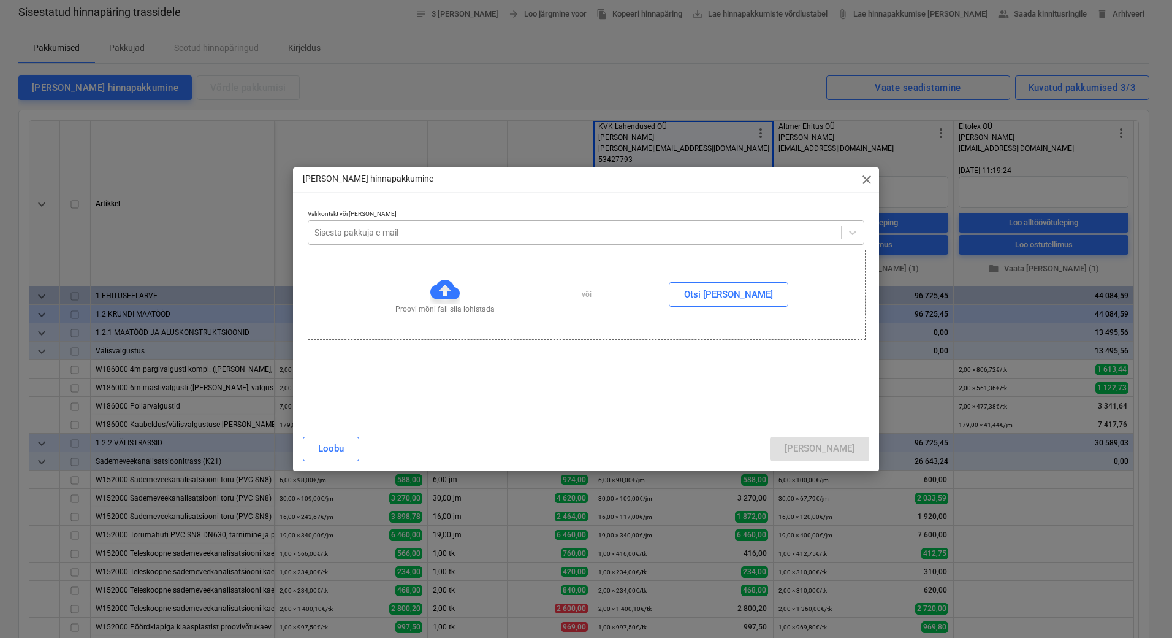
click at [375, 229] on div at bounding box center [575, 232] width 521 height 12
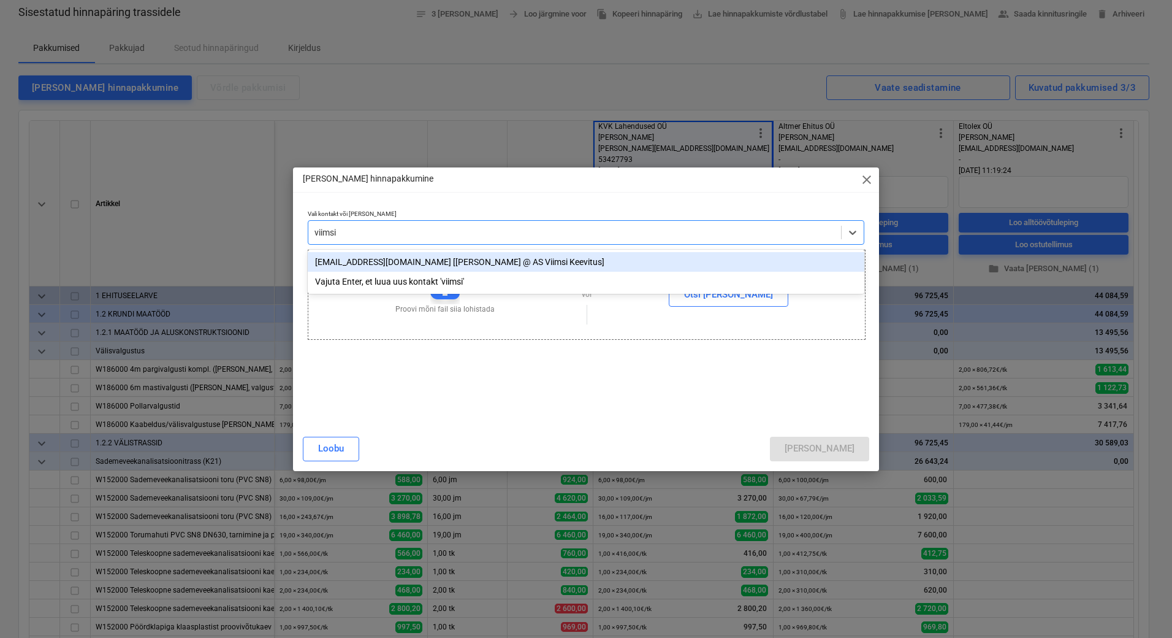
click at [361, 261] on div "[EMAIL_ADDRESS][DOMAIN_NAME] [[PERSON_NAME] @ AS Viimsi Keevitus]" at bounding box center [586, 262] width 557 height 20
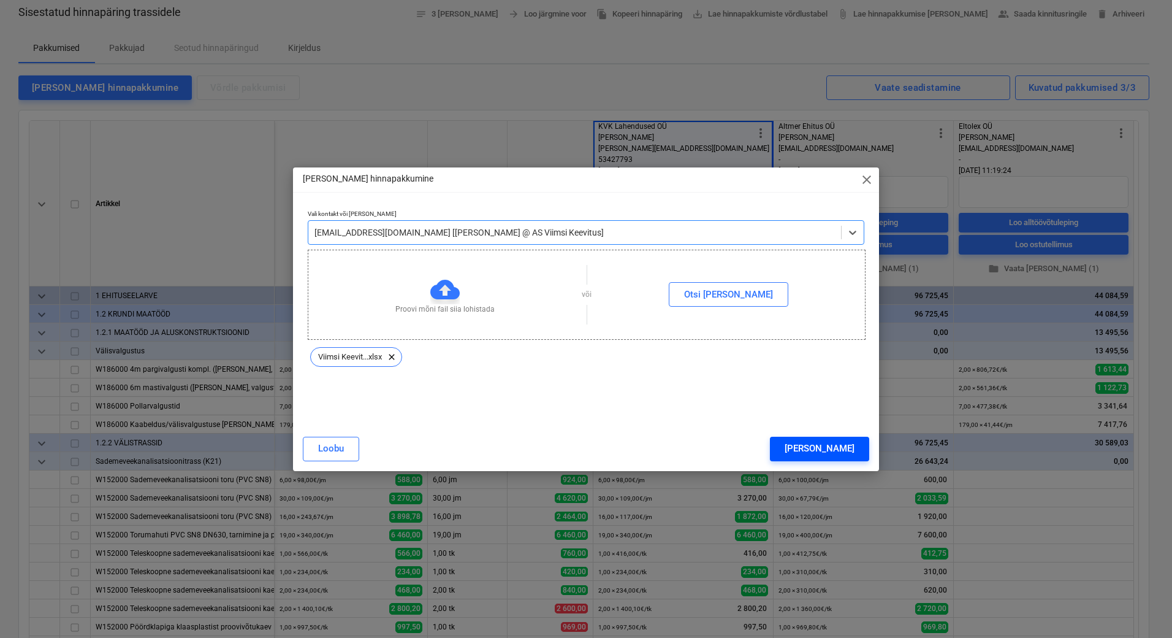
click at [857, 450] on button "[PERSON_NAME]" at bounding box center [819, 449] width 99 height 25
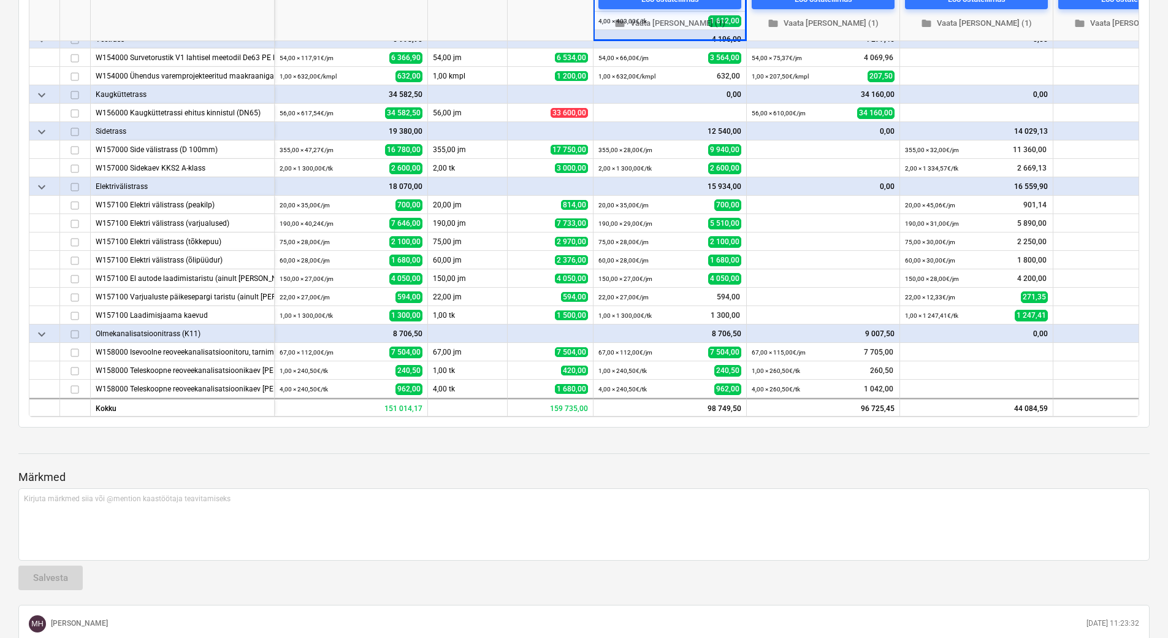
scroll to position [530, 72]
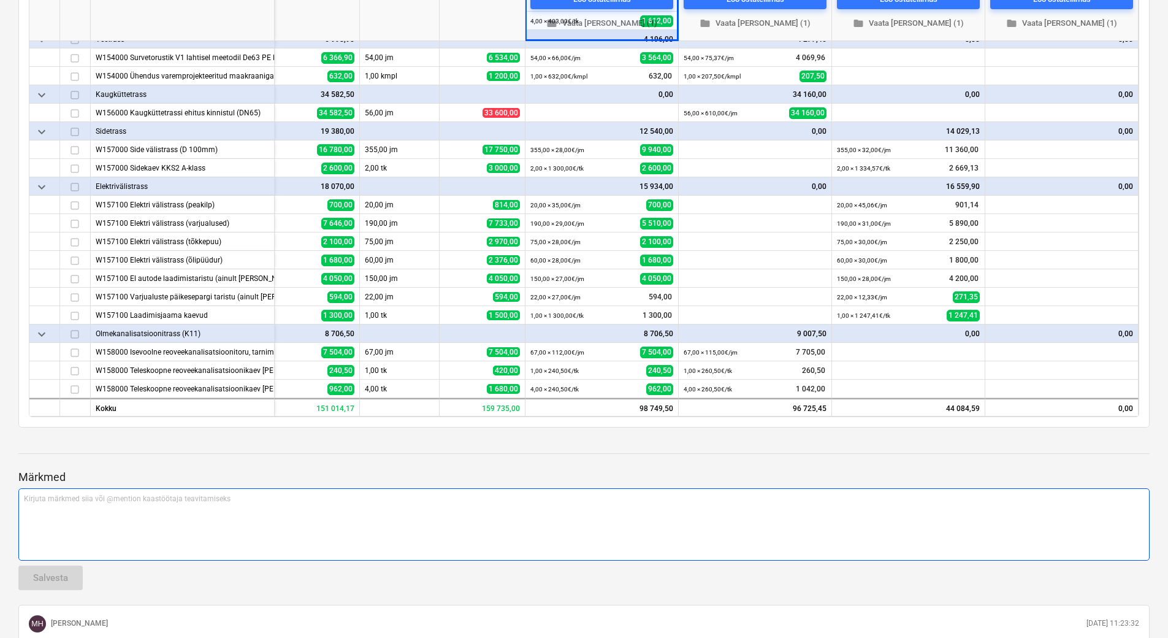
click at [1075, 517] on div "Kirjuta märkmed siia või @mention kaastöötaja teavitamiseks ﻿" at bounding box center [583, 524] width 1131 height 72
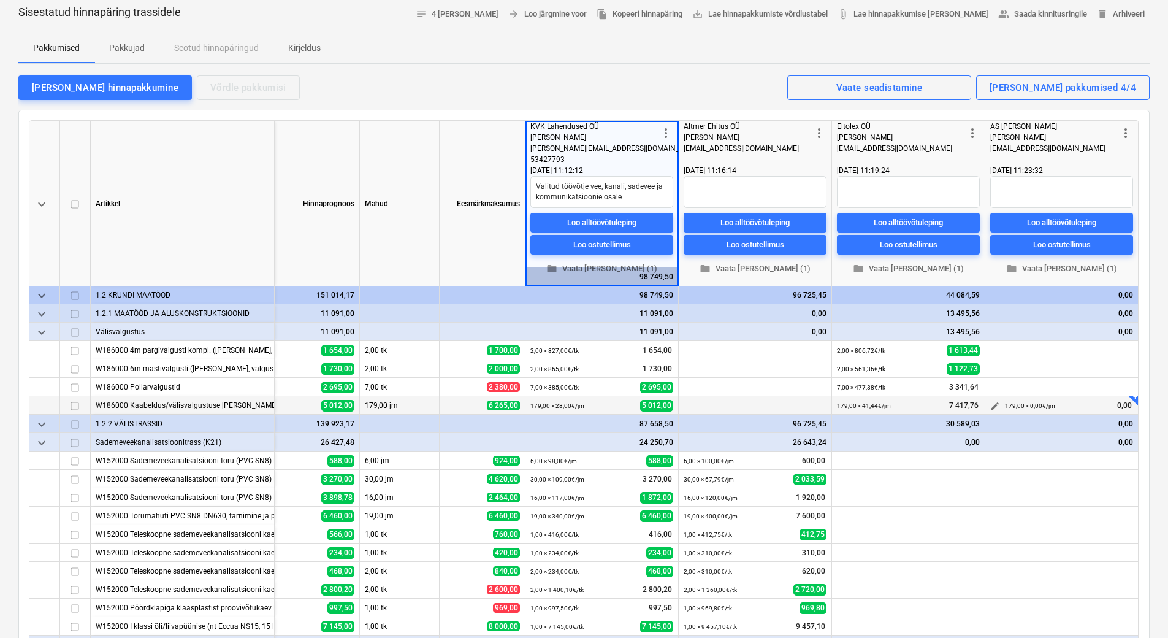
scroll to position [0, 72]
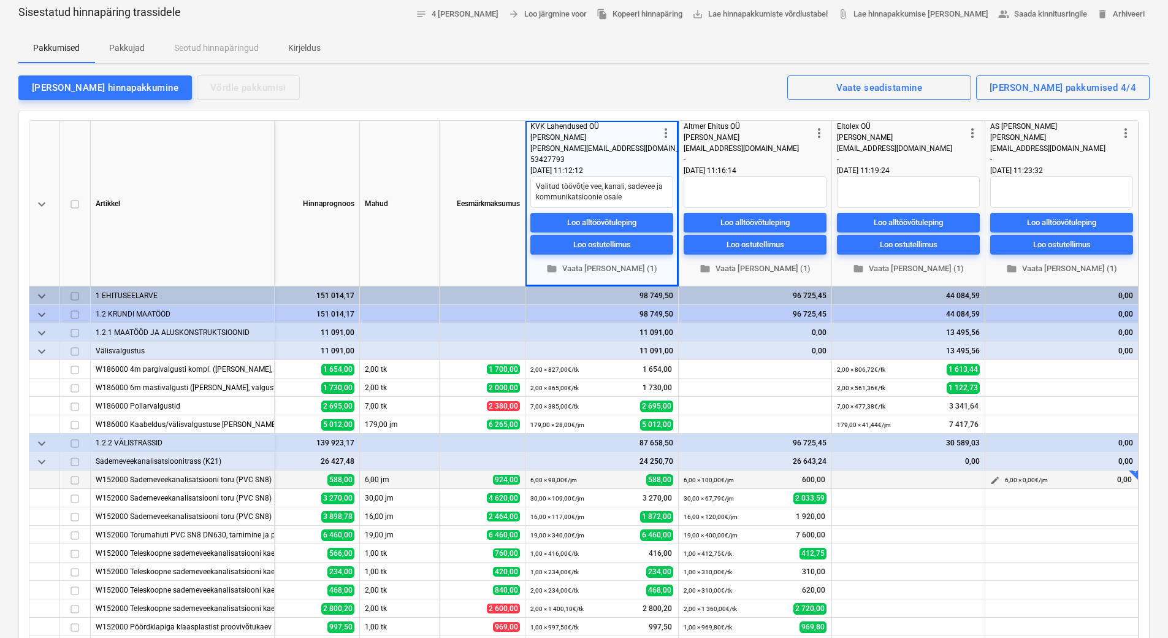
click at [990, 477] on span "edit" at bounding box center [995, 480] width 10 height 10
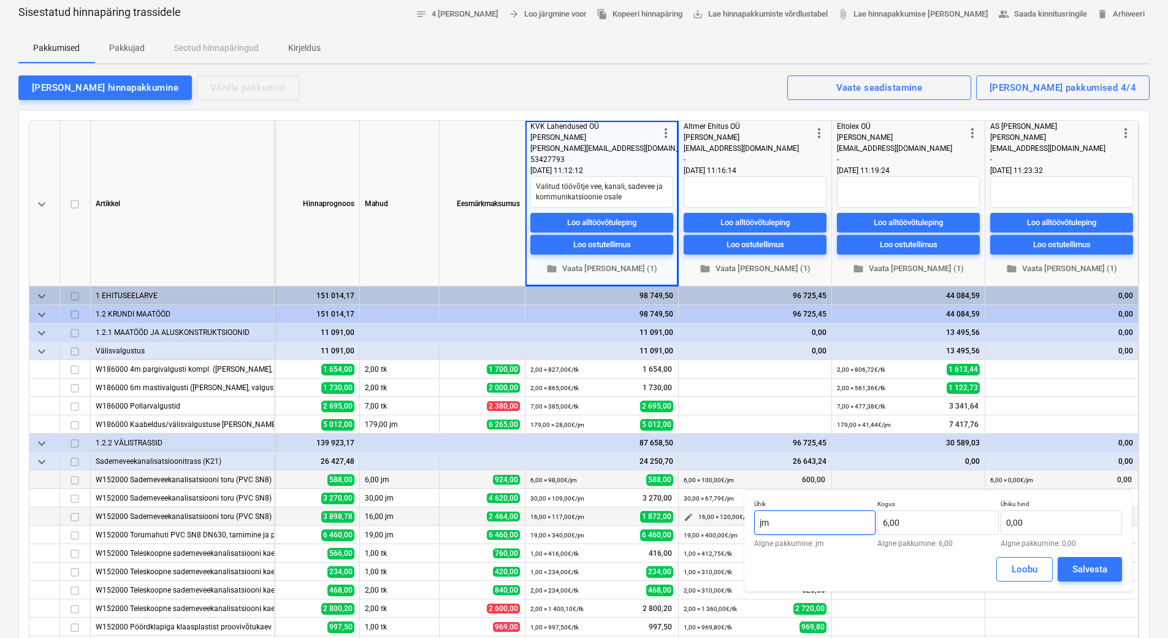
drag, startPoint x: 796, startPoint y: 519, endPoint x: 744, endPoint y: 522, distance: 52.2
click at [744, 522] on body "Projektid Kontaktid Ettevõte Koondarved Postkast format_size keyboard_arrow_dow…" at bounding box center [584, 258] width 1168 height 638
click at [817, 522] on input "jm" at bounding box center [814, 522] width 121 height 25
click at [926, 516] on input "6" at bounding box center [937, 522] width 121 height 25
drag, startPoint x: 920, startPoint y: 518, endPoint x: 884, endPoint y: 521, distance: 36.3
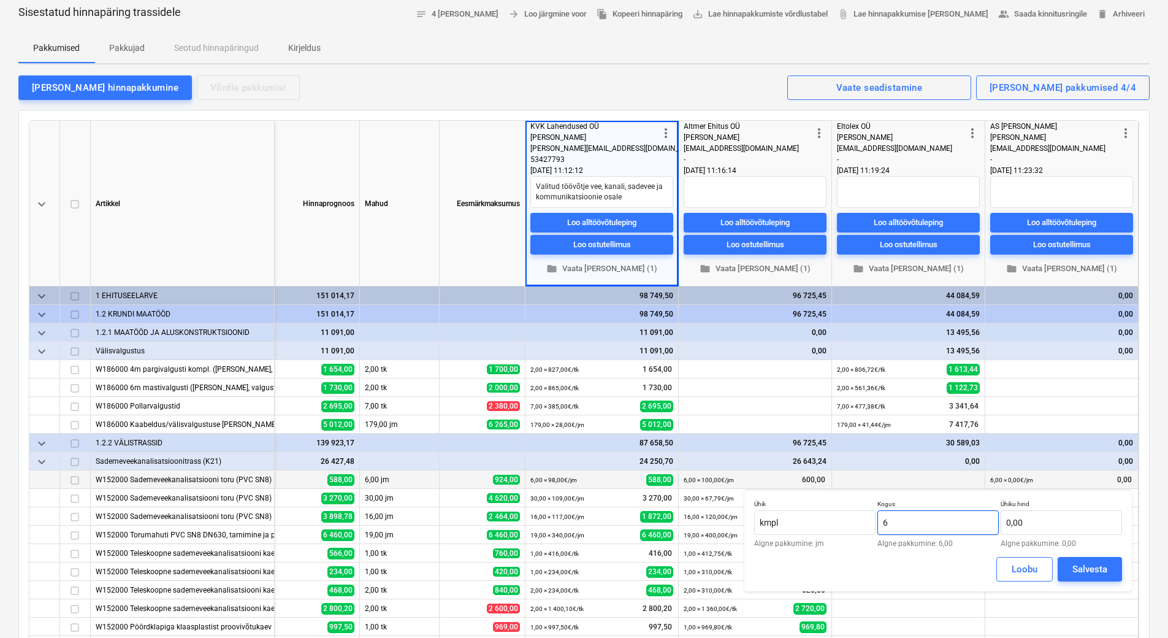
click at [884, 521] on input "6" at bounding box center [937, 522] width 121 height 25
click at [1046, 525] on input "text" at bounding box center [1061, 522] width 121 height 25
click at [1072, 566] on div "Salvesta" at bounding box center [1089, 569] width 35 height 16
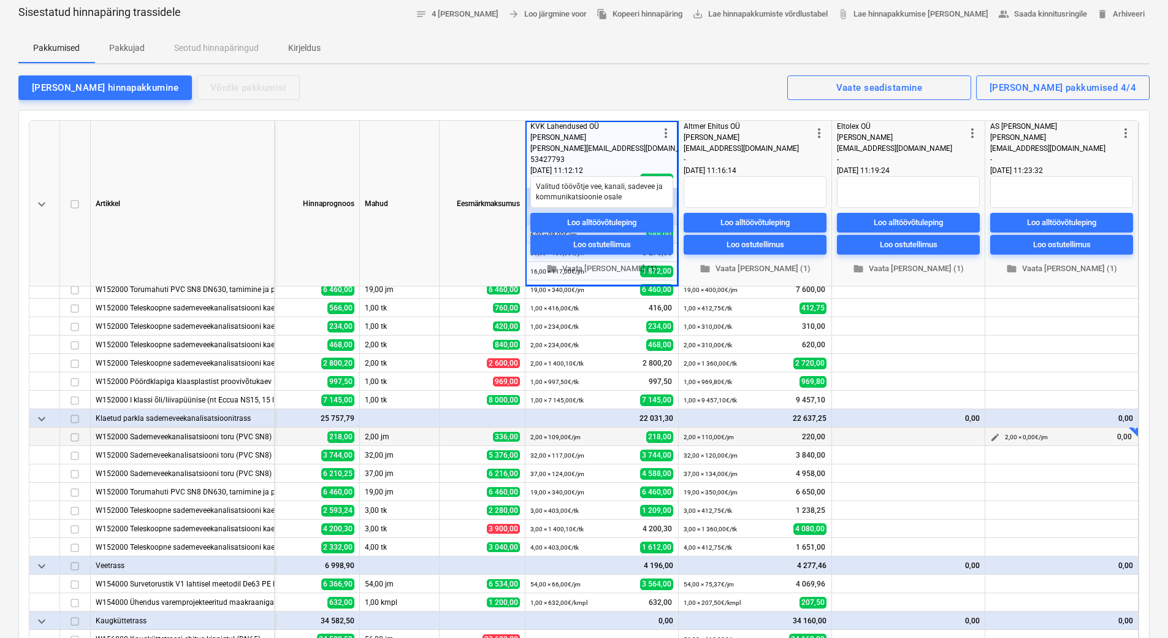
scroll to position [123, 72]
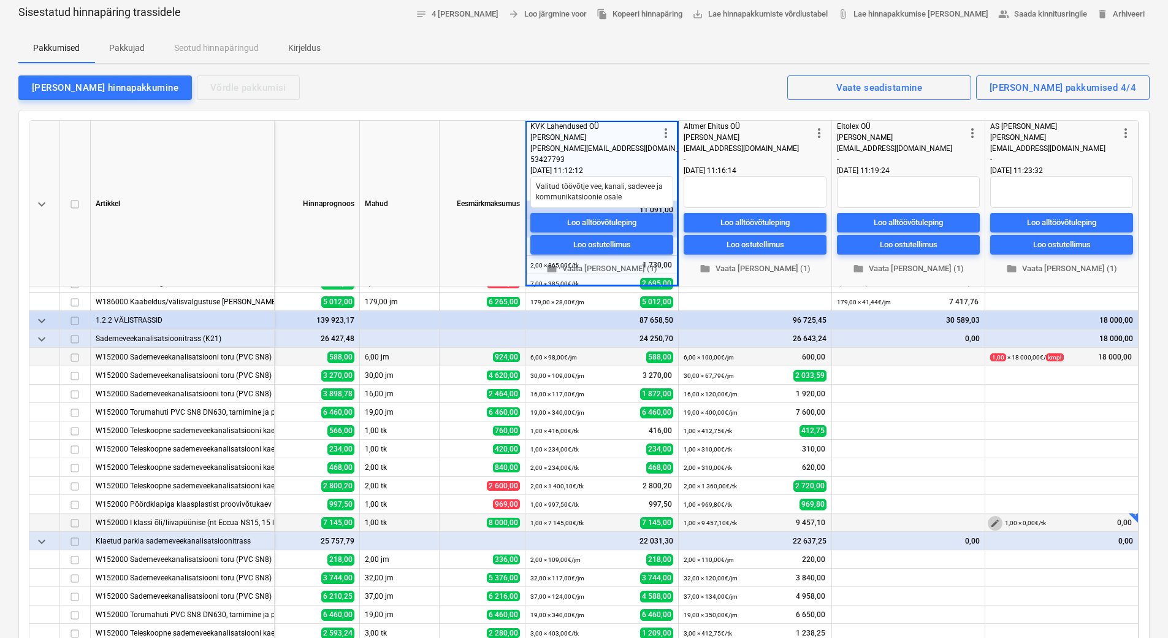
click at [990, 522] on span "edit" at bounding box center [995, 523] width 10 height 10
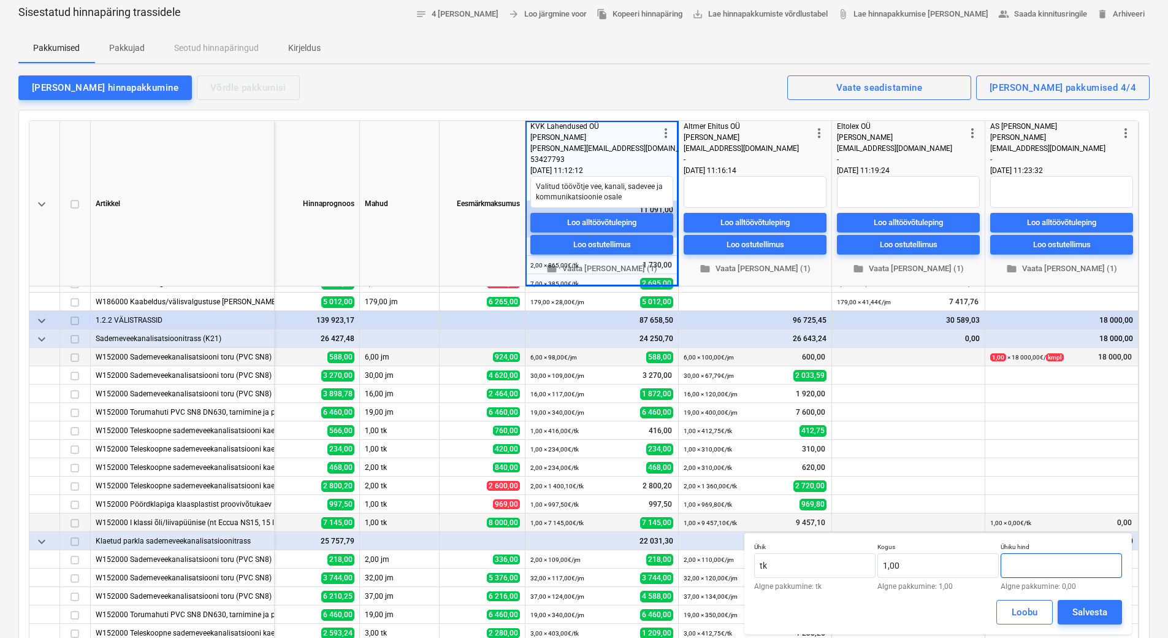
click at [1070, 563] on input "text" at bounding box center [1061, 565] width 121 height 25
click at [1067, 609] on button "Salvesta" at bounding box center [1090, 612] width 64 height 25
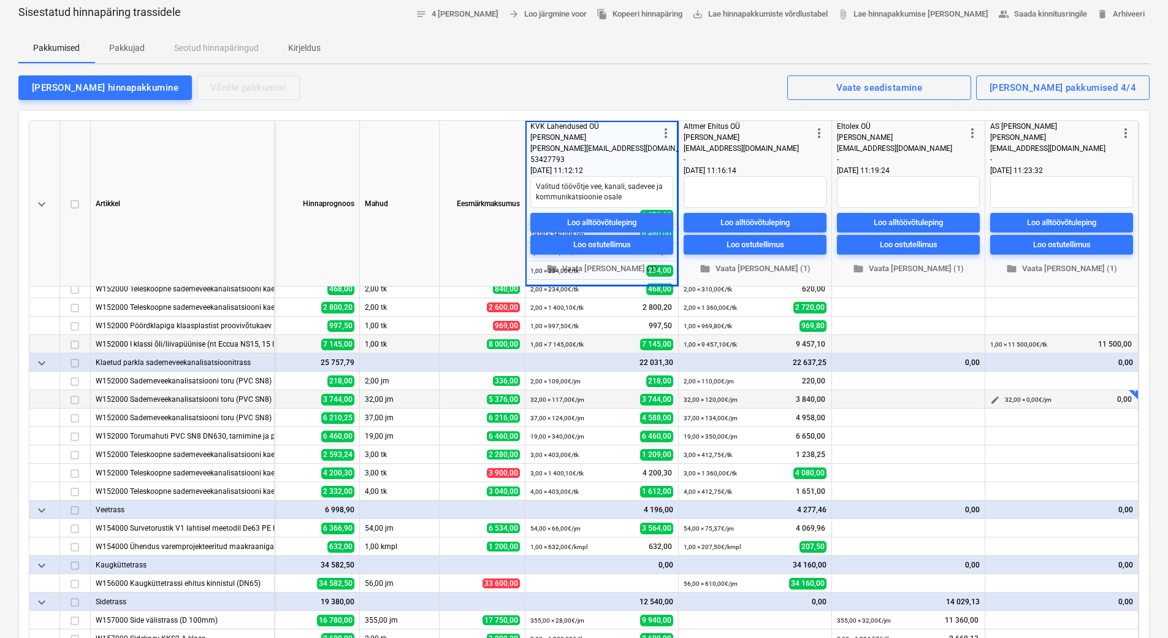
scroll to position [307, 72]
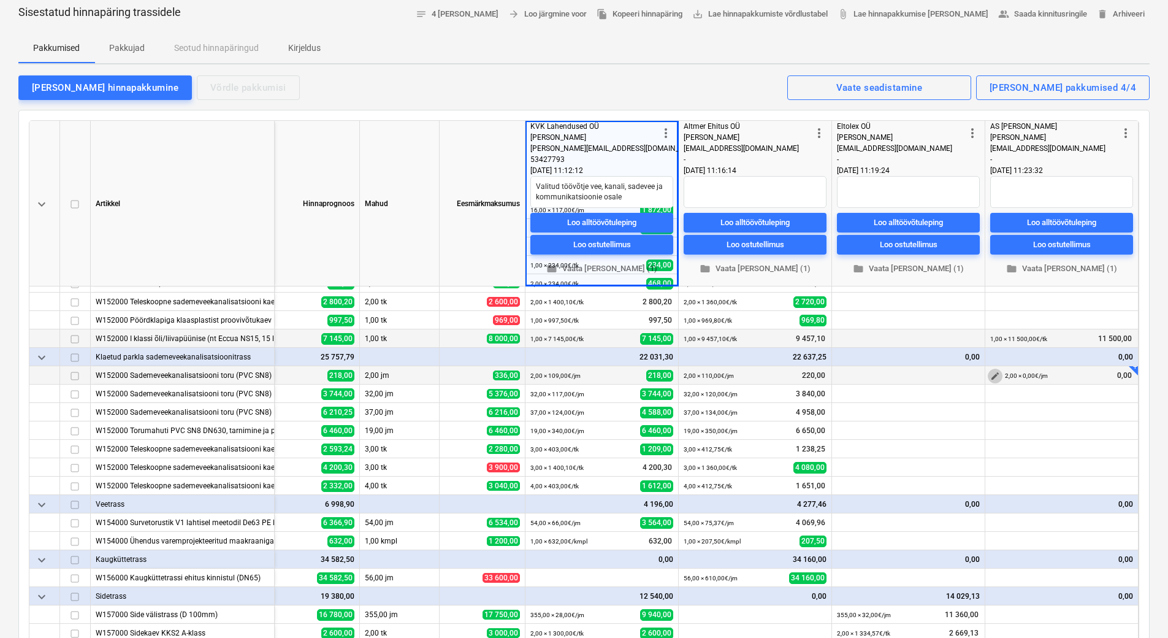
click at [990, 372] on span "edit" at bounding box center [995, 376] width 10 height 10
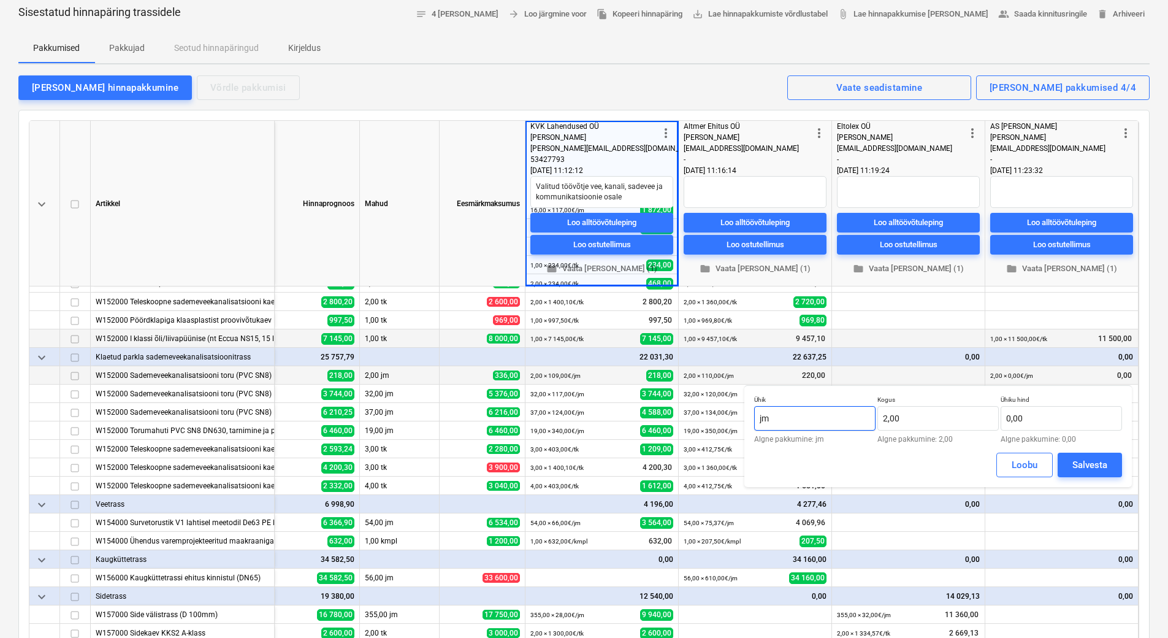
drag, startPoint x: 828, startPoint y: 423, endPoint x: 755, endPoint y: 422, distance: 73.0
click at [755, 422] on input "jm" at bounding box center [814, 418] width 121 height 25
drag, startPoint x: 904, startPoint y: 418, endPoint x: 868, endPoint y: 418, distance: 35.6
click at [868, 418] on div "Ühik kmpl Algne pakkumine: [PERSON_NAME] 2 Algne pakkumine: 2,00 Ühiku hind 0,0…" at bounding box center [938, 418] width 368 height 47
click at [1071, 419] on input "text" at bounding box center [1061, 418] width 121 height 25
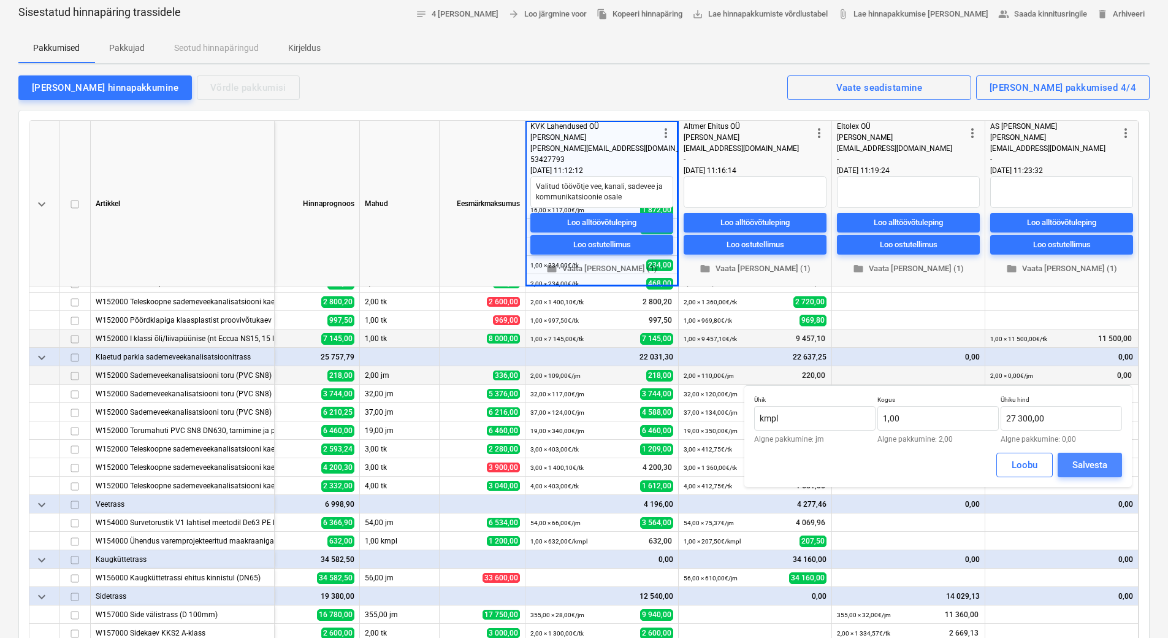
click at [1099, 468] on div "Salvesta" at bounding box center [1089, 465] width 35 height 16
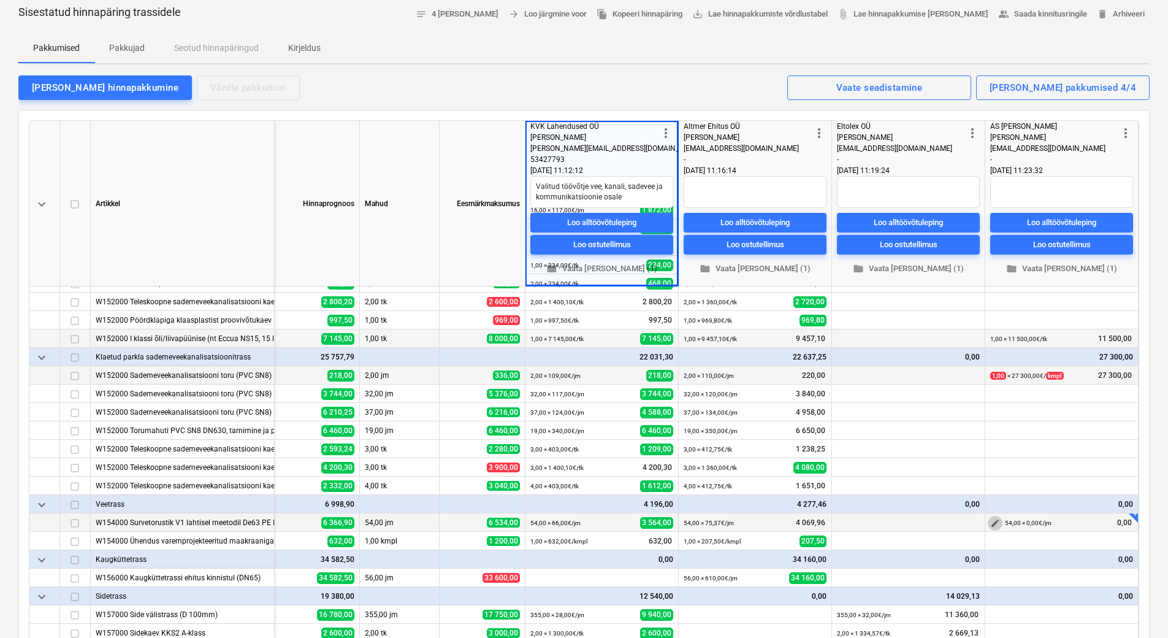
click at [990, 521] on span "edit" at bounding box center [995, 523] width 10 height 10
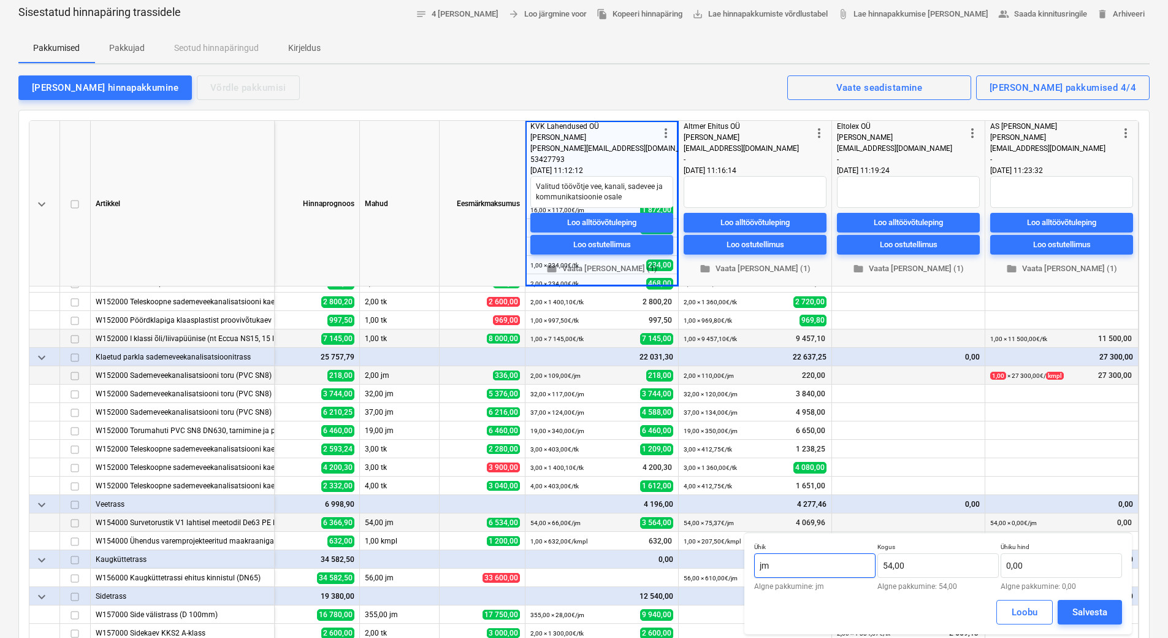
drag, startPoint x: 798, startPoint y: 567, endPoint x: 749, endPoint y: 567, distance: 49.7
click at [749, 567] on div "Ühik jm Algne pakkumine: [PERSON_NAME] 54,00 Algne pakkumine: 54,00 Ühiku hind …" at bounding box center [937, 583] width 387 height 102
drag, startPoint x: 940, startPoint y: 564, endPoint x: 879, endPoint y: 567, distance: 60.7
click at [879, 567] on input "54" at bounding box center [937, 565] width 121 height 25
drag, startPoint x: 1033, startPoint y: 566, endPoint x: 1007, endPoint y: 567, distance: 25.8
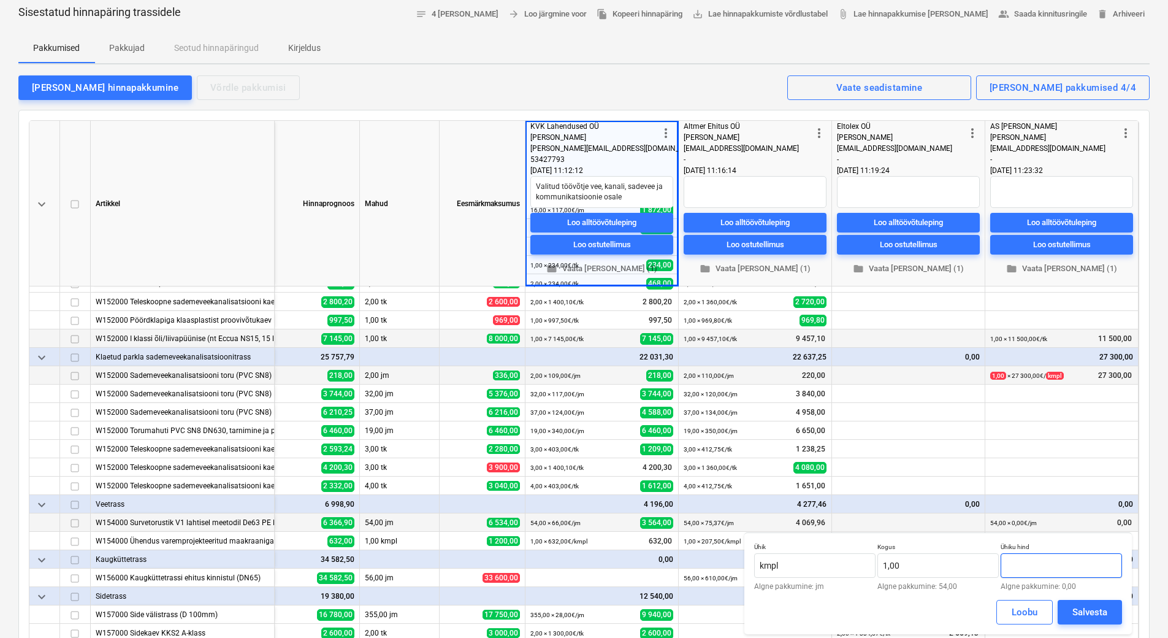
click at [1007, 567] on input "text" at bounding box center [1061, 565] width 121 height 25
click at [1094, 612] on div "Salvesta" at bounding box center [1089, 612] width 35 height 16
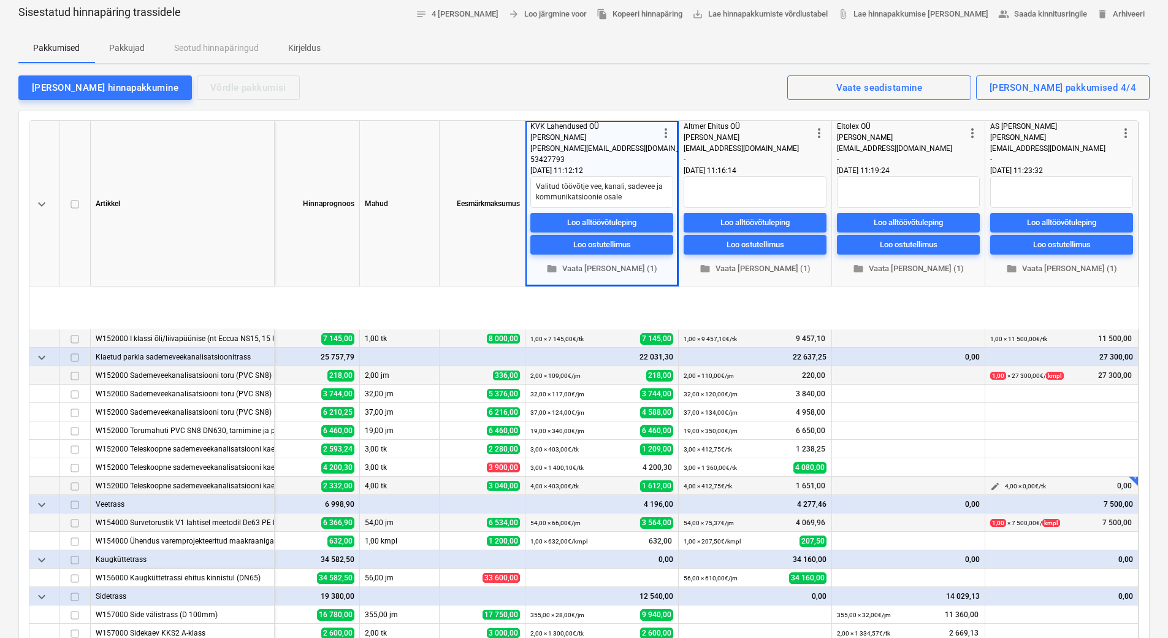
scroll to position [429, 72]
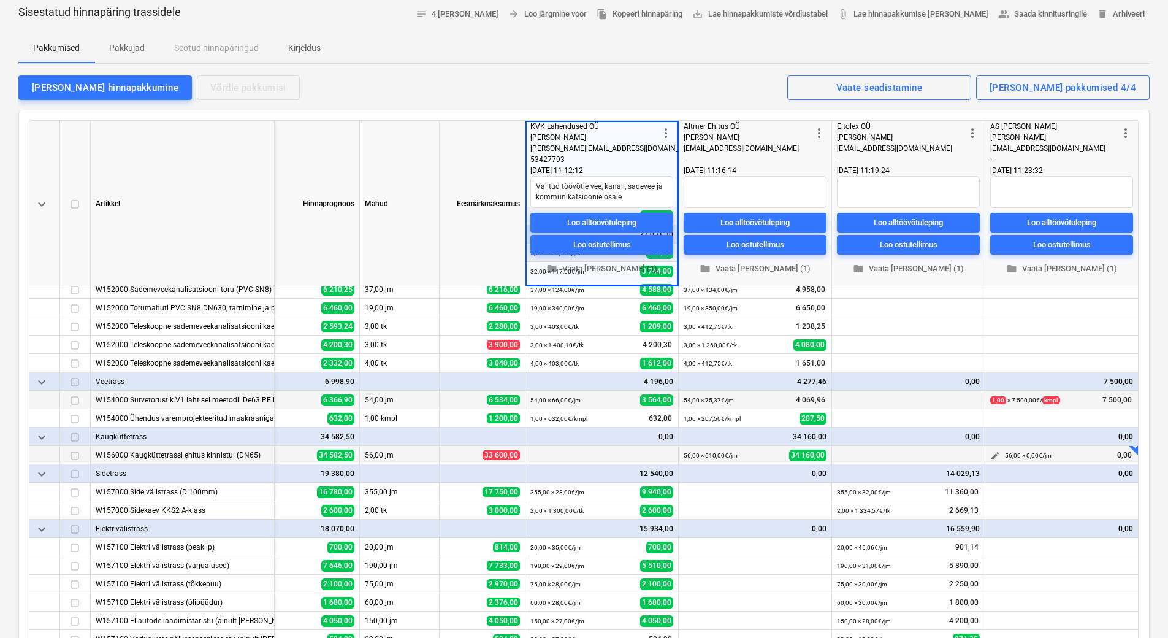
click at [990, 457] on span "edit" at bounding box center [995, 456] width 10 height 10
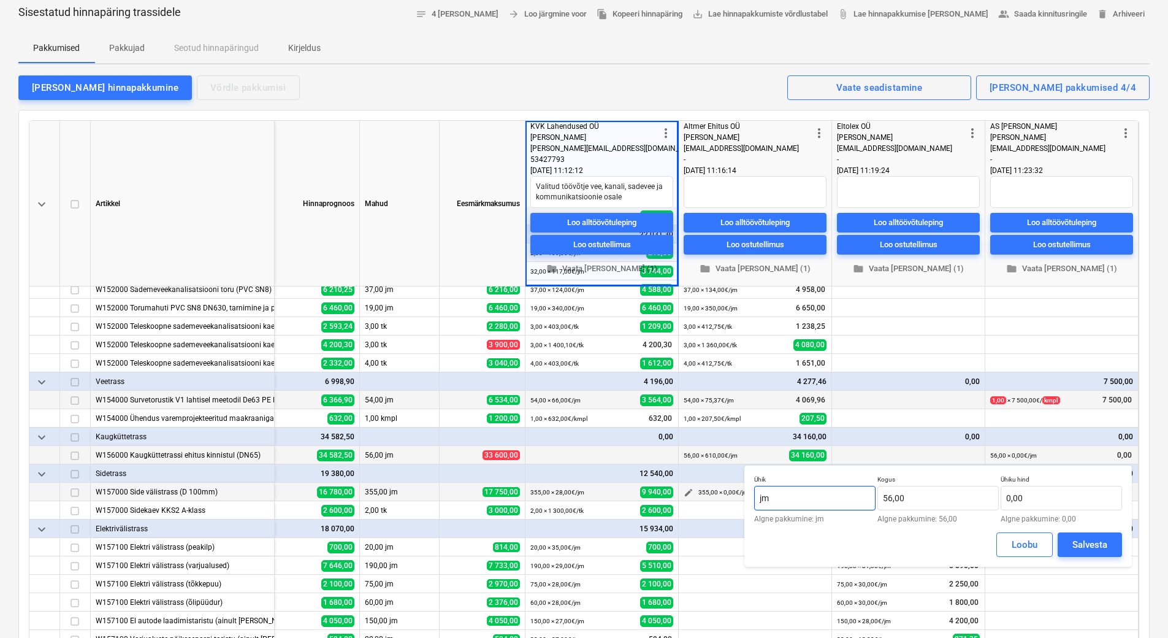
drag, startPoint x: 794, startPoint y: 500, endPoint x: 739, endPoint y: 497, distance: 55.3
click at [739, 497] on body "Projektid Kontaktid Ettevõte Koondarved Postkast format_size keyboard_arrow_dow…" at bounding box center [584, 258] width 1168 height 638
click at [823, 505] on input "jm" at bounding box center [814, 498] width 121 height 25
drag, startPoint x: 786, startPoint y: 498, endPoint x: 752, endPoint y: 498, distance: 33.7
click at [752, 498] on div "Ühik jm Algne pakkumine: [PERSON_NAME] 56,00 Algne pakkumine: 56,00 Ühiku hind …" at bounding box center [937, 516] width 387 height 102
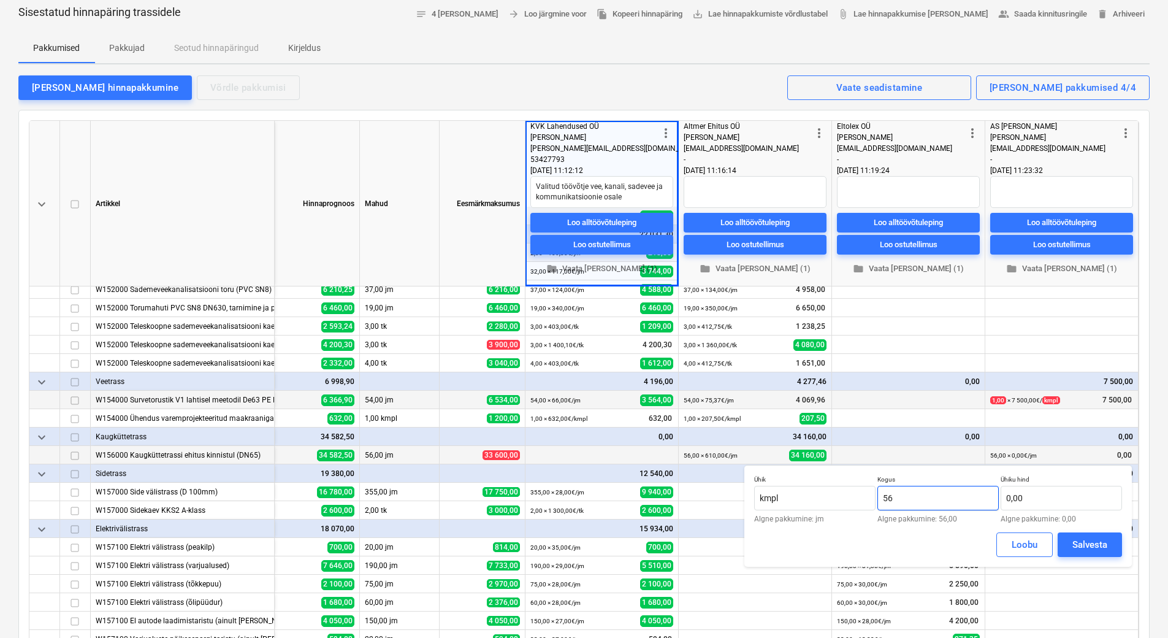
drag, startPoint x: 982, startPoint y: 498, endPoint x: 885, endPoint y: 502, distance: 97.5
click at [885, 502] on input "56" at bounding box center [937, 498] width 121 height 25
click at [1042, 498] on input "text" at bounding box center [1061, 498] width 121 height 25
click at [1094, 544] on div "Salvesta" at bounding box center [1089, 544] width 35 height 16
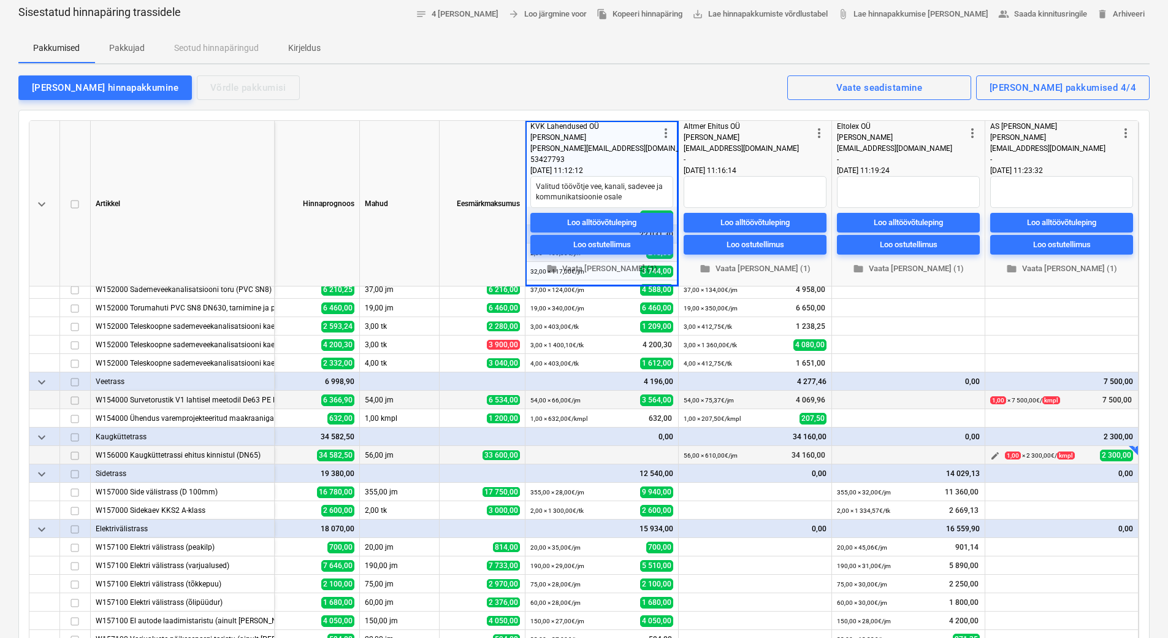
click at [993, 452] on span "edit" at bounding box center [995, 456] width 10 height 10
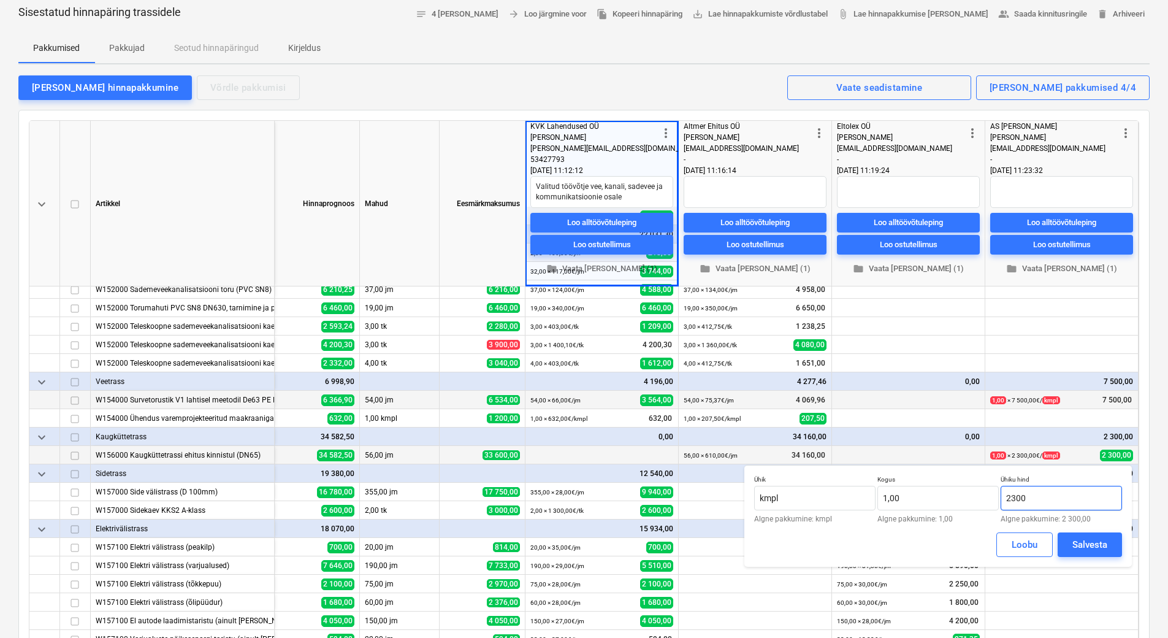
click at [1017, 495] on input "2300" at bounding box center [1061, 498] width 121 height 25
click at [1094, 541] on div "Salvesta" at bounding box center [1089, 544] width 35 height 16
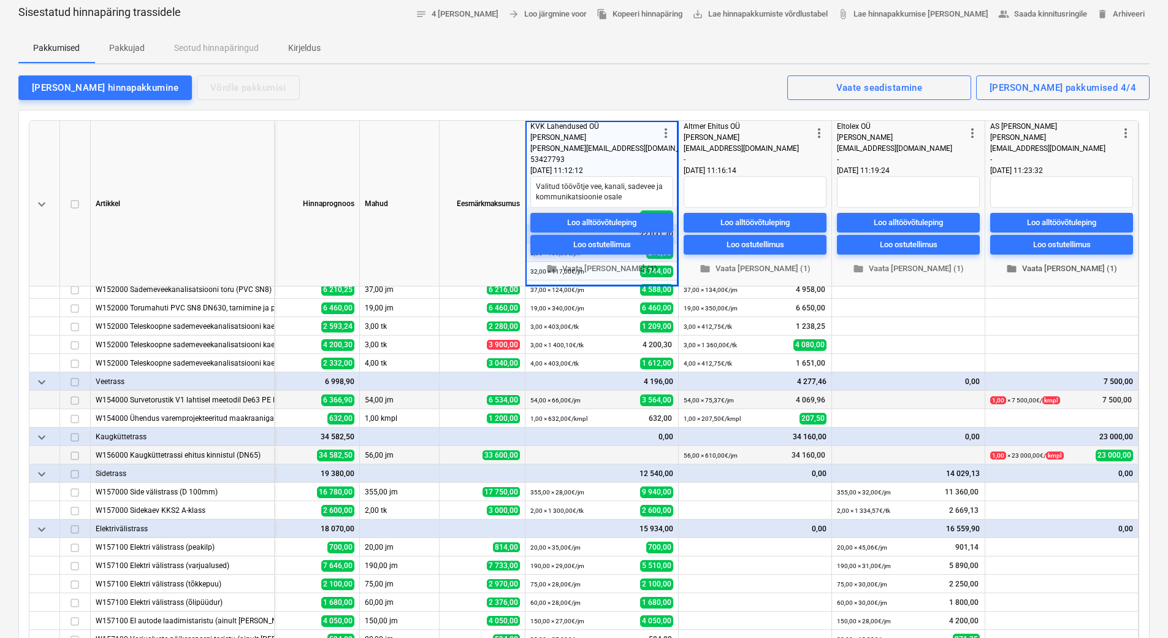
click at [1037, 272] on span "folder Vaata [PERSON_NAME] (1)" at bounding box center [1061, 269] width 133 height 14
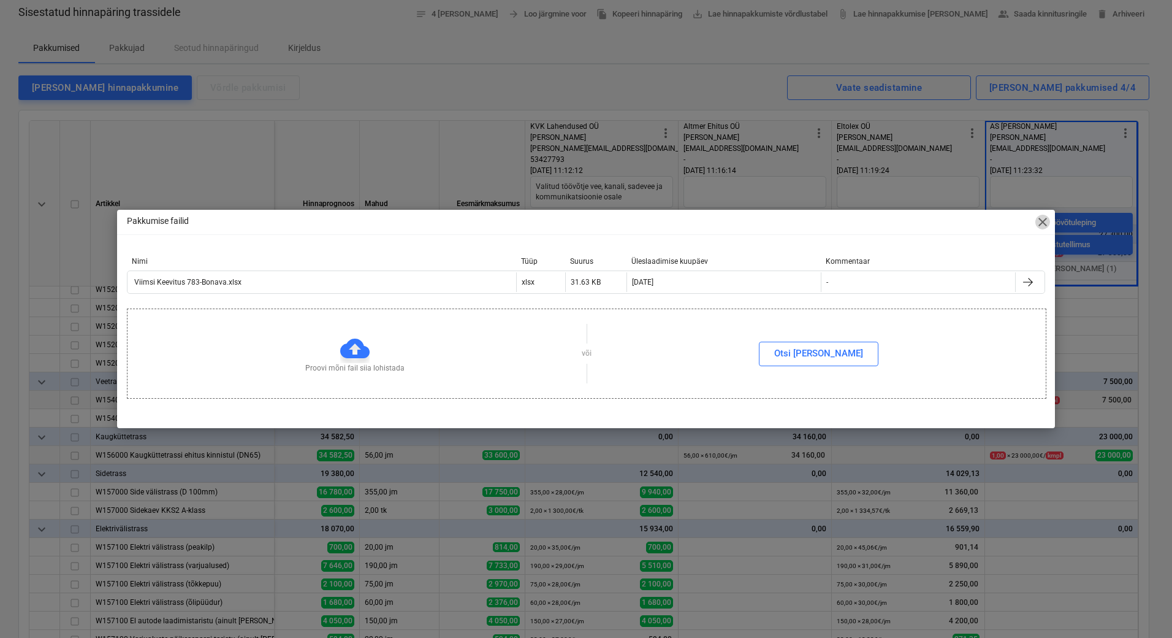
drag, startPoint x: 479, startPoint y: 281, endPoint x: 1042, endPoint y: 218, distance: 566.4
click at [1042, 218] on span "close" at bounding box center [1043, 222] width 15 height 15
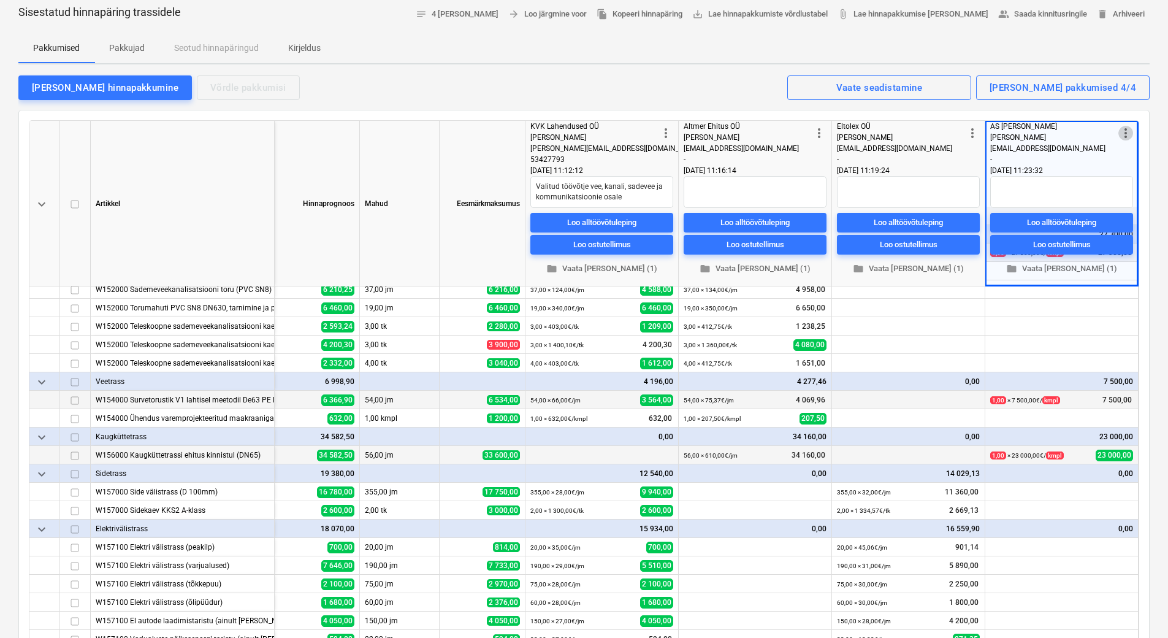
click at [1126, 131] on span "more_vert" at bounding box center [1125, 133] width 15 height 15
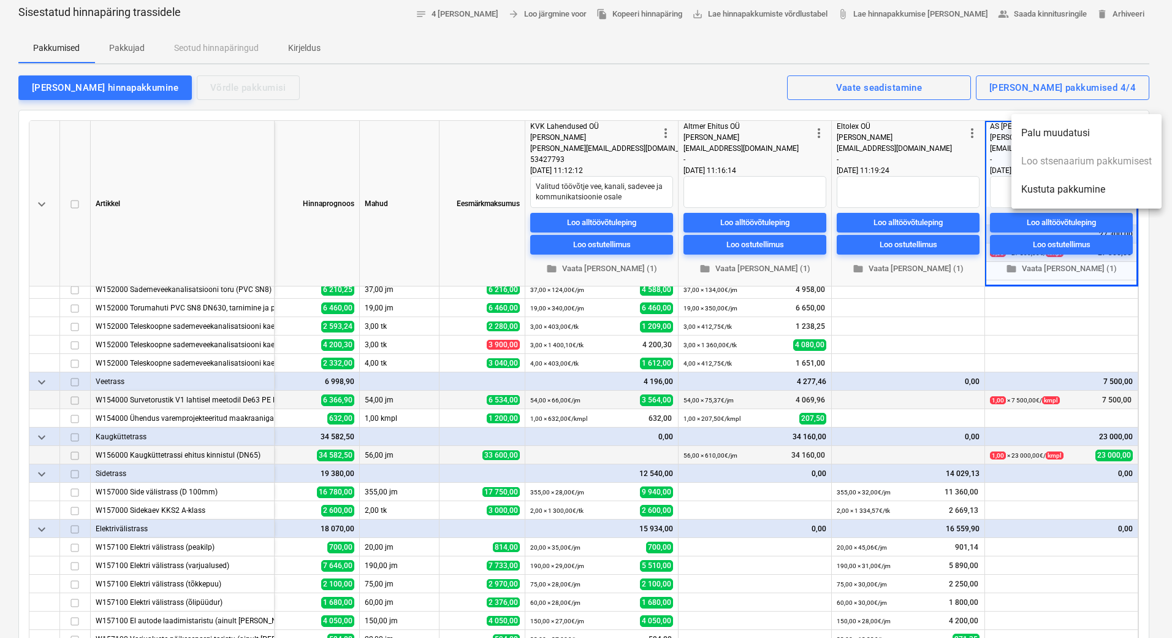
click at [1073, 189] on li "Kustuta pakkumine" at bounding box center [1087, 189] width 150 height 28
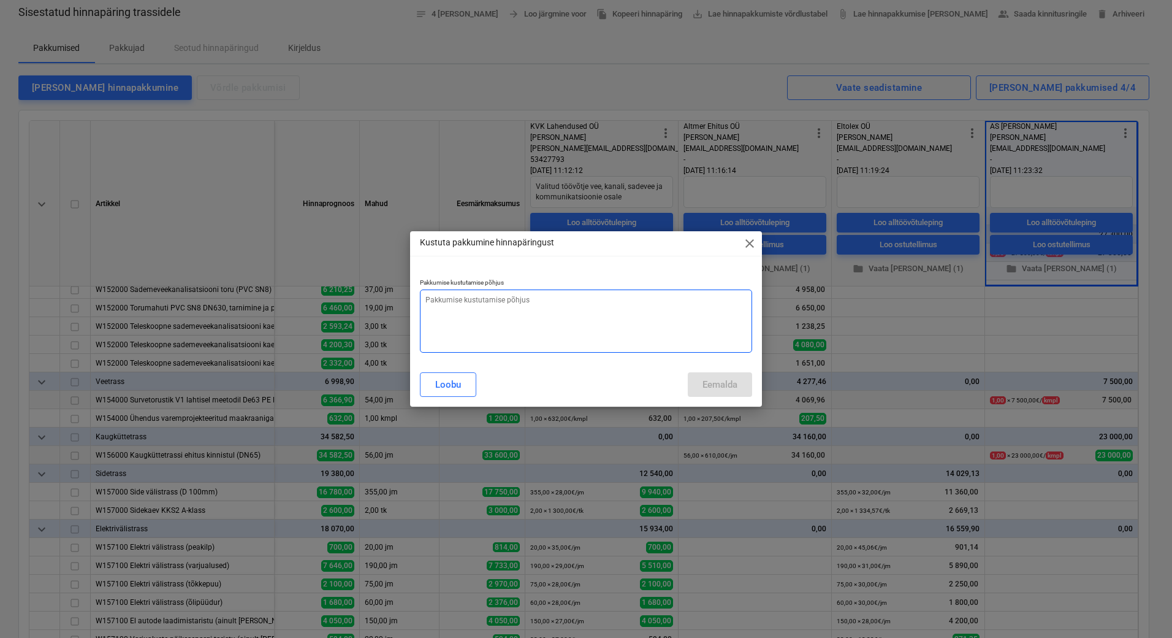
click at [585, 321] on textarea at bounding box center [586, 320] width 332 height 63
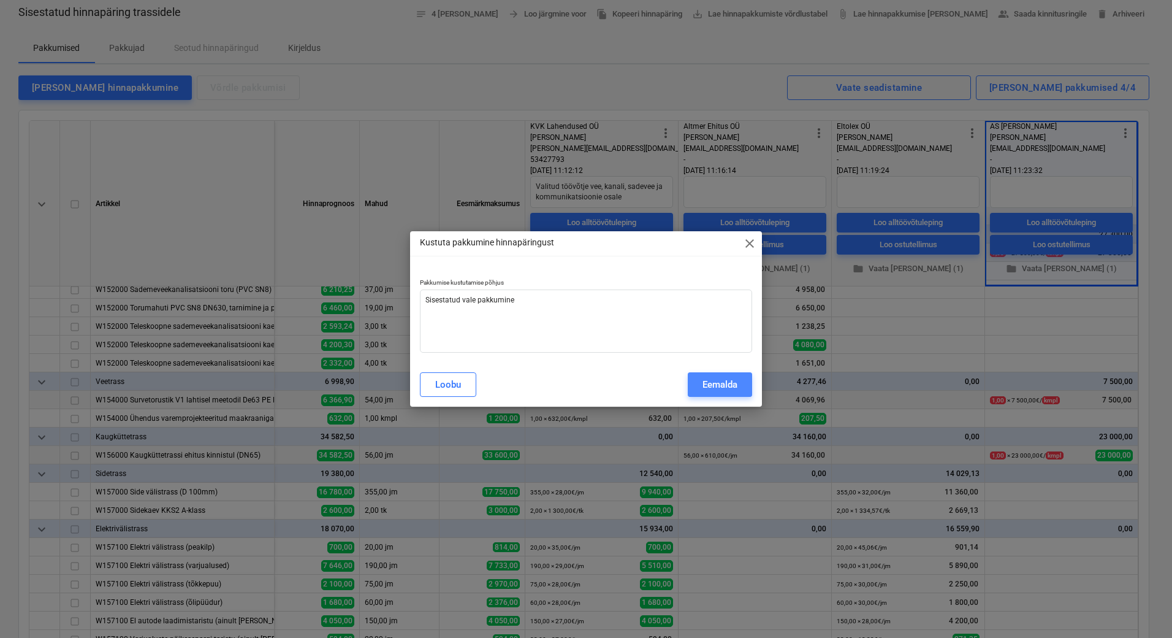
click at [712, 385] on div "Eemalda" at bounding box center [720, 384] width 35 height 16
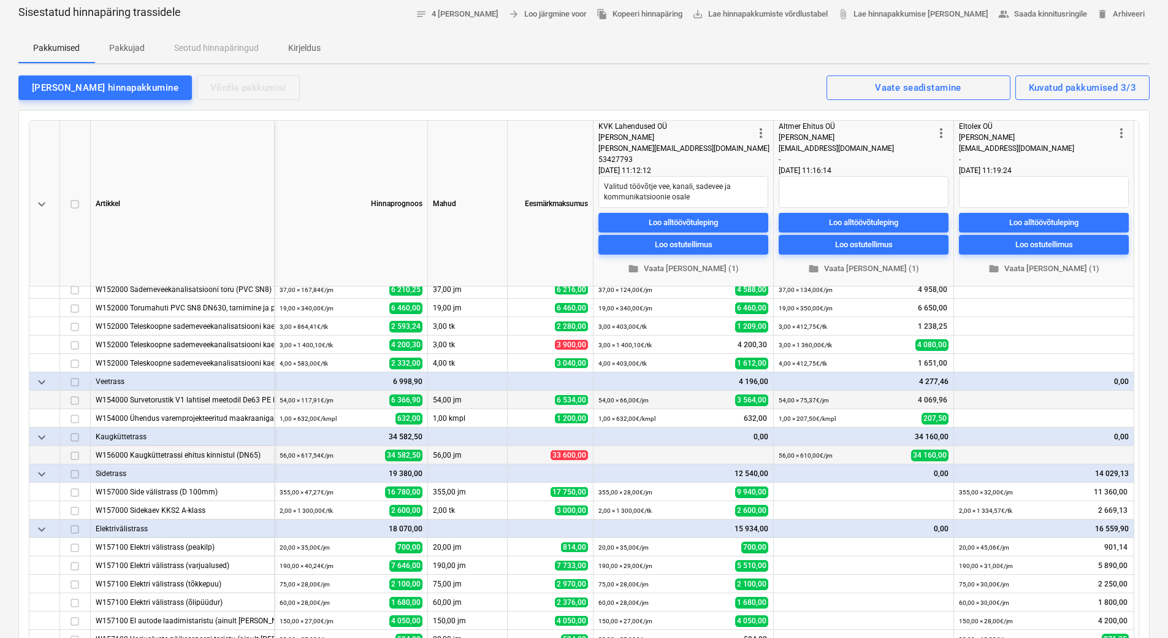
scroll to position [429, 0]
click at [52, 90] on div "[PERSON_NAME] hinnapakkumine" at bounding box center [105, 88] width 147 height 16
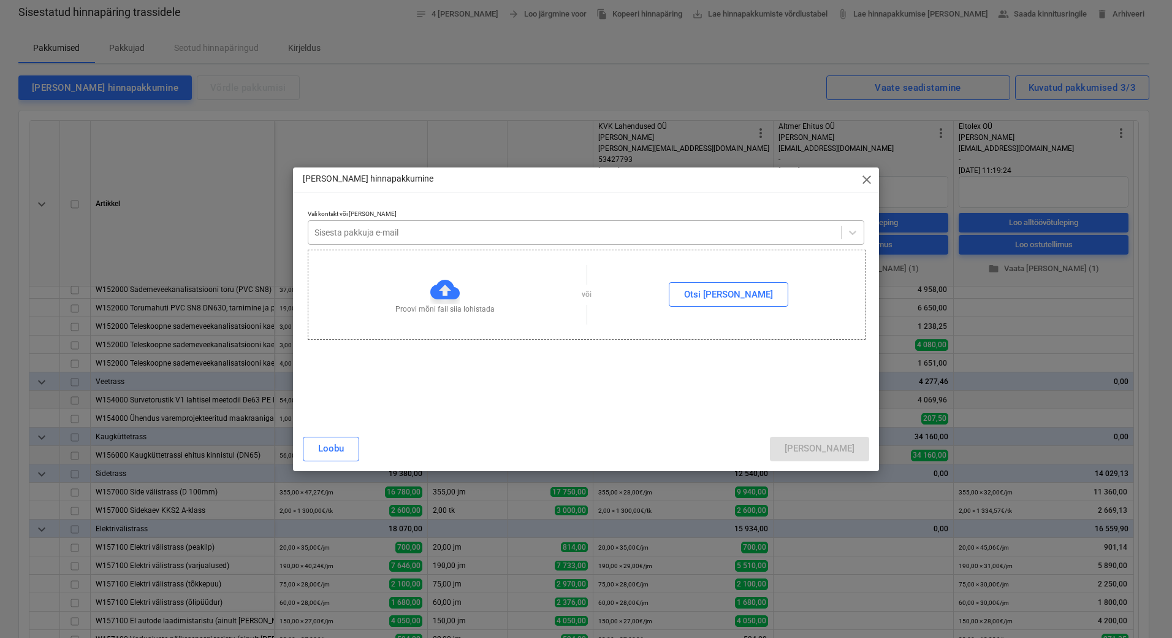
click at [344, 234] on div at bounding box center [575, 232] width 521 height 12
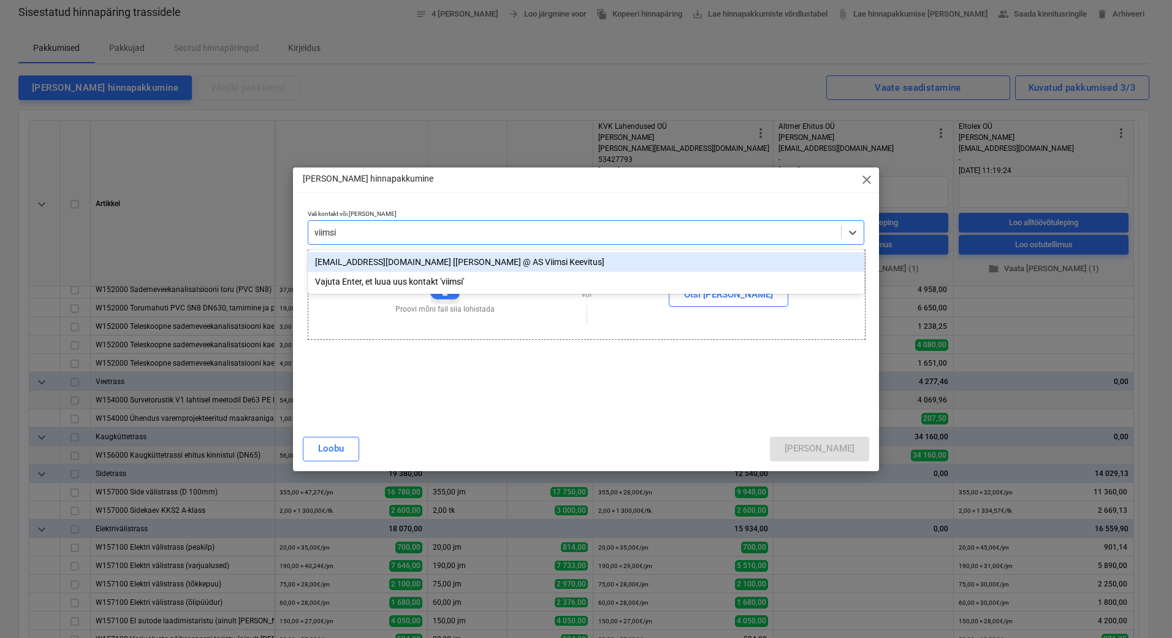
click at [338, 259] on div "[EMAIL_ADDRESS][DOMAIN_NAME] [[PERSON_NAME] @ AS Viimsi Keevitus]" at bounding box center [586, 262] width 557 height 20
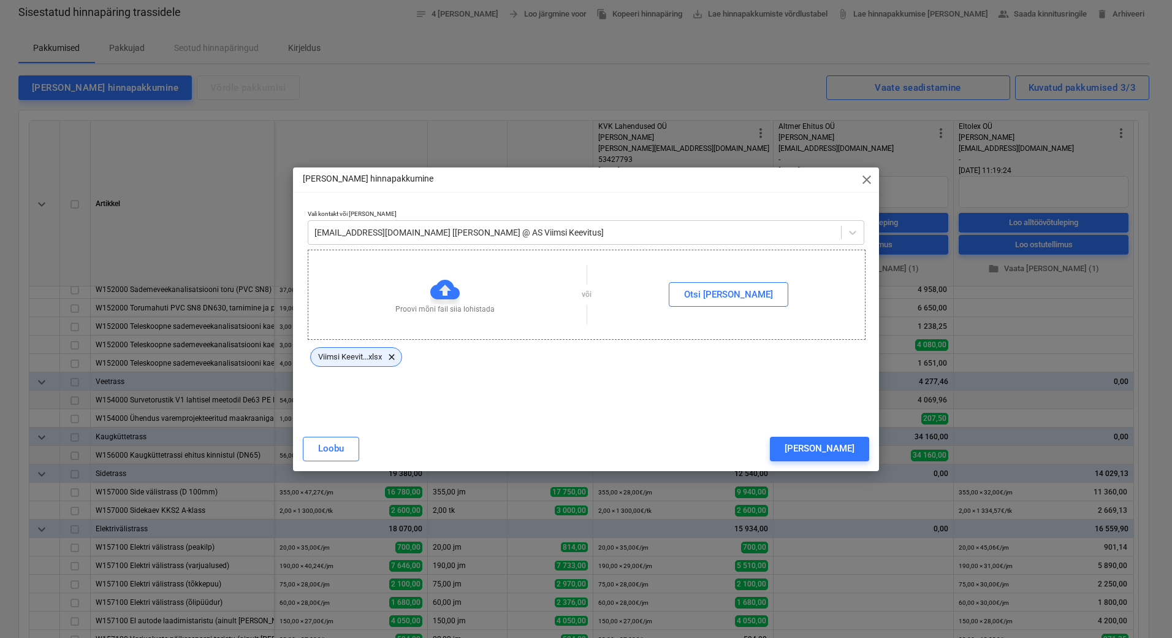
click at [351, 354] on span "Viimsi Keevit...xlsx" at bounding box center [350, 356] width 78 height 9
click at [348, 353] on span "Viimsi Keevit...xlsx" at bounding box center [350, 356] width 78 height 9
click at [748, 370] on div "Vali kontakt või [PERSON_NAME] uus [EMAIL_ADDRESS][DOMAIN_NAME] [Jaak Ritso @ A…" at bounding box center [586, 311] width 557 height 202
click at [834, 443] on button "[PERSON_NAME]" at bounding box center [819, 449] width 99 height 25
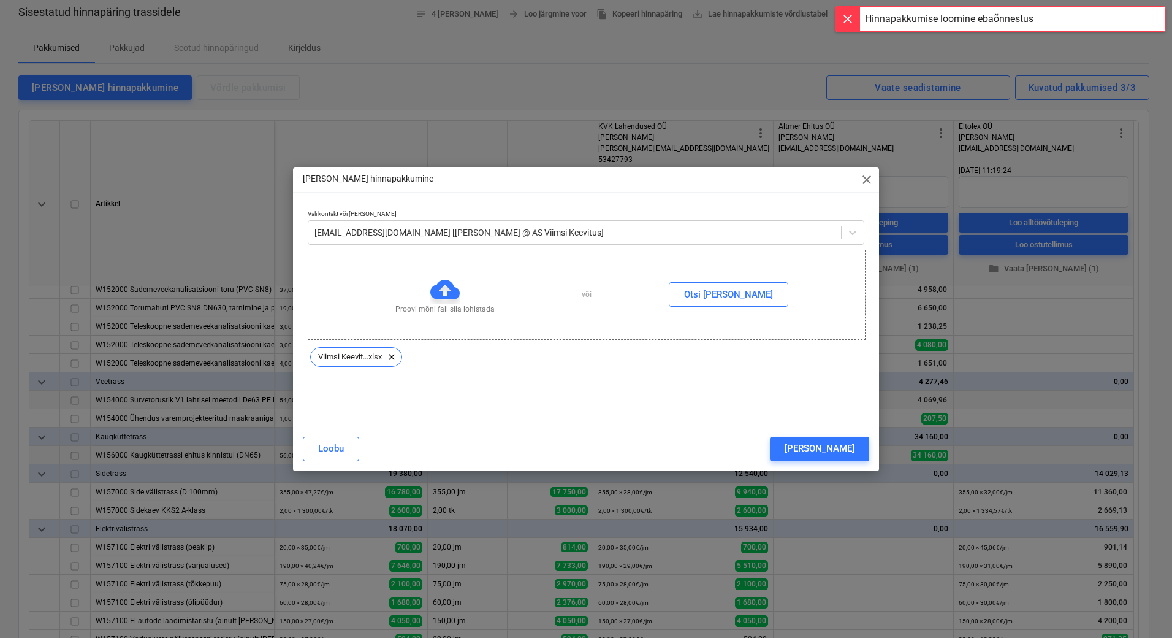
click at [849, 448] on div "[PERSON_NAME]" at bounding box center [820, 448] width 70 height 16
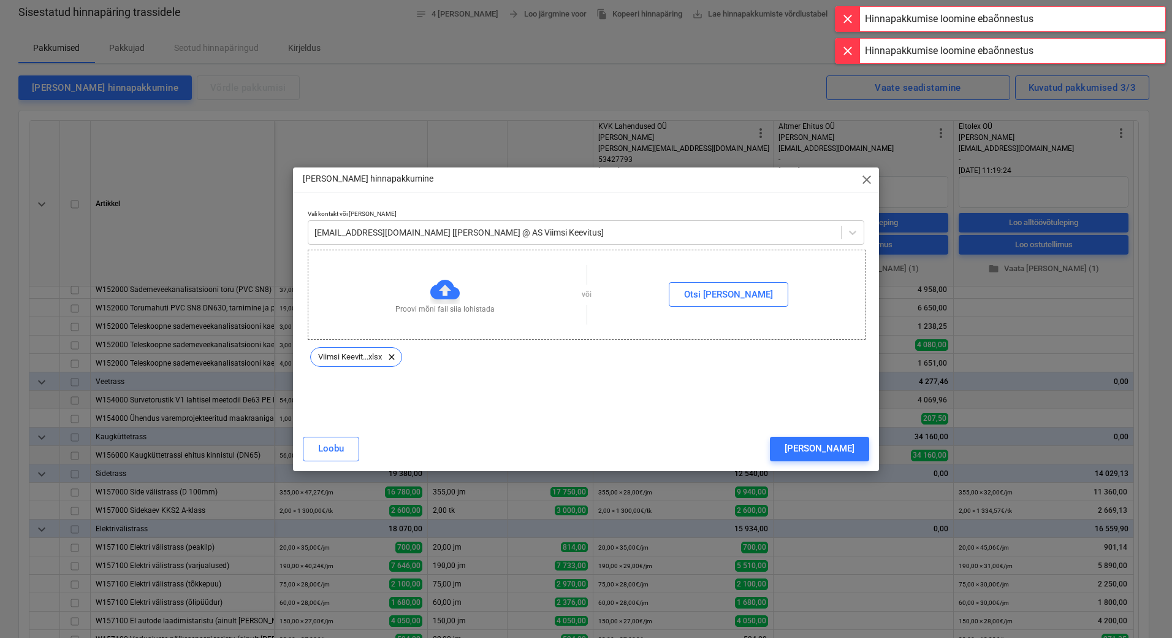
click at [868, 178] on span "close" at bounding box center [867, 179] width 15 height 15
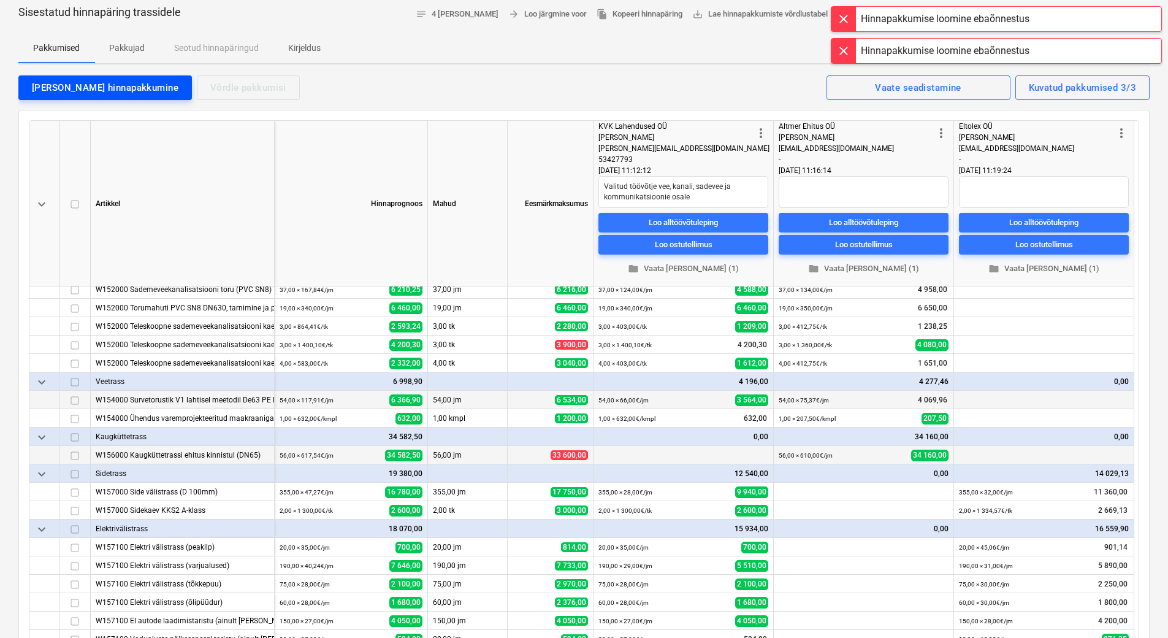
click at [42, 91] on div "[PERSON_NAME] hinnapakkumine" at bounding box center [105, 88] width 147 height 16
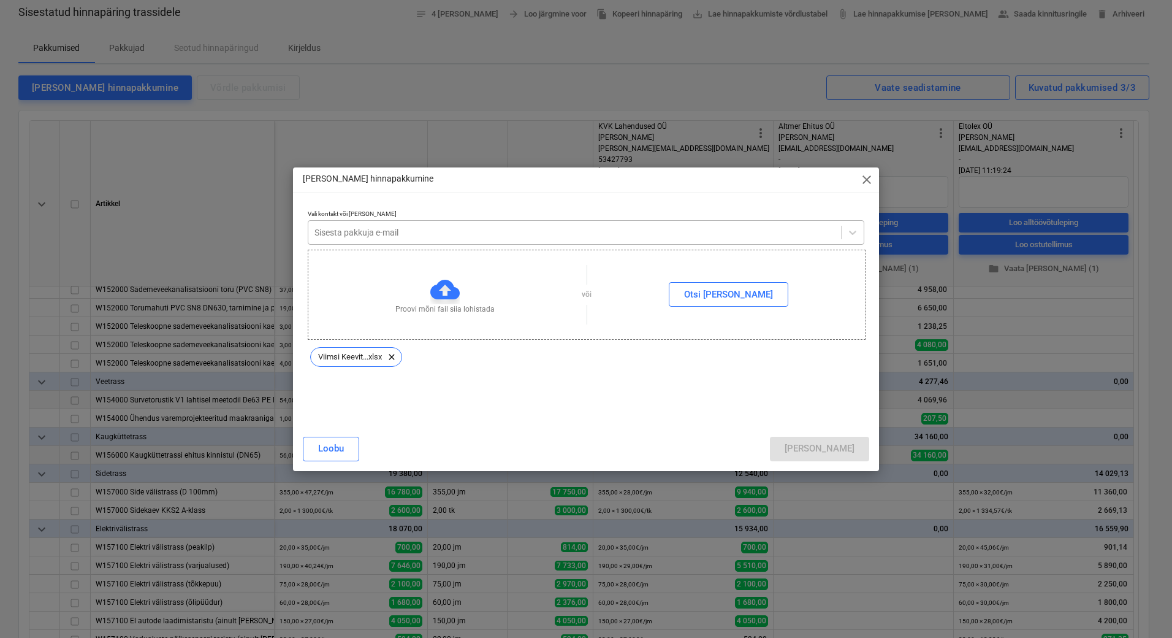
click at [469, 231] on div at bounding box center [575, 232] width 521 height 12
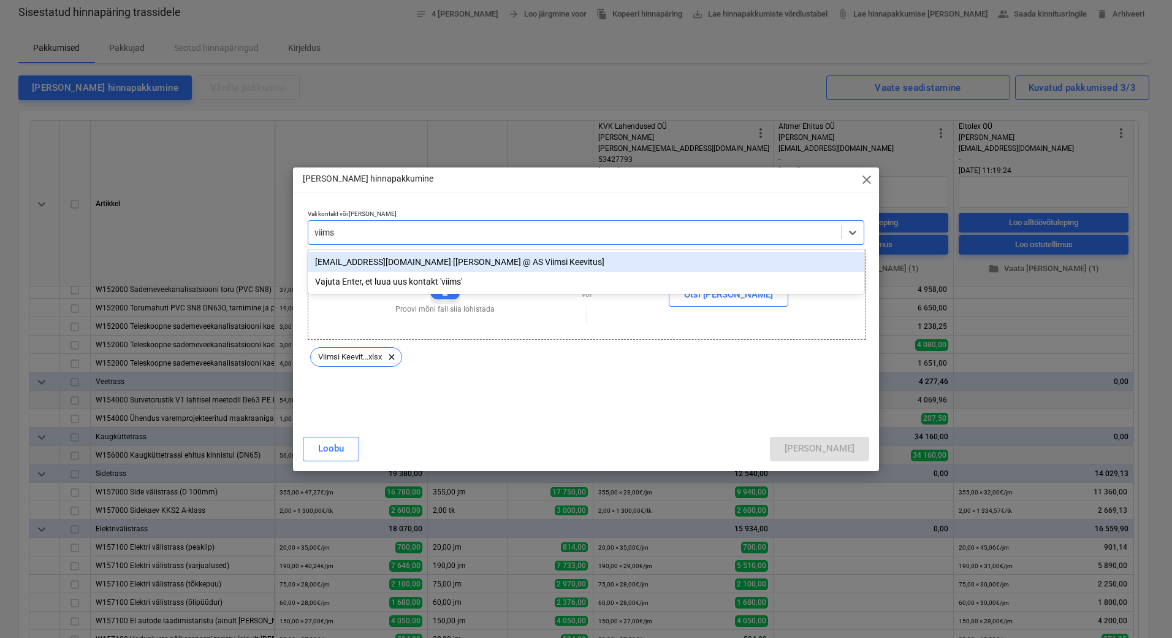
click at [437, 264] on div "[EMAIL_ADDRESS][DOMAIN_NAME] [[PERSON_NAME] @ AS Viimsi Keevitus]" at bounding box center [586, 262] width 557 height 20
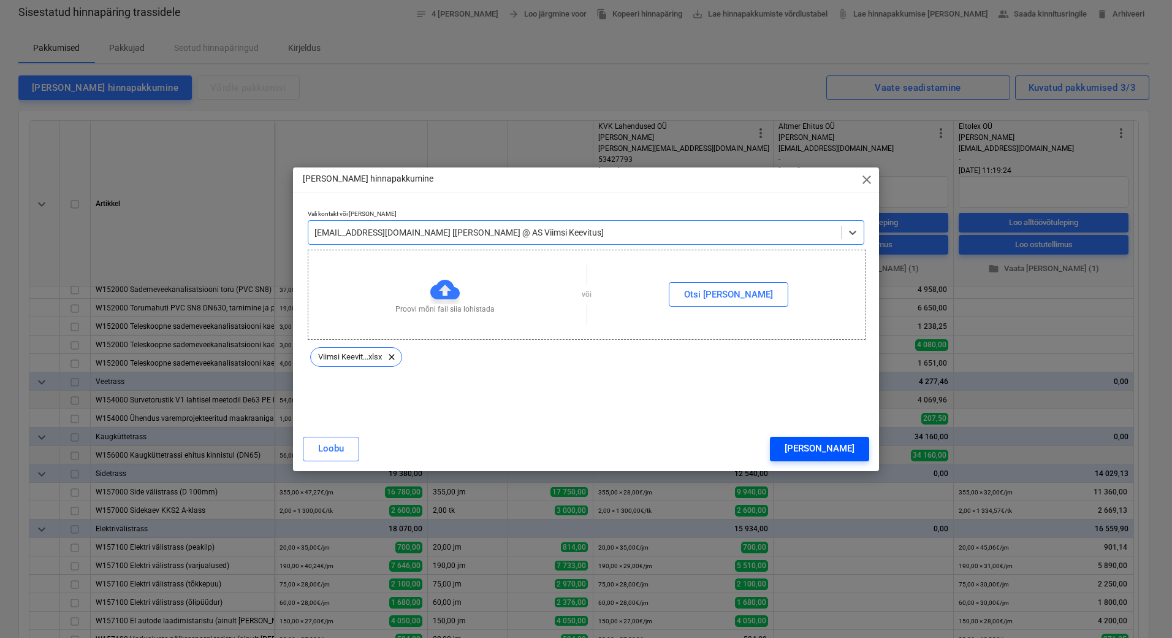
click at [859, 446] on button "[PERSON_NAME]" at bounding box center [819, 449] width 99 height 25
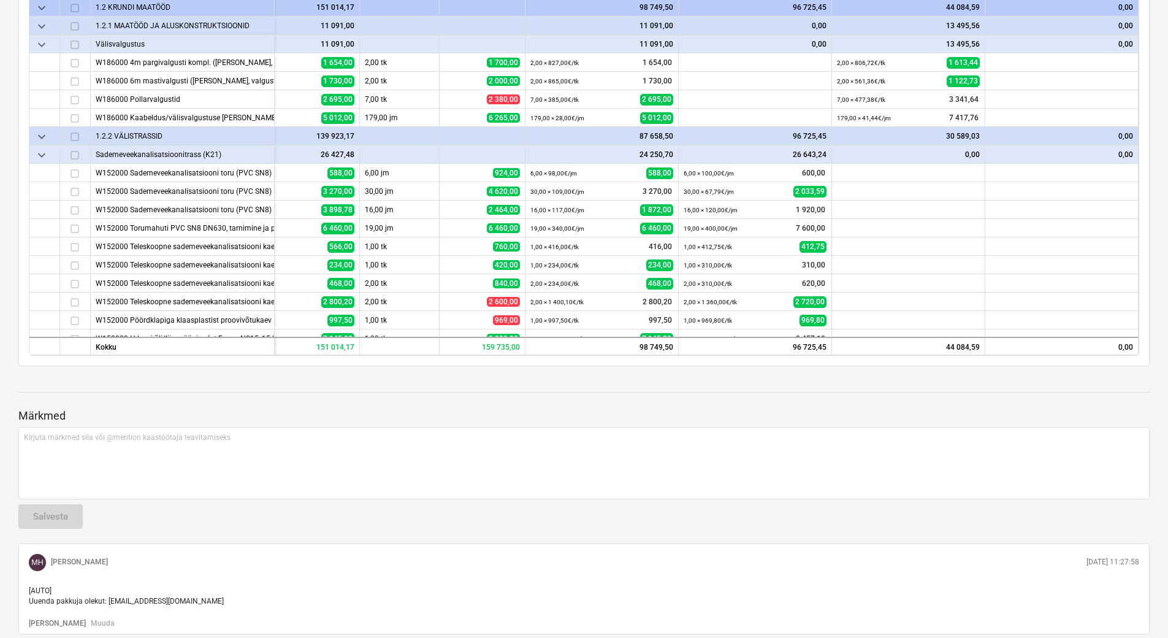
scroll to position [123, 0]
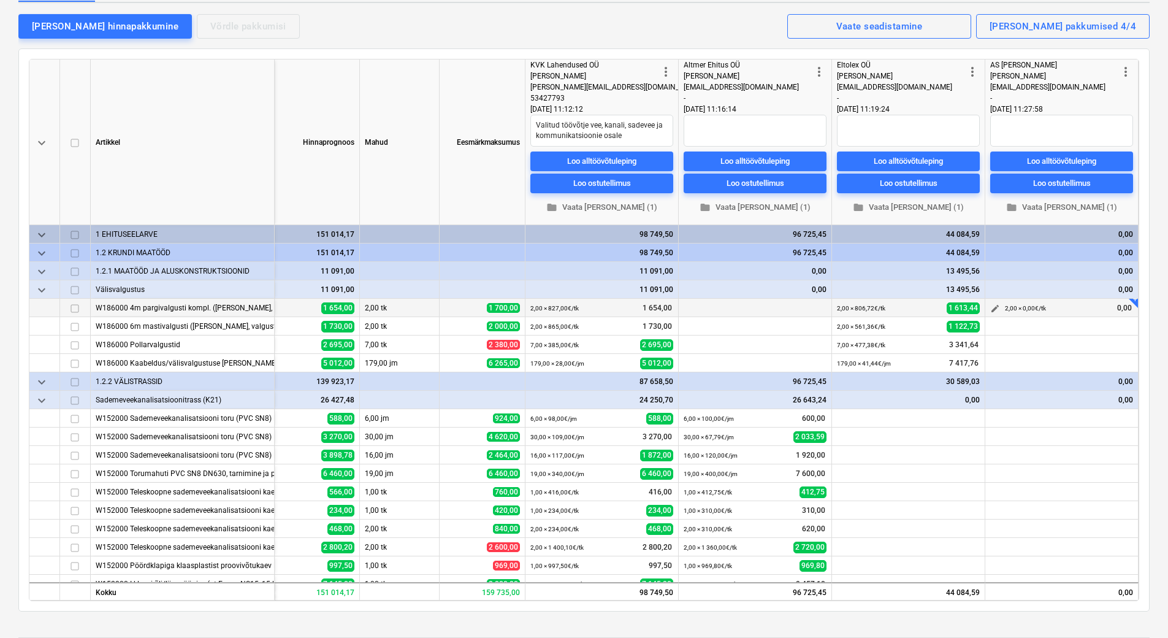
click at [990, 308] on span "edit" at bounding box center [995, 308] width 10 height 10
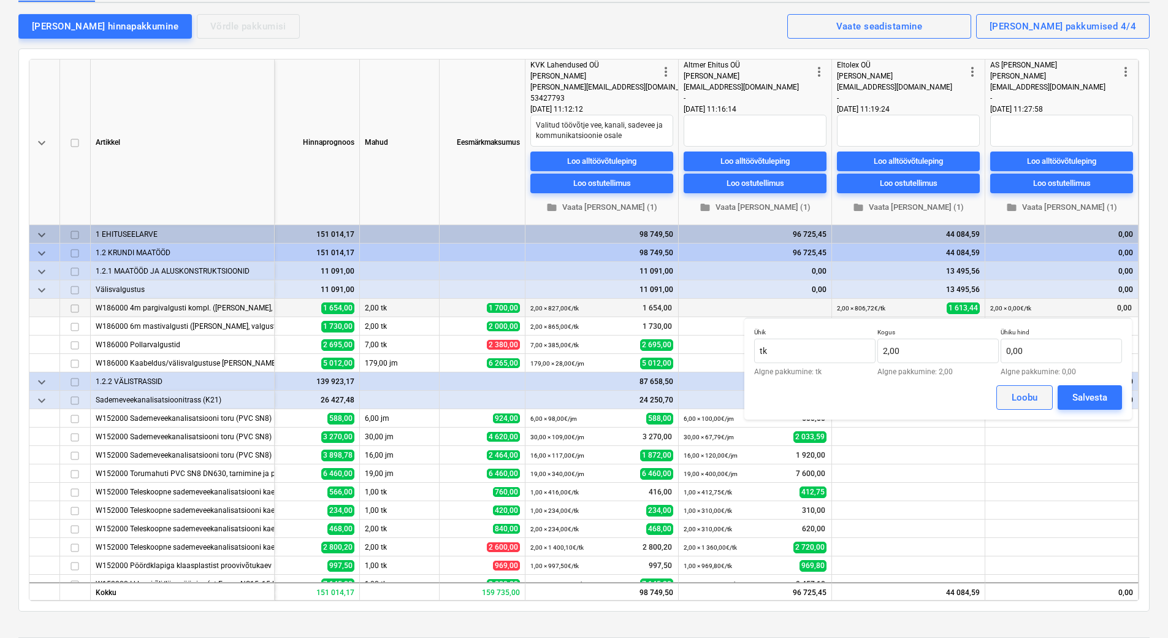
click at [1023, 402] on div "Loobu" at bounding box center [1025, 397] width 26 height 16
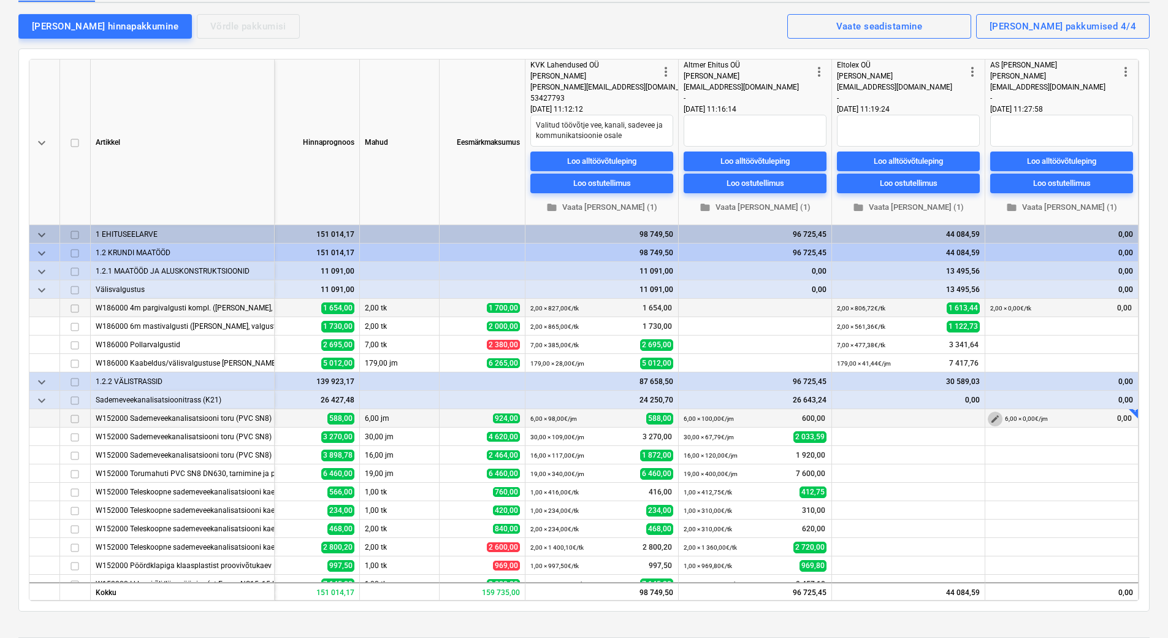
click at [990, 418] on span "edit" at bounding box center [995, 419] width 10 height 10
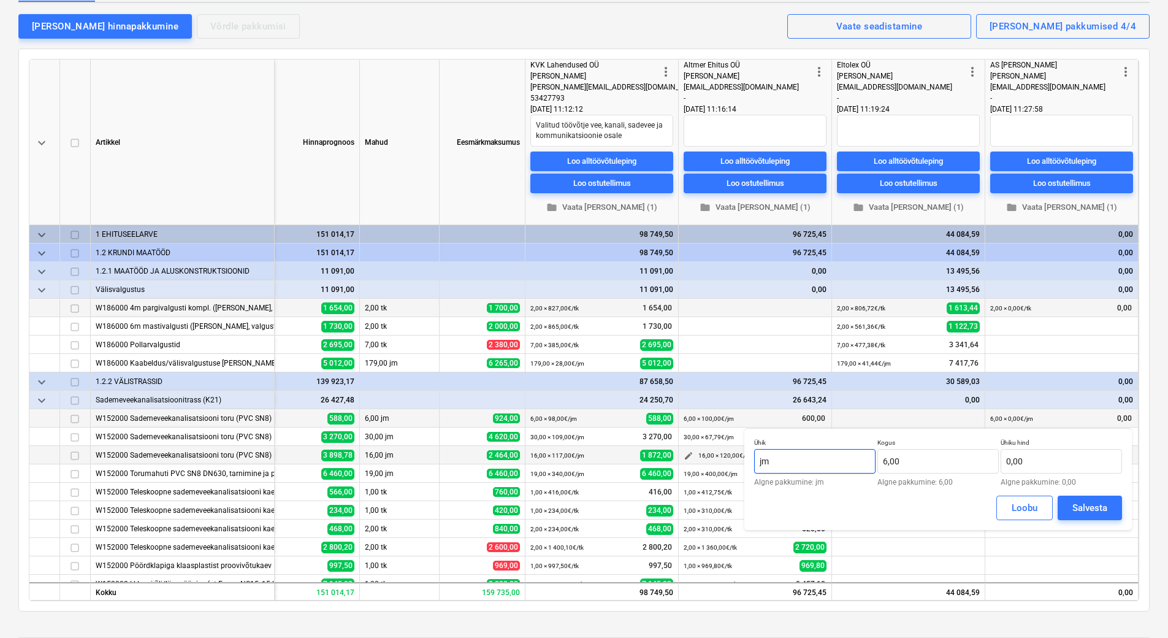
drag, startPoint x: 807, startPoint y: 457, endPoint x: 741, endPoint y: 456, distance: 66.2
click at [741, 456] on body "Projektid Kontaktid Ettevõte Koondarved Postkast format_size keyboard_arrow_dow…" at bounding box center [584, 196] width 1168 height 638
click at [808, 458] on input "jm" at bounding box center [814, 461] width 121 height 25
drag, startPoint x: 777, startPoint y: 460, endPoint x: 749, endPoint y: 462, distance: 28.8
click at [749, 462] on div "Ühik jm Algne pakkumine: [PERSON_NAME] 6,00 Algne pakkumine: 6,00 Ühiku hind 0,…" at bounding box center [937, 479] width 387 height 102
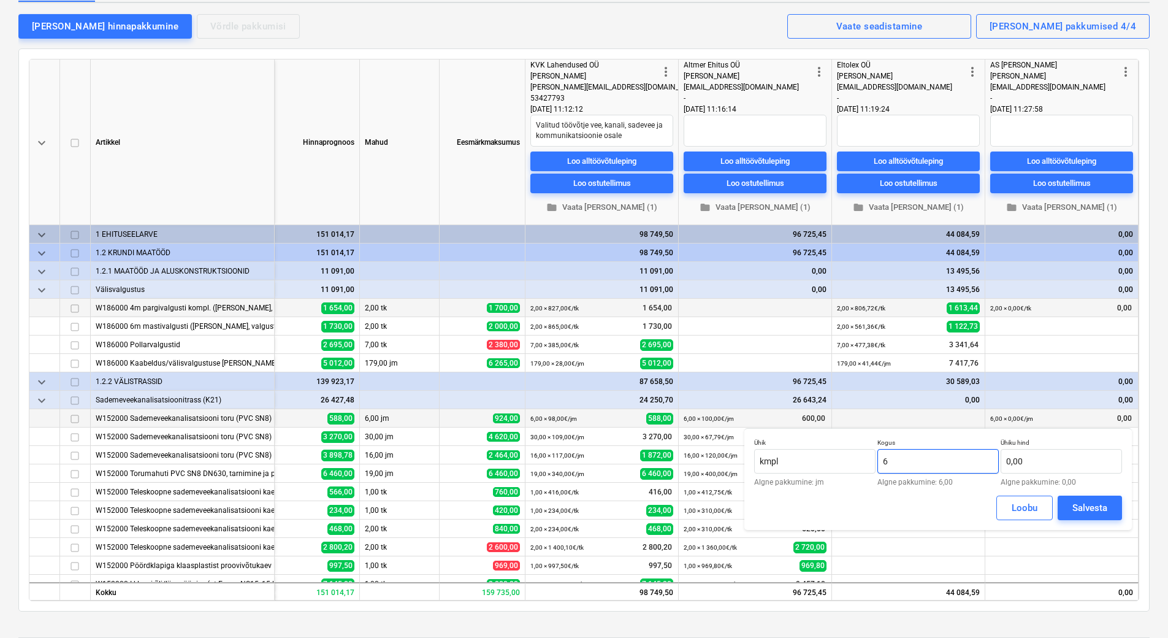
drag, startPoint x: 918, startPoint y: 465, endPoint x: 880, endPoint y: 468, distance: 38.7
click at [880, 468] on input "6" at bounding box center [937, 461] width 121 height 25
click at [1052, 469] on input "text" at bounding box center [1061, 461] width 121 height 25
click at [1086, 510] on div "Salvesta" at bounding box center [1089, 508] width 35 height 16
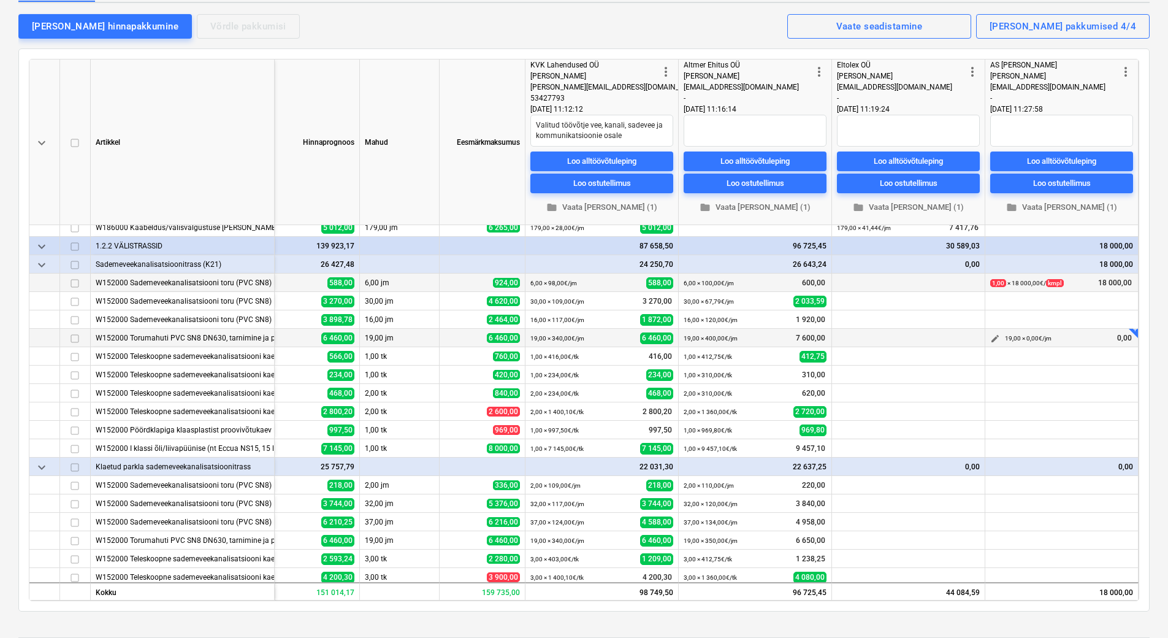
scroll to position [184, 72]
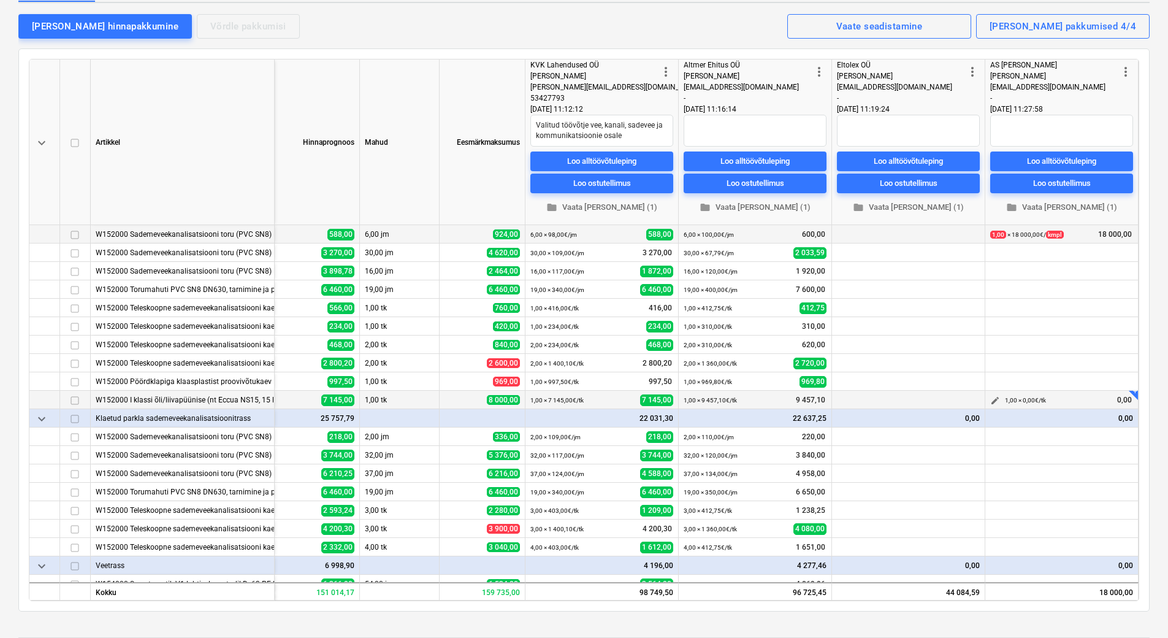
click at [988, 402] on button "edit" at bounding box center [995, 400] width 15 height 15
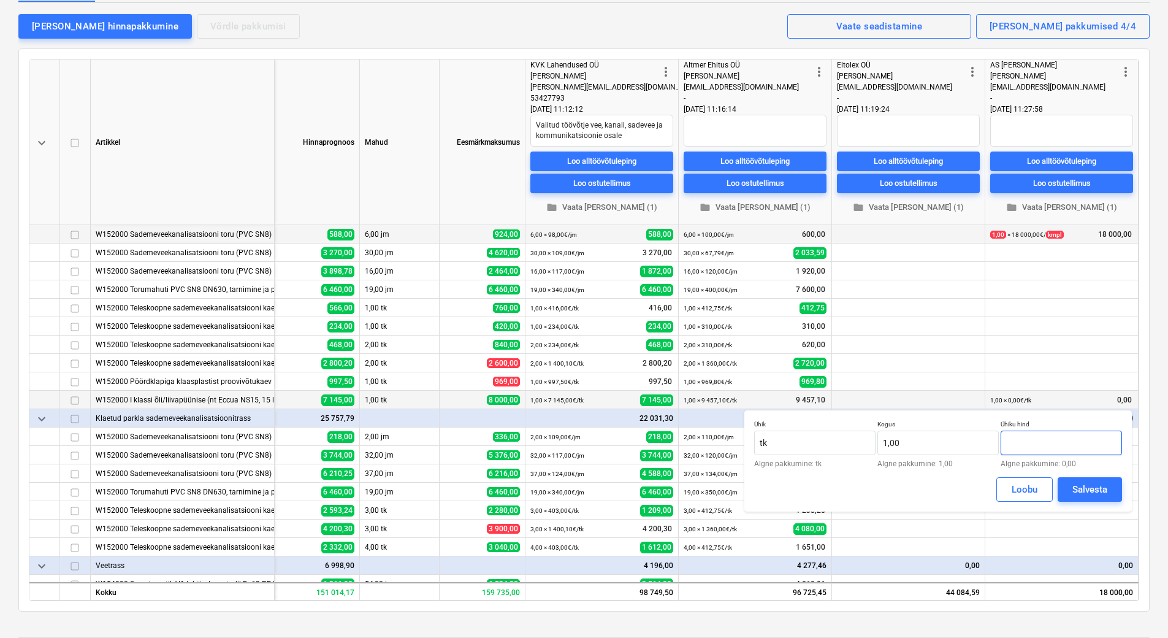
click at [1035, 449] on input "text" at bounding box center [1061, 442] width 121 height 25
click at [1105, 494] on div "Salvesta" at bounding box center [1089, 489] width 35 height 16
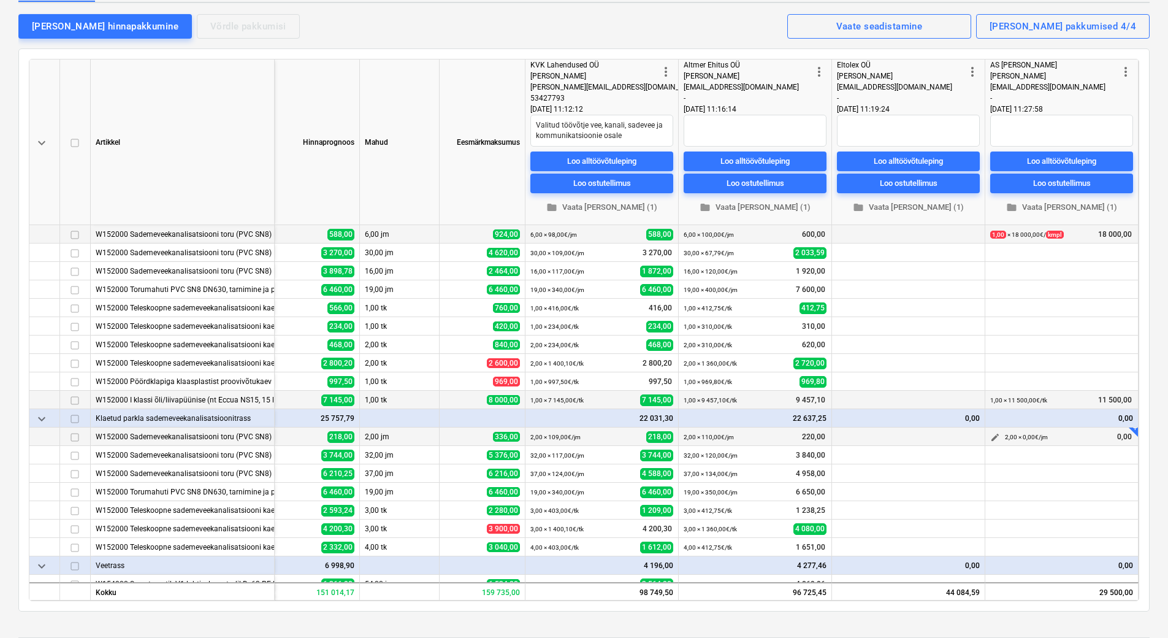
click at [990, 433] on span "edit" at bounding box center [995, 437] width 10 height 10
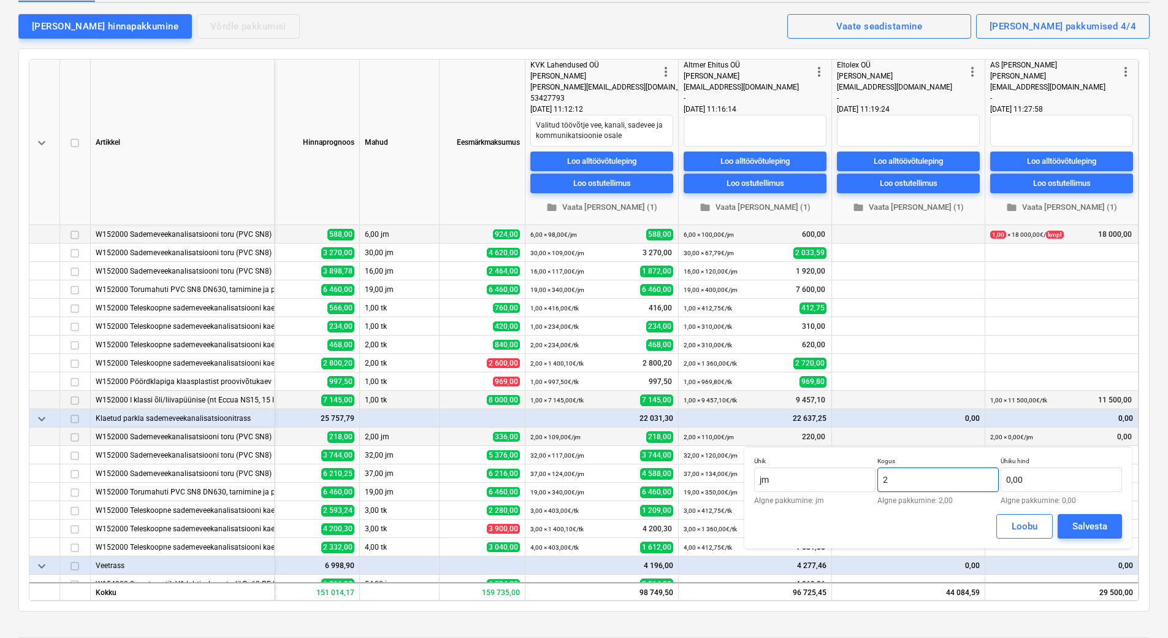
drag, startPoint x: 903, startPoint y: 479, endPoint x: 881, endPoint y: 480, distance: 22.1
click at [881, 480] on input "2" at bounding box center [937, 479] width 121 height 25
drag, startPoint x: 793, startPoint y: 481, endPoint x: 757, endPoint y: 481, distance: 35.6
click at [757, 481] on input "jm" at bounding box center [814, 479] width 121 height 25
click at [1053, 479] on input "text" at bounding box center [1061, 479] width 121 height 25
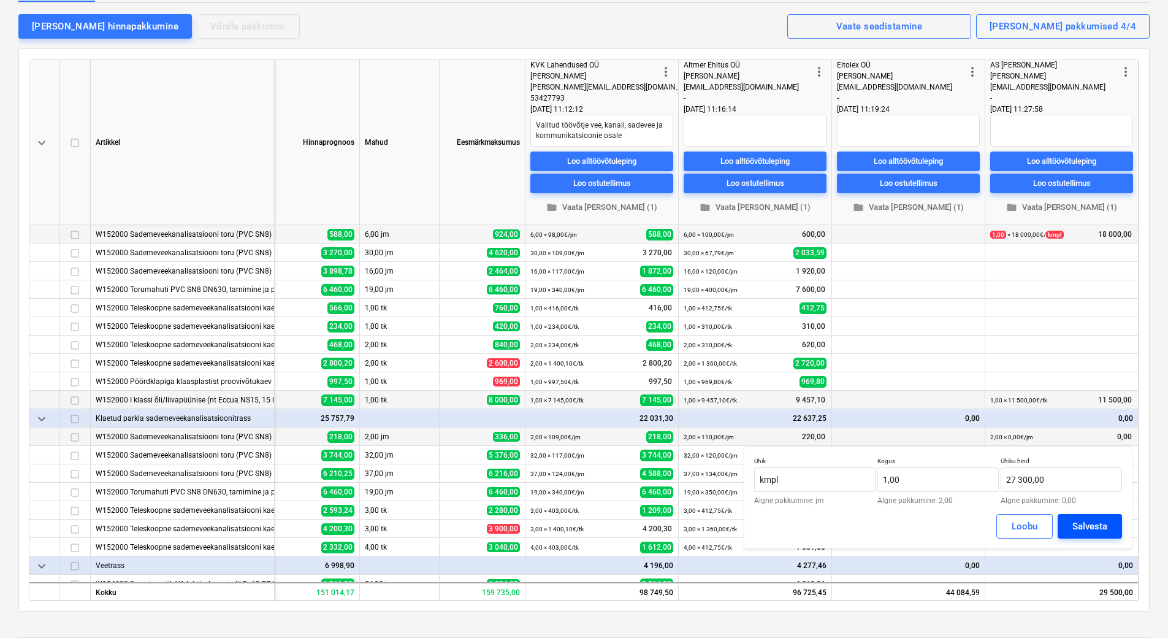
click at [1079, 522] on div "Salvesta" at bounding box center [1089, 526] width 35 height 16
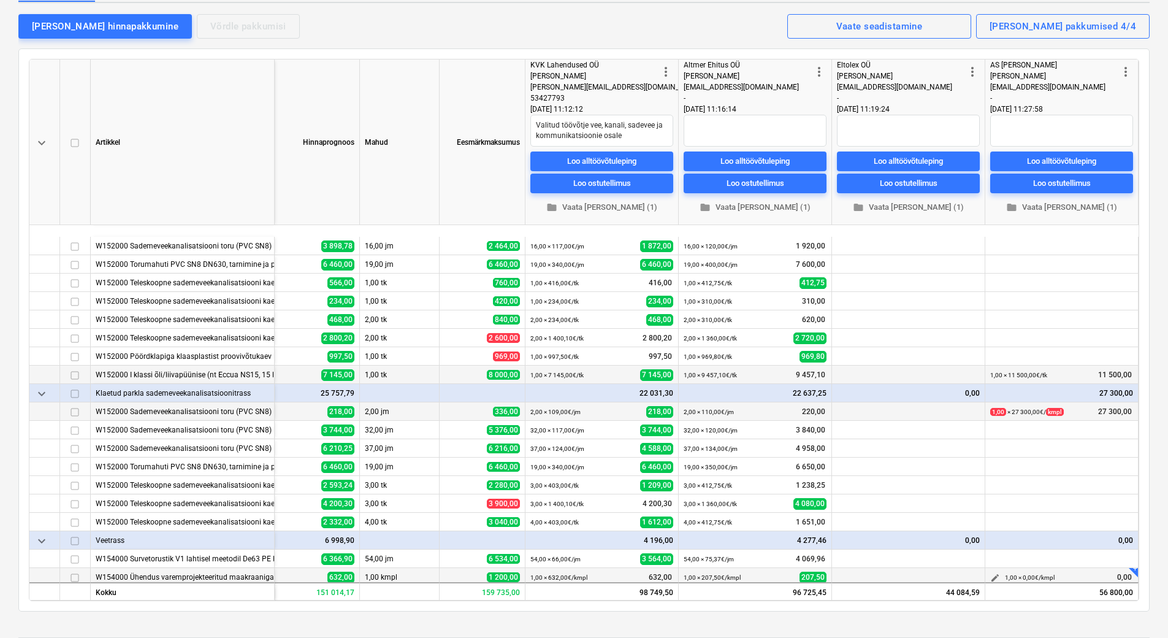
scroll to position [307, 72]
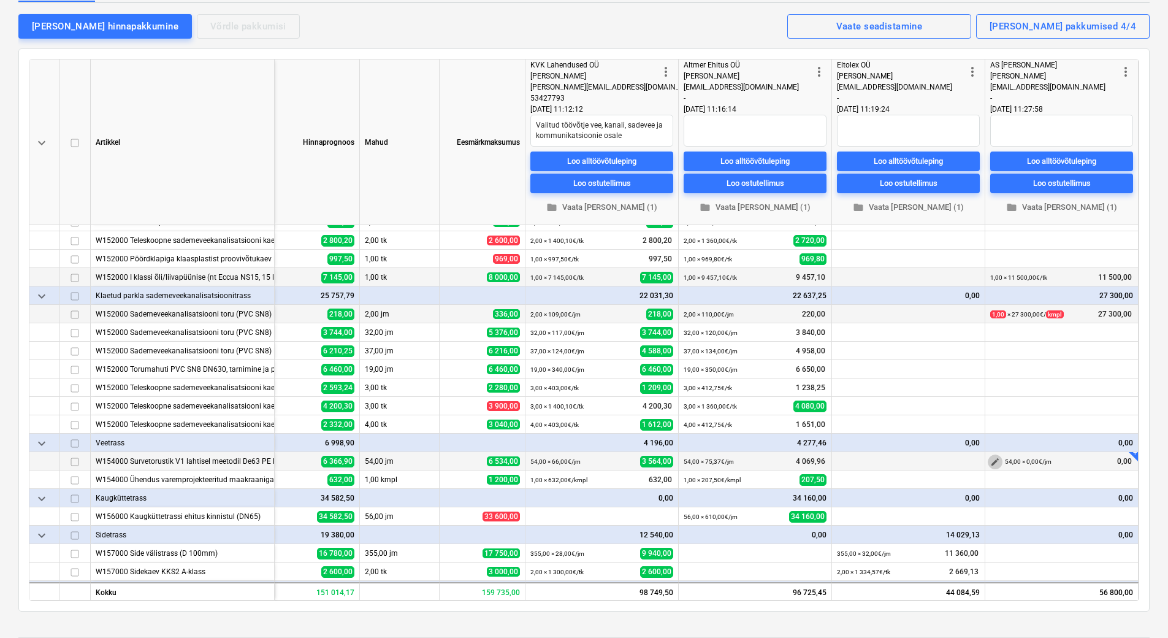
click at [993, 460] on span "edit" at bounding box center [995, 462] width 10 height 10
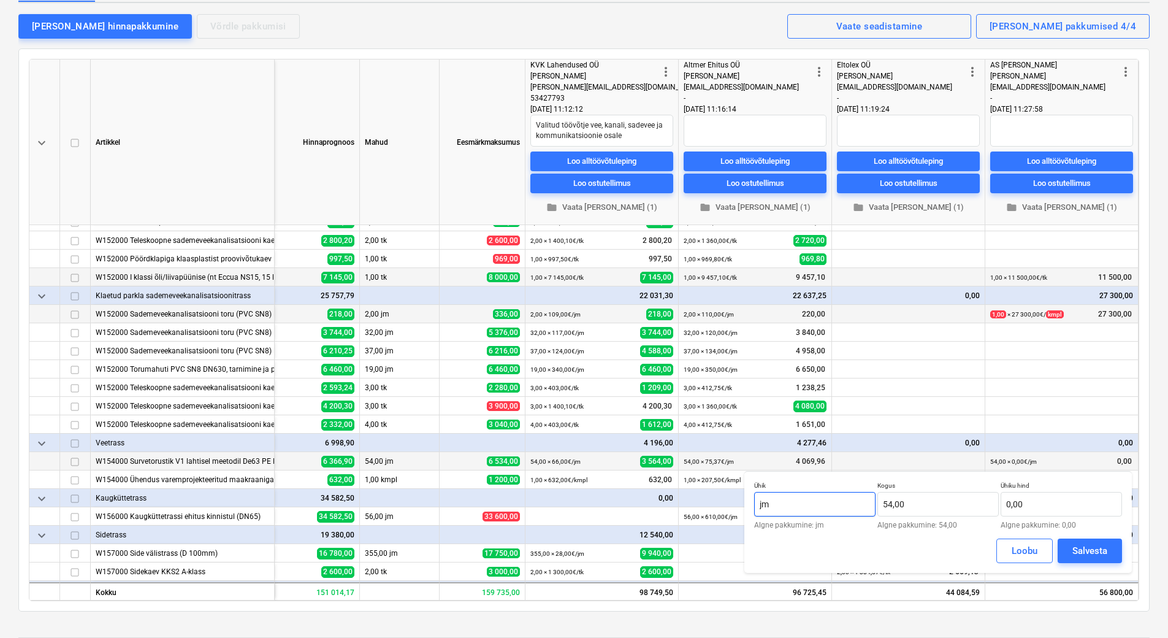
drag, startPoint x: 781, startPoint y: 503, endPoint x: 754, endPoint y: 505, distance: 26.4
click at [754, 505] on input "jm" at bounding box center [814, 504] width 121 height 25
drag, startPoint x: 942, startPoint y: 504, endPoint x: 880, endPoint y: 505, distance: 61.3
click at [880, 505] on input "54" at bounding box center [937, 504] width 121 height 25
click at [1026, 505] on input "text" at bounding box center [1061, 504] width 121 height 25
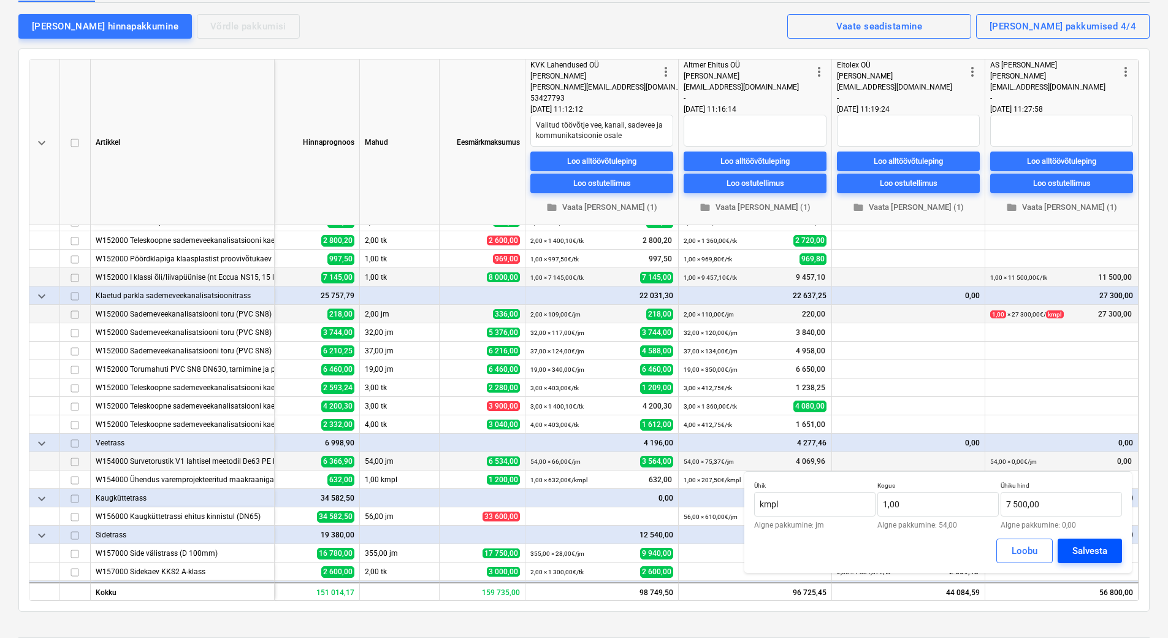
click at [1081, 550] on div "Salvesta" at bounding box center [1089, 551] width 35 height 16
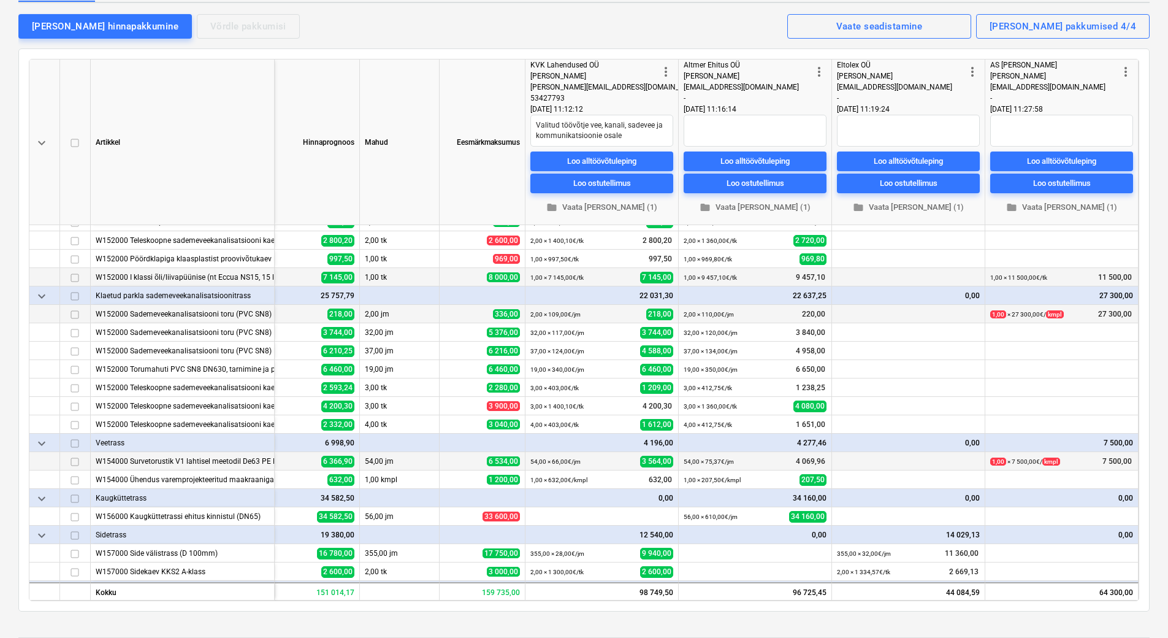
scroll to position [368, 72]
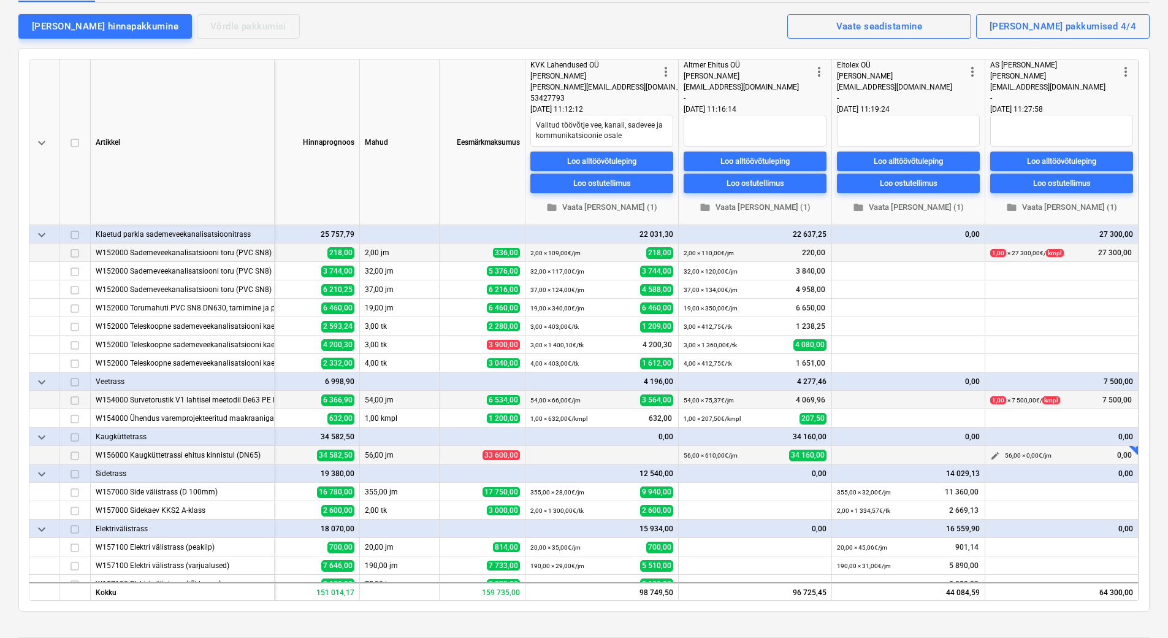
click at [990, 456] on span "edit" at bounding box center [995, 456] width 10 height 10
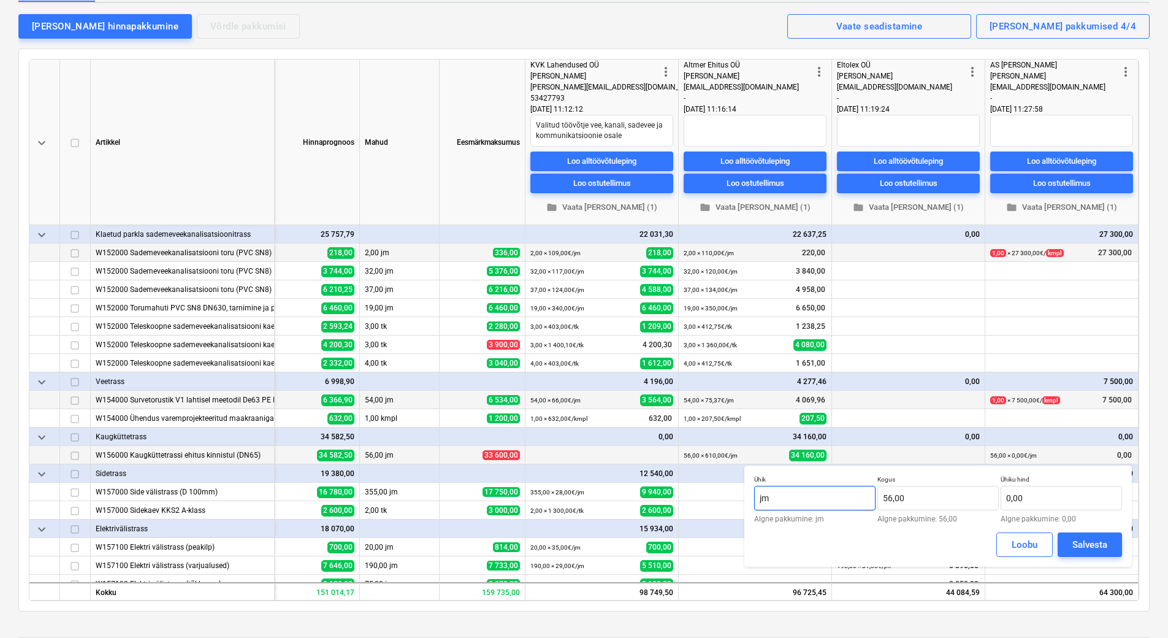
drag, startPoint x: 774, startPoint y: 497, endPoint x: 754, endPoint y: 497, distance: 20.2
click at [754, 497] on input "jm" at bounding box center [814, 498] width 121 height 25
drag, startPoint x: 908, startPoint y: 491, endPoint x: 884, endPoint y: 495, distance: 24.9
click at [884, 495] on input "56" at bounding box center [937, 498] width 121 height 25
click at [1020, 499] on input "text" at bounding box center [1061, 498] width 121 height 25
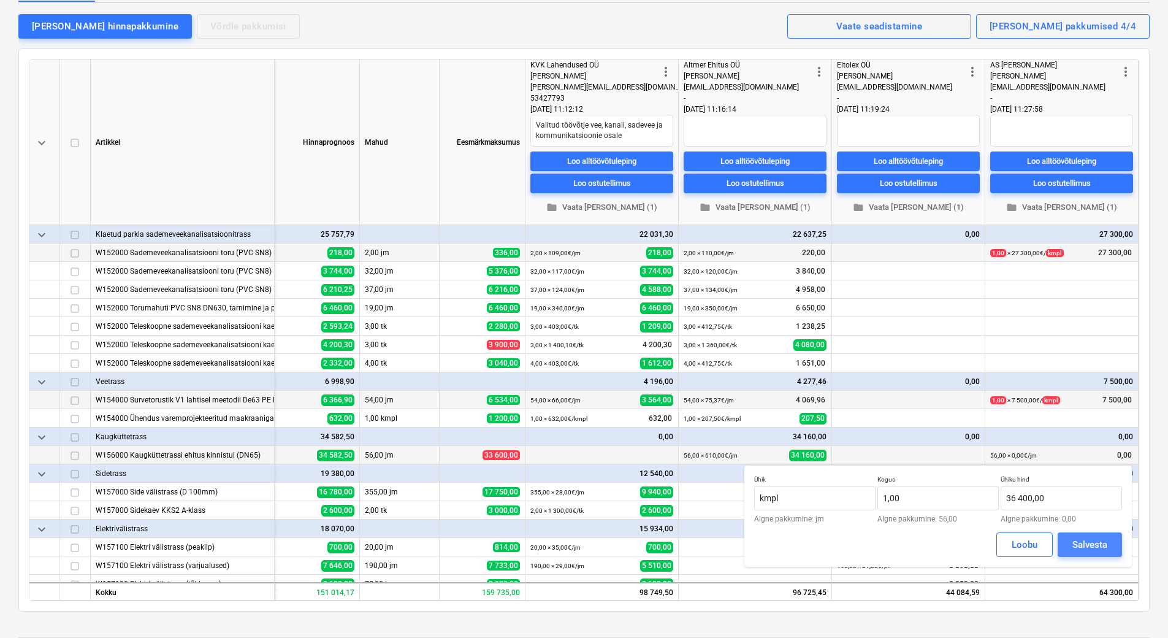
click at [1089, 546] on div "Salvesta" at bounding box center [1089, 544] width 35 height 16
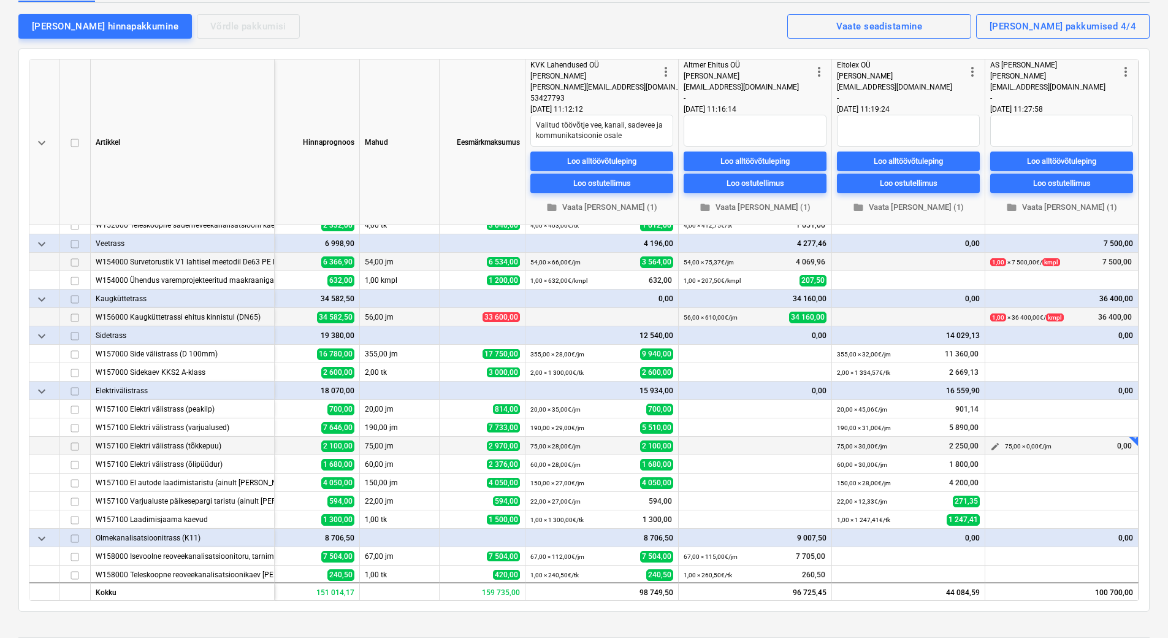
scroll to position [530, 72]
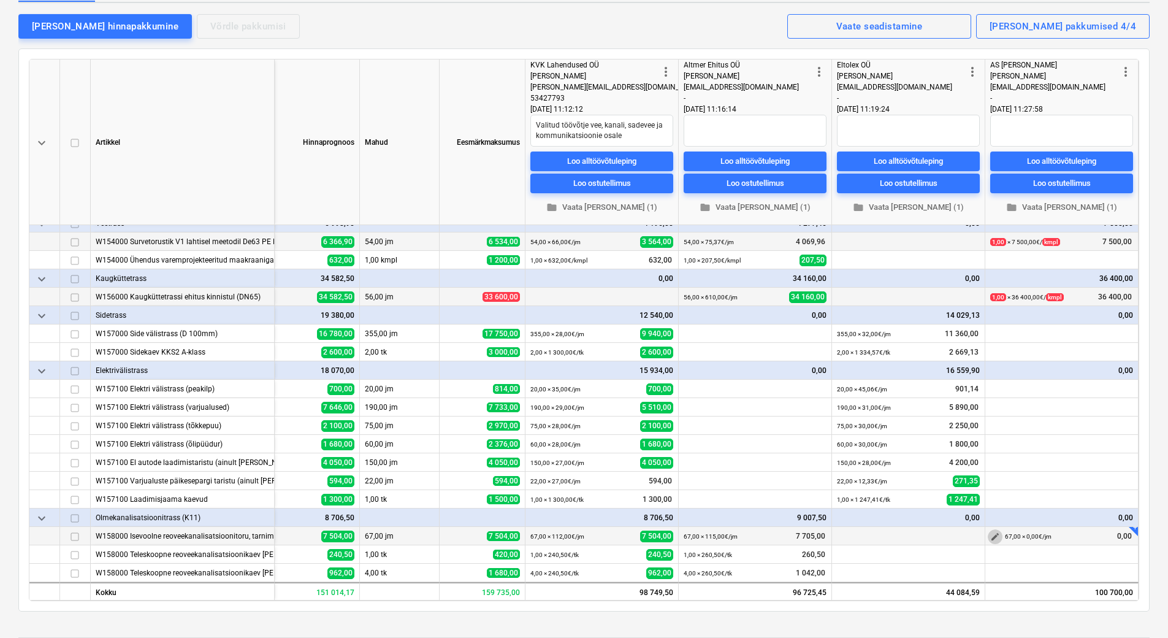
click at [994, 532] on span "edit" at bounding box center [995, 537] width 10 height 10
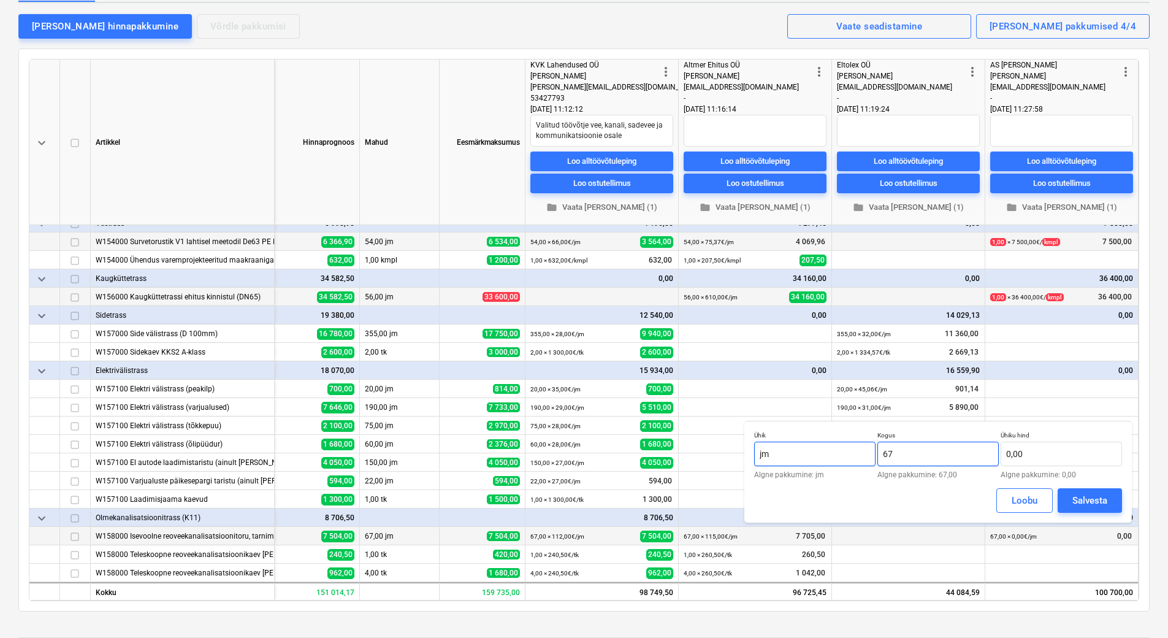
drag, startPoint x: 923, startPoint y: 451, endPoint x: 869, endPoint y: 454, distance: 54.1
click at [869, 454] on div "Ühik jm Algne pakkumine: [PERSON_NAME] 67 Algne pakkumine: 67,00 Ühiku hind 0,0…" at bounding box center [938, 454] width 368 height 47
drag, startPoint x: 1047, startPoint y: 450, endPoint x: 1009, endPoint y: 454, distance: 38.2
click at [1009, 454] on input "text" at bounding box center [1061, 453] width 121 height 25
drag, startPoint x: 781, startPoint y: 457, endPoint x: 759, endPoint y: 457, distance: 22.1
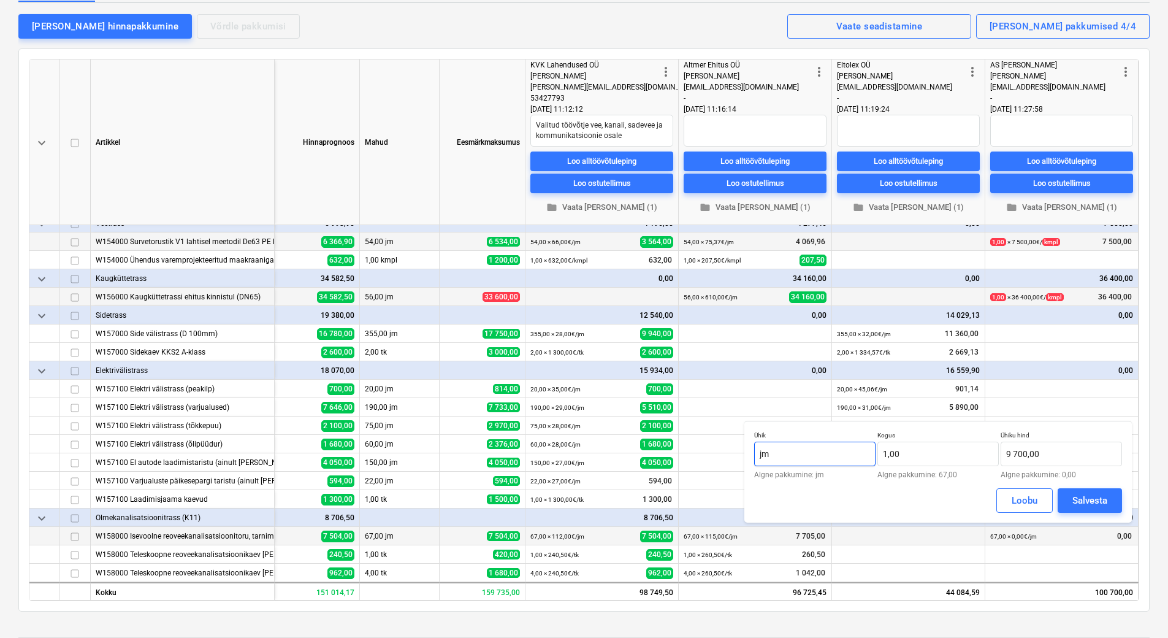
click at [759, 457] on input "jm" at bounding box center [814, 453] width 121 height 25
click at [1097, 502] on div "Salvesta" at bounding box center [1089, 500] width 35 height 16
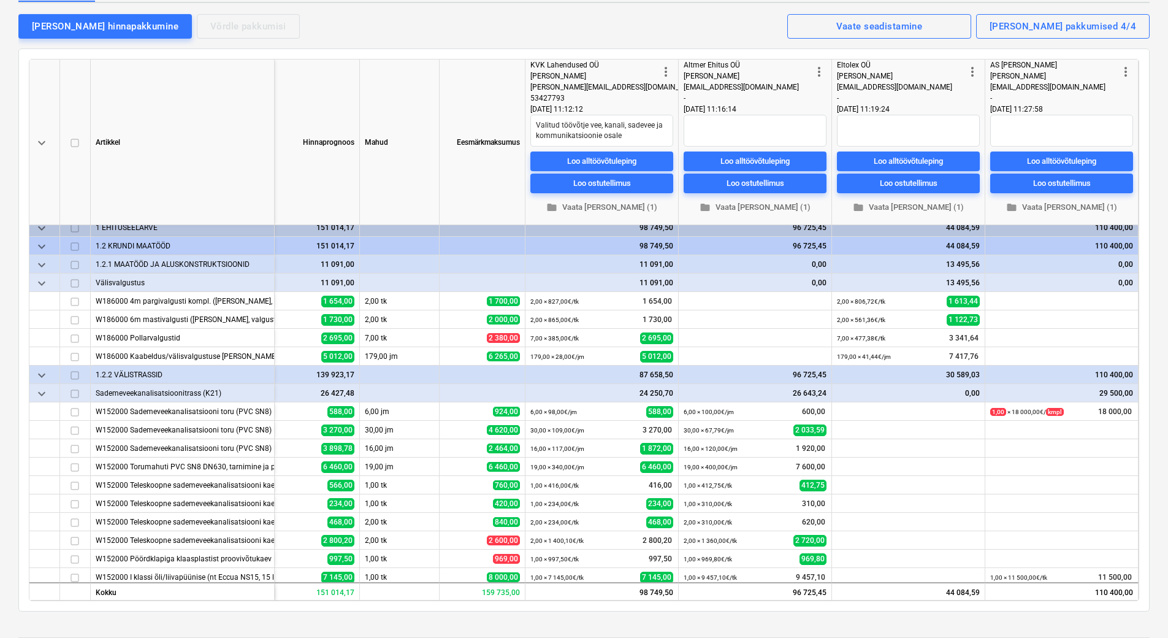
scroll to position [0, 72]
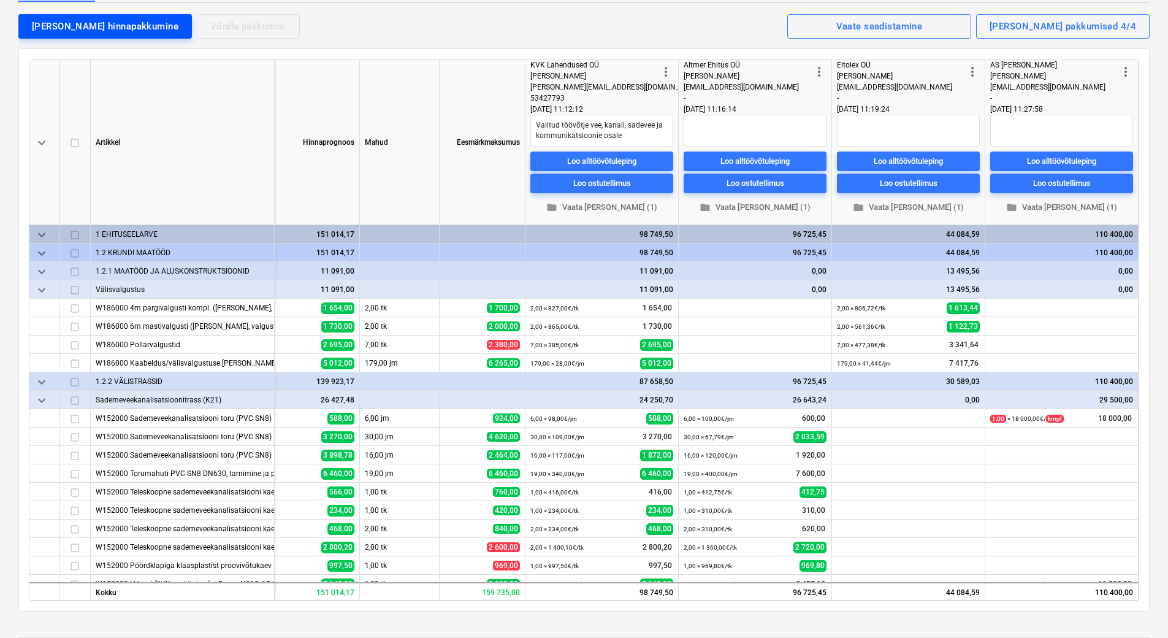
click at [85, 27] on div "[PERSON_NAME] hinnapakkumine" at bounding box center [105, 26] width 147 height 16
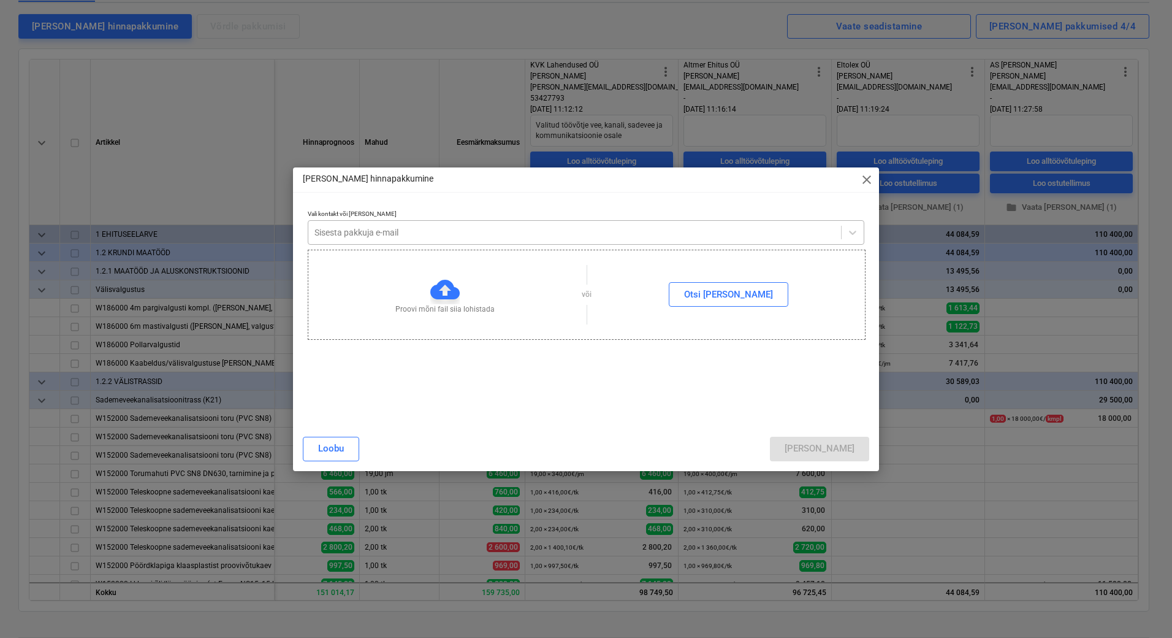
click at [476, 231] on div at bounding box center [575, 232] width 521 height 12
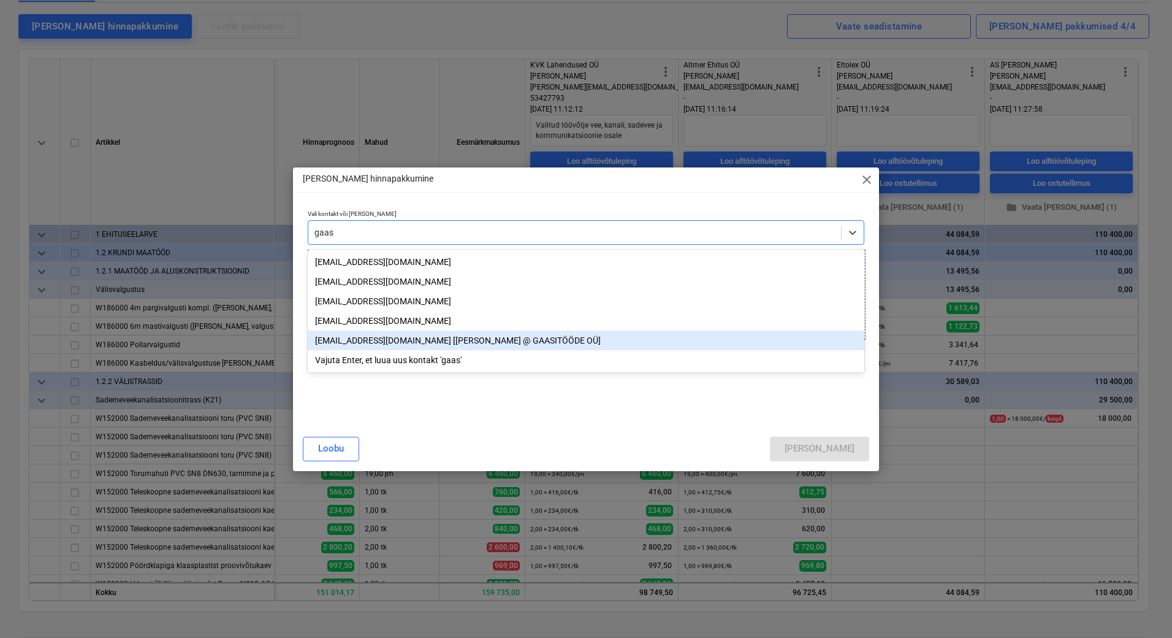
click at [397, 340] on div "[EMAIL_ADDRESS][DOMAIN_NAME] [[PERSON_NAME] @ GAASITÖÖDE OÜ]" at bounding box center [586, 340] width 557 height 20
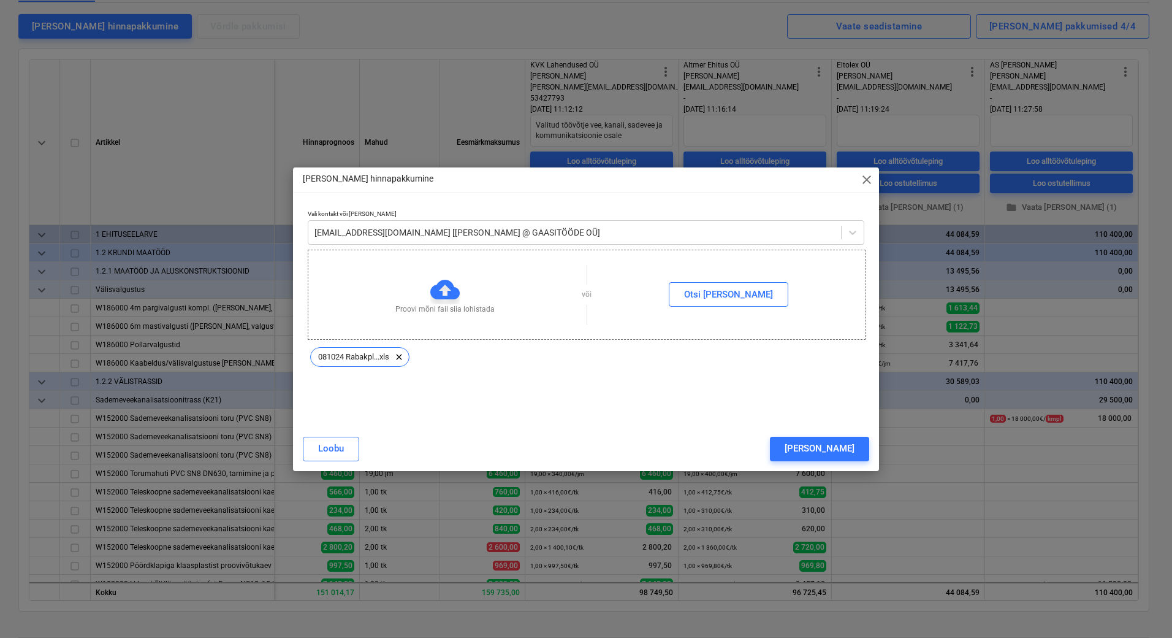
drag, startPoint x: 854, startPoint y: 443, endPoint x: 866, endPoint y: 443, distance: 11.7
click at [854, 443] on div "[PERSON_NAME]" at bounding box center [820, 448] width 70 height 16
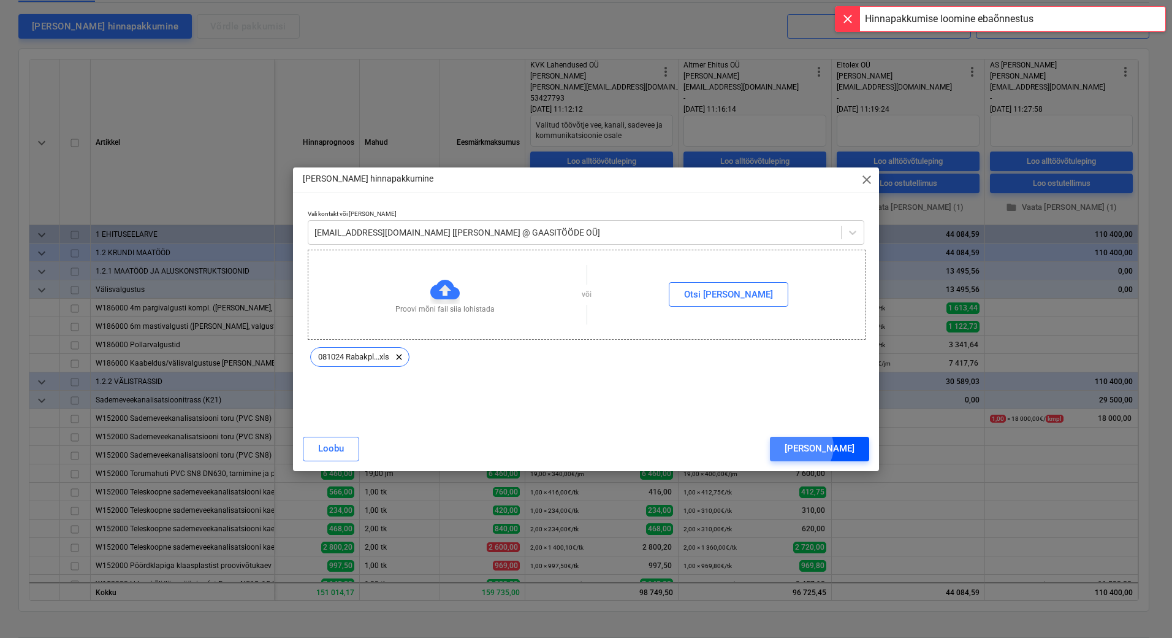
click at [852, 446] on div "[PERSON_NAME]" at bounding box center [820, 448] width 70 height 16
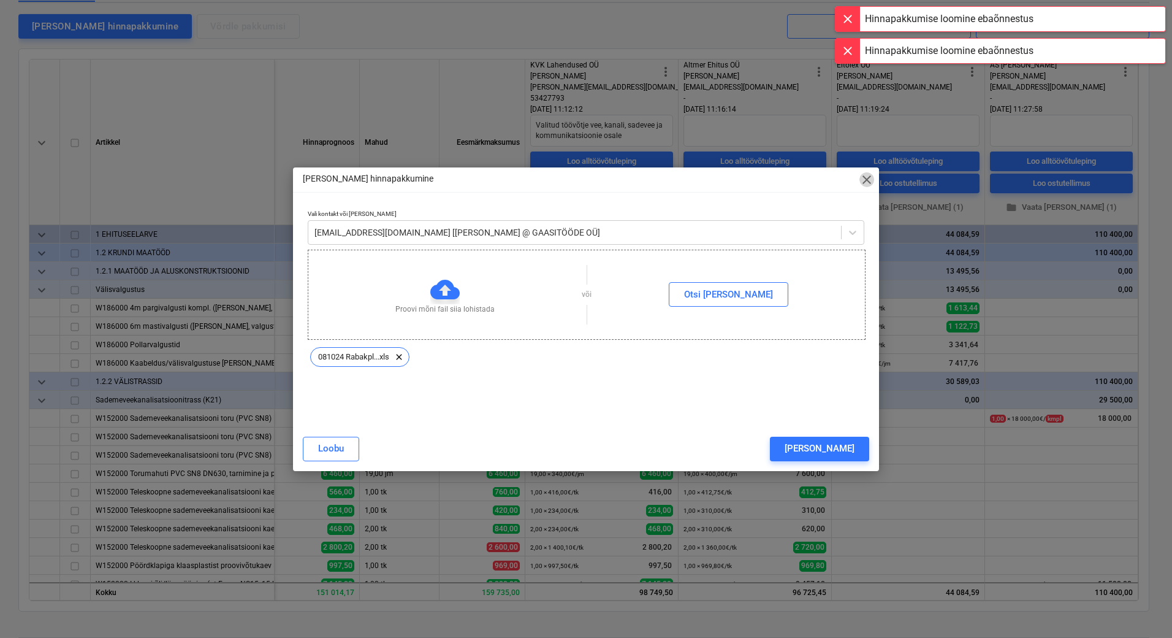
click at [867, 178] on span "close" at bounding box center [867, 179] width 15 height 15
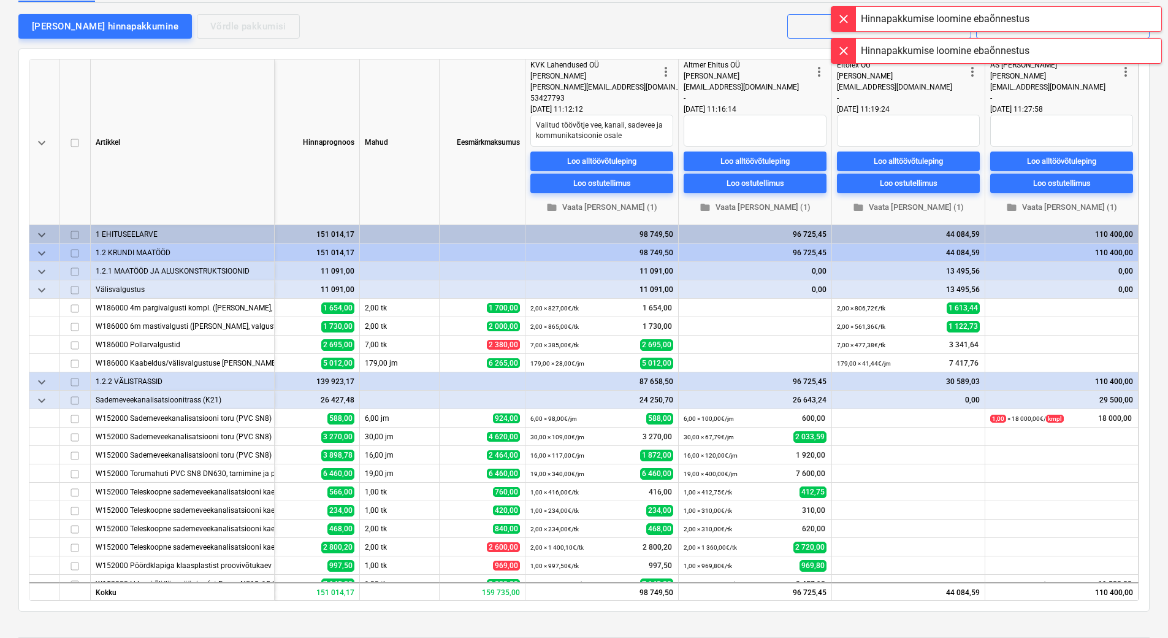
scroll to position [0, 68]
click at [90, 23] on div "[PERSON_NAME] hinnapakkumine" at bounding box center [105, 26] width 147 height 16
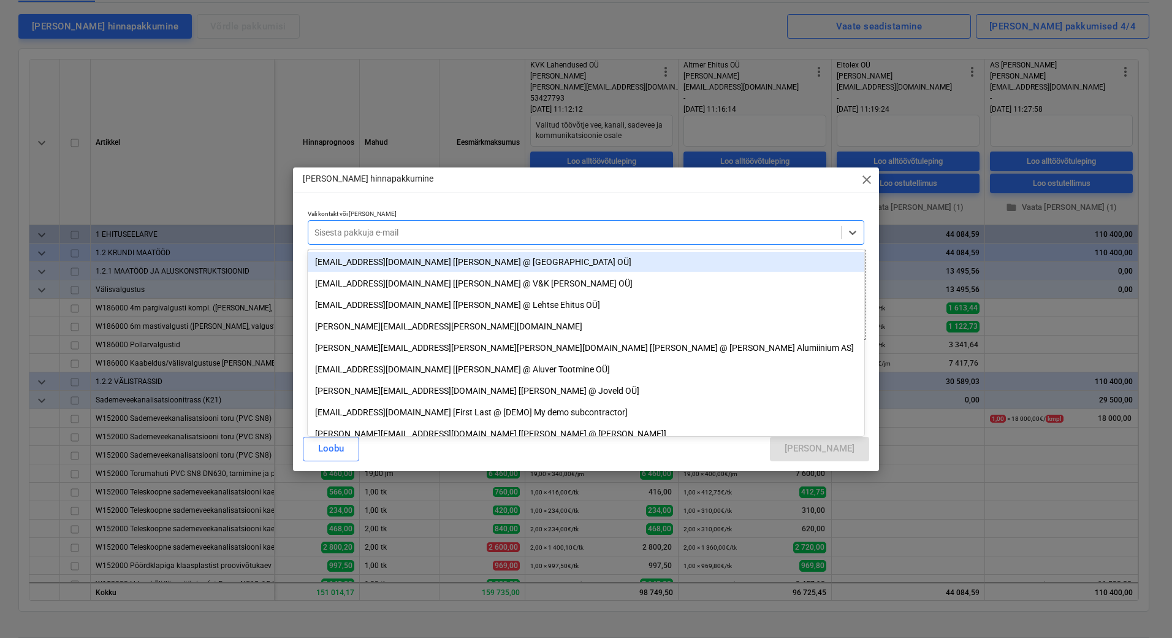
click at [370, 227] on div at bounding box center [575, 232] width 521 height 12
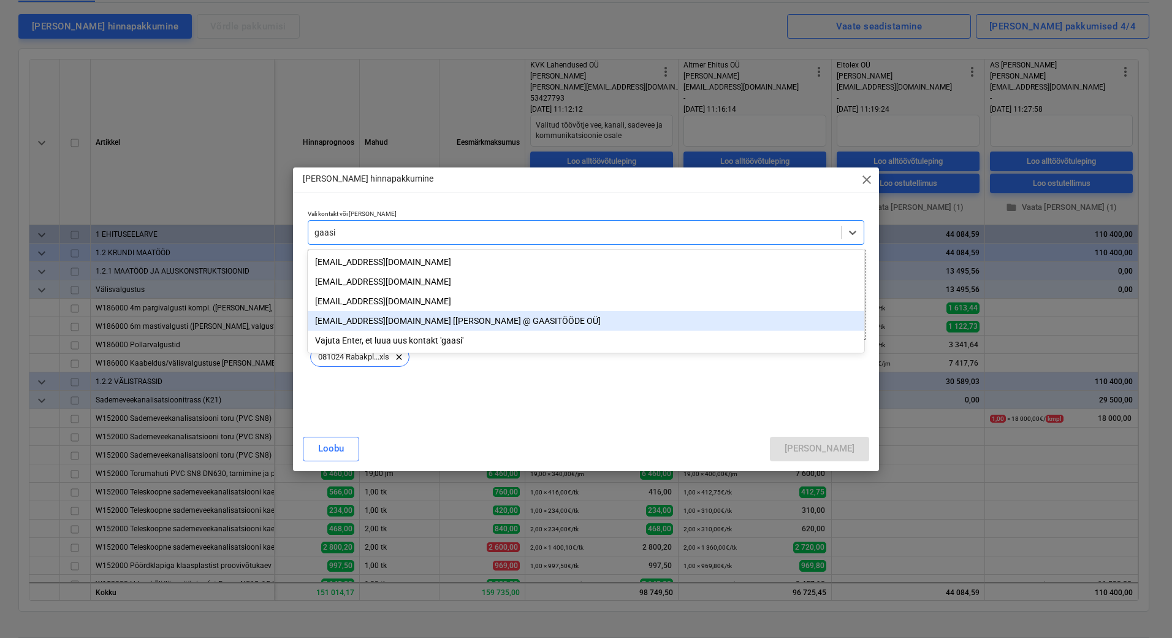
click at [465, 318] on div "[EMAIL_ADDRESS][DOMAIN_NAME] [[PERSON_NAME] @ GAASITÖÖDE OÜ]" at bounding box center [586, 321] width 557 height 20
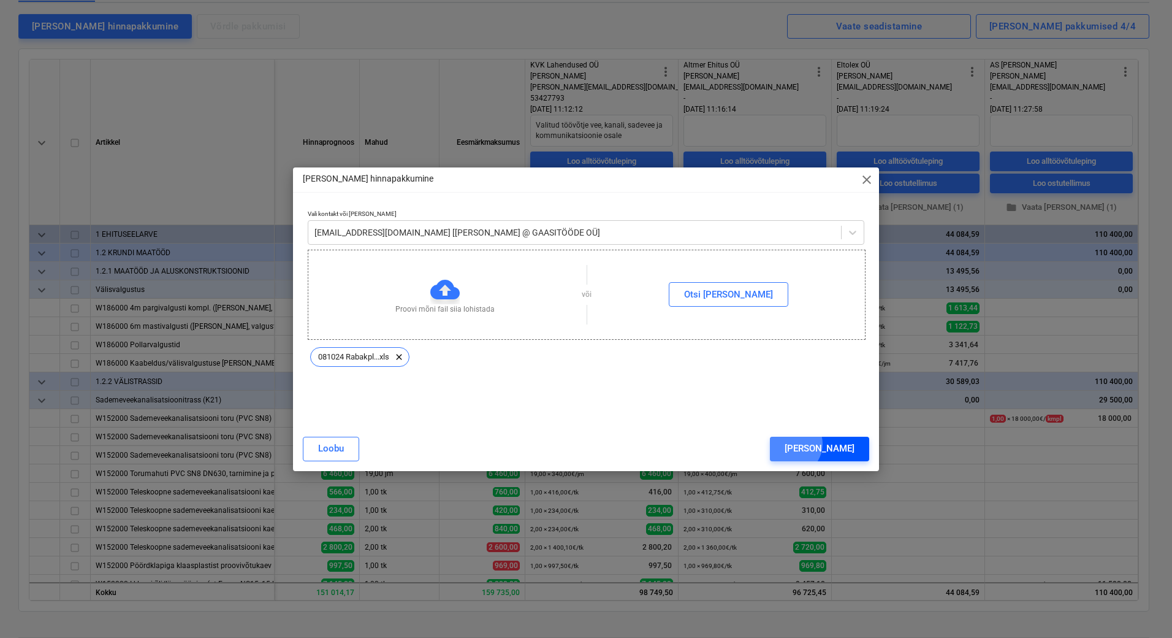
click at [842, 443] on div "[PERSON_NAME]" at bounding box center [820, 448] width 70 height 16
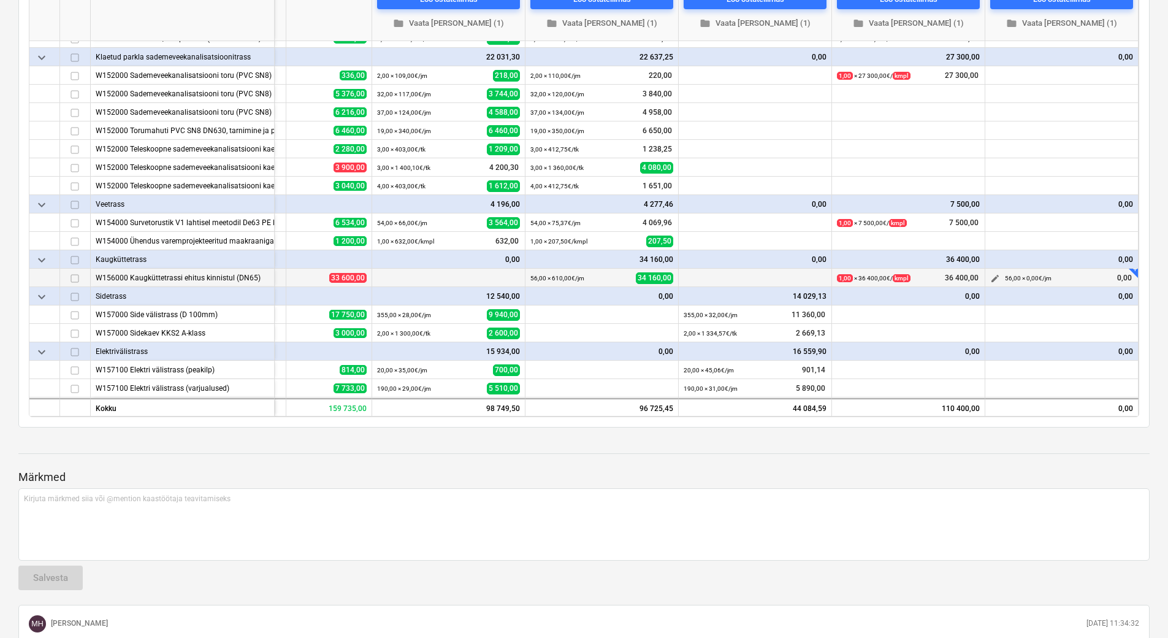
scroll to position [368, 226]
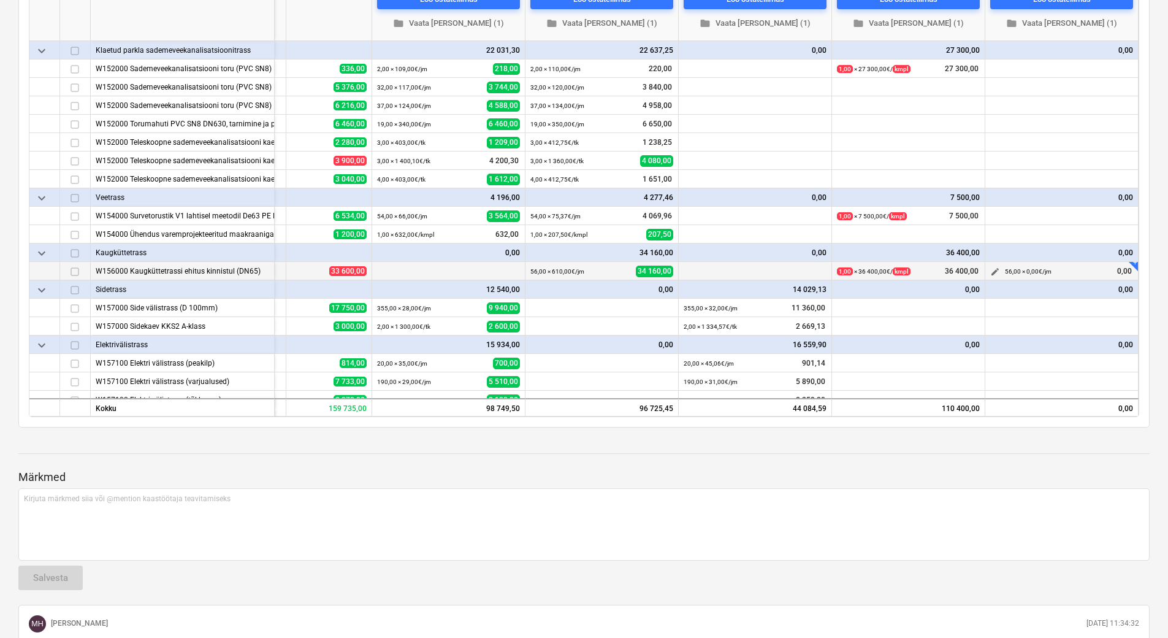
click at [993, 272] on span "edit" at bounding box center [995, 272] width 10 height 10
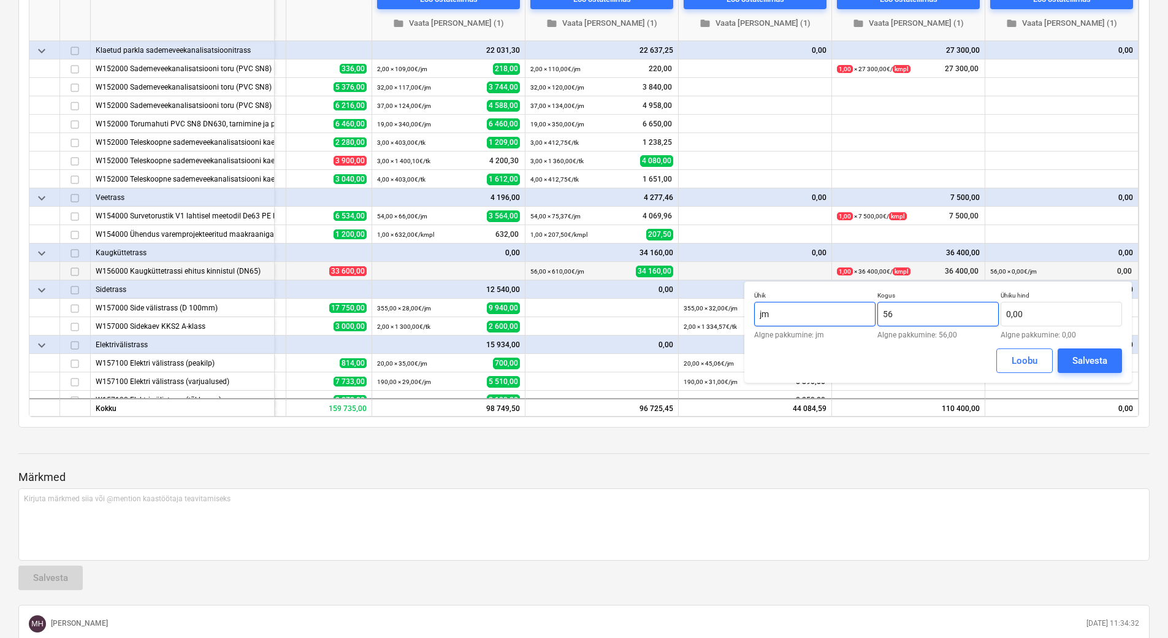
drag, startPoint x: 905, startPoint y: 313, endPoint x: 874, endPoint y: 313, distance: 30.7
click at [874, 313] on div "Ühik jm Algne pakkumine: [PERSON_NAME] 56 Algne pakkumine: 56,00 Ühiku hind 0,0…" at bounding box center [938, 314] width 368 height 47
drag, startPoint x: 811, startPoint y: 311, endPoint x: 754, endPoint y: 316, distance: 57.2
click at [754, 316] on div "Ühik jm Algne pakkumine: [PERSON_NAME] 1,00 Algne pakkumine: 56,00 Ühiku hind 0…" at bounding box center [937, 332] width 387 height 102
click at [1029, 313] on input "text" at bounding box center [1061, 314] width 121 height 25
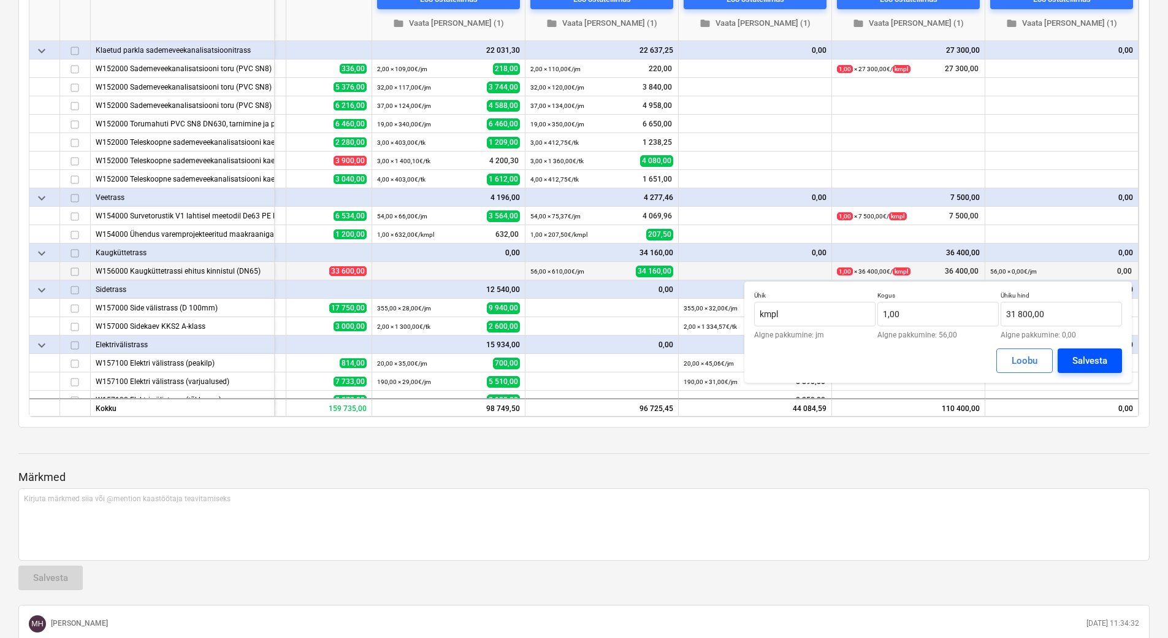
click at [1072, 359] on div "Salvesta" at bounding box center [1089, 361] width 35 height 16
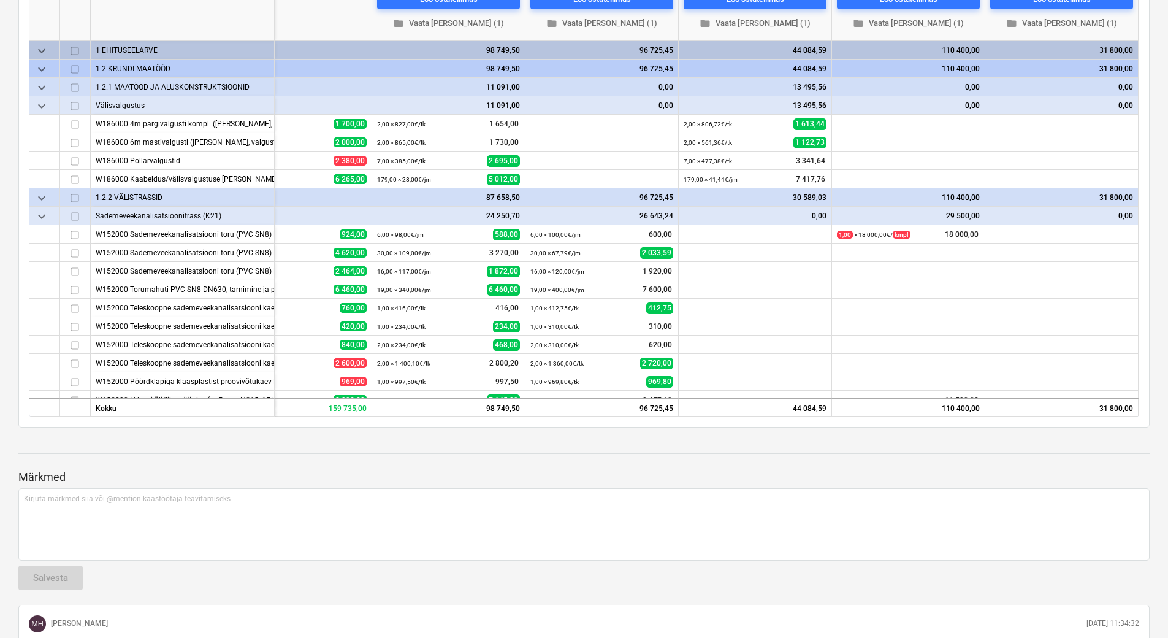
scroll to position [0, 0]
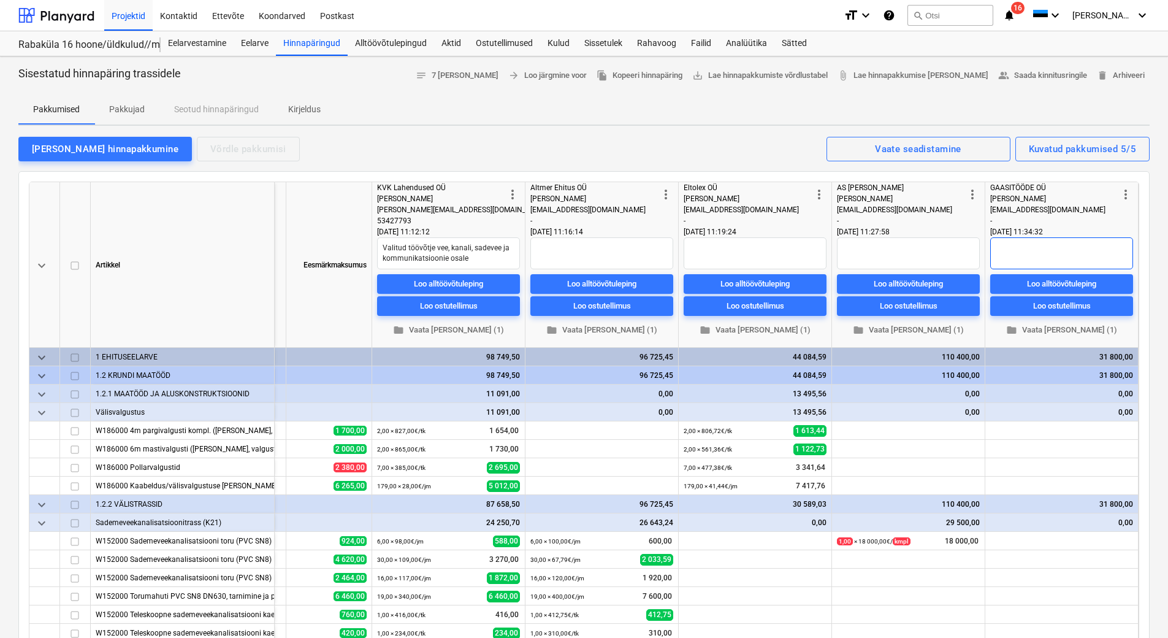
click at [1056, 255] on textarea at bounding box center [1061, 253] width 143 height 32
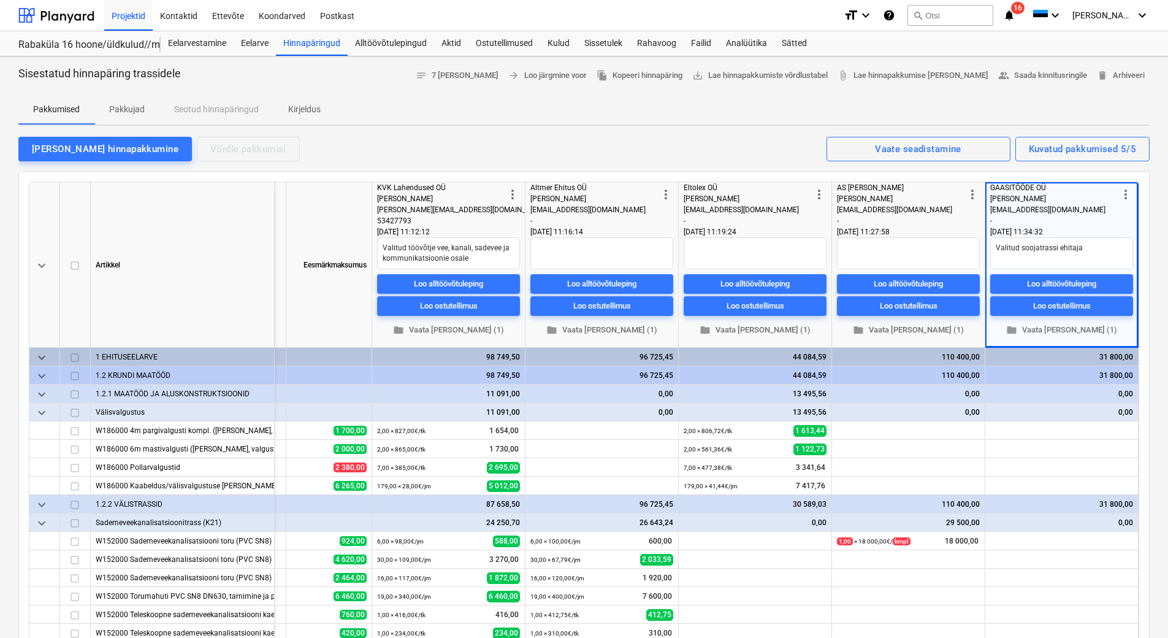
click at [746, 143] on div "[PERSON_NAME] hinnapakkumine Võrdle pakkumisi Kuvatud pakkumised 5/5 Vaate sead…" at bounding box center [583, 149] width 1131 height 26
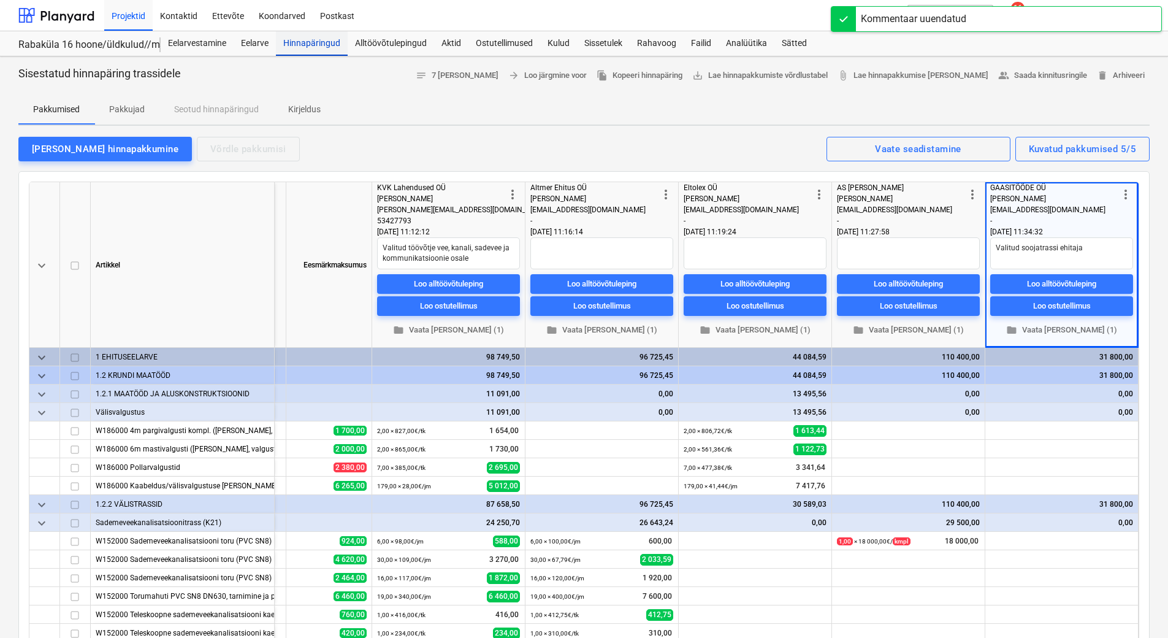
click at [292, 45] on div "Hinnapäringud" at bounding box center [312, 43] width 72 height 25
